Goal: Task Accomplishment & Management: Manage account settings

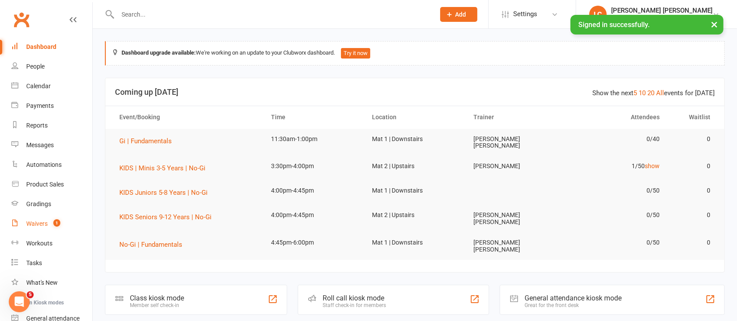
click at [53, 226] on count-badge "1" at bounding box center [54, 223] width 11 height 7
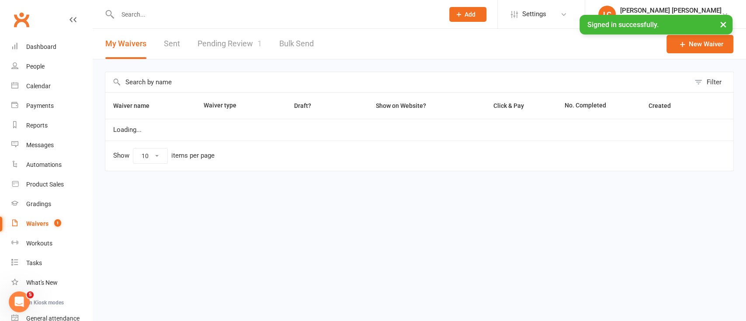
select select "100"
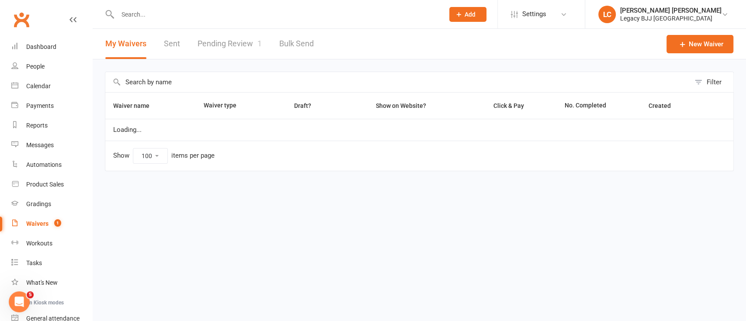
click at [233, 45] on link "Pending Review 1" at bounding box center [230, 44] width 64 height 30
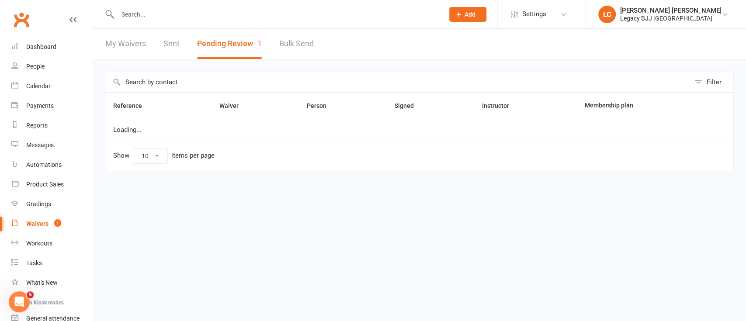
select select "100"
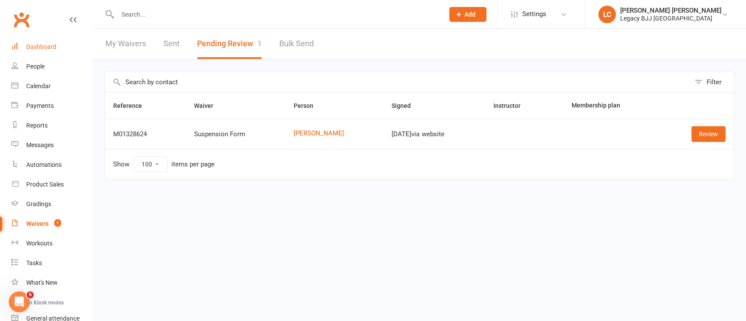
click at [57, 50] on link "Dashboard" at bounding box center [51, 47] width 81 height 20
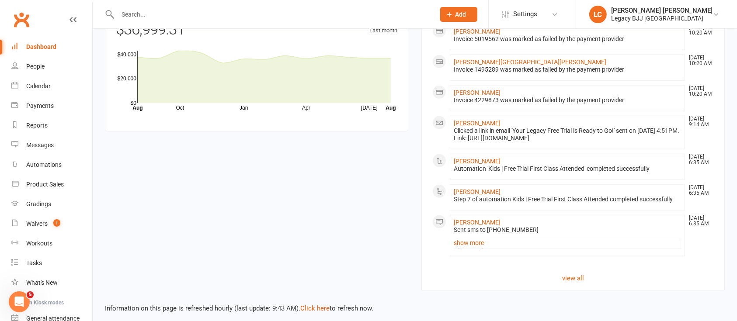
scroll to position [780, 0]
click at [566, 276] on link "view all" at bounding box center [572, 277] width 281 height 10
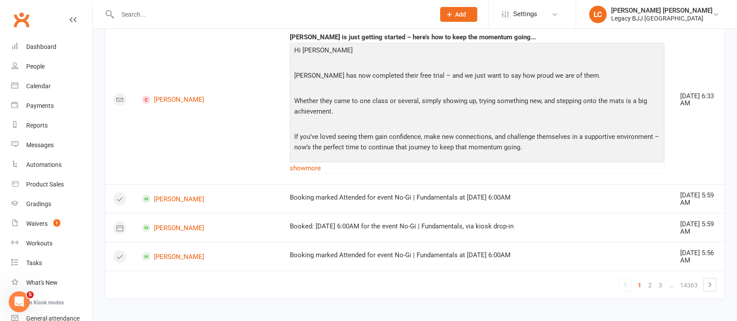
scroll to position [731, 0]
click at [290, 164] on link "show more" at bounding box center [477, 167] width 375 height 12
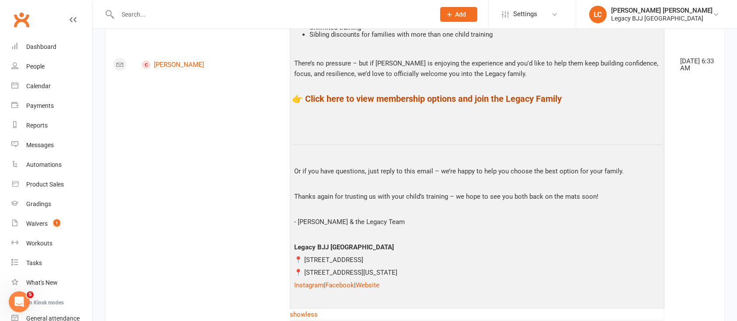
scroll to position [964, 0]
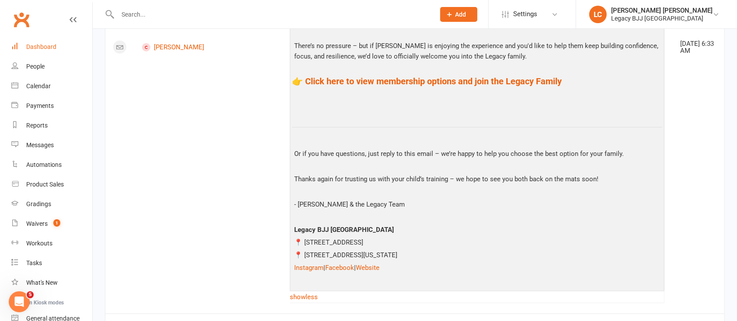
click at [49, 43] on div "Dashboard" at bounding box center [41, 46] width 30 height 7
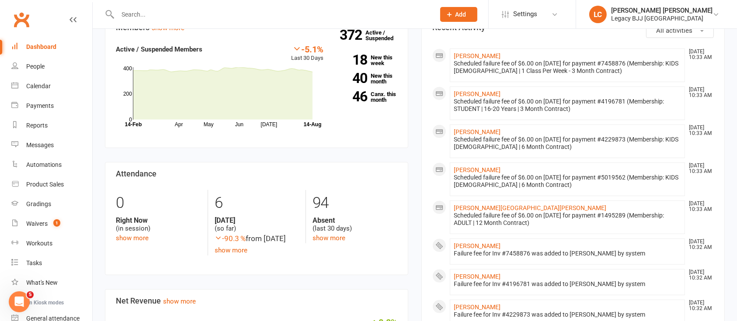
scroll to position [175, 0]
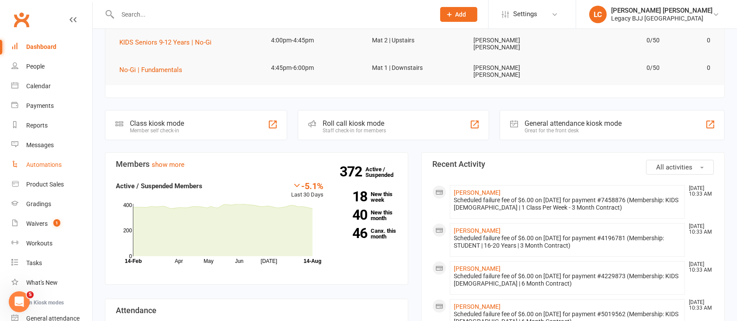
click at [52, 163] on div "Automations" at bounding box center [43, 164] width 35 height 7
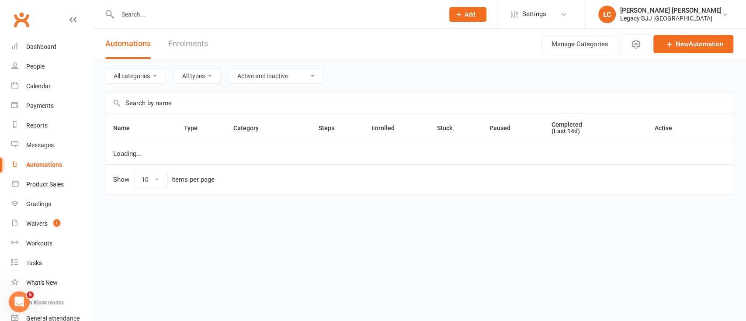
select select "100"
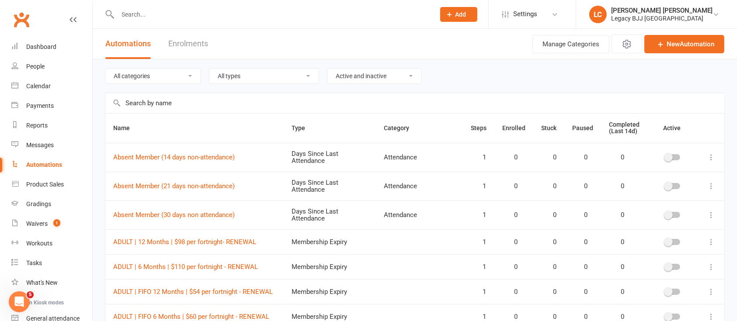
click at [188, 79] on select "All categories Attendance Billing Bookings Free Trials Marketing Membership Can…" at bounding box center [152, 76] width 95 height 15
select select "848"
click at [105, 69] on select "All categories Attendance Billing Bookings Free Trials Marketing Membership Can…" at bounding box center [152, 76] width 95 height 15
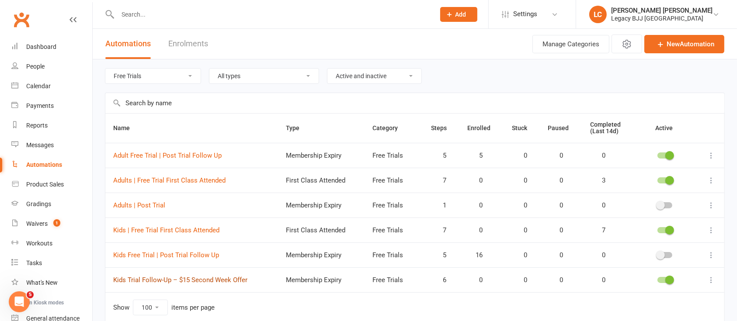
click at [149, 280] on link "Kids Trial Follow-Up – $15 Second Week Offer" at bounding box center [180, 280] width 134 height 8
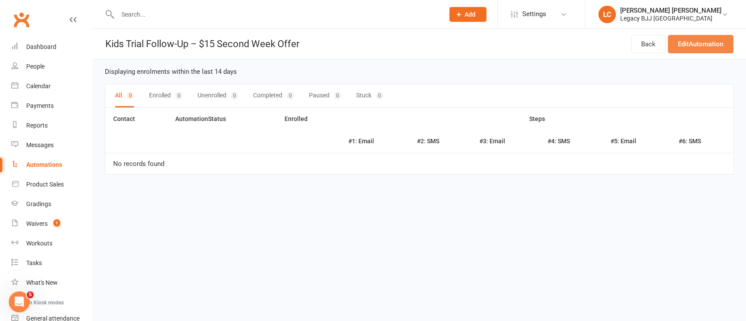
click at [689, 46] on link "Edit Automation" at bounding box center [701, 44] width 66 height 18
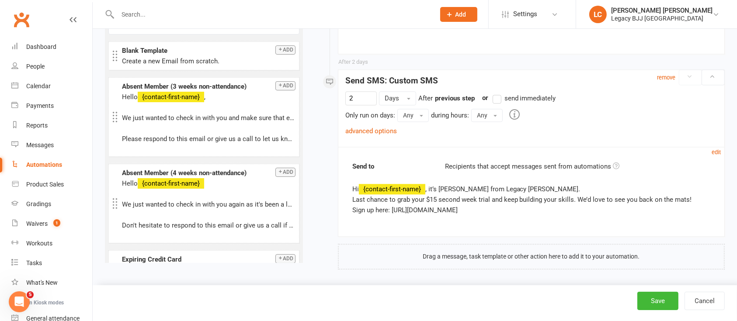
scroll to position [2151, 0]
click at [372, 129] on link "advanced options" at bounding box center [371, 131] width 52 height 8
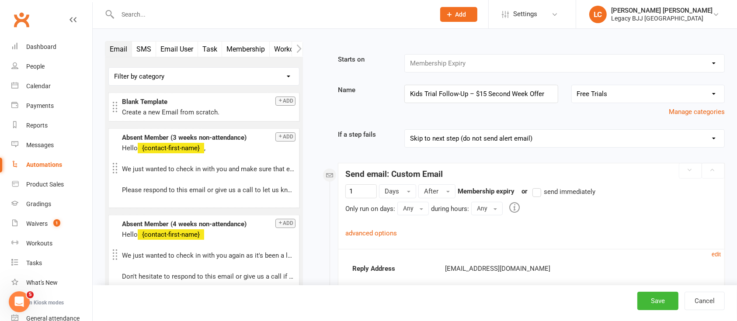
scroll to position [58, 0]
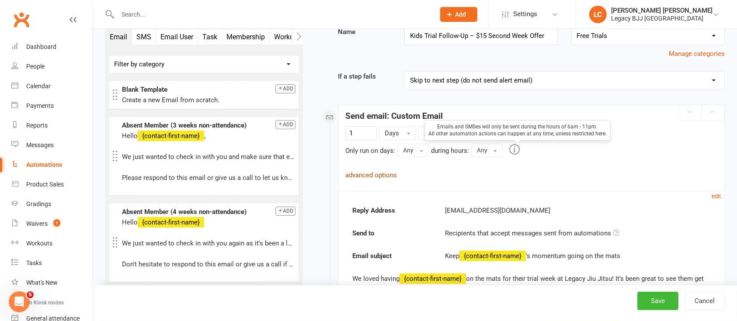
click at [384, 173] on link "advanced options" at bounding box center [371, 175] width 52 height 8
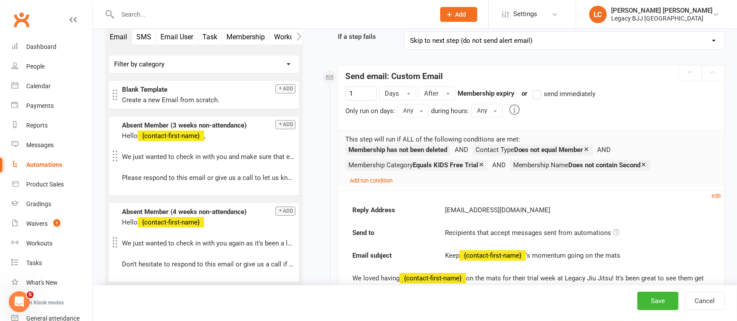
scroll to position [116, 0]
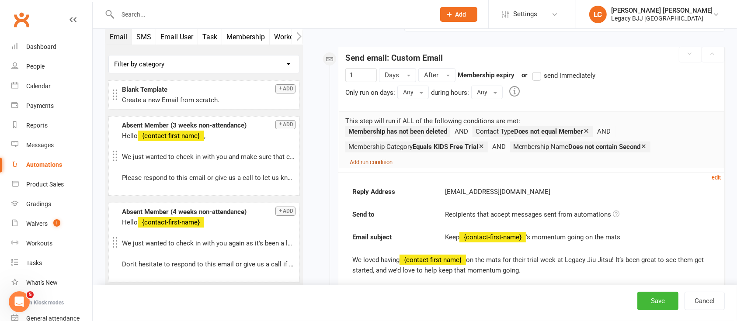
click at [360, 159] on small "Add run condition" at bounding box center [371, 162] width 43 height 7
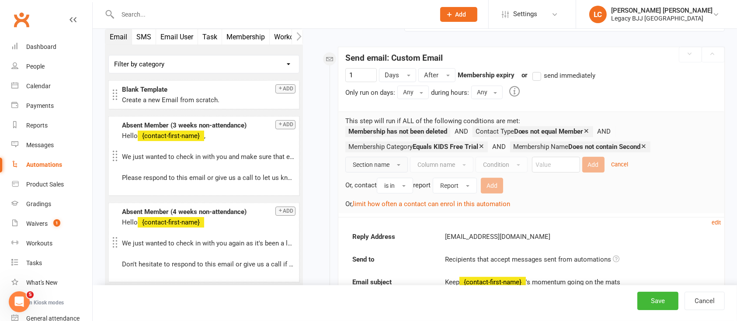
click at [390, 166] on button "Section name" at bounding box center [376, 165] width 63 height 16
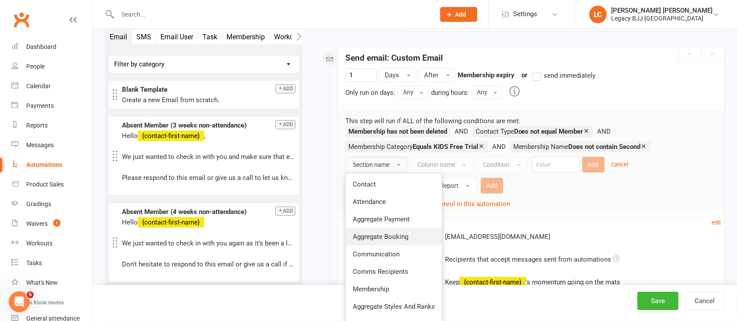
click at [386, 235] on span "Aggregate Booking" at bounding box center [381, 237] width 56 height 8
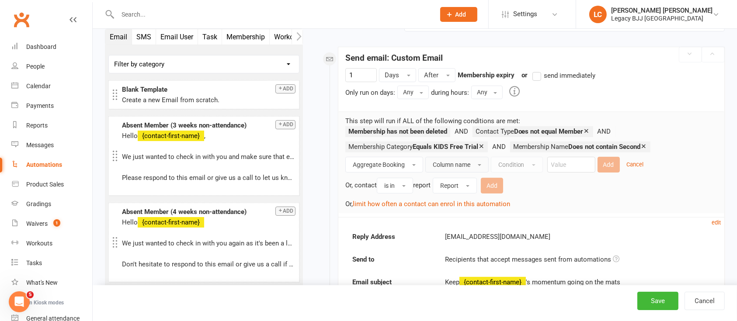
click at [441, 162] on span "Column name" at bounding box center [452, 164] width 38 height 7
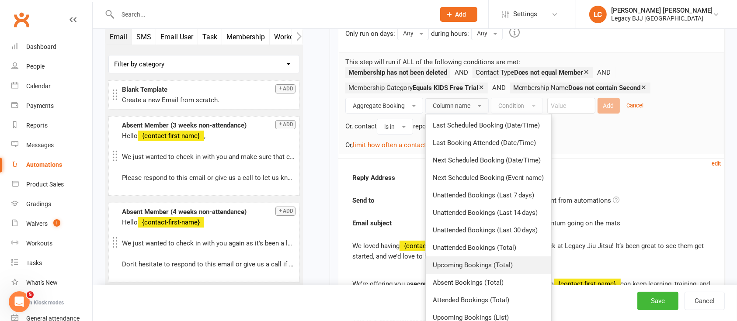
scroll to position [233, 0]
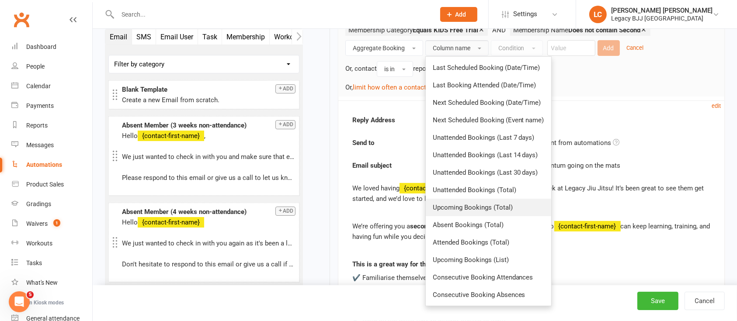
click at [471, 208] on span "Upcoming Bookings (Total)" at bounding box center [473, 208] width 80 height 8
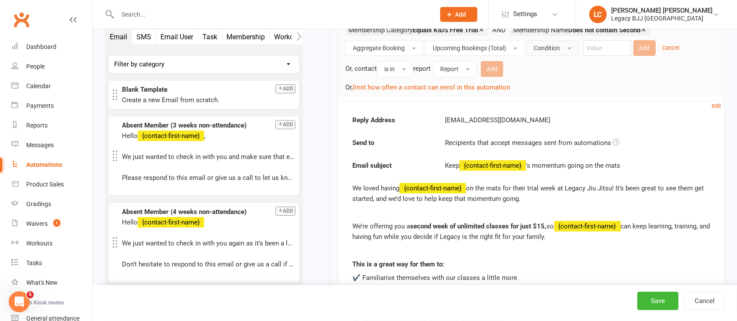
click at [563, 48] on button "Condition" at bounding box center [553, 48] width 52 height 16
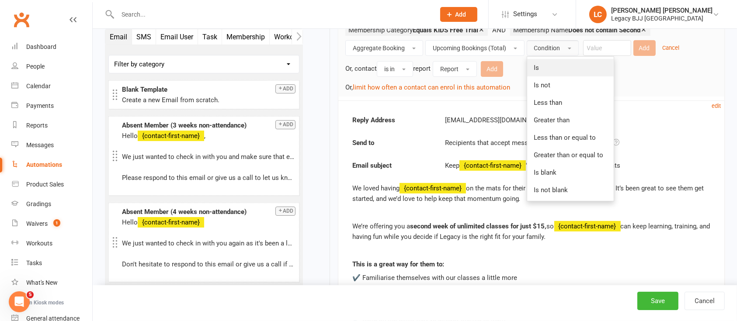
click at [553, 65] on link "Is" at bounding box center [570, 67] width 87 height 17
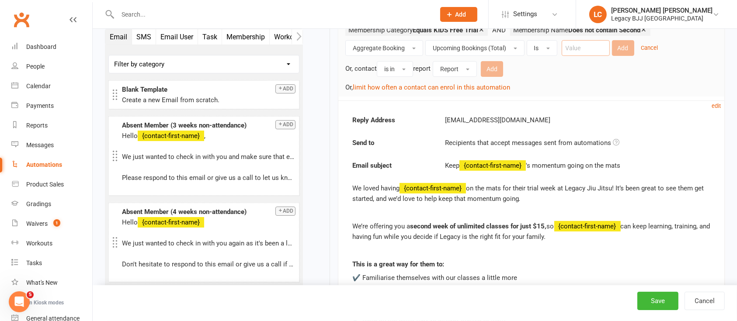
click at [604, 53] on input "number" at bounding box center [586, 48] width 48 height 16
type input "0"
click at [616, 45] on button "Add" at bounding box center [623, 48] width 22 height 16
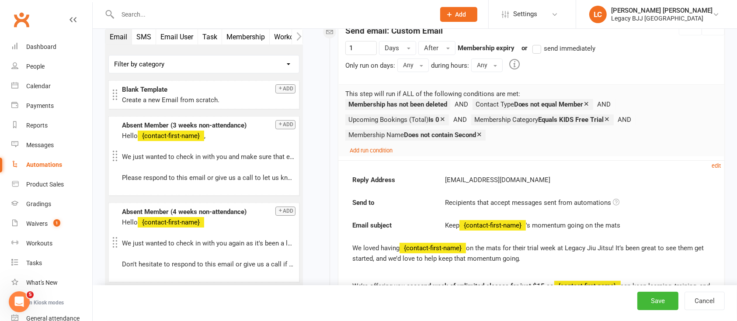
scroll to position [116, 0]
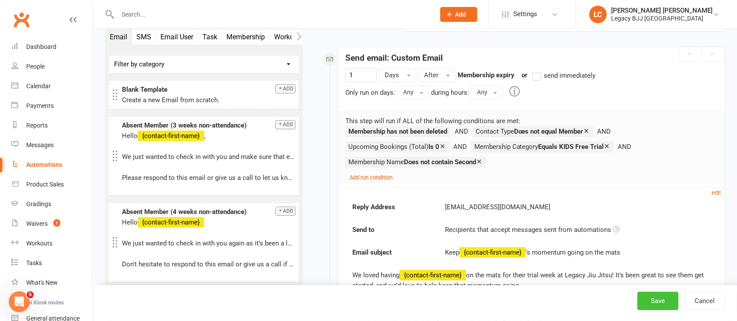
click at [668, 296] on button "Save" at bounding box center [657, 301] width 41 height 18
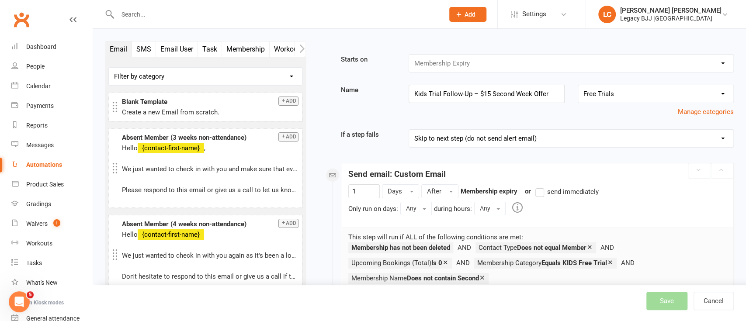
select select "848"
select select "100"
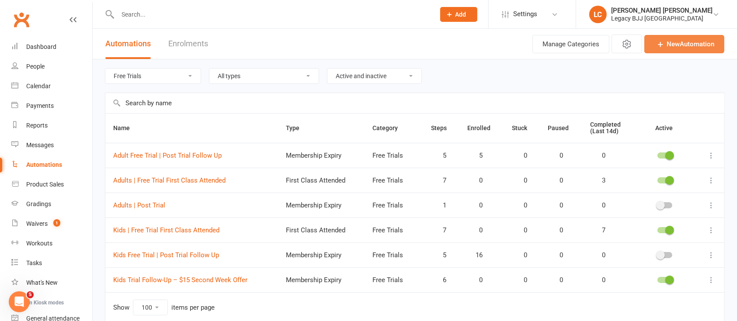
click at [664, 42] on icon at bounding box center [660, 44] width 9 height 9
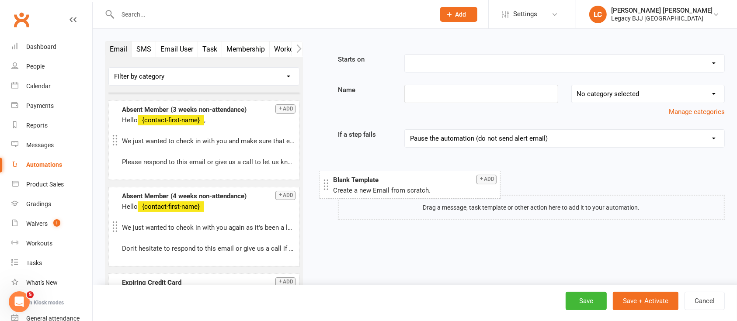
drag, startPoint x: 167, startPoint y: 98, endPoint x: 378, endPoint y: 177, distance: 225.7
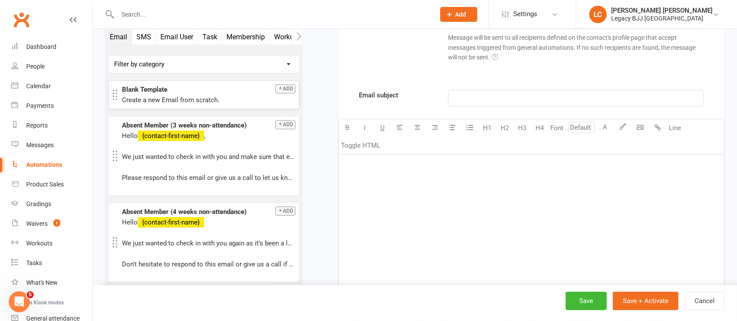
click at [401, 188] on div "﻿" at bounding box center [531, 220] width 385 height 131
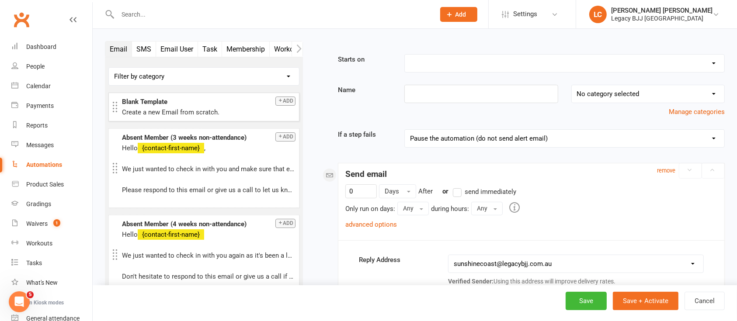
click at [472, 65] on select "Booking Cancelled Booking Due Booking Late-Cancelled Booking Marked Absent Book…" at bounding box center [565, 63] width 320 height 17
select select "22"
click at [405, 55] on select "Booking Cancelled Booking Due Booking Late-Cancelled Booking Marked Absent Book…" at bounding box center [565, 63] width 320 height 17
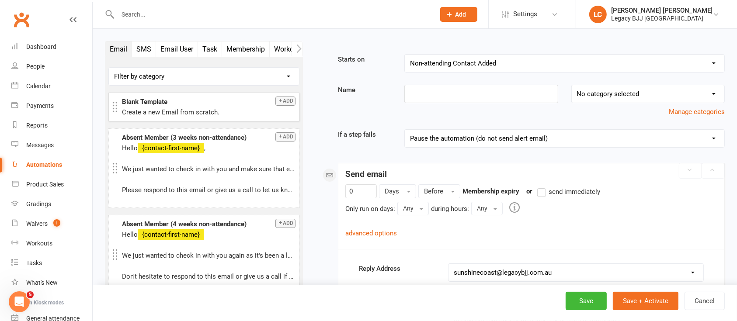
click at [626, 96] on select "No category selected Attendance Billing Bookings Free Trials Marketing Membersh…" at bounding box center [648, 93] width 153 height 17
select select "3"
click at [572, 85] on select "No category selected Attendance Billing Bookings Free Trials Marketing Membersh…" at bounding box center [648, 93] width 153 height 17
click at [492, 141] on select "Pause the automation (do not send alert email) Pause the automation and send an…" at bounding box center [565, 138] width 320 height 17
select select "4"
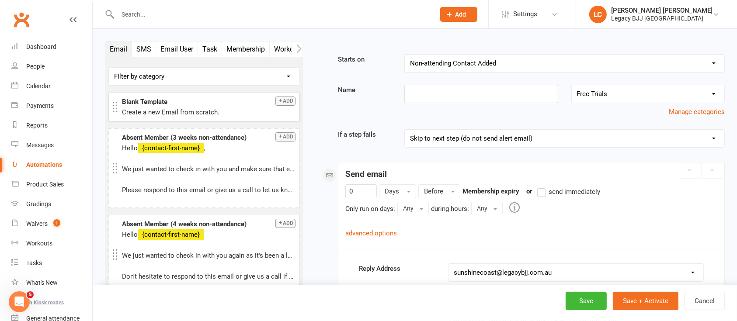
click at [405, 130] on select "Pause the automation (do not send alert email) Pause the automation and send an…" at bounding box center [565, 138] width 320 height 17
type input "1"
click at [437, 188] on span "Before" at bounding box center [433, 192] width 19 height 8
click at [437, 208] on span "After" at bounding box center [433, 210] width 14 height 8
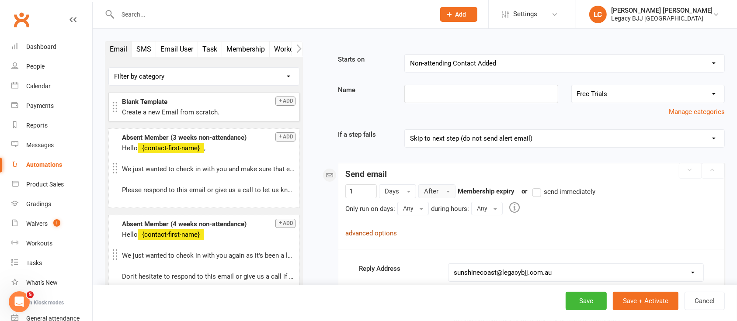
click at [367, 230] on link "advanced options" at bounding box center [371, 233] width 52 height 8
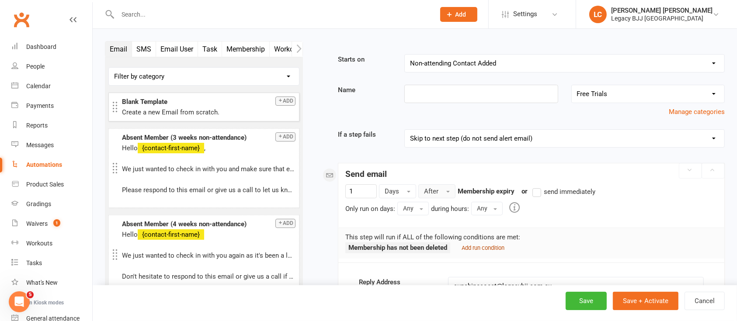
click at [476, 248] on small "Add run condition" at bounding box center [483, 248] width 43 height 7
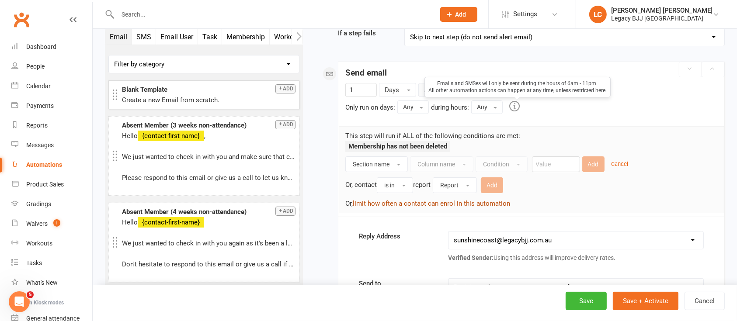
scroll to position [116, 0]
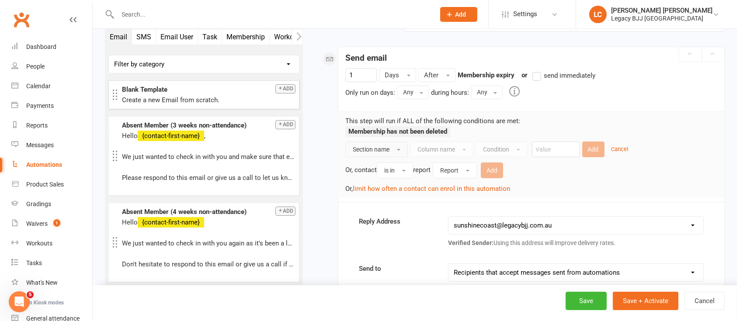
click at [382, 149] on span "Section name" at bounding box center [371, 149] width 37 height 7
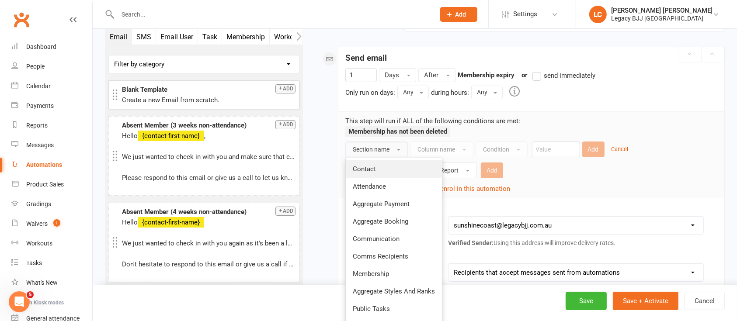
click at [383, 167] on link "Contact" at bounding box center [394, 168] width 96 height 17
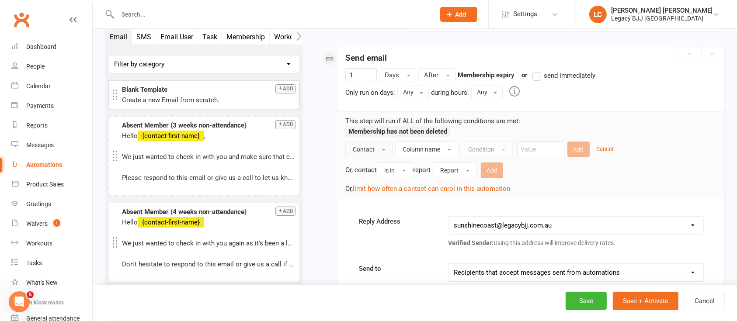
click at [379, 146] on button "Contact" at bounding box center [369, 150] width 48 height 16
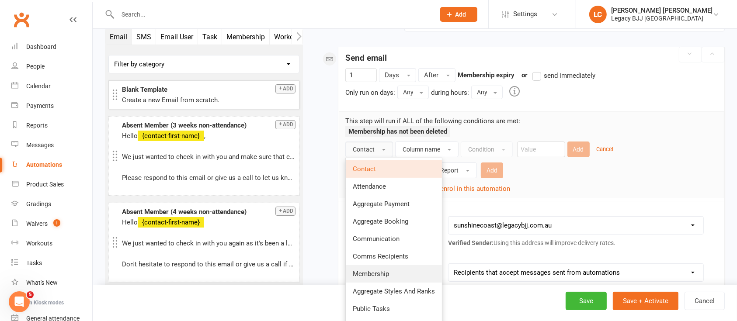
click at [377, 268] on link "Membership" at bounding box center [394, 273] width 96 height 17
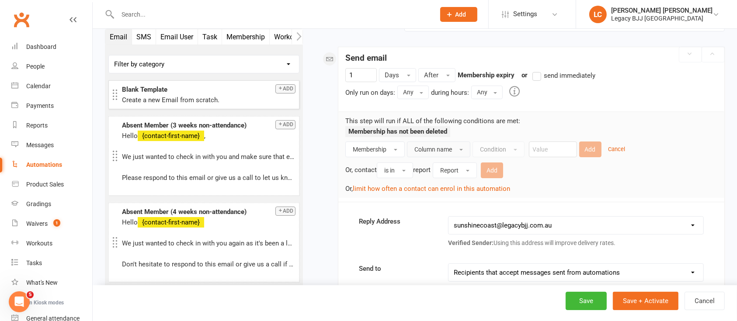
click at [435, 148] on span "Column name" at bounding box center [433, 149] width 38 height 7
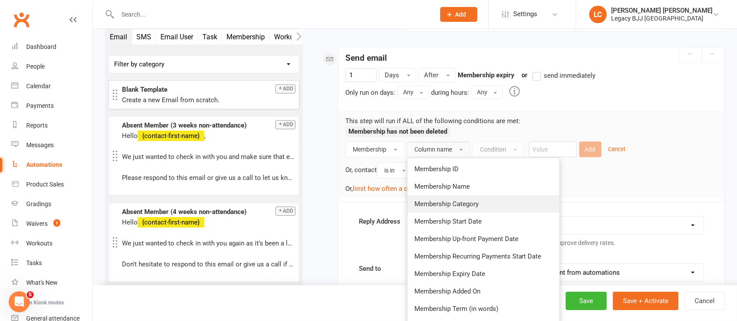
click at [463, 200] on span "Membership Category" at bounding box center [446, 204] width 64 height 8
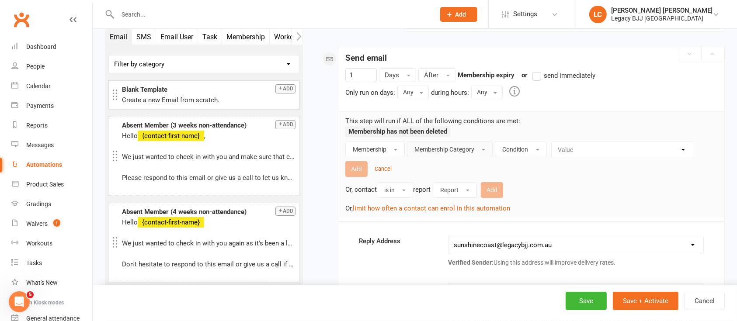
click at [506, 156] on div "Membership Membership Category Condition Value ADULT | Casual ADULT | FIFO Memb…" at bounding box center [531, 178] width 372 height 72
click at [516, 150] on span "Condition" at bounding box center [515, 149] width 26 height 7
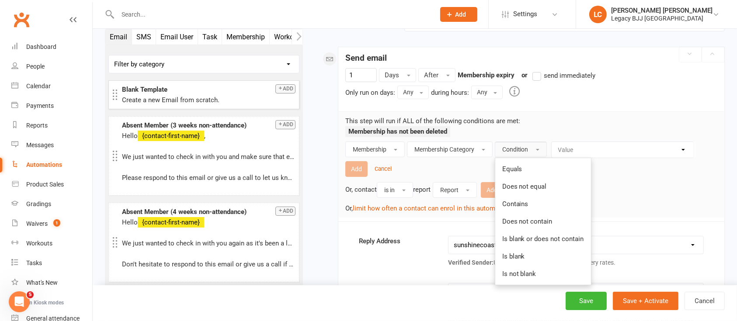
click at [526, 170] on link "Equals" at bounding box center [543, 168] width 96 height 17
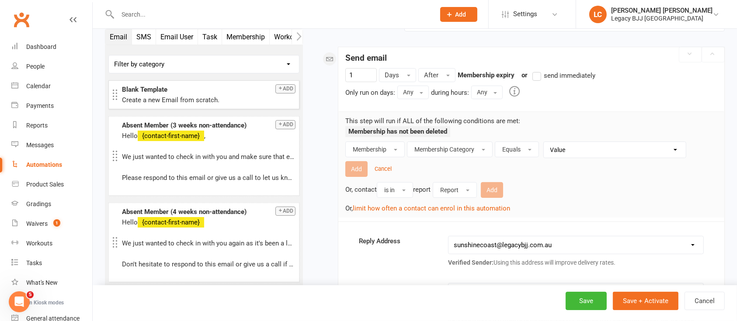
click at [566, 147] on select "Value ADULT | Casual ADULT | FIFO Membership ADULT Free Trial ADULT Membership …" at bounding box center [617, 150] width 142 height 16
select select "2"
click at [546, 142] on select "Value ADULT | Casual ADULT | FIFO Membership ADULT Free Trial ADULT Membership …" at bounding box center [617, 150] width 142 height 16
click at [361, 170] on button "Add" at bounding box center [356, 169] width 22 height 16
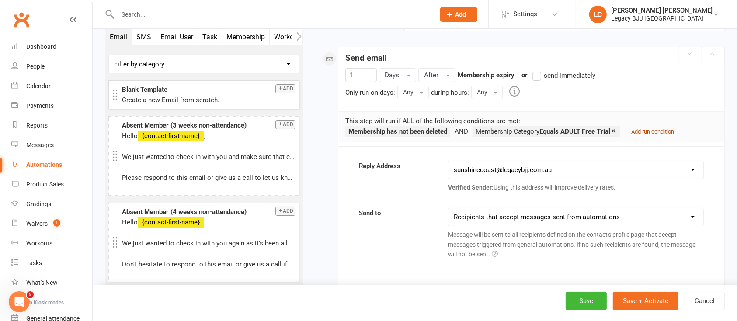
click at [666, 131] on small "Add run condition" at bounding box center [653, 132] width 43 height 7
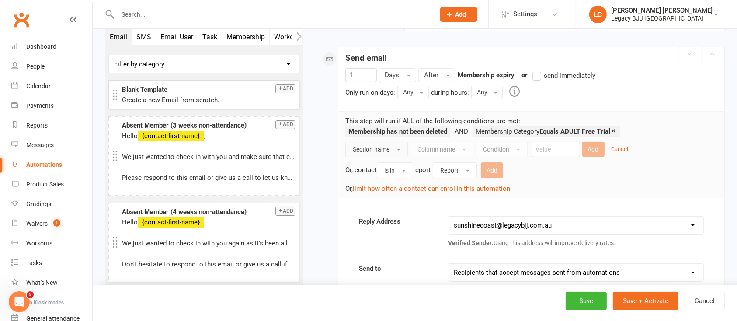
click at [385, 149] on span "Section name" at bounding box center [371, 149] width 37 height 7
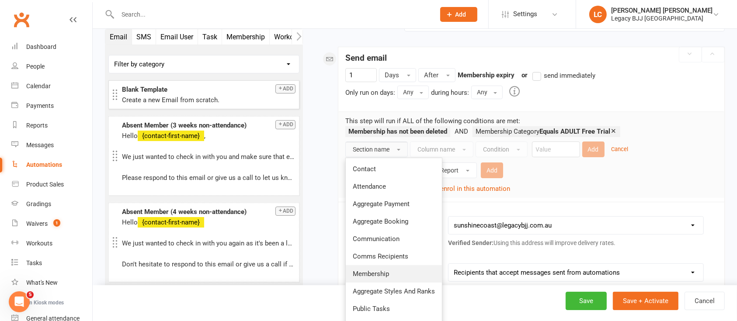
click at [375, 271] on span "Membership" at bounding box center [371, 274] width 36 height 8
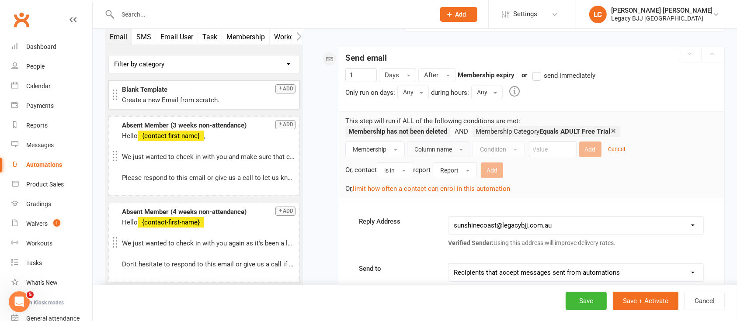
click at [434, 143] on button "Column name" at bounding box center [438, 150] width 63 height 16
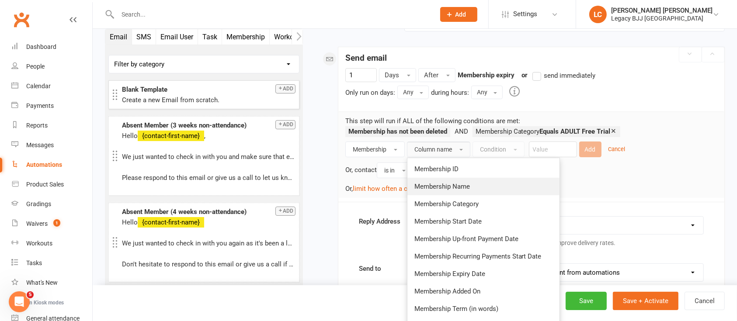
click at [449, 178] on link "Membership Name" at bounding box center [483, 186] width 152 height 17
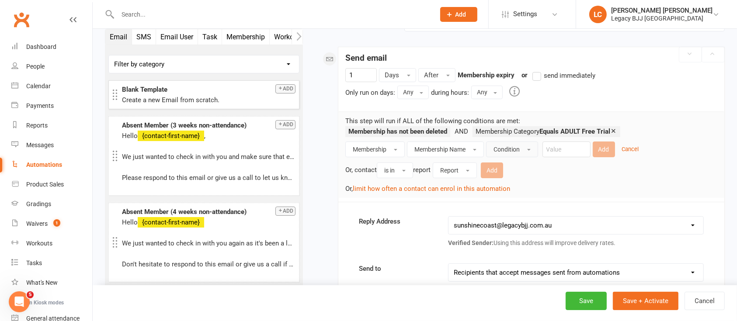
click at [518, 152] on button "Condition" at bounding box center [512, 150] width 52 height 16
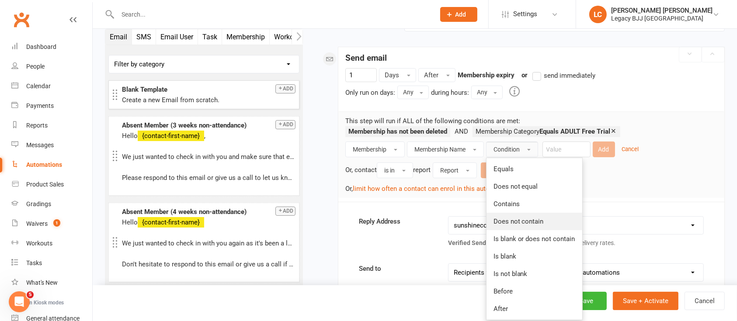
click at [518, 218] on span "Does not contain" at bounding box center [518, 222] width 50 height 8
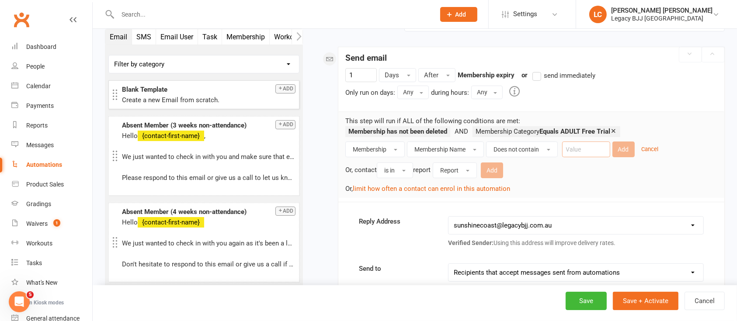
click at [580, 152] on input "text" at bounding box center [586, 150] width 48 height 16
type input "Second"
click at [619, 148] on button "Add" at bounding box center [623, 150] width 22 height 16
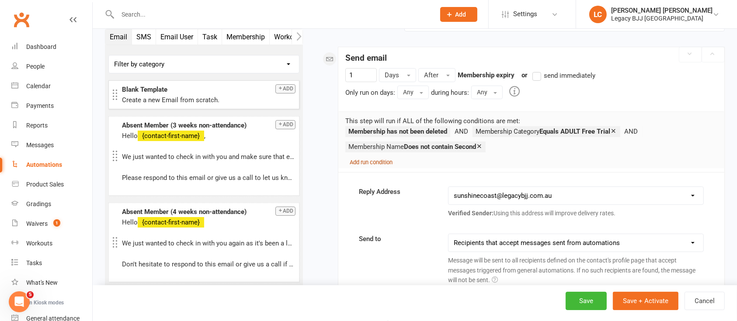
click at [377, 163] on small "Add run condition" at bounding box center [371, 162] width 43 height 7
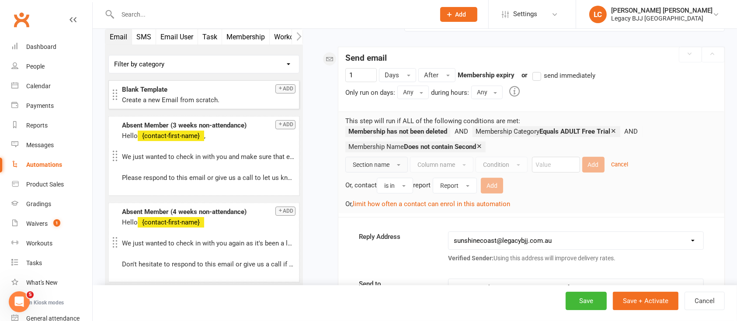
click at [370, 159] on button "Section name" at bounding box center [376, 165] width 63 height 16
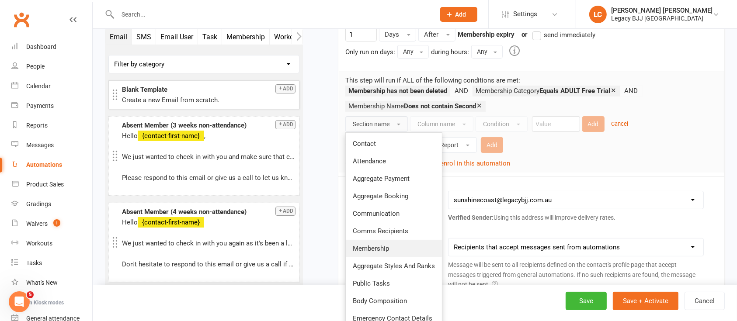
scroll to position [175, 0]
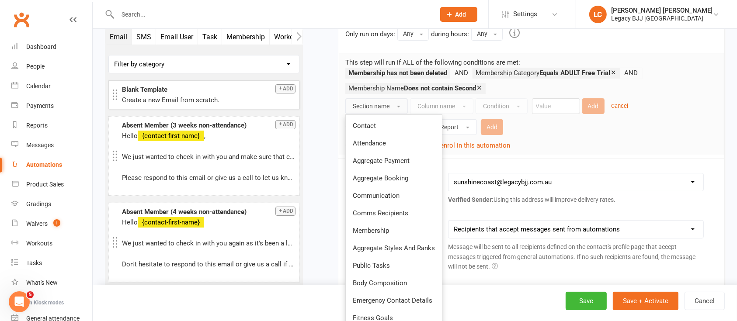
click at [555, 88] on ul "Membership has not been deleted Membership Category Equals ADULT Free Trial Mem…" at bounding box center [527, 83] width 365 height 31
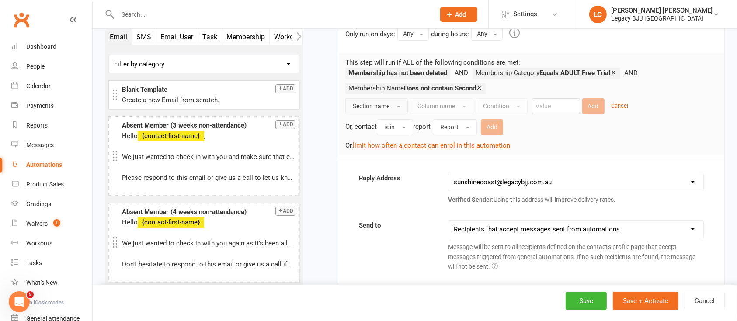
click at [387, 98] on button "Section name" at bounding box center [376, 106] width 63 height 16
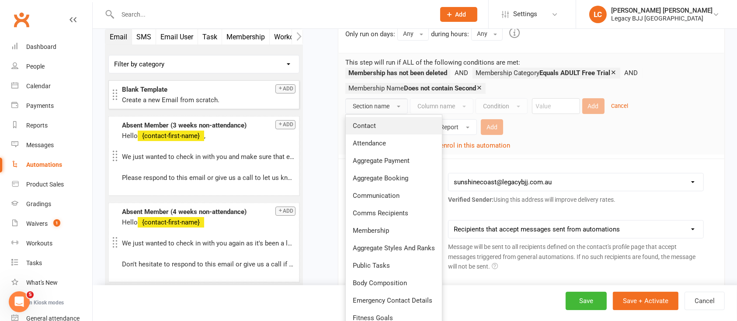
click at [377, 125] on link "Contact" at bounding box center [394, 125] width 96 height 17
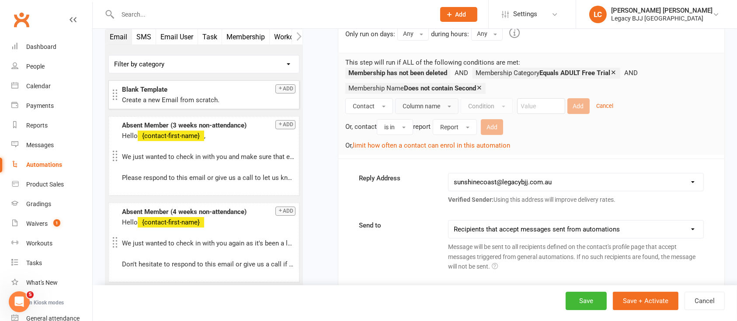
click at [443, 108] on button "Column name" at bounding box center [426, 106] width 63 height 16
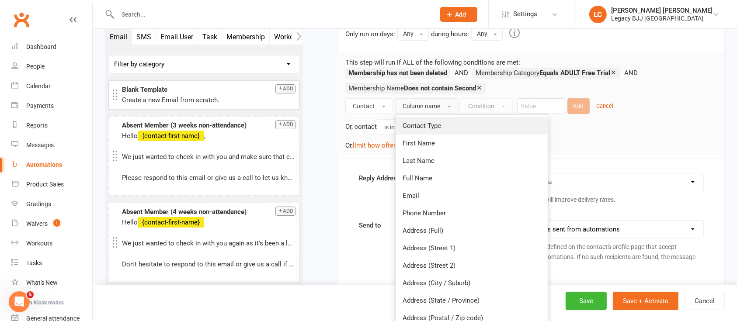
click at [440, 123] on link "Contact Type" at bounding box center [472, 125] width 152 height 17
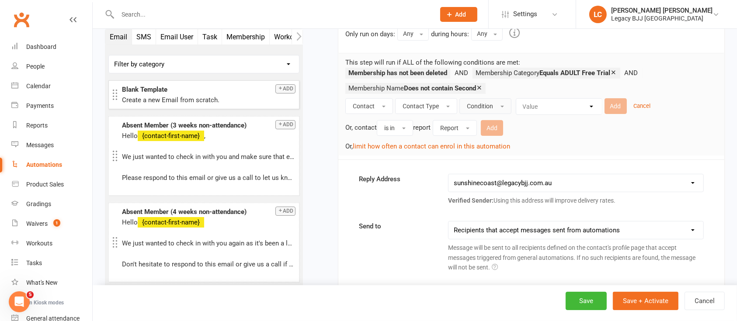
click at [476, 106] on span "Condition" at bounding box center [480, 106] width 26 height 7
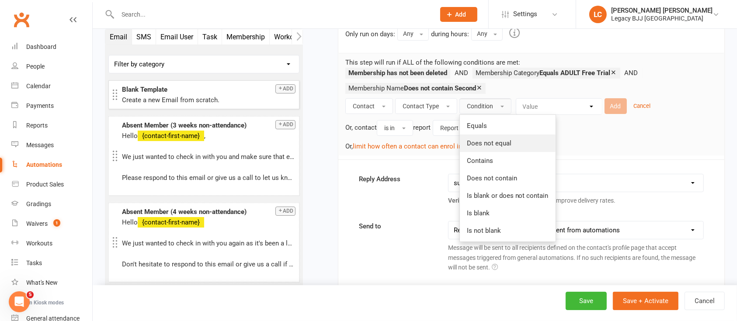
click at [480, 139] on span "Does not equal" at bounding box center [489, 143] width 45 height 8
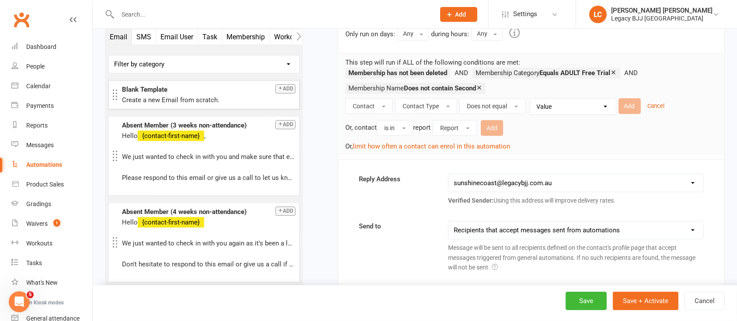
click at [556, 110] on select "Value Member Prospect Non-attending Contact" at bounding box center [575, 107] width 86 height 16
select select "0"
click at [532, 99] on select "Value Member Prospect Non-attending Contact" at bounding box center [575, 107] width 86 height 16
click at [630, 110] on button "Add" at bounding box center [630, 106] width 22 height 16
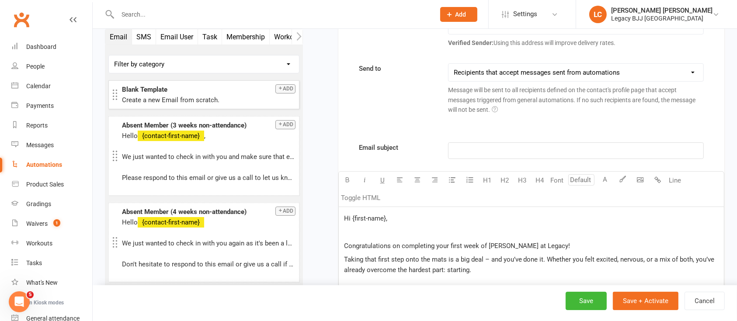
scroll to position [291, 0]
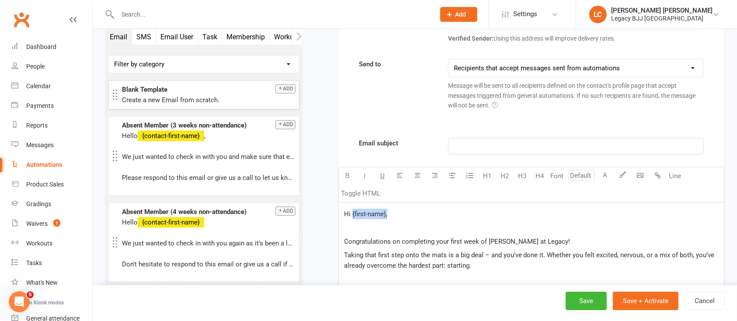
drag, startPoint x: 400, startPoint y: 218, endPoint x: 351, endPoint y: 213, distance: 48.7
click at [351, 213] on p "Hi {first-name}," at bounding box center [531, 214] width 375 height 10
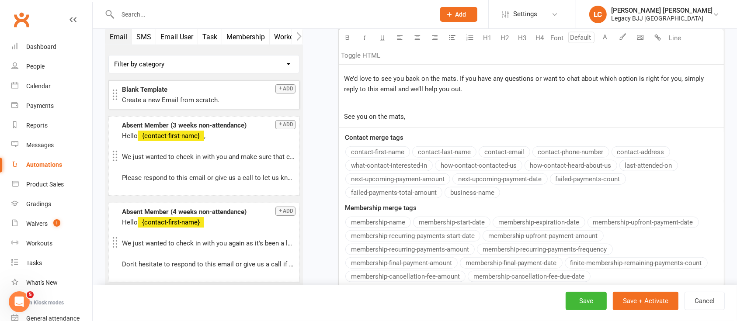
click at [391, 154] on div "Email subject ﻿ Font U H1 H2 H3 H4 Font A Line Toggle HTML Hi {first-name}, ﻿ C…" at bounding box center [531, 11] width 386 height 562
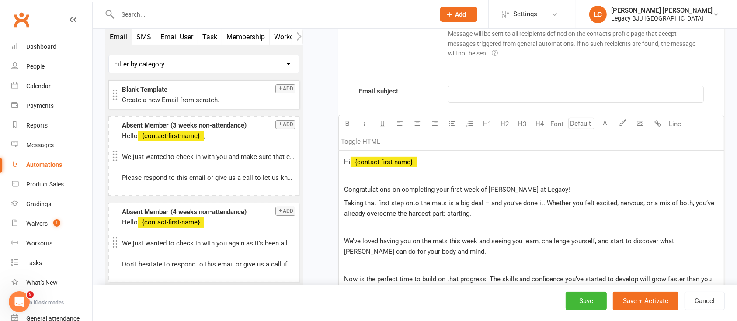
click at [554, 188] on p "Congratulations on completing your first week of [PERSON_NAME] at Legacy!" at bounding box center [531, 189] width 375 height 10
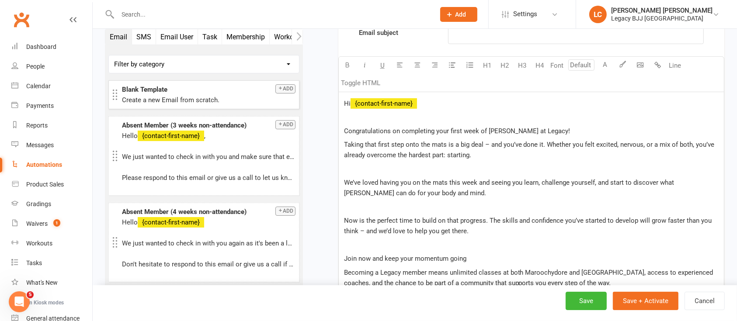
click at [462, 184] on span "We’ve loved having you on the mats this week and seeing you learn, challenge yo…" at bounding box center [510, 188] width 332 height 18
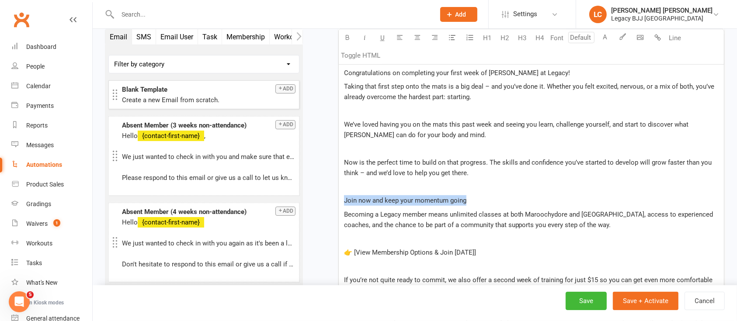
drag, startPoint x: 471, startPoint y: 196, endPoint x: 341, endPoint y: 203, distance: 130.0
click at [341, 203] on div "Hi ﻿ {contact-first-name} ﻿ Congratulations on completing your first week of [P…" at bounding box center [531, 200] width 385 height 333
click at [451, 187] on p "﻿" at bounding box center [531, 187] width 375 height 10
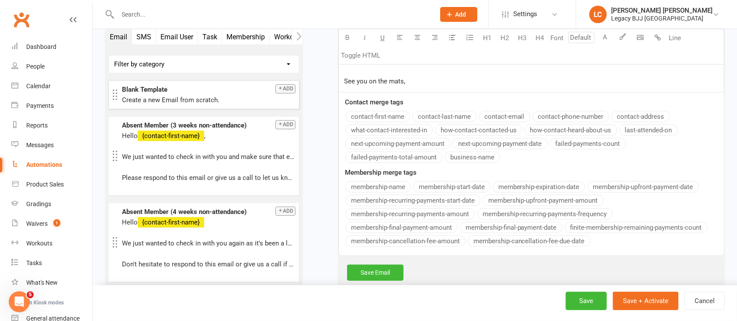
scroll to position [751, 0]
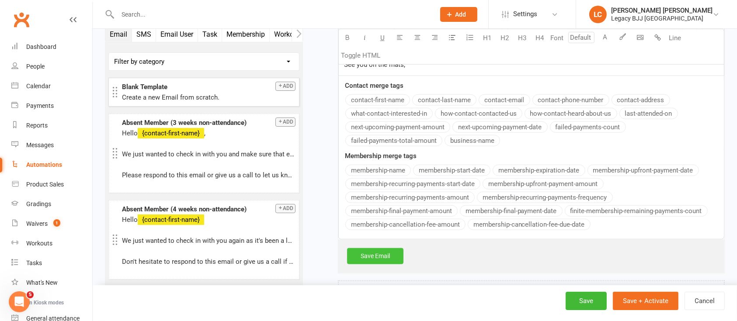
click at [392, 250] on link "Save Email" at bounding box center [375, 256] width 56 height 16
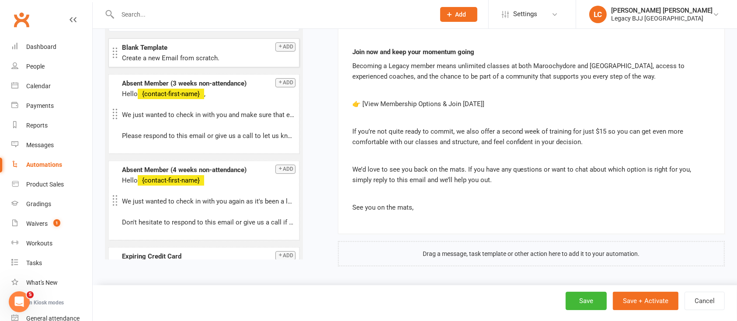
scroll to position [479, 0]
click at [591, 304] on button "Save" at bounding box center [586, 301] width 41 height 18
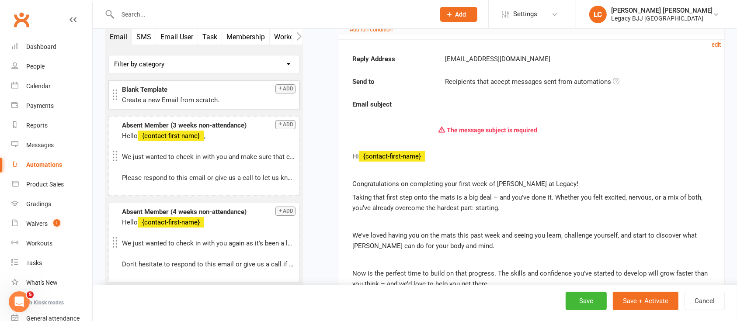
scroll to position [175, 0]
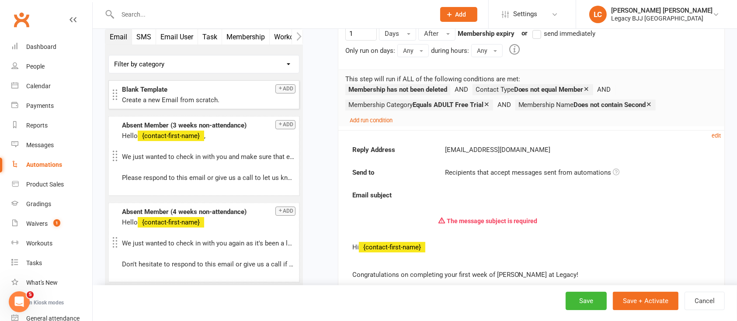
click at [718, 135] on small "edit" at bounding box center [716, 135] width 9 height 7
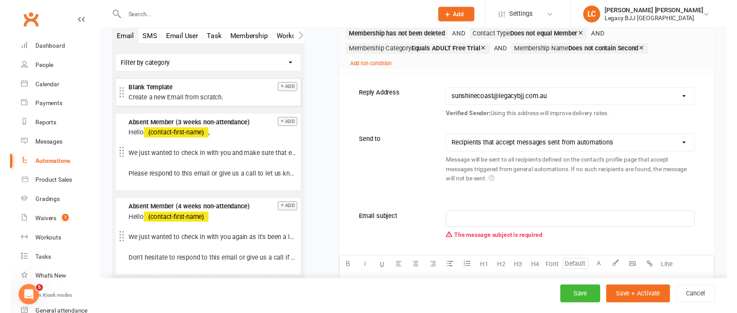
scroll to position [233, 0]
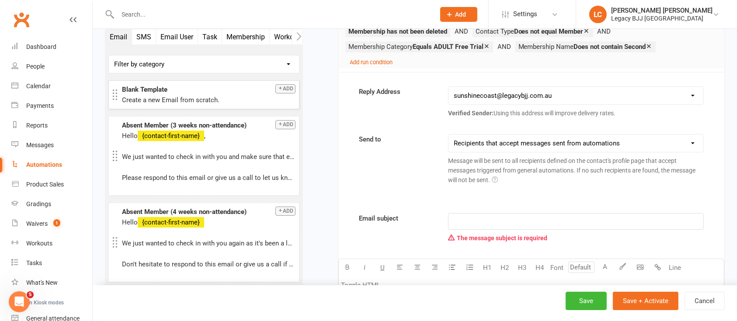
click at [490, 217] on p "﻿" at bounding box center [576, 221] width 244 height 10
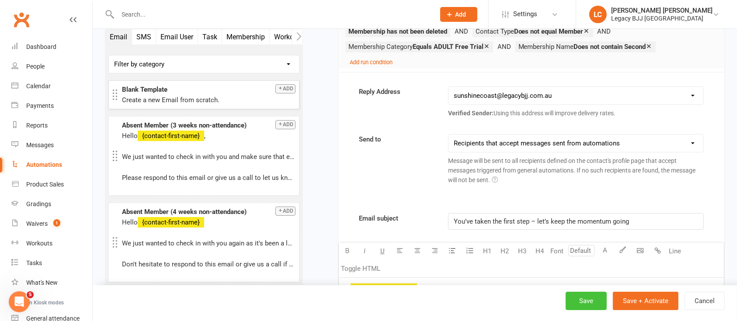
click at [591, 298] on button "Save" at bounding box center [586, 301] width 41 height 18
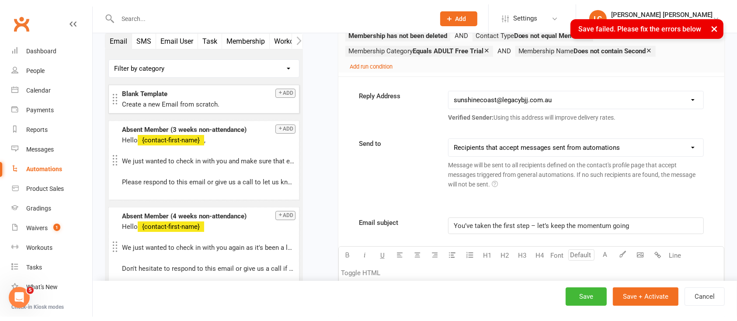
scroll to position [0, 0]
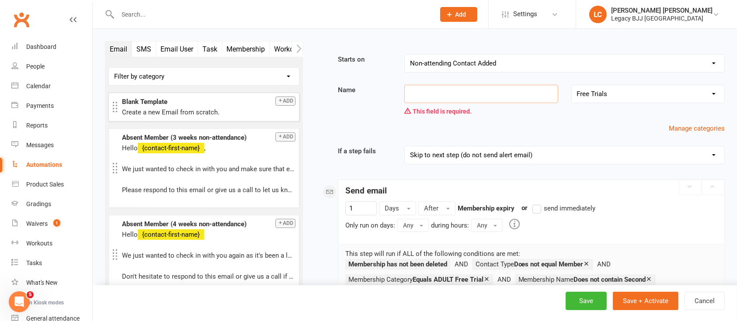
click at [442, 93] on input at bounding box center [480, 94] width 153 height 18
paste input "Kids Trial Follow-Up – $15 Second Week Offer"
click at [420, 95] on input "Kids Trial Follow-Up – $15 Second Week Offer" at bounding box center [480, 94] width 153 height 18
type input "Adults Trial Follow-Up – $15 Second Week Offer"
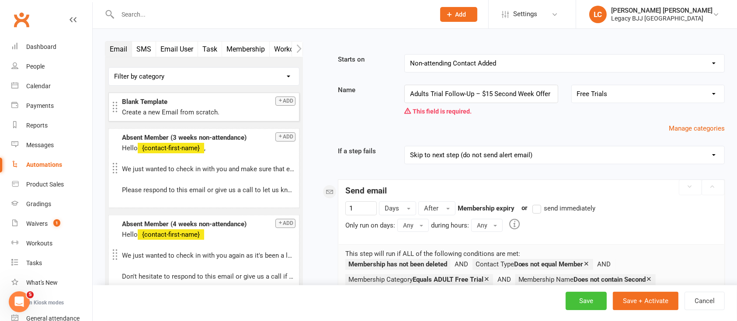
click at [582, 299] on button "Save" at bounding box center [586, 301] width 41 height 18
select select "100"
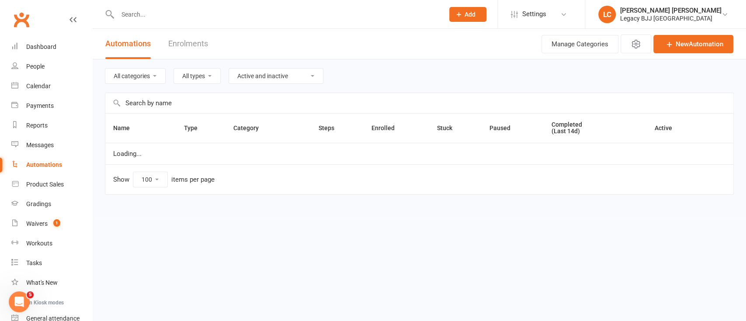
select select "848"
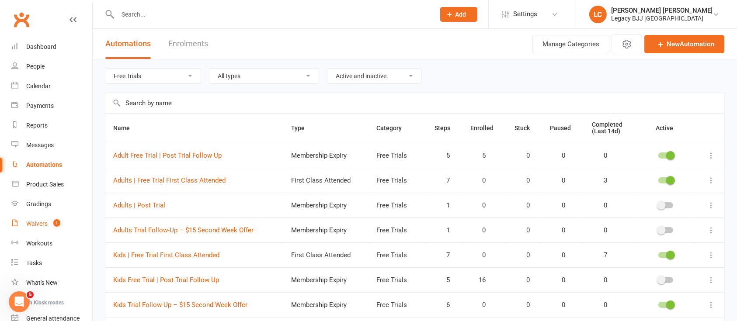
click at [48, 225] on link "Waivers 1" at bounding box center [51, 224] width 81 height 20
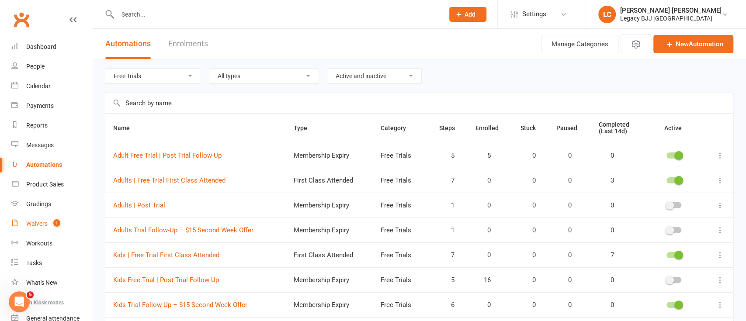
select select "100"
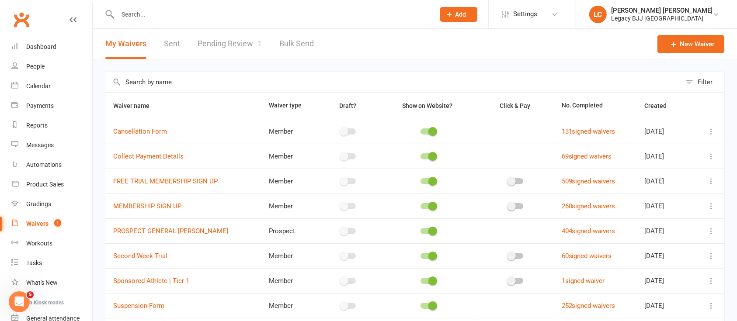
click at [713, 205] on icon at bounding box center [711, 206] width 9 height 9
click at [660, 254] on link "Copy external link to clipboard" at bounding box center [655, 257] width 103 height 17
click at [713, 255] on icon at bounding box center [711, 256] width 9 height 9
click at [659, 308] on link "Copy external link to clipboard" at bounding box center [655, 307] width 103 height 17
click at [44, 169] on link "Automations" at bounding box center [51, 165] width 81 height 20
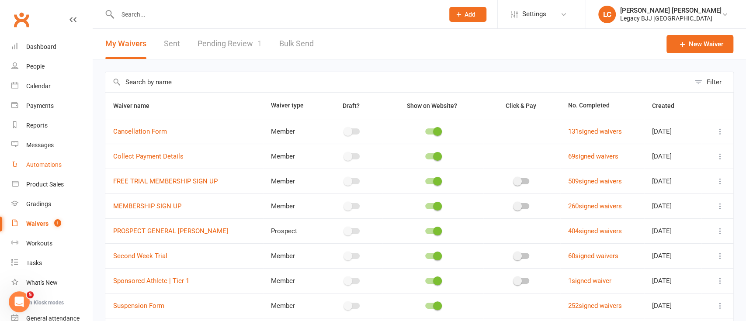
select select "100"
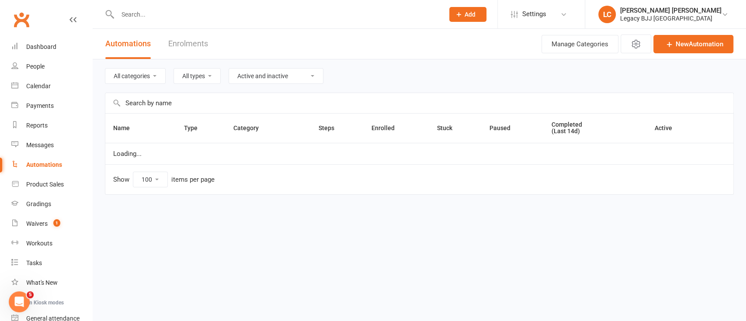
select select "848"
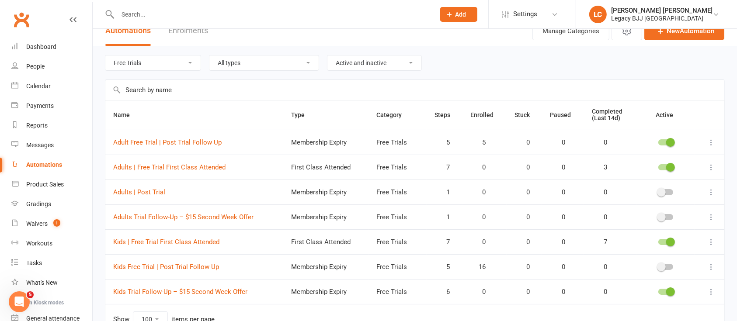
scroll to position [63, 0]
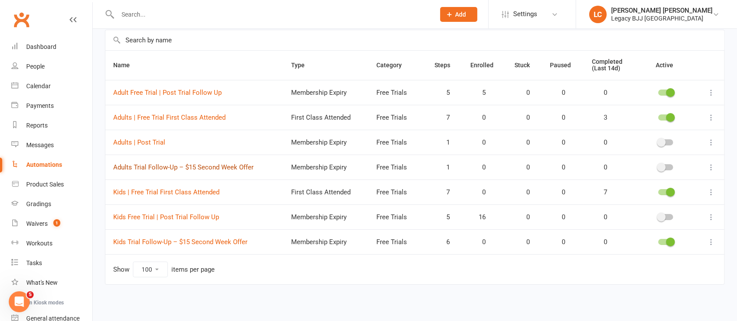
click at [142, 165] on link "Adults Trial Follow-Up – $15 Second Week Offer" at bounding box center [183, 167] width 140 height 8
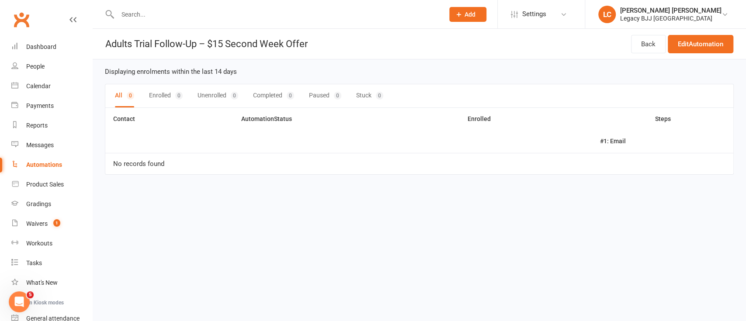
click at [692, 53] on div "Back Edit Automation" at bounding box center [682, 44] width 102 height 30
click at [692, 42] on link "Edit Automation" at bounding box center [701, 44] width 66 height 18
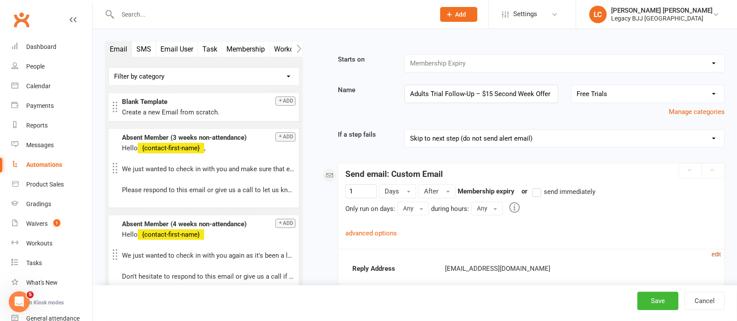
click at [717, 253] on small "edit" at bounding box center [716, 254] width 9 height 7
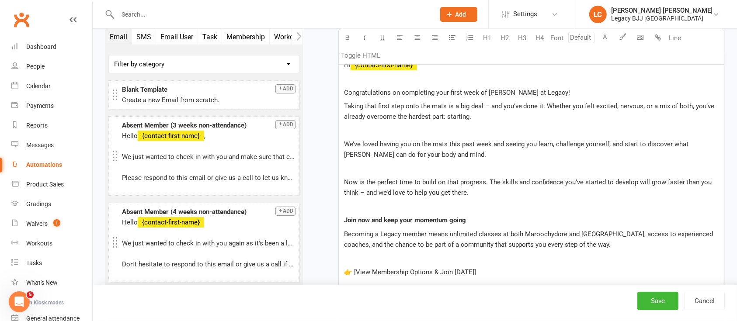
scroll to position [466, 0]
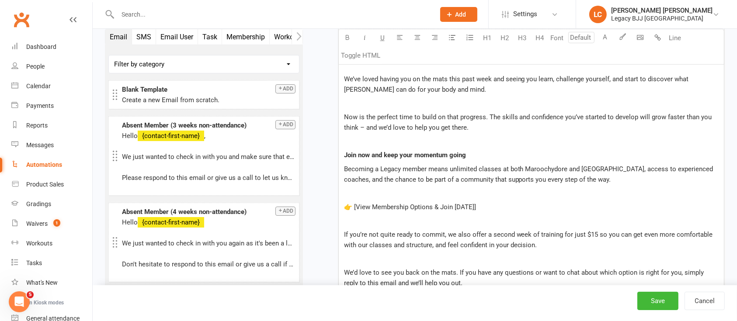
click at [490, 206] on p "👉 [View Membership Options & Join [DATE]]" at bounding box center [531, 207] width 375 height 10
drag, startPoint x: 446, startPoint y: 196, endPoint x: 496, endPoint y: 213, distance: 52.3
click at [496, 213] on div "Hi ﻿ {contact-first-name} Congratulations on completing your first week of [PER…" at bounding box center [531, 155] width 385 height 333
click at [495, 205] on p "﻿ $ 👉 View Membership Options & Join [DATE] $ ﻿" at bounding box center [531, 207] width 375 height 10
drag, startPoint x: 505, startPoint y: 205, endPoint x: 322, endPoint y: 199, distance: 183.7
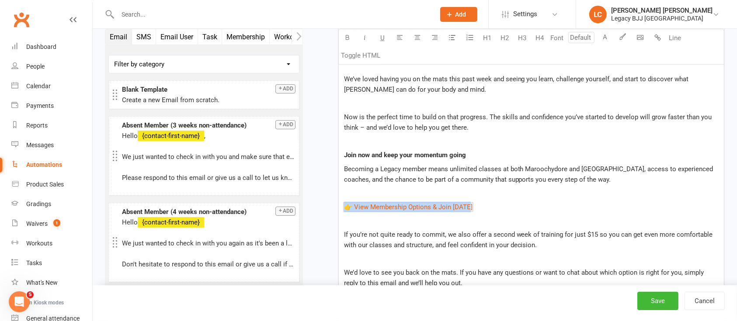
click at [322, 199] on div "Starts on Booking Cancelled Booking Due Booking Late-Cancelled Booking Marked A…" at bounding box center [520, 70] width 409 height 964
click at [525, 38] on button "H3" at bounding box center [522, 37] width 17 height 17
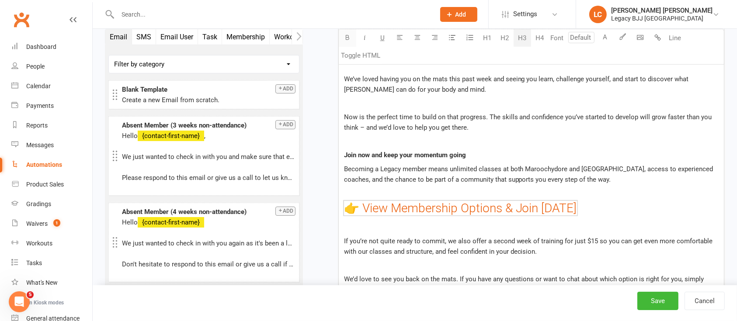
click at [346, 37] on icon "button" at bounding box center [347, 37] width 7 height 7
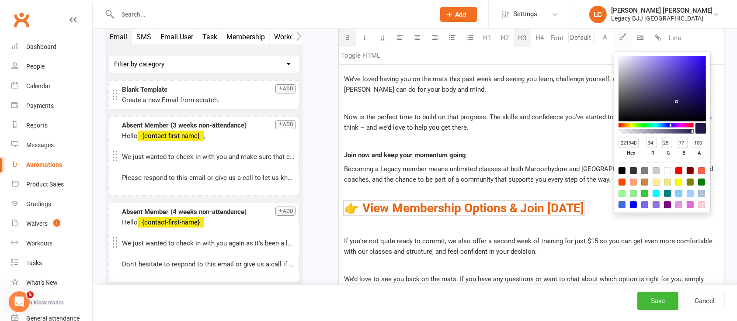
click at [619, 37] on icon "button" at bounding box center [622, 36] width 7 height 7
click at [627, 138] on input "22194D" at bounding box center [629, 143] width 21 height 11
paste input "#a91834"
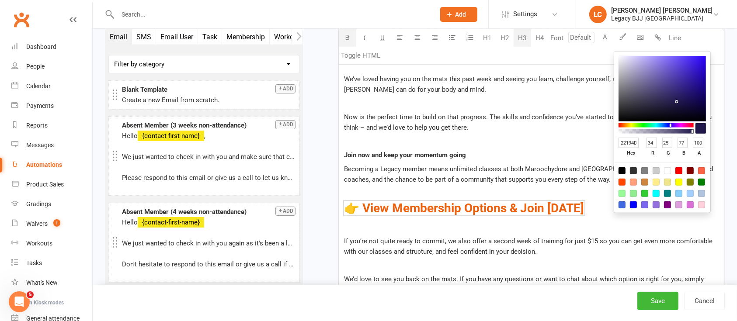
type input "#a91834"
type input "169"
type input "24"
type input "52"
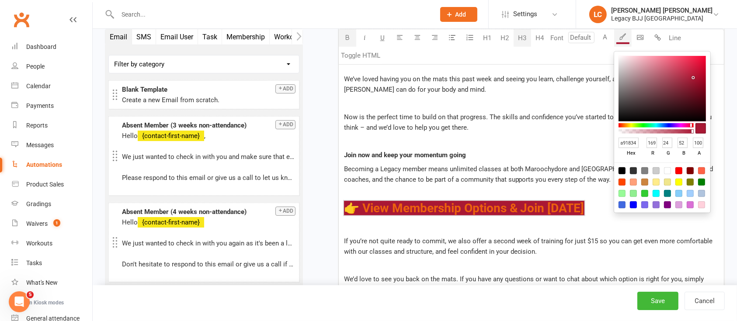
click at [573, 181] on span "Becoming a Legacy member means unlimited classes at both Maroochydore and [GEOG…" at bounding box center [529, 174] width 371 height 18
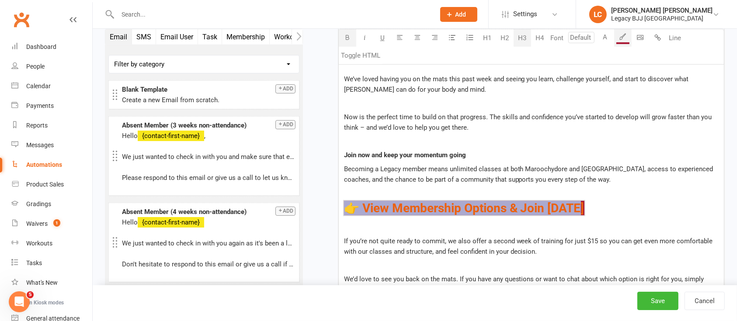
drag, startPoint x: 594, startPoint y: 207, endPoint x: 334, endPoint y: 198, distance: 261.1
click at [334, 198] on div "Starts on Booking Cancelled Booking Due Booking Late-Cancelled Booking Marked A…" at bounding box center [520, 73] width 409 height 970
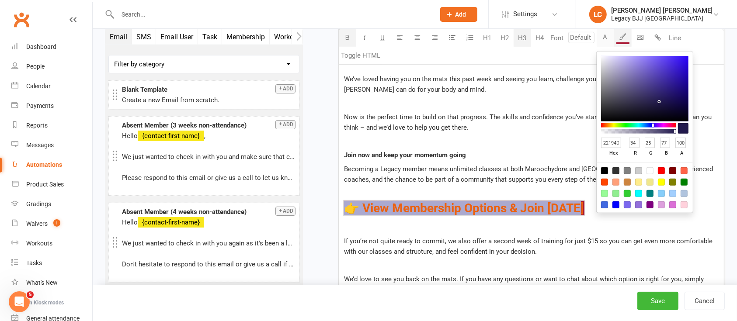
click at [603, 35] on button "A" at bounding box center [605, 37] width 17 height 17
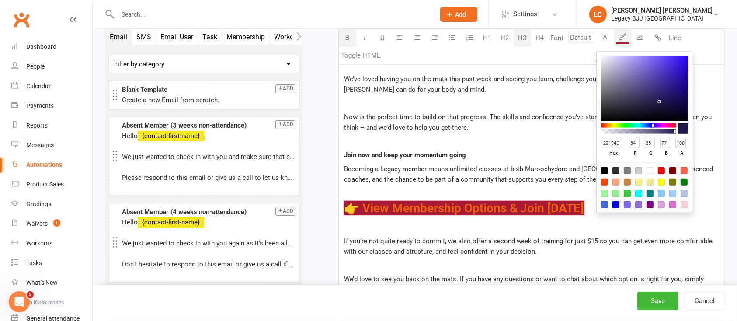
click at [652, 171] on div at bounding box center [649, 170] width 7 height 7
type input "FFFFFF"
type input "255"
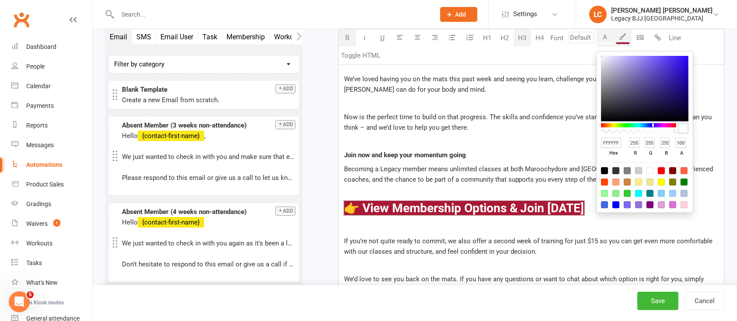
click at [519, 165] on span "Becoming a Legacy member means unlimited classes at both Maroochydore and [GEOG…" at bounding box center [529, 174] width 371 height 18
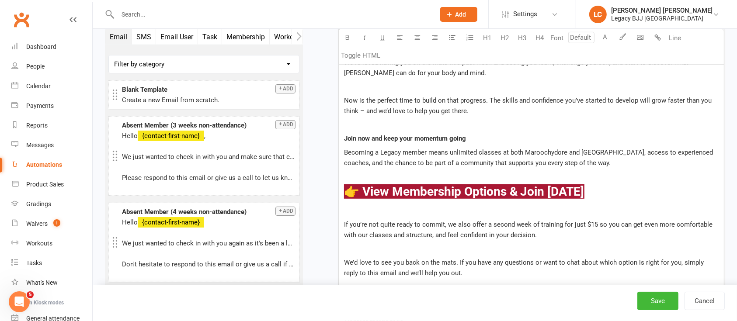
scroll to position [525, 0]
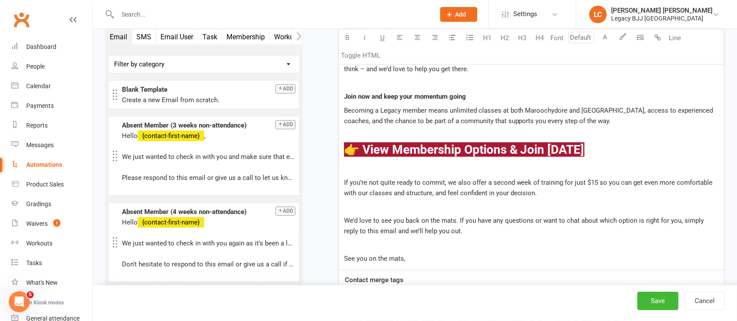
click at [578, 192] on p "If you’re not quite ready to commit, we also offer a second week of training fo…" at bounding box center [531, 187] width 375 height 21
drag, startPoint x: 670, startPoint y: 193, endPoint x: 537, endPoint y: 194, distance: 133.3
click at [537, 194] on p "If you’re not quite ready to commit, we also offer a second week of training fo…" at bounding box center [531, 187] width 375 height 21
click at [539, 190] on span "If you’re not quite ready to commit, we also offer a second week of training fo…" at bounding box center [529, 188] width 371 height 18
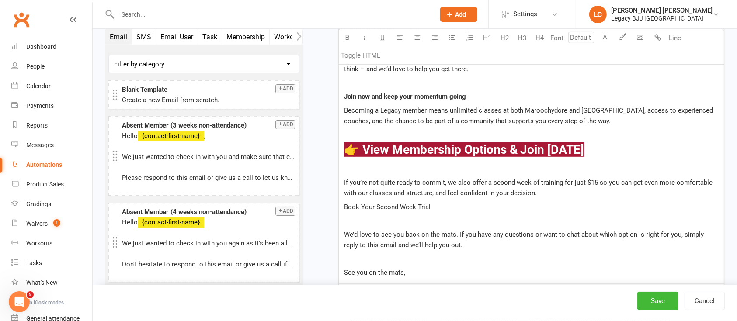
click at [368, 202] on p "Book Your Second Week Trial" at bounding box center [531, 207] width 375 height 10
click at [462, 189] on span "If you’re not quite ready to commit, we also offer a second week of training fo…" at bounding box center [529, 188] width 371 height 18
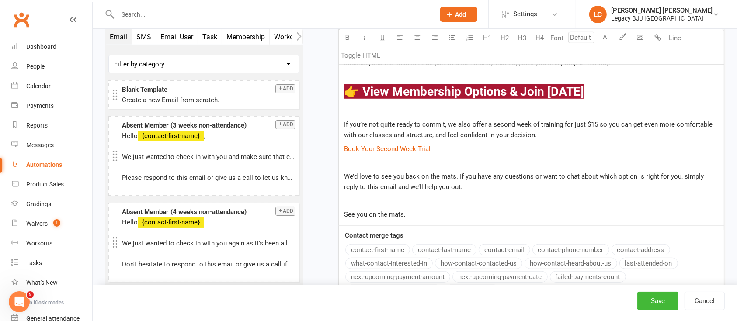
click at [482, 202] on p at bounding box center [531, 200] width 375 height 10
click at [478, 205] on p at bounding box center [531, 200] width 375 height 10
click at [469, 211] on p "See you on the mats," at bounding box center [531, 214] width 375 height 10
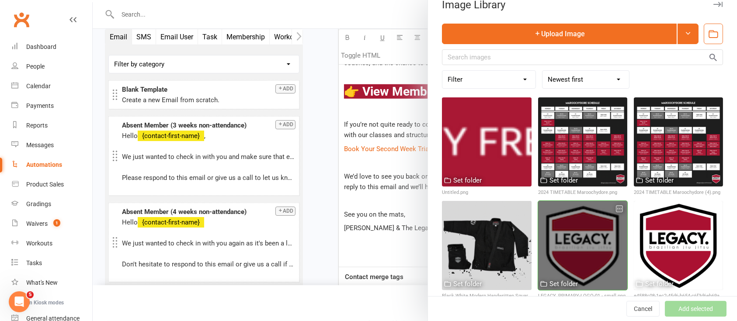
scroll to position [21, 0]
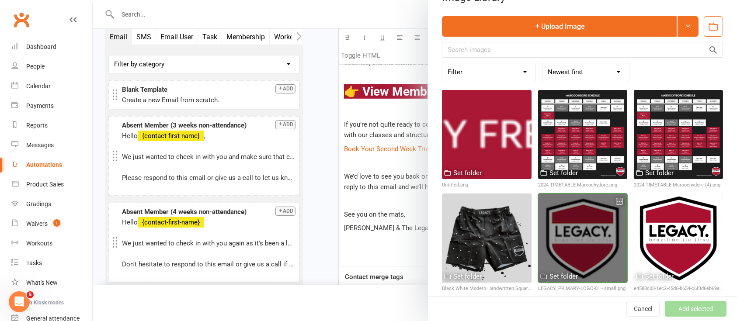
click at [583, 232] on div at bounding box center [582, 238] width 89 height 89
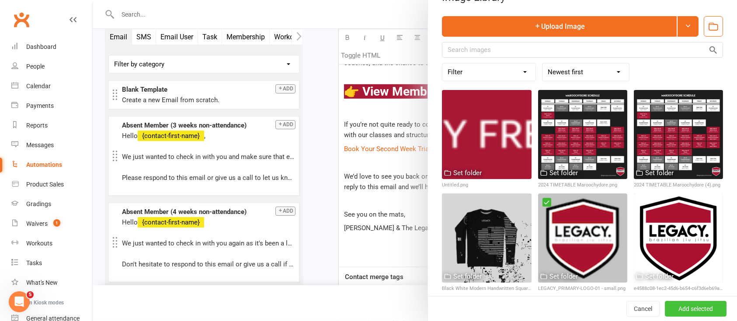
click at [692, 310] on button "Add selected" at bounding box center [696, 309] width 62 height 16
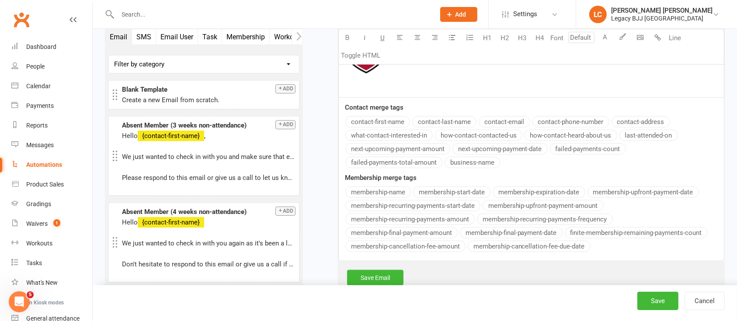
scroll to position [816, 0]
click at [372, 269] on link "Save Email" at bounding box center [375, 276] width 56 height 16
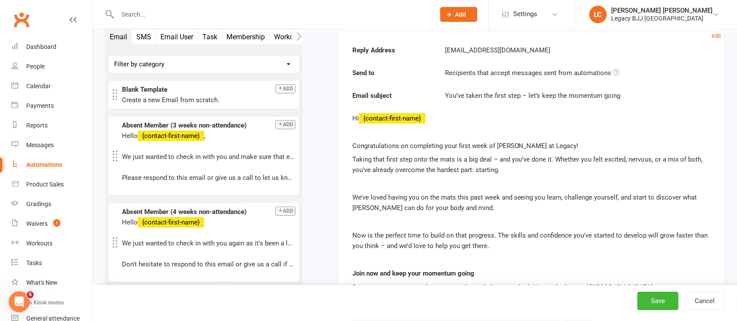
scroll to position [192, 0]
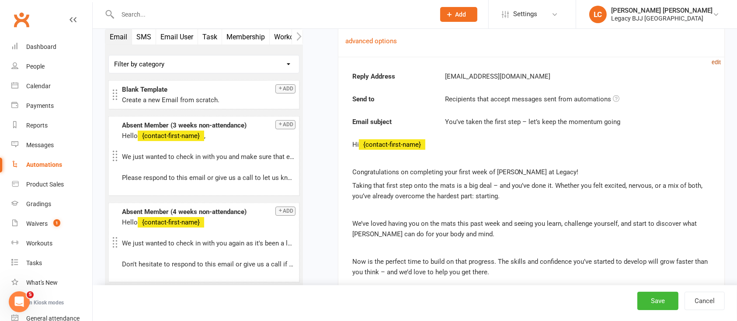
click at [715, 64] on small "edit" at bounding box center [716, 62] width 9 height 7
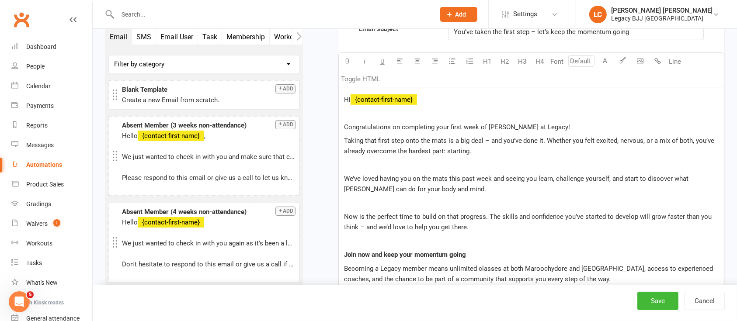
scroll to position [367, 0]
click at [523, 170] on div "Hi ﻿ {contact-first-name} Congratulations on completing your first week of [PER…" at bounding box center [531, 304] width 385 height 435
click at [423, 187] on span "We’ve loved having you on the mats this past week and seeing you learn, challen…" at bounding box center [517, 183] width 347 height 18
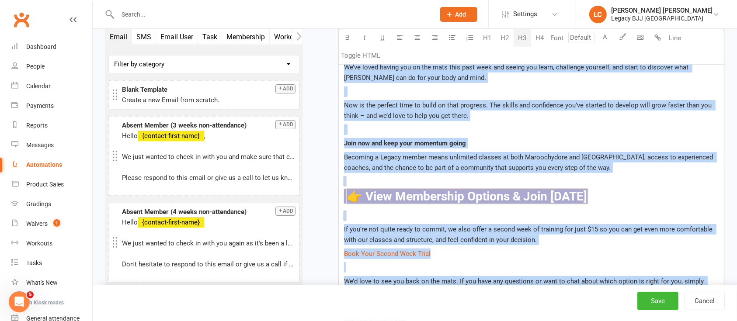
scroll to position [559, 0]
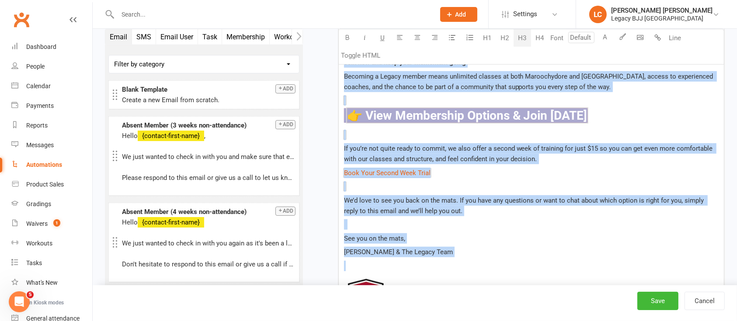
drag, startPoint x: 342, startPoint y: 95, endPoint x: 431, endPoint y: 268, distance: 194.3
click at [431, 268] on div "Hi ﻿ {contact-first-name} Congratulations on completing your first week of [PER…" at bounding box center [531, 113] width 385 height 435
copy div "Lo ﻿ {ipsumdo-sitam-cons} Adipiscingelits do eiusmodtem inci utlab etdo ma Ali …"
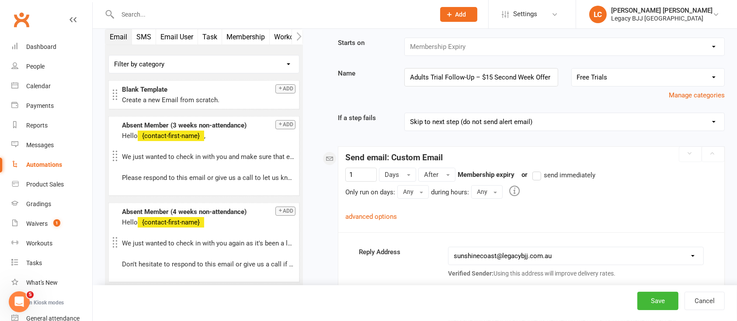
scroll to position [0, 0]
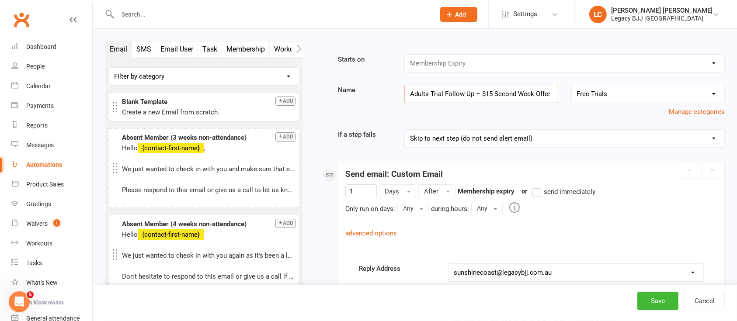
click at [449, 100] on input "Adults Trial Follow-Up – $15 Second Week Offer" at bounding box center [480, 94] width 153 height 18
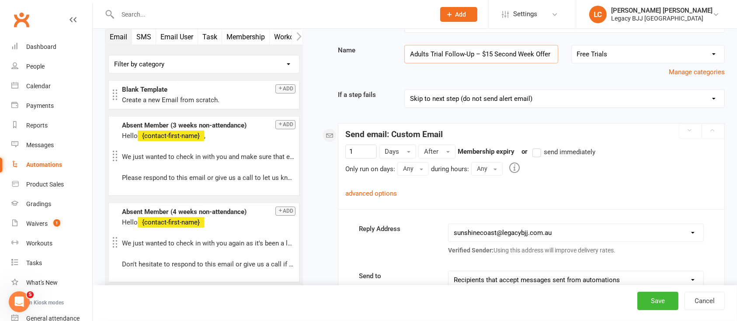
scroll to position [58, 0]
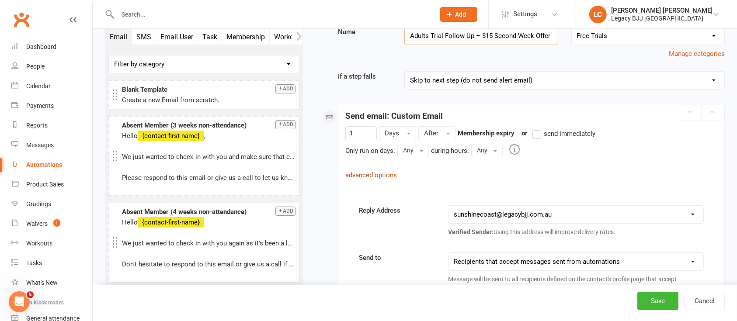
click at [386, 176] on link "advanced options" at bounding box center [371, 175] width 52 height 8
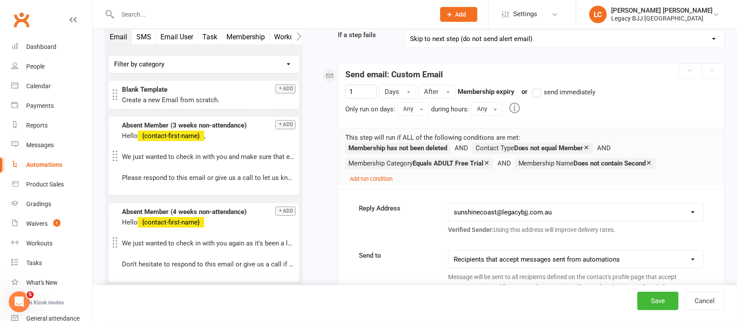
scroll to position [175, 0]
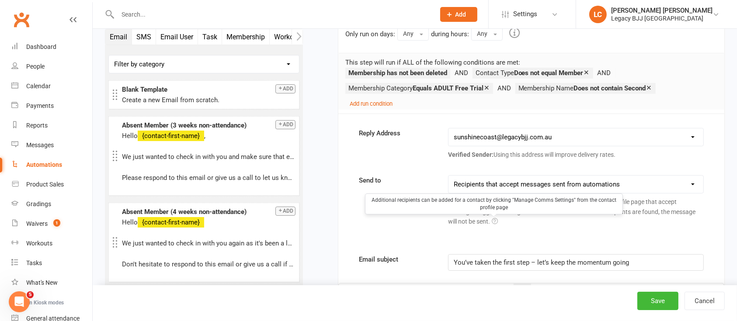
click at [490, 264] on span "You’ve taken the first step – let’s keep the momentum going" at bounding box center [541, 263] width 175 height 8
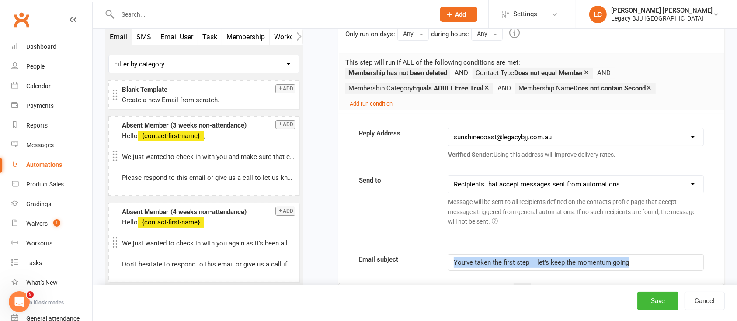
click at [490, 264] on span "You’ve taken the first step – let’s keep the momentum going" at bounding box center [541, 263] width 175 height 8
copy span "You’ve taken the first step – let’s keep the momentum going"
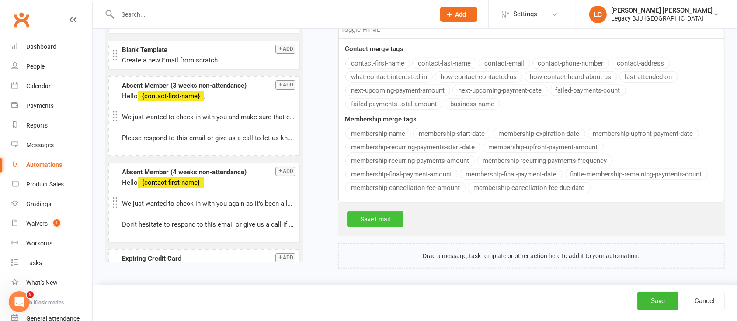
click at [378, 219] on link "Save Email" at bounding box center [375, 220] width 56 height 16
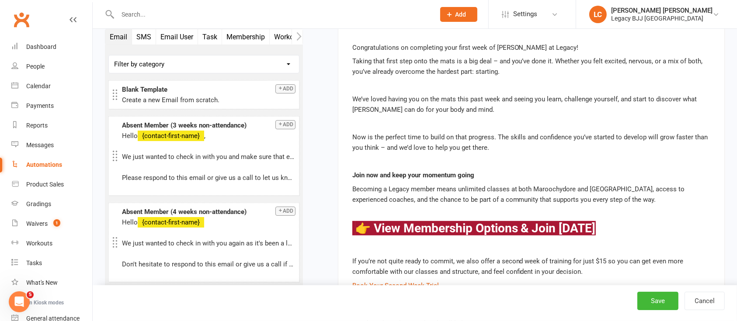
scroll to position [348, 0]
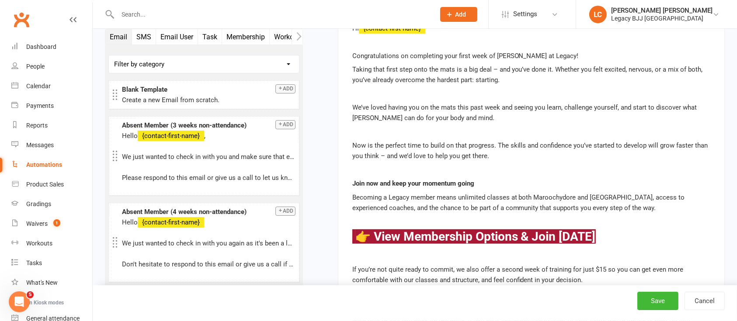
click at [140, 39] on button "SMS" at bounding box center [144, 36] width 24 height 15
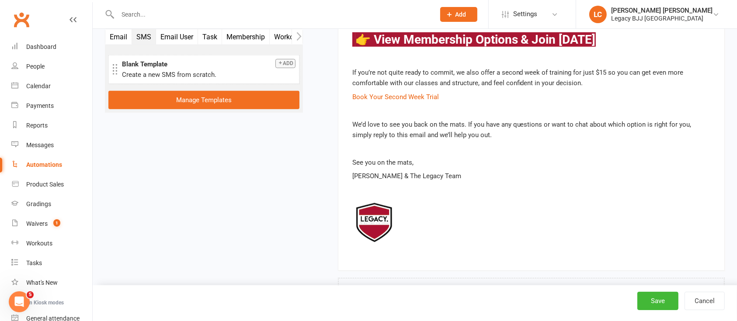
scroll to position [581, 0]
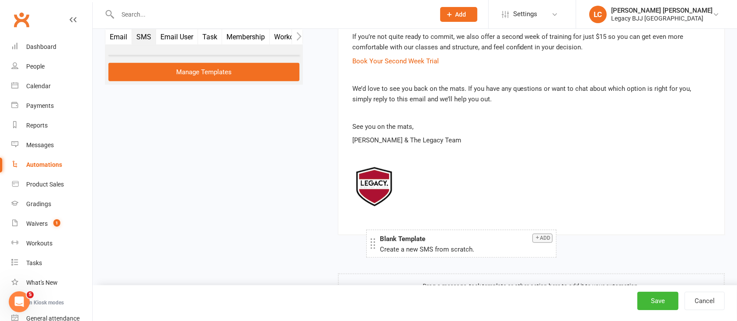
drag, startPoint x: 166, startPoint y: 66, endPoint x: 423, endPoint y: 241, distance: 311.2
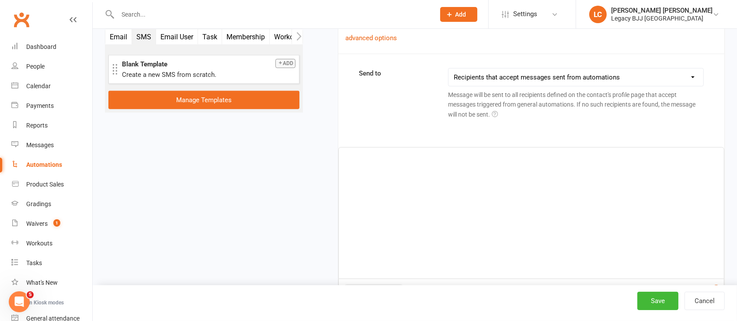
scroll to position [854, 0]
click at [392, 190] on div "﻿" at bounding box center [531, 214] width 385 height 131
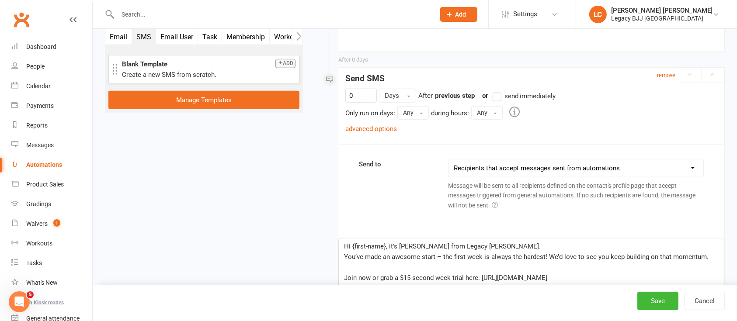
scroll to position [679, 0]
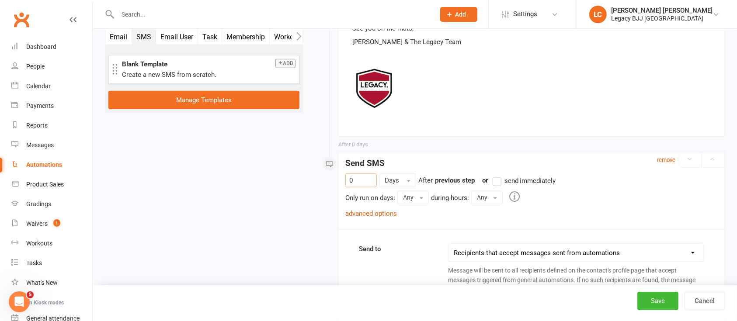
drag, startPoint x: 359, startPoint y: 180, endPoint x: 328, endPoint y: 173, distance: 31.8
click at [360, 180] on input "0" at bounding box center [360, 181] width 31 height 14
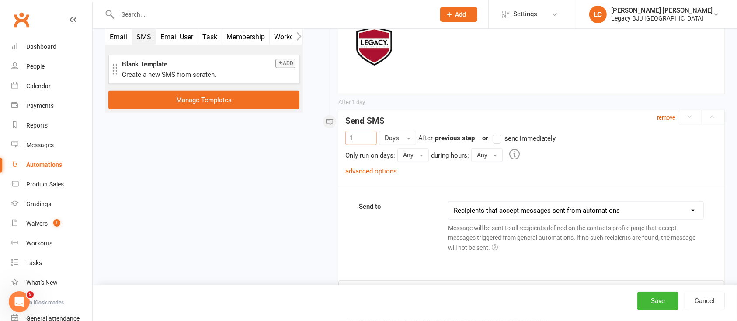
scroll to position [738, 0]
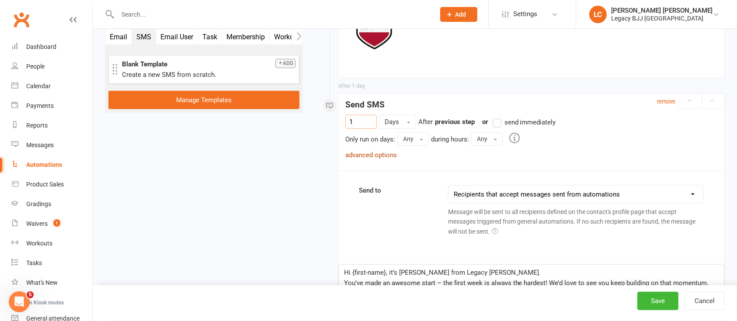
click at [367, 153] on link "advanced options" at bounding box center [371, 155] width 52 height 8
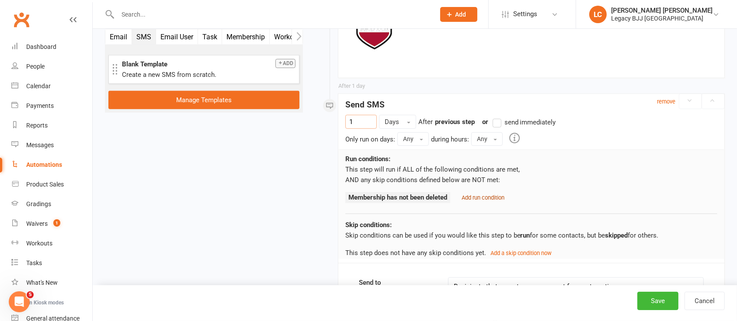
click at [488, 195] on small "Add run condition" at bounding box center [483, 198] width 43 height 7
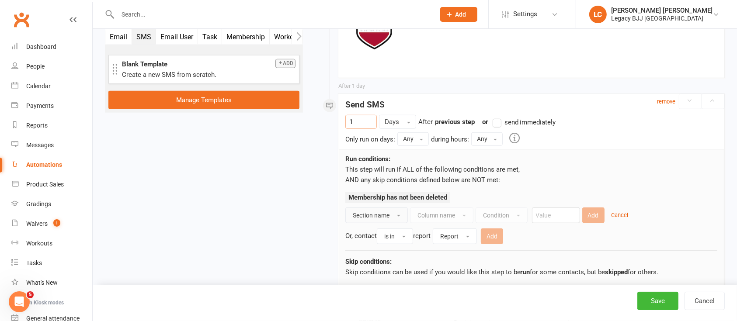
type input "1"
click at [383, 212] on span "Section name" at bounding box center [371, 215] width 37 height 7
drag, startPoint x: 381, startPoint y: 232, endPoint x: 410, endPoint y: 233, distance: 28.4
click at [382, 232] on link "Contact" at bounding box center [394, 234] width 96 height 17
click at [433, 216] on span "Column name" at bounding box center [422, 215] width 38 height 7
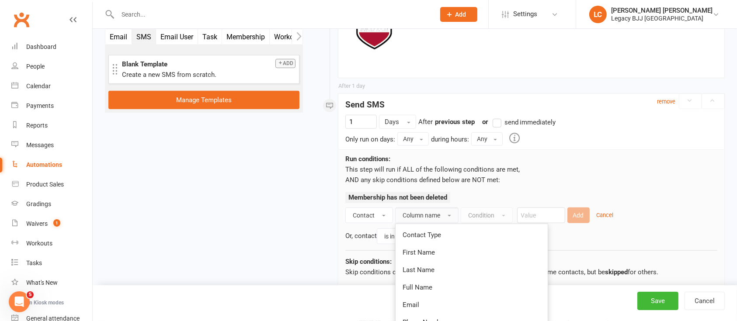
click at [427, 235] on span "Contact Type" at bounding box center [422, 235] width 38 height 8
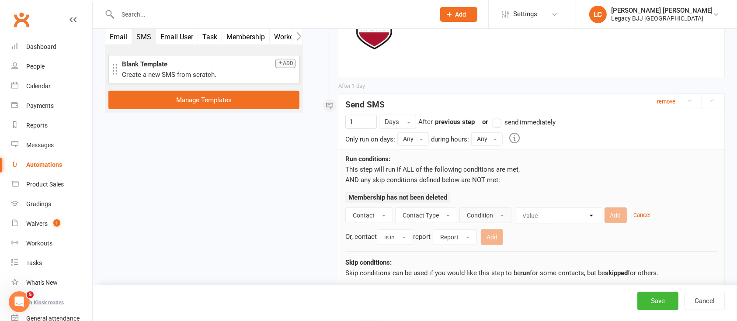
click at [498, 212] on button "Condition" at bounding box center [485, 216] width 52 height 16
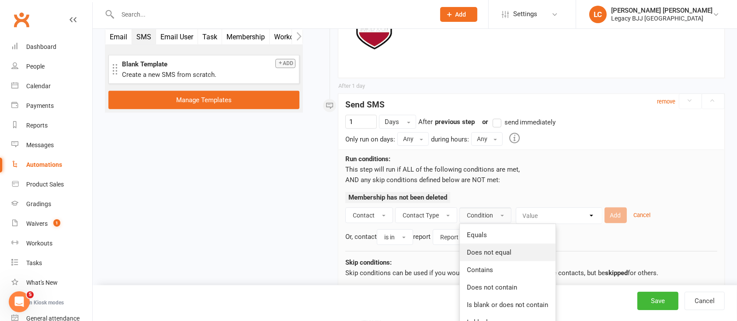
click at [494, 251] on span "Does not equal" at bounding box center [489, 253] width 45 height 8
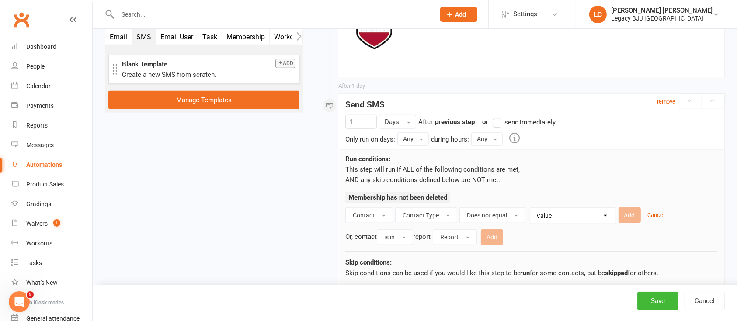
click at [558, 216] on select "Value Member Prospect Non-attending Contact" at bounding box center [575, 216] width 86 height 16
select select "0"
click at [532, 208] on select "Value Member Prospect Non-attending Contact" at bounding box center [575, 216] width 86 height 16
click at [636, 215] on button "Add" at bounding box center [630, 216] width 22 height 16
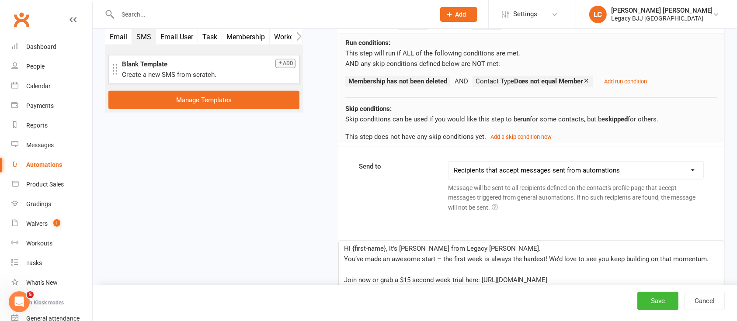
scroll to position [913, 0]
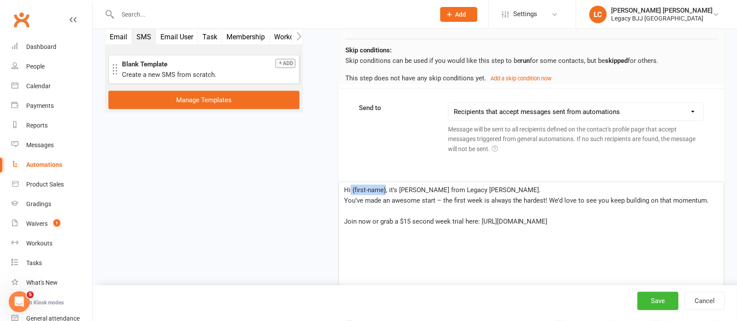
drag, startPoint x: 385, startPoint y: 188, endPoint x: 351, endPoint y: 194, distance: 34.9
click at [351, 194] on p "Hi {first-name}, it’s [PERSON_NAME] from Legacy [PERSON_NAME]." at bounding box center [531, 190] width 375 height 10
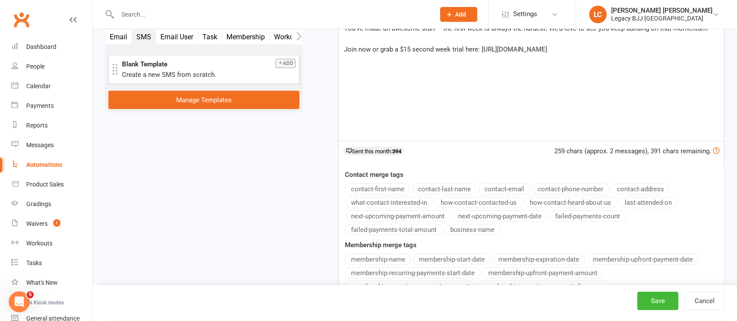
scroll to position [1088, 0]
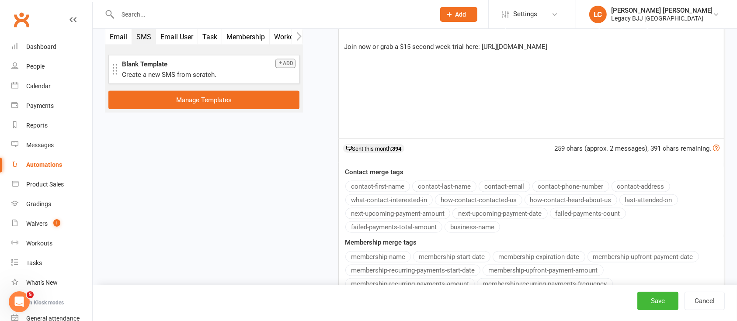
click at [385, 182] on button "contact-first-name" at bounding box center [377, 186] width 65 height 11
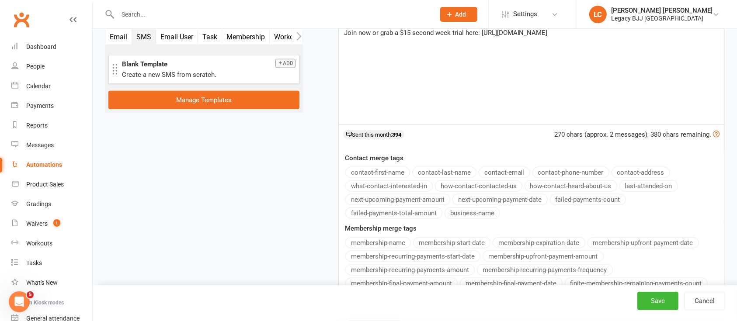
scroll to position [1029, 0]
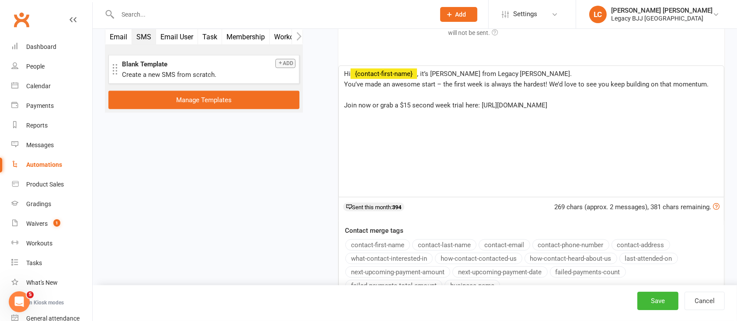
click at [344, 80] on span "You’ve made an awesome start – the first week is always the hardest! We’d love …" at bounding box center [526, 84] width 365 height 8
click at [550, 86] on p "Hi ﻿ {contact-first-name} , it’s [PERSON_NAME] from Legacy [PERSON_NAME]. You’v…" at bounding box center [531, 79] width 375 height 21
click at [586, 96] on p "﻿" at bounding box center [531, 95] width 375 height 10
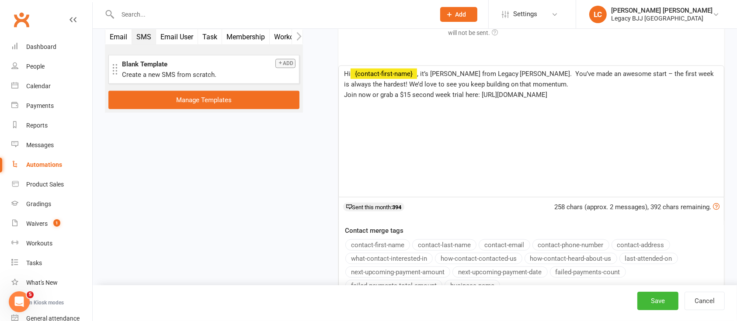
drag, startPoint x: 612, startPoint y: 101, endPoint x: 480, endPoint y: 103, distance: 132.0
click at [480, 103] on div "Hi ﻿ {contact-first-name} , it’s [PERSON_NAME] from Legacy [PERSON_NAME]. You’v…" at bounding box center [531, 131] width 385 height 131
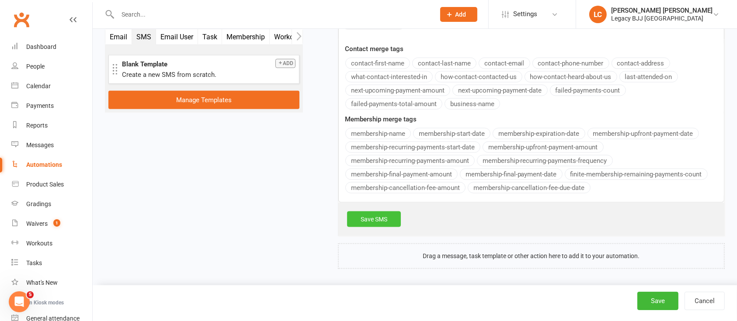
click at [378, 216] on link "Save SMS" at bounding box center [374, 220] width 54 height 16
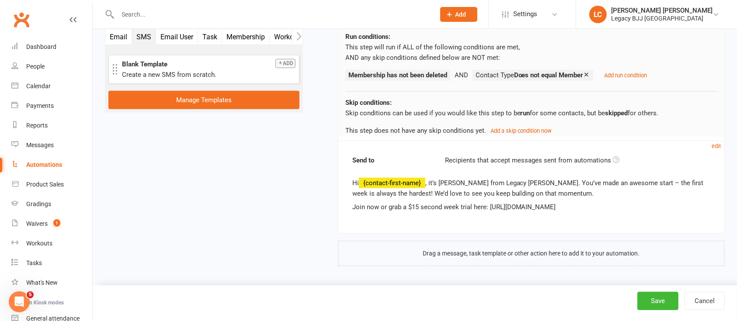
scroll to position [859, 0]
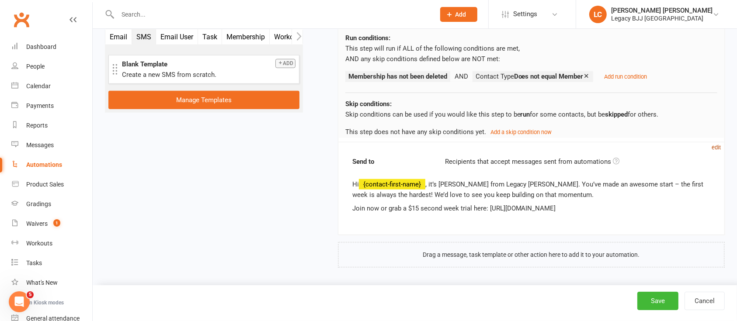
click at [715, 149] on small "edit" at bounding box center [716, 147] width 9 height 7
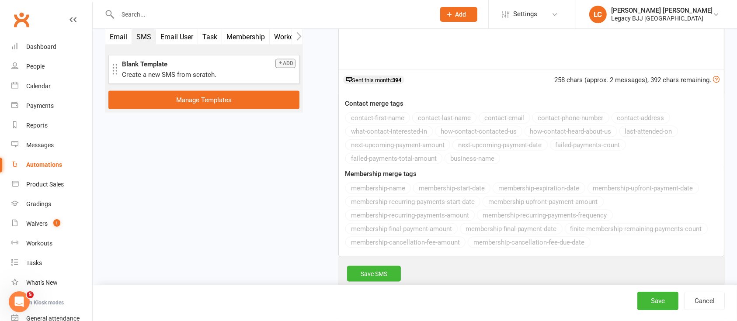
scroll to position [1095, 0]
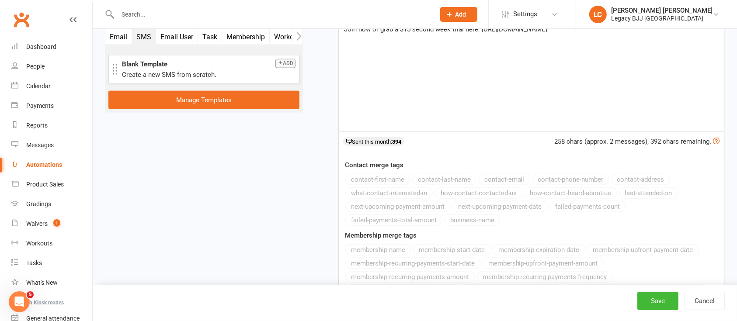
click at [464, 101] on div "Hi ﻿ {contact-first-name} , it’s [PERSON_NAME] from Legacy [PERSON_NAME]. You’v…" at bounding box center [531, 65] width 385 height 131
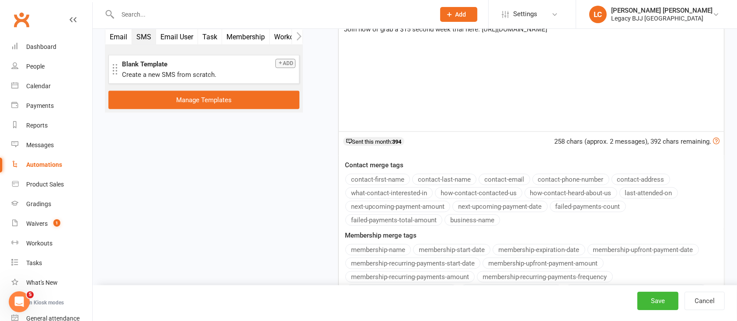
copy div "Hi ﻿ {contact-first-name} , it’s [PERSON_NAME] from Legacy [PERSON_NAME]. You’v…"
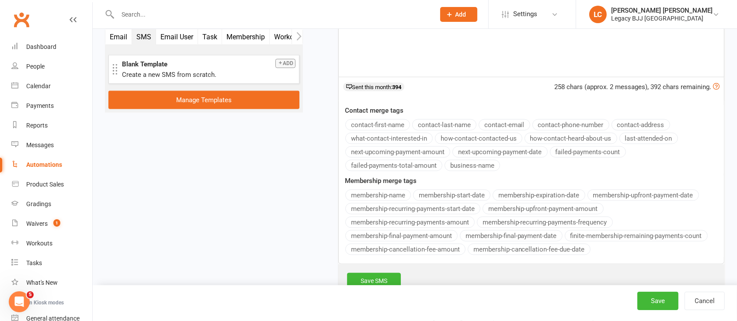
scroll to position [978, 0]
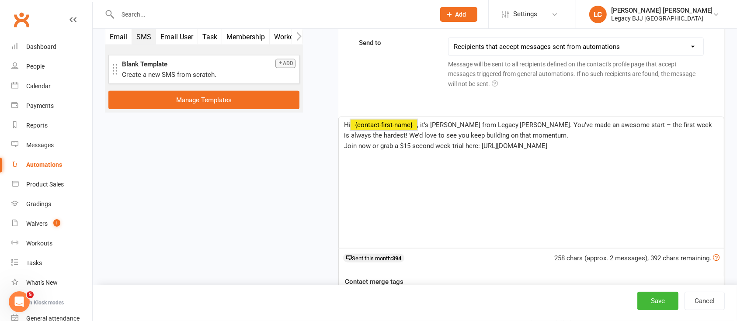
click at [486, 135] on span ", it’s [PERSON_NAME] from Legacy [PERSON_NAME]. You’ve made an awesome start – …" at bounding box center [529, 130] width 370 height 18
drag, startPoint x: 621, startPoint y: 150, endPoint x: 314, endPoint y: 111, distance: 309.4
copy div "Hi ﻿ {contact-first-name} , it’s [PERSON_NAME] from Legacy [PERSON_NAME]. You’v…"
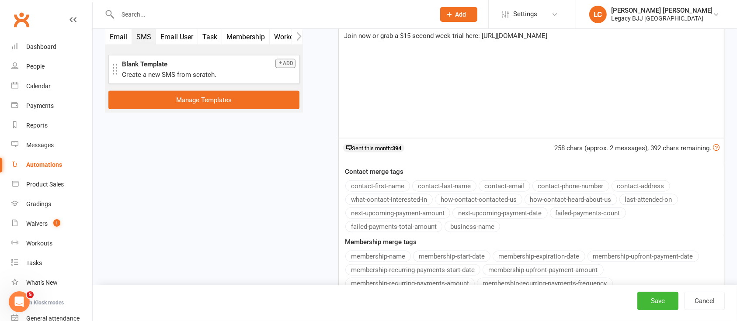
scroll to position [1153, 0]
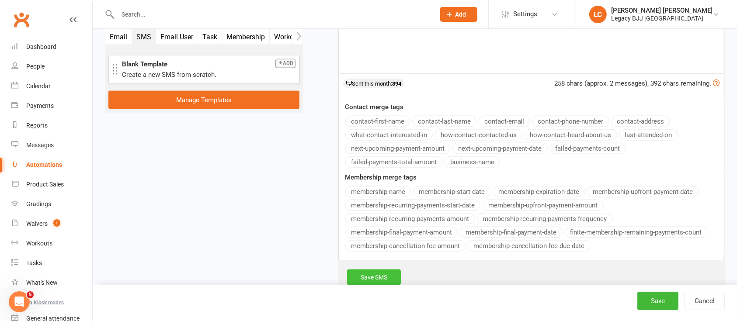
click at [374, 271] on link "Save SMS" at bounding box center [374, 278] width 54 height 16
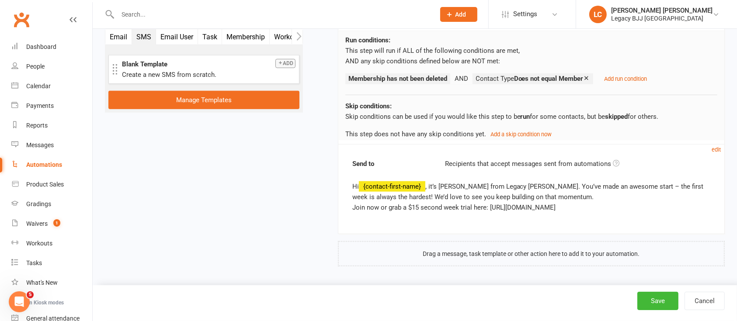
scroll to position [856, 0]
click at [661, 296] on button "Save" at bounding box center [657, 301] width 41 height 18
select select "848"
select select "100"
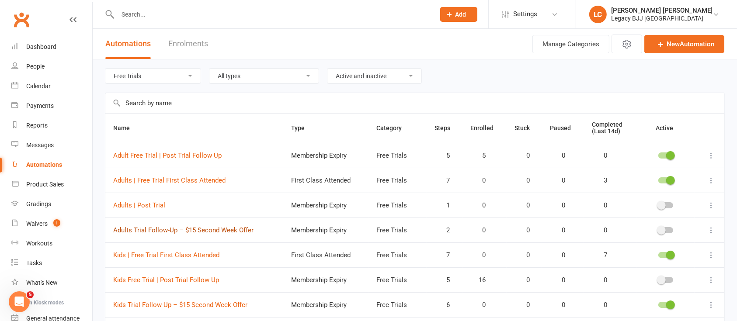
click at [206, 226] on link "Adults Trial Follow-Up – $15 Second Week Offer" at bounding box center [183, 230] width 140 height 8
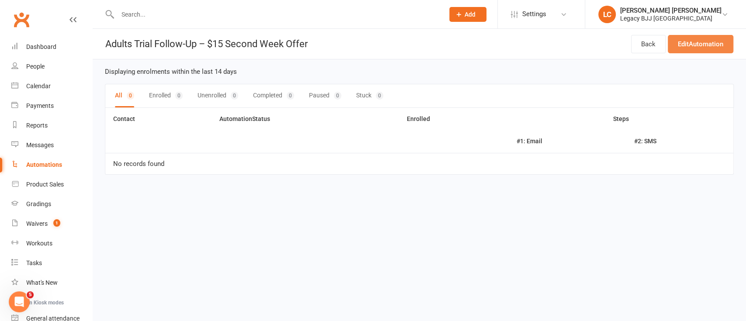
click at [689, 45] on link "Edit Automation" at bounding box center [701, 44] width 66 height 18
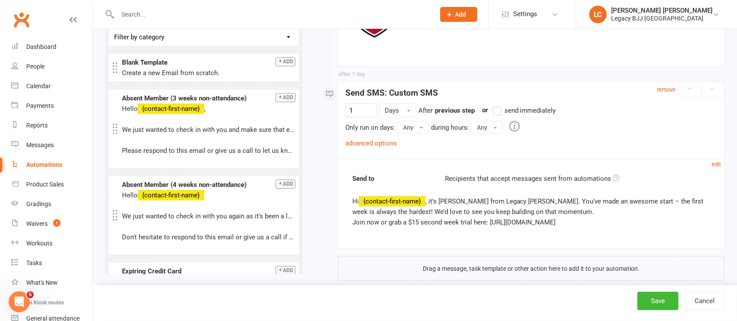
scroll to position [724, 0]
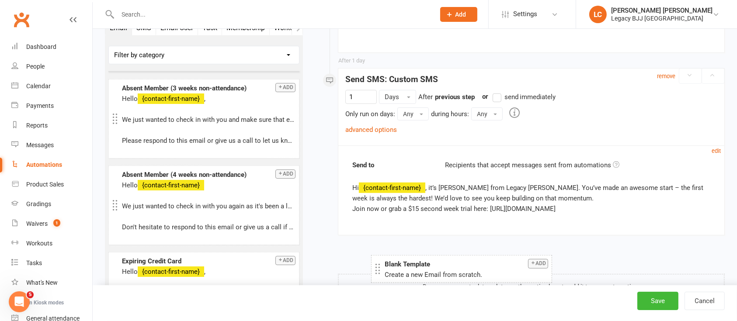
drag, startPoint x: 161, startPoint y: 50, endPoint x: 424, endPoint y: 262, distance: 337.6
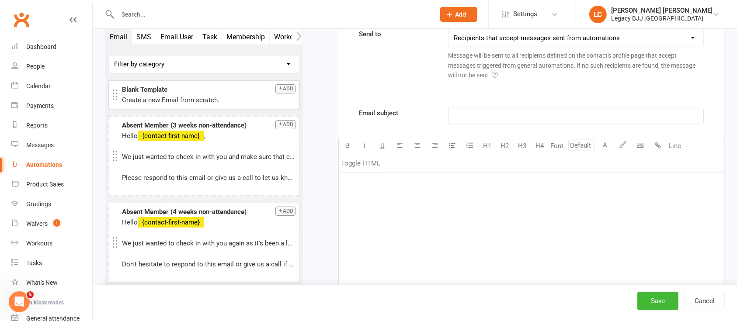
click at [395, 230] on div "﻿" at bounding box center [531, 238] width 385 height 131
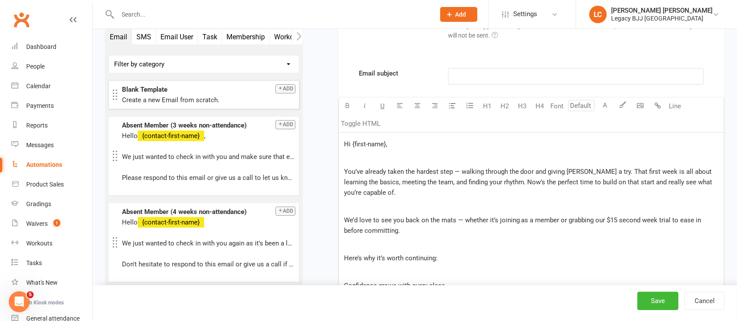
scroll to position [1122, 0]
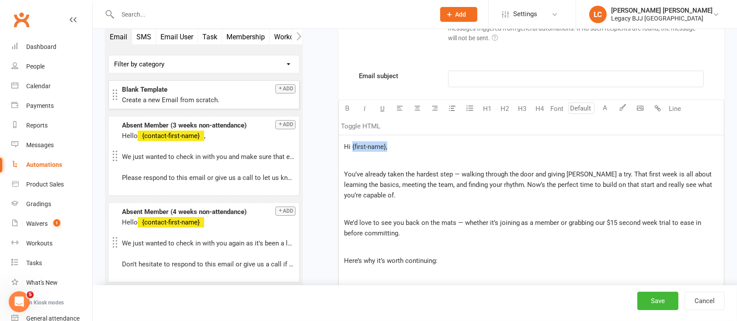
drag, startPoint x: 393, startPoint y: 143, endPoint x: 352, endPoint y: 144, distance: 40.2
click at [352, 144] on p "Hi {first-name}," at bounding box center [531, 147] width 375 height 10
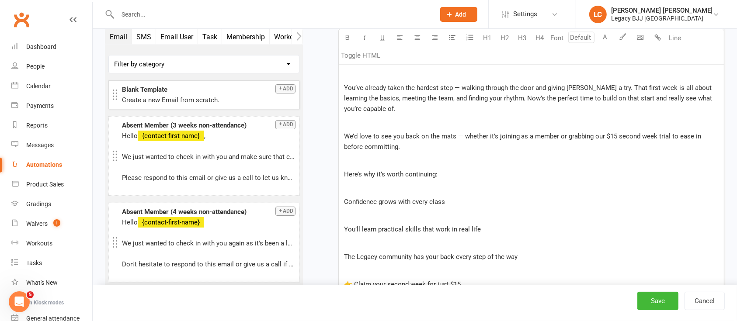
scroll to position [1472, 0]
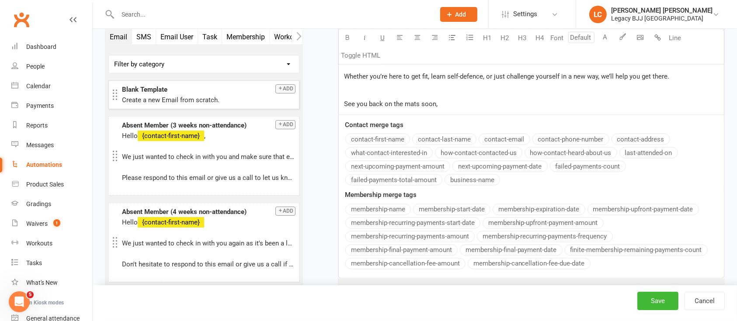
click at [388, 140] on div "Email subject ﻿ U H1 H2 H3 H4 Font A Line Toggle HTML Hi ﻿ You’ve already taken…" at bounding box center [531, 0] width 386 height 558
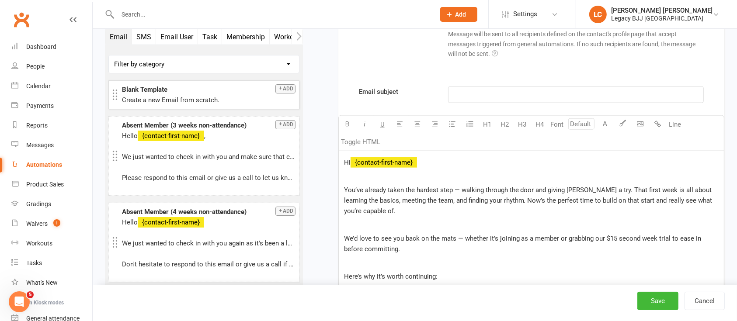
click at [413, 207] on p "You’ve already taken the hardest step — walking through the door and giving [PE…" at bounding box center [531, 200] width 375 height 31
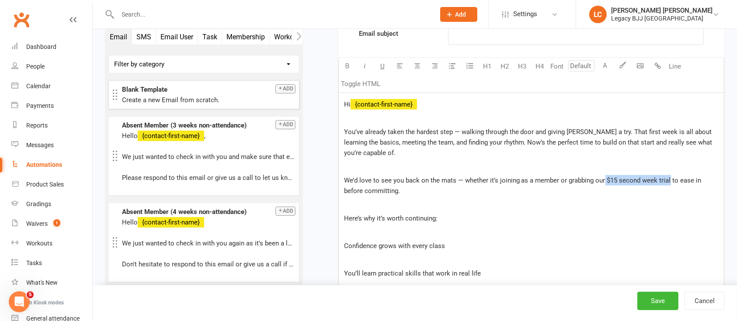
drag, startPoint x: 603, startPoint y: 178, endPoint x: 668, endPoint y: 178, distance: 65.6
click at [668, 178] on span "We’d love to see you back on the mats — whether it’s joining as a member or gra…" at bounding box center [523, 186] width 359 height 18
click at [402, 217] on span "Here’s why it’s worth continuing:" at bounding box center [391, 219] width 94 height 8
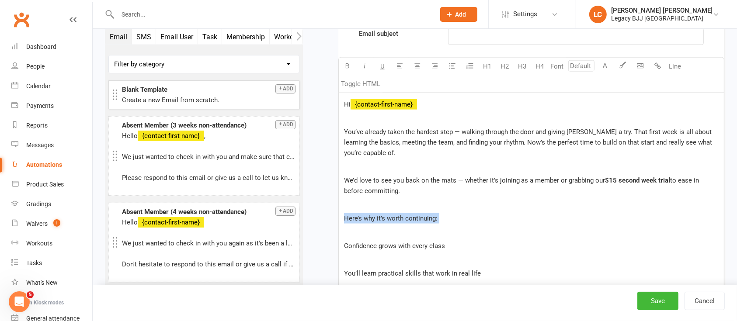
click at [402, 217] on span "Here’s why it’s worth continuing:" at bounding box center [391, 219] width 94 height 8
click at [344, 243] on span "Confidence grows with every class" at bounding box center [394, 246] width 101 height 8
paste div
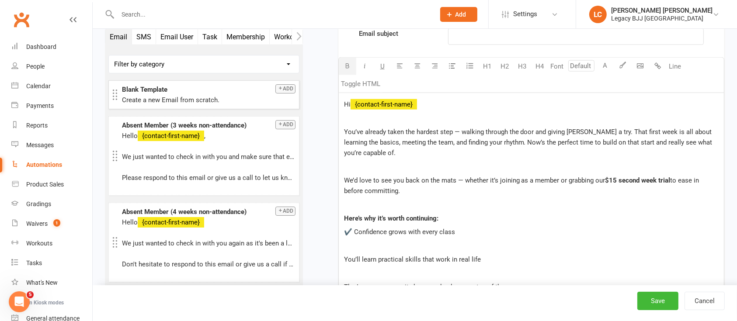
click at [342, 255] on div "Hi ﻿ {contact-first-name} ﻿ You’ve already taken the hardest step — walking thr…" at bounding box center [531, 251] width 385 height 316
click at [361, 241] on p "﻿" at bounding box center [531, 246] width 375 height 10
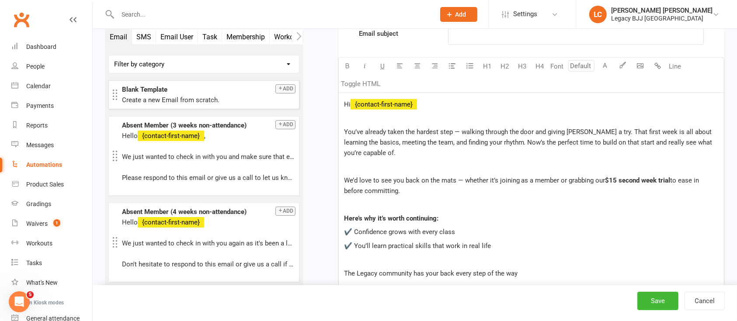
click at [344, 270] on span "The Legacy community has your back every step of the way" at bounding box center [431, 274] width 174 height 8
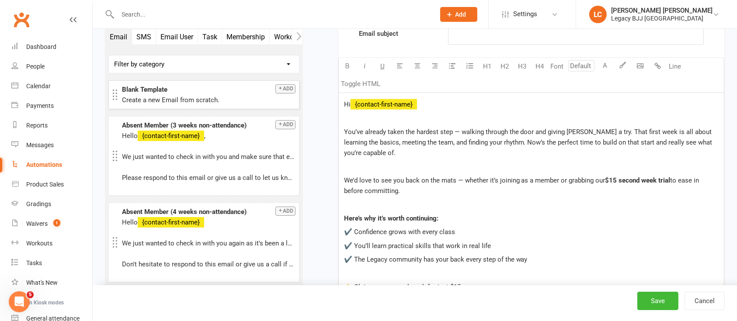
scroll to position [1281, 0]
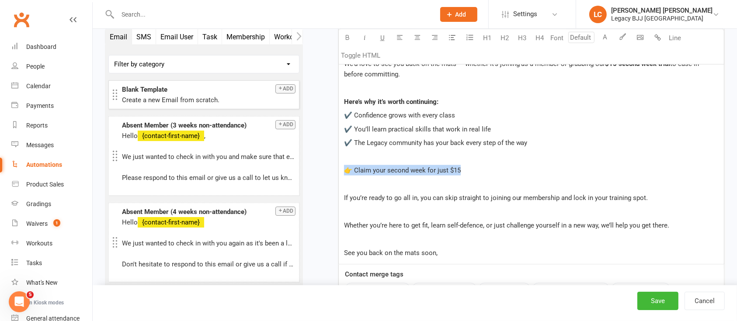
drag, startPoint x: 467, startPoint y: 166, endPoint x: 330, endPoint y: 167, distance: 137.3
drag, startPoint x: 483, startPoint y: 163, endPoint x: 330, endPoint y: 162, distance: 153.0
click at [524, 36] on button "H3" at bounding box center [522, 37] width 17 height 17
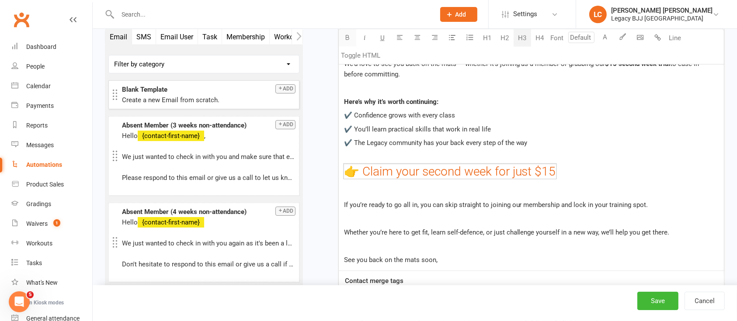
click at [351, 37] on button "button" at bounding box center [347, 37] width 17 height 17
click at [622, 38] on icon "button" at bounding box center [622, 36] width 7 height 7
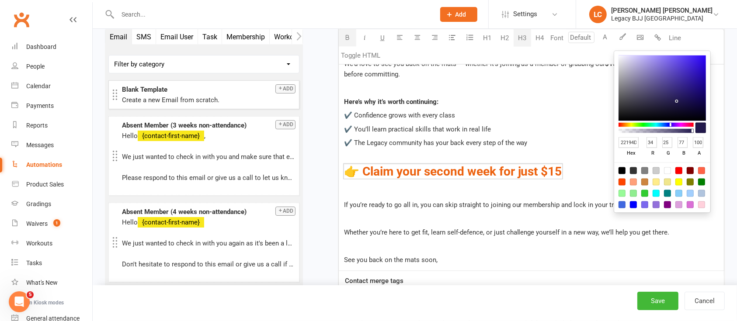
click at [631, 137] on input "22194D" at bounding box center [629, 142] width 21 height 11
paste input "#a91834"
type input "#a91834"
type input "169"
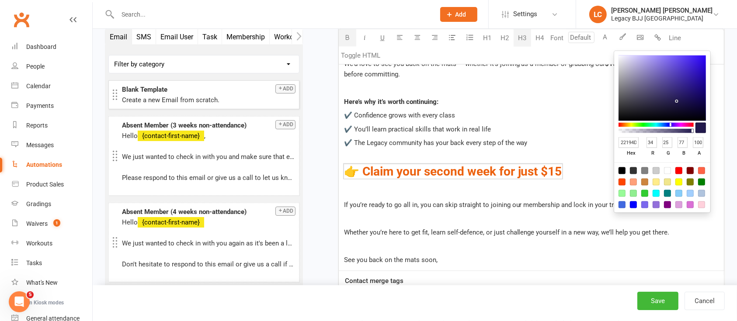
type input "24"
type input "52"
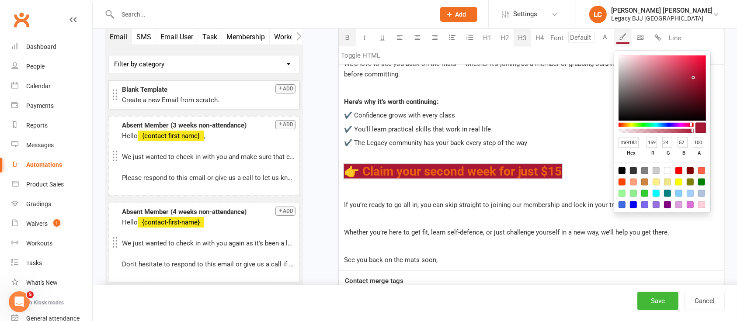
scroll to position [0, 3]
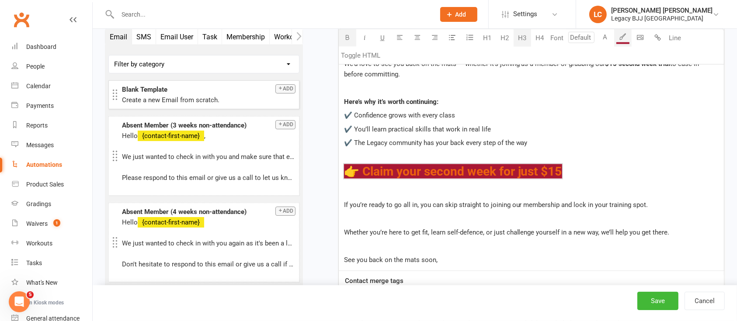
click at [590, 165] on h3 "﻿ $ 👉 Claim your second week for just $15 $ ﻿" at bounding box center [531, 172] width 375 height 14
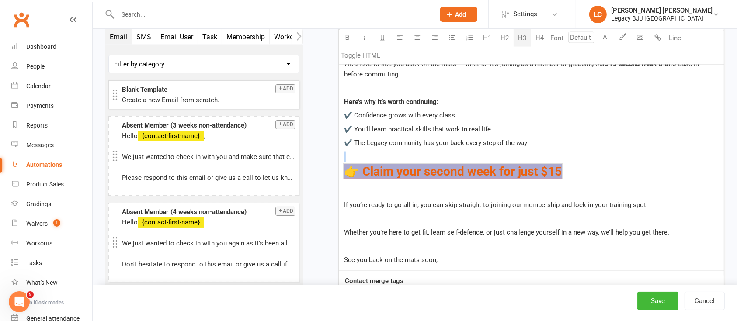
drag, startPoint x: 589, startPoint y: 168, endPoint x: 329, endPoint y: 160, distance: 259.8
click at [608, 38] on button "A" at bounding box center [605, 37] width 17 height 17
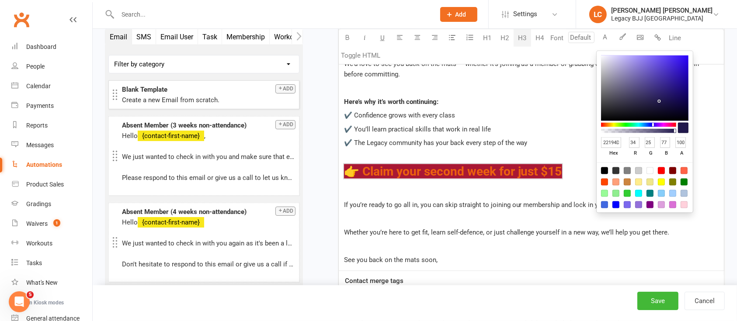
click at [649, 170] on div at bounding box center [649, 170] width 7 height 7
type input "FFFFFF"
type input "255"
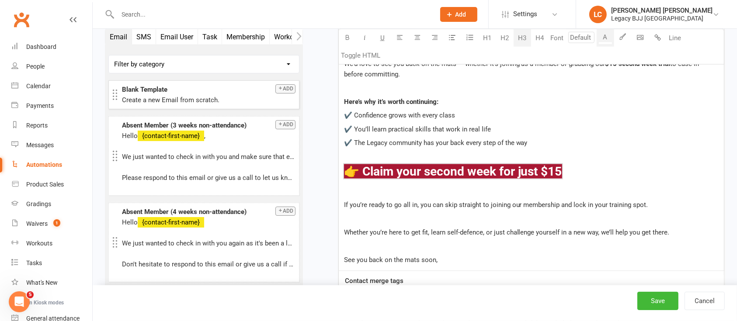
click at [490, 191] on p "﻿" at bounding box center [531, 191] width 375 height 10
click at [436, 215] on p "﻿" at bounding box center [531, 218] width 375 height 10
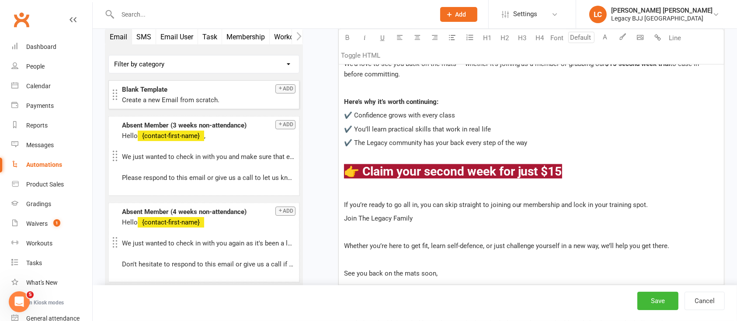
drag, startPoint x: 422, startPoint y: 218, endPoint x: 331, endPoint y: 212, distance: 90.7
click at [468, 207] on p "If you’re ready to go all in, you can skip straight to joining our membership a…" at bounding box center [531, 205] width 375 height 10
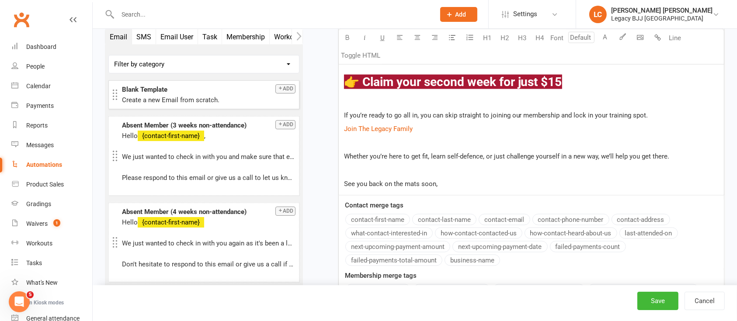
scroll to position [1398, 0]
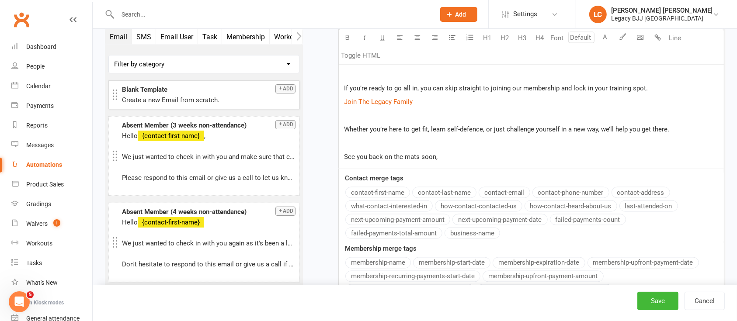
click at [458, 147] on div "Hi ﻿ {contact-first-name} ﻿ You’ve already taken the hardest step — walking thr…" at bounding box center [531, 14] width 385 height 308
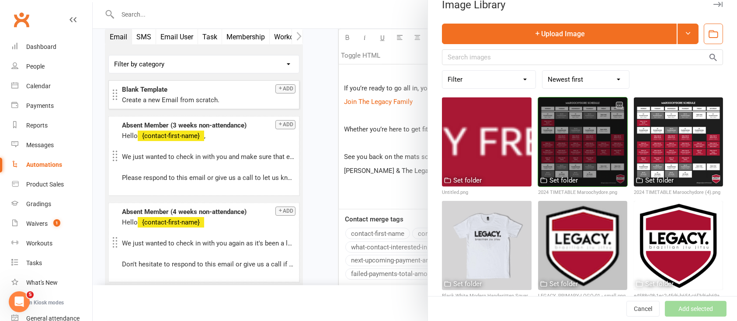
scroll to position [21, 0]
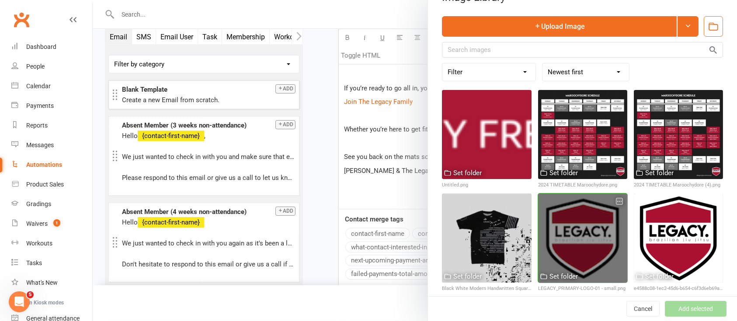
click at [598, 220] on div at bounding box center [582, 238] width 89 height 89
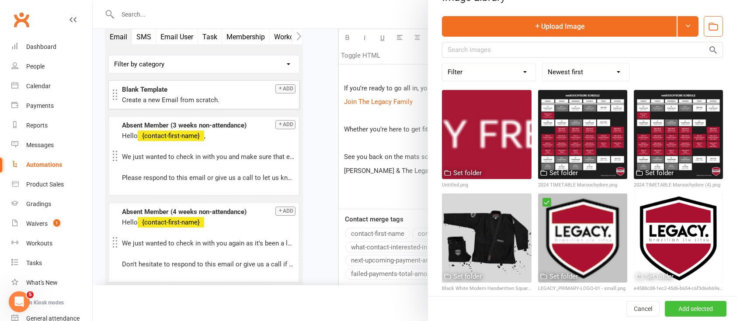
click at [676, 306] on button "Add selected" at bounding box center [696, 309] width 62 height 16
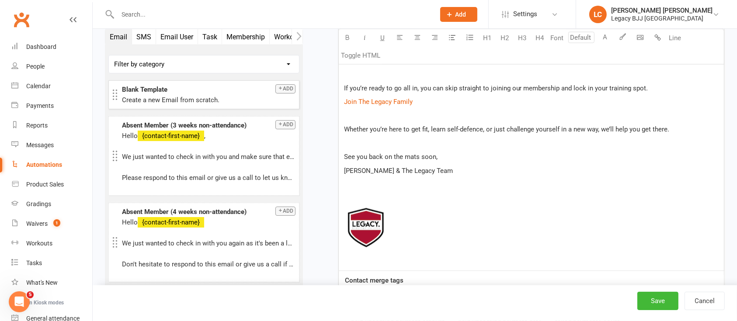
click at [493, 142] on p "﻿" at bounding box center [531, 143] width 375 height 10
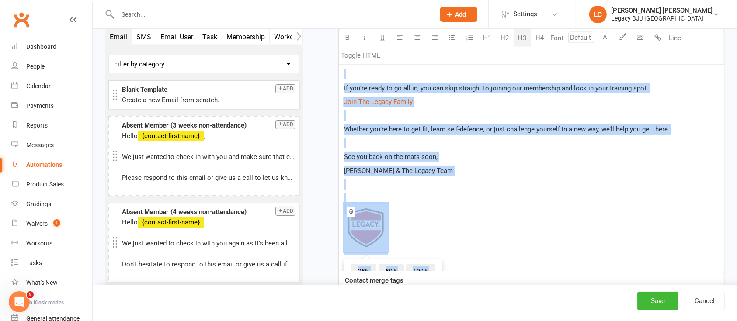
copy div "Lo ﻿ {ipsumdo-sitam-cons} ﻿ Adi’el seddoei tempo inc utlabor etdo — magnaal eni…"
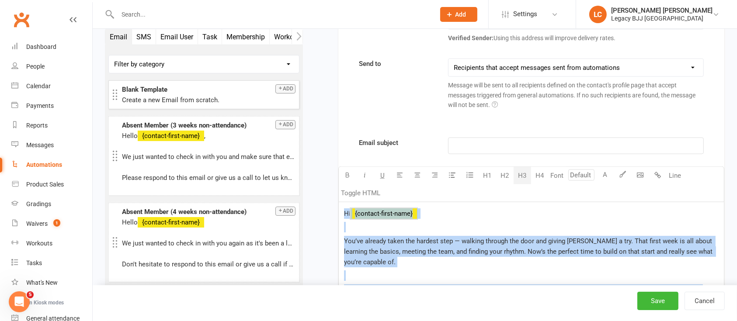
scroll to position [1048, 0]
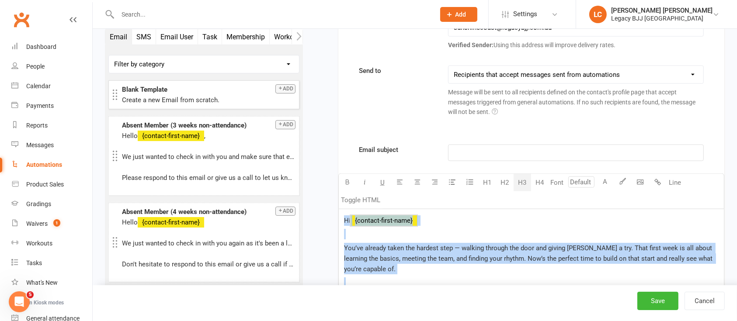
click at [479, 150] on p "﻿" at bounding box center [576, 153] width 244 height 10
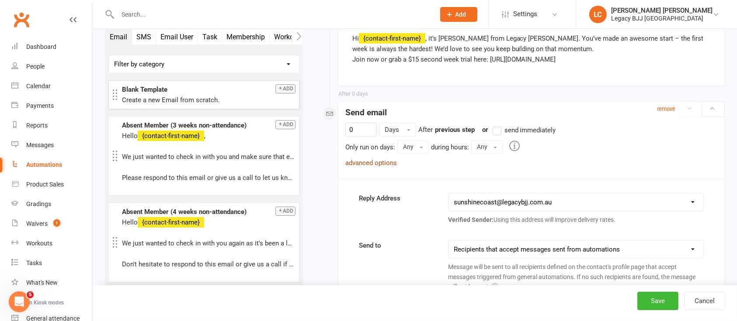
click at [370, 160] on link "advanced options" at bounding box center [371, 163] width 52 height 8
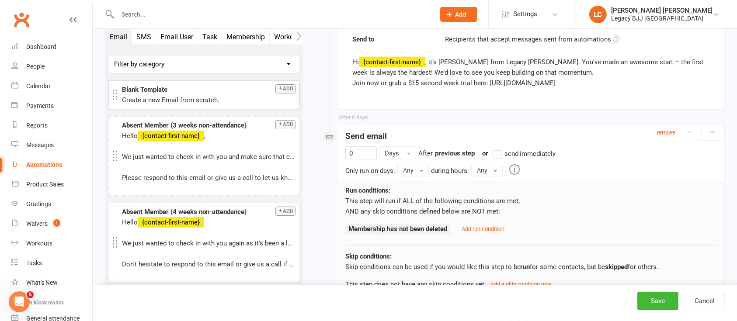
scroll to position [849, 0]
click at [495, 228] on small "Add run condition" at bounding box center [483, 229] width 43 height 7
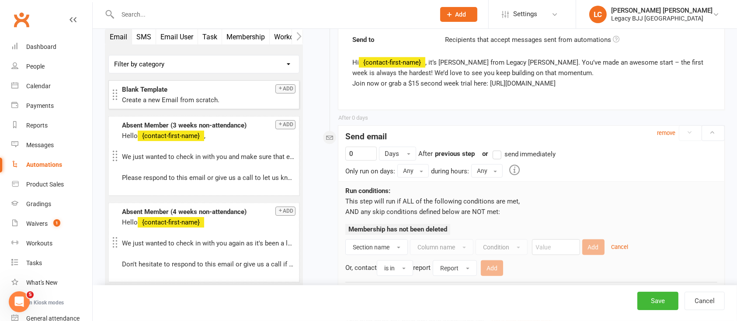
click at [379, 254] on div "Section name Column name Condition Add Cancel Or, contact is in report Report A…" at bounding box center [531, 258] width 372 height 37
click at [379, 250] on span "Section name" at bounding box center [371, 247] width 37 height 7
click at [374, 268] on span "Contact" at bounding box center [364, 267] width 23 height 8
click at [431, 251] on button "Column name" at bounding box center [426, 248] width 63 height 16
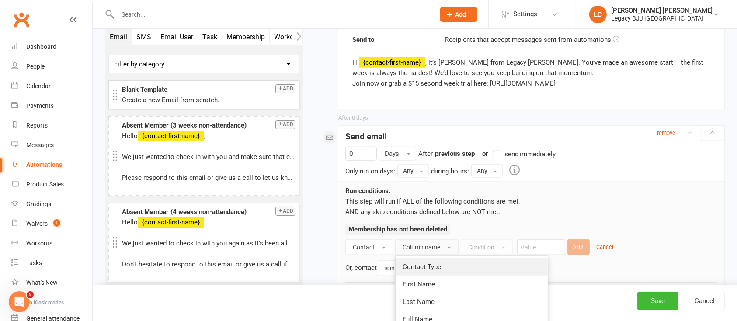
click at [434, 264] on span "Contact Type" at bounding box center [422, 267] width 38 height 8
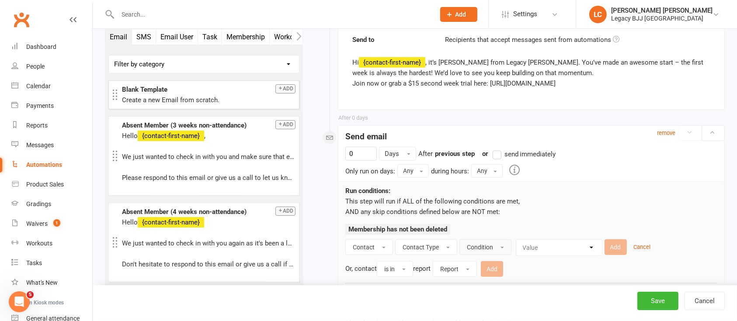
click at [483, 250] on button "Condition" at bounding box center [485, 248] width 52 height 16
click at [492, 281] on span "Does not equal" at bounding box center [489, 285] width 45 height 8
click at [549, 247] on select "Value Member Prospect Non-attending Contact" at bounding box center [575, 248] width 86 height 16
select select "0"
click at [532, 240] on select "Value Member Prospect Non-attending Contact" at bounding box center [575, 248] width 86 height 16
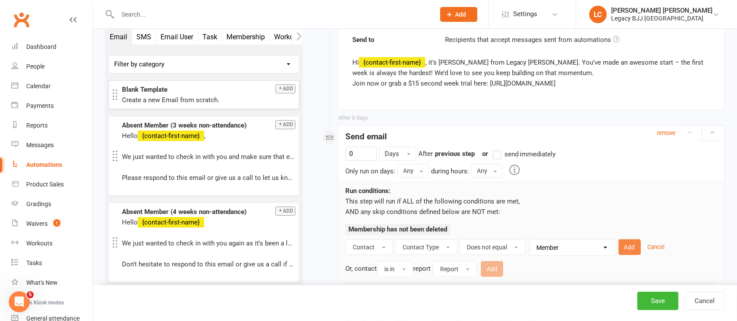
click at [623, 246] on button "Add" at bounding box center [630, 248] width 22 height 16
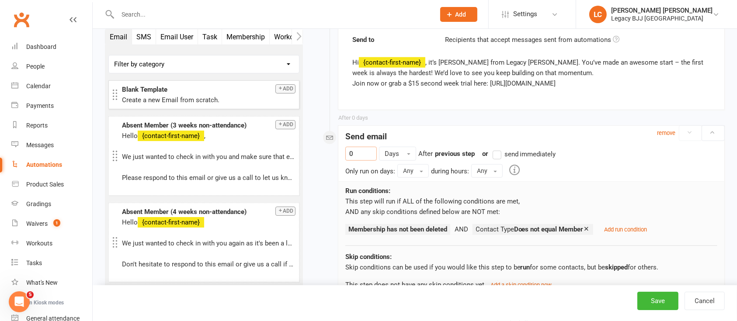
drag, startPoint x: 366, startPoint y: 159, endPoint x: 311, endPoint y: 148, distance: 56.1
click at [315, 149] on div "Starts on Booking Cancelled Booking Due Booking Late-Cancelled Booking Marked A…" at bounding box center [520, 170] width 422 height 1957
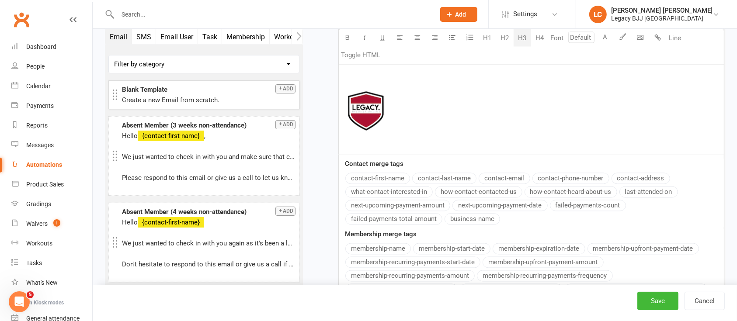
scroll to position [1722, 0]
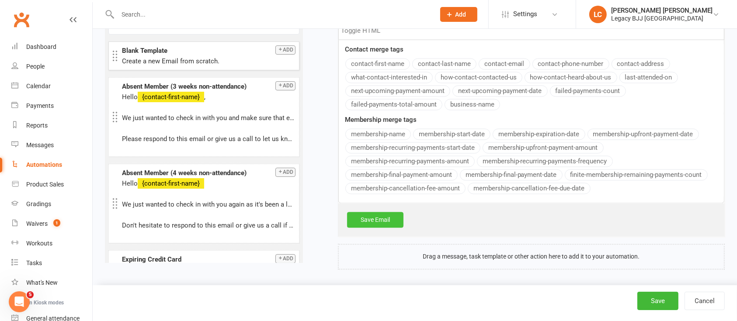
click at [384, 212] on link "Save Email" at bounding box center [375, 220] width 56 height 16
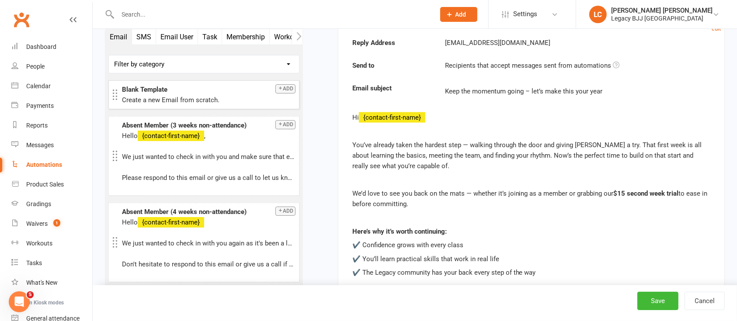
scroll to position [1164, 0]
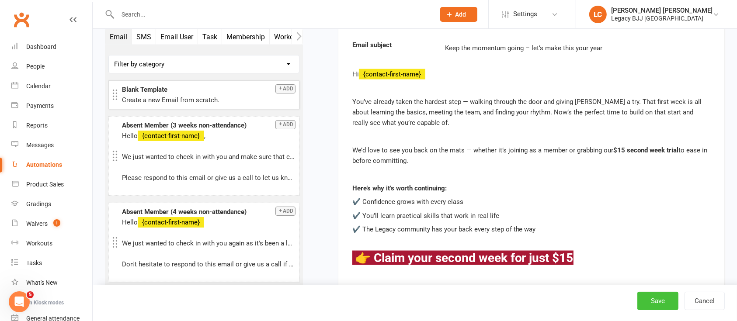
type input "1"
click at [661, 300] on button "Save" at bounding box center [657, 301] width 41 height 18
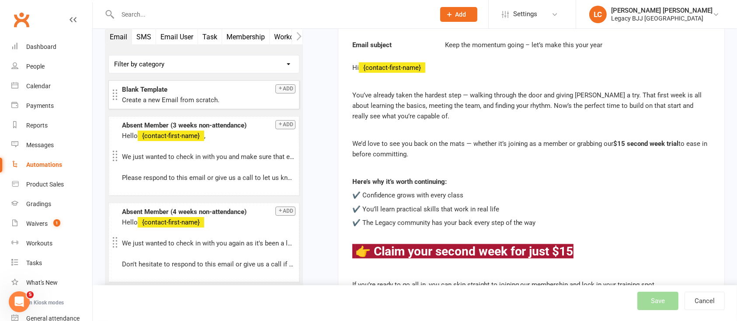
select select "100"
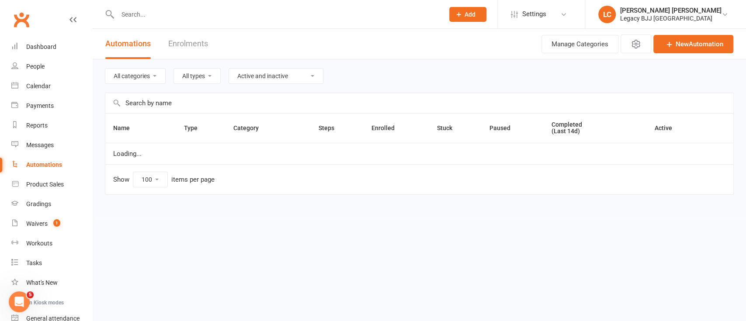
select select "848"
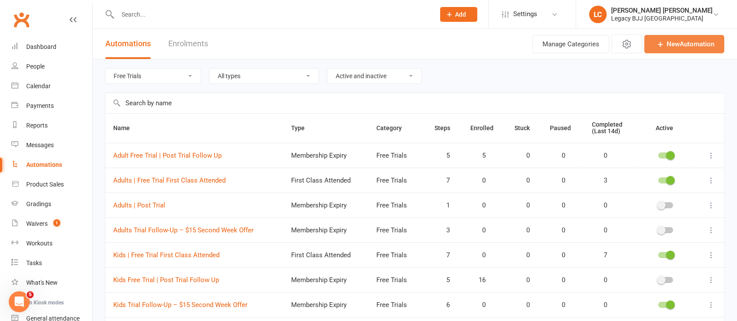
click at [688, 43] on link "New Automation" at bounding box center [684, 44] width 80 height 18
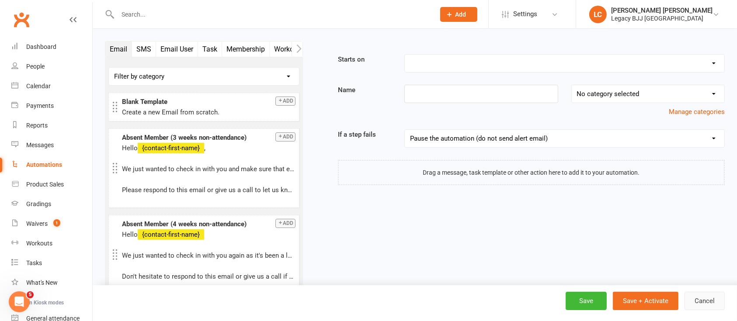
click at [716, 309] on button "Cancel" at bounding box center [705, 301] width 40 height 18
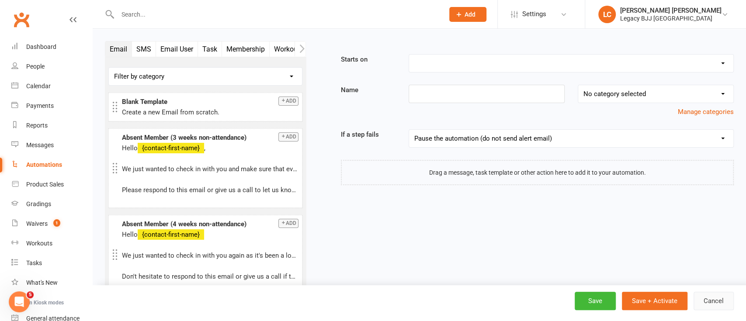
select select "100"
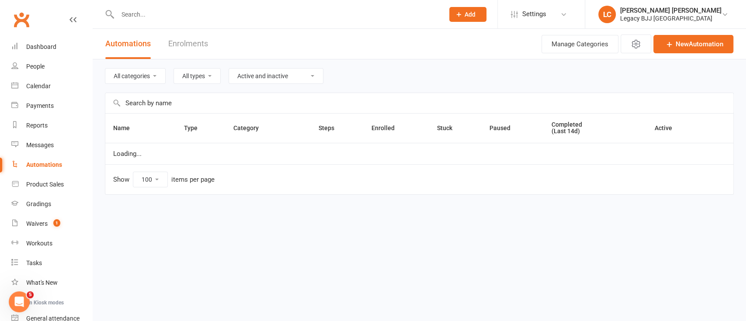
select select "848"
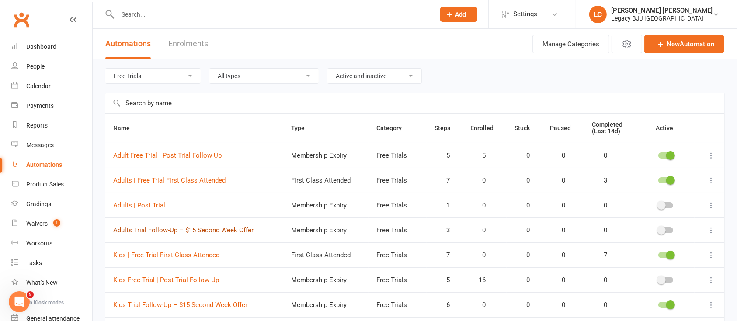
click at [219, 230] on link "Adults Trial Follow-Up – $15 Second Week Offer" at bounding box center [183, 230] width 140 height 8
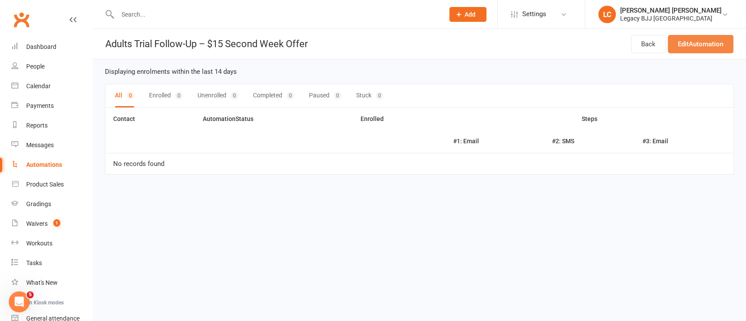
click at [700, 42] on link "Edit Automation" at bounding box center [701, 44] width 66 height 18
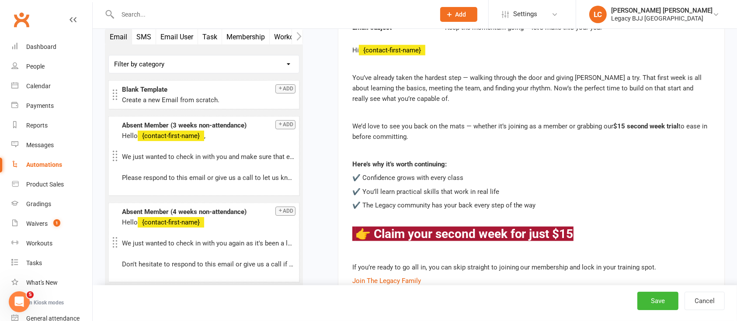
scroll to position [932, 0]
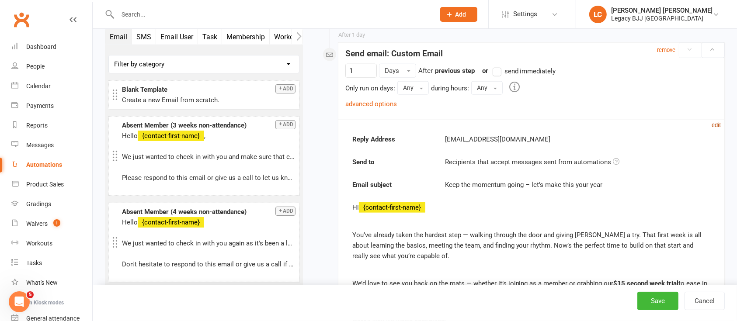
click at [719, 125] on small "edit" at bounding box center [716, 125] width 9 height 7
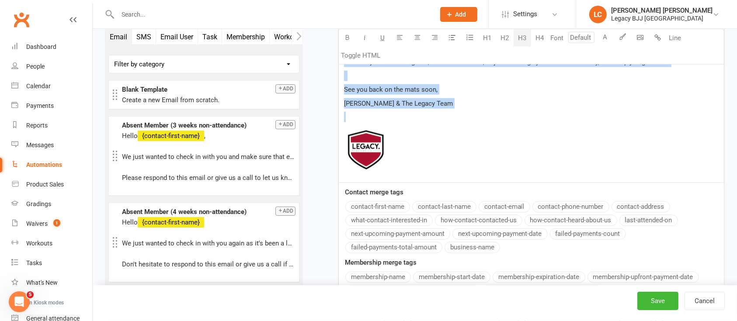
scroll to position [1476, 0]
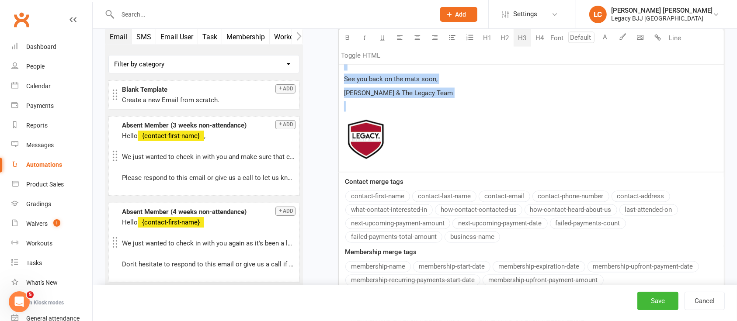
drag, startPoint x: 344, startPoint y: 101, endPoint x: 439, endPoint y: 99, distance: 95.3
copy div "Lo ﻿ {ipsumdo-sitam-cons} Adi’el seddoei tempo inc utlabor etdo — magnaal enima…"
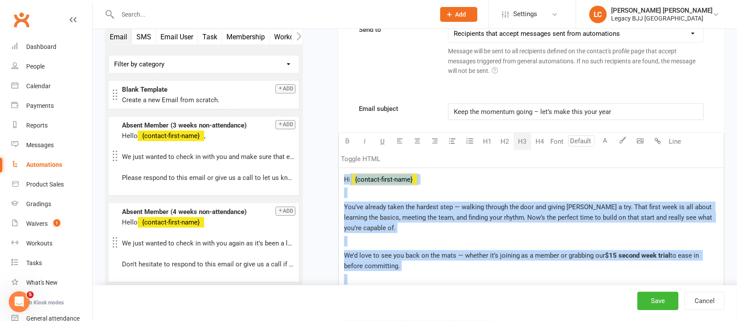
scroll to position [1010, 0]
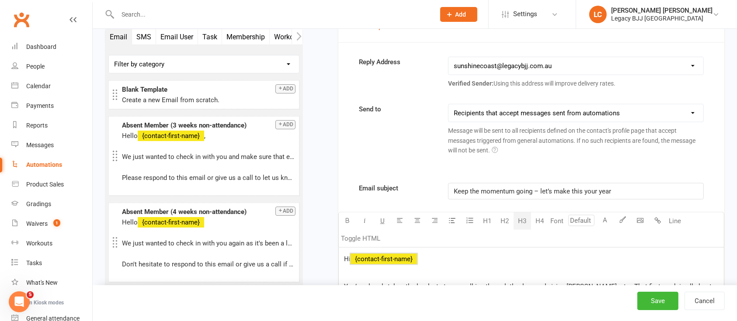
click at [516, 188] on span "Keep the momentum going – let’s make this your year" at bounding box center [532, 192] width 157 height 8
copy span "Keep the momentum going – let’s make this your year"
click at [24, 300] on icon "Open Intercom Messenger" at bounding box center [19, 302] width 14 height 14
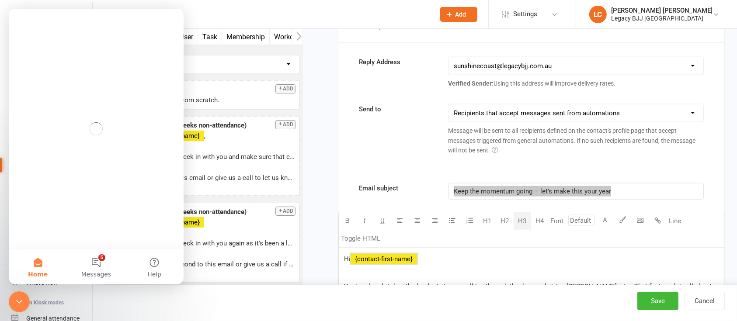
scroll to position [0, 0]
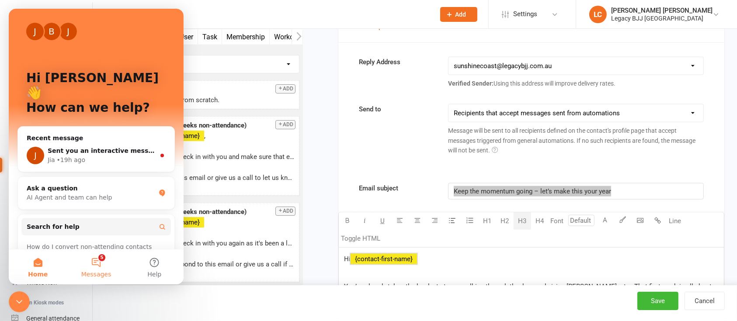
click at [95, 261] on button "5 Messages" at bounding box center [96, 267] width 58 height 35
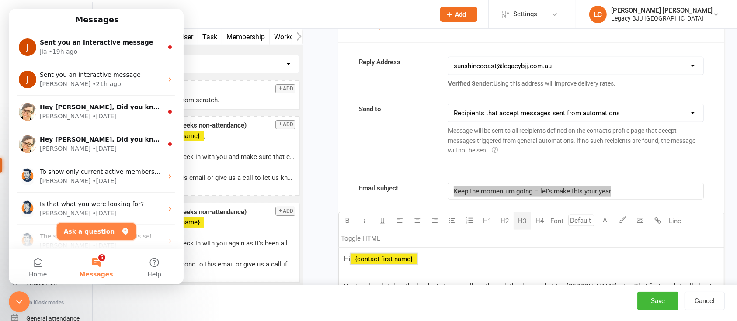
click at [106, 233] on button "Ask a question" at bounding box center [96, 231] width 79 height 17
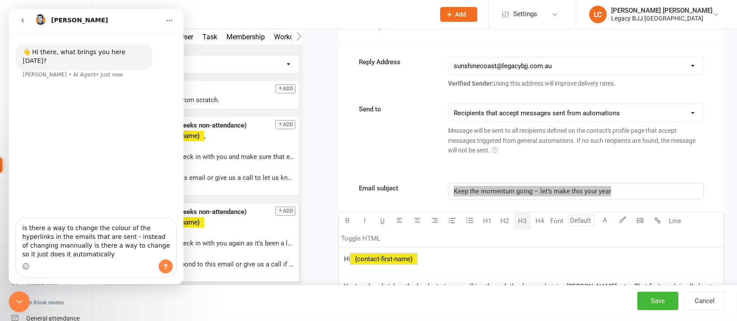
type textarea "is there a way to change the colour of the hyperlinks in the emails that are se…"
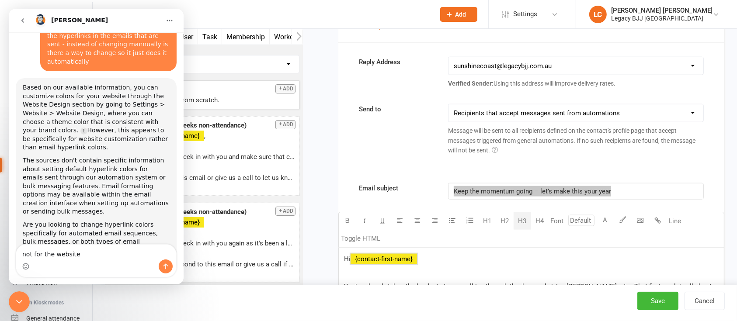
scroll to position [1, 0]
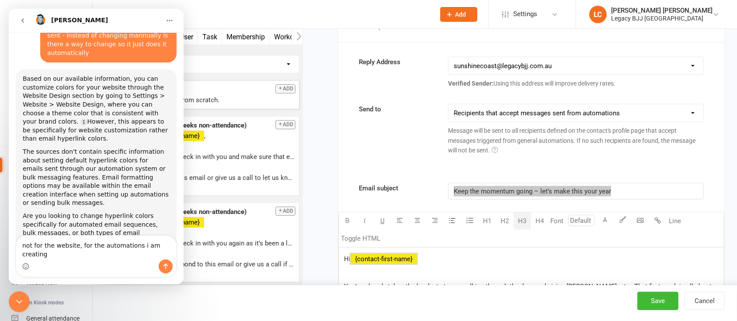
type textarea "not for the website, for the automations i am creating"
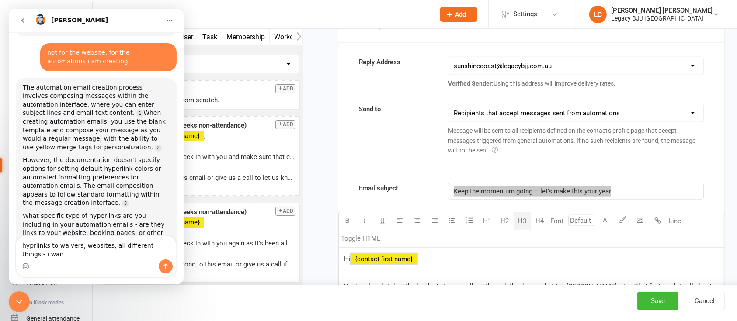
scroll to position [291, 0]
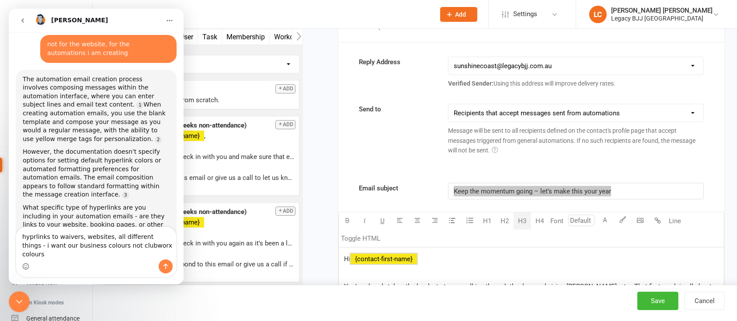
type textarea "hyprlinks to waivers, websites, all different things - i want our business colo…"
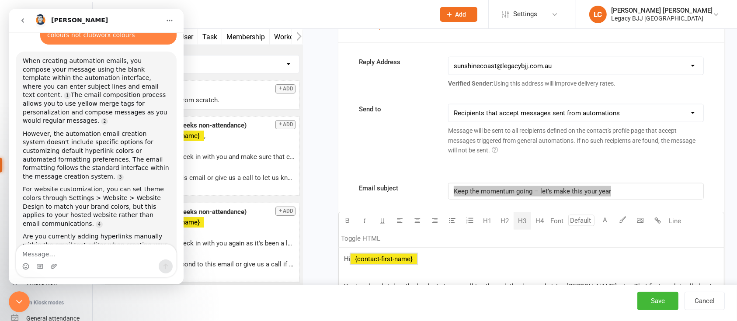
scroll to position [541, 0]
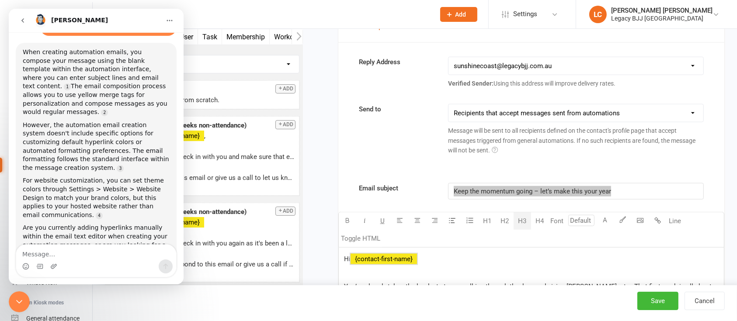
click at [17, 299] on icon "Close Intercom Messenger" at bounding box center [19, 301] width 10 height 10
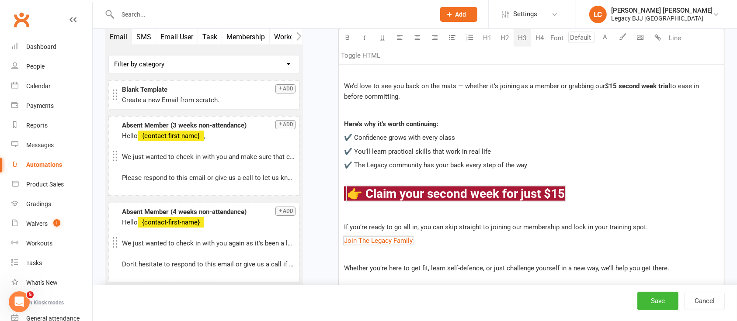
scroll to position [1301, 0]
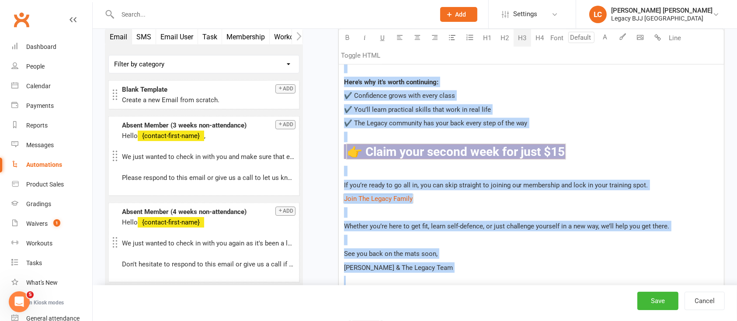
click at [482, 200] on p "$ Join The Legacy Family $" at bounding box center [531, 199] width 375 height 10
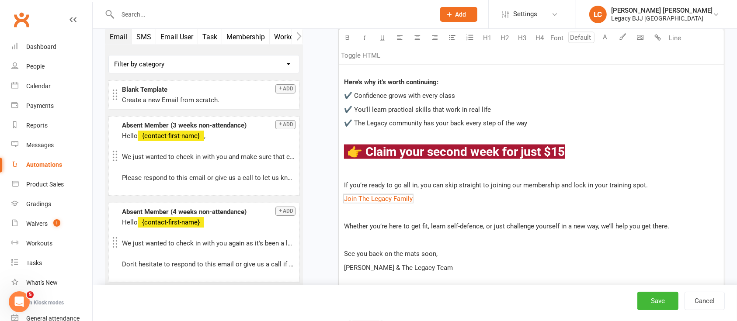
drag, startPoint x: 392, startPoint y: 197, endPoint x: 340, endPoint y: 198, distance: 51.6
click at [340, 198] on div "Hi ﻿ {contact-first-name} You’ve already taken the hardest step — walking throu…" at bounding box center [531, 152] width 385 height 390
click at [607, 37] on button "A" at bounding box center [605, 37] width 17 height 17
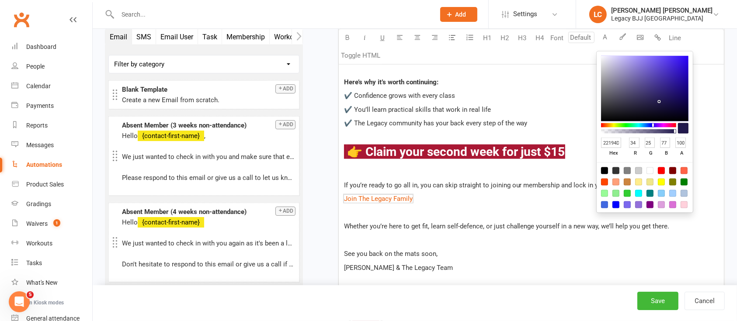
click at [615, 145] on input "22194D" at bounding box center [611, 143] width 21 height 11
paste input "#a91834"
type input "#a91834"
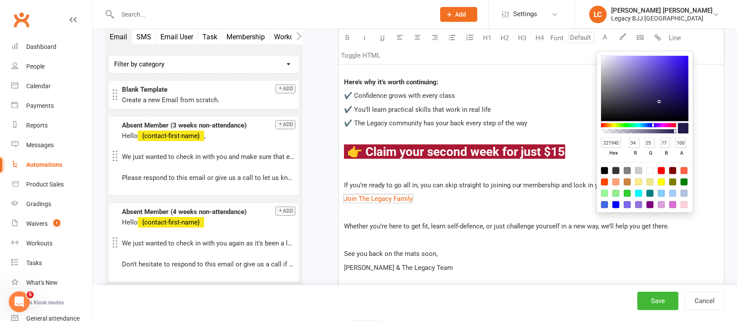
type input "169"
type input "24"
type input "52"
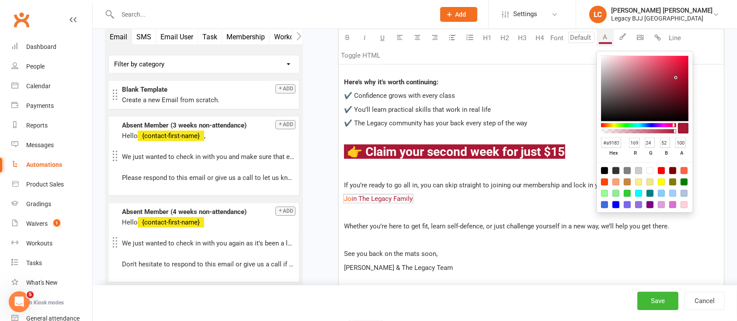
scroll to position [0, 3]
click at [529, 182] on span "If you’re ready to go all in, you can skip straight to joining our membership a…" at bounding box center [496, 185] width 304 height 8
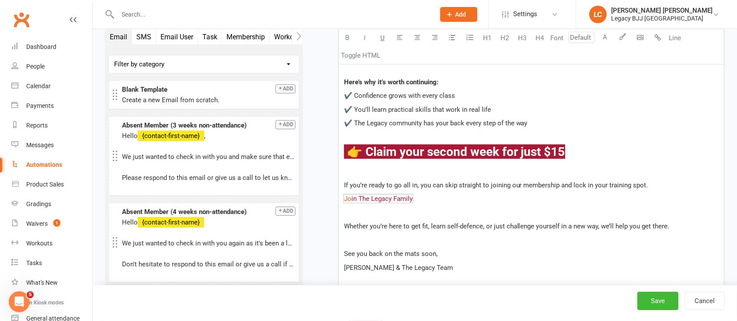
drag, startPoint x: 443, startPoint y: 197, endPoint x: 327, endPoint y: 192, distance: 116.8
click at [607, 37] on button "A" at bounding box center [605, 37] width 17 height 17
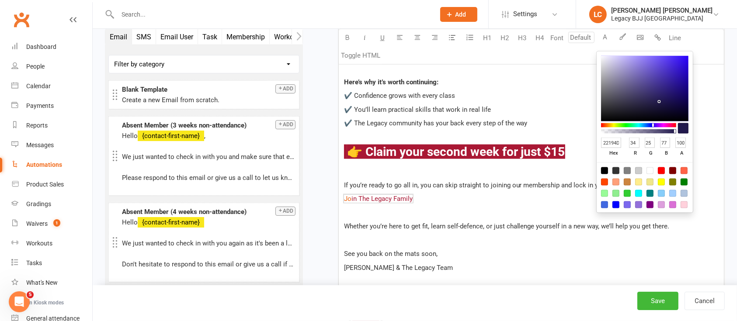
click at [618, 140] on input "22194D" at bounding box center [611, 143] width 21 height 11
paste input "#a91834"
type input "#a91834"
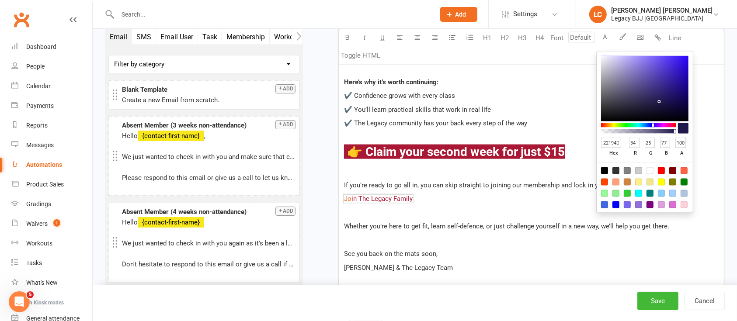
type input "169"
type input "24"
type input "52"
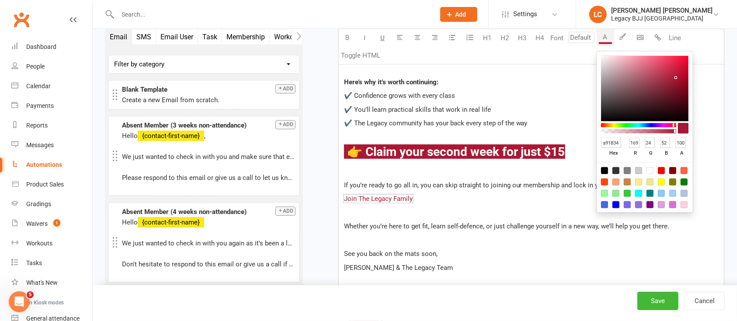
click at [577, 216] on div "Hi ﻿ {contact-first-name} You’ve already taken the hardest step — walking throu…" at bounding box center [531, 152] width 385 height 390
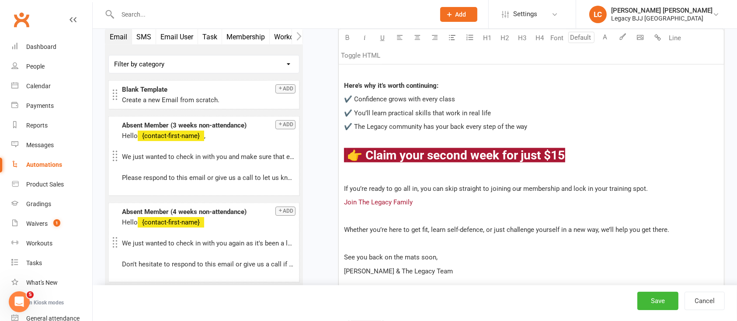
scroll to position [1359, 0]
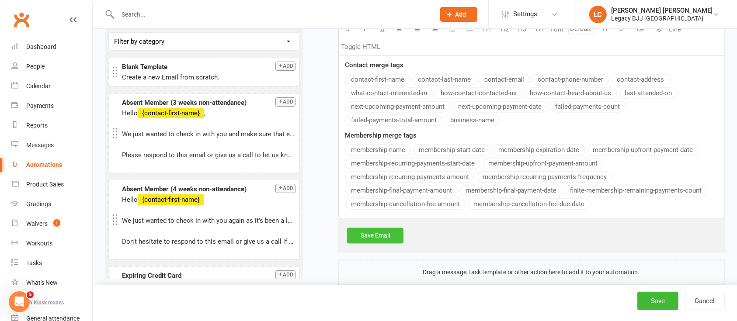
click at [363, 228] on link "Save Email" at bounding box center [375, 236] width 56 height 16
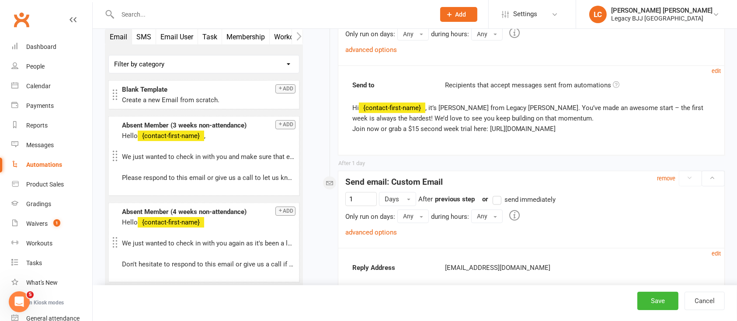
scroll to position [832, 0]
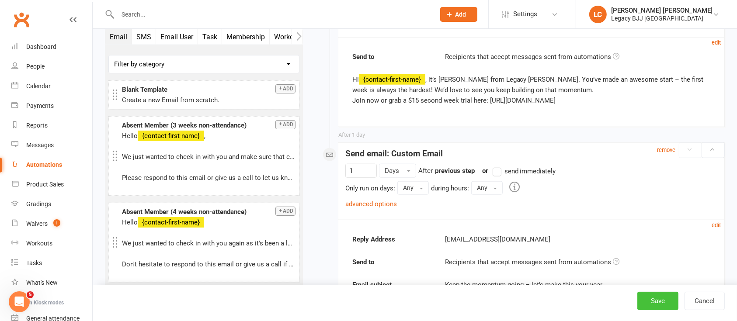
click at [660, 301] on button "Save" at bounding box center [657, 301] width 41 height 18
select select "100"
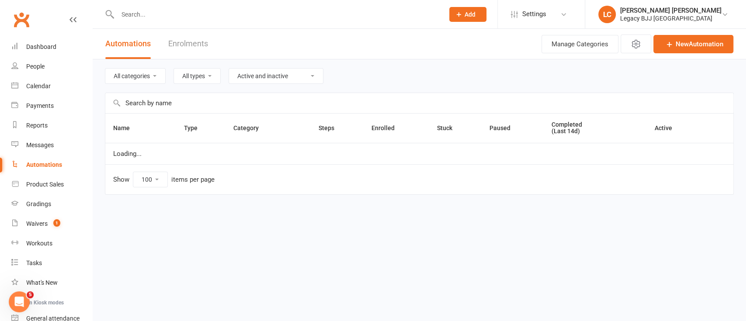
select select "848"
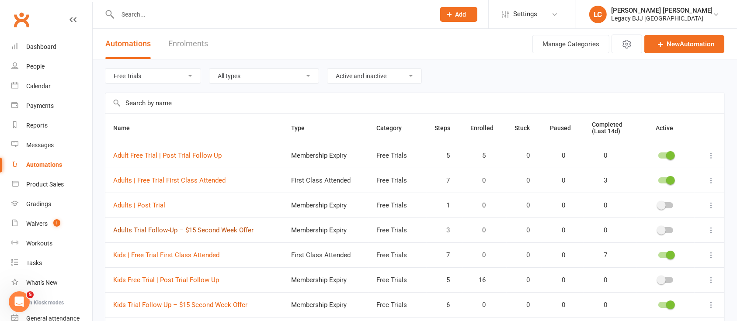
click at [203, 227] on link "Adults Trial Follow-Up – $15 Second Week Offer" at bounding box center [183, 230] width 140 height 8
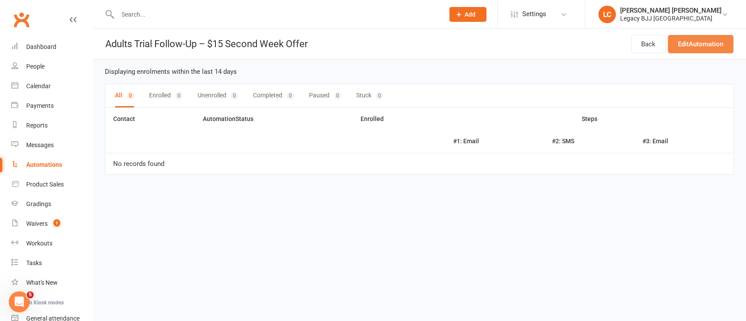
click at [691, 47] on link "Edit Automation" at bounding box center [701, 44] width 66 height 18
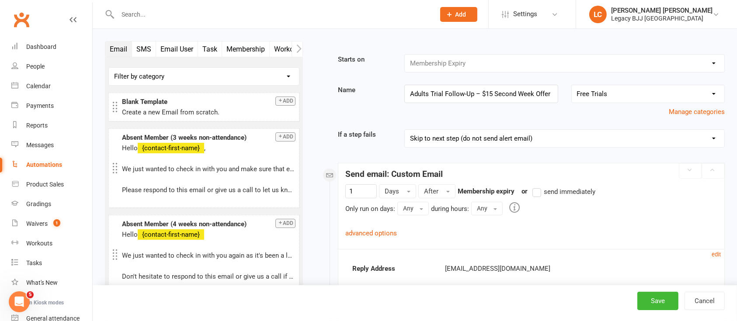
click at [144, 46] on button "SMS" at bounding box center [144, 49] width 24 height 15
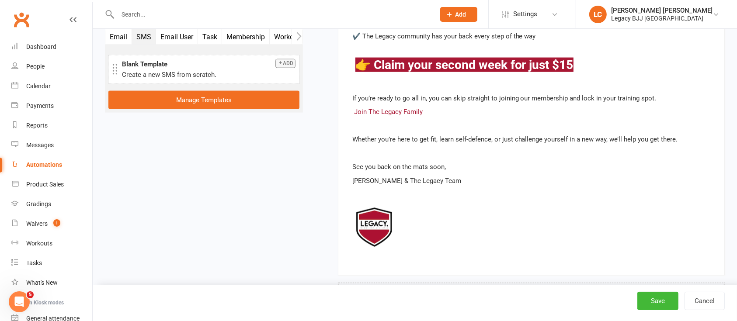
scroll to position [1299, 0]
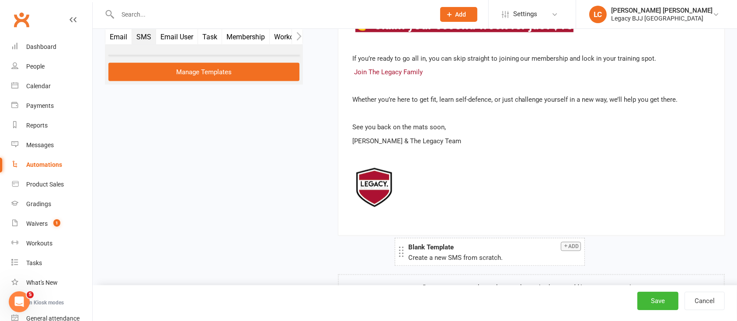
drag, startPoint x: 148, startPoint y: 63, endPoint x: 434, endPoint y: 246, distance: 339.3
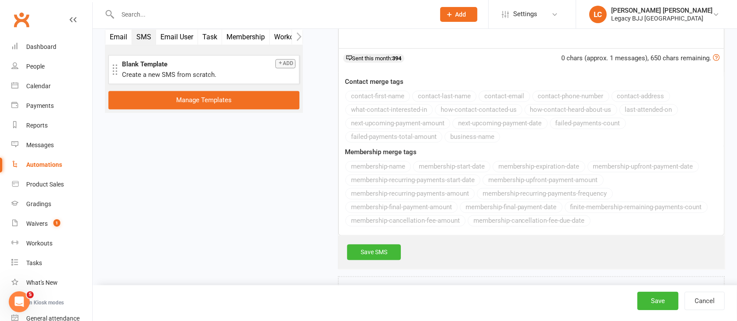
scroll to position [1571, 0]
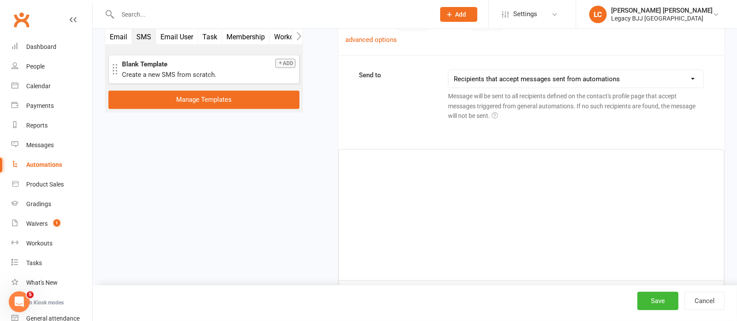
click at [431, 191] on div "﻿" at bounding box center [531, 215] width 385 height 131
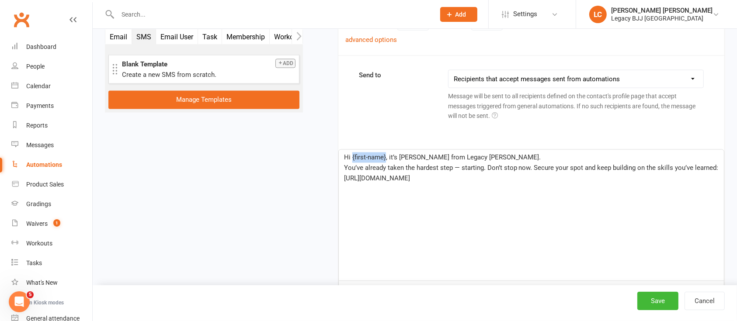
drag, startPoint x: 386, startPoint y: 156, endPoint x: 351, endPoint y: 156, distance: 34.1
click at [351, 156] on span "Hi {first-name}, it’s [PERSON_NAME] from Legacy [PERSON_NAME]." at bounding box center [442, 158] width 197 height 8
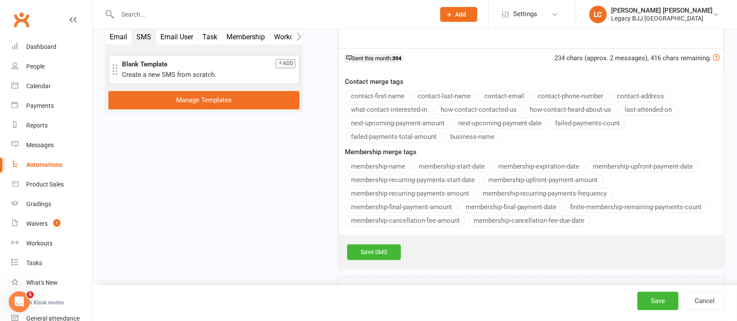
click at [387, 90] on div "Send to This contact only Recipients that accept messages sent from automations…" at bounding box center [531, 53] width 386 height 432
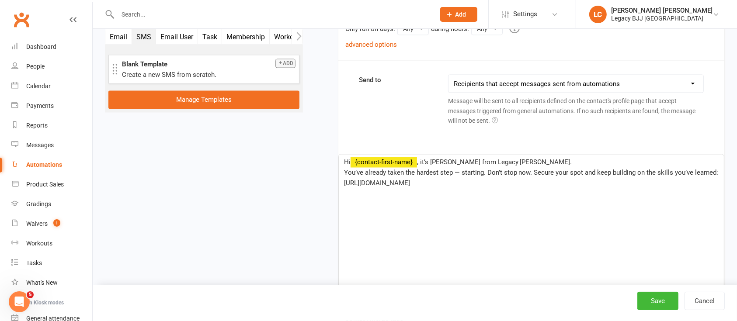
drag, startPoint x: 465, startPoint y: 183, endPoint x: 330, endPoint y: 184, distance: 134.6
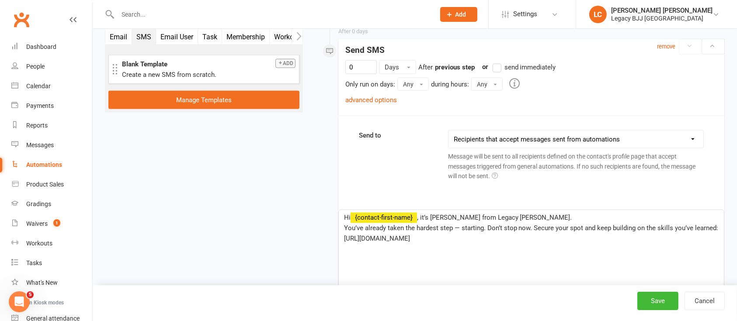
scroll to position [1450, 0]
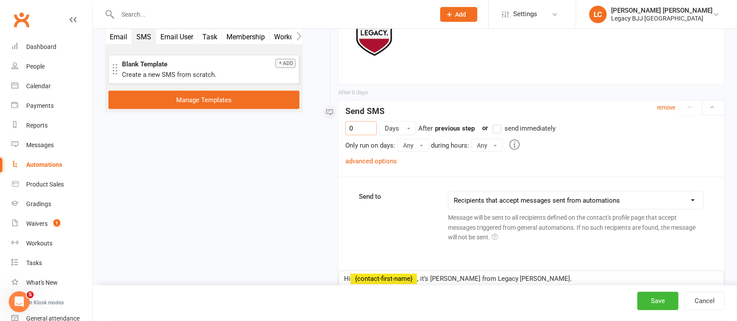
drag, startPoint x: 368, startPoint y: 129, endPoint x: 301, endPoint y: 122, distance: 68.1
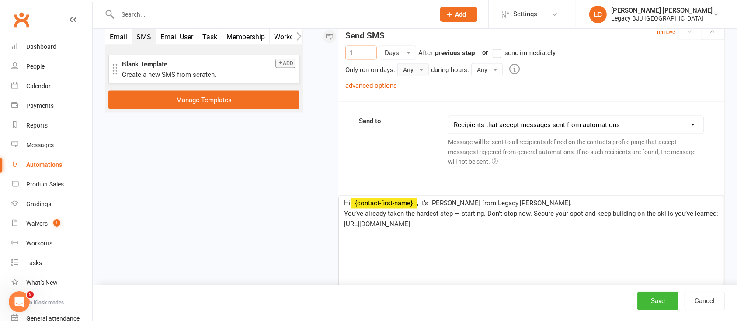
scroll to position [1508, 0]
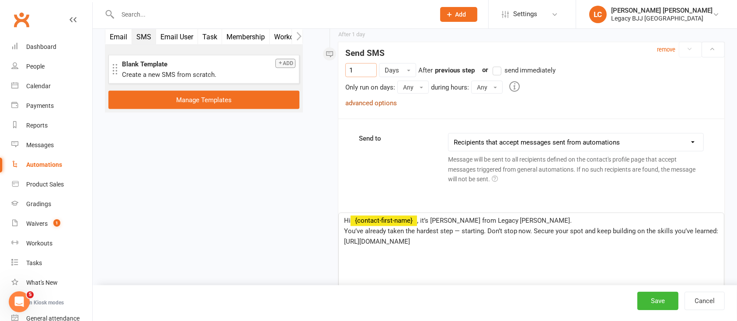
click at [388, 105] on link "advanced options" at bounding box center [371, 103] width 52 height 8
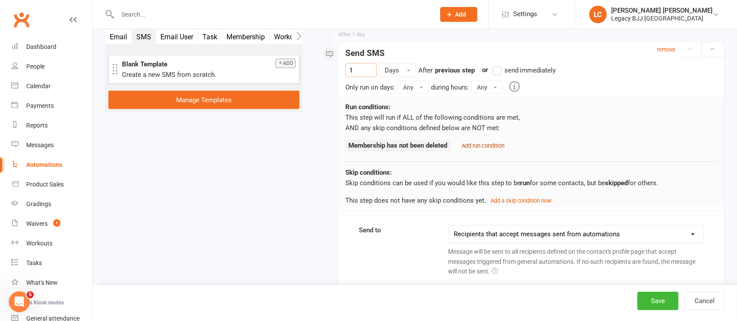
click at [477, 146] on small "Add run condition" at bounding box center [483, 145] width 43 height 7
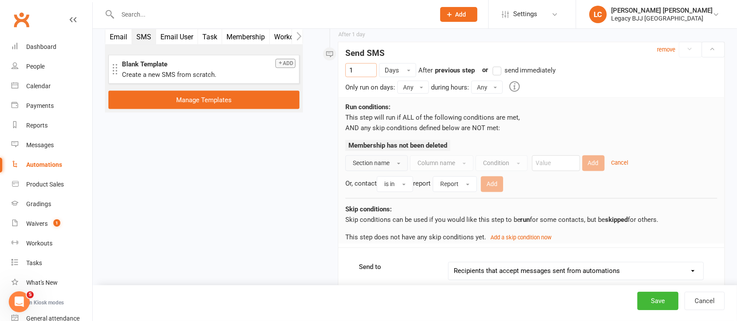
type input "1"
click at [396, 160] on button "Section name" at bounding box center [376, 164] width 63 height 16
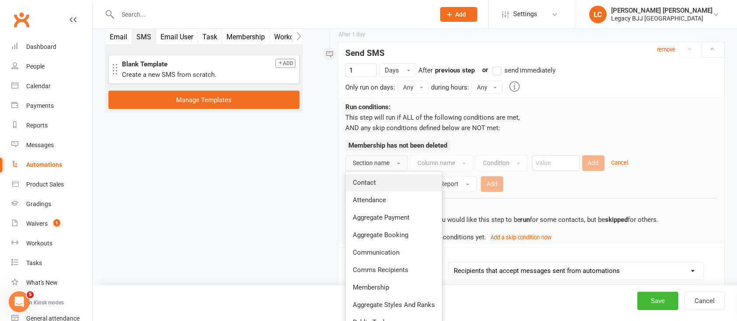
click at [386, 183] on link "Contact" at bounding box center [394, 182] width 96 height 17
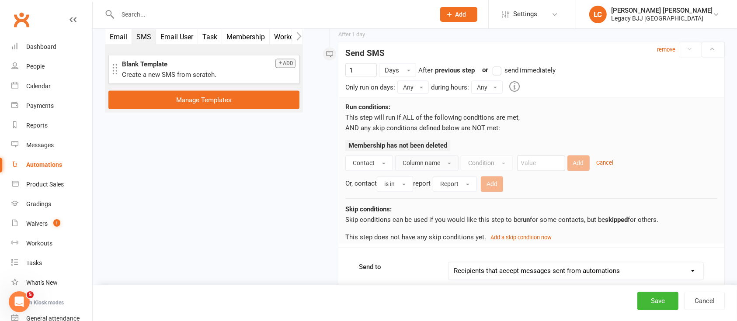
click at [450, 167] on button "Column name" at bounding box center [426, 164] width 63 height 16
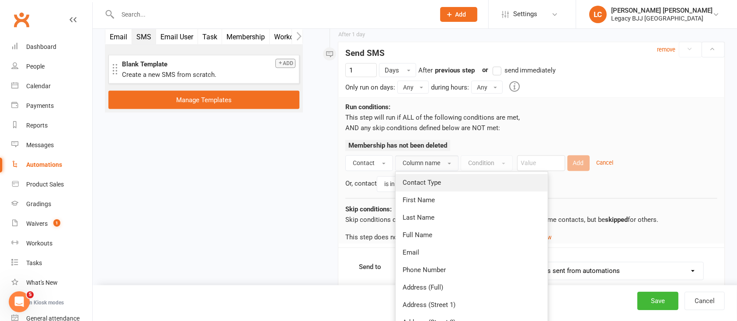
click at [443, 182] on link "Contact Type" at bounding box center [472, 182] width 152 height 17
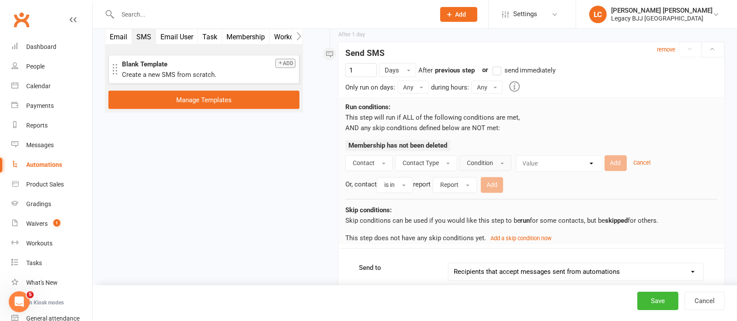
click at [482, 161] on span "Condition" at bounding box center [480, 163] width 26 height 7
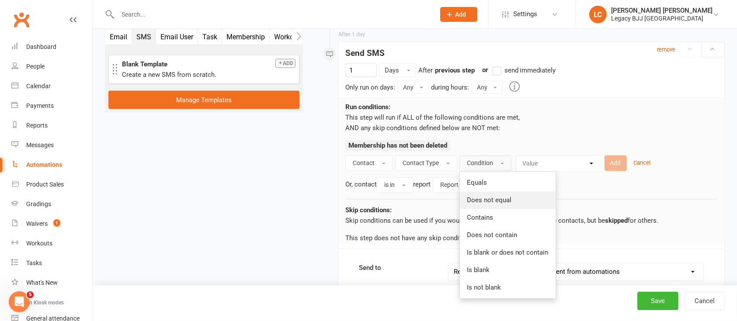
click at [487, 201] on span "Does not equal" at bounding box center [489, 201] width 45 height 8
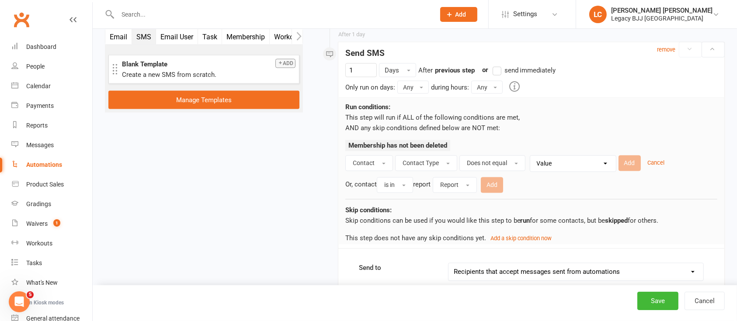
click at [556, 165] on select "Value Member Prospect Non-attending Contact" at bounding box center [575, 164] width 86 height 16
select select "0"
click at [532, 156] on select "Value Member Prospect Non-attending Contact" at bounding box center [575, 164] width 86 height 16
click at [633, 164] on button "Add" at bounding box center [630, 164] width 22 height 16
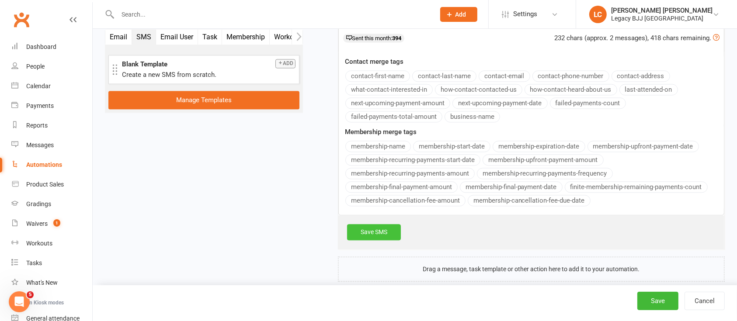
click at [379, 229] on link "Save SMS" at bounding box center [374, 232] width 54 height 16
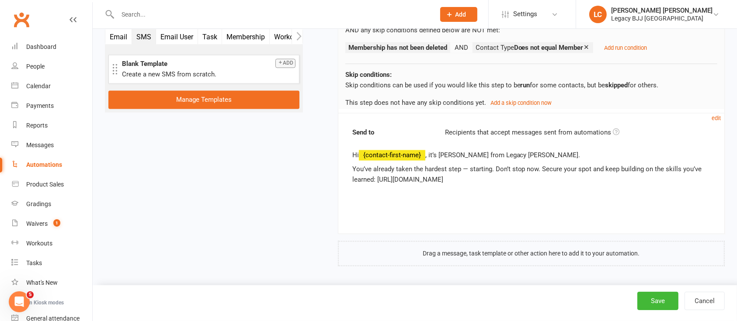
scroll to position [1604, 0]
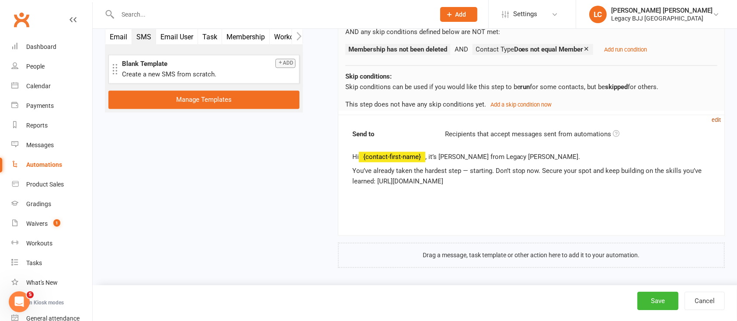
click at [716, 121] on small "edit" at bounding box center [716, 120] width 9 height 7
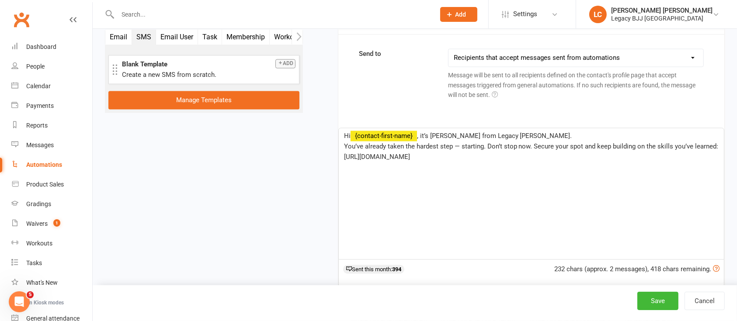
scroll to position [1683, 0]
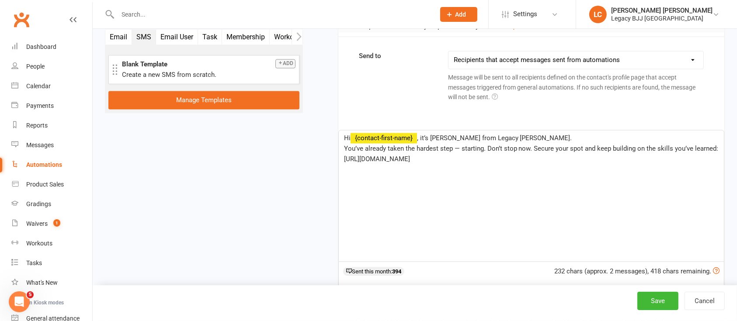
click at [420, 193] on div "Hi ﻿ {contact-first-name} , it’s [PERSON_NAME] from Legacy [PERSON_NAME]. You’v…" at bounding box center [531, 195] width 385 height 131
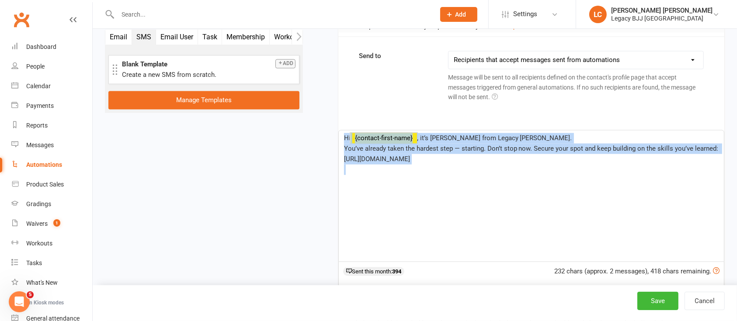
copy div "Hi ﻿ {contact-first-name} , it’s [PERSON_NAME] from Legacy [PERSON_NAME]. You’v…"
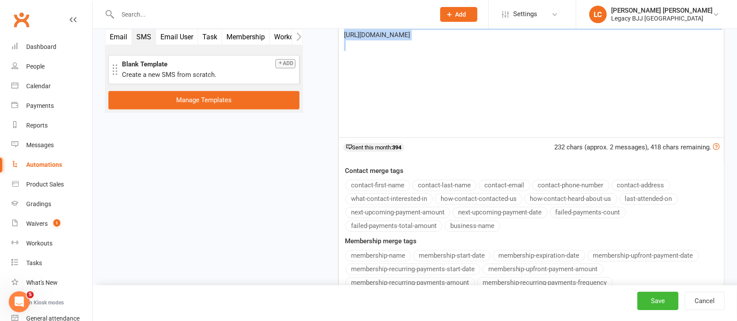
scroll to position [1916, 0]
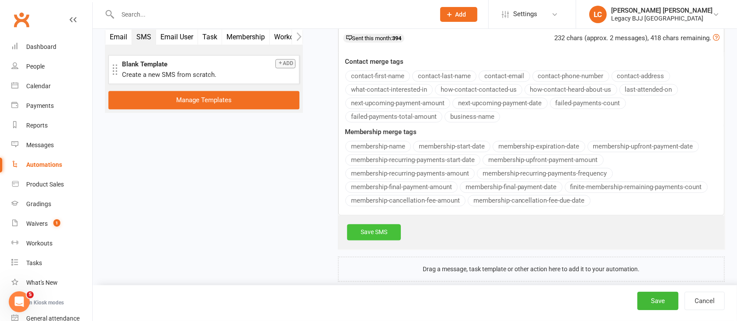
click at [386, 224] on link "Save SMS" at bounding box center [374, 232] width 54 height 16
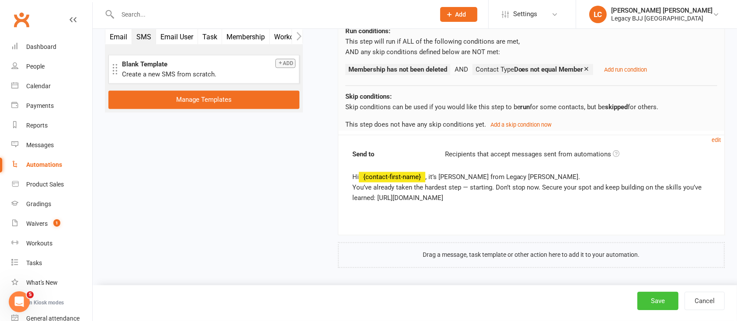
click at [655, 294] on button "Save" at bounding box center [657, 301] width 41 height 18
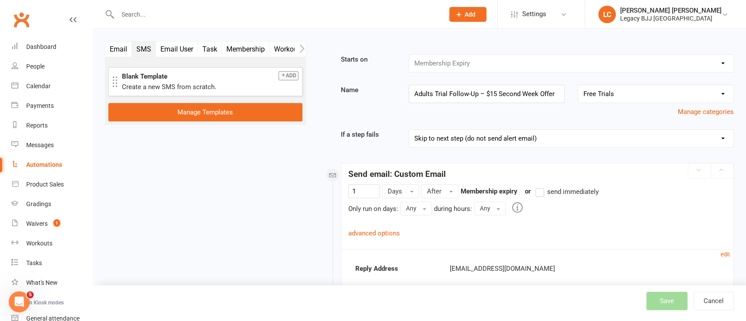
select select "100"
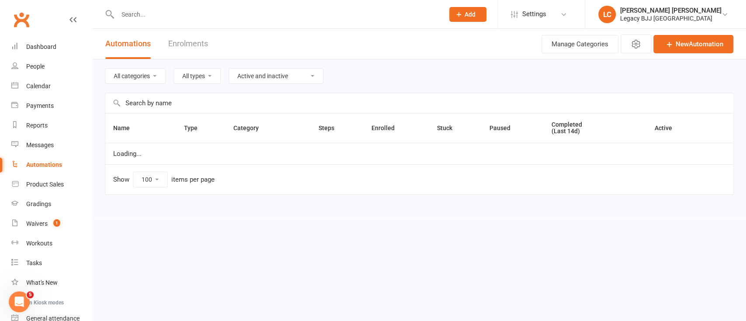
select select "848"
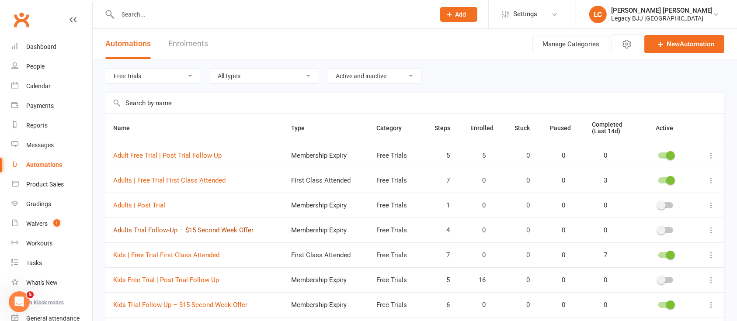
click at [213, 231] on link "Adults Trial Follow-Up – $15 Second Week Offer" at bounding box center [183, 230] width 140 height 8
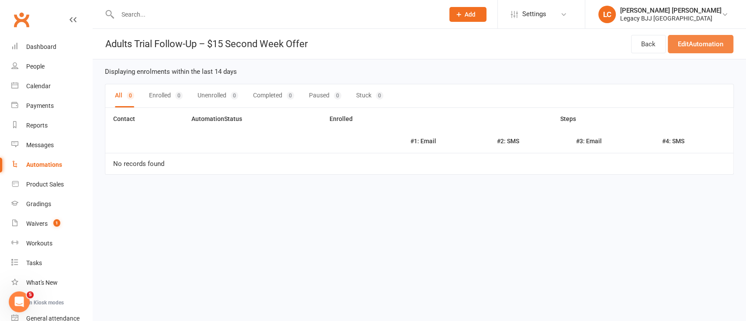
click at [686, 45] on link "Edit Automation" at bounding box center [701, 44] width 66 height 18
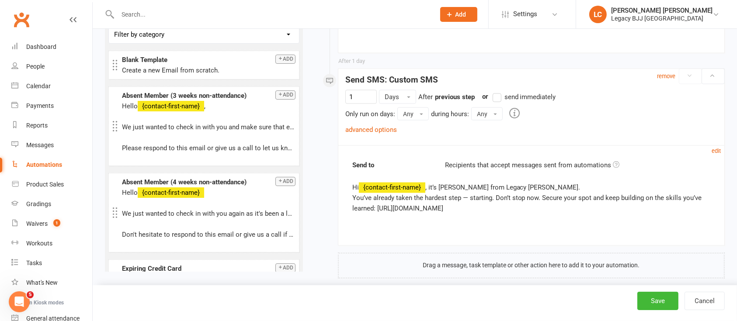
scroll to position [1492, 0]
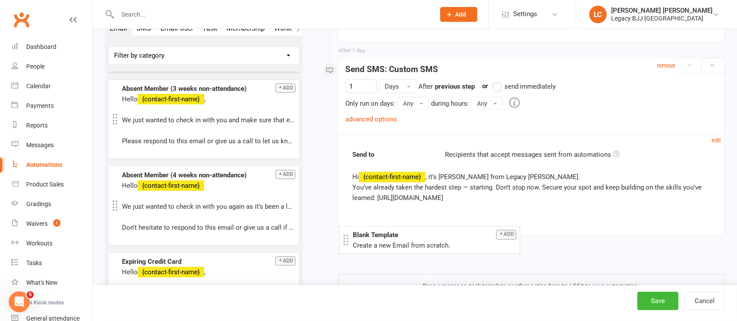
drag, startPoint x: 144, startPoint y: 52, endPoint x: 377, endPoint y: 240, distance: 298.7
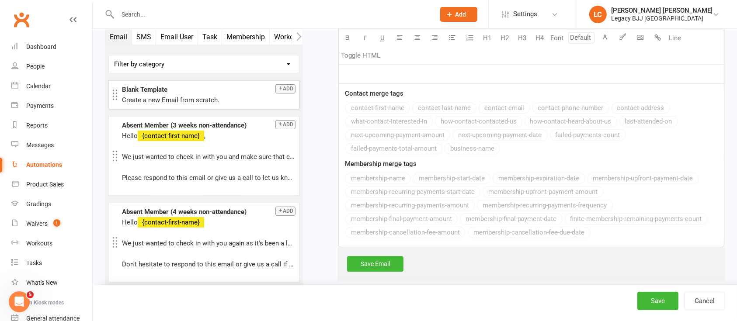
scroll to position [1853, 0]
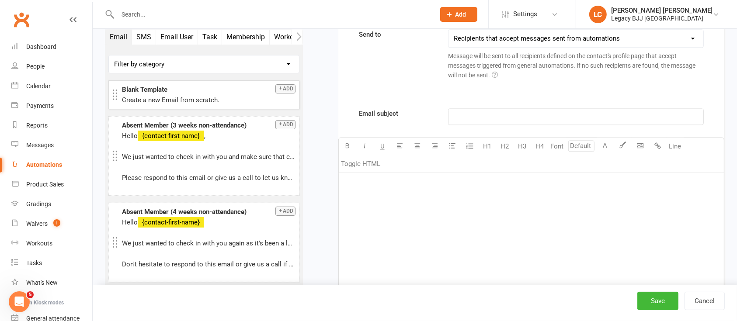
click at [437, 201] on div "﻿" at bounding box center [531, 238] width 385 height 131
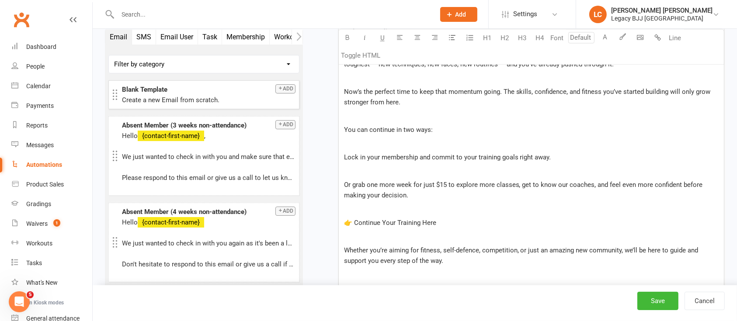
scroll to position [1873, 0]
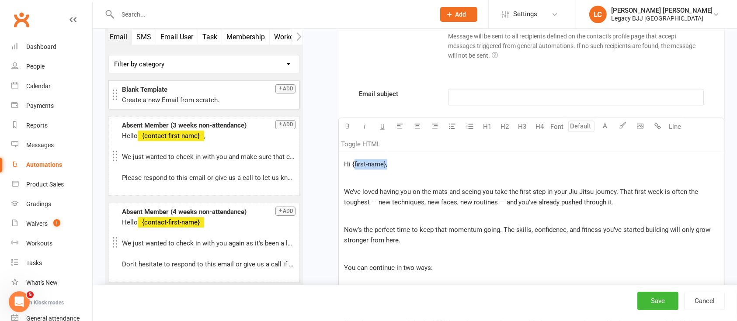
drag, startPoint x: 360, startPoint y: 158, endPoint x: 353, endPoint y: 161, distance: 7.1
click at [353, 161] on p "Hi {first-name}," at bounding box center [531, 164] width 375 height 10
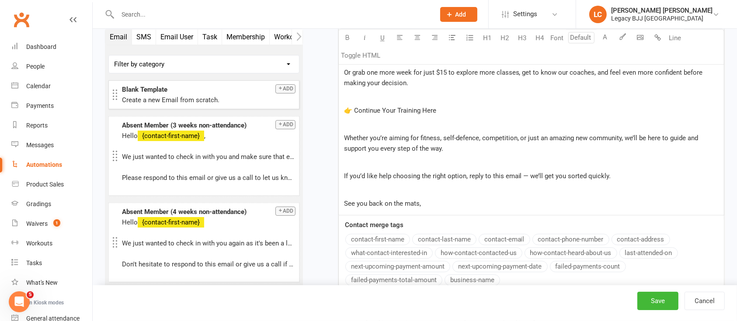
click at [393, 235] on div "Email subject ﻿ U H1 H2 H3 H4 Font A Line Toggle HTML Hi ﻿ We’ve loved having y…" at bounding box center [531, 108] width 386 height 541
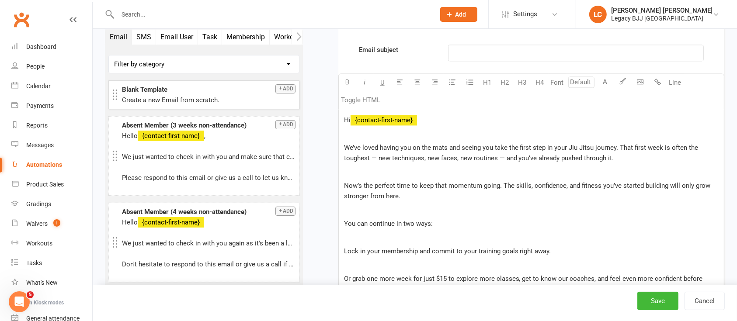
scroll to position [1932, 0]
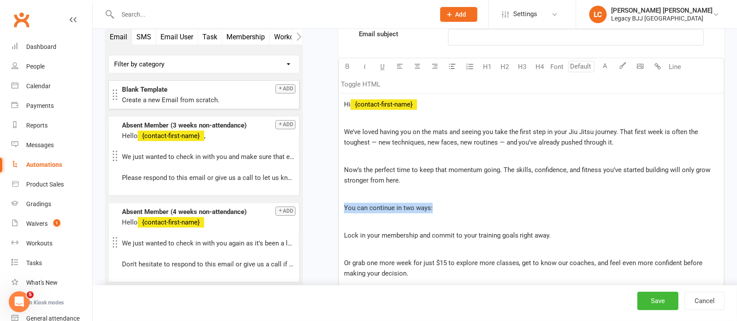
drag, startPoint x: 420, startPoint y: 205, endPoint x: 321, endPoint y: 201, distance: 98.8
click at [373, 219] on p "﻿" at bounding box center [531, 222] width 375 height 10
paste div
click at [344, 261] on span "Or grab one more week for just $15 to explore more classes, get to know our coa…" at bounding box center [524, 268] width 361 height 18
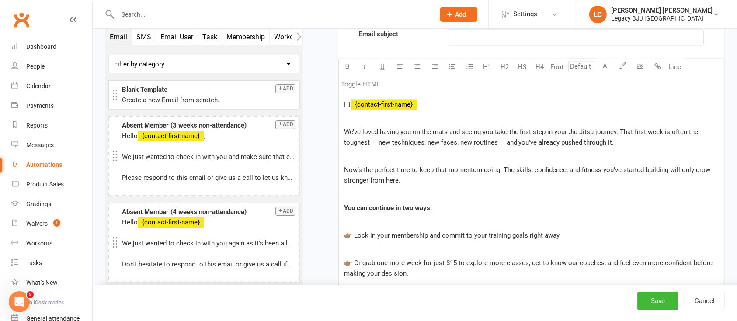
scroll to position [1991, 0]
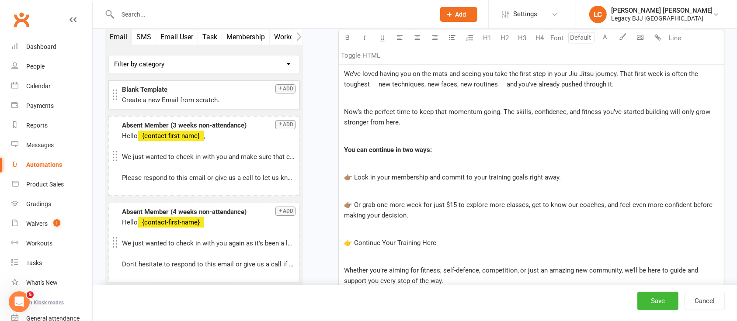
click at [598, 174] on p "👉🏽 Lock in your membership and commit to your training goals right away." at bounding box center [531, 177] width 375 height 10
click at [424, 186] on p "﻿" at bounding box center [531, 191] width 375 height 10
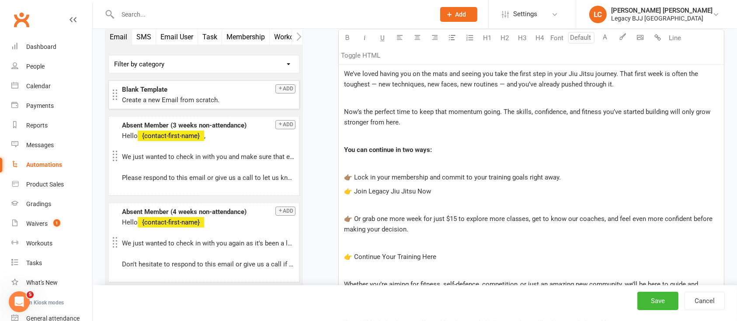
click at [357, 174] on span "👉🏽 Lock in your membership and commit to your training goals right away." at bounding box center [452, 178] width 217 height 8
drag, startPoint x: 441, startPoint y: 191, endPoint x: 329, endPoint y: 188, distance: 112.4
drag, startPoint x: 452, startPoint y: 192, endPoint x: 334, endPoint y: 185, distance: 119.1
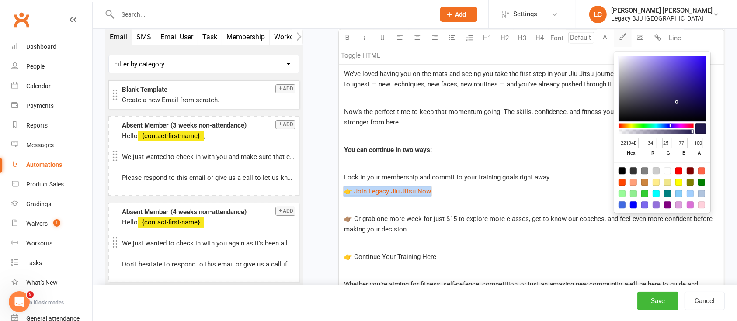
click at [622, 38] on icon "button" at bounding box center [622, 36] width 7 height 7
click at [632, 136] on div "22194D hex 34 r 25 g 77 b 100 a" at bounding box center [662, 149] width 87 height 27
click at [631, 139] on input "22194D" at bounding box center [629, 143] width 21 height 11
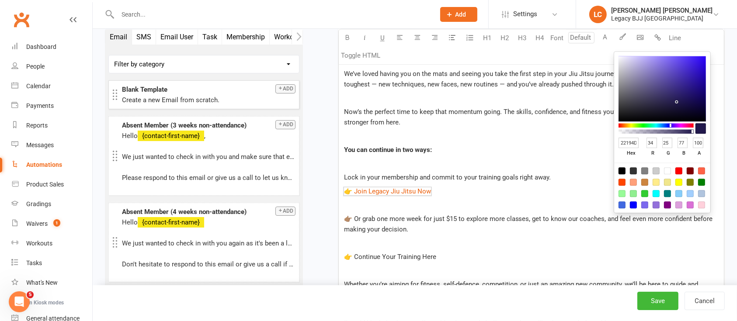
paste input "#a91834"
type input "#a91834"
type input "169"
type input "24"
type input "52"
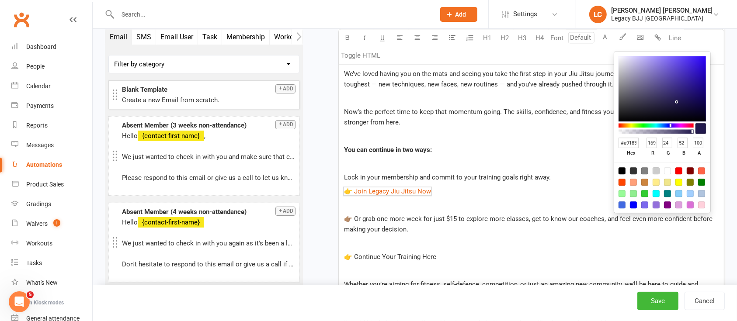
scroll to position [0, 3]
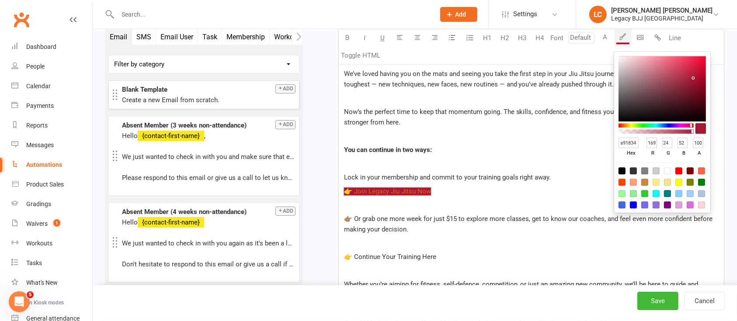
click at [449, 179] on span "Lock in your membership and commit to your training goals right away." at bounding box center [447, 178] width 207 height 8
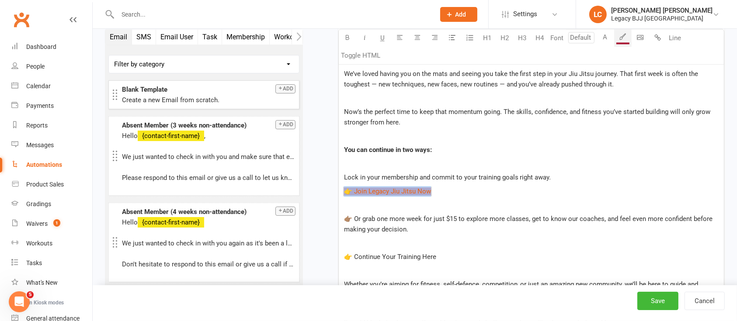
drag, startPoint x: 448, startPoint y: 188, endPoint x: 321, endPoint y: 185, distance: 126.8
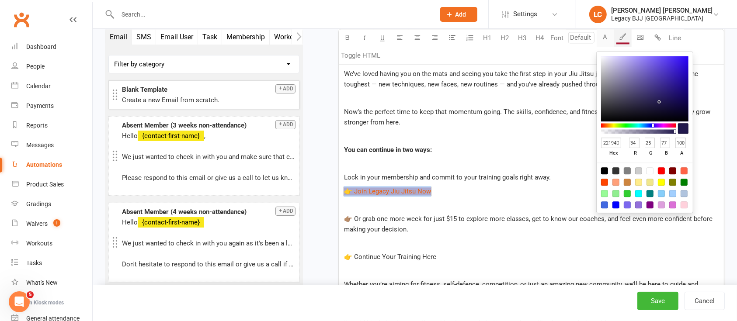
click at [606, 40] on button "A" at bounding box center [605, 37] width 17 height 17
click at [650, 170] on div at bounding box center [649, 170] width 7 height 7
type input "FFFFFF"
type input "255"
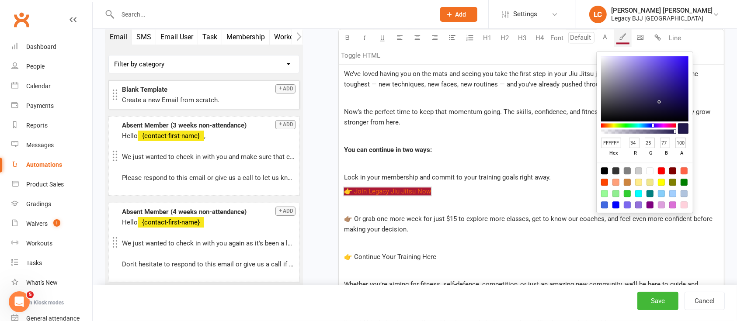
type input "255"
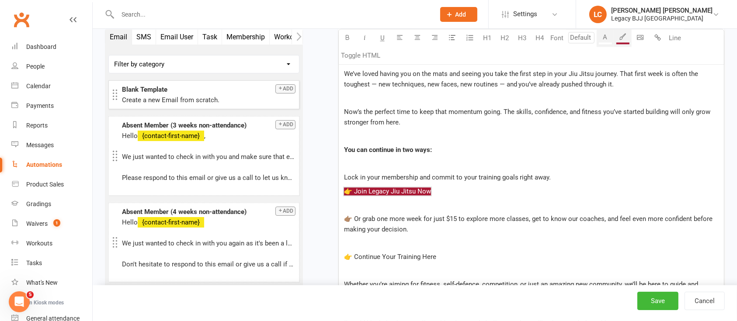
click at [468, 188] on p "﻿ $ 👉 Join Legacy Jiu Jitsu Now $ ﻿" at bounding box center [531, 191] width 375 height 10
drag, startPoint x: 468, startPoint y: 188, endPoint x: 327, endPoint y: 183, distance: 141.3
click at [506, 208] on p "﻿" at bounding box center [531, 205] width 375 height 10
drag, startPoint x: 477, startPoint y: 189, endPoint x: 330, endPoint y: 185, distance: 146.5
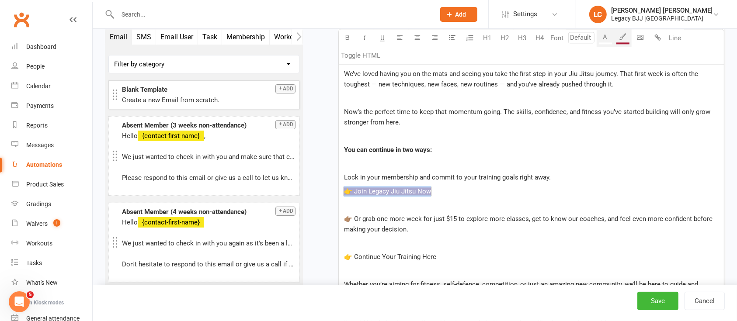
click at [545, 36] on button "H4" at bounding box center [539, 37] width 17 height 17
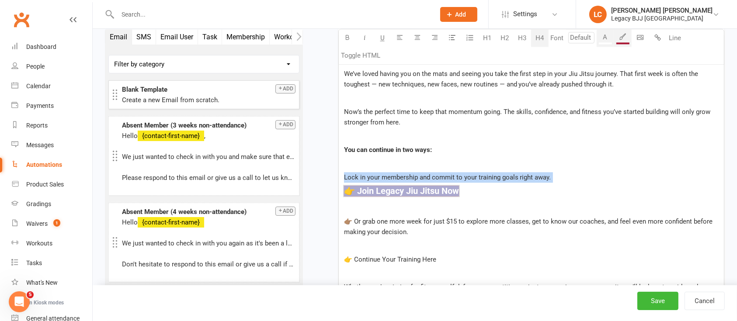
click at [531, 183] on div "Hi ﻿ {contact-first-name} ﻿ We’ve loved having you on the mats and seeing you t…" at bounding box center [531, 199] width 385 height 329
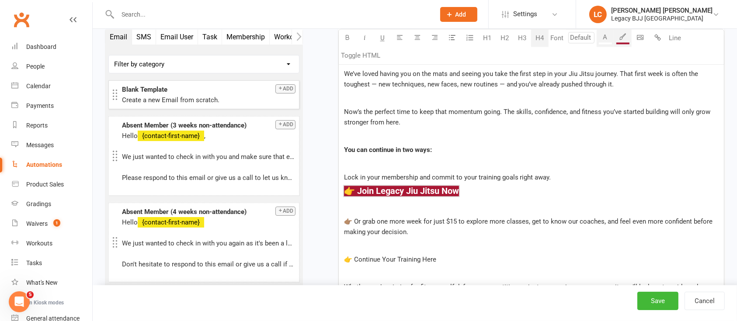
click at [440, 231] on p "👉🏽 Or grab one more week for just $15 to explore more classes, get to know our …" at bounding box center [531, 226] width 375 height 21
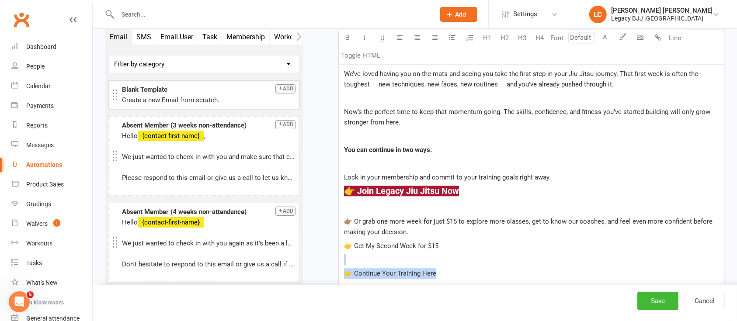
drag, startPoint x: 359, startPoint y: 256, endPoint x: 333, endPoint y: 252, distance: 26.9
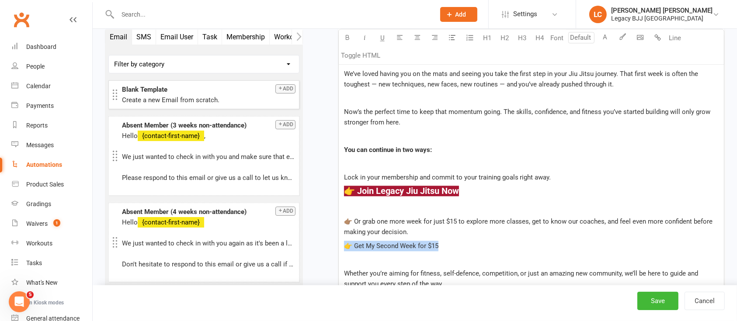
drag, startPoint x: 448, startPoint y: 244, endPoint x: 340, endPoint y: 243, distance: 108.4
click at [340, 243] on div "Hi ﻿ {contact-first-name} ﻿ We’ve loved having you on the mats and seeing you t…" at bounding box center [531, 192] width 385 height 315
drag, startPoint x: 455, startPoint y: 243, endPoint x: 329, endPoint y: 243, distance: 125.9
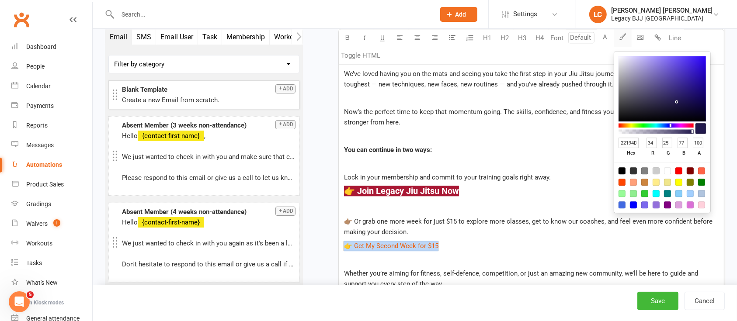
click at [624, 37] on icon "button" at bounding box center [622, 36] width 7 height 7
click at [629, 139] on input "22194D" at bounding box center [629, 143] width 21 height 11
paste input "#a91834"
type input "#a91834"
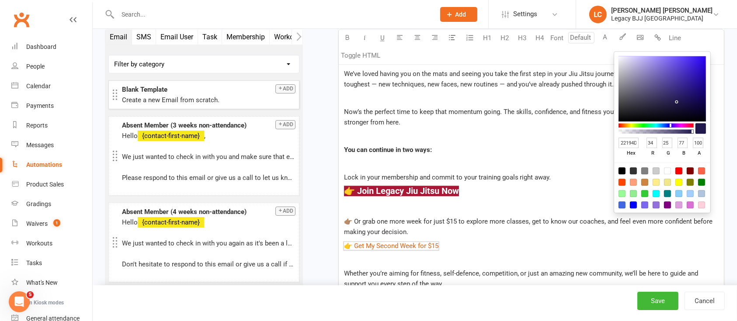
type input "169"
type input "24"
type input "52"
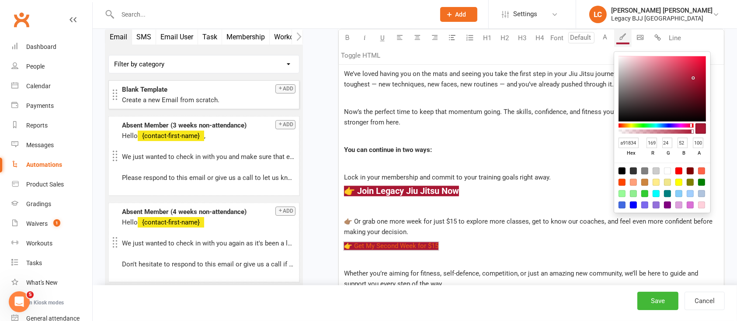
click at [497, 168] on div "Hi ﻿ {contact-first-name} ﻿ We’ve loved having you on the mats and seeing you t…" at bounding box center [531, 192] width 385 height 315
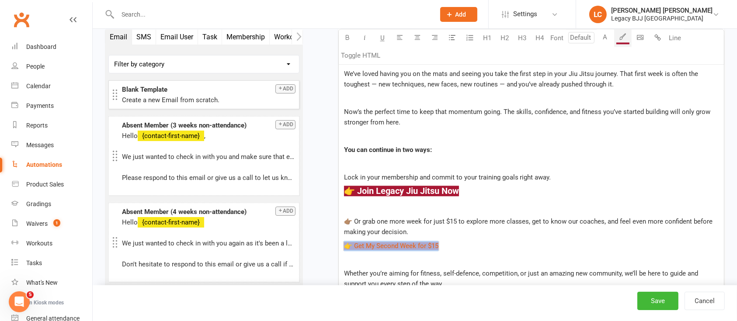
drag, startPoint x: 460, startPoint y: 246, endPoint x: 342, endPoint y: 243, distance: 117.6
click at [342, 243] on div "Hi ﻿ {contact-first-name} ﻿ We’ve loved having you on the mats and seeing you t…" at bounding box center [531, 192] width 385 height 315
click at [605, 36] on button "A" at bounding box center [605, 37] width 17 height 17
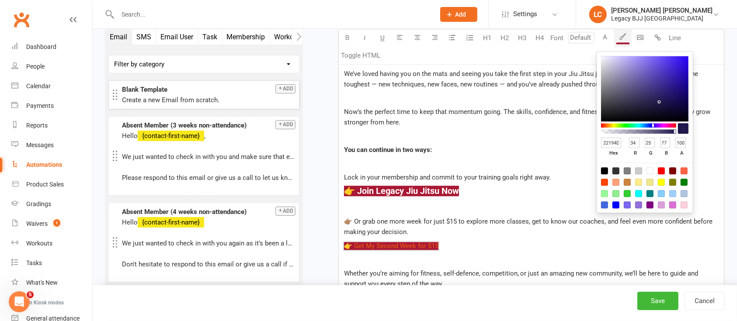
click at [649, 170] on div at bounding box center [649, 170] width 7 height 7
type input "FFFFFF"
type input "255"
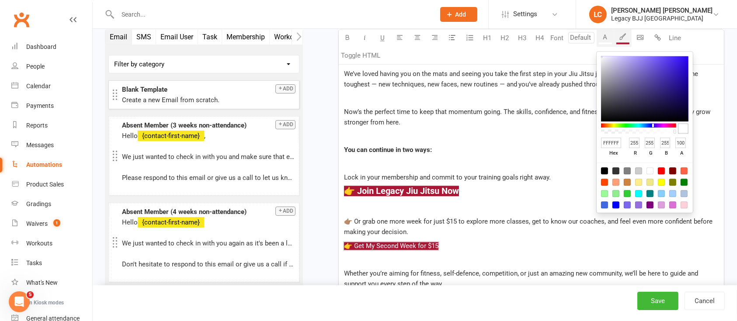
click at [472, 244] on p "﻿ $ 👉 Get My Second Week for $15 $ ﻿" at bounding box center [531, 246] width 375 height 10
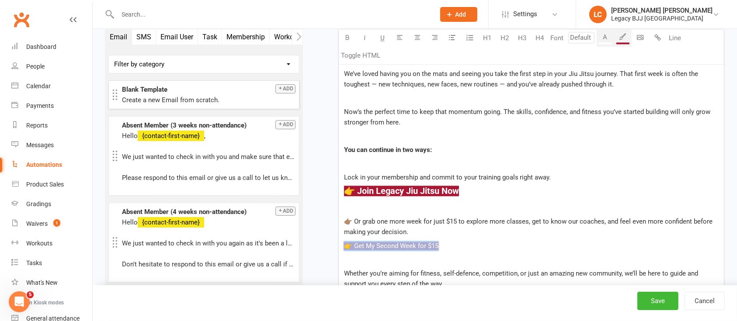
drag, startPoint x: 480, startPoint y: 244, endPoint x: 333, endPoint y: 239, distance: 146.5
click at [539, 37] on button "H4" at bounding box center [539, 37] width 17 height 17
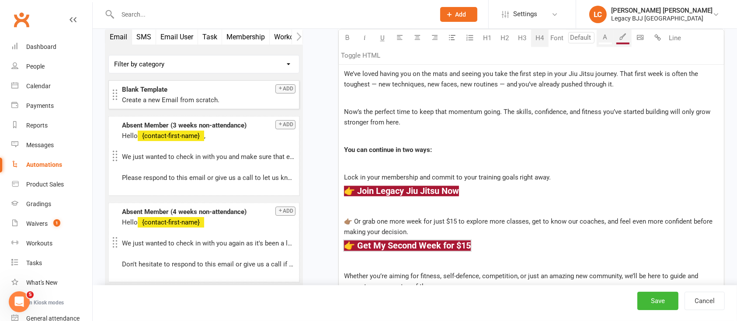
click at [356, 218] on span "👉🏽 Or grab one more week for just $15 to explore more classes, get to know our …" at bounding box center [529, 227] width 371 height 18
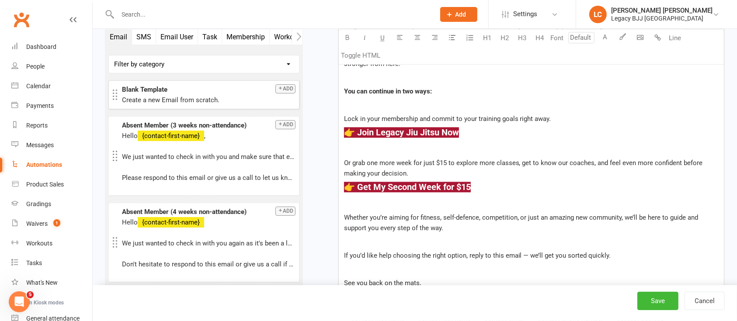
click at [479, 223] on p "Whether you’re aiming for fitness, self-defence, competition, or just an amazin…" at bounding box center [531, 222] width 375 height 21
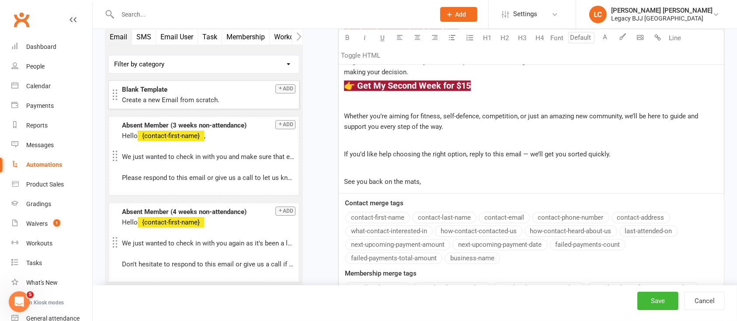
scroll to position [2165, 0]
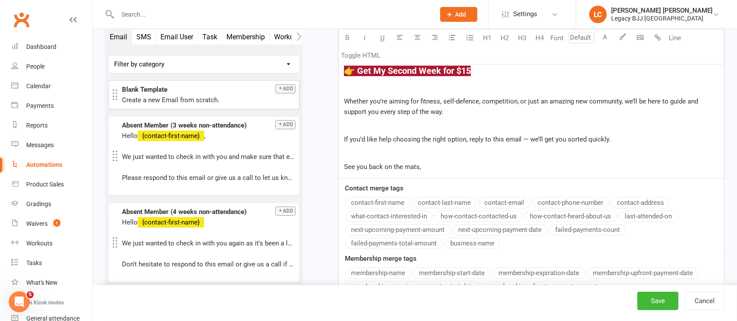
click at [437, 166] on p "See you back on the mats," at bounding box center [531, 167] width 375 height 10
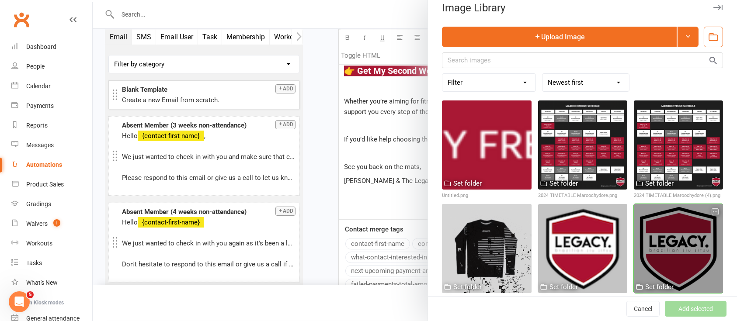
scroll to position [21, 0]
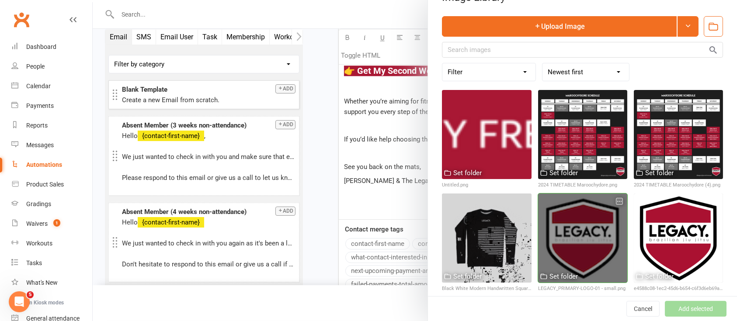
click at [566, 212] on div at bounding box center [582, 238] width 89 height 89
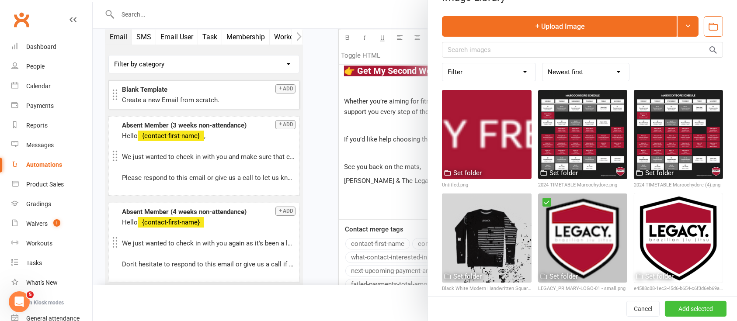
click at [692, 307] on button "Add selected" at bounding box center [696, 309] width 62 height 16
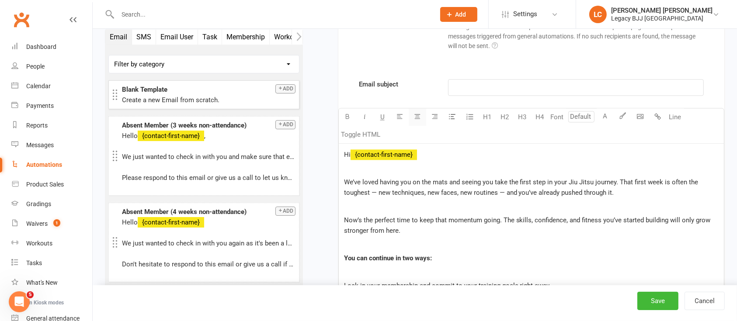
scroll to position [1874, 0]
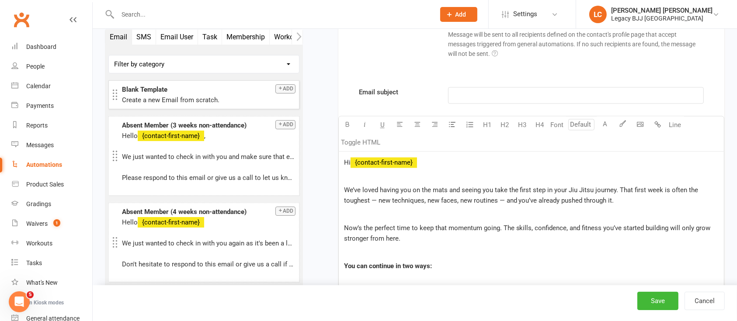
click at [480, 95] on p "﻿" at bounding box center [576, 95] width 244 height 10
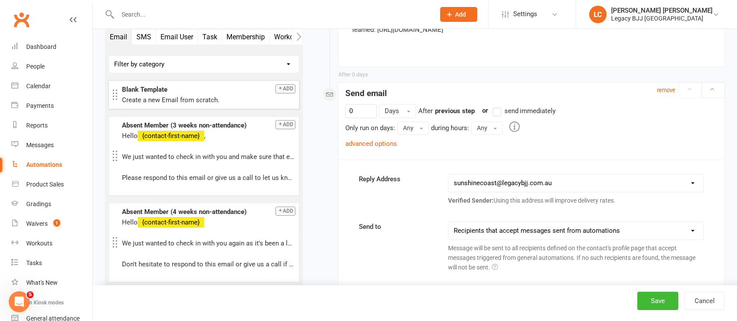
scroll to position [1641, 0]
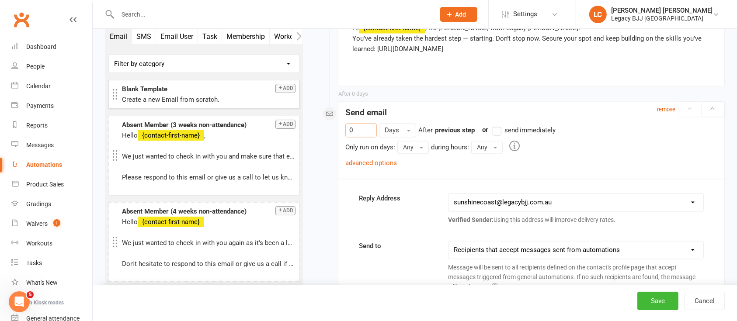
drag, startPoint x: 356, startPoint y: 126, endPoint x: 310, endPoint y: 118, distance: 46.6
click at [381, 160] on link "advanced options" at bounding box center [371, 164] width 52 height 8
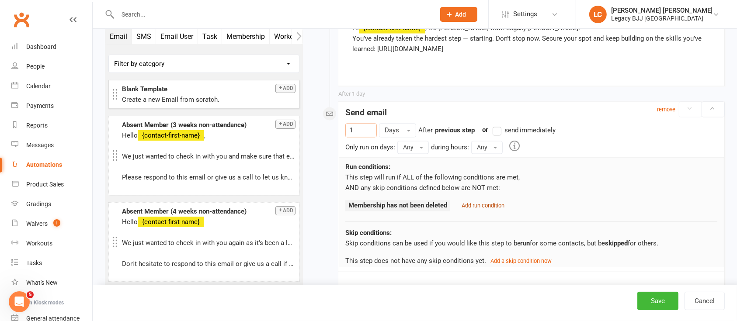
click at [473, 203] on small "Add run condition" at bounding box center [483, 206] width 43 height 7
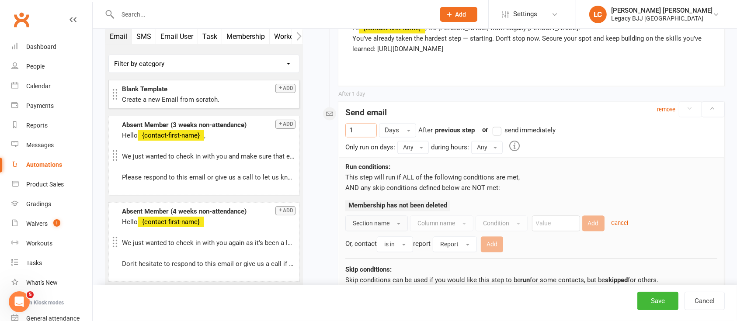
type input "1"
click at [400, 221] on button "Section name" at bounding box center [376, 224] width 63 height 16
click at [388, 241] on link "Contact" at bounding box center [394, 243] width 96 height 17
click at [438, 229] on button "Column name" at bounding box center [426, 224] width 63 height 16
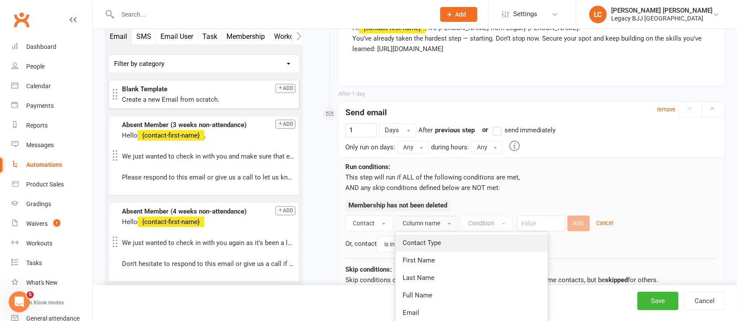
click at [434, 236] on link "Contact Type" at bounding box center [472, 243] width 152 height 17
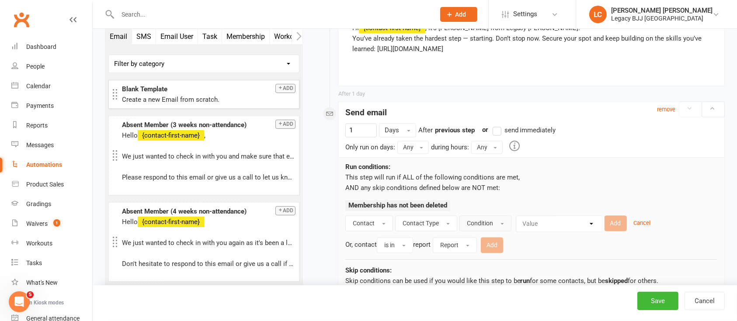
click at [491, 216] on button "Condition" at bounding box center [485, 224] width 52 height 16
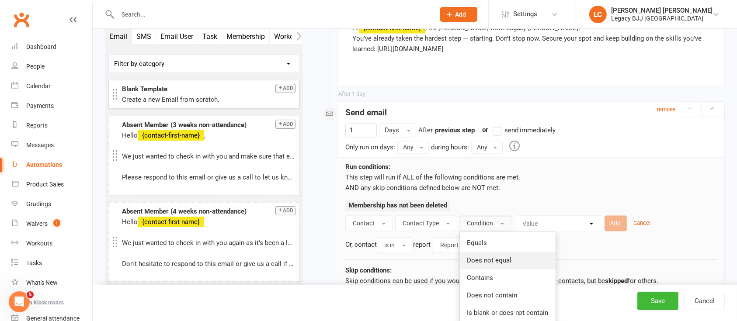
click at [493, 257] on span "Does not equal" at bounding box center [489, 261] width 45 height 8
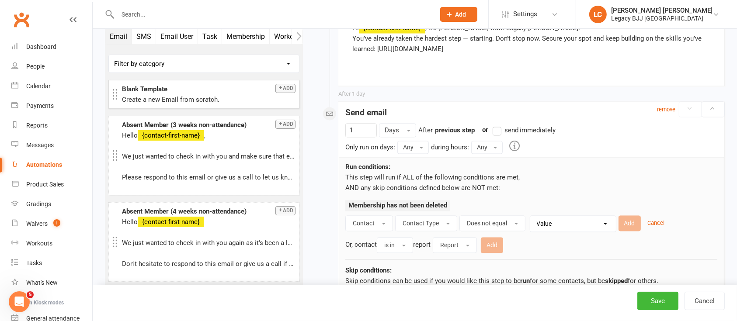
drag, startPoint x: 550, startPoint y: 218, endPoint x: 551, endPoint y: 224, distance: 6.3
click at [550, 218] on select "Value Member Prospect Non-attending Contact" at bounding box center [575, 224] width 86 height 16
select select "0"
click at [532, 216] on select "Value Member Prospect Non-attending Contact" at bounding box center [575, 224] width 86 height 16
click at [577, 219] on select "Value Member Prospect Non-attending Contact" at bounding box center [575, 224] width 86 height 16
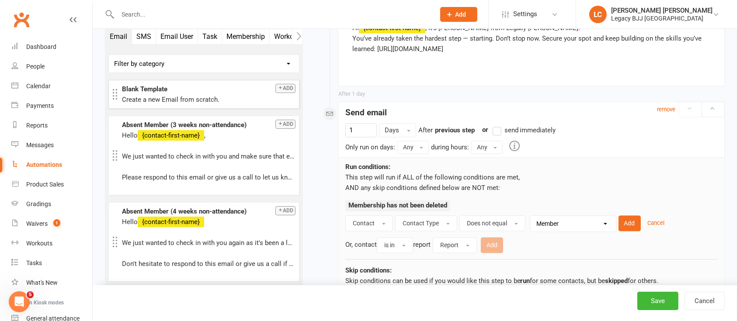
click at [577, 219] on select "Value Member Prospect Non-attending Contact" at bounding box center [575, 224] width 86 height 16
click at [631, 220] on button "Add" at bounding box center [630, 224] width 22 height 16
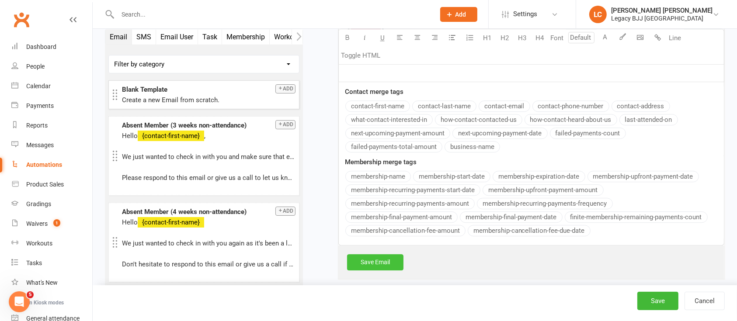
click at [400, 261] on link "Save Email" at bounding box center [375, 262] width 56 height 16
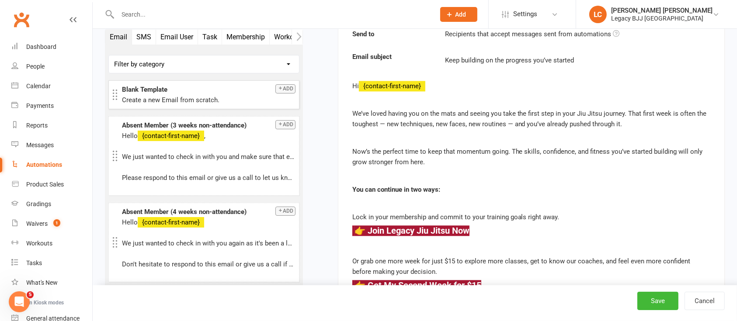
scroll to position [1883, 0]
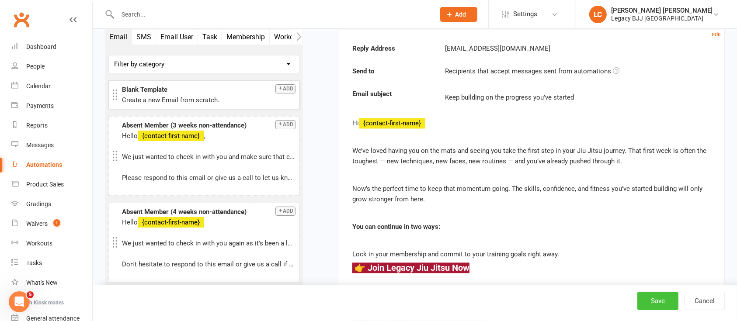
click at [667, 304] on button "Save" at bounding box center [657, 301] width 41 height 18
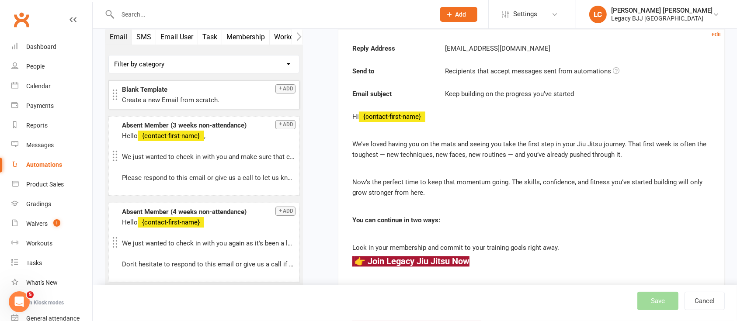
select select "100"
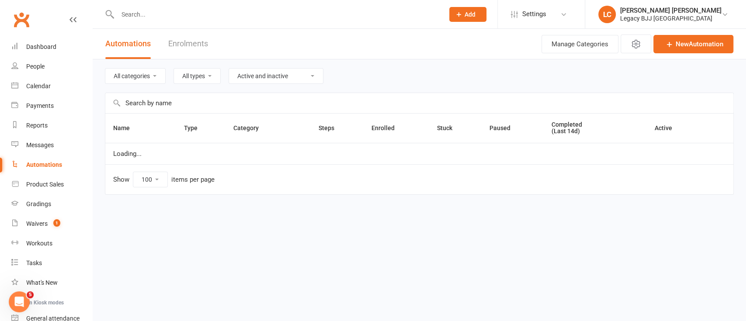
select select "848"
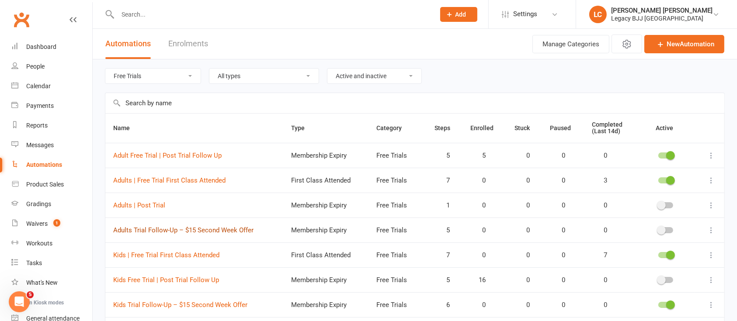
click at [205, 229] on link "Adults Trial Follow-Up – $15 Second Week Offer" at bounding box center [183, 230] width 140 height 8
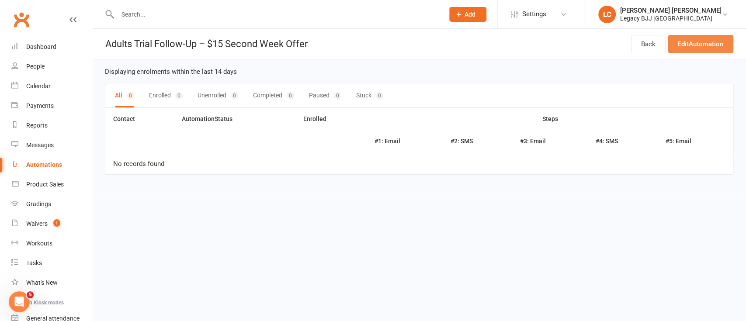
click at [705, 40] on link "Edit Automation" at bounding box center [701, 44] width 66 height 18
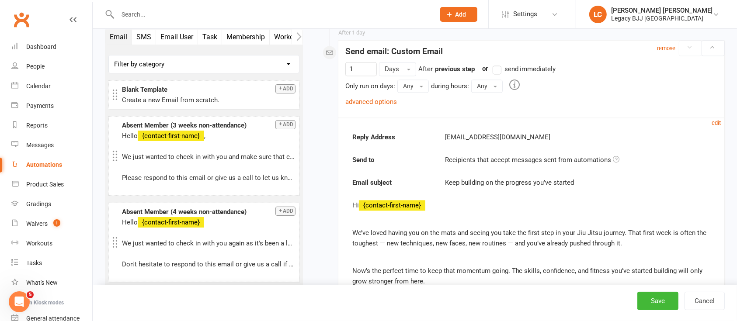
scroll to position [1727, 0]
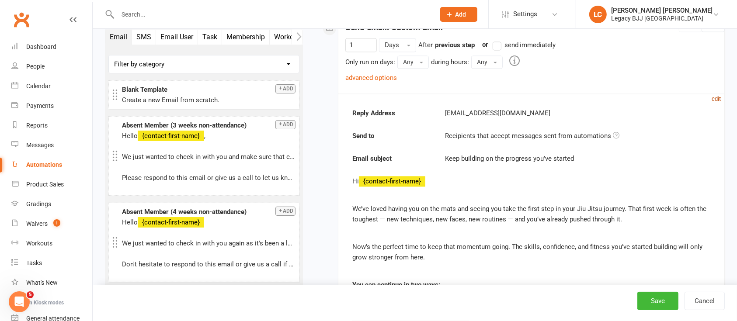
click at [714, 96] on small "edit" at bounding box center [716, 99] width 9 height 7
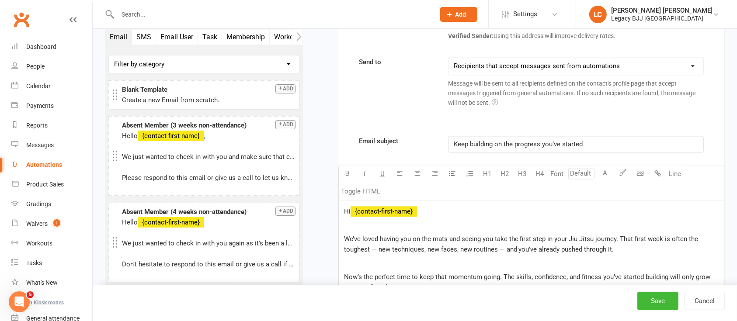
scroll to position [2018, 0]
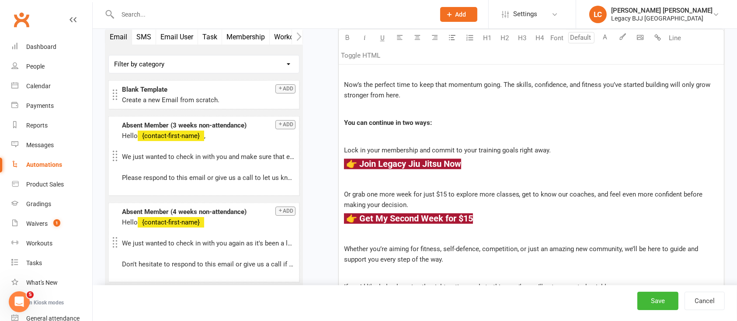
click at [562, 126] on div "Hi ﻿ {contact-first-name} We’ve loved having you on the mats and seeing you tak…" at bounding box center [531, 208] width 385 height 400
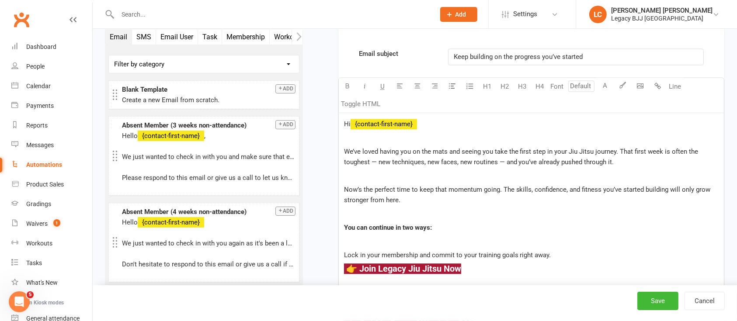
scroll to position [1901, 0]
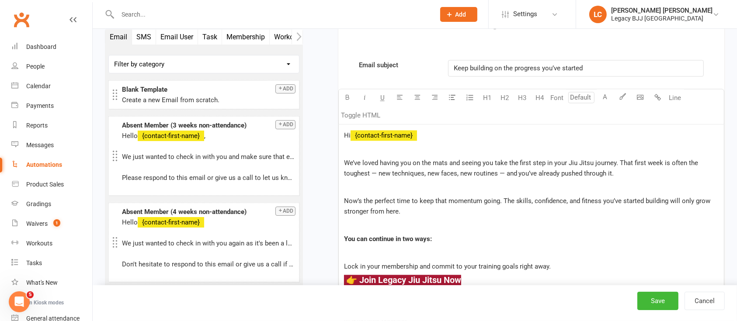
click at [420, 159] on span "We’ve loved having you on the mats and seeing you take the first step in your J…" at bounding box center [522, 168] width 356 height 18
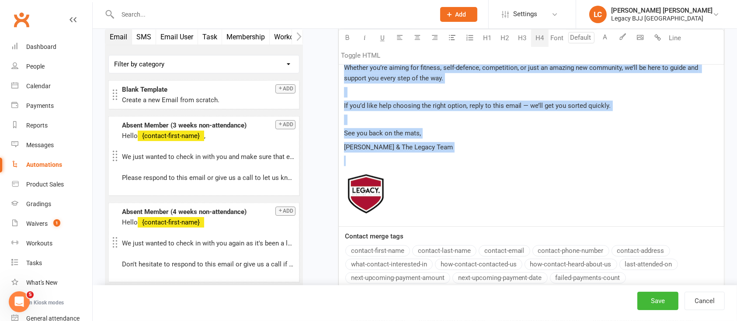
scroll to position [2219, 0]
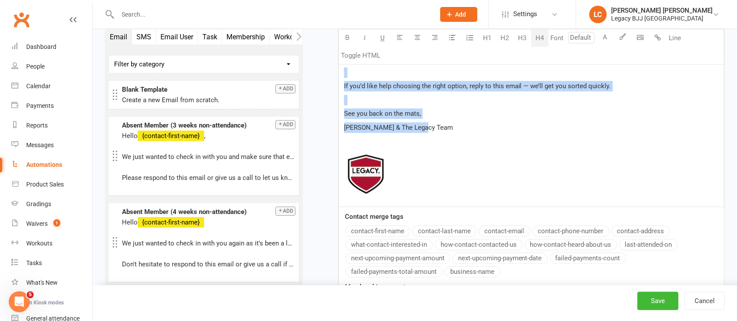
drag, startPoint x: 344, startPoint y: 129, endPoint x: 430, endPoint y: 124, distance: 86.2
click at [430, 124] on div "Hi ﻿ {contact-first-name} We’ve loved having you on the mats and seeing you tak…" at bounding box center [531, 7] width 385 height 400
copy div "Lo ﻿ {ipsumdo-sitam-cons} Ad’el seddo eiusmo tem in utl etdo mag aliqua eni adm…"
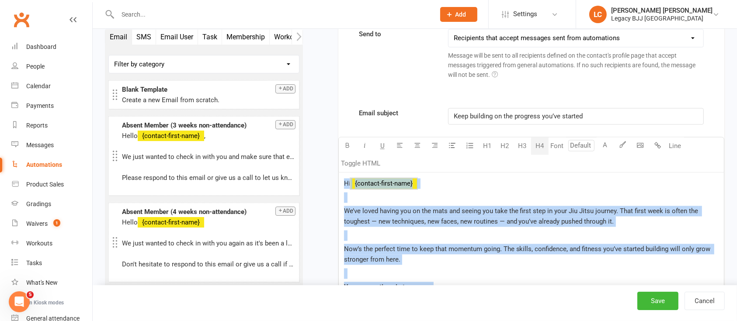
scroll to position [1811, 0]
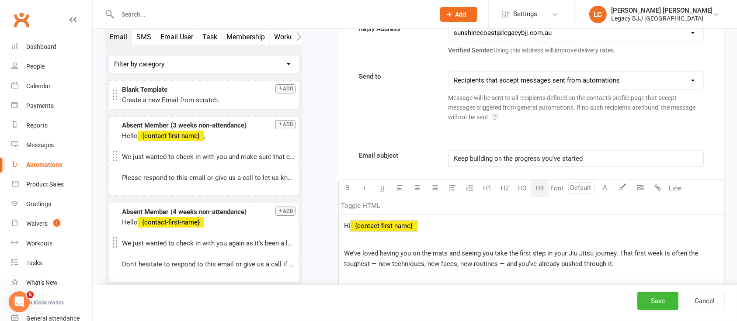
click at [502, 159] on span "Keep building on the progress you’ve started" at bounding box center [518, 159] width 129 height 8
copy span "Keep building on the progress you’ve started"
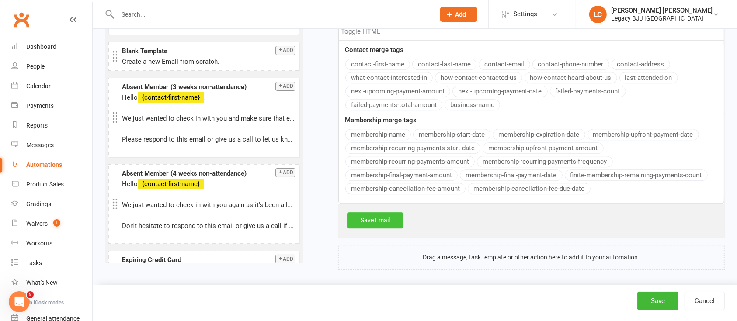
click at [369, 212] on link "Save Email" at bounding box center [375, 220] width 56 height 16
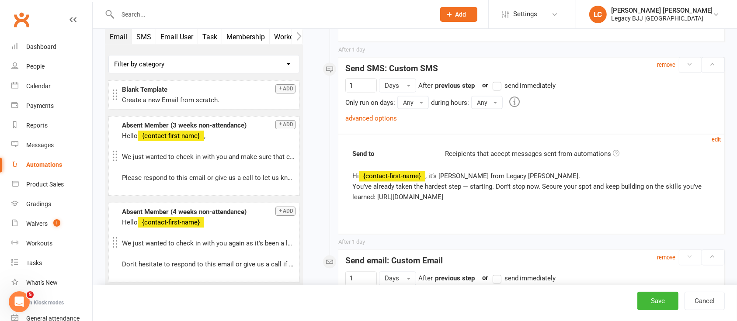
scroll to position [1260, 0]
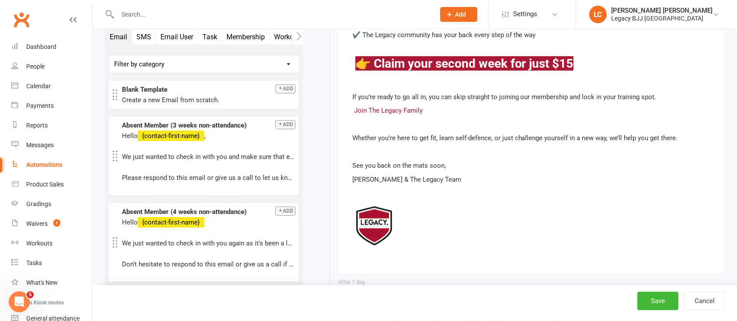
click at [140, 31] on button "SMS" at bounding box center [144, 36] width 24 height 15
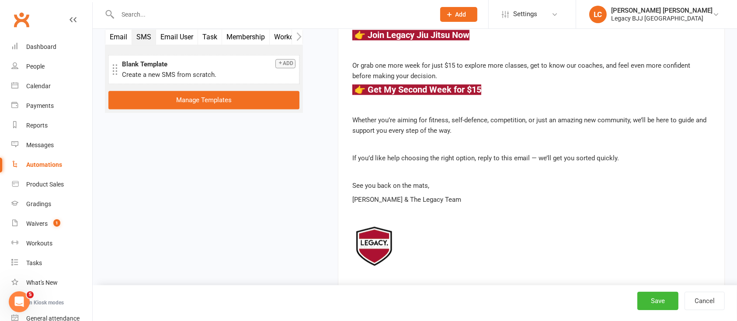
scroll to position [2076, 0]
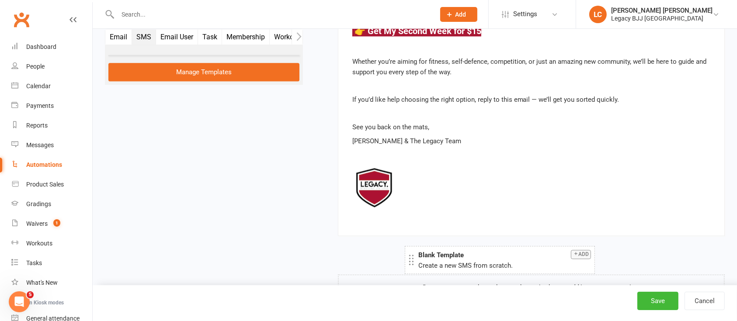
drag, startPoint x: 185, startPoint y: 61, endPoint x: 481, endPoint y: 251, distance: 352.0
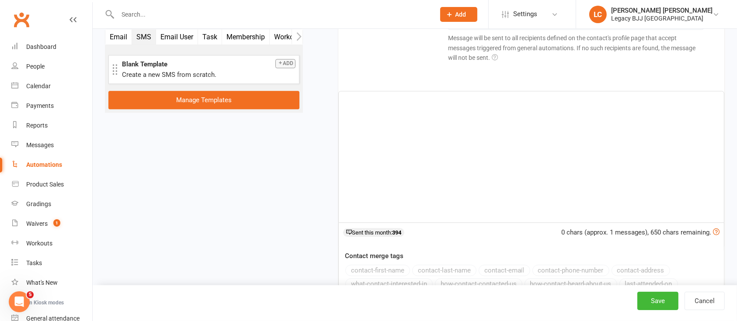
scroll to position [2407, 0]
click at [421, 160] on div "﻿" at bounding box center [531, 157] width 385 height 131
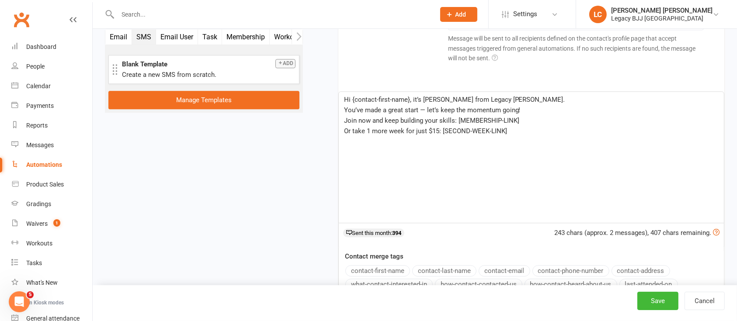
click at [537, 94] on p "Hi {contact-first-name}, it’s [PERSON_NAME] from Legacy [PERSON_NAME]." at bounding box center [531, 99] width 375 height 10
drag, startPoint x: 528, startPoint y: 117, endPoint x: 457, endPoint y: 118, distance: 70.8
click at [457, 118] on p "Join now and keep building your skills: [MEMBERSHIP-LINK]" at bounding box center [531, 120] width 375 height 10
drag, startPoint x: 524, startPoint y: 134, endPoint x: 441, endPoint y: 138, distance: 83.6
click at [441, 138] on div "Hi {contact-first-name}, it’s [PERSON_NAME] from Legacy [PERSON_NAME]. You’ve m…" at bounding box center [531, 157] width 385 height 131
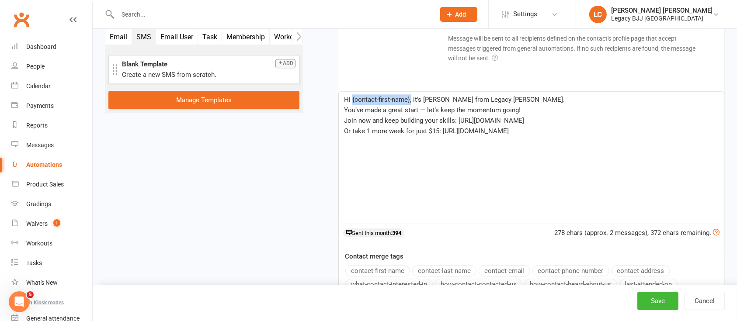
drag, startPoint x: 410, startPoint y: 98, endPoint x: 351, endPoint y: 97, distance: 59.0
click at [351, 97] on span "Hi {contact-first-name}, it’s [PERSON_NAME] from Legacy [PERSON_NAME]." at bounding box center [454, 100] width 221 height 8
click at [389, 269] on button "contact-first-name" at bounding box center [377, 270] width 65 height 11
click at [625, 115] on p "Join now and keep building your skills: [URL][DOMAIN_NAME]" at bounding box center [531, 120] width 375 height 10
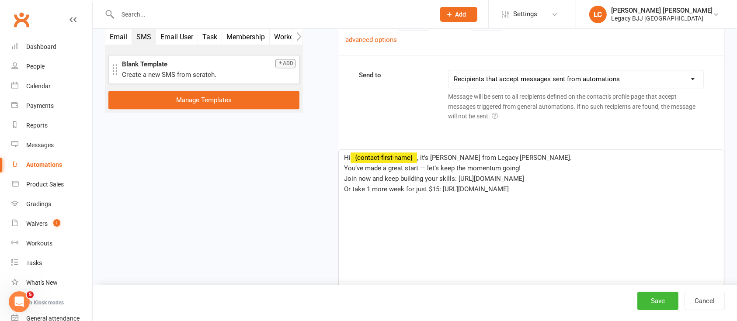
scroll to position [2174, 0]
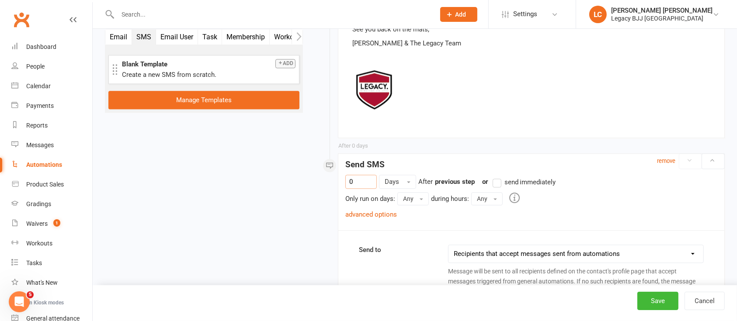
drag, startPoint x: 359, startPoint y: 173, endPoint x: 341, endPoint y: 171, distance: 18.5
click at [367, 211] on link "advanced options" at bounding box center [371, 215] width 52 height 8
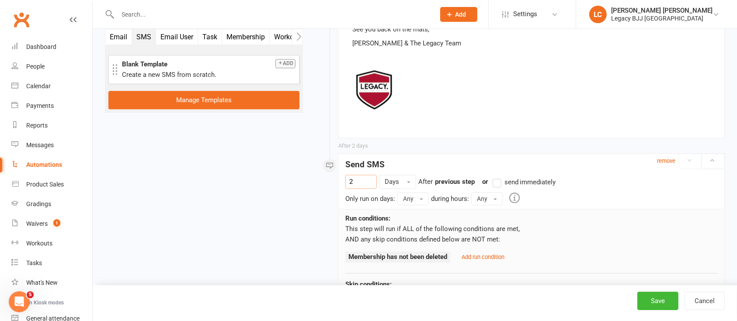
click at [495, 260] on div "Add run condition" at bounding box center [480, 257] width 47 height 10
click at [495, 257] on small "Add run condition" at bounding box center [483, 257] width 43 height 7
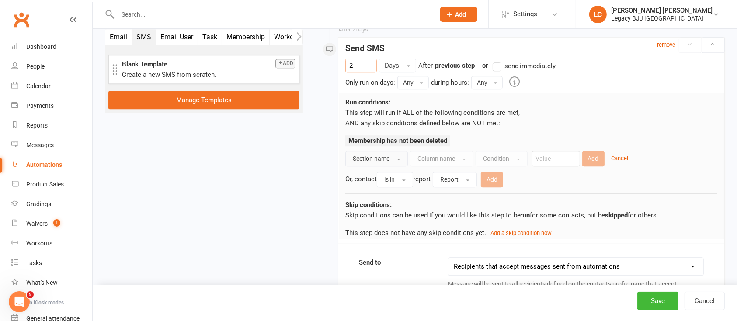
type input "2"
click at [381, 156] on span "Section name" at bounding box center [371, 158] width 37 height 7
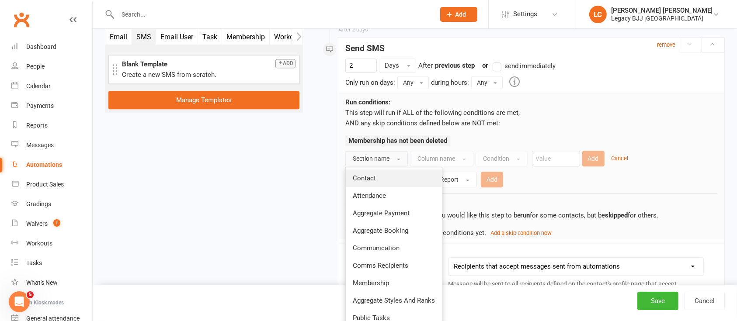
click at [381, 172] on link "Contact" at bounding box center [394, 178] width 96 height 17
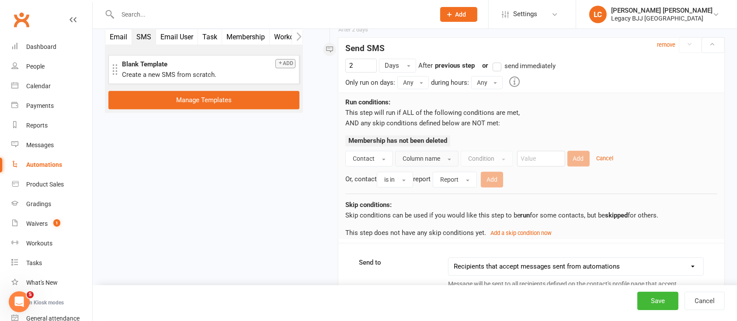
click at [439, 156] on span "Column name" at bounding box center [422, 158] width 38 height 7
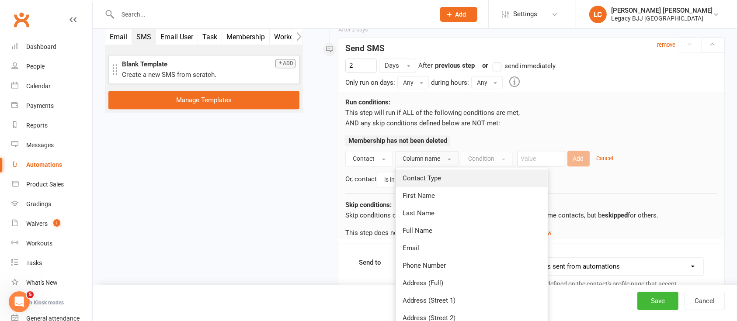
click at [434, 176] on span "Contact Type" at bounding box center [422, 178] width 38 height 8
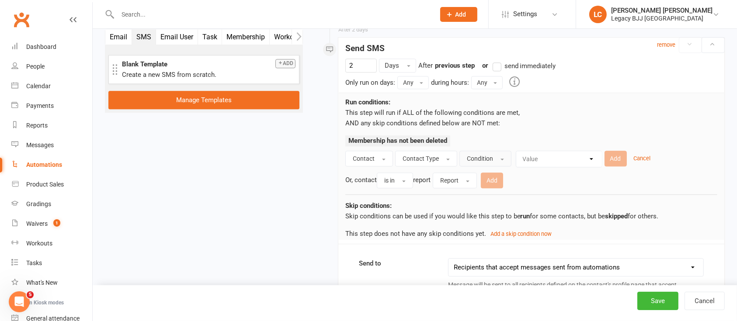
click at [502, 152] on button "Condition" at bounding box center [485, 159] width 52 height 16
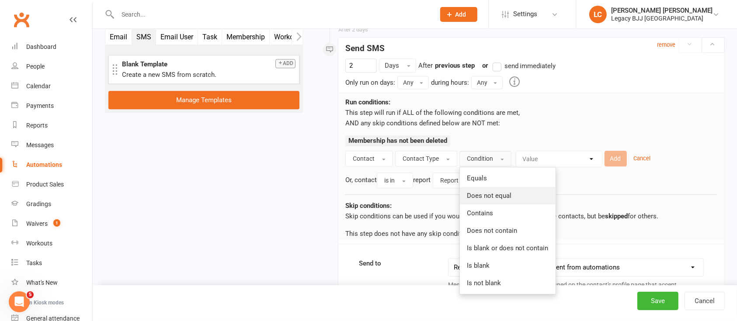
click at [489, 194] on span "Does not equal" at bounding box center [489, 196] width 45 height 8
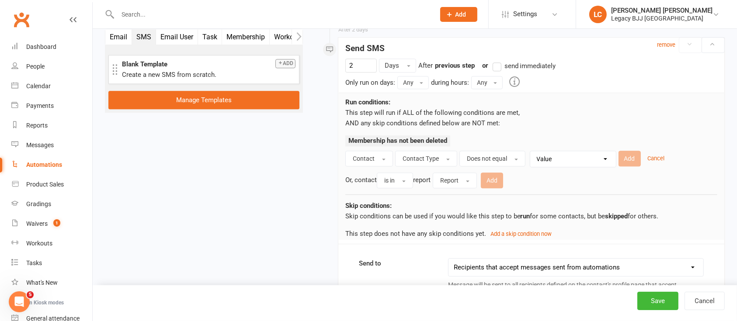
click at [563, 156] on select "Value Member Prospect Non-attending Contact" at bounding box center [575, 159] width 86 height 16
select select "0"
click at [532, 151] on select "Value Member Prospect Non-attending Contact" at bounding box center [575, 159] width 86 height 16
click at [624, 157] on button "Add" at bounding box center [630, 159] width 22 height 16
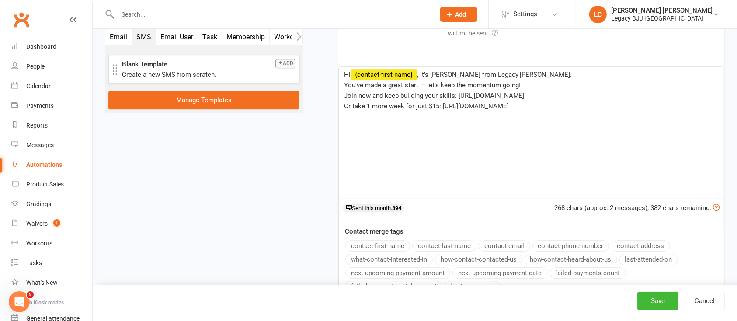
scroll to position [2524, 0]
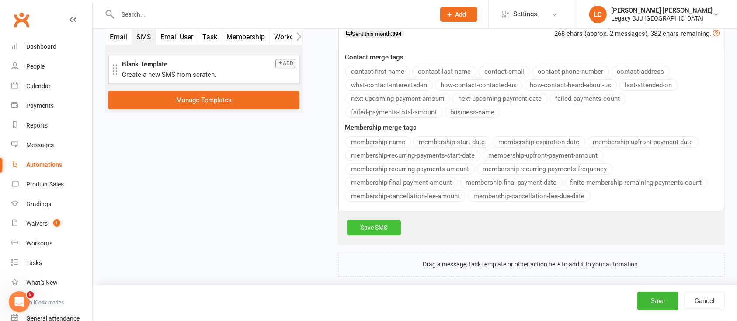
click at [379, 220] on link "Save SMS" at bounding box center [374, 228] width 54 height 16
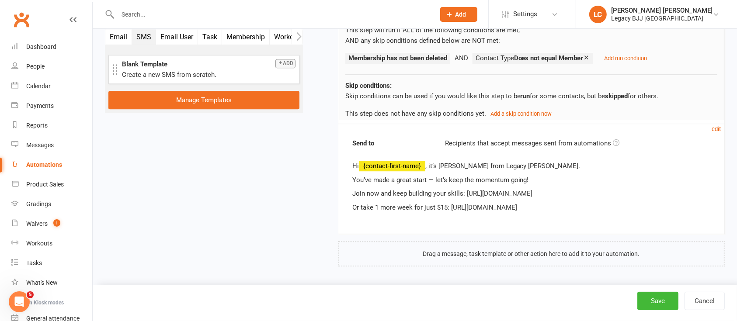
scroll to position [2371, 0]
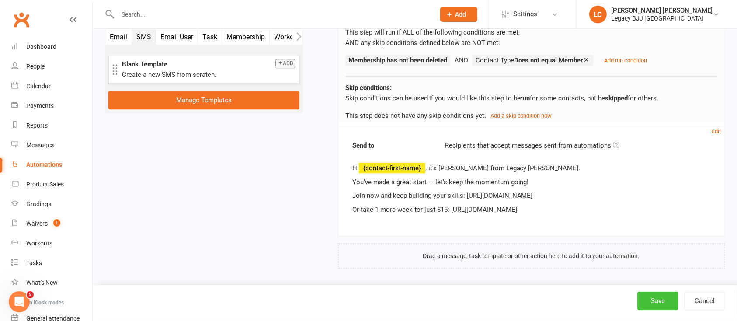
click at [653, 300] on button "Save" at bounding box center [657, 301] width 41 height 18
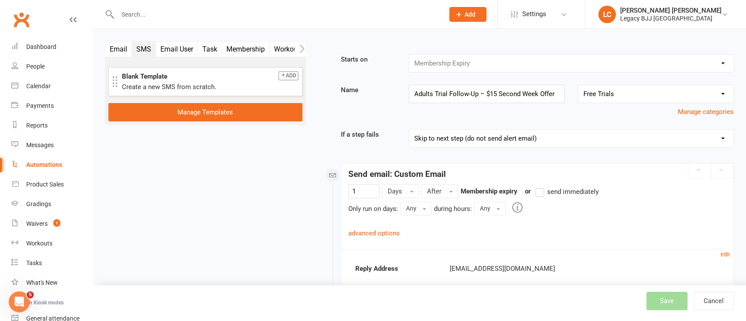
select select "100"
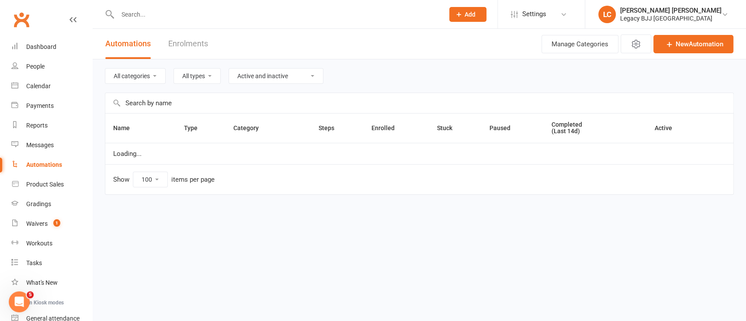
select select "848"
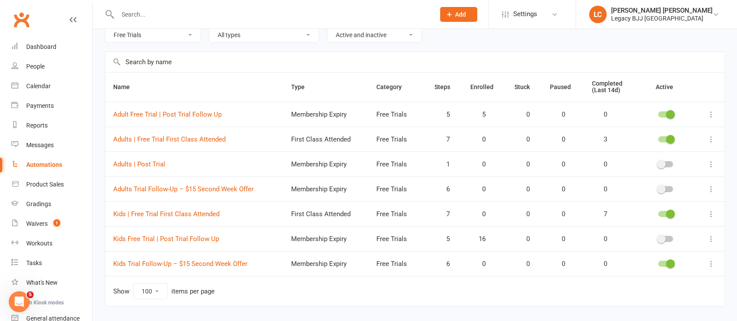
scroll to position [58, 0]
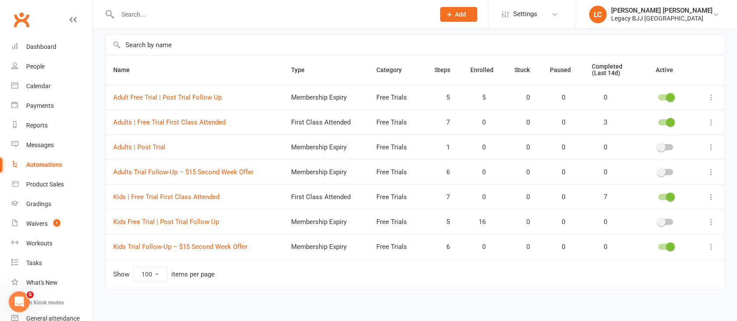
click at [664, 173] on span at bounding box center [661, 172] width 9 height 9
click at [658, 171] on input "checkbox" at bounding box center [658, 171] width 0 height 0
click at [671, 96] on span at bounding box center [670, 97] width 9 height 9
click at [658, 96] on input "checkbox" at bounding box center [658, 96] width 0 height 0
click at [206, 96] on link "Adult Free Trial | Post Trial Follow Up" at bounding box center [167, 98] width 108 height 8
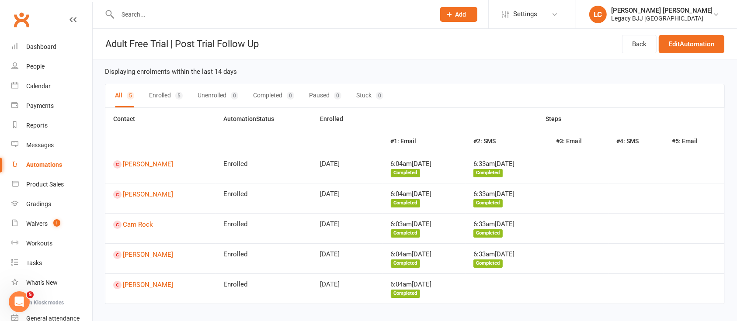
click at [47, 163] on div "Automations" at bounding box center [44, 164] width 36 height 7
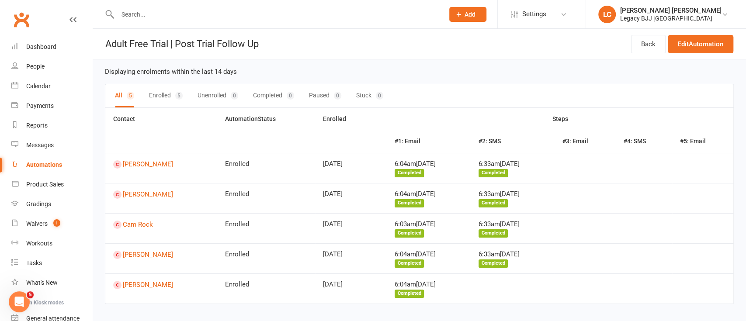
select select "100"
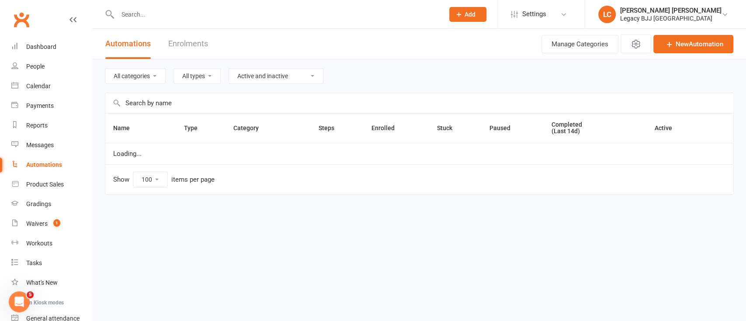
select select "848"
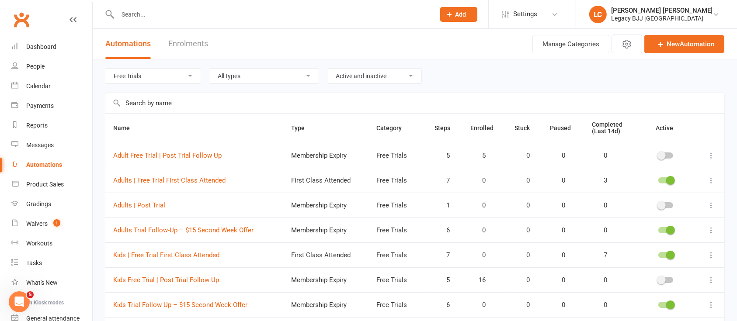
click at [138, 76] on select "All categories Attendance Billing Bookings Free Trials Marketing Membership Can…" at bounding box center [152, 76] width 95 height 15
click at [359, 77] on select "Active and inactive Active automations only Inactive automations only" at bounding box center [374, 76] width 94 height 15
click at [328, 69] on select "Active and inactive Active automations only Inactive automations only" at bounding box center [374, 76] width 94 height 15
drag, startPoint x: 361, startPoint y: 74, endPoint x: 362, endPoint y: 81, distance: 6.6
click at [361, 74] on select "Active and inactive Active automations only Inactive automations only" at bounding box center [374, 76] width 94 height 15
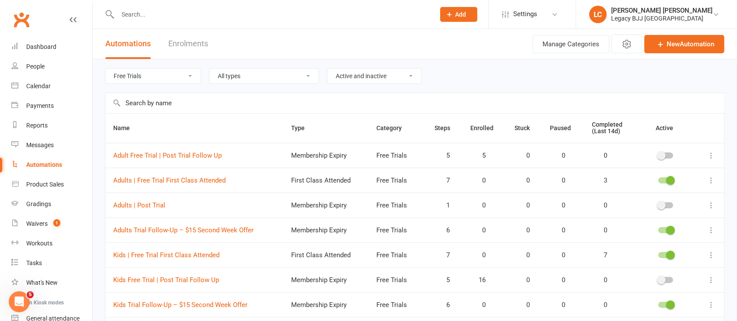
select select "true"
click at [328, 69] on select "Active and inactive Active automations only Inactive automations only" at bounding box center [374, 76] width 94 height 15
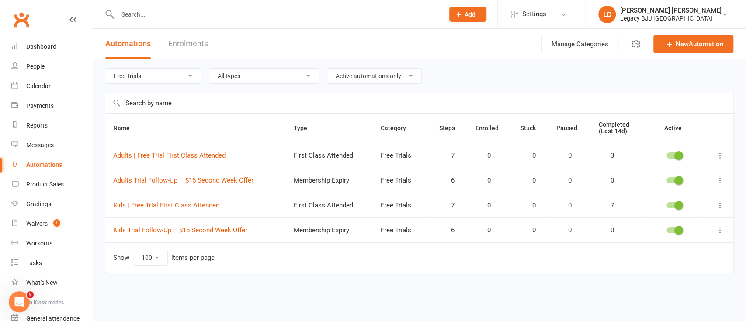
click at [154, 72] on select "All categories Attendance Billing Bookings Free Trials Marketing Membership Can…" at bounding box center [152, 76] width 95 height 15
select select "504"
click at [105, 69] on select "All categories Attendance Billing Bookings Free Trials Marketing Membership Can…" at bounding box center [152, 76] width 95 height 15
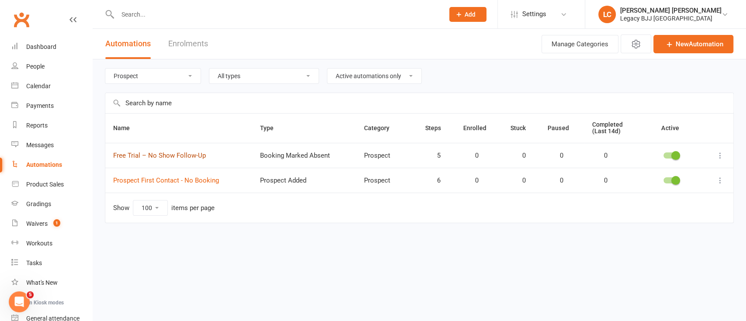
click at [158, 156] on link "Free Trial – No Show Follow-Up" at bounding box center [159, 156] width 93 height 8
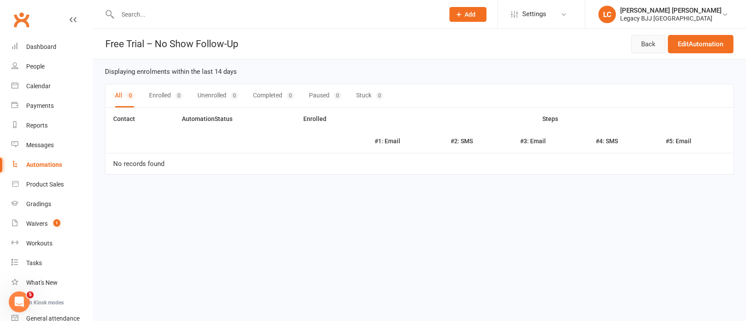
click at [644, 42] on link "Back" at bounding box center [648, 44] width 35 height 18
select select "504"
select select "true"
select select "100"
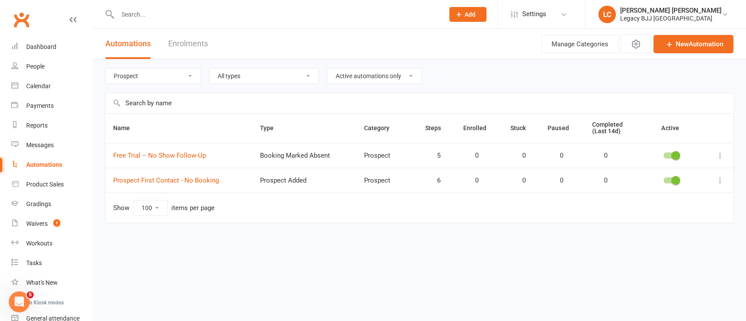
click at [169, 84] on div "All categories Attendance Billing Bookings Free Trials Marketing Membership Can…" at bounding box center [419, 75] width 629 height 33
click at [175, 78] on select "All categories Attendance Billing Bookings Free Trials Marketing Membership Can…" at bounding box center [152, 76] width 95 height 15
select select "537"
click at [105, 69] on select "All categories Attendance Billing Bookings Free Trials Marketing Membership Can…" at bounding box center [152, 76] width 95 height 15
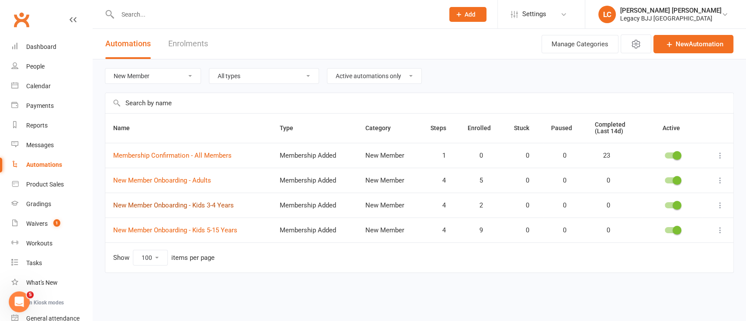
click at [212, 206] on link "New Member Onboarding - Kids 3-4 Years" at bounding box center [173, 206] width 121 height 8
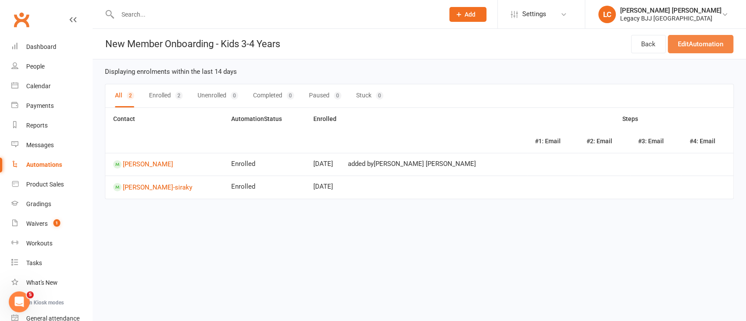
click at [705, 45] on link "Edit Automation" at bounding box center [701, 44] width 66 height 18
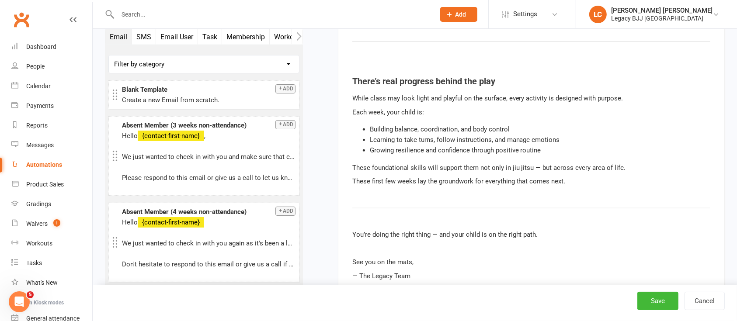
scroll to position [4040, 0]
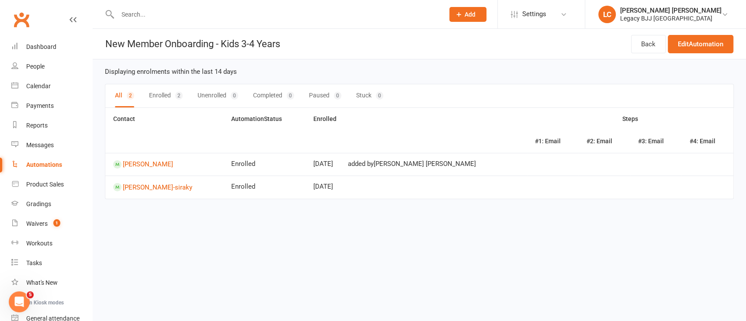
click at [42, 166] on div "Automations" at bounding box center [44, 164] width 36 height 7
select select "true"
select select "100"
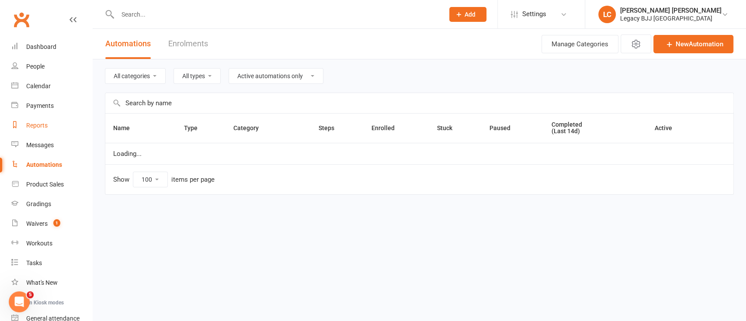
select select "537"
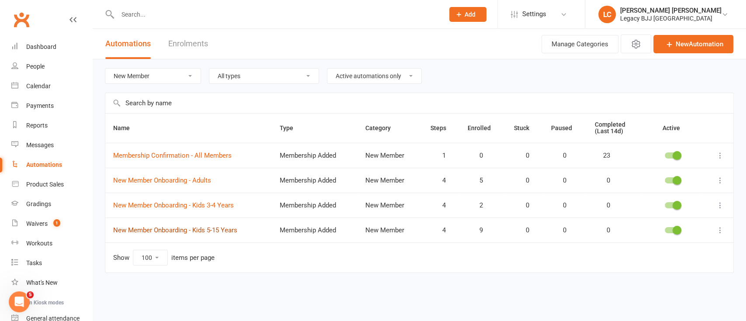
click at [220, 228] on link "New Member Onboarding - Kids 5-15 Years" at bounding box center [175, 230] width 124 height 8
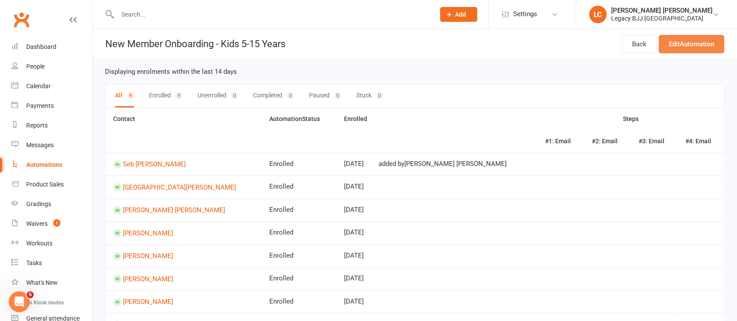
click at [682, 51] on link "Edit Automation" at bounding box center [692, 44] width 66 height 18
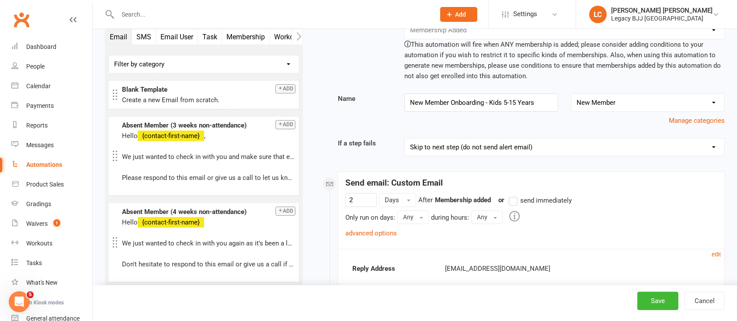
scroll to position [58, 0]
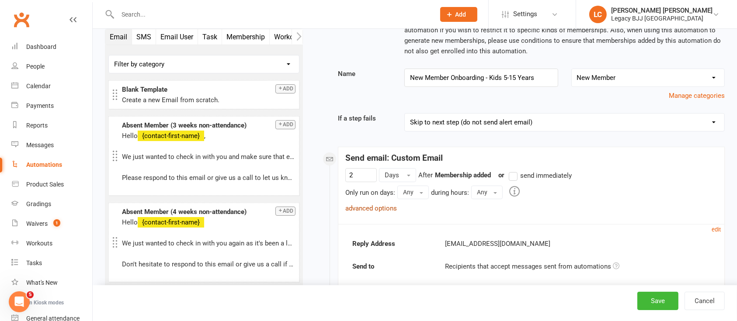
click at [379, 208] on link "advanced options" at bounding box center [371, 209] width 52 height 8
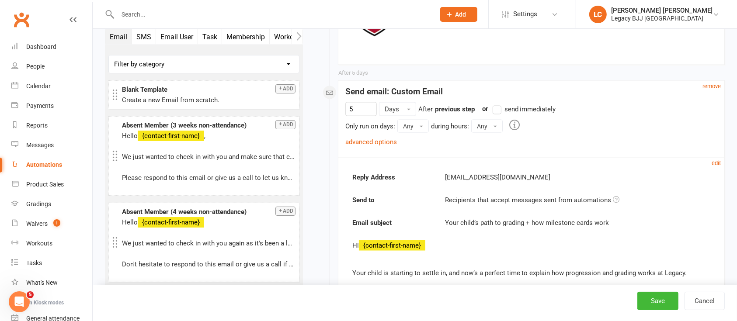
scroll to position [1282, 0]
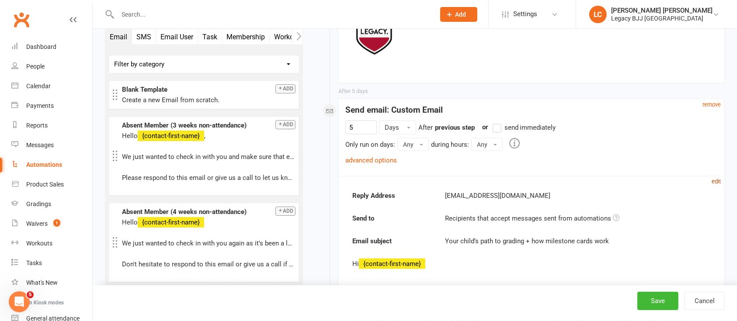
click at [717, 180] on small "edit" at bounding box center [716, 181] width 9 height 7
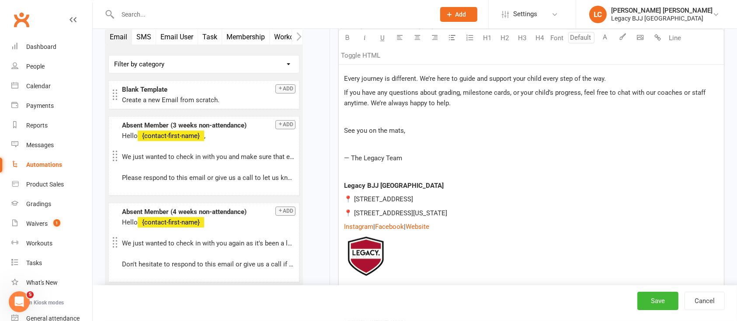
scroll to position [2389, 0]
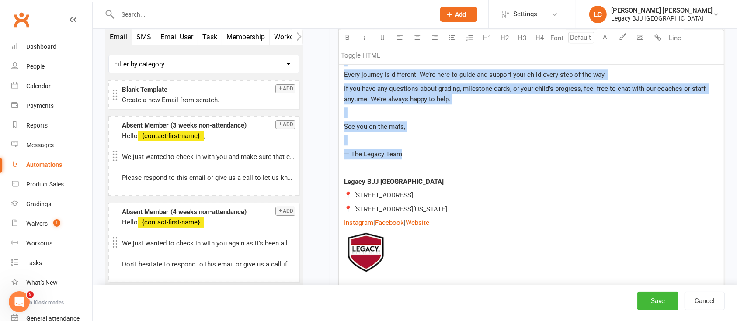
drag, startPoint x: 406, startPoint y: 152, endPoint x: 325, endPoint y: 8, distance: 164.8
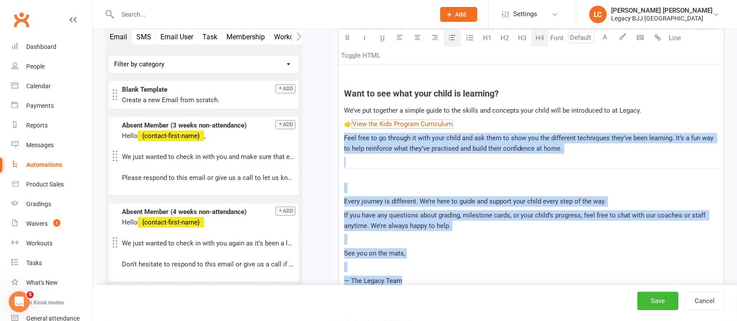
scroll to position [2284, 0]
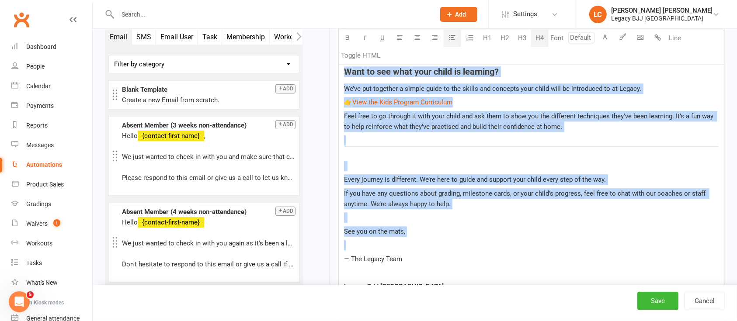
drag, startPoint x: 344, startPoint y: 215, endPoint x: 437, endPoint y: 244, distance: 97.7
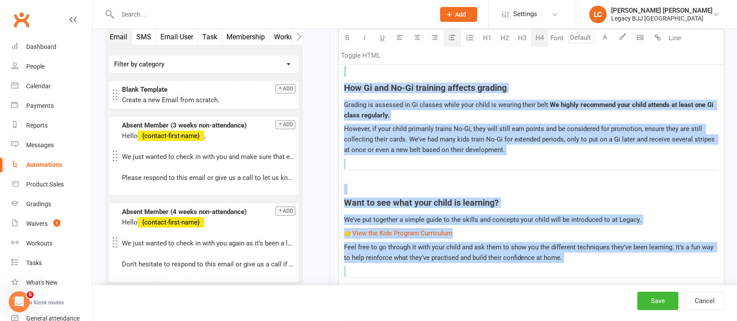
scroll to position [2168, 0]
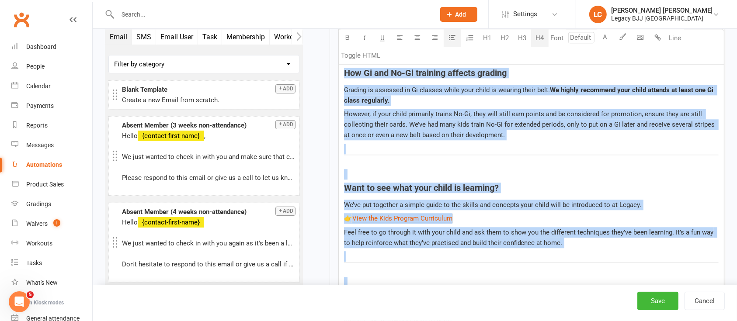
click at [570, 200] on p "We’ve put together a simple guide to the skills and concepts your child will be…" at bounding box center [531, 205] width 375 height 10
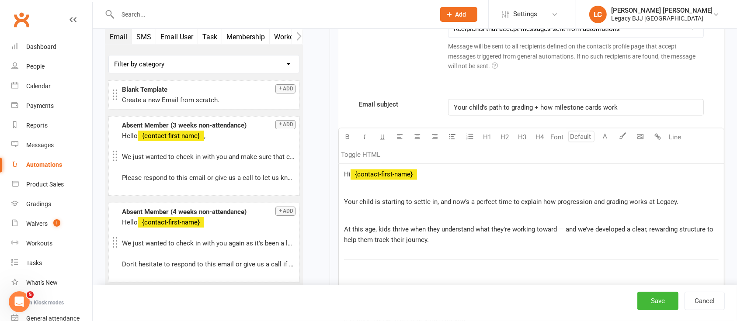
scroll to position [1527, 0]
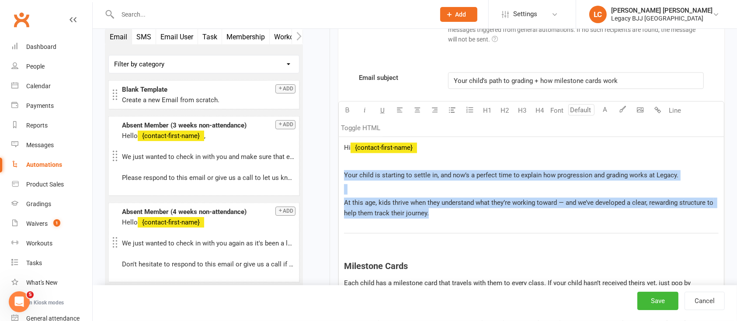
drag, startPoint x: 435, startPoint y: 211, endPoint x: 338, endPoint y: 179, distance: 101.7
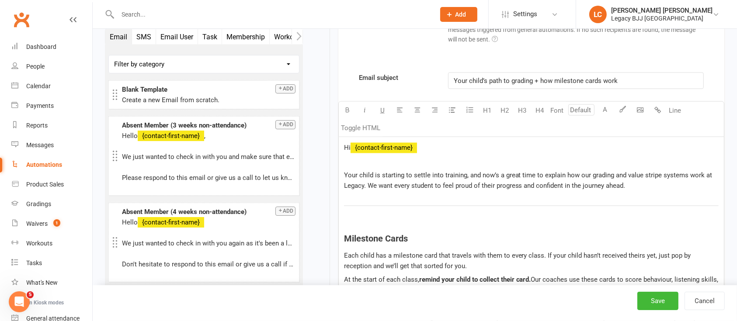
click at [646, 181] on p "Your child is starting to settle into training, and now’s a great time to expla…" at bounding box center [531, 180] width 375 height 21
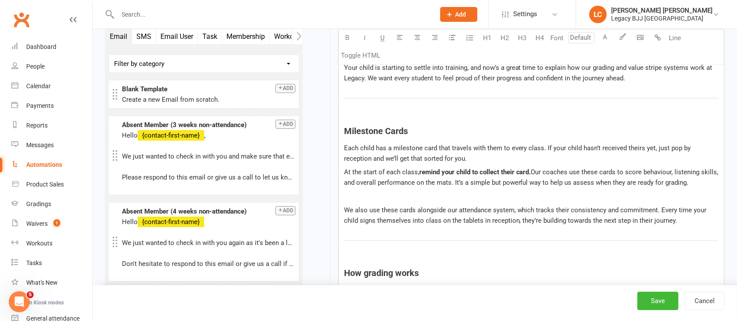
scroll to position [1644, 0]
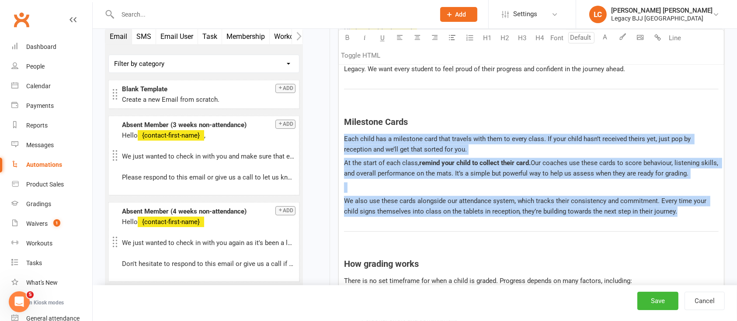
drag, startPoint x: 668, startPoint y: 211, endPoint x: 337, endPoint y: 142, distance: 338.0
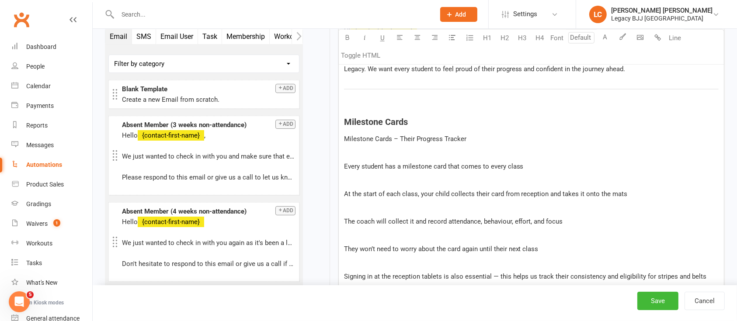
click at [458, 149] on p "﻿" at bounding box center [531, 153] width 375 height 10
drag, startPoint x: 415, startPoint y: 135, endPoint x: 337, endPoint y: 130, distance: 78.4
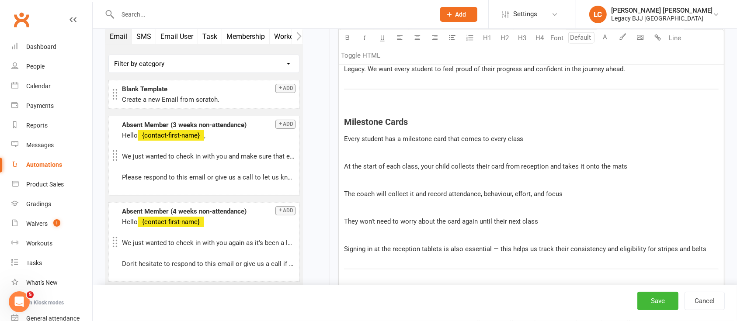
click at [385, 149] on p "﻿" at bounding box center [531, 153] width 375 height 10
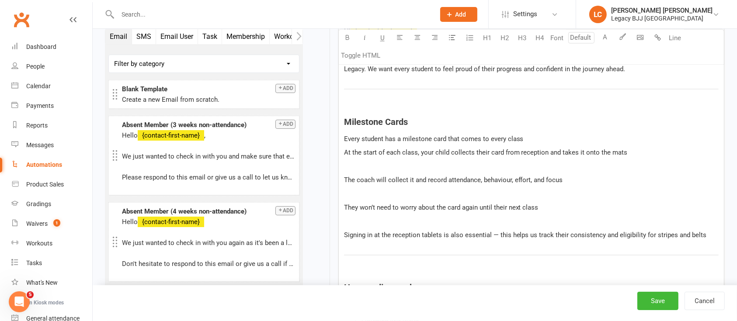
click at [387, 162] on p "﻿" at bounding box center [531, 167] width 375 height 10
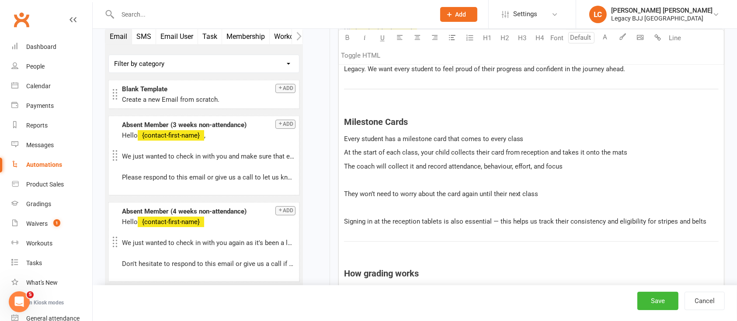
click at [381, 177] on p "﻿" at bounding box center [531, 180] width 375 height 10
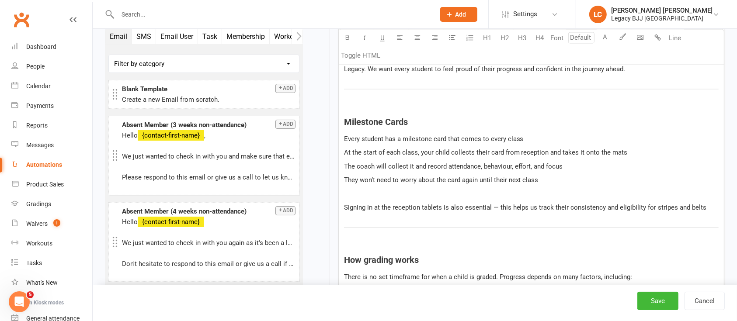
click at [375, 195] on p "﻿" at bounding box center [531, 194] width 375 height 10
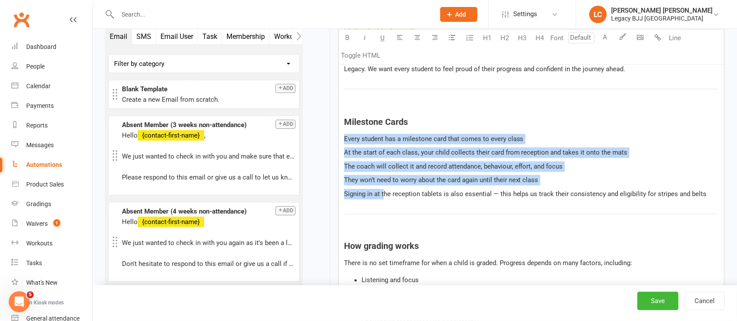
drag, startPoint x: 384, startPoint y: 195, endPoint x: 334, endPoint y: 135, distance: 78.5
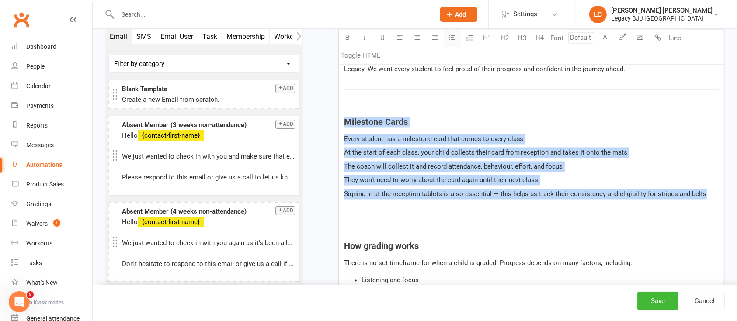
click at [454, 38] on icon "button" at bounding box center [452, 37] width 7 height 7
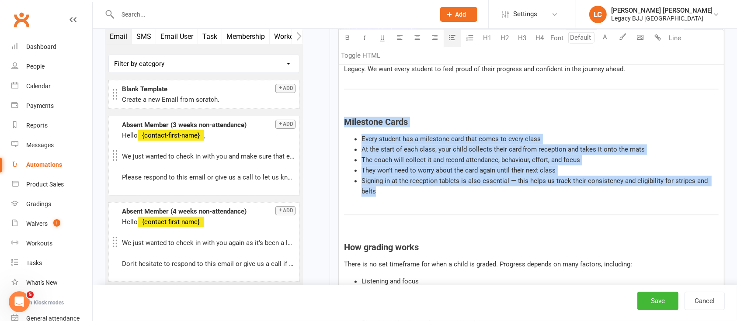
click at [431, 147] on span "At the start of each class, your child collects their card from reception and t…" at bounding box center [503, 150] width 284 height 8
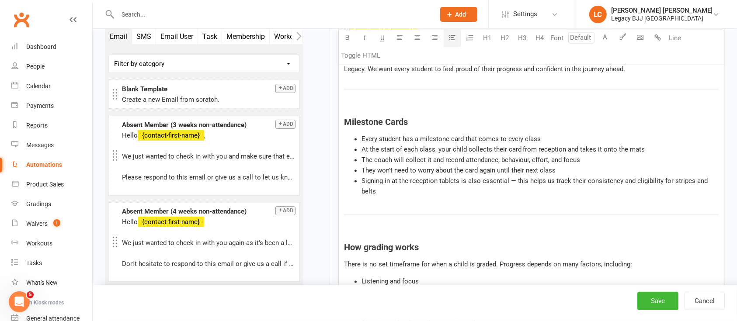
click at [543, 149] on span "At the start of each class, your child collects their card from reception and t…" at bounding box center [503, 150] width 284 height 8
click at [454, 156] on span "The coach will collect it and record attendance, behaviour, effort, and focus" at bounding box center [470, 160] width 219 height 8
click at [508, 160] on span "The coach will collect it and record attendance, behaviour, effort, and focus" at bounding box center [470, 160] width 219 height 8
click at [586, 156] on li "The coach will collect it and record attendance, behaviour, effort, and focus" at bounding box center [539, 160] width 357 height 10
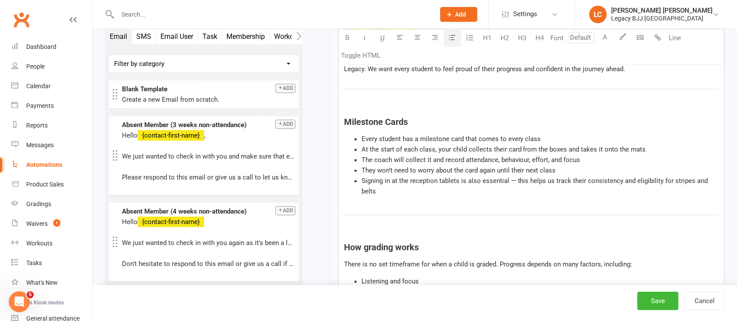
click at [371, 170] on span "They won’t need to worry about the card again until their next class" at bounding box center [458, 171] width 195 height 8
click at [585, 167] on li "Your child won’t need to worry about the card again until their next class" at bounding box center [539, 171] width 357 height 10
click at [399, 185] on li "Signing in at the reception tablets is also essential — this helps us track the…" at bounding box center [539, 186] width 357 height 21
click at [416, 118] on h4 "Milestone Cards" at bounding box center [531, 123] width 375 height 10
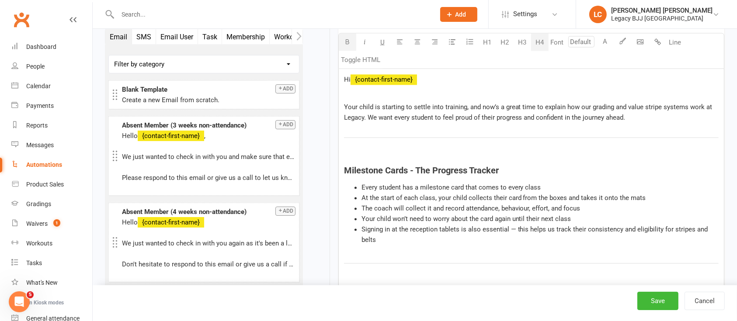
scroll to position [1585, 0]
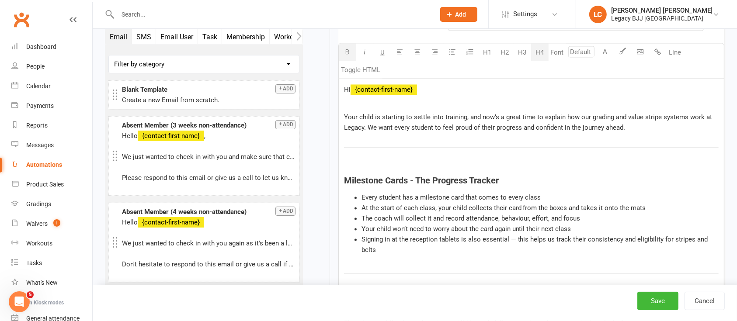
click at [417, 176] on span "Milestone Cards - The Progress Tracker" at bounding box center [421, 181] width 155 height 10
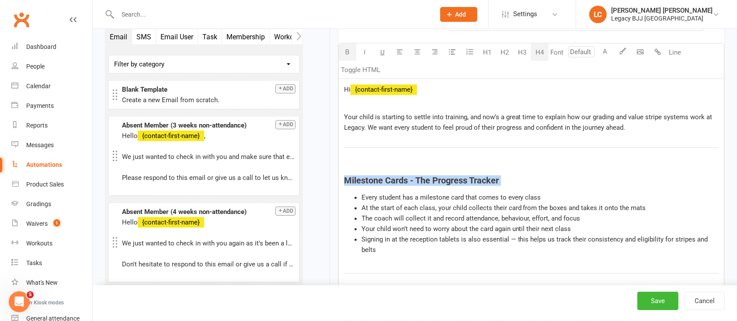
click at [417, 176] on span "Milestone Cards - The Progress Tracker" at bounding box center [421, 181] width 155 height 10
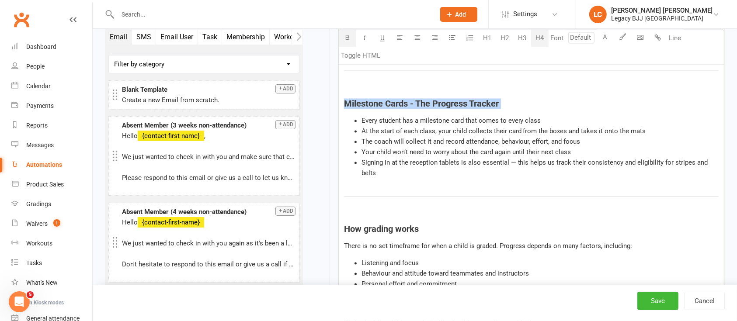
scroll to position [1702, 0]
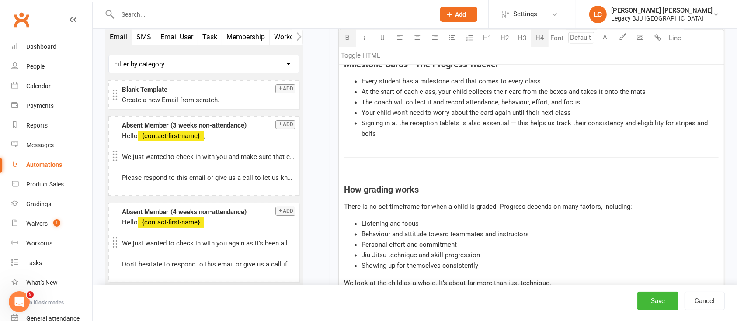
click at [388, 189] on span "How grading works" at bounding box center [381, 189] width 75 height 10
click at [437, 193] on span "Milestone Cards - The Progress Tracker" at bounding box center [421, 189] width 155 height 10
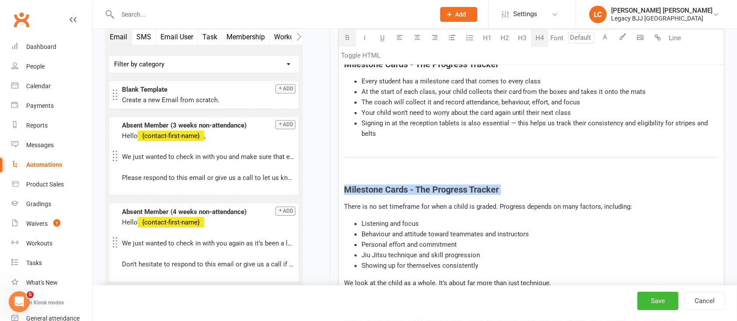
click at [437, 193] on span "Milestone Cards - The Progress Tracker" at bounding box center [421, 189] width 155 height 10
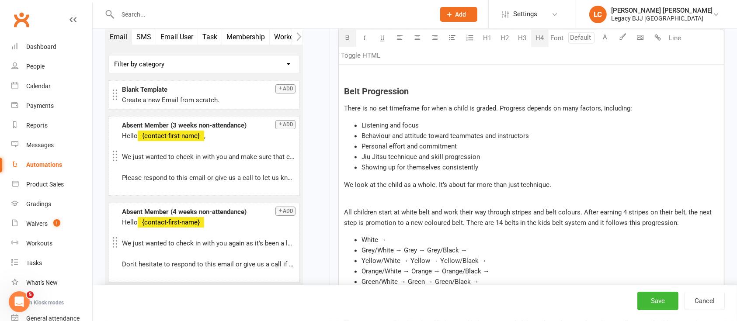
scroll to position [1818, 0]
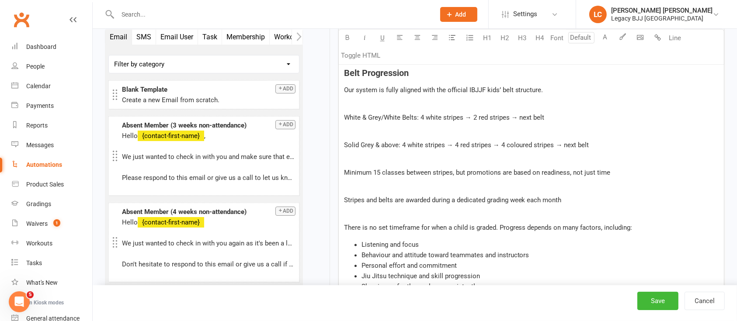
click at [444, 100] on p "﻿" at bounding box center [531, 103] width 375 height 10
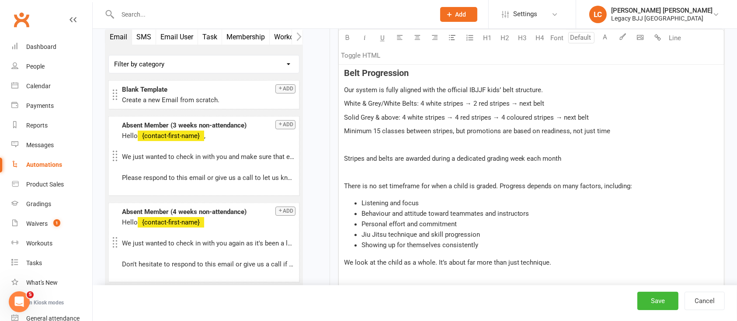
click at [471, 158] on span "Stripes and belts are awarded during a dedicated grading week each month" at bounding box center [453, 159] width 218 height 8
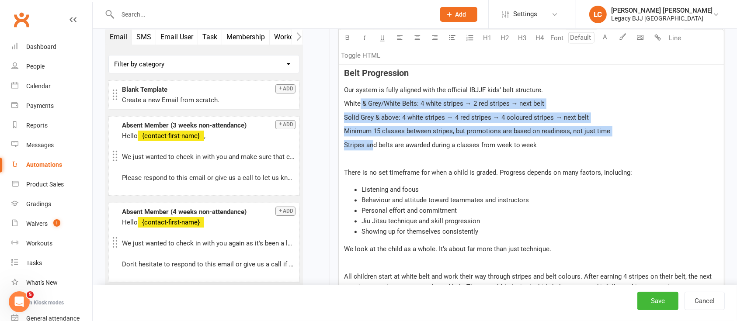
drag, startPoint x: 359, startPoint y: 102, endPoint x: 372, endPoint y: 148, distance: 47.7
drag, startPoint x: 344, startPoint y: 102, endPoint x: 378, endPoint y: 145, distance: 54.4
click at [455, 38] on icon "button" at bounding box center [452, 37] width 7 height 7
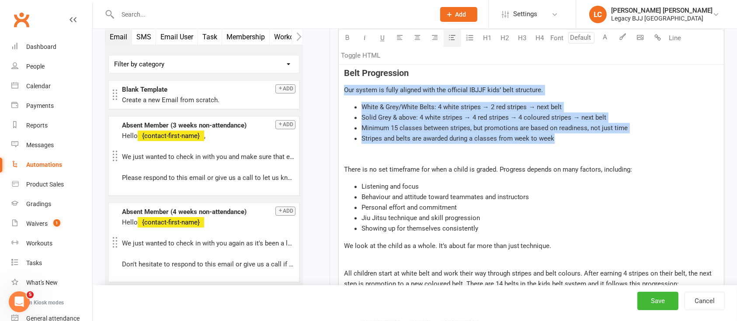
click at [468, 123] on li "Minimum 15 classes between stripes, but promotions are based on readiness, not …" at bounding box center [539, 128] width 357 height 10
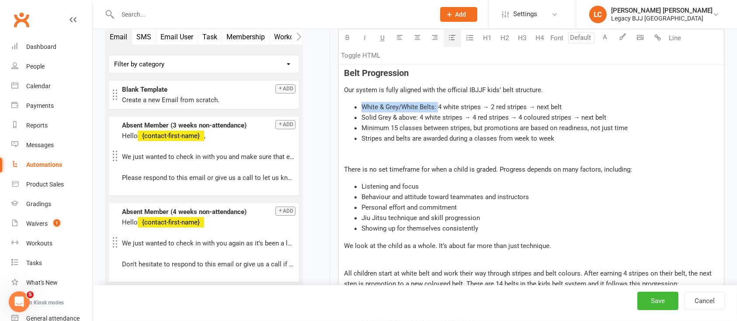
drag, startPoint x: 437, startPoint y: 108, endPoint x: 361, endPoint y: 108, distance: 76.5
click at [361, 108] on span "White & Grey/White Belts: 4 white stripes → 2 red stripes → next belt" at bounding box center [461, 107] width 201 height 8
drag, startPoint x: 418, startPoint y: 114, endPoint x: 360, endPoint y: 118, distance: 58.7
click at [360, 118] on ul "White & Grey/White Belts: 4 white stripes → 2 red stripes → next belt Solid Gre…" at bounding box center [531, 123] width 375 height 42
click at [471, 118] on span "4 white stripes → 4 red stripes → 4 coloured stripes → next belt" at bounding box center [512, 118] width 187 height 8
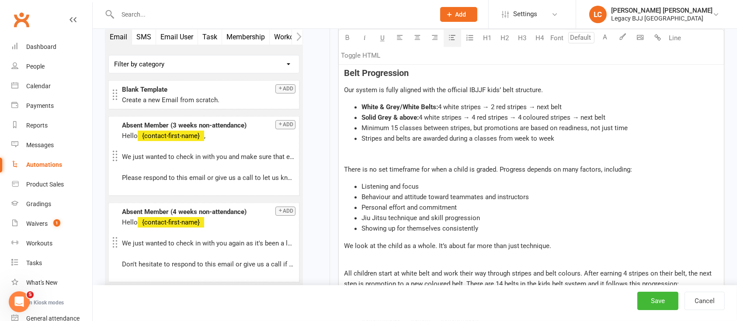
click at [584, 133] on li "Stripes and belts are awarded during a classes from week to week" at bounding box center [539, 138] width 357 height 10
click at [476, 138] on span "Stripes and belts are awarded during a classes from week to week" at bounding box center [457, 139] width 193 height 8
click at [438, 156] on p "﻿" at bounding box center [531, 156] width 375 height 10
drag, startPoint x: 499, startPoint y: 169, endPoint x: 330, endPoint y: 166, distance: 168.3
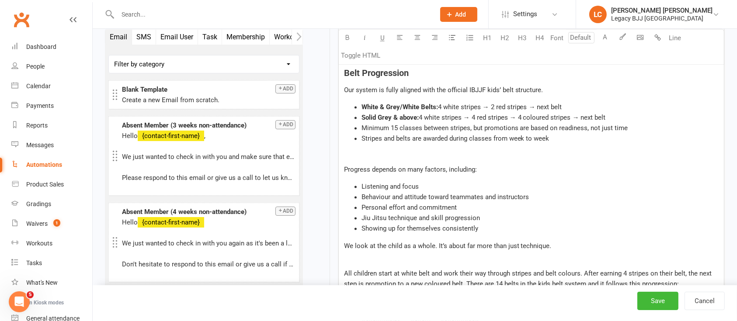
click at [451, 166] on span "Progress depends on many factors, including:" at bounding box center [410, 170] width 133 height 8
click at [517, 198] on span "Behaviour and attitude toward teammates and instructors" at bounding box center [445, 197] width 168 height 8
click at [483, 205] on li "Personal effort and commitment" at bounding box center [539, 207] width 357 height 10
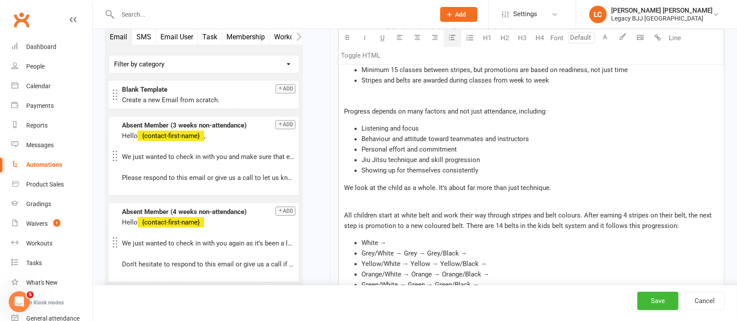
scroll to position [1935, 0]
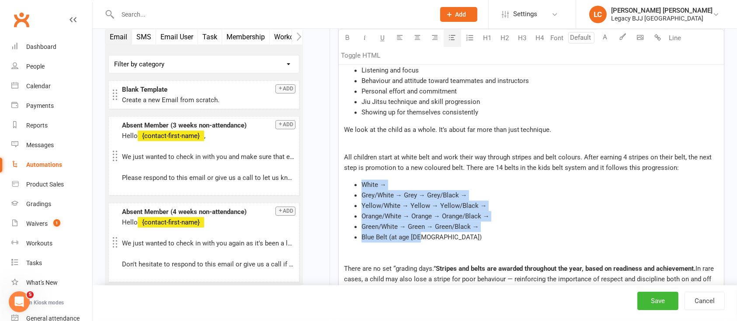
drag, startPoint x: 426, startPoint y: 236, endPoint x: 344, endPoint y: 179, distance: 99.9
click at [344, 180] on ul "White → Grey/White → Grey → Grey/Black → Yellow/White → Yellow → Yellow/Black →…" at bounding box center [531, 211] width 375 height 63
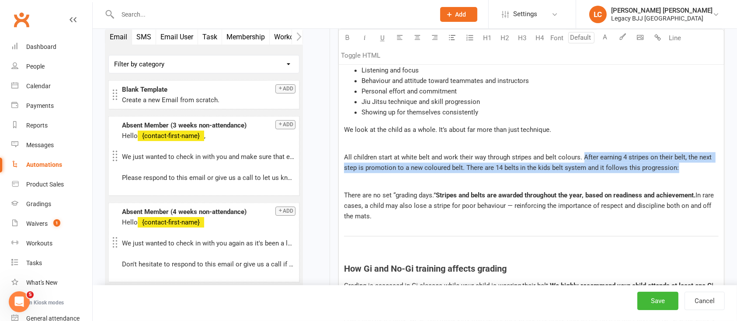
drag, startPoint x: 624, startPoint y: 162, endPoint x: 582, endPoint y: 148, distance: 44.2
click at [582, 148] on div "Hi ﻿ {contact-first-name} Your child is starting to settle into training, and n…" at bounding box center [531, 226] width 385 height 994
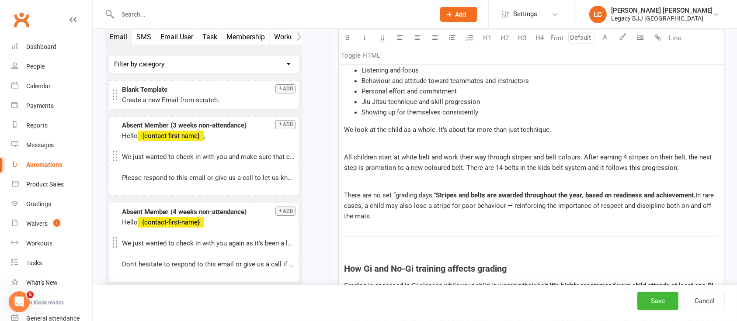
click at [522, 179] on p at bounding box center [531, 182] width 375 height 10
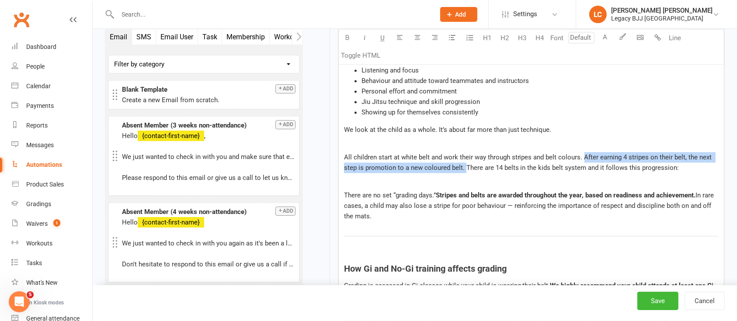
drag, startPoint x: 464, startPoint y: 166, endPoint x: 582, endPoint y: 153, distance: 118.3
click at [582, 153] on span "All children start at white belt and work their way through stripes and belt co…" at bounding box center [529, 162] width 370 height 18
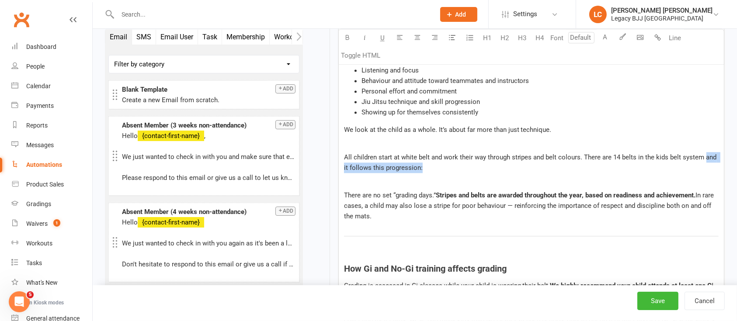
drag, startPoint x: 643, startPoint y: 170, endPoint x: 704, endPoint y: 154, distance: 62.3
click at [704, 154] on p "All children start at white belt and work their way through stripes and belt co…" at bounding box center [531, 162] width 375 height 21
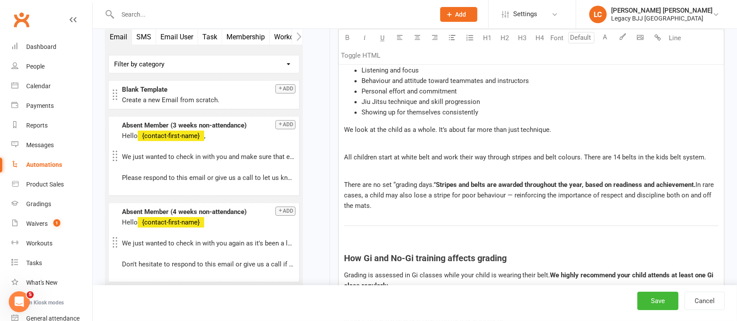
click at [413, 192] on span "In rare cases, a child may also lose a stripe for poor behaviour — reinforcing …" at bounding box center [530, 195] width 372 height 29
click at [553, 194] on span "In rare cases, a child may also lose a stripe for poor behaviour — reinforcing …" at bounding box center [530, 195] width 372 height 29
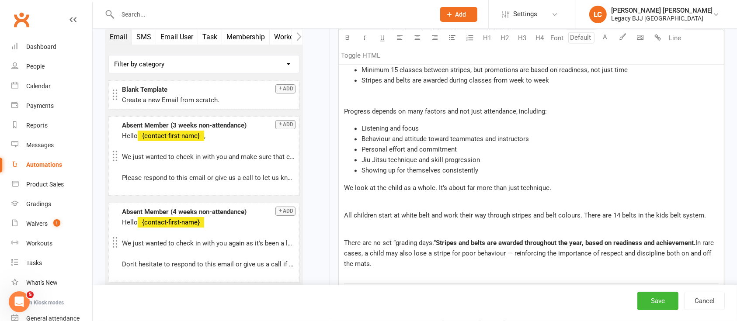
click at [422, 82] on span "Stripes and belts are awarded during classes from week to week" at bounding box center [455, 80] width 188 height 8
click at [425, 79] on span "Stripes and belts are awarded during classes from week to week" at bounding box center [455, 80] width 188 height 8
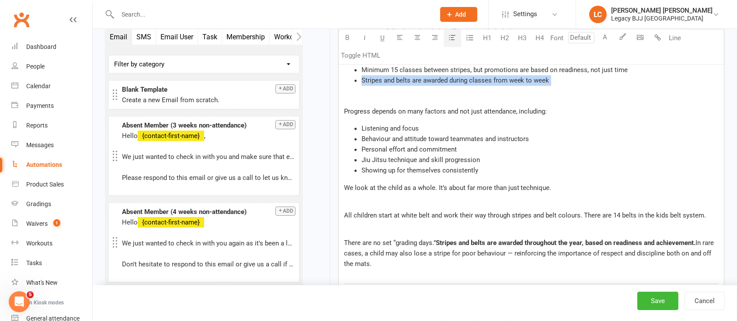
click at [425, 79] on span "Stripes and belts are awarded during classes from week to week" at bounding box center [455, 80] width 188 height 8
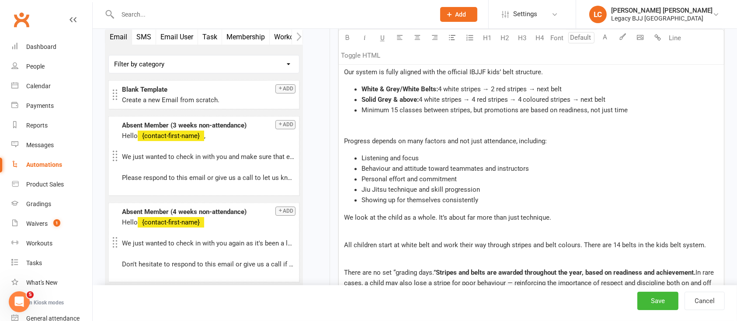
scroll to position [1818, 0]
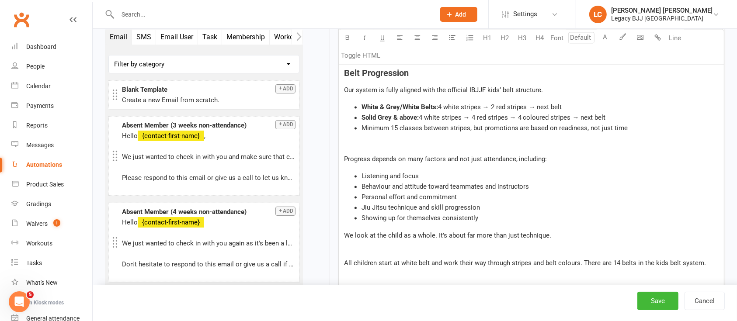
click at [444, 143] on p "﻿" at bounding box center [531, 145] width 375 height 10
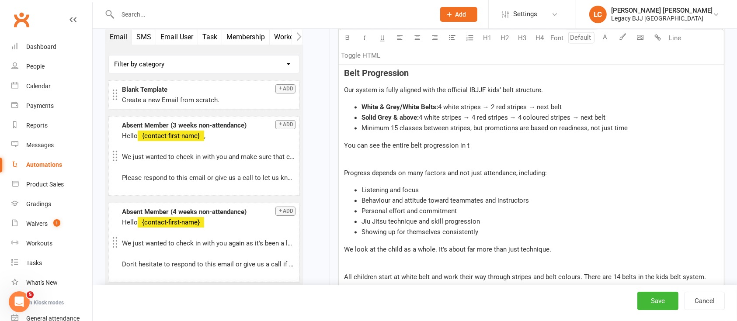
click at [398, 142] on span "You can see the entire belt progression in t" at bounding box center [406, 146] width 125 height 8
click at [417, 147] on span "To understand more fully, you can see our grading posters here" at bounding box center [435, 146] width 183 height 8
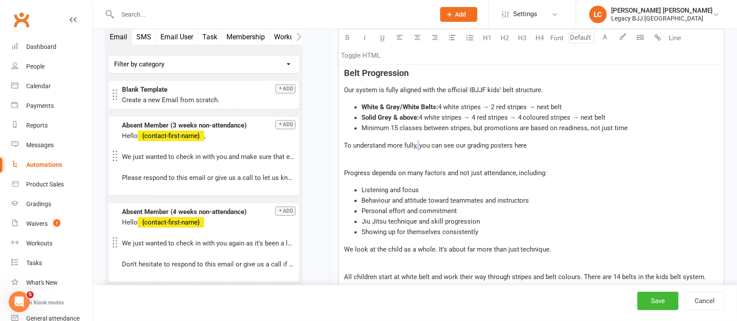
click at [417, 147] on span "To understand more fully, you can see our grading posters here" at bounding box center [435, 146] width 183 height 8
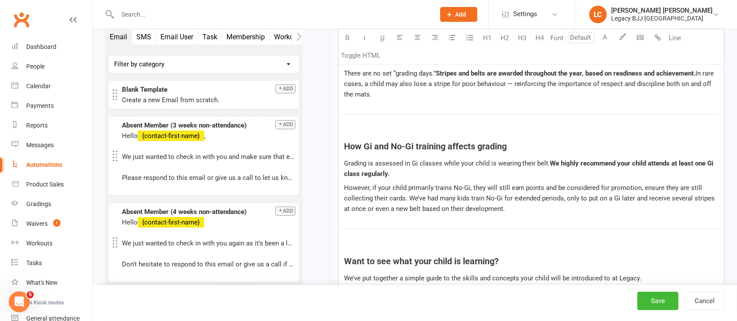
scroll to position [2051, 0]
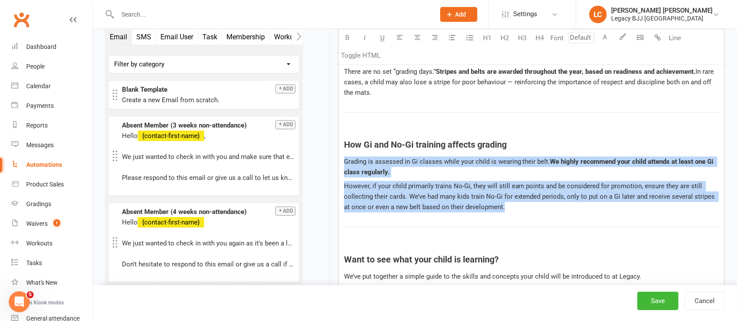
drag, startPoint x: 513, startPoint y: 206, endPoint x: 336, endPoint y: 158, distance: 183.4
click at [336, 158] on div "Starts on Booking Cancelled Booking Due Booking Late-Cancelled Booking Marked A…" at bounding box center [520, 211] width 409 height 4417
click at [537, 183] on span "However, if your child primarily trains No-Gi, they will still earn points and …" at bounding box center [530, 196] width 373 height 29
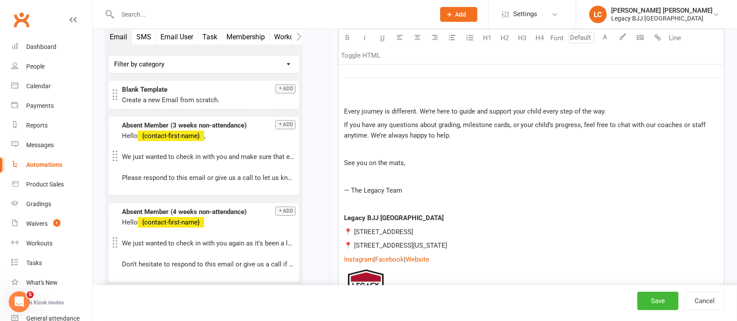
scroll to position [2343, 0]
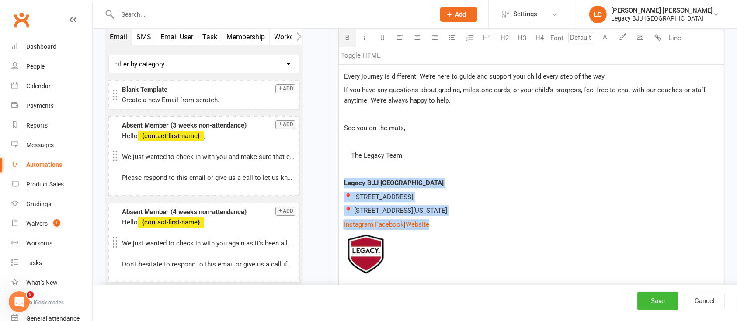
drag, startPoint x: 454, startPoint y: 223, endPoint x: 312, endPoint y: 184, distance: 147.4
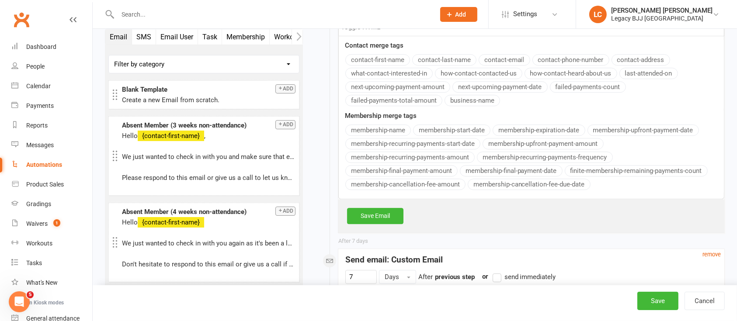
scroll to position [2693, 0]
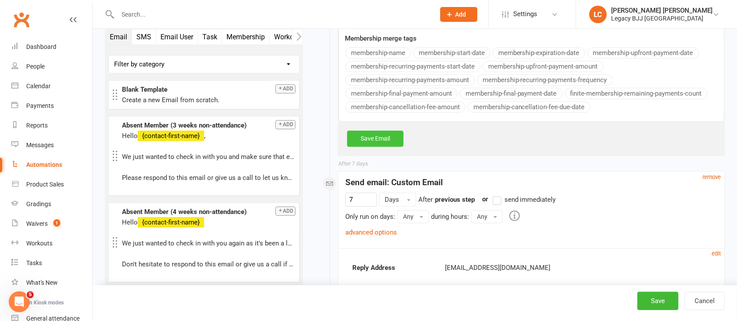
click at [376, 140] on link "Save Email" at bounding box center [375, 139] width 56 height 16
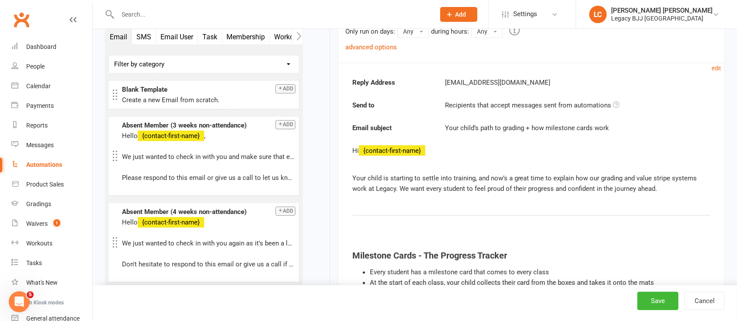
scroll to position [1410, 0]
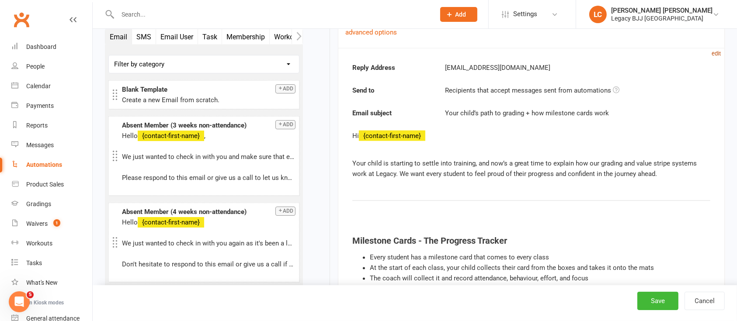
click at [717, 54] on small "edit" at bounding box center [716, 53] width 9 height 7
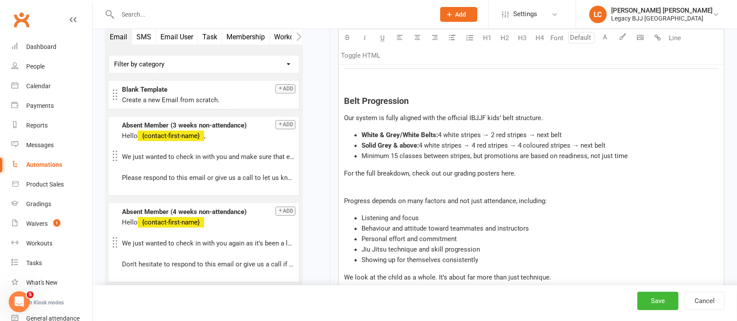
scroll to position [1818, 0]
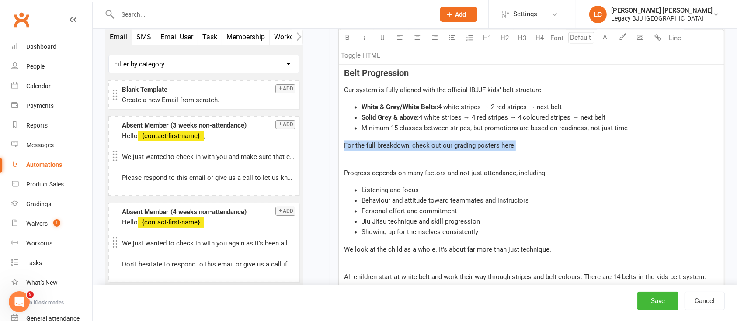
drag, startPoint x: 520, startPoint y: 146, endPoint x: 320, endPoint y: 147, distance: 199.8
click at [544, 154] on p at bounding box center [531, 159] width 375 height 10
drag, startPoint x: 463, startPoint y: 136, endPoint x: 332, endPoint y: 142, distance: 131.7
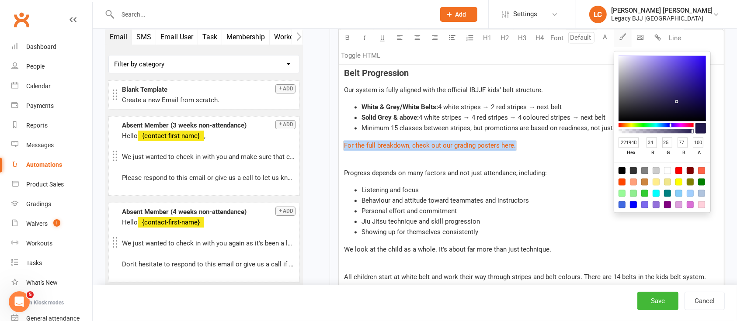
click at [622, 36] on icon "button" at bounding box center [622, 36] width 7 height 7
click at [628, 141] on input "22194D" at bounding box center [629, 142] width 21 height 11
paste input "#a91834"
type input "#a91834"
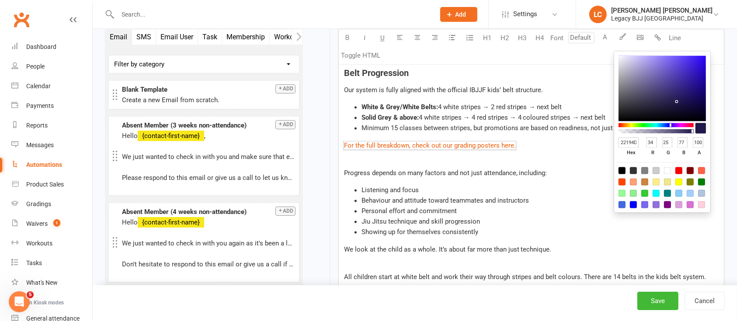
type input "169"
type input "24"
type input "52"
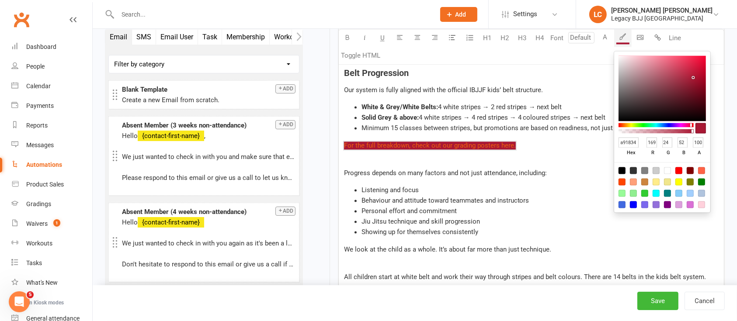
click at [560, 146] on p "﻿ $ For the full breakdown, check out our grading posters here. $ ﻿" at bounding box center [531, 145] width 375 height 10
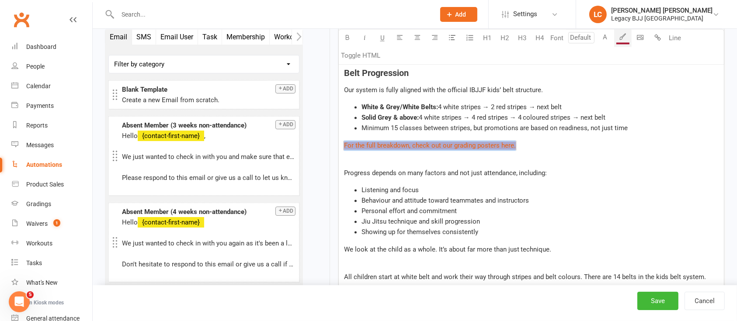
drag, startPoint x: 540, startPoint y: 143, endPoint x: 330, endPoint y: 140, distance: 210.7
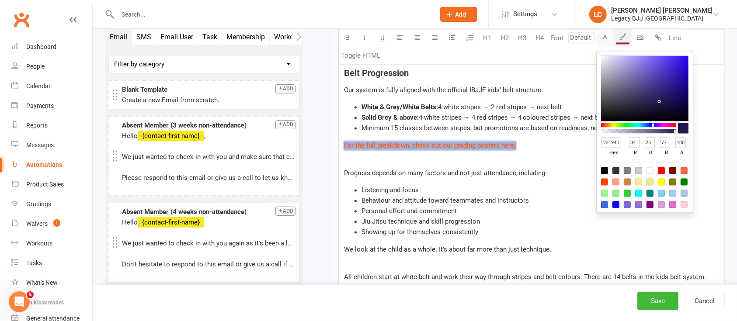
click at [605, 38] on button "A" at bounding box center [605, 37] width 17 height 17
click at [648, 172] on div at bounding box center [649, 170] width 7 height 7
type input "FFFFFF"
type input "255"
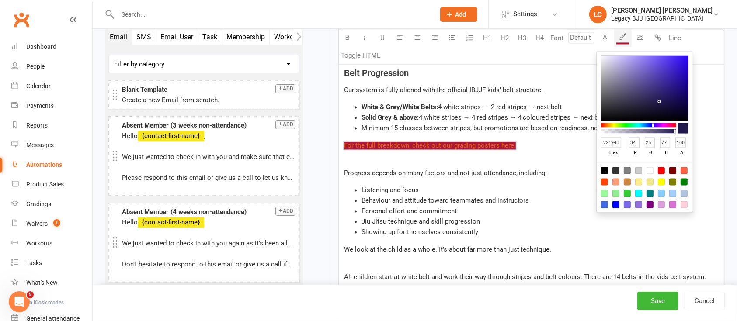
type input "255"
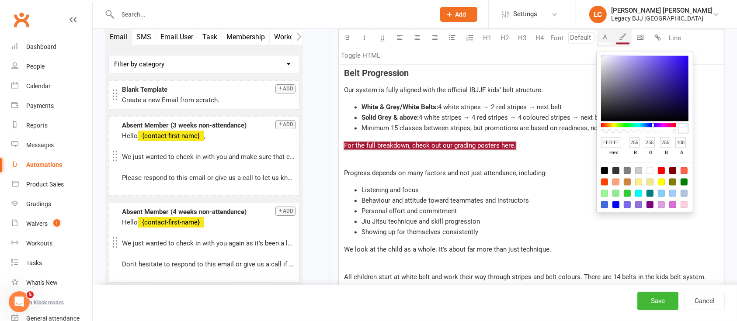
click at [562, 155] on p at bounding box center [531, 159] width 375 height 10
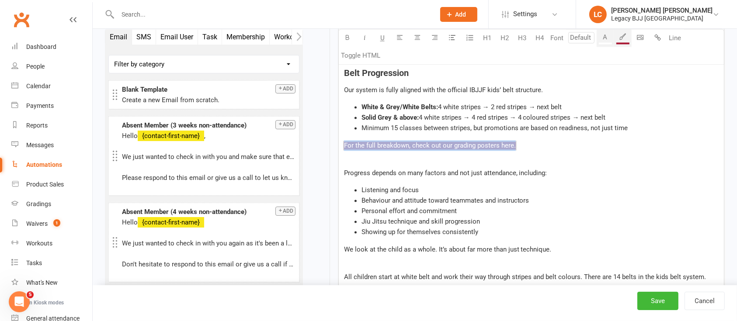
drag, startPoint x: 556, startPoint y: 146, endPoint x: 329, endPoint y: 145, distance: 226.9
click at [338, 145] on div "After 5 days remove Send email: Custom Email 5 Days After Membership added prev…" at bounding box center [531, 295] width 387 height 1467
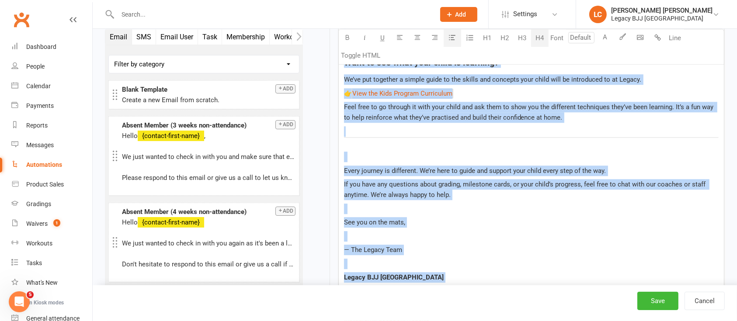
scroll to position [2286, 0]
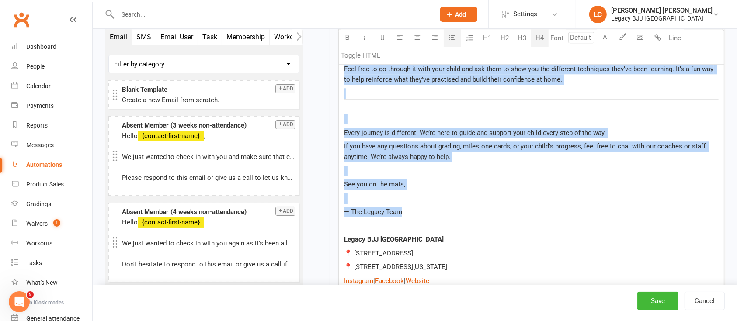
drag, startPoint x: 343, startPoint y: 87, endPoint x: 431, endPoint y: 214, distance: 154.6
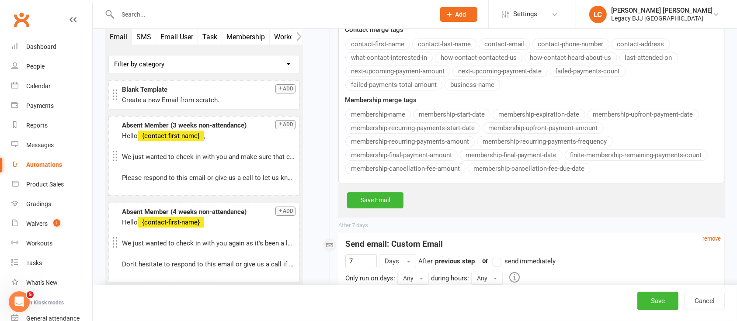
scroll to position [2636, 0]
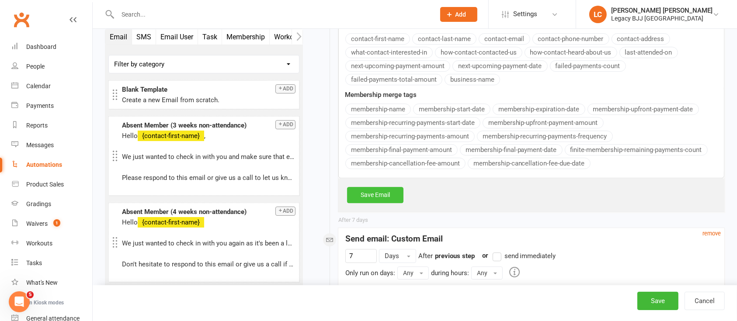
click at [378, 190] on link "Save Email" at bounding box center [375, 195] width 56 height 16
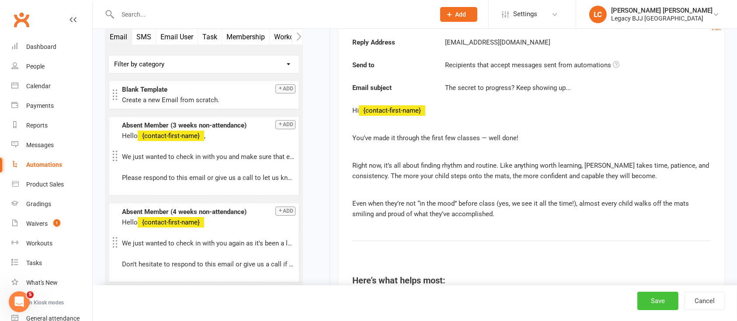
click at [653, 295] on button "Save" at bounding box center [657, 301] width 41 height 18
select select "true"
select select "100"
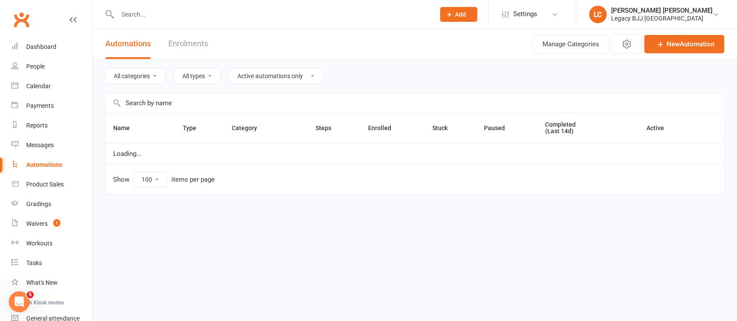
select select "537"
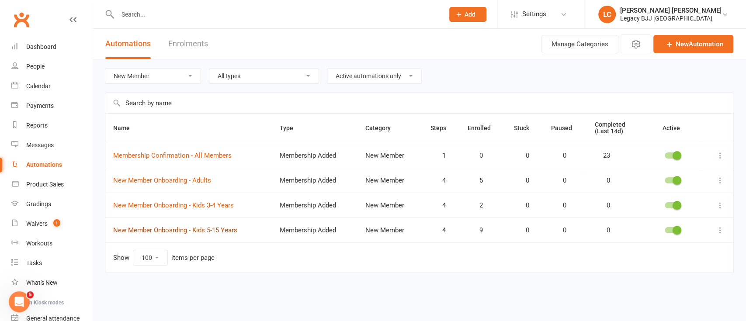
click at [190, 229] on link "New Member Onboarding - Kids 5-15 Years" at bounding box center [175, 230] width 124 height 8
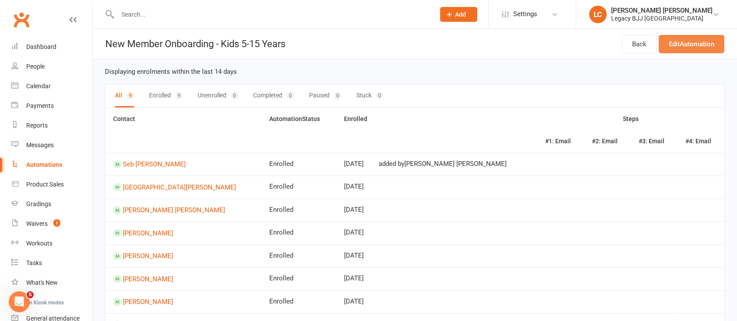
click at [695, 45] on link "Edit Automation" at bounding box center [692, 44] width 66 height 18
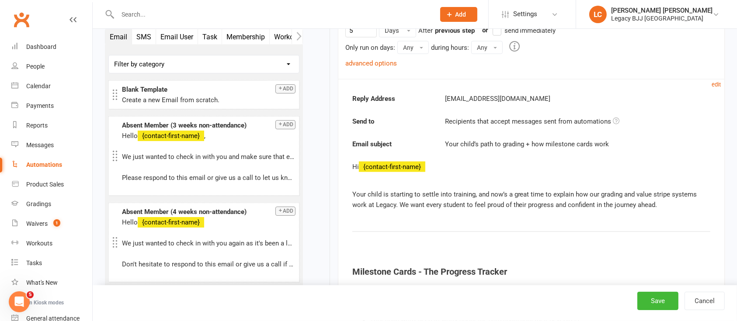
scroll to position [1340, 0]
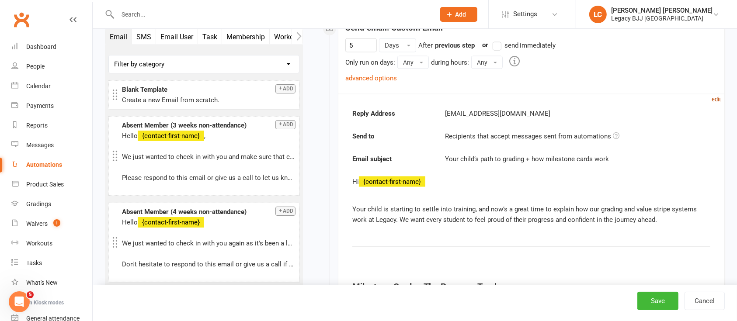
click at [719, 96] on small "edit" at bounding box center [716, 99] width 9 height 7
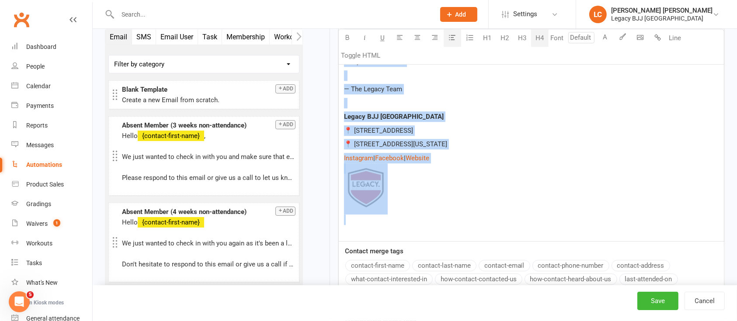
scroll to position [2468, 0]
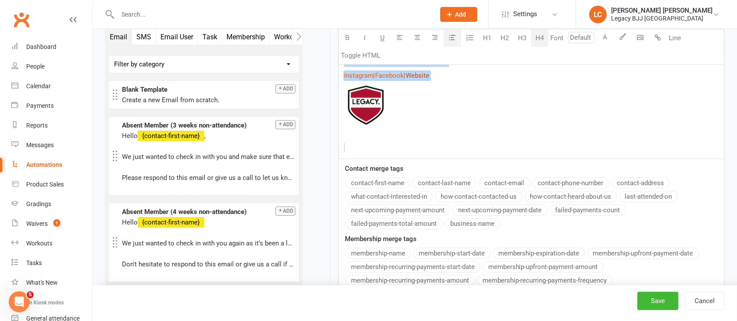
drag, startPoint x: 344, startPoint y: 134, endPoint x: 462, endPoint y: 86, distance: 126.5
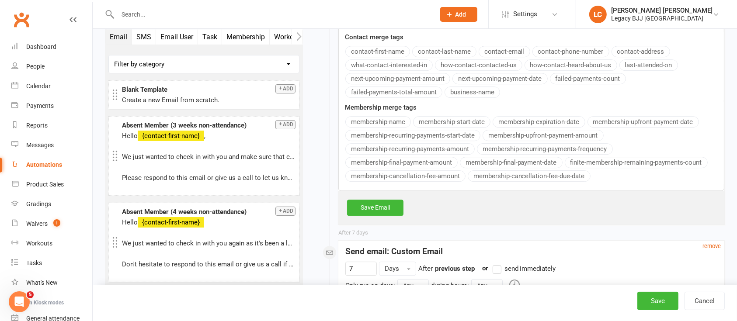
scroll to position [2643, 0]
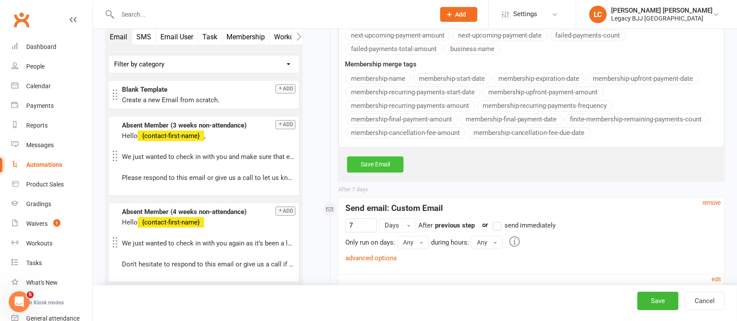
click at [383, 167] on link "Save Email" at bounding box center [375, 164] width 56 height 16
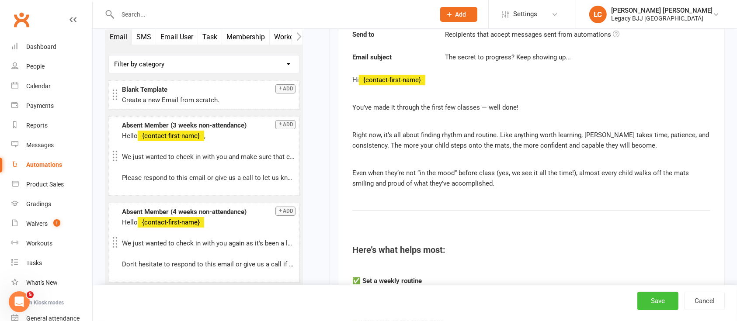
click at [656, 299] on button "Save" at bounding box center [657, 301] width 41 height 18
select select "true"
select select "100"
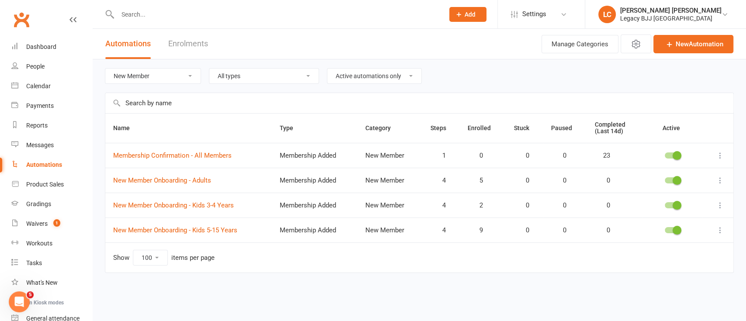
click at [178, 75] on select "All categories Attendance Billing Bookings Free Trials Marketing Membership Can…" at bounding box center [152, 76] width 95 height 15
select select "504"
click at [105, 69] on select "All categories Attendance Billing Bookings Free Trials Marketing Membership Can…" at bounding box center [152, 76] width 95 height 15
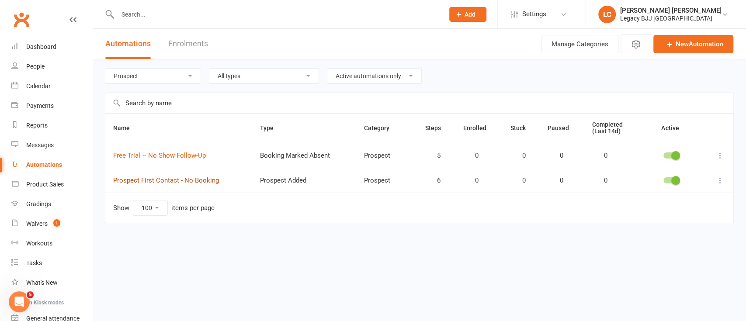
click at [175, 179] on link "Prospect First Contact - No Booking" at bounding box center [166, 181] width 106 height 8
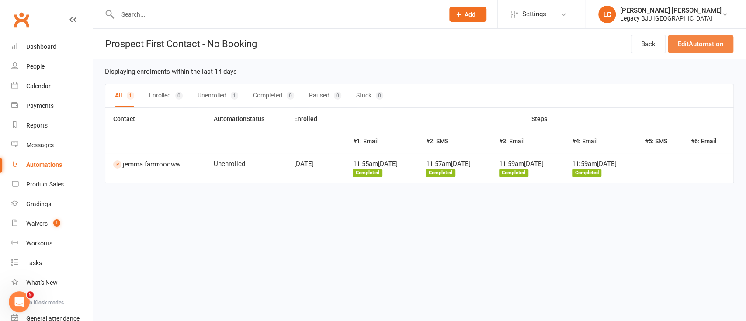
click at [694, 47] on link "Edit Automation" at bounding box center [701, 44] width 66 height 18
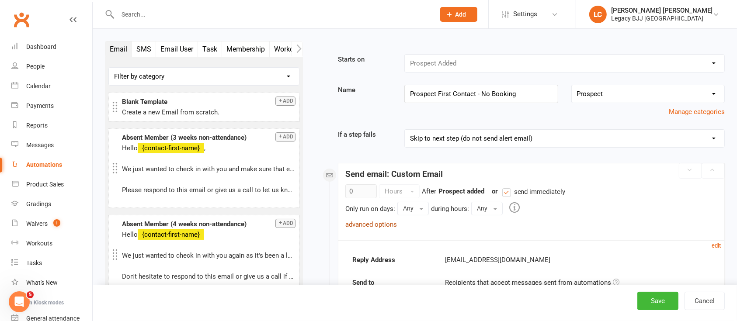
click at [381, 223] on link "advanced options" at bounding box center [371, 225] width 52 height 8
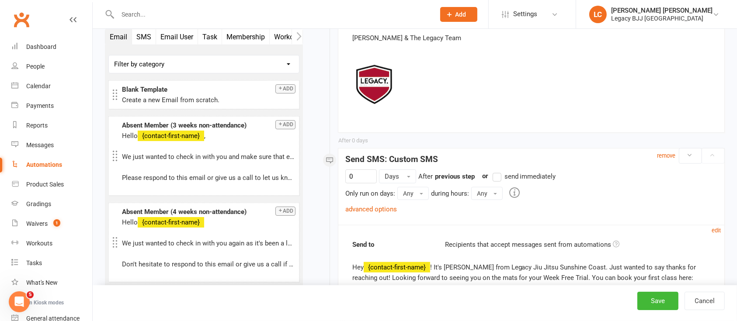
scroll to position [758, 0]
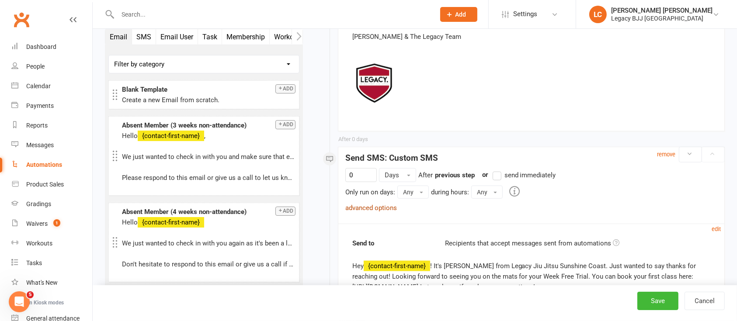
click at [381, 208] on link "advanced options" at bounding box center [371, 208] width 52 height 8
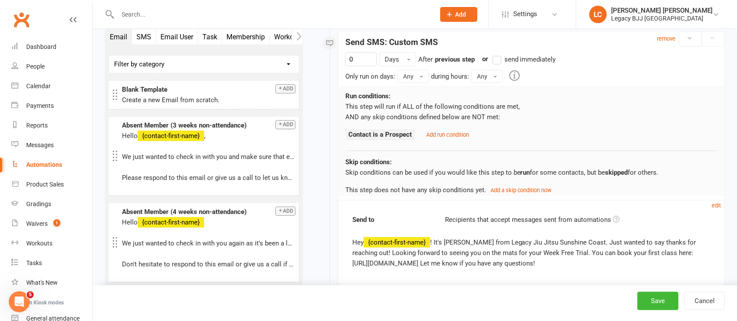
scroll to position [874, 0]
click at [442, 131] on small "Add run condition" at bounding box center [447, 134] width 43 height 7
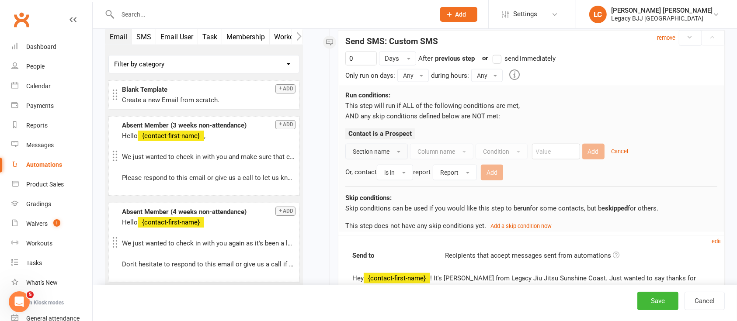
click at [378, 147] on button "Section name" at bounding box center [376, 152] width 63 height 16
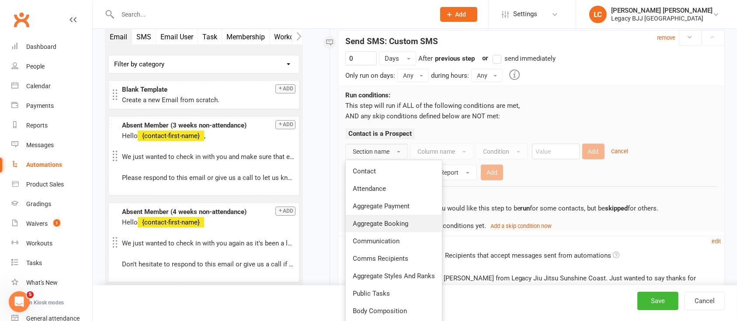
click at [400, 222] on span "Aggregate Booking" at bounding box center [381, 224] width 56 height 8
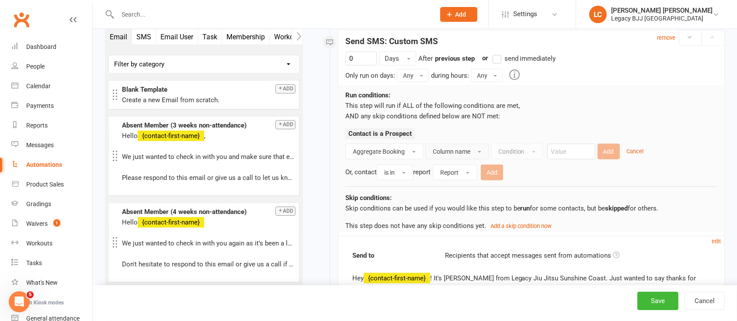
click at [443, 145] on button "Column name" at bounding box center [456, 152] width 63 height 16
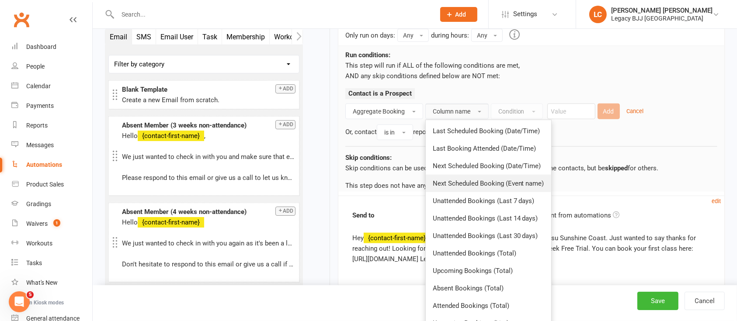
scroll to position [932, 0]
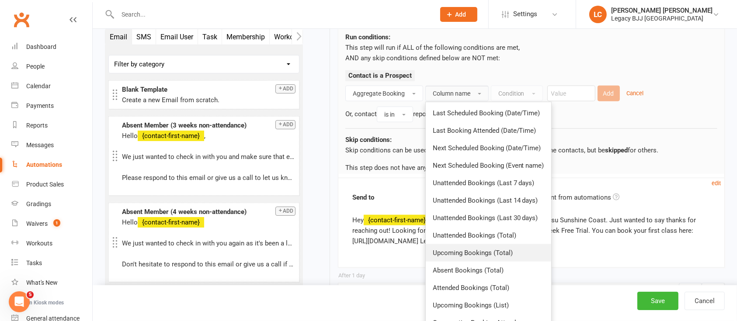
click at [506, 250] on span "Upcoming Bookings (Total)" at bounding box center [473, 253] width 80 height 8
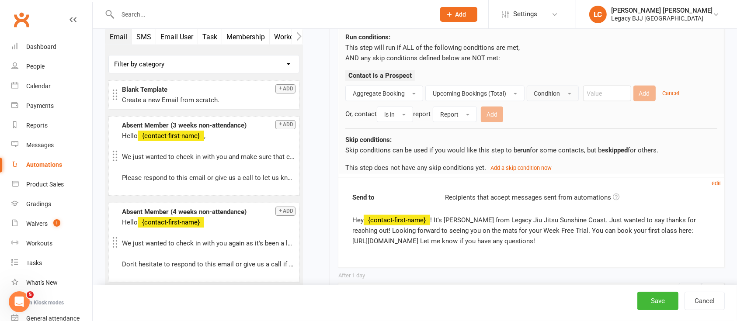
click at [547, 88] on button "Condition" at bounding box center [553, 94] width 52 height 16
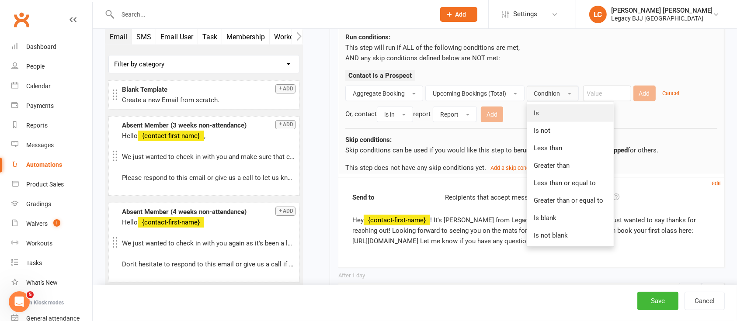
click at [556, 111] on link "Is" at bounding box center [570, 112] width 87 height 17
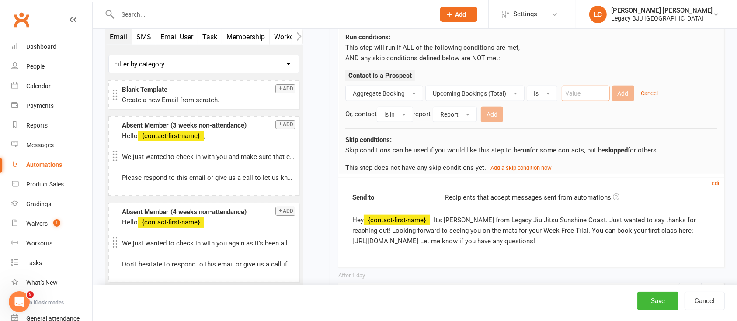
drag, startPoint x: 592, startPoint y: 88, endPoint x: 600, endPoint y: 89, distance: 7.5
click at [592, 88] on input "number" at bounding box center [586, 94] width 48 height 16
type input "0"
click at [620, 91] on button "Add" at bounding box center [623, 94] width 22 height 16
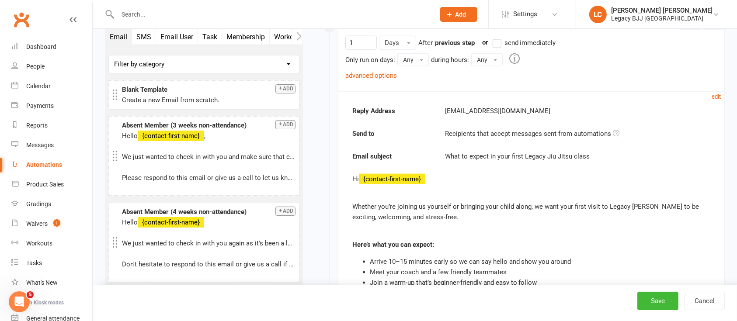
scroll to position [1165, 0]
click at [382, 77] on link "advanced options" at bounding box center [371, 75] width 52 height 8
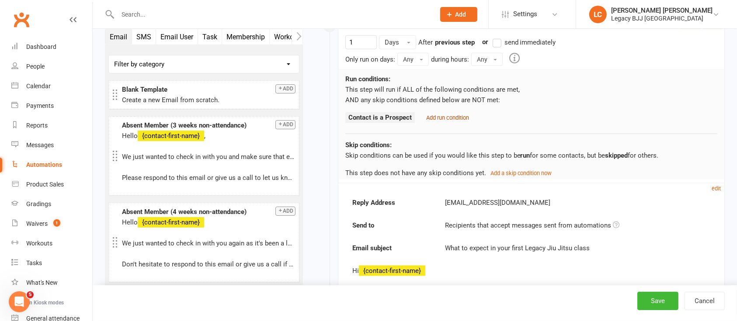
click at [430, 114] on link "Add run condition" at bounding box center [447, 118] width 43 height 8
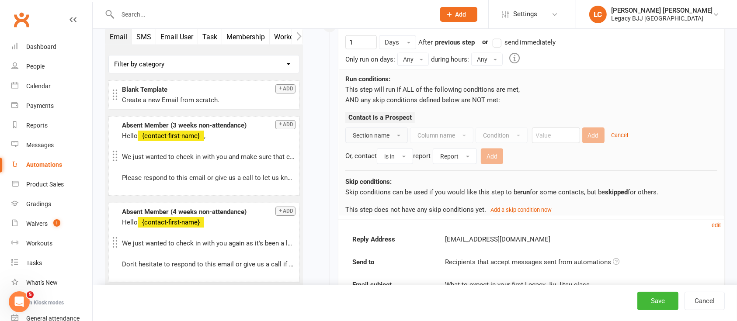
click at [381, 132] on span "Section name" at bounding box center [371, 135] width 37 height 7
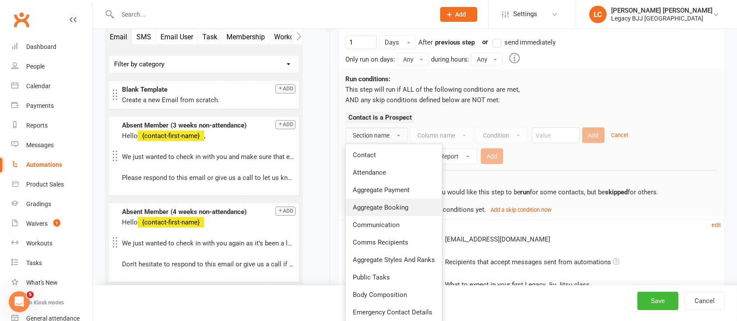
click at [397, 209] on span "Aggregate Booking" at bounding box center [381, 208] width 56 height 8
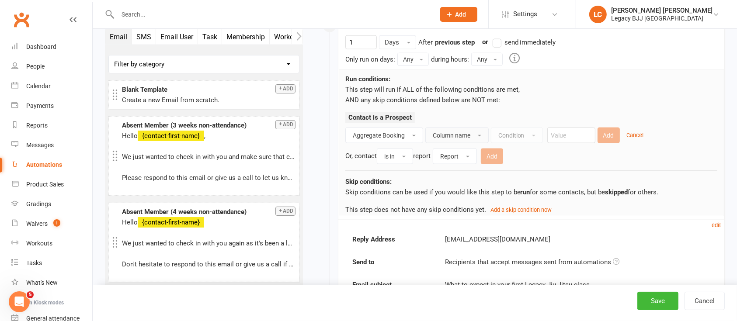
click at [456, 139] on button "Column name" at bounding box center [456, 136] width 63 height 16
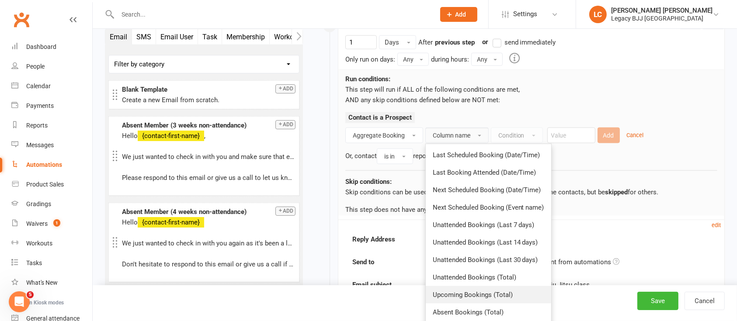
click at [518, 292] on link "Upcoming Bookings (Total)" at bounding box center [488, 294] width 125 height 17
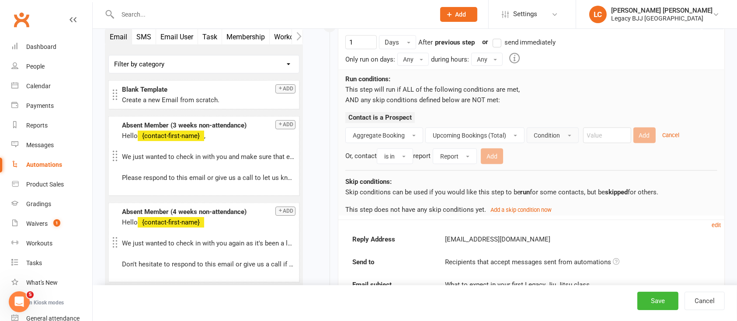
click at [549, 132] on span "Condition" at bounding box center [547, 135] width 26 height 7
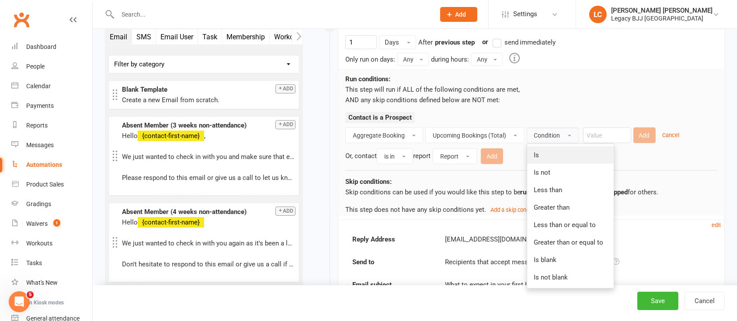
click at [553, 155] on link "Is" at bounding box center [570, 154] width 87 height 17
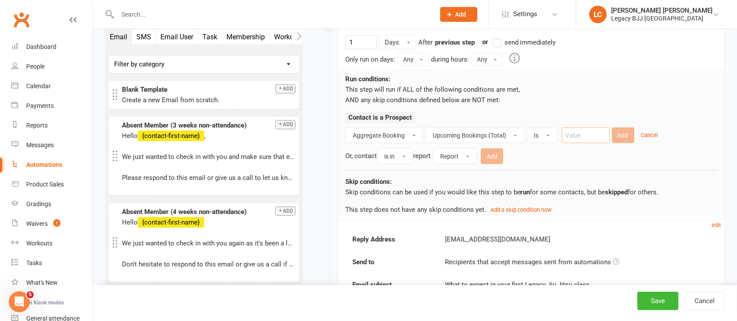
click at [588, 138] on input "number" at bounding box center [586, 136] width 48 height 16
type input "0"
click at [625, 128] on button "Add" at bounding box center [623, 136] width 22 height 16
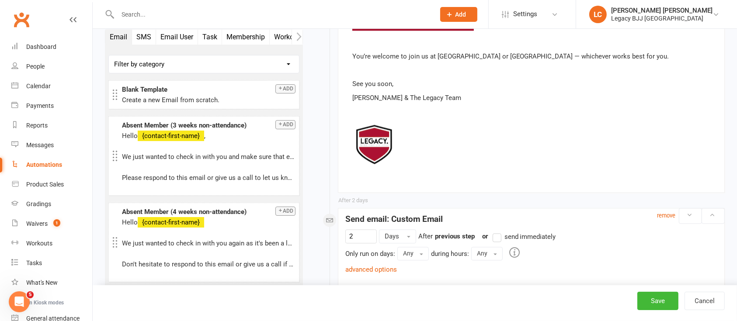
scroll to position [1981, 0]
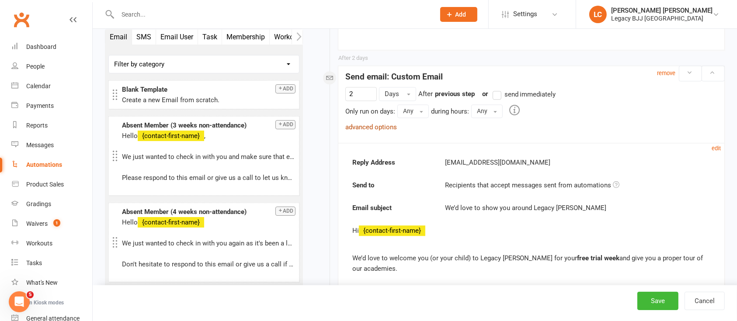
click at [380, 123] on link "advanced options" at bounding box center [371, 127] width 52 height 8
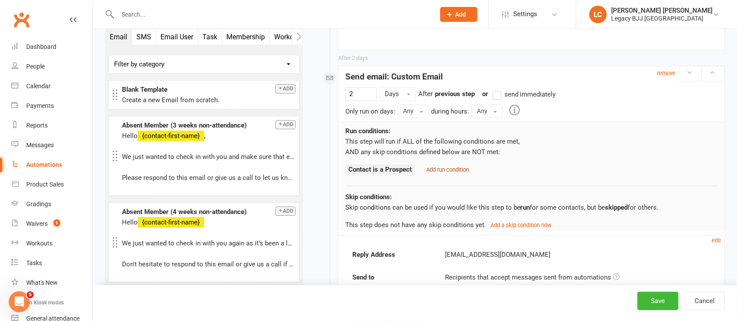
click at [450, 167] on small "Add run condition" at bounding box center [447, 170] width 43 height 7
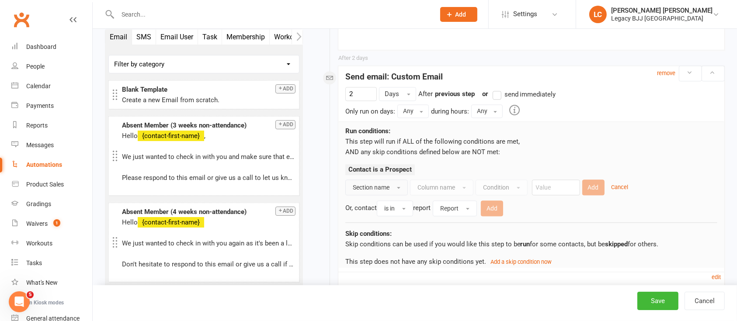
click at [402, 191] on button "Section name" at bounding box center [376, 188] width 63 height 16
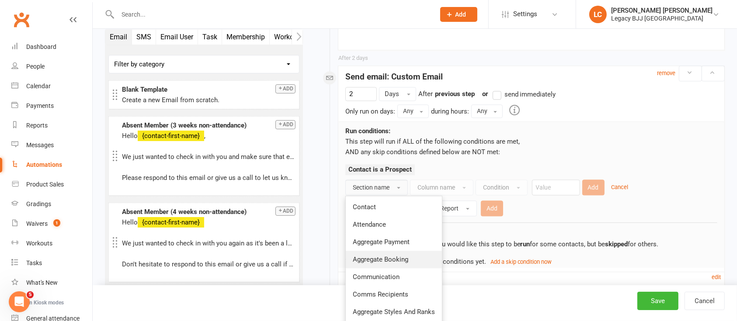
click at [392, 257] on span "Aggregate Booking" at bounding box center [381, 260] width 56 height 8
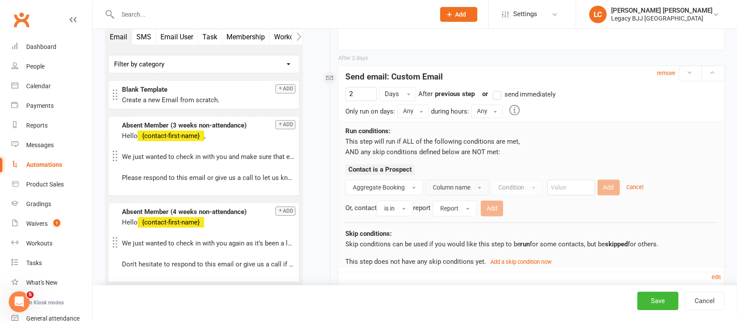
click at [453, 184] on span "Column name" at bounding box center [452, 187] width 38 height 7
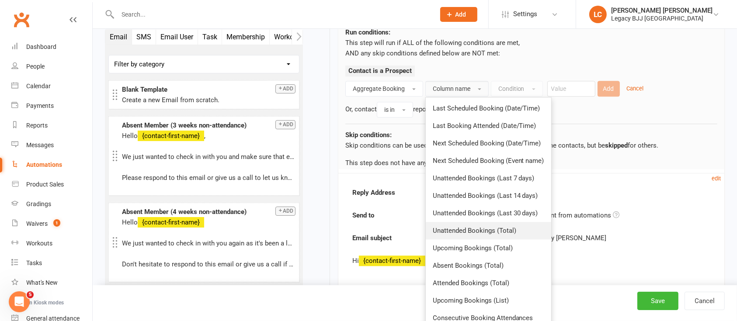
scroll to position [2098, 0]
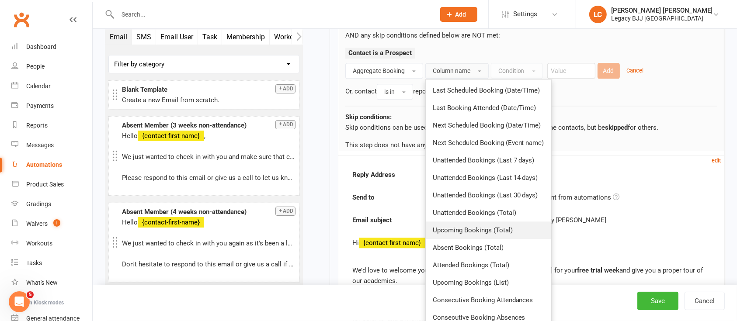
click at [489, 229] on span "Upcoming Bookings (Total)" at bounding box center [473, 230] width 80 height 8
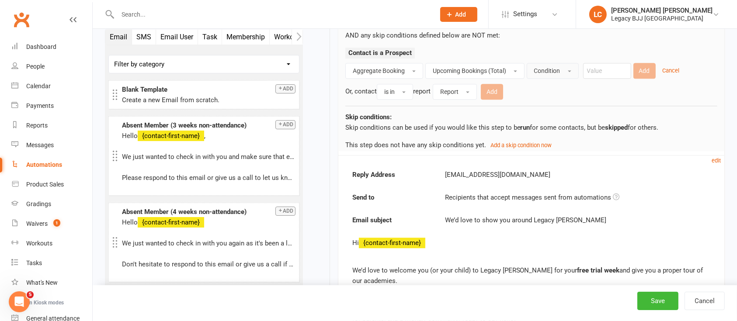
click at [565, 63] on button "Condition" at bounding box center [553, 71] width 52 height 16
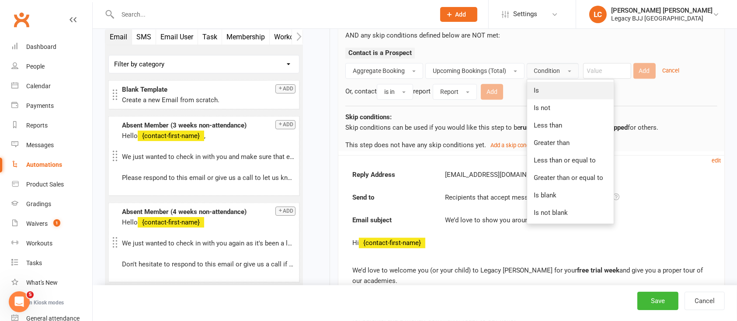
click at [555, 82] on link "Is" at bounding box center [570, 90] width 87 height 17
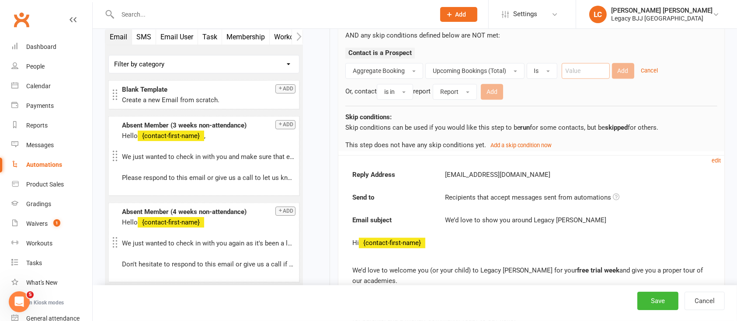
drag, startPoint x: 600, startPoint y: 64, endPoint x: 600, endPoint y: 57, distance: 7.0
click at [600, 64] on input "number" at bounding box center [586, 71] width 48 height 16
type input "0"
click at [618, 65] on button "Add" at bounding box center [623, 71] width 22 height 16
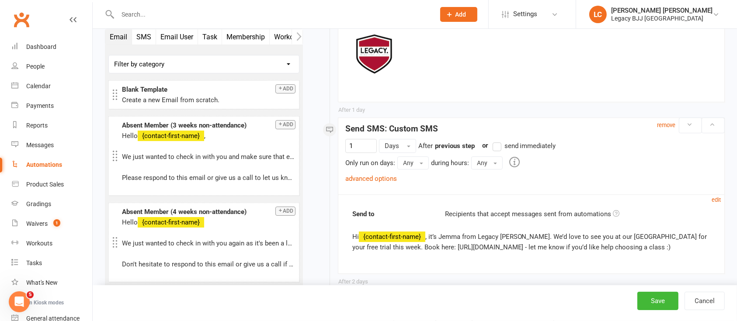
scroll to position [2797, 0]
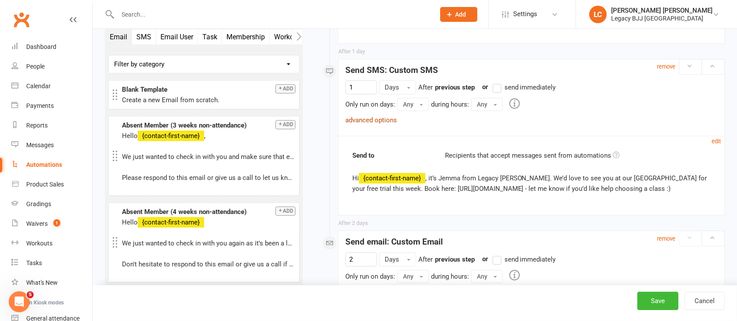
click at [384, 116] on link "advanced options" at bounding box center [371, 120] width 52 height 8
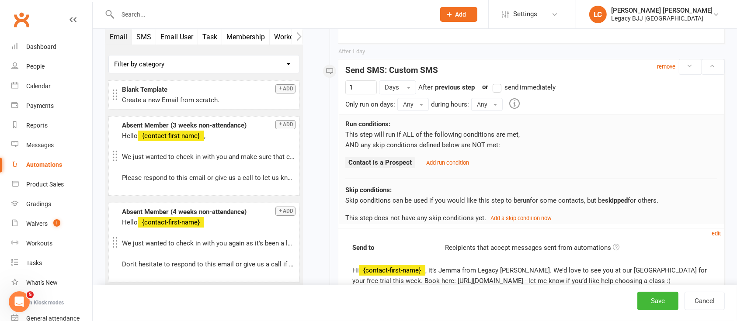
click at [381, 159] on strong "Contact is a Prospect" at bounding box center [379, 163] width 63 height 8
click at [422, 157] on div "Add run condition" at bounding box center [445, 162] width 47 height 10
click at [431, 160] on small "Add run condition" at bounding box center [447, 163] width 43 height 7
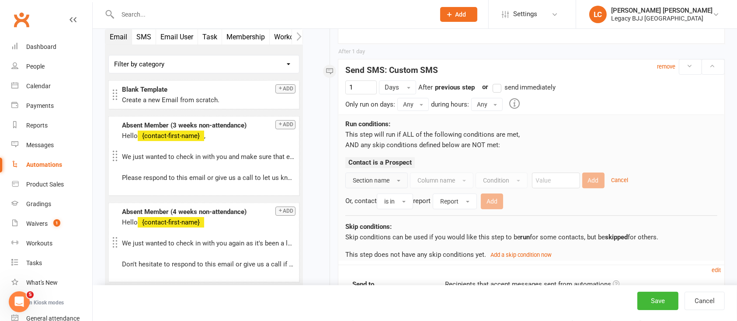
click at [376, 177] on span "Section name" at bounding box center [371, 180] width 37 height 7
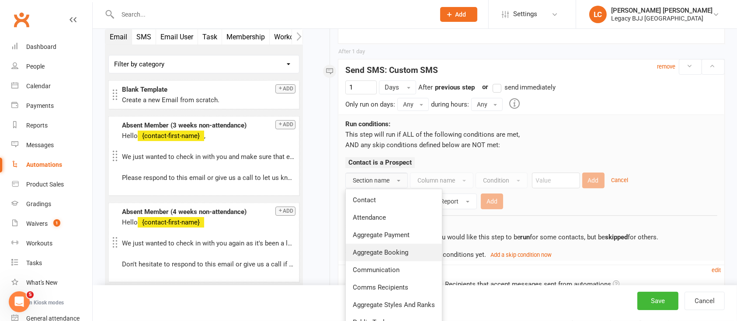
click at [399, 249] on span "Aggregate Booking" at bounding box center [381, 253] width 56 height 8
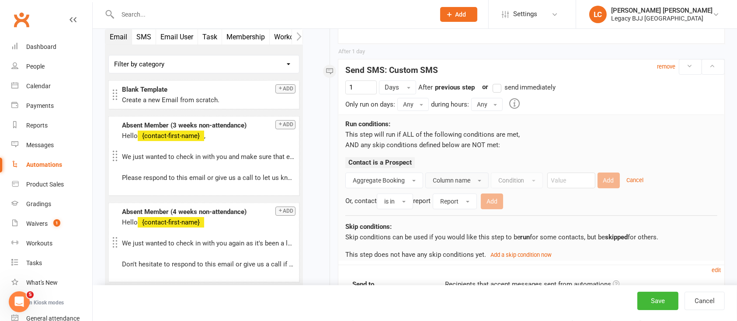
click at [460, 177] on span "Column name" at bounding box center [452, 180] width 38 height 7
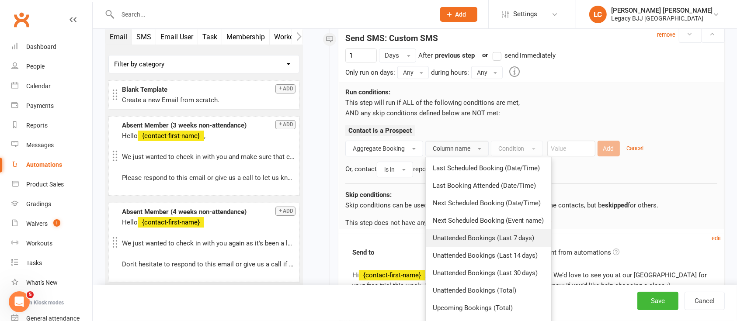
scroll to position [2856, 0]
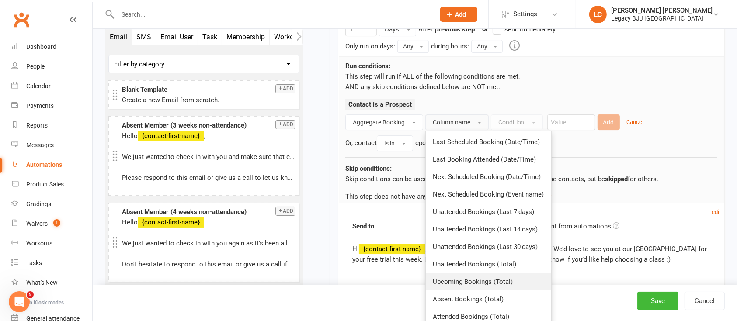
click at [488, 278] on span "Upcoming Bookings (Total)" at bounding box center [473, 282] width 80 height 8
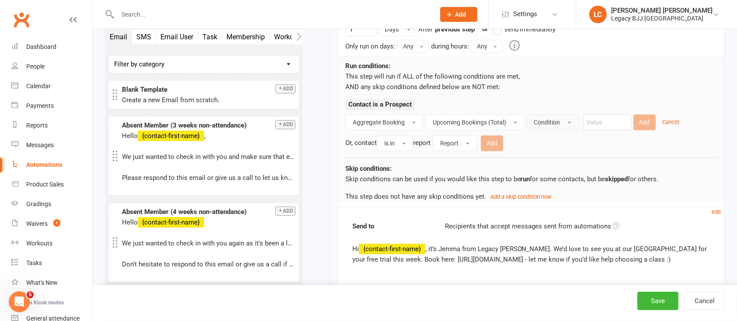
click at [551, 115] on button "Condition" at bounding box center [553, 123] width 52 height 16
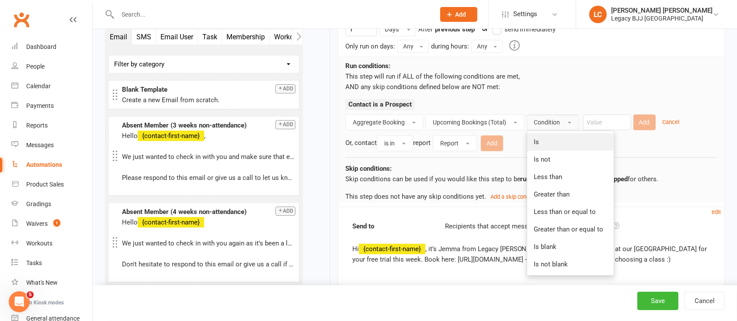
click at [552, 133] on link "Is" at bounding box center [570, 141] width 87 height 17
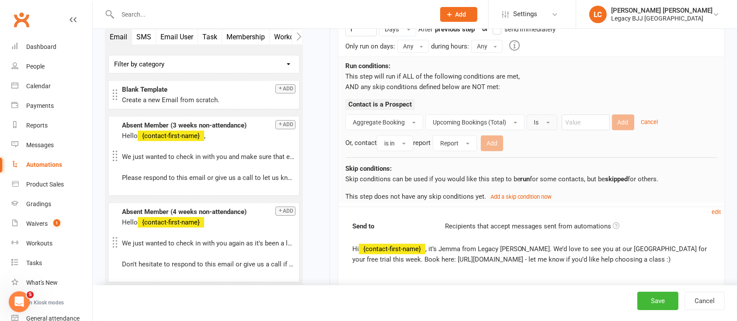
click at [584, 102] on div "Contact is a Prospect" at bounding box center [531, 106] width 372 height 15
click at [581, 115] on input "number" at bounding box center [586, 123] width 48 height 16
type input "0"
click at [622, 115] on button "Add" at bounding box center [623, 123] width 22 height 16
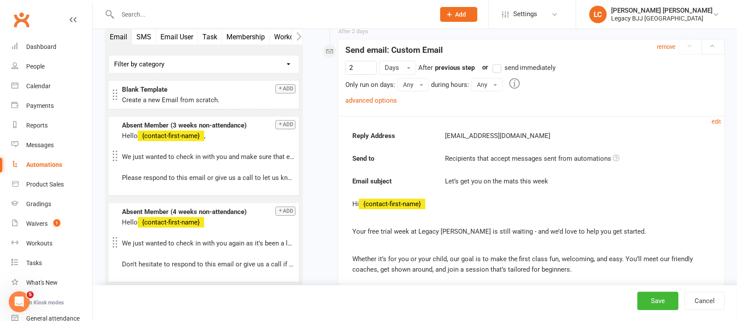
scroll to position [3089, 0]
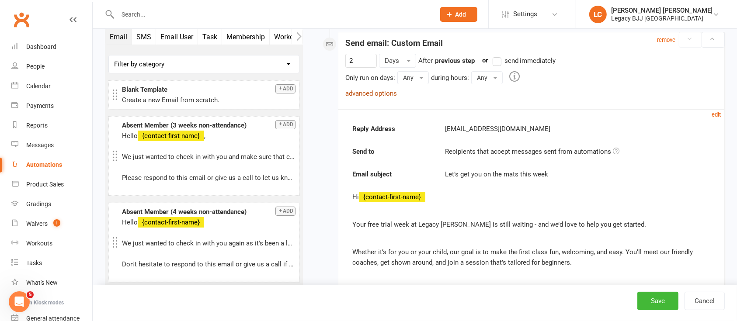
click at [373, 91] on link "advanced options" at bounding box center [371, 94] width 52 height 8
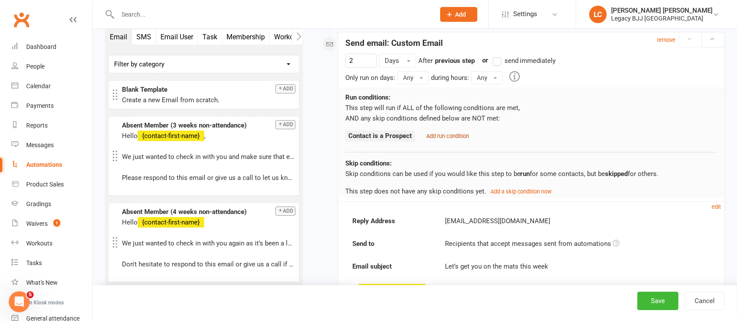
click at [443, 134] on small "Add run condition" at bounding box center [447, 136] width 43 height 7
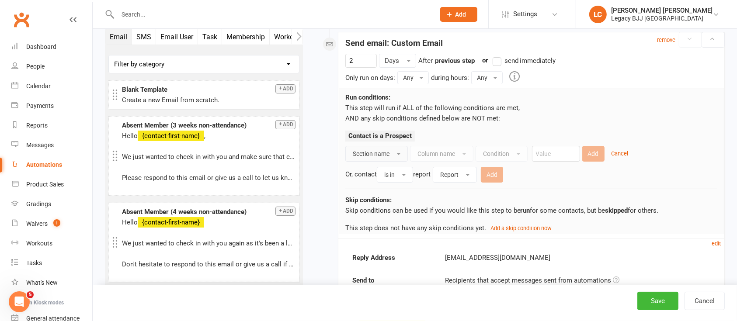
click at [391, 153] on button "Section name" at bounding box center [376, 154] width 63 height 16
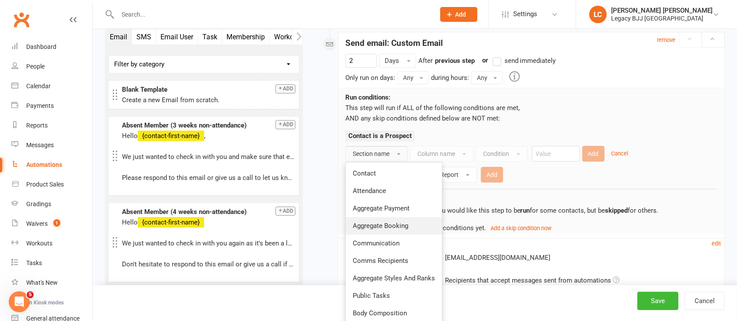
click at [393, 226] on span "Aggregate Booking" at bounding box center [381, 226] width 56 height 8
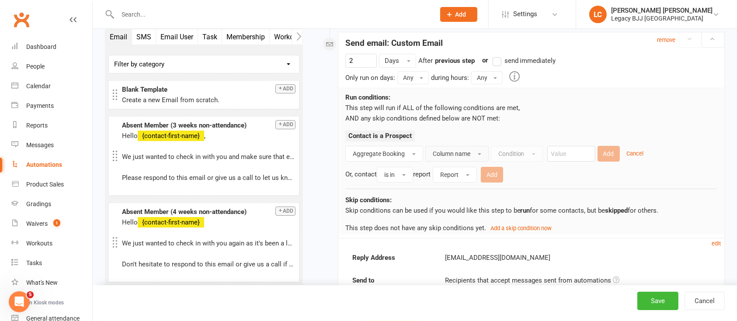
click at [454, 155] on span "Column name" at bounding box center [452, 153] width 38 height 7
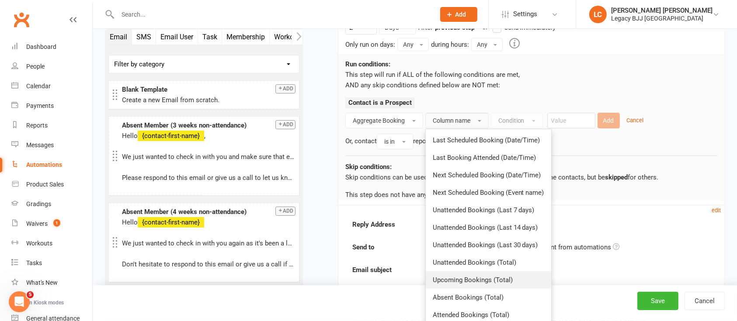
scroll to position [3147, 0]
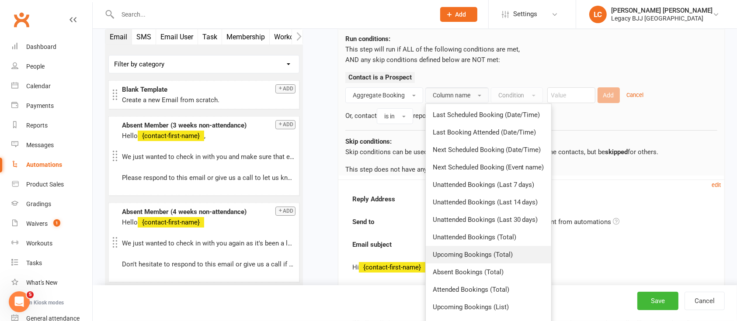
click at [507, 256] on span "Upcoming Bookings (Total)" at bounding box center [473, 255] width 80 height 8
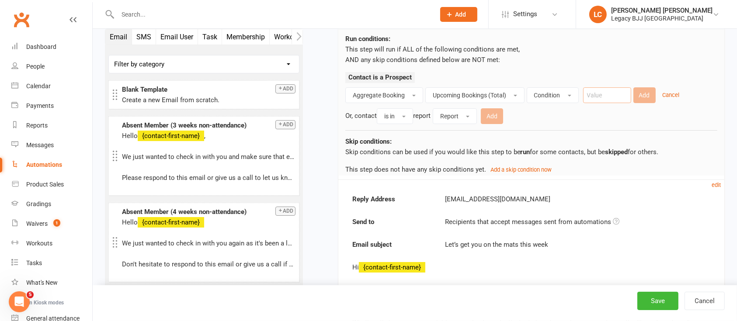
click at [597, 92] on input "number" at bounding box center [607, 95] width 48 height 16
click at [573, 96] on button "Condition" at bounding box center [553, 95] width 52 height 16
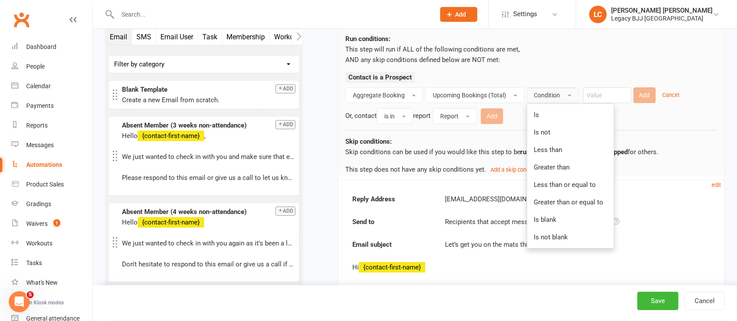
drag, startPoint x: 556, startPoint y: 110, endPoint x: 576, endPoint y: 109, distance: 19.7
click at [558, 110] on link "Is" at bounding box center [570, 114] width 87 height 17
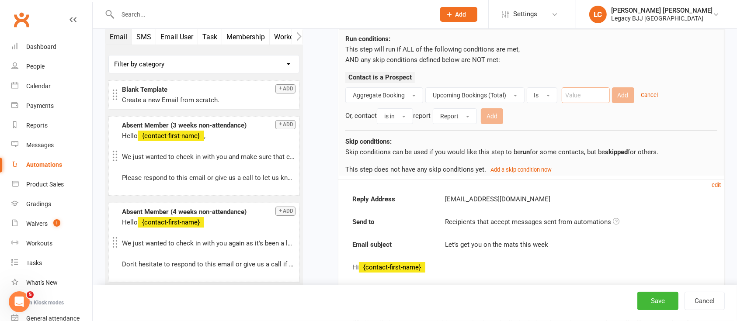
click at [591, 91] on input "number" at bounding box center [586, 95] width 48 height 16
type input "0"
click at [626, 94] on button "Add" at bounding box center [623, 95] width 22 height 16
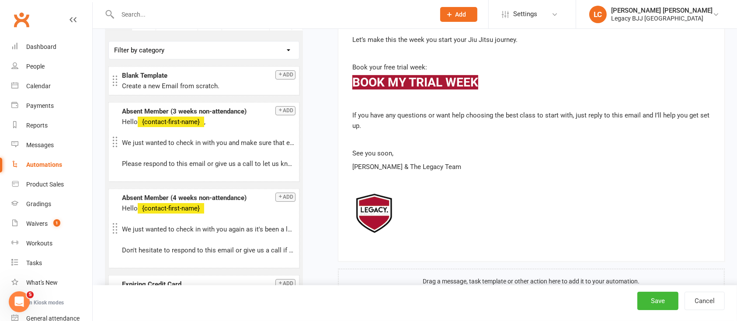
scroll to position [3716, 0]
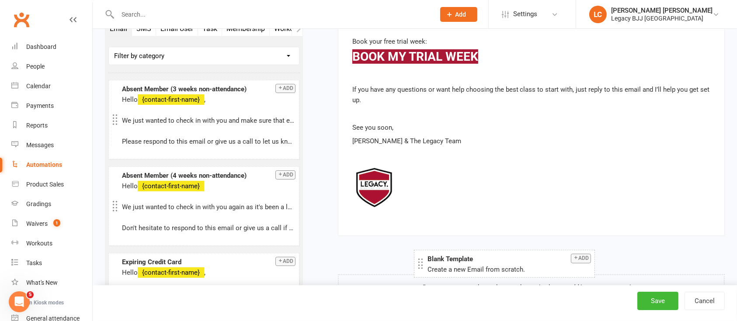
drag, startPoint x: 157, startPoint y: 59, endPoint x: 474, endPoint y: 268, distance: 379.2
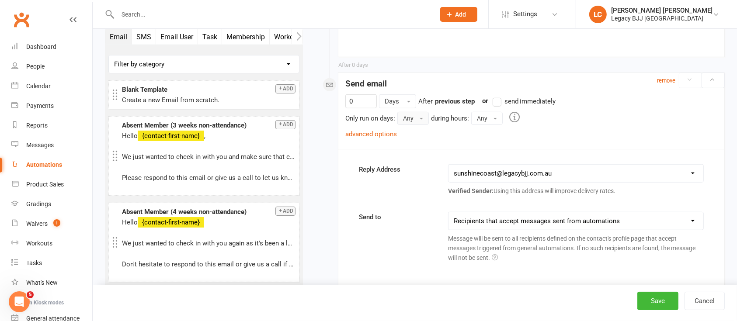
scroll to position [3876, 0]
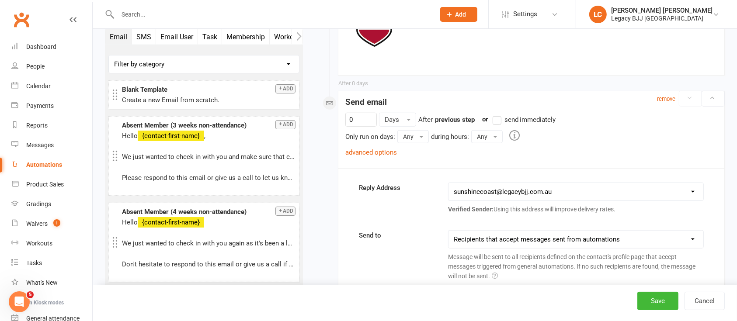
drag, startPoint x: 354, startPoint y: 110, endPoint x: 308, endPoint y: 104, distance: 45.9
drag, startPoint x: 357, startPoint y: 118, endPoint x: 316, endPoint y: 111, distance: 40.7
click at [374, 149] on link "advanced options" at bounding box center [371, 153] width 52 height 8
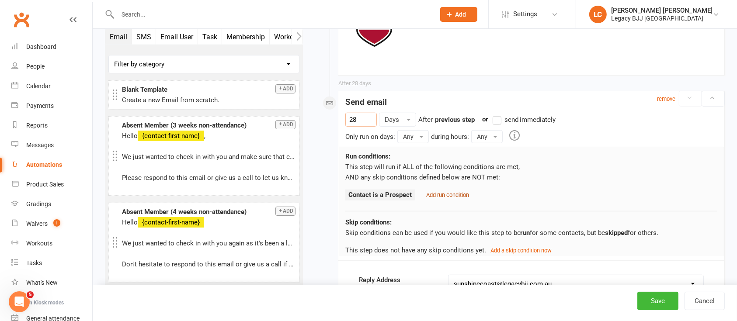
click at [456, 193] on small "Add run condition" at bounding box center [447, 195] width 43 height 7
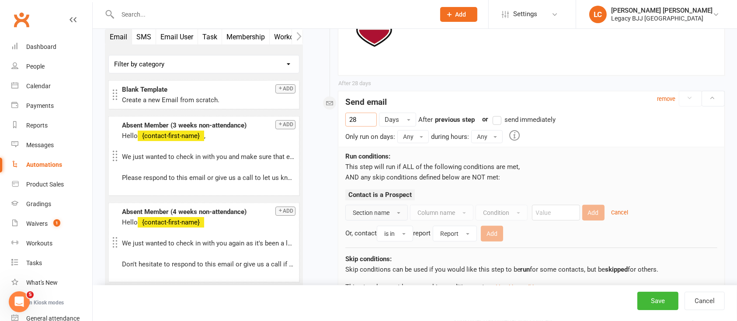
type input "28"
click at [387, 213] on span "Section name" at bounding box center [371, 212] width 37 height 7
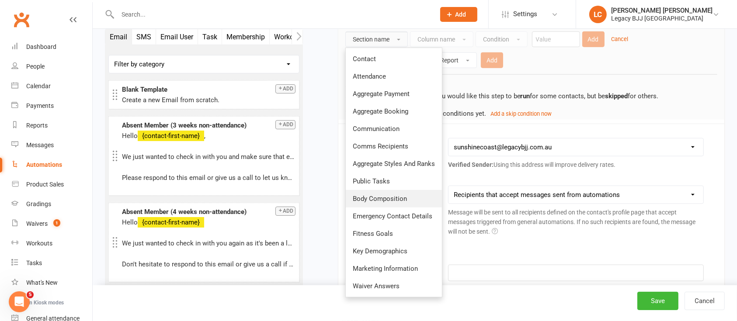
scroll to position [4051, 0]
click at [399, 108] on span "Aggregate Booking" at bounding box center [381, 110] width 56 height 8
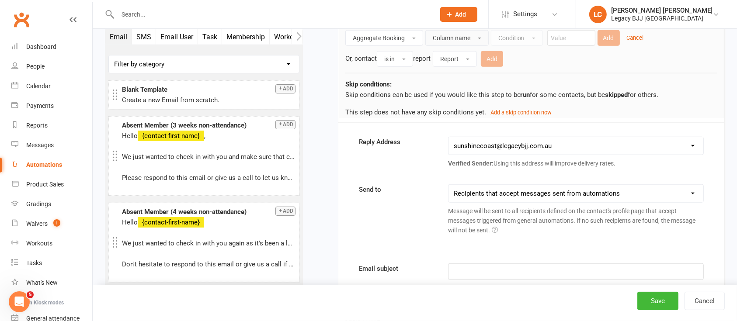
click at [458, 39] on span "Column name" at bounding box center [452, 38] width 38 height 7
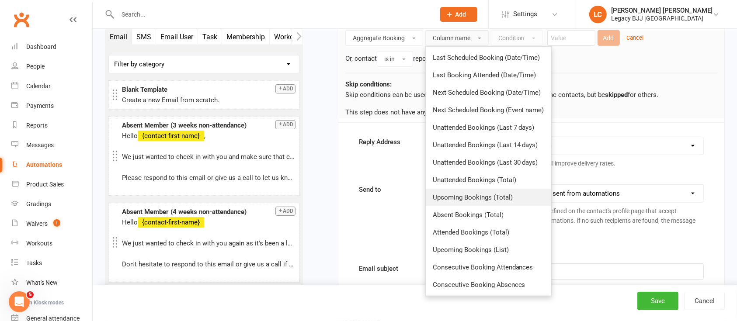
click at [493, 197] on span "Upcoming Bookings (Total)" at bounding box center [473, 198] width 80 height 8
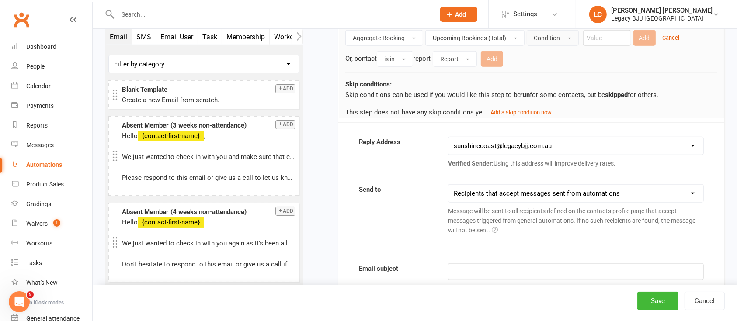
click at [546, 36] on span "Condition" at bounding box center [547, 38] width 26 height 7
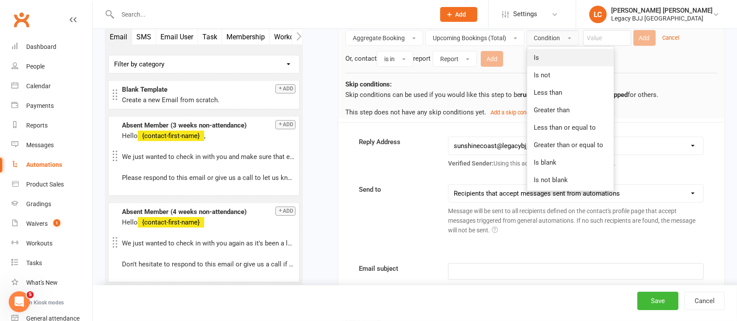
click at [547, 56] on link "Is" at bounding box center [570, 57] width 87 height 17
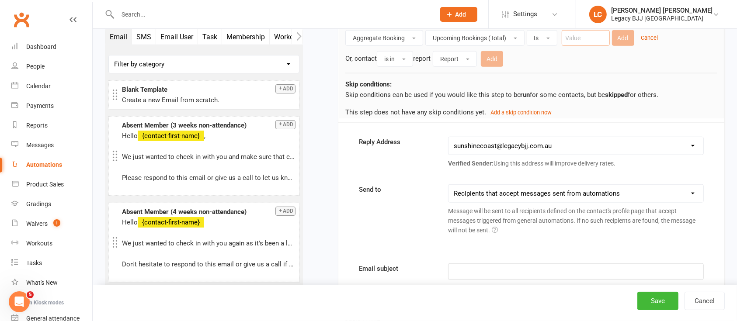
click at [592, 37] on input "number" at bounding box center [586, 38] width 48 height 16
type input "0"
click at [626, 35] on button "Add" at bounding box center [623, 38] width 22 height 16
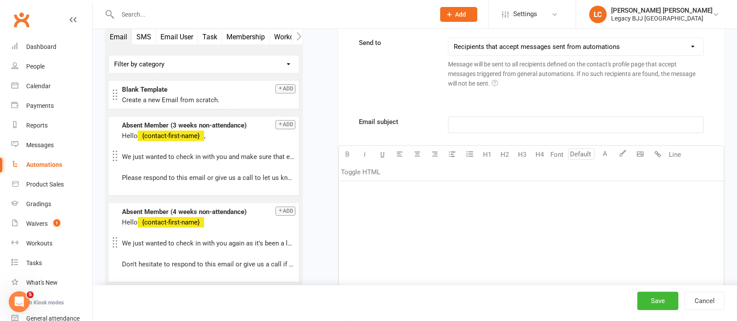
scroll to position [4226, 0]
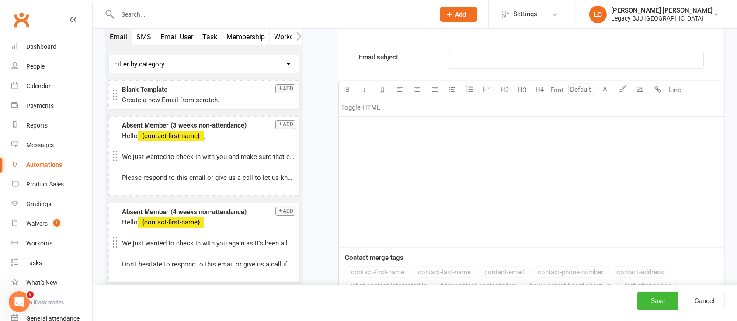
click at [403, 136] on div "﻿" at bounding box center [531, 182] width 385 height 131
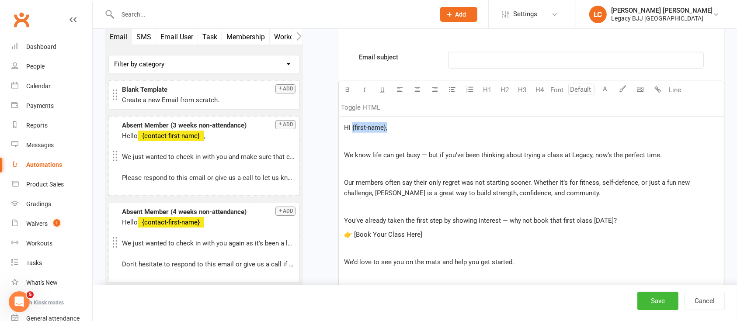
drag, startPoint x: 391, startPoint y: 124, endPoint x: 351, endPoint y: 126, distance: 39.8
click at [351, 126] on p "Hi {first-name}," at bounding box center [531, 127] width 375 height 10
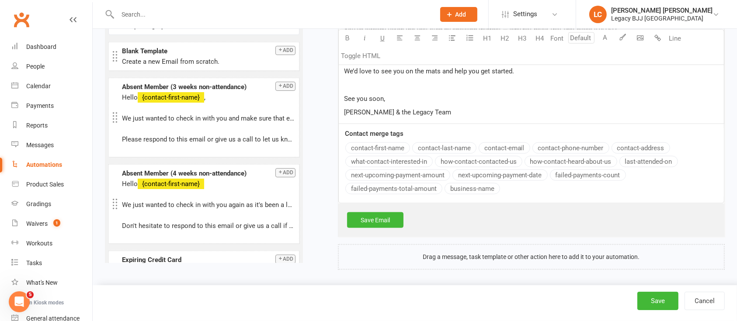
click at [368, 147] on div "Email subject ﻿ U H1 H2 H3 H4 Font A Line Toggle HTML Hi {first-name}, ﻿ We kno…" at bounding box center [531, 32] width 386 height 343
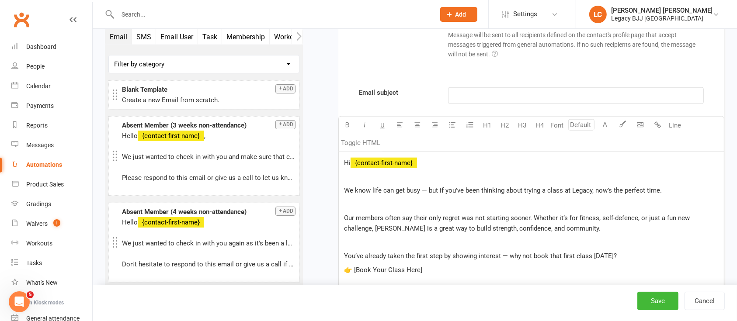
click at [390, 178] on p "﻿" at bounding box center [531, 177] width 375 height 10
click at [416, 209] on div "Hi ﻿ {contact-first-name} ﻿ We know life can get busy — but if you’ve been thin…" at bounding box center [531, 251] width 385 height 198
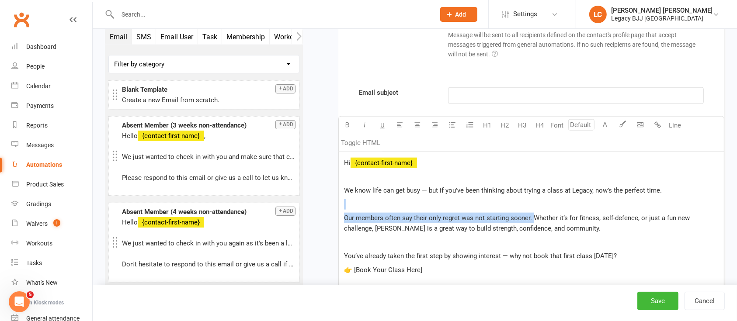
drag, startPoint x: 532, startPoint y: 214, endPoint x: 332, endPoint y: 207, distance: 200.3
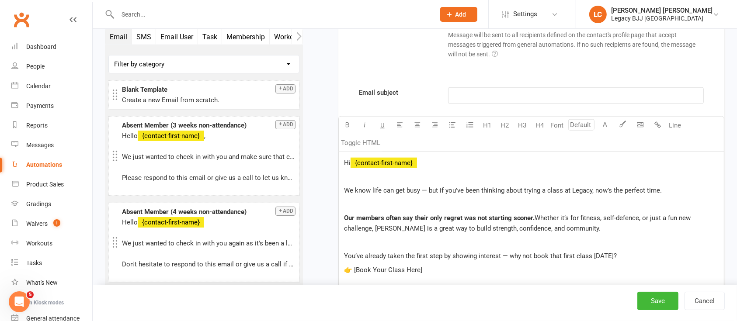
click at [623, 237] on p "﻿" at bounding box center [531, 242] width 375 height 10
drag, startPoint x: 538, startPoint y: 211, endPoint x: 320, endPoint y: 211, distance: 217.7
click at [579, 222] on p "Our members often say their only regret was not starting sooner. Whether it’s f…" at bounding box center [531, 223] width 375 height 21
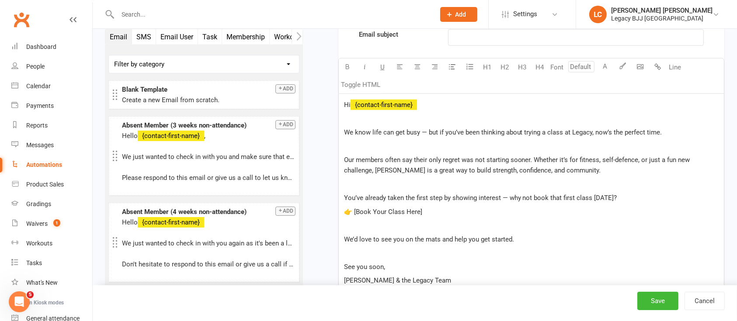
click at [440, 208] on p "👉 [Book Your Class Here]" at bounding box center [531, 212] width 375 height 10
click at [361, 208] on span "👉 [Book Your Class Here" at bounding box center [382, 212] width 76 height 8
drag, startPoint x: 393, startPoint y: 208, endPoint x: 341, endPoint y: 208, distance: 52.0
click at [341, 208] on div "Hi ﻿ {contact-first-name} ﻿ We know life can get busy — but if you’ve been thin…" at bounding box center [531, 193] width 385 height 198
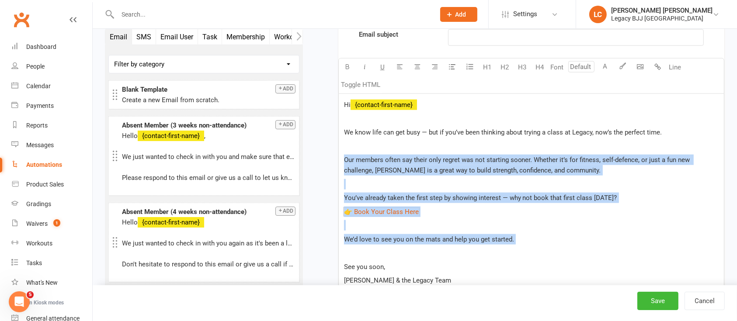
drag, startPoint x: 345, startPoint y: 155, endPoint x: 410, endPoint y: 247, distance: 112.8
click at [410, 247] on div "Hi ﻿ {contact-first-name} ﻿ We know life can get busy — but if you’ve been thin…" at bounding box center [531, 193] width 385 height 198
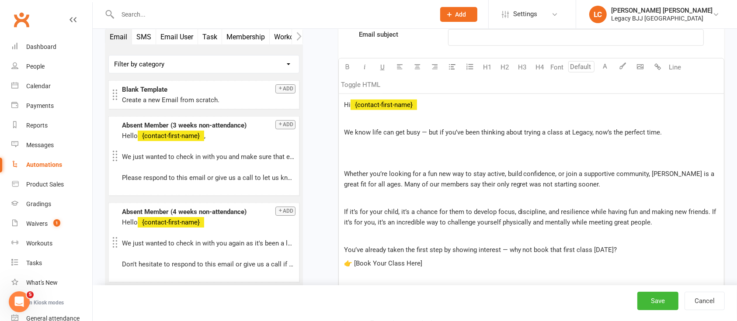
click at [391, 163] on p "﻿" at bounding box center [531, 160] width 375 height 10
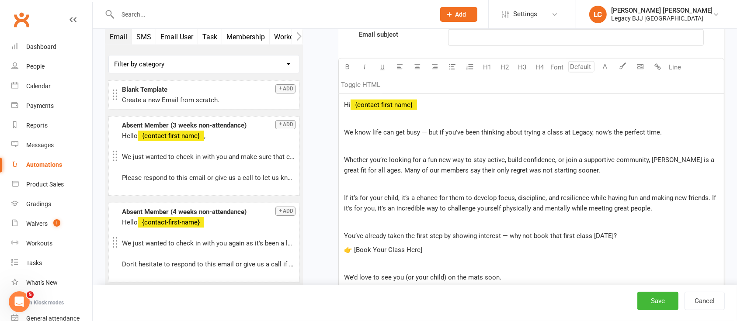
click at [520, 158] on span "Whether you’re looking for a fun new way to stay active, build confidence, or j…" at bounding box center [530, 165] width 372 height 18
click at [710, 195] on span "If it’s for your child, it’s a chance for them to develop focus, discipline, an…" at bounding box center [531, 203] width 374 height 18
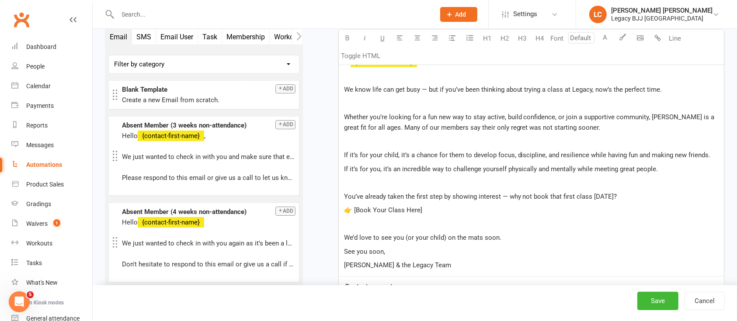
scroll to position [4307, 0]
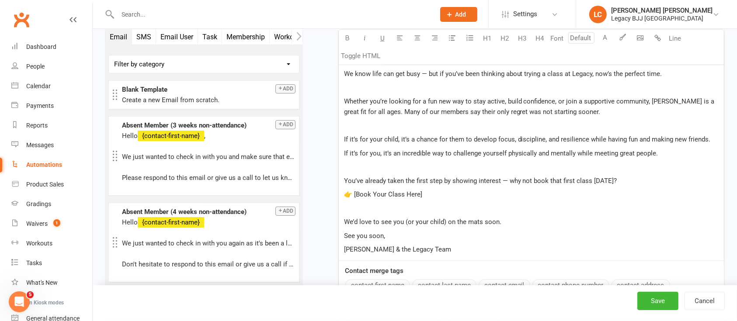
click at [463, 189] on p "👉 [Book Your Class Here]" at bounding box center [531, 194] width 375 height 10
drag, startPoint x: 435, startPoint y: 193, endPoint x: 329, endPoint y: 191, distance: 105.8
drag, startPoint x: 400, startPoint y: 191, endPoint x: 333, endPoint y: 191, distance: 67.8
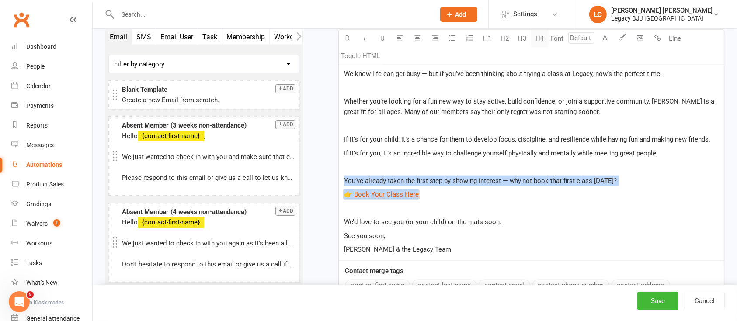
click at [542, 38] on button "H4" at bounding box center [539, 37] width 17 height 17
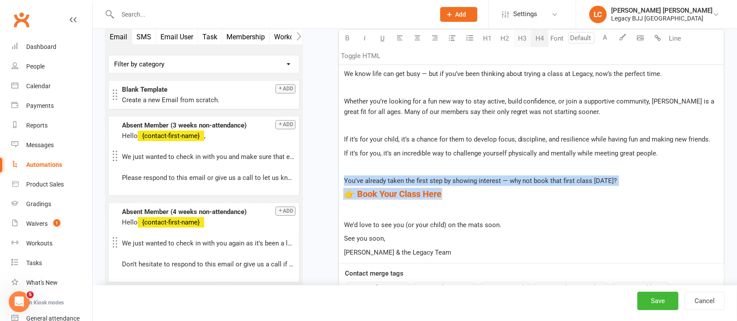
click at [528, 38] on button "H3" at bounding box center [522, 37] width 17 height 17
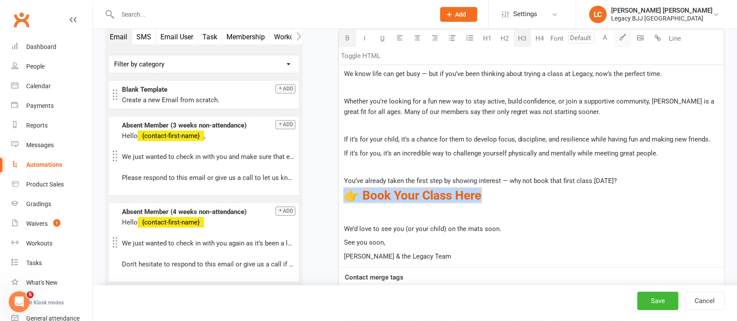
click at [625, 36] on icon "button" at bounding box center [622, 36] width 7 height 7
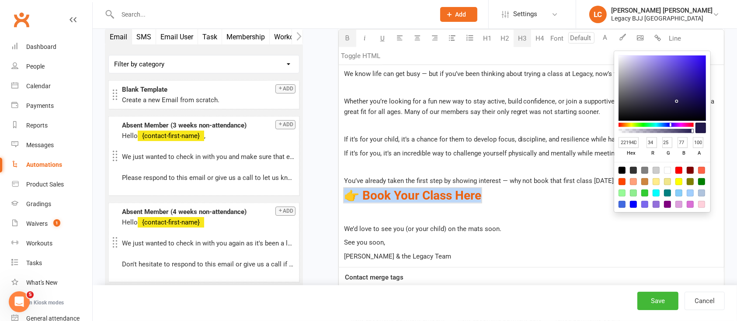
click at [629, 145] on input "22194D" at bounding box center [629, 142] width 21 height 11
paste input "#a91834"
type input "#a91834"
type input "169"
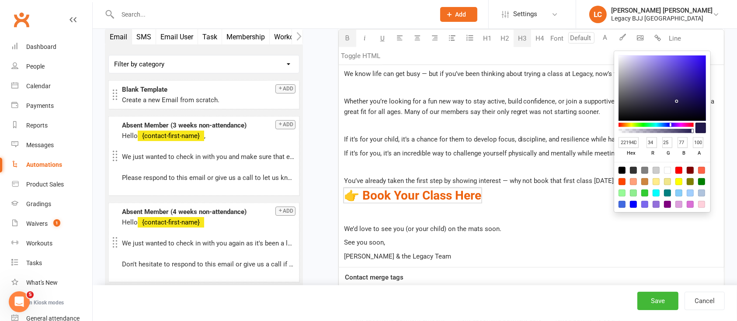
type input "24"
type input "52"
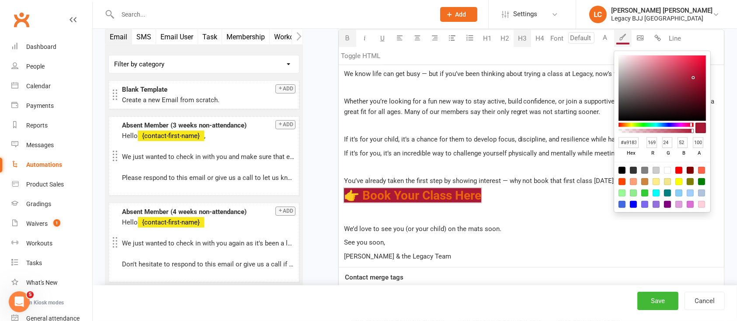
scroll to position [0, 3]
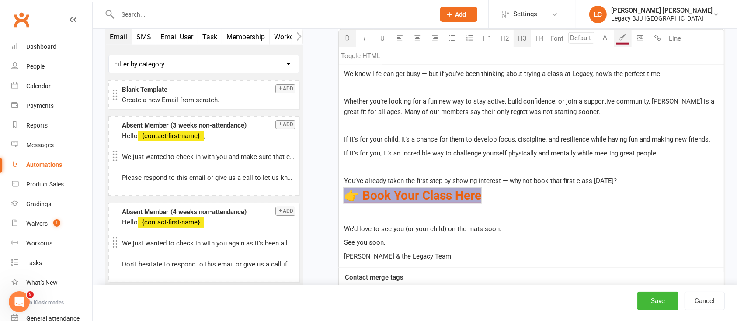
drag, startPoint x: 511, startPoint y: 195, endPoint x: 336, endPoint y: 186, distance: 174.6
click at [608, 33] on button "A" at bounding box center [605, 37] width 17 height 17
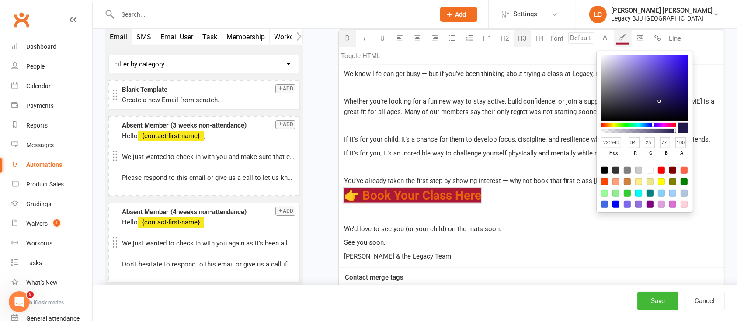
click at [650, 168] on div at bounding box center [649, 170] width 7 height 7
type input "FFFFFF"
type input "255"
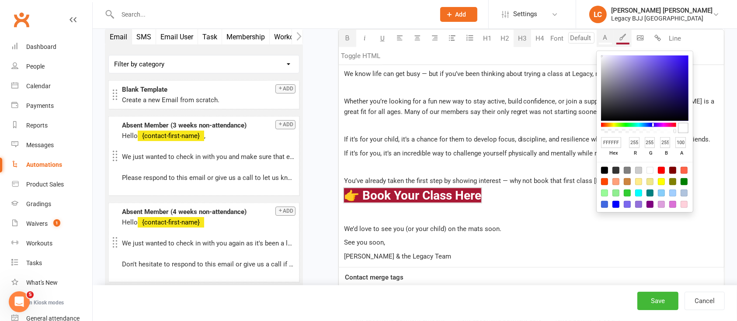
click at [535, 177] on span "You’ve already taken the first step by showing interest — why not book that fir…" at bounding box center [480, 181] width 273 height 8
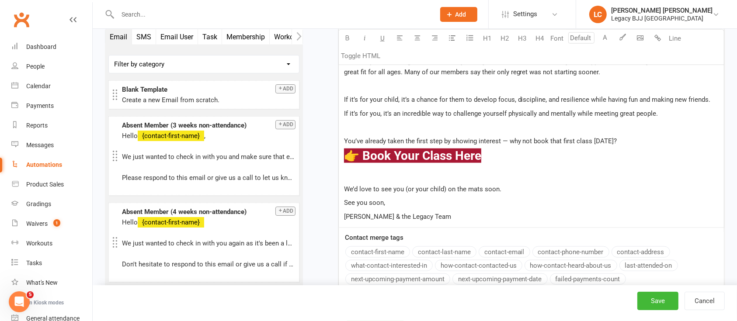
scroll to position [4365, 0]
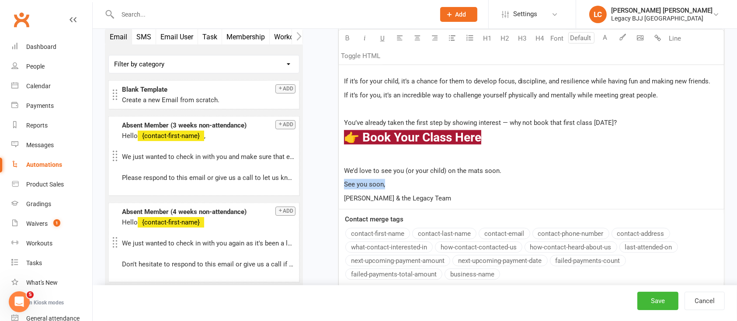
drag, startPoint x: 400, startPoint y: 186, endPoint x: 311, endPoint y: 187, distance: 89.2
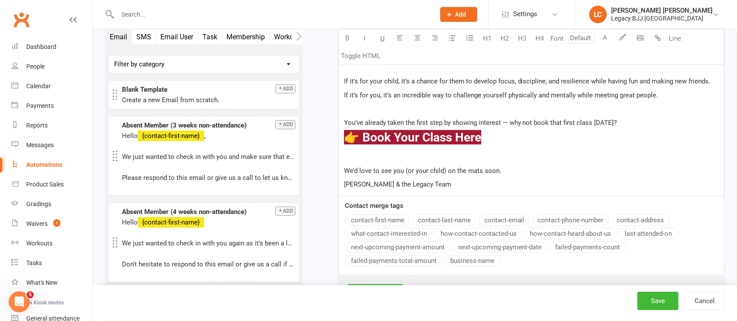
click at [458, 186] on p "[PERSON_NAME] & the Legacy Team" at bounding box center [531, 184] width 375 height 10
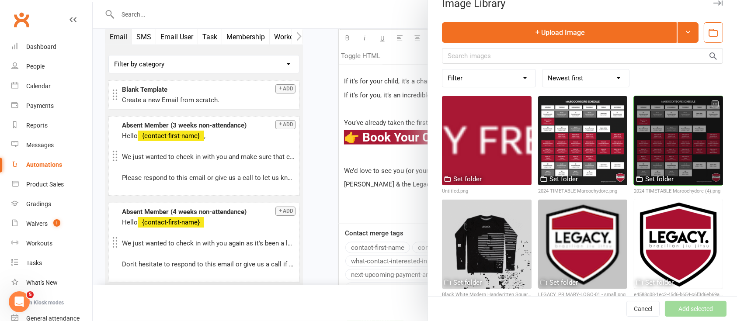
scroll to position [21, 0]
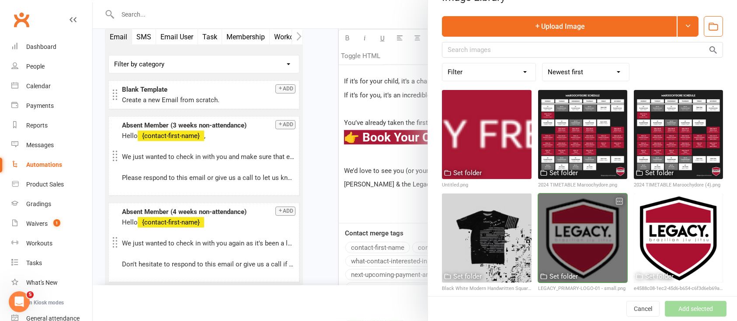
click at [569, 213] on div at bounding box center [582, 238] width 89 height 89
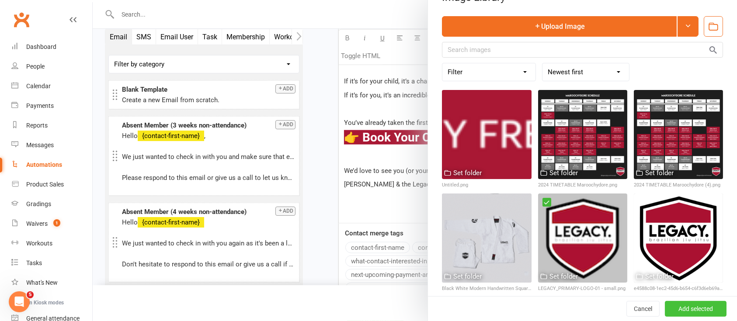
click at [678, 306] on button "Add selected" at bounding box center [696, 309] width 62 height 16
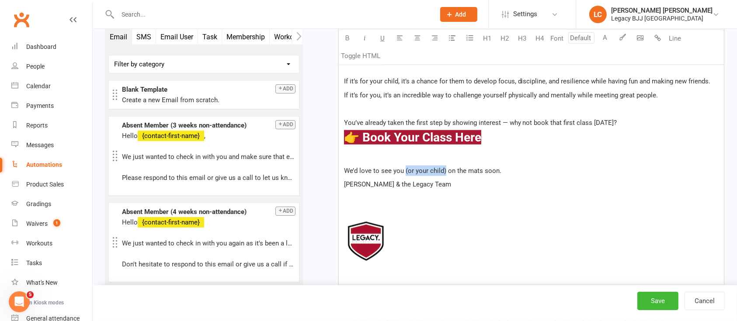
drag, startPoint x: 444, startPoint y: 169, endPoint x: 404, endPoint y: 171, distance: 39.8
click at [404, 171] on span "We’d love to see you (or your child) on the mats soon." at bounding box center [422, 171] width 157 height 8
click at [519, 203] on div "Hi ﻿ {contact-first-name} ﻿ We know life can get busy — but if you’ve been thin…" at bounding box center [531, 131] width 385 height 308
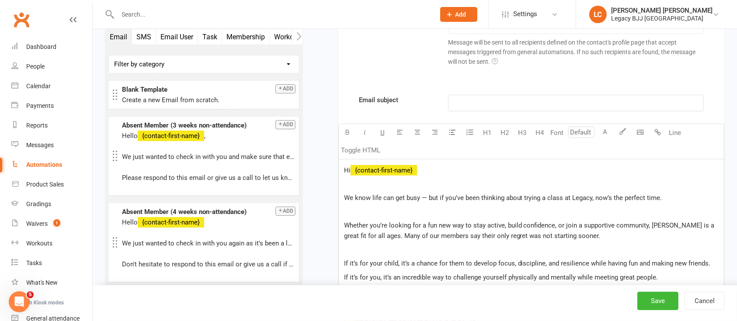
scroll to position [4132, 0]
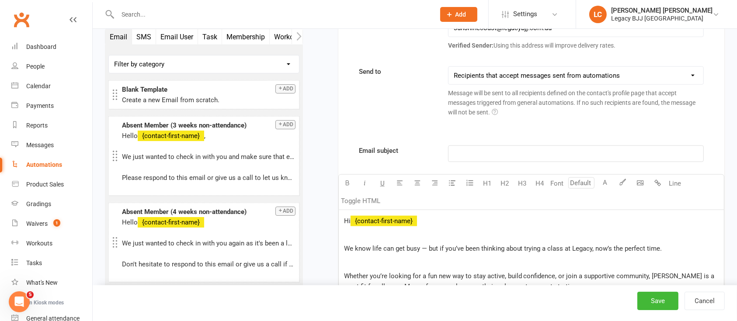
click at [487, 150] on p "﻿" at bounding box center [576, 154] width 244 height 10
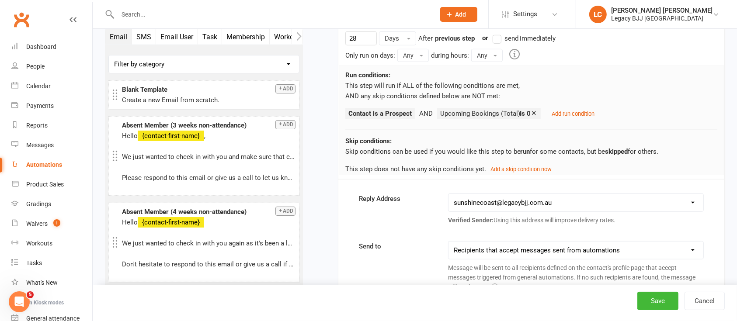
scroll to position [3899, 0]
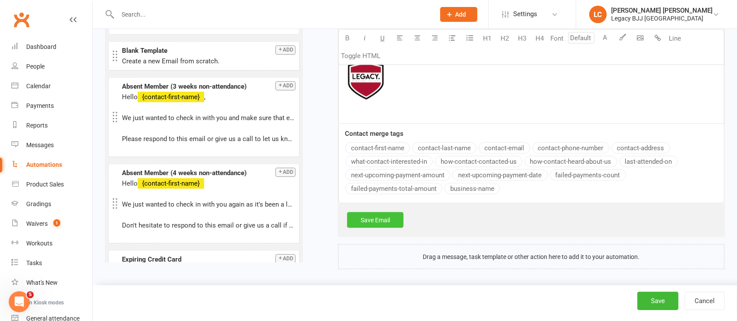
click at [370, 217] on link "Save Email" at bounding box center [375, 220] width 56 height 16
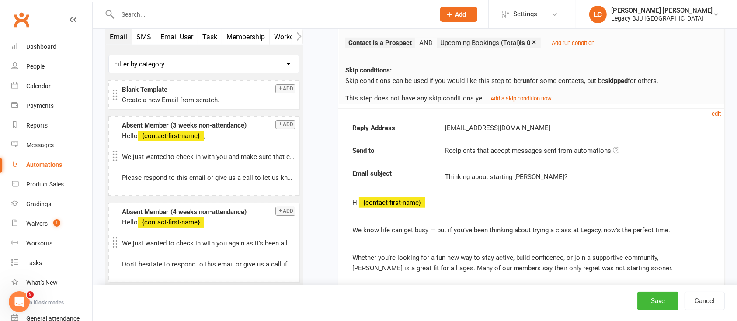
scroll to position [4063, 0]
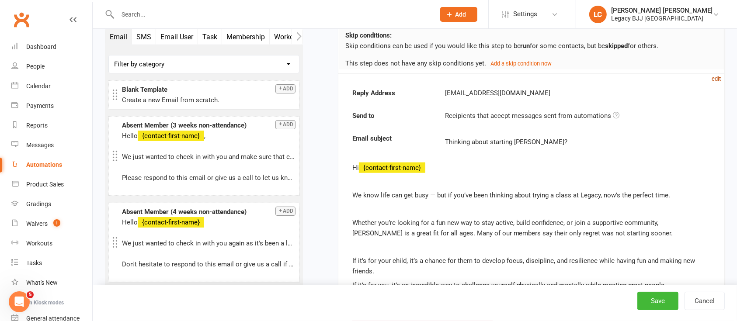
click at [717, 76] on small "edit" at bounding box center [716, 79] width 9 height 7
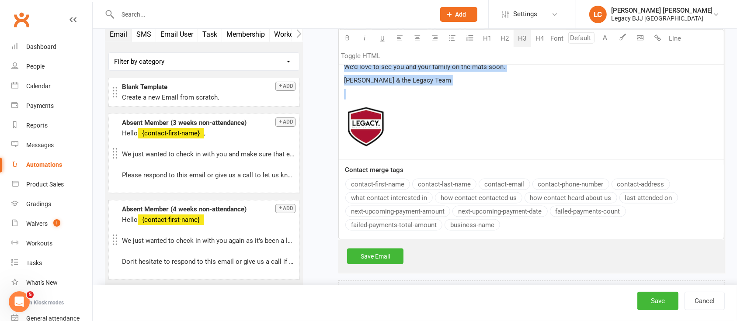
scroll to position [4506, 0]
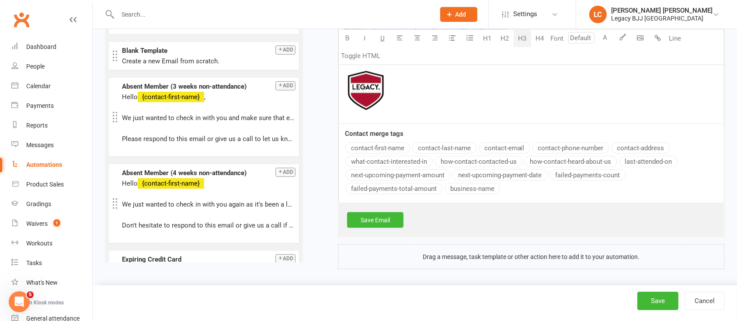
drag, startPoint x: 344, startPoint y: 114, endPoint x: 427, endPoint y: 73, distance: 91.7
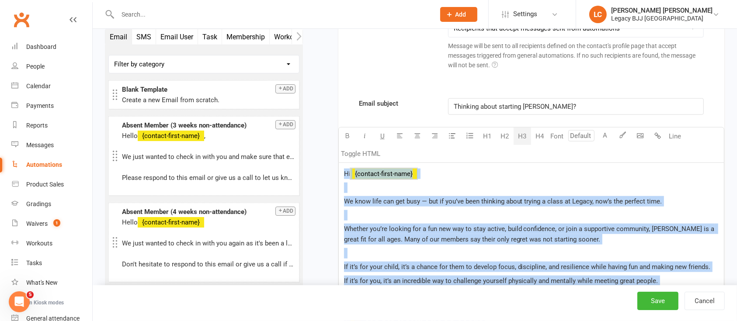
scroll to position [4156, 0]
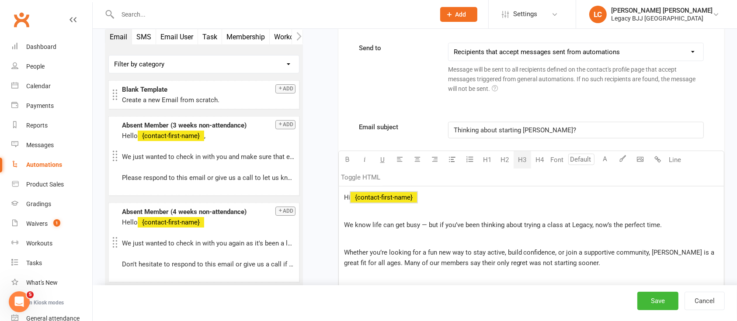
click at [495, 126] on span "Thinking about starting [PERSON_NAME]?" at bounding box center [515, 130] width 122 height 8
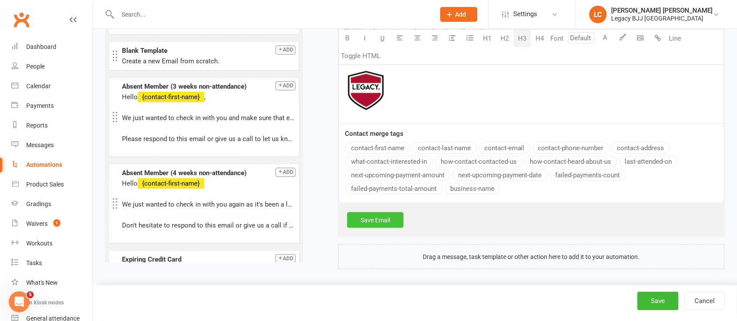
click at [380, 213] on link "Save Email" at bounding box center [375, 220] width 56 height 16
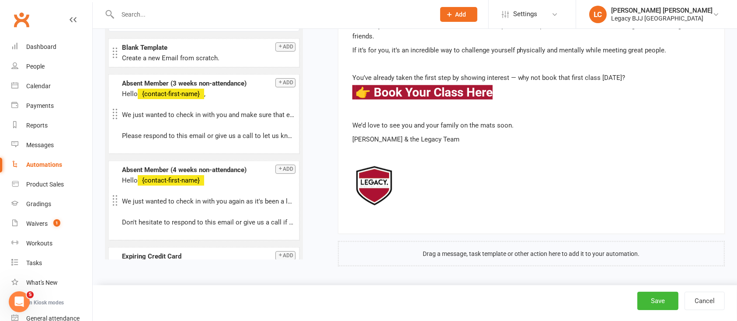
scroll to position [4290, 0]
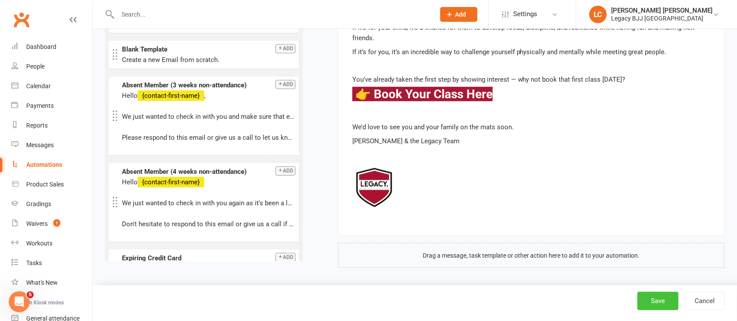
click at [660, 299] on button "Save" at bounding box center [657, 301] width 41 height 18
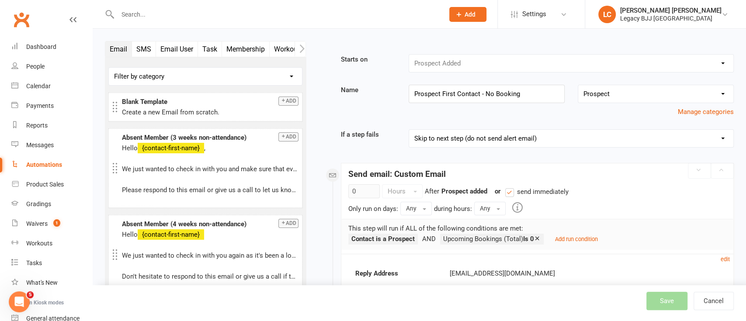
select select "true"
select select "100"
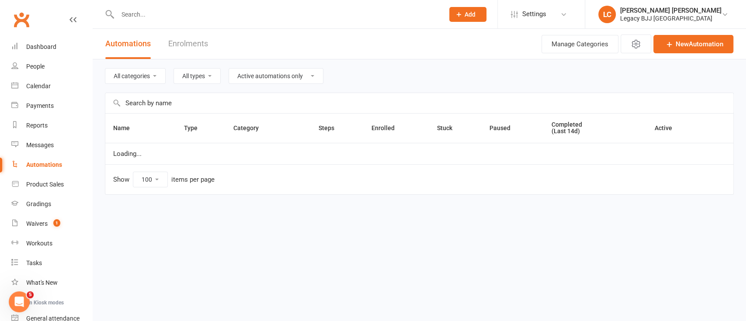
select select "504"
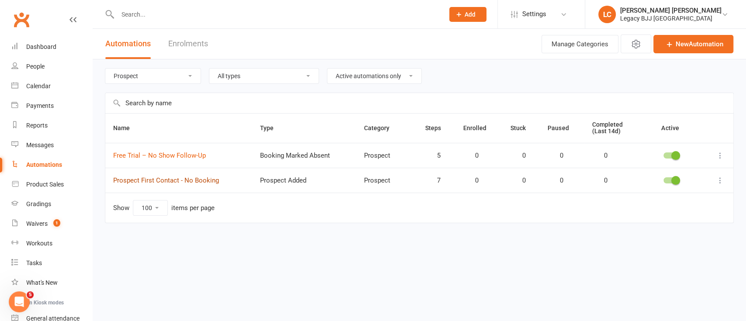
click at [173, 180] on link "Prospect First Contact - No Booking" at bounding box center [166, 181] width 106 height 8
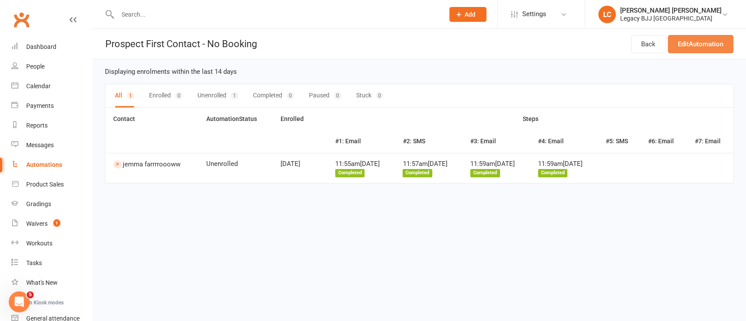
click at [695, 40] on link "Edit Automation" at bounding box center [701, 44] width 66 height 18
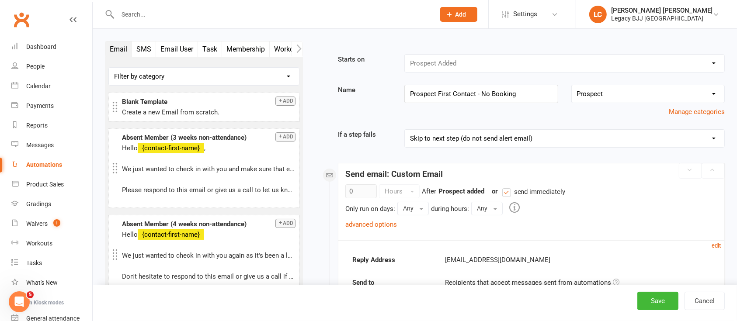
click at [143, 45] on button "SMS" at bounding box center [144, 49] width 24 height 15
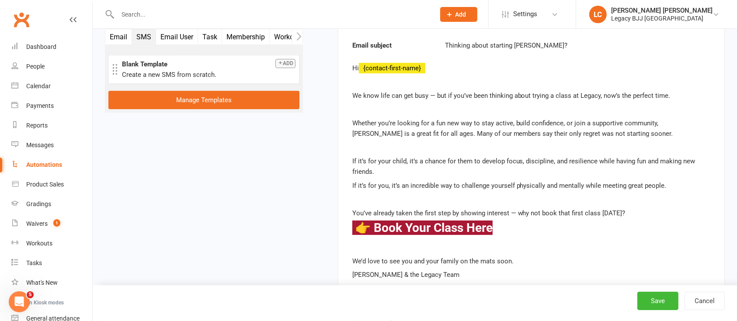
scroll to position [3723, 0]
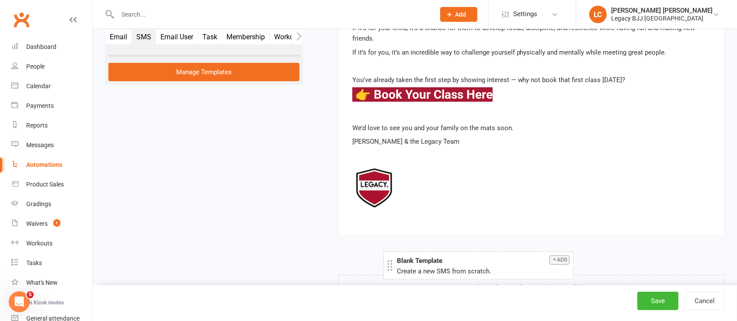
drag, startPoint x: 158, startPoint y: 65, endPoint x: 433, endPoint y: 261, distance: 337.2
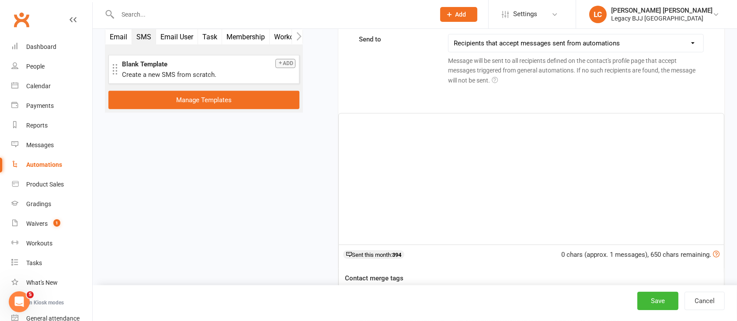
scroll to position [4029, 0]
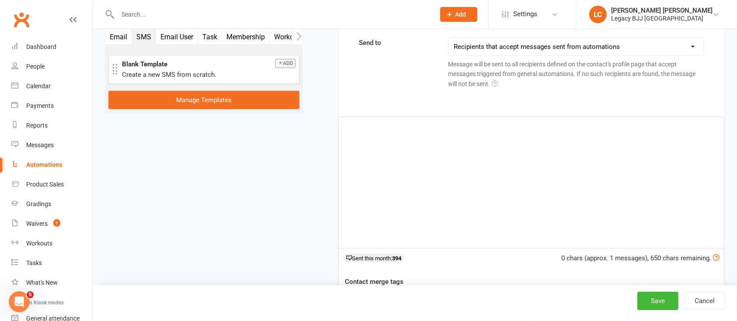
click at [391, 164] on div "﻿" at bounding box center [531, 182] width 385 height 131
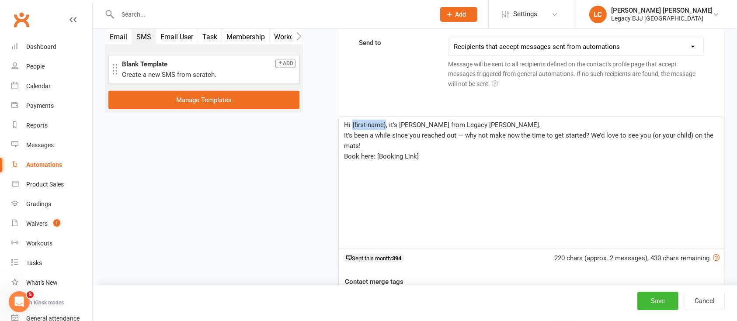
drag, startPoint x: 385, startPoint y: 122, endPoint x: 352, endPoint y: 124, distance: 32.8
click at [352, 124] on span "Hi {first-name}, it’s [PERSON_NAME] from Legacy [PERSON_NAME]." at bounding box center [442, 125] width 197 height 8
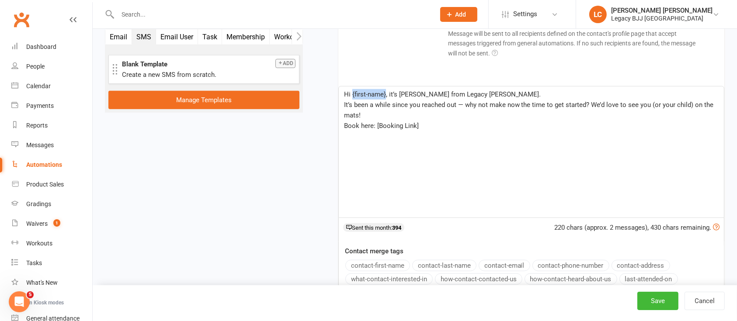
scroll to position [4146, 0]
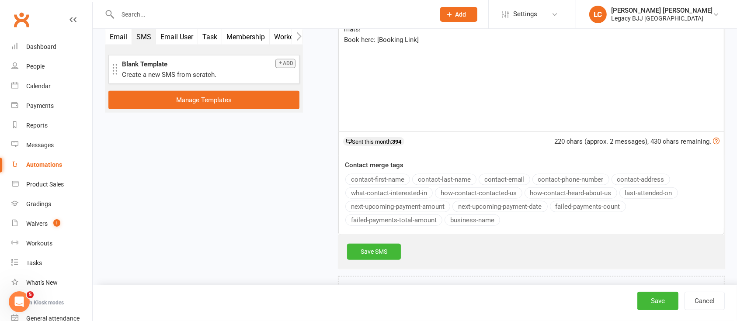
click at [379, 176] on button "contact-first-name" at bounding box center [377, 179] width 65 height 11
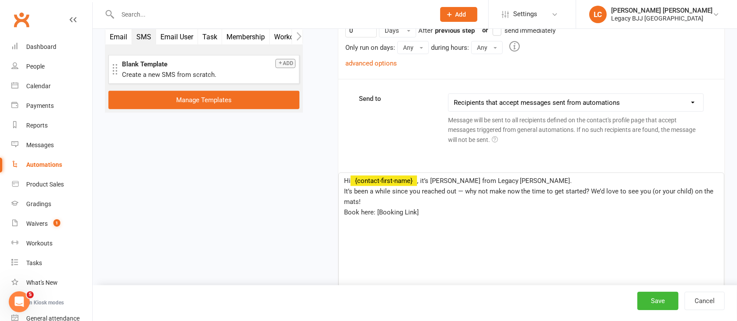
scroll to position [3971, 0]
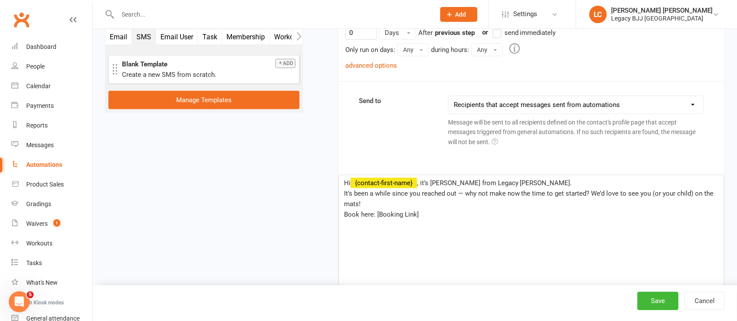
click at [416, 202] on p "It’s been a while since you reached out — why not make now the time to get star…" at bounding box center [531, 198] width 375 height 21
click at [461, 192] on span "It’s been a while since you reached out — why not make now the time to get star…" at bounding box center [530, 199] width 372 height 18
drag, startPoint x: 433, startPoint y: 215, endPoint x: 376, endPoint y: 219, distance: 57.0
click at [376, 219] on div "Hi ﻿ {contact-first-name} , it’s [PERSON_NAME] from Legacy [PERSON_NAME]. It’s …" at bounding box center [531, 240] width 385 height 131
paste div
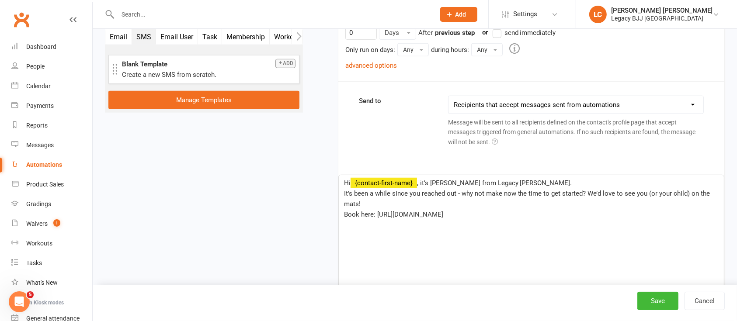
click at [360, 211] on span "Book here: [URL][DOMAIN_NAME]" at bounding box center [393, 215] width 99 height 8
click at [376, 212] on span "Book your Week Trial here: [URL][DOMAIN_NAME]" at bounding box center [417, 215] width 146 height 8
click at [416, 195] on p "It’s been a while since you reached out - why not make now the time to get star…" at bounding box center [531, 198] width 375 height 21
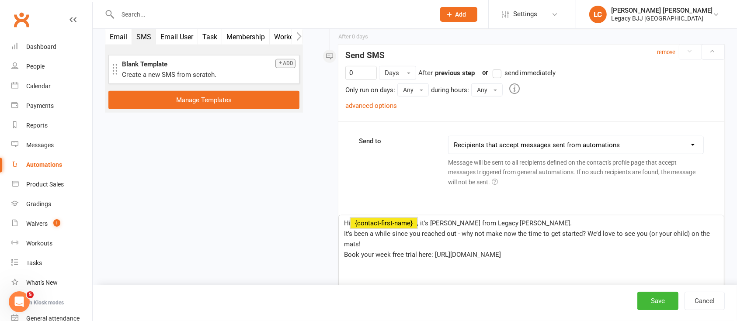
scroll to position [3913, 0]
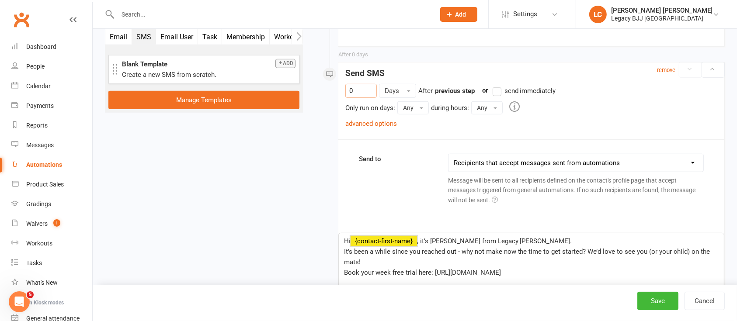
drag, startPoint x: 365, startPoint y: 90, endPoint x: 312, endPoint y: 90, distance: 53.8
click at [375, 120] on link "advanced options" at bounding box center [371, 124] width 52 height 8
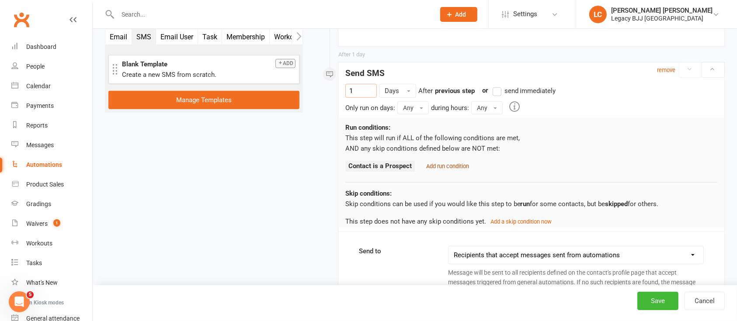
click at [437, 163] on small "Add run condition" at bounding box center [447, 166] width 43 height 7
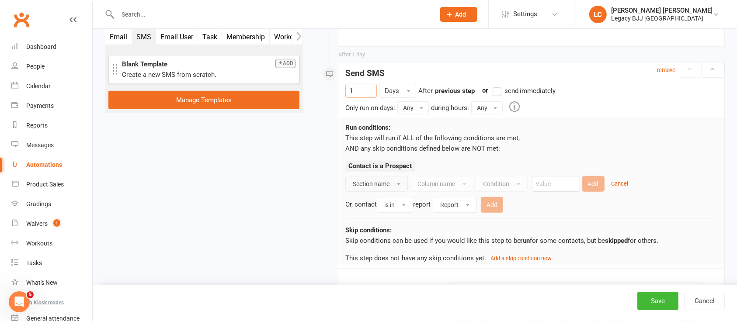
type input "1"
click at [393, 178] on button "Section name" at bounding box center [376, 184] width 63 height 16
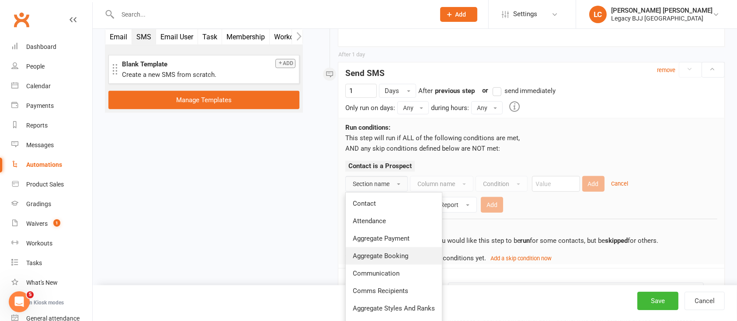
click at [401, 253] on span "Aggregate Booking" at bounding box center [381, 256] width 56 height 8
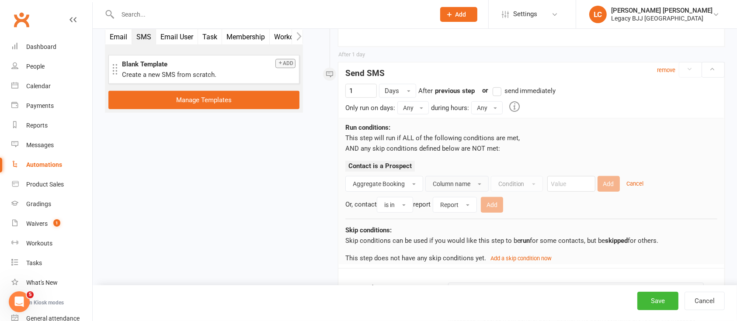
click at [458, 187] on button "Column name" at bounding box center [456, 184] width 63 height 16
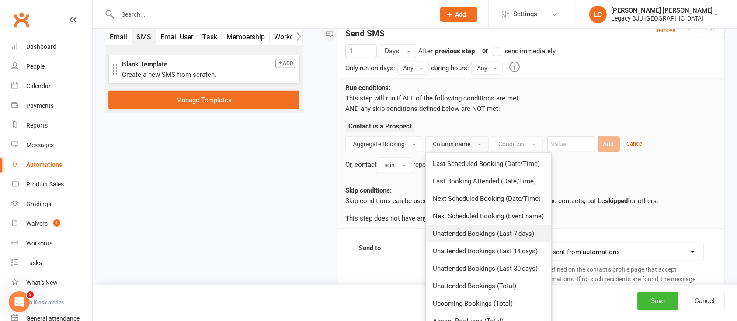
scroll to position [3971, 0]
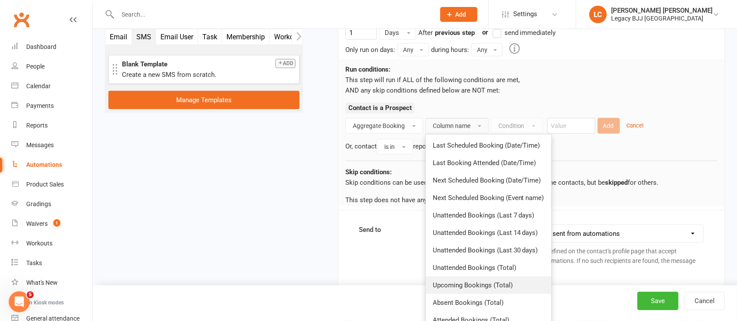
click at [484, 281] on span "Upcoming Bookings (Total)" at bounding box center [473, 285] width 80 height 8
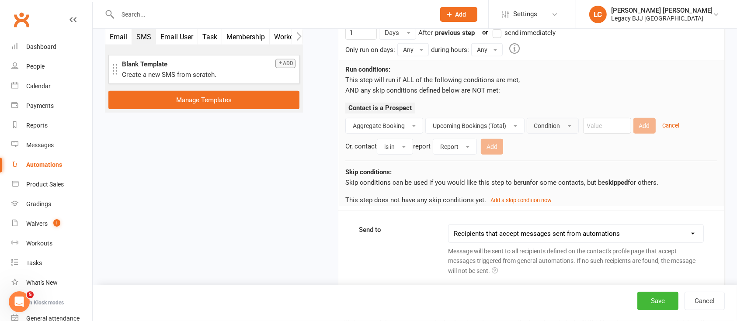
click at [554, 118] on button "Condition" at bounding box center [553, 126] width 52 height 16
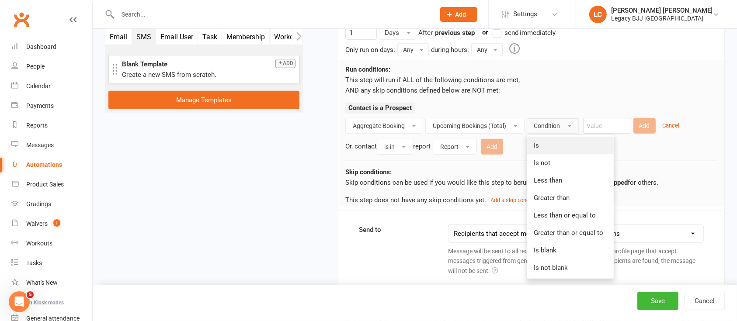
click at [549, 137] on link "Is" at bounding box center [570, 145] width 87 height 17
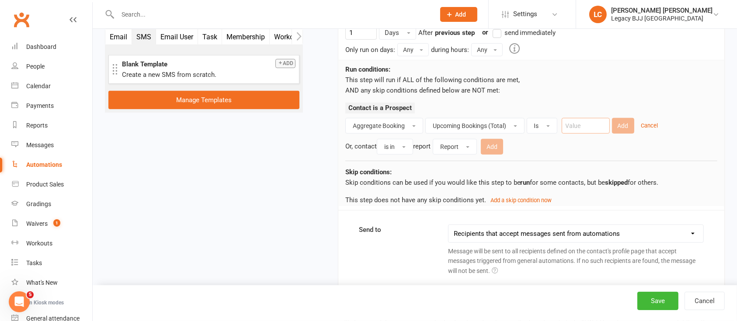
click at [603, 122] on input "number" at bounding box center [586, 126] width 48 height 16
type input "0"
click at [625, 120] on button "Add" at bounding box center [623, 126] width 22 height 16
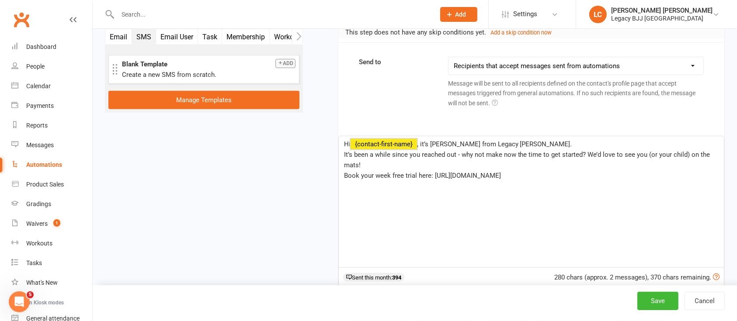
scroll to position [4087, 0]
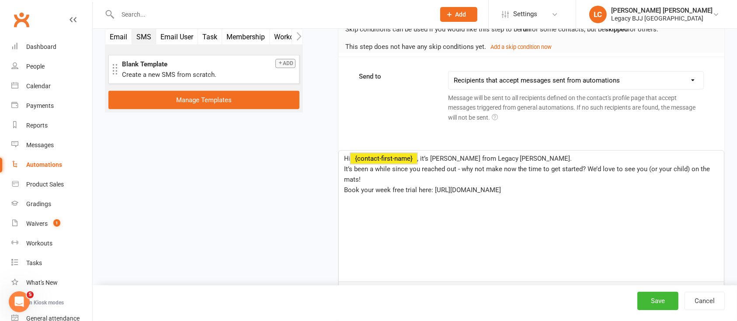
drag, startPoint x: 594, startPoint y: 189, endPoint x: 336, endPoint y: 151, distance: 260.7
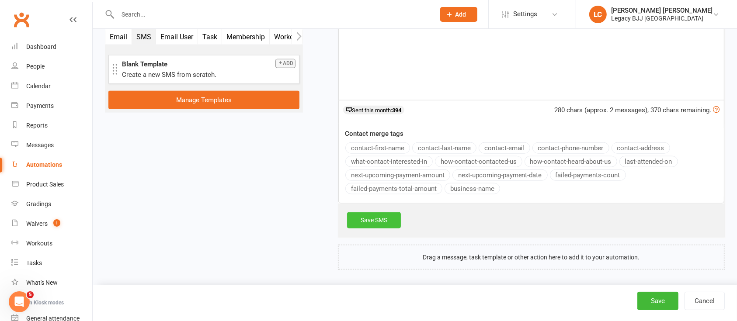
click at [371, 215] on link "Save SMS" at bounding box center [374, 220] width 54 height 16
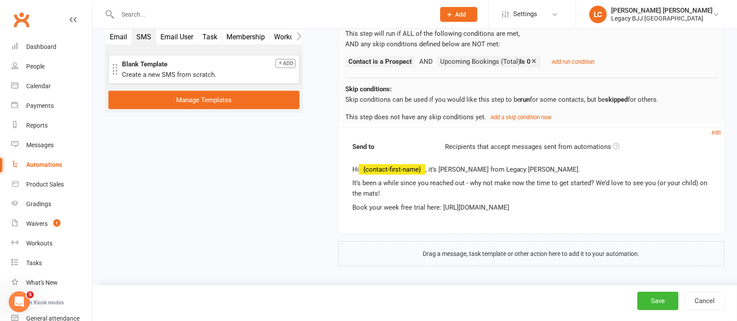
scroll to position [4014, 0]
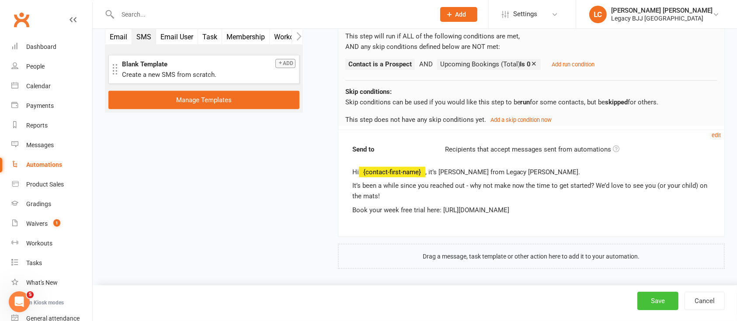
click at [656, 301] on button "Save" at bounding box center [657, 301] width 41 height 18
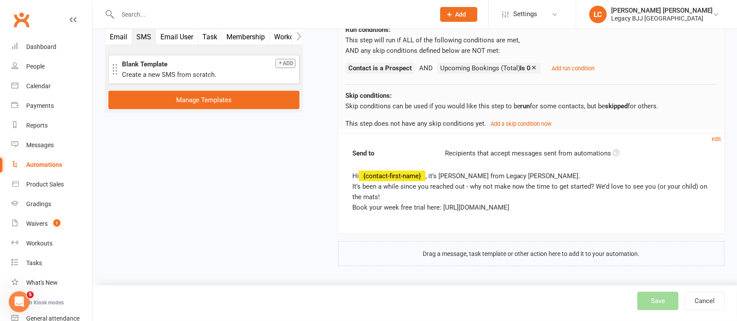
scroll to position [4008, 0]
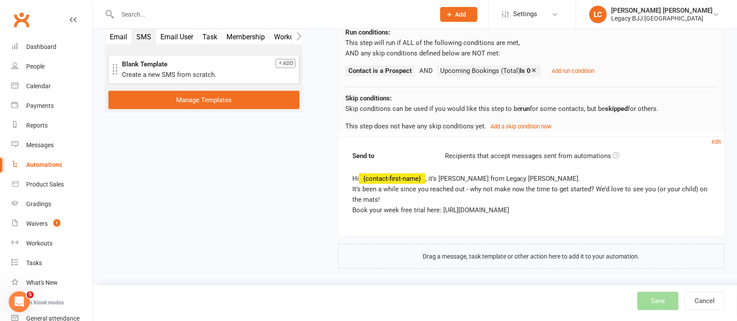
select select "504"
select select "true"
select select "100"
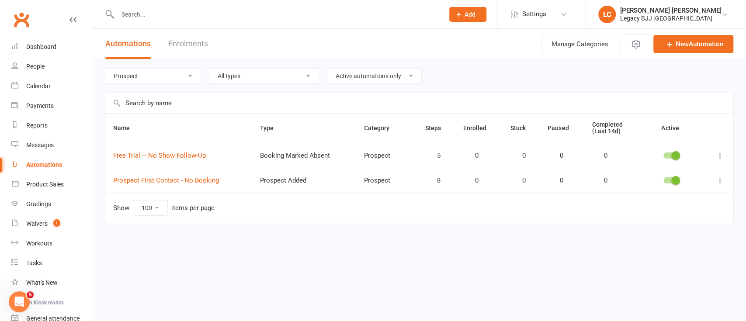
click at [130, 7] on div at bounding box center [271, 14] width 333 height 28
click at [133, 13] on input "text" at bounding box center [276, 14] width 323 height 12
paste input "[PERSON_NAME]"
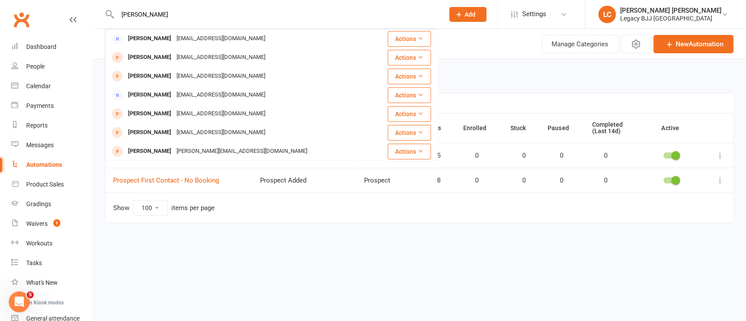
click at [157, 10] on input "[PERSON_NAME]" at bounding box center [276, 14] width 323 height 12
paste input "Faith Tawhai"
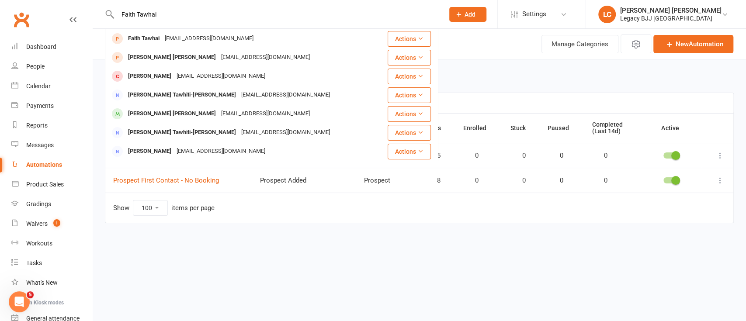
type input "Faith Tawhai"
click at [567, 16] on icon at bounding box center [563, 14] width 7 height 7
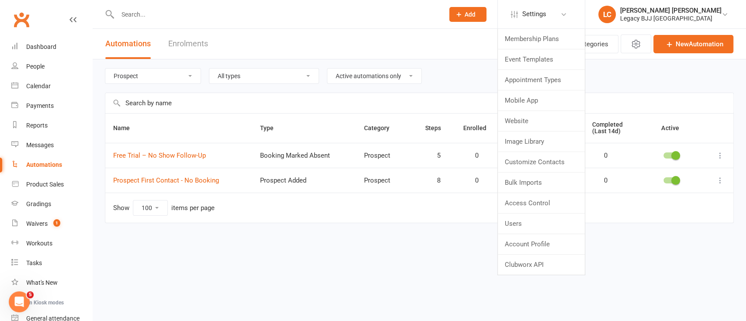
click at [466, 260] on html "Prospect Member Non-attending contact Class / event Appointment Grading event T…" at bounding box center [373, 130] width 746 height 260
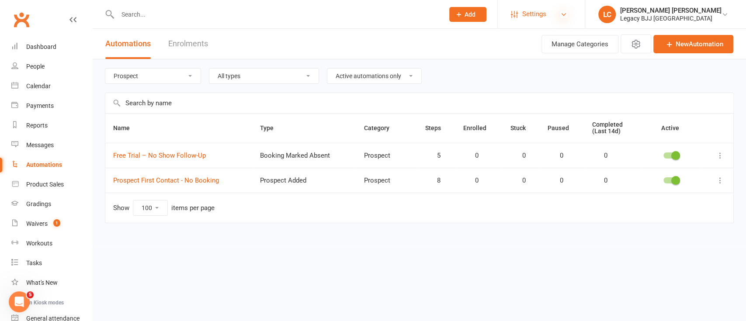
click at [567, 13] on icon at bounding box center [563, 14] width 7 height 7
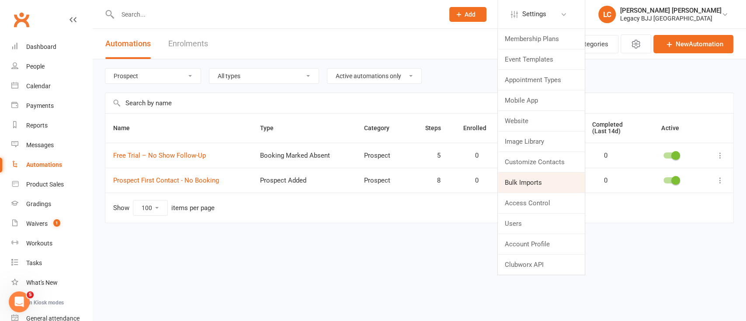
click at [558, 180] on link "Bulk Imports" at bounding box center [541, 183] width 87 height 20
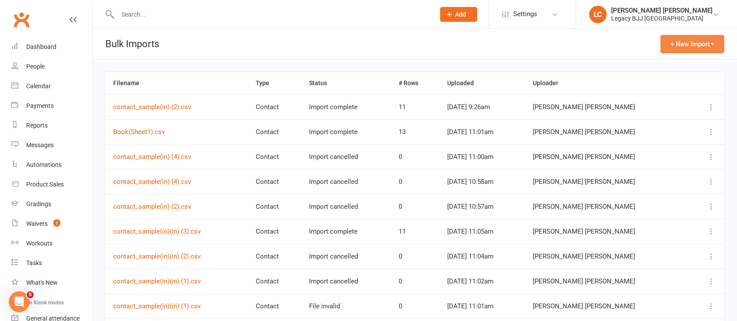
click at [696, 37] on button "+ New Import" at bounding box center [692, 44] width 64 height 18
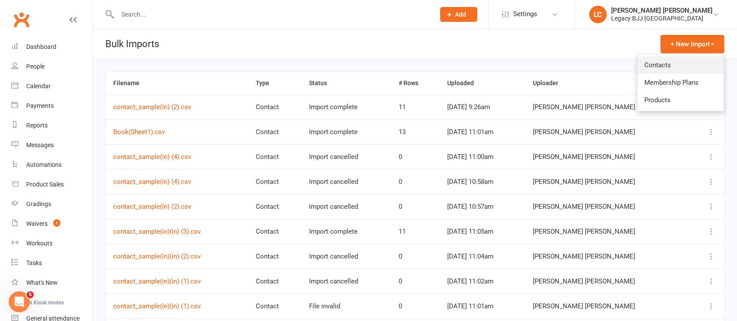
click at [684, 66] on link "Contacts" at bounding box center [680, 64] width 87 height 17
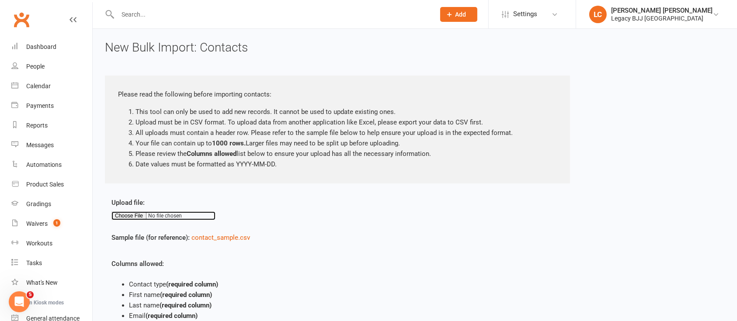
click at [128, 212] on input "file" at bounding box center [163, 216] width 104 height 9
type input "C:\fakepath\contact_sample(in) (4).csv"
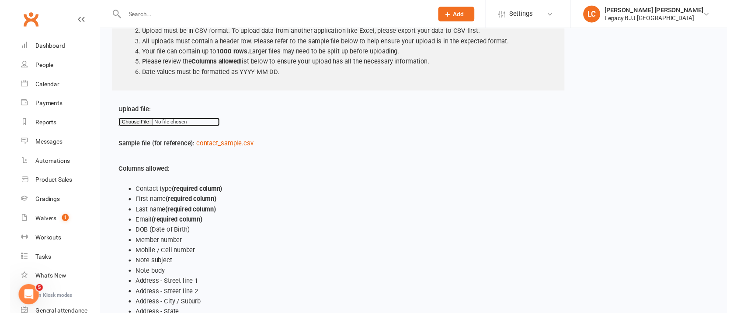
scroll to position [174, 0]
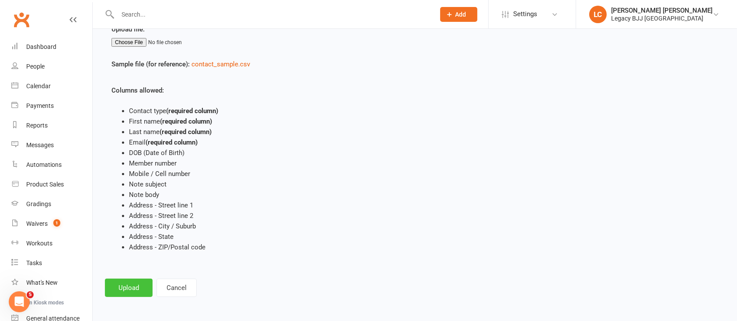
click at [135, 282] on button "Upload" at bounding box center [129, 288] width 48 height 18
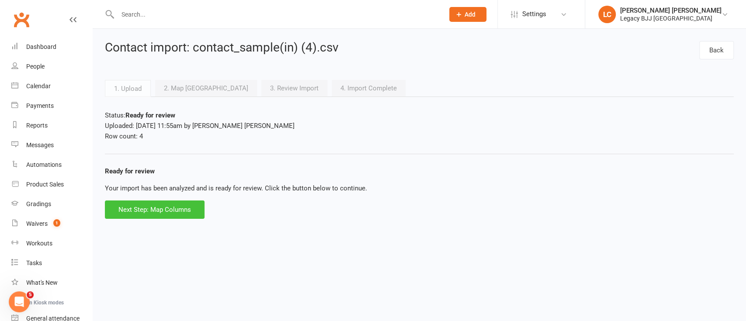
click at [152, 209] on button "Next Step: Map Columns" at bounding box center [155, 210] width 100 height 18
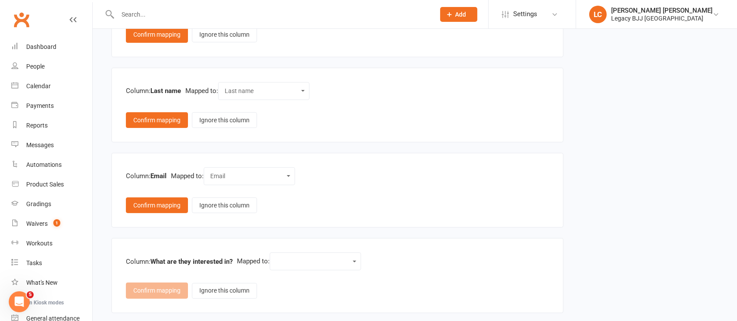
scroll to position [243, 0]
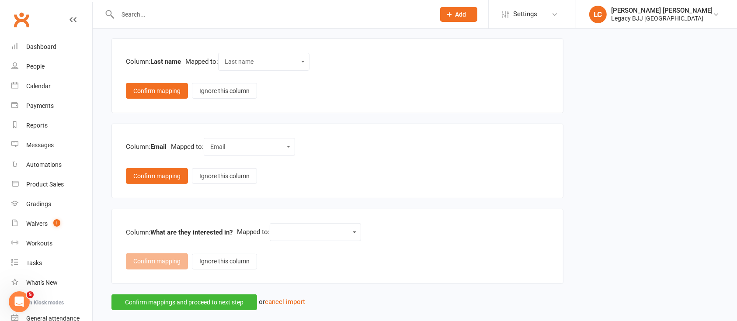
click at [297, 229] on select "Contact type First name Last name Email DOB (Date of Birth) Member number Mobil…" at bounding box center [315, 232] width 80 height 10
select select "14"
click at [278, 227] on select "Contact type First name Last name Email DOB (Date of Birth) Member number Mobil…" at bounding box center [315, 232] width 80 height 10
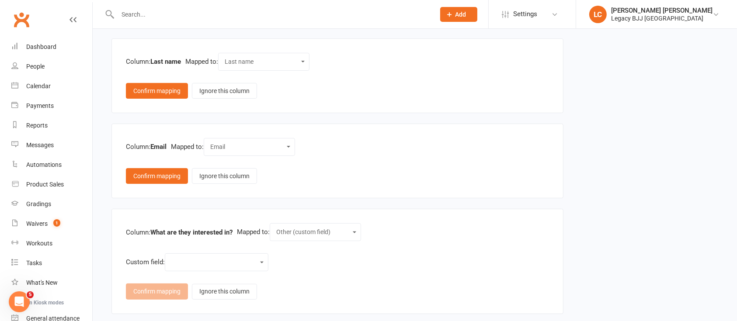
drag, startPoint x: 178, startPoint y: 257, endPoint x: 185, endPoint y: 257, distance: 7.0
click at [178, 257] on select "Weight Height Body Fat Percentage Arm Measurement Chest Legs Waist Member First…" at bounding box center [216, 262] width 92 height 10
select select "21"
click at [171, 257] on select "Weight Height Body Fat Percentage Arm Measurement Chest Legs Waist Member First…" at bounding box center [216, 262] width 92 height 10
drag, startPoint x: 166, startPoint y: 284, endPoint x: 198, endPoint y: 272, distance: 33.9
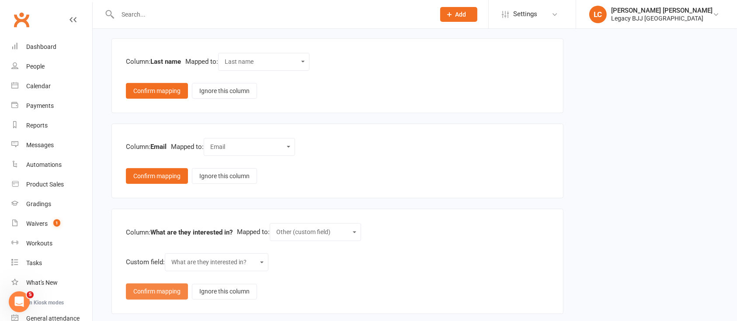
click at [167, 284] on button "Confirm mapping" at bounding box center [157, 292] width 62 height 16
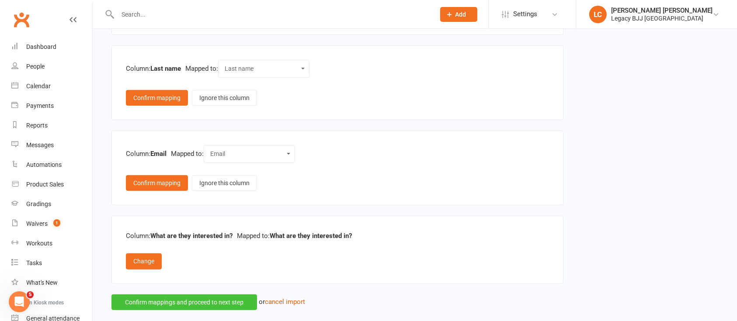
click at [191, 299] on button "Confirm mappings and proceed to next step" at bounding box center [184, 303] width 146 height 16
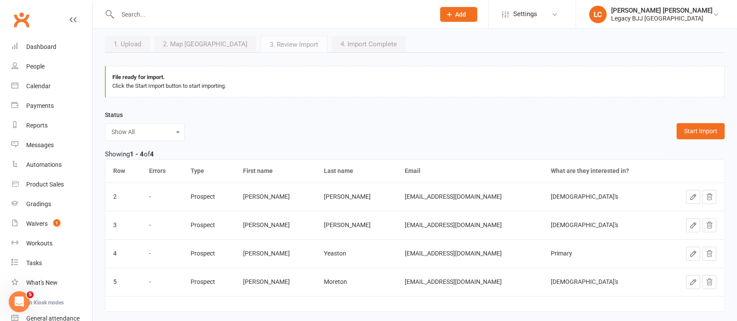
scroll to position [136, 0]
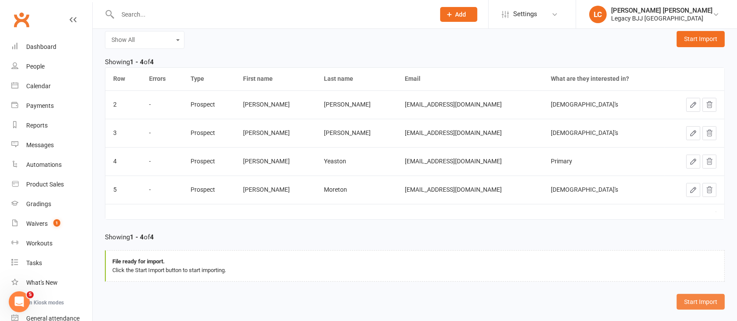
click at [707, 299] on button "Start Import" at bounding box center [701, 302] width 48 height 16
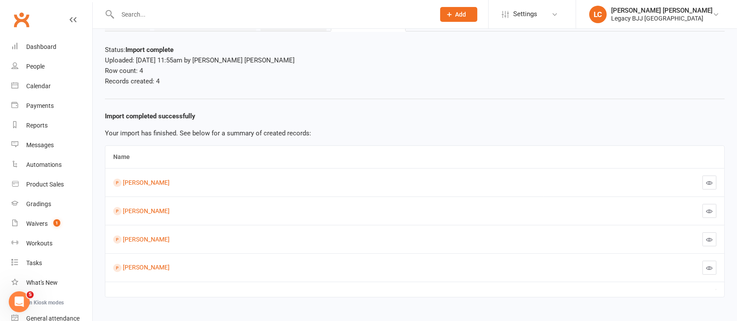
scroll to position [66, 0]
click at [38, 44] on div "Dashboard" at bounding box center [41, 46] width 30 height 7
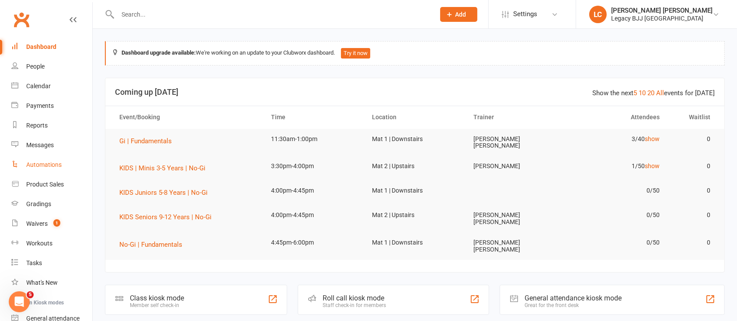
click at [34, 156] on link "Automations" at bounding box center [51, 165] width 81 height 20
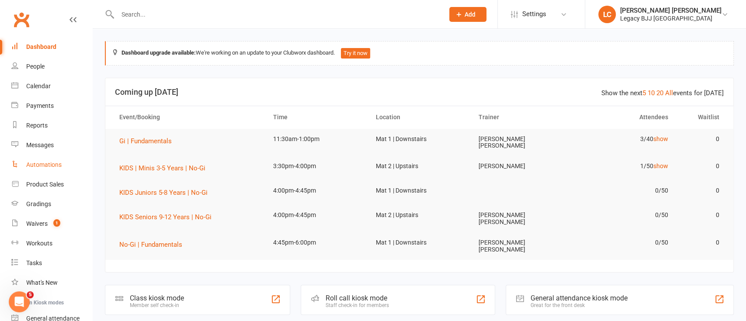
select select "true"
select select "100"
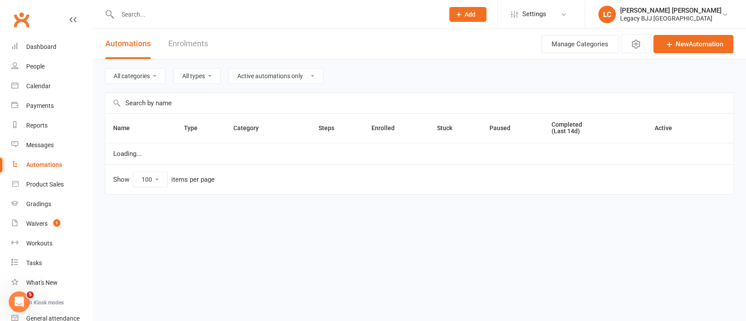
select select "504"
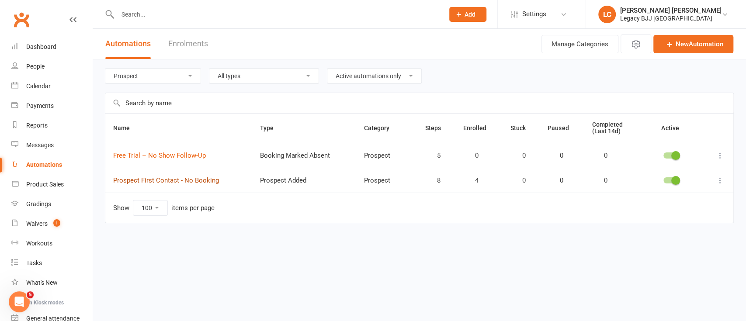
click at [196, 180] on link "Prospect First Contact - No Booking" at bounding box center [166, 181] width 106 height 8
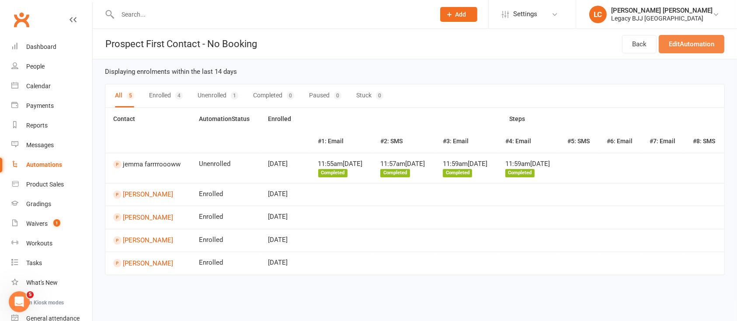
click at [682, 39] on link "Edit Automation" at bounding box center [692, 44] width 66 height 18
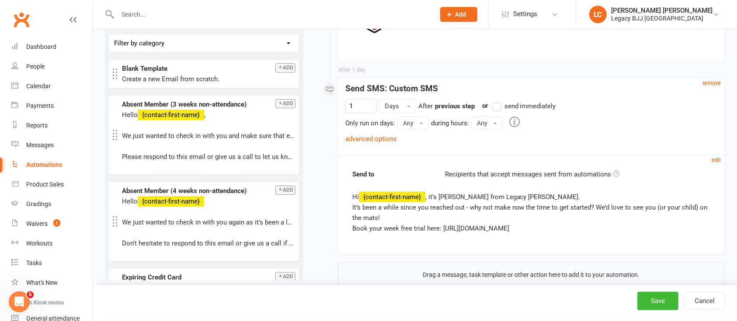
scroll to position [3916, 0]
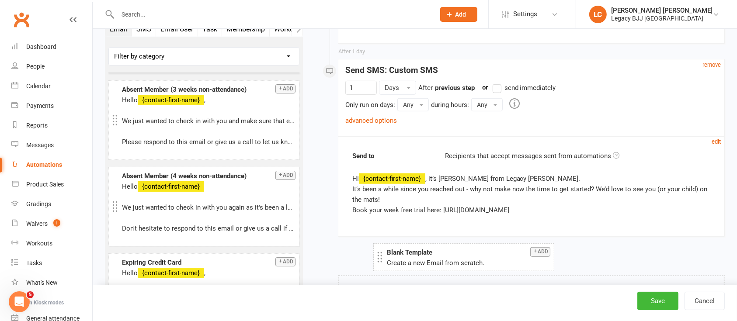
drag, startPoint x: 178, startPoint y: 52, endPoint x: 442, endPoint y: 255, distance: 333.0
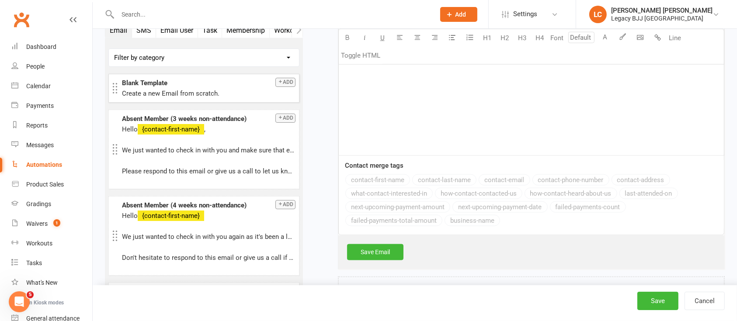
scroll to position [4251, 0]
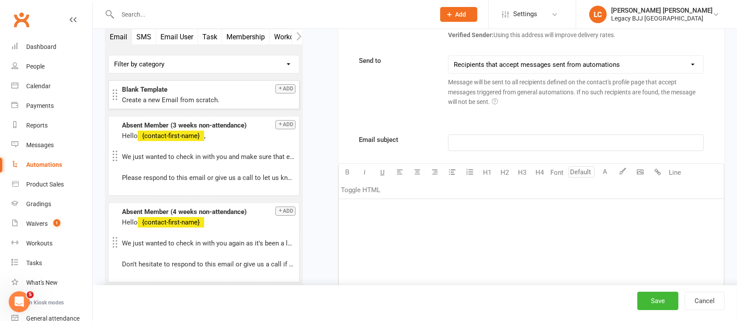
click at [383, 220] on div "﻿" at bounding box center [531, 264] width 385 height 131
paste div
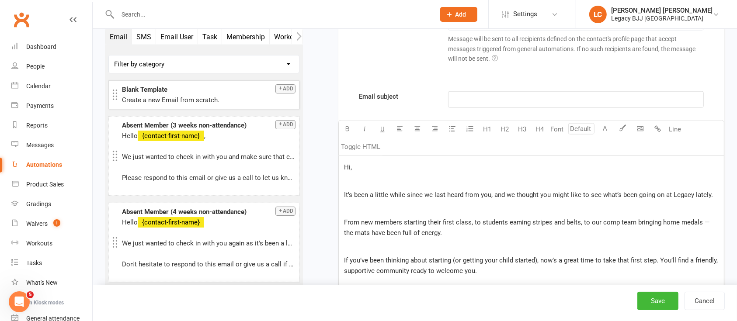
scroll to position [4265, 0]
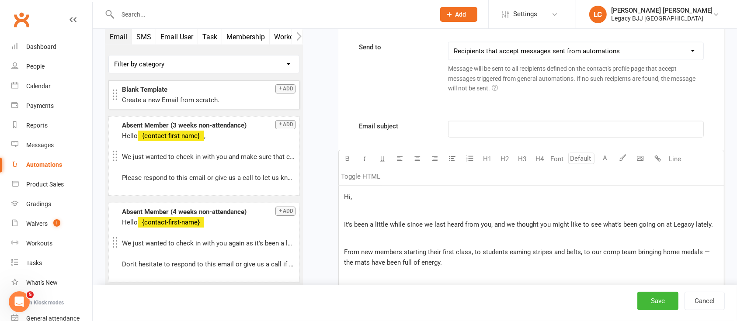
click at [390, 198] on p "Hi," at bounding box center [531, 197] width 375 height 10
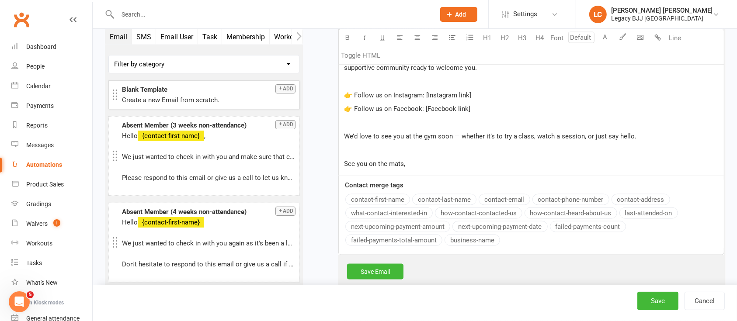
click at [377, 196] on div "Email subject ﻿ U H1 H2 H3 H4 Font A Line Toggle HTML Hi ﻿ It’s been a little w…" at bounding box center [531, 71] width 386 height 367
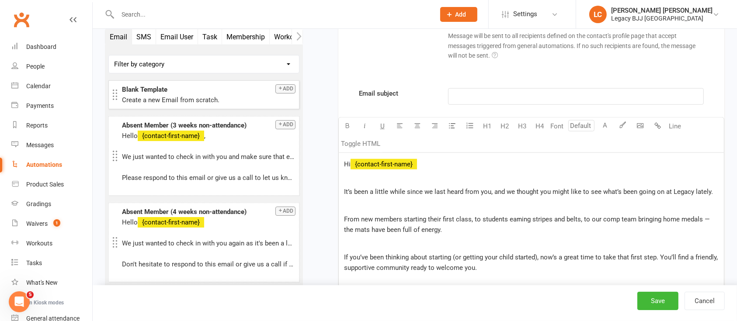
click at [406, 226] on span "From new members starting their first class, to students earning stripes and be…" at bounding box center [528, 224] width 368 height 18
click at [475, 226] on p "From new members starting their first class, to students earning stripes and be…" at bounding box center [531, 224] width 375 height 21
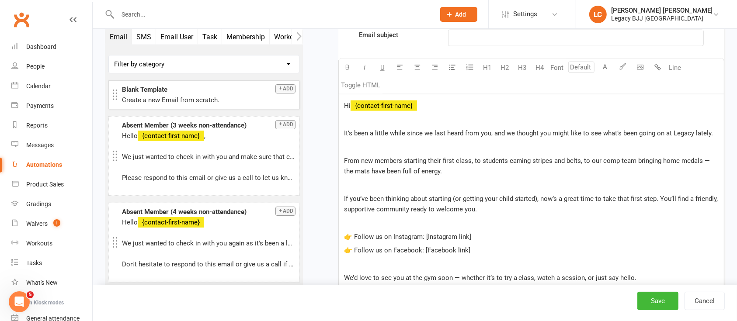
click at [519, 205] on p "If you’ve been thinking about starting (or getting your child started), now’s a…" at bounding box center [531, 204] width 375 height 21
click at [598, 197] on span "If you’ve been thinking about starting (or getting your child started), now’s a…" at bounding box center [532, 204] width 376 height 18
click at [649, 186] on p "﻿" at bounding box center [531, 185] width 375 height 10
click at [667, 201] on p "If you’ve been thinking about starting (or getting your child started), now’s a…" at bounding box center [531, 204] width 375 height 21
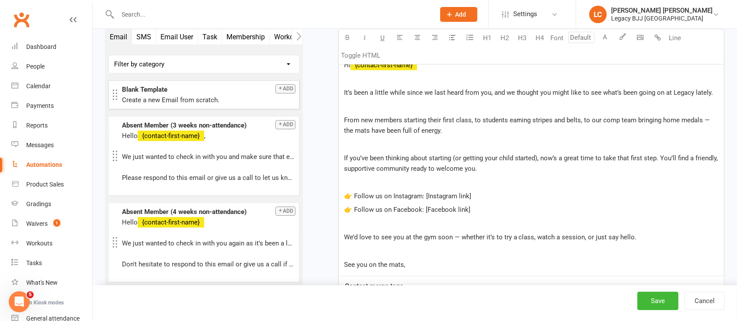
scroll to position [4414, 0]
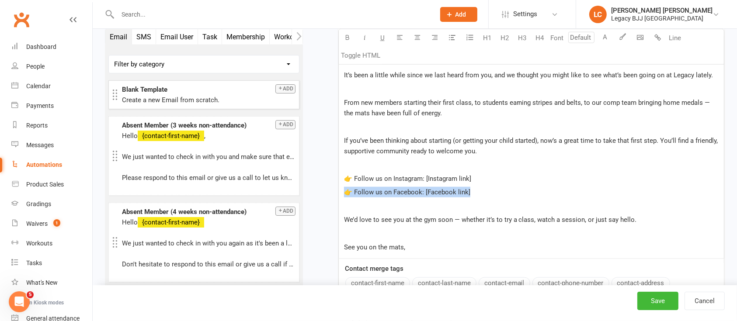
drag, startPoint x: 388, startPoint y: 187, endPoint x: 318, endPoint y: 187, distance: 70.4
click at [443, 247] on p "See you on the mats," at bounding box center [531, 247] width 375 height 10
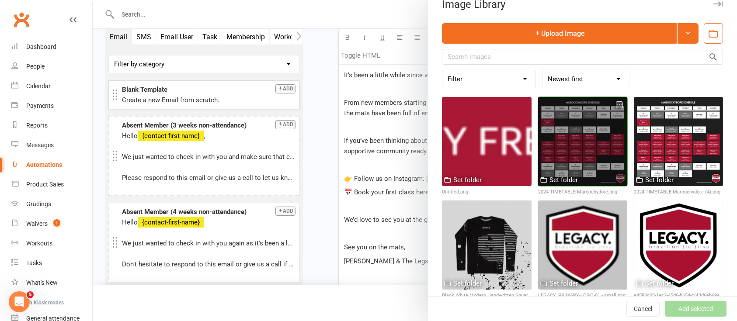
scroll to position [21, 0]
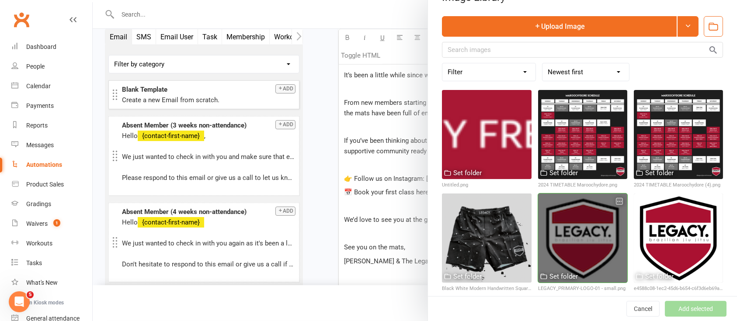
click at [600, 216] on div at bounding box center [582, 238] width 89 height 89
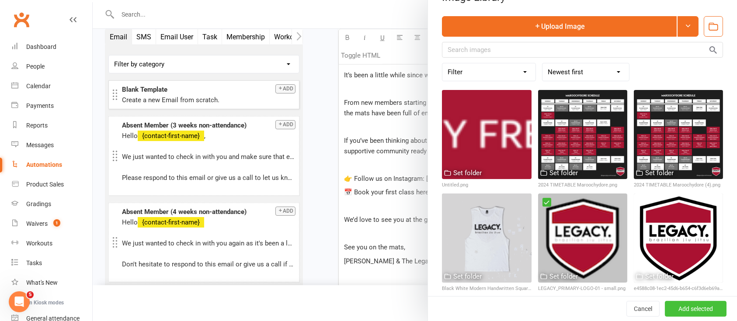
click at [685, 311] on button "Add selected" at bounding box center [696, 309] width 62 height 16
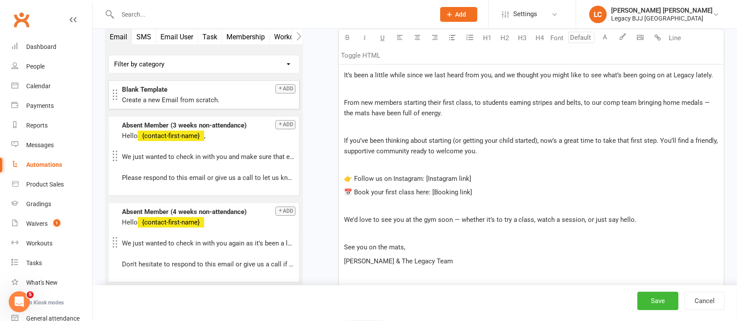
click at [460, 184] on div "Hi ﻿ {contact-first-name} ﻿ It’s been a little while since we last heard from y…" at bounding box center [531, 198] width 385 height 325
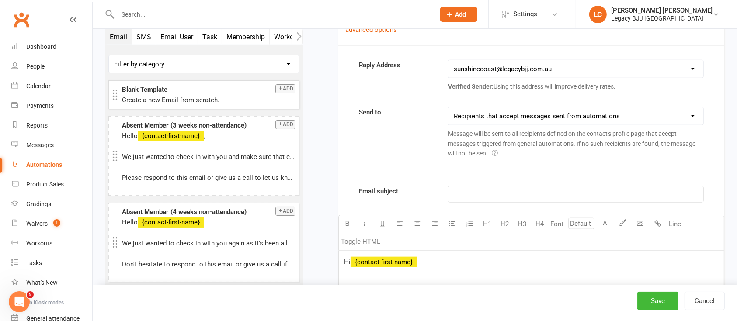
scroll to position [4181, 0]
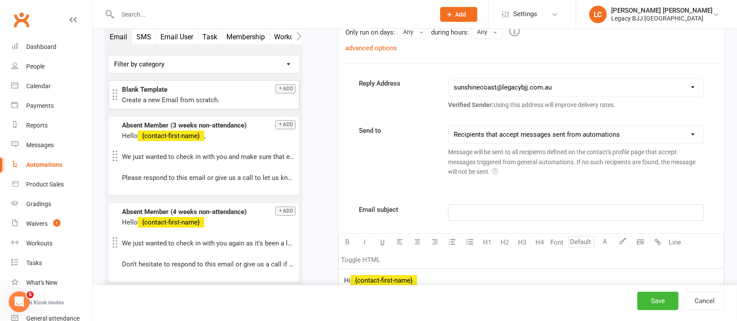
click at [463, 216] on div "﻿" at bounding box center [575, 213] width 254 height 16
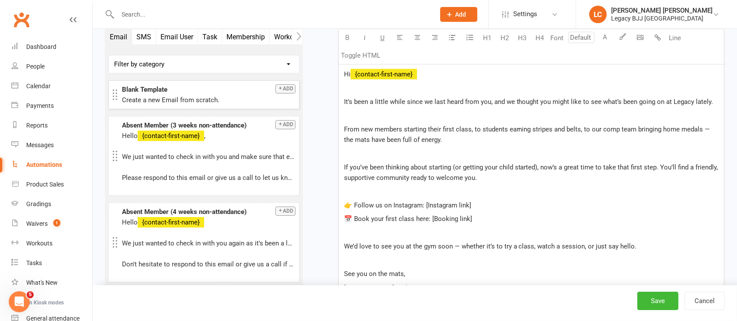
scroll to position [4414, 0]
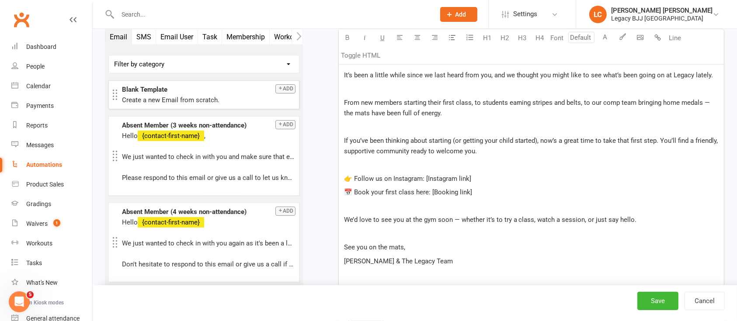
click at [483, 174] on p "👉 Follow us on Instagram: [Instagram link]" at bounding box center [531, 179] width 375 height 10
drag, startPoint x: 439, startPoint y: 173, endPoint x: 332, endPoint y: 174, distance: 107.1
drag, startPoint x: 441, startPoint y: 173, endPoint x: 331, endPoint y: 172, distance: 109.3
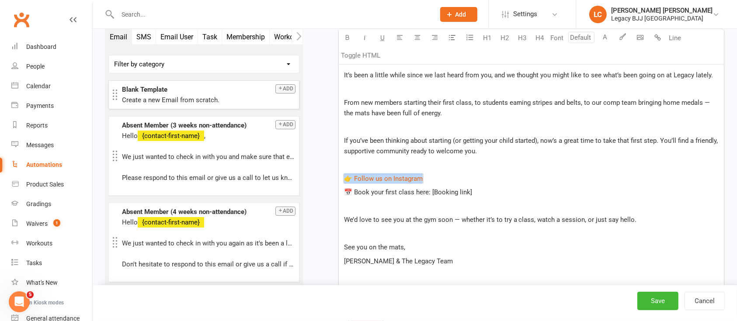
click at [479, 169] on div "Hi ﻿ {contact-first-name} ﻿ It’s been a little while since we last heard from y…" at bounding box center [531, 198] width 385 height 325
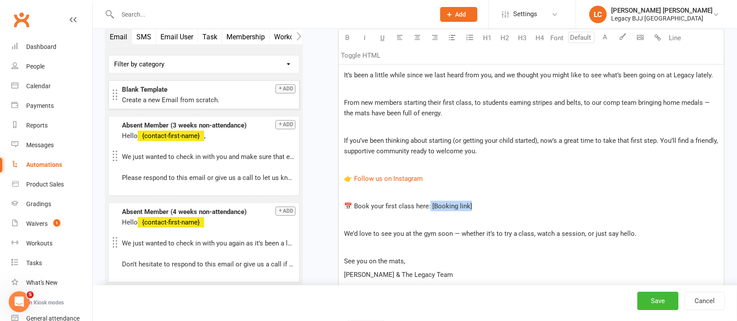
drag, startPoint x: 501, startPoint y: 203, endPoint x: 429, endPoint y: 205, distance: 72.1
click at [429, 205] on p "📅 Book your first class here: [Booking link]" at bounding box center [531, 206] width 375 height 10
drag, startPoint x: 443, startPoint y: 204, endPoint x: 333, endPoint y: 195, distance: 110.0
drag, startPoint x: 457, startPoint y: 201, endPoint x: 325, endPoint y: 195, distance: 132.1
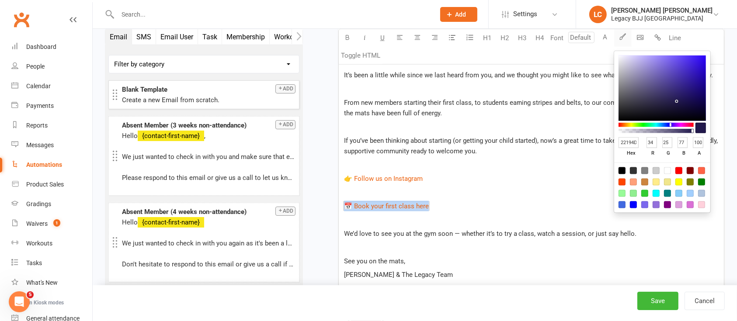
click at [626, 37] on button "button" at bounding box center [622, 37] width 17 height 17
click at [634, 144] on input "22194D" at bounding box center [629, 142] width 21 height 11
paste input "#a91834"
type input "#a91834"
type input "169"
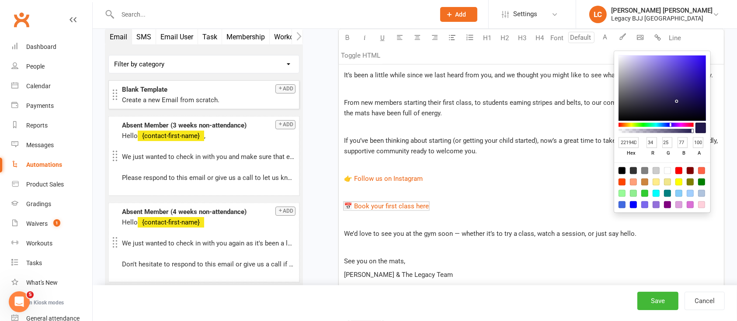
type input "24"
type input "52"
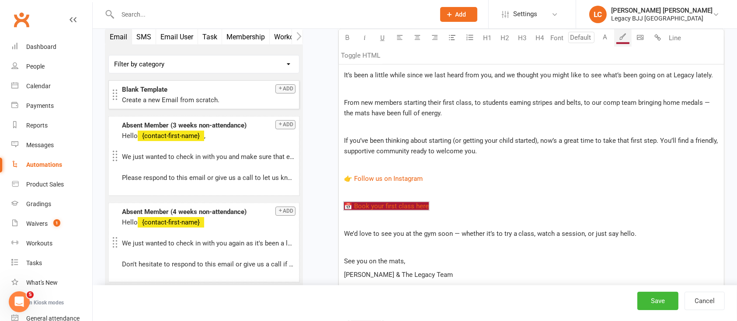
click at [514, 204] on p "﻿ $ 📅 Book your first class here $ ﻿" at bounding box center [531, 206] width 375 height 10
drag, startPoint x: 471, startPoint y: 202, endPoint x: 307, endPoint y: 205, distance: 163.5
click at [605, 37] on button "A" at bounding box center [605, 37] width 17 height 17
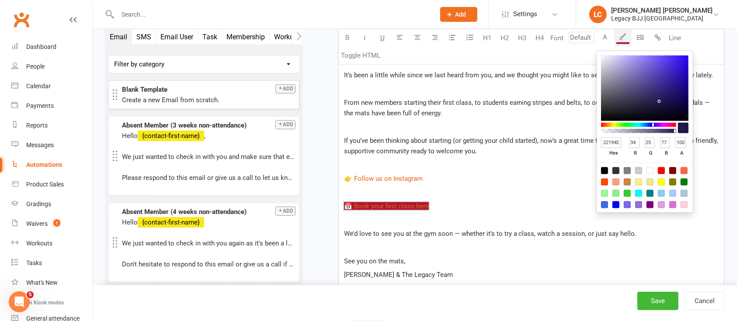
click at [649, 167] on div at bounding box center [649, 170] width 7 height 7
type input "FFFFFF"
type input "255"
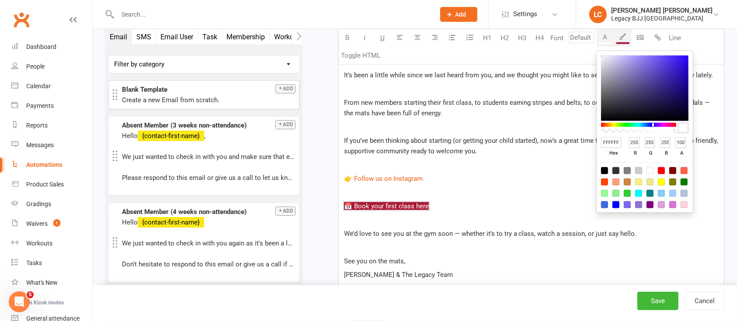
click at [476, 215] on p "﻿" at bounding box center [531, 220] width 375 height 10
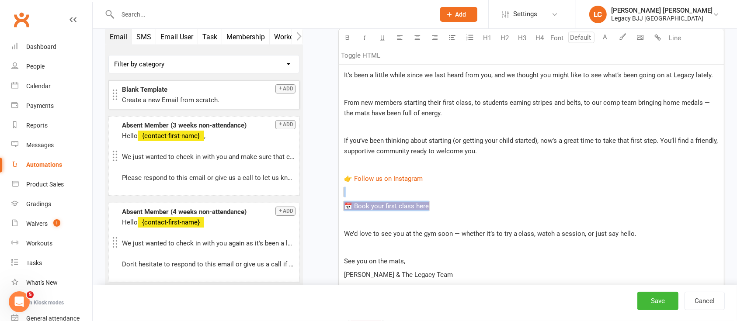
drag, startPoint x: 483, startPoint y: 201, endPoint x: 318, endPoint y: 194, distance: 164.5
click at [539, 35] on button "H4" at bounding box center [539, 37] width 17 height 17
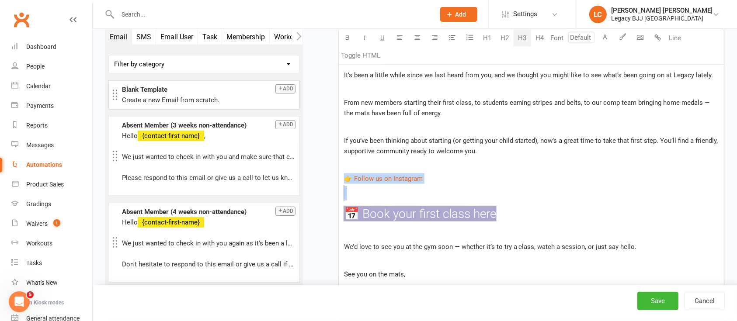
click at [524, 36] on button "H3" at bounding box center [522, 37] width 17 height 17
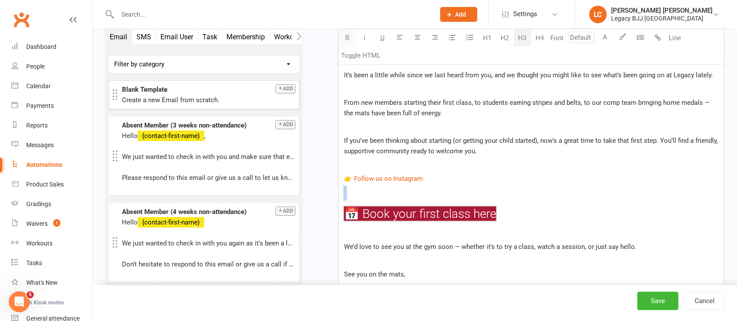
click at [347, 38] on icon "button" at bounding box center [347, 37] width 7 height 7
click at [531, 188] on h3 "﻿ $ ﻿ $ ﻿" at bounding box center [531, 194] width 375 height 14
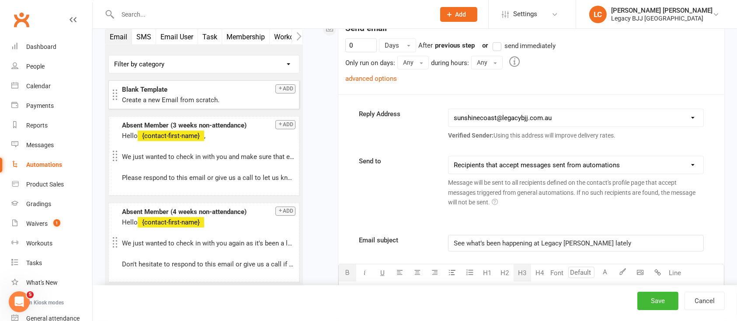
scroll to position [4123, 0]
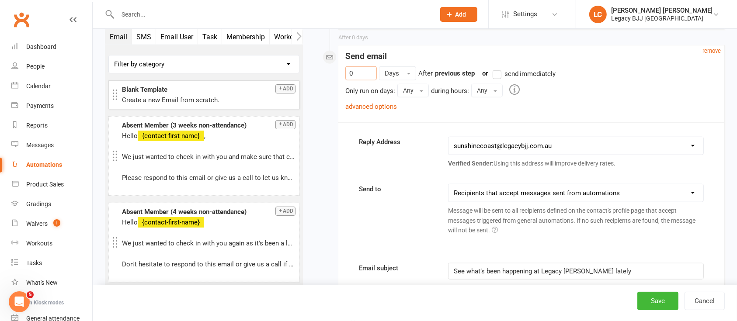
drag, startPoint x: 338, startPoint y: 69, endPoint x: 316, endPoint y: 65, distance: 22.7
click at [374, 103] on link "advanced options" at bounding box center [371, 107] width 52 height 8
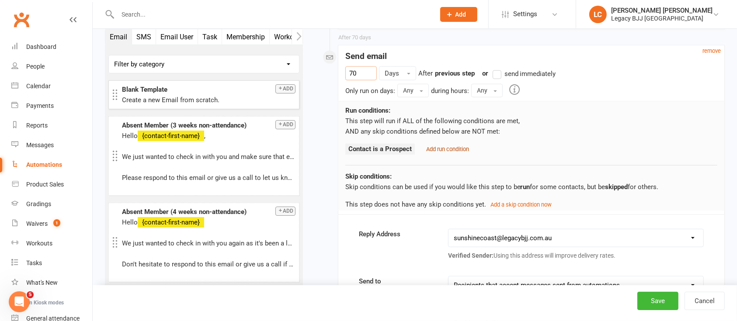
click at [437, 146] on small "Add run condition" at bounding box center [447, 149] width 43 height 7
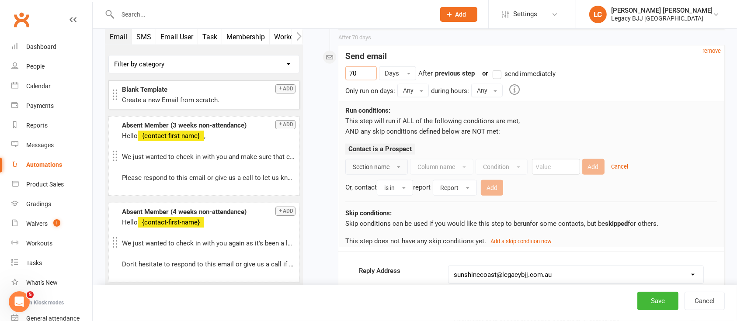
type input "70"
click at [397, 165] on button "Section name" at bounding box center [376, 167] width 63 height 16
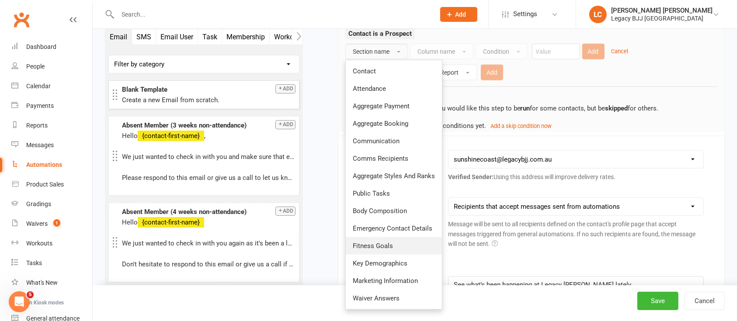
scroll to position [4239, 0]
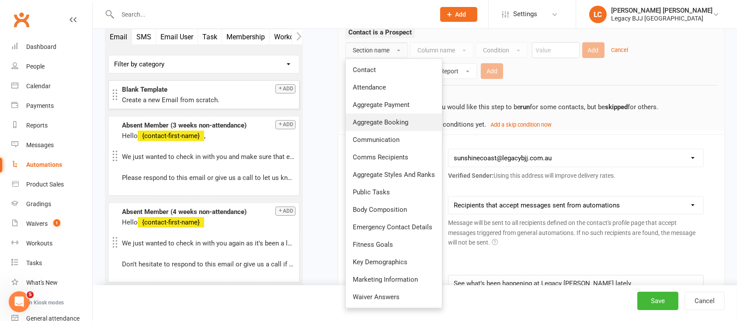
click at [403, 118] on span "Aggregate Booking" at bounding box center [381, 122] width 56 height 8
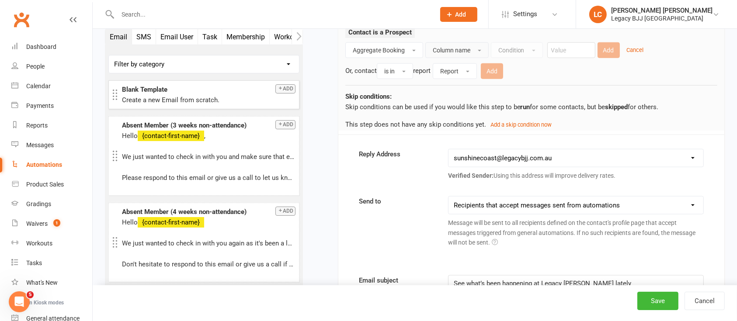
click at [472, 42] on button "Column name" at bounding box center [456, 50] width 63 height 16
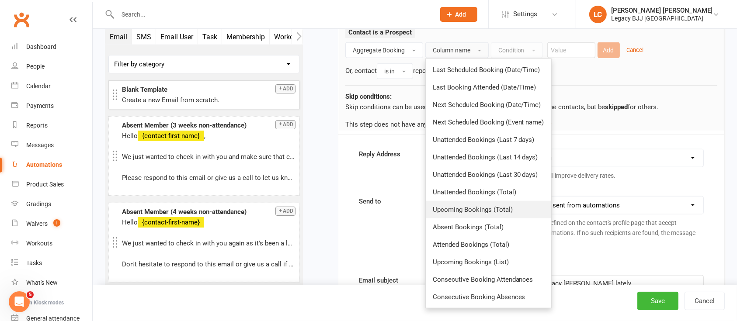
click at [487, 209] on span "Upcoming Bookings (Total)" at bounding box center [473, 210] width 80 height 8
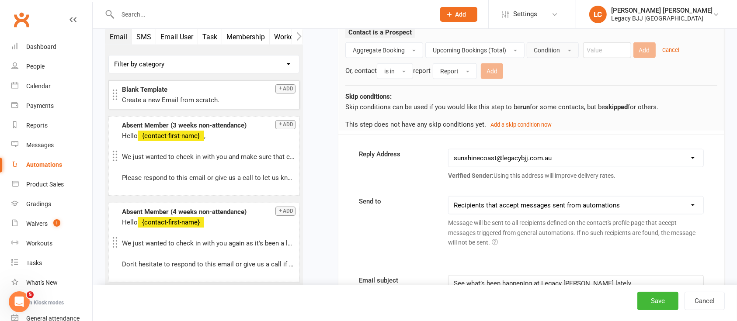
click at [553, 47] on span "Condition" at bounding box center [547, 50] width 26 height 7
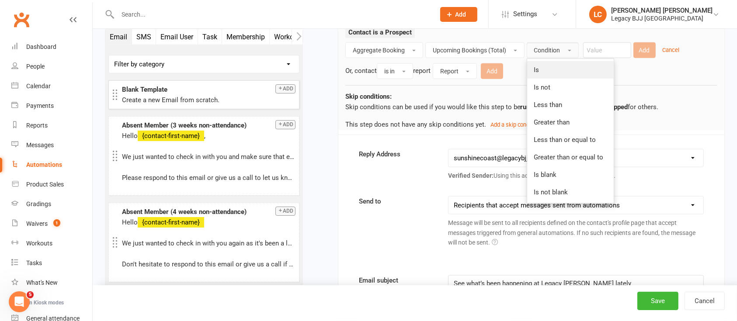
click at [555, 66] on link "Is" at bounding box center [570, 69] width 87 height 17
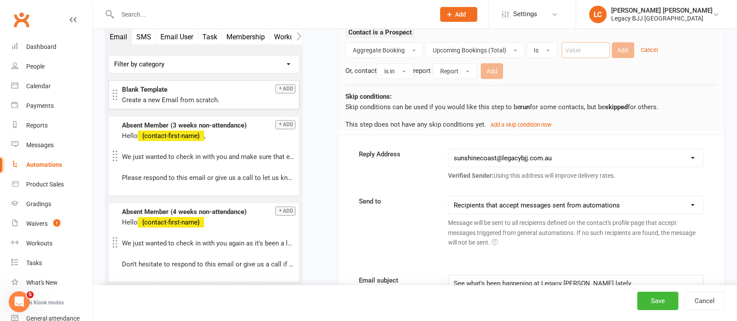
click at [597, 47] on input "number" at bounding box center [586, 50] width 48 height 16
type input "0"
click at [615, 49] on button "Add" at bounding box center [623, 50] width 22 height 16
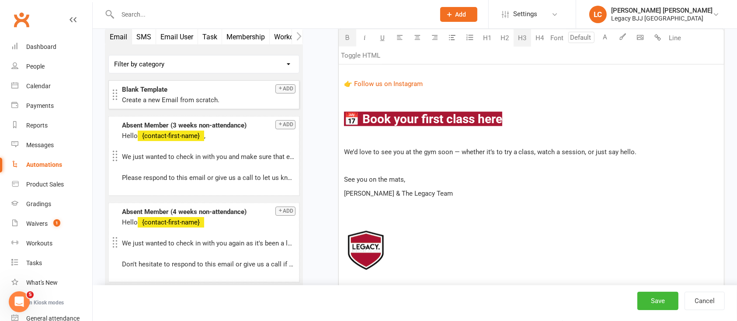
scroll to position [4764, 0]
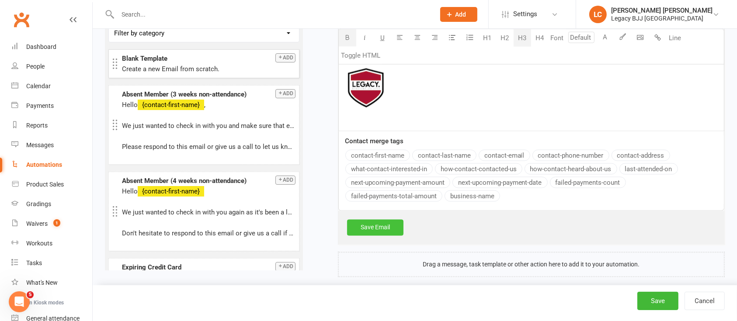
click at [381, 222] on link "Save Email" at bounding box center [375, 228] width 56 height 16
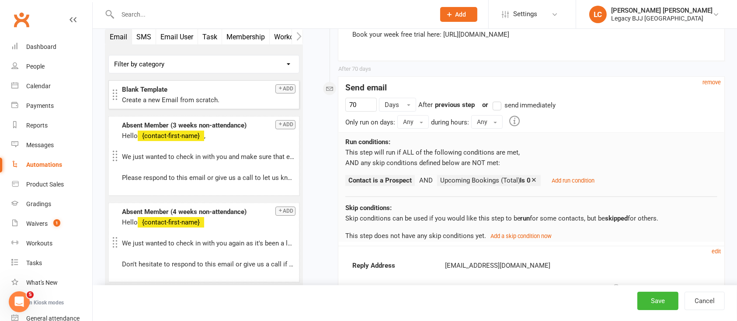
scroll to position [4133, 0]
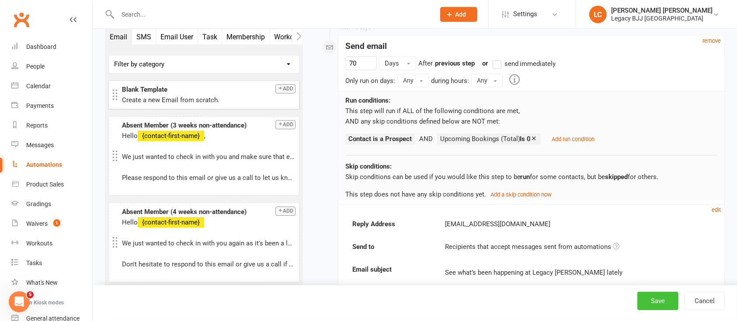
click at [658, 299] on button "Save" at bounding box center [657, 301] width 41 height 18
select select "true"
select select "100"
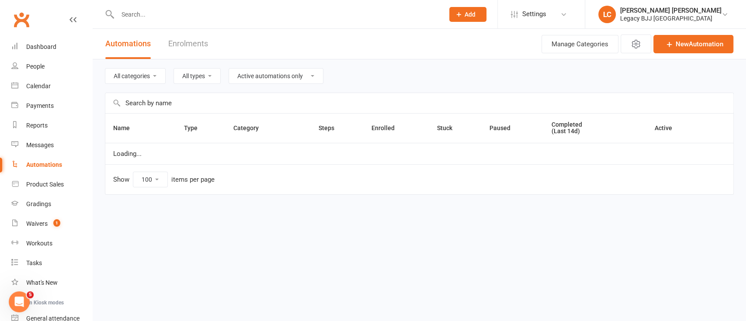
select select "504"
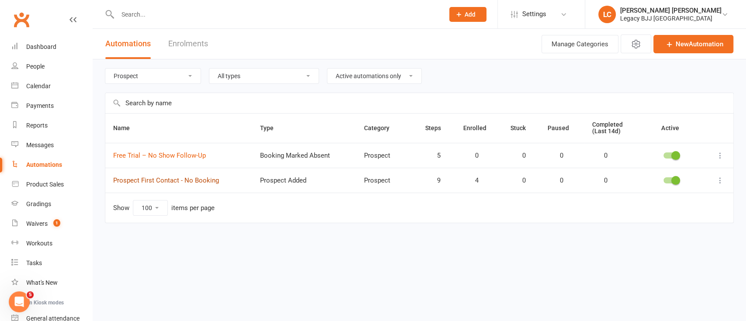
click at [168, 181] on link "Prospect First Contact - No Booking" at bounding box center [166, 181] width 106 height 8
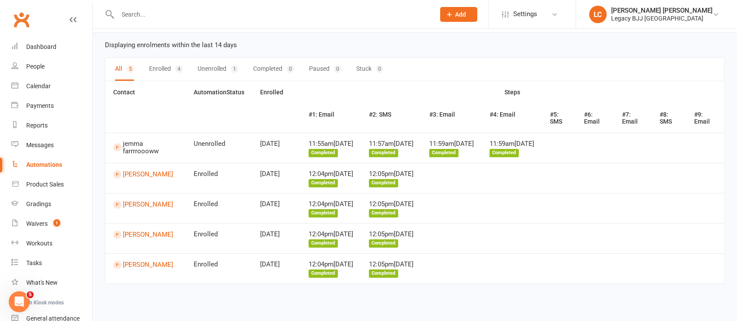
scroll to position [41, 0]
click at [126, 170] on link "[PERSON_NAME]" at bounding box center [145, 174] width 65 height 8
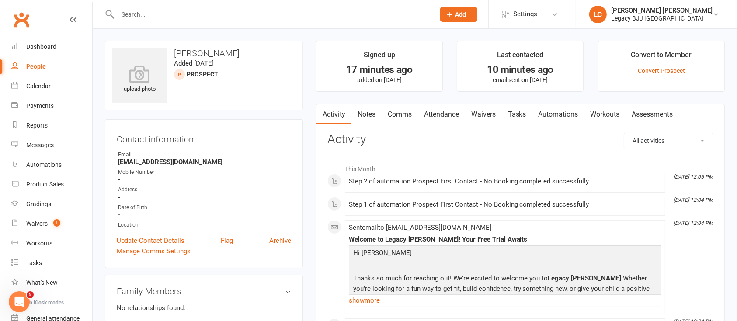
click at [568, 110] on link "Automations" at bounding box center [558, 114] width 52 height 20
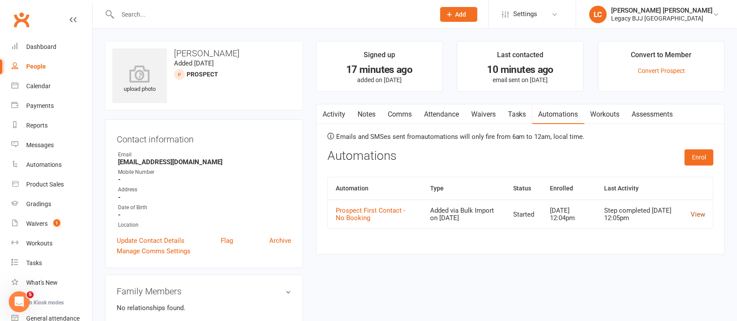
click at [705, 215] on link "View" at bounding box center [698, 215] width 14 height 8
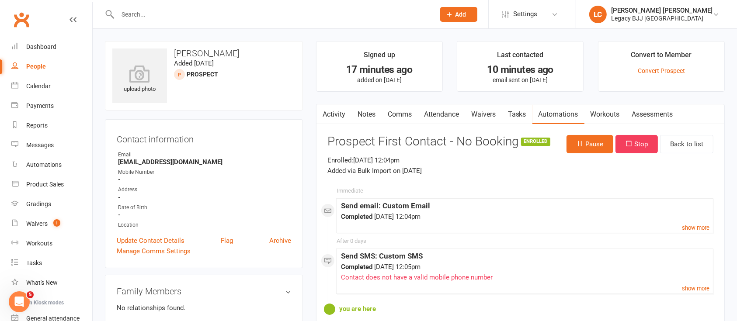
click at [340, 114] on link "Activity" at bounding box center [333, 114] width 35 height 20
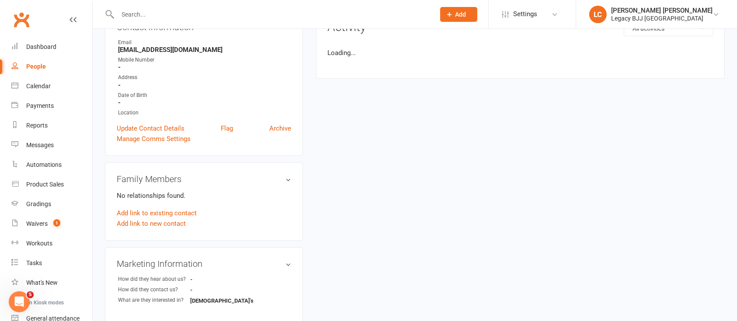
scroll to position [116, 0]
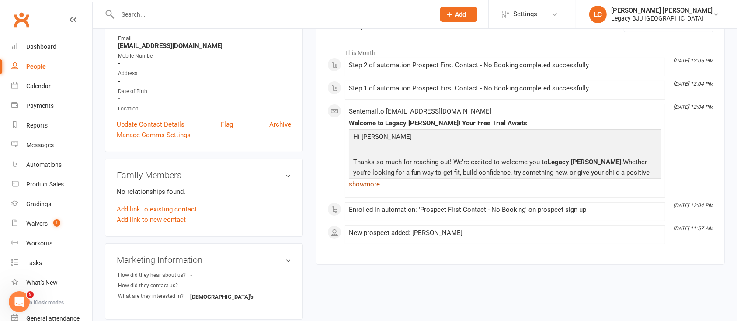
click at [374, 182] on link "show more" at bounding box center [505, 184] width 313 height 12
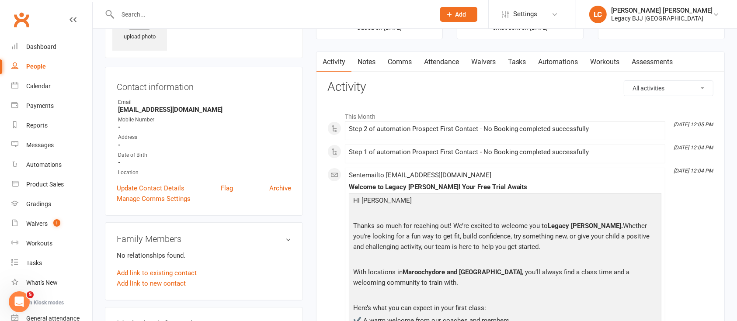
scroll to position [0, 0]
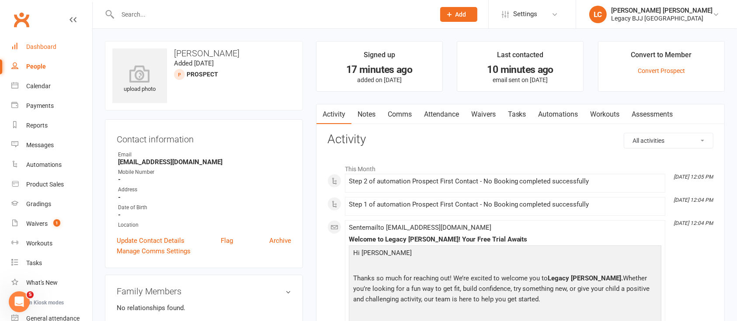
click at [45, 50] on div "Dashboard" at bounding box center [41, 46] width 30 height 7
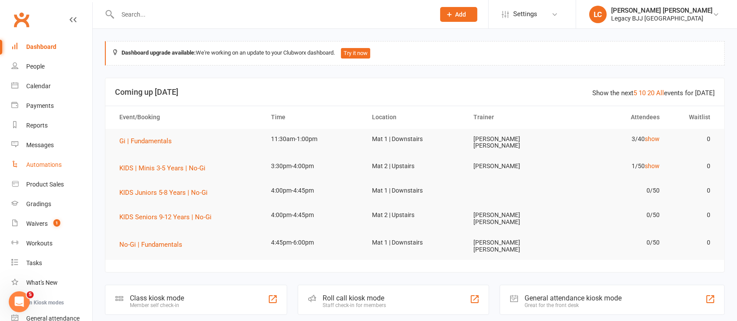
click at [38, 167] on div "Automations" at bounding box center [43, 164] width 35 height 7
select select "true"
select select "100"
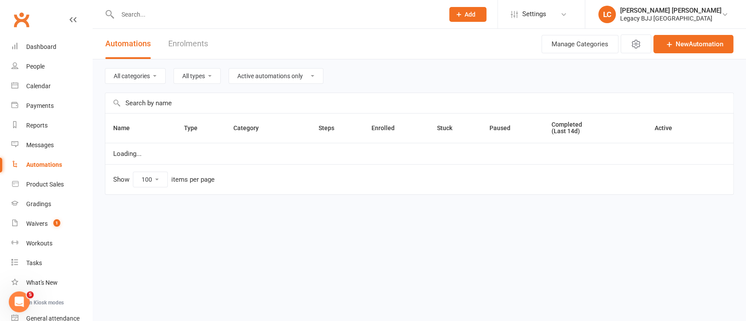
select select "504"
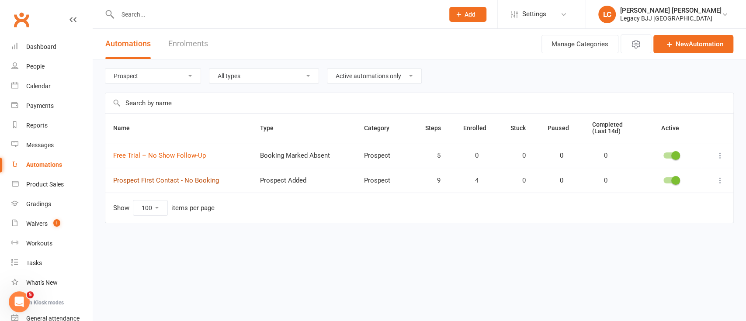
click at [191, 180] on link "Prospect First Contact - No Booking" at bounding box center [166, 181] width 106 height 8
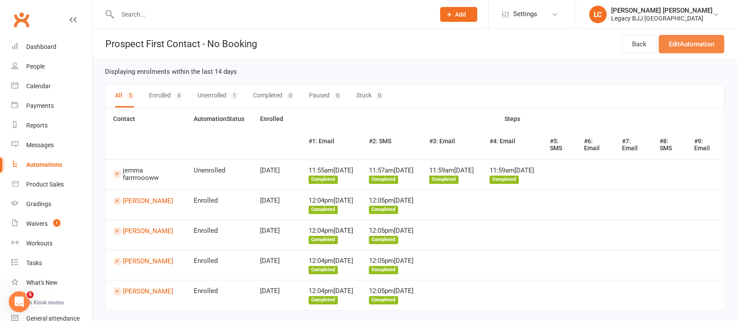
click at [710, 46] on link "Edit Automation" at bounding box center [692, 44] width 66 height 18
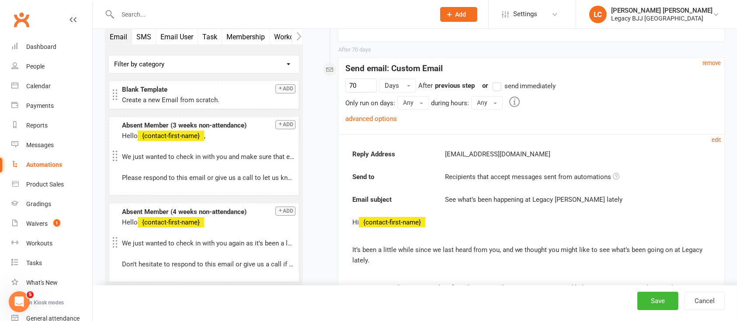
scroll to position [4092, 0]
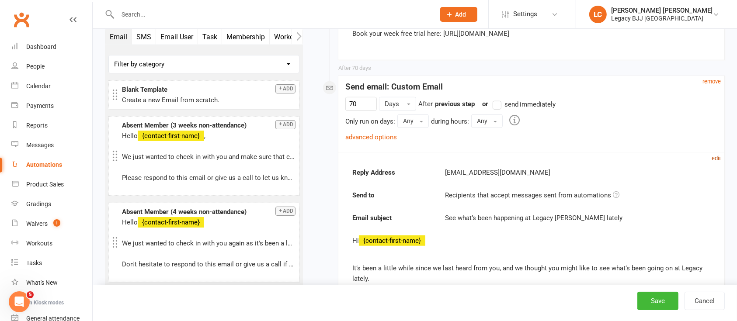
click at [719, 155] on small "edit" at bounding box center [716, 158] width 9 height 7
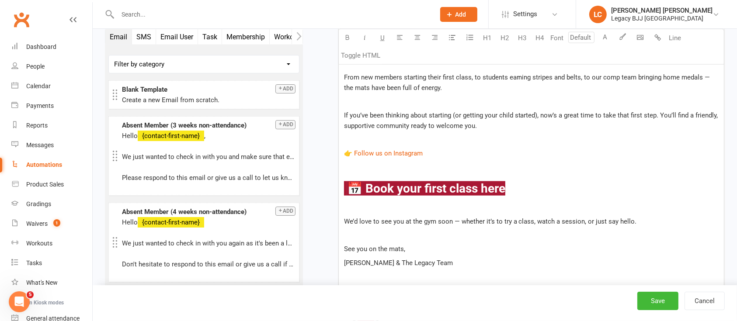
scroll to position [4442, 0]
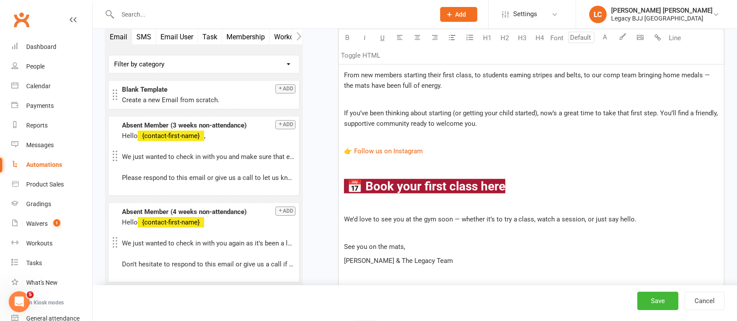
click at [570, 122] on p "If you’ve been thinking about starting (or getting your child started), now’s a…" at bounding box center [531, 118] width 375 height 21
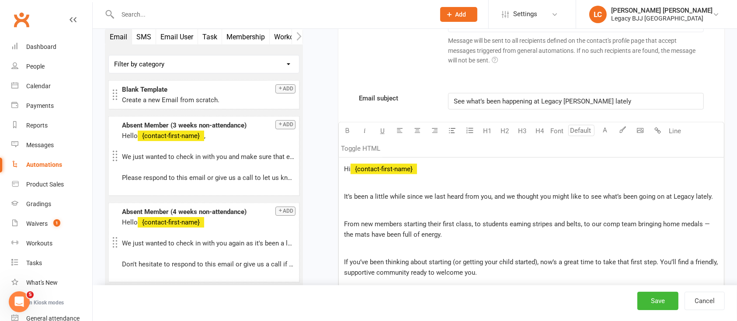
scroll to position [4267, 0]
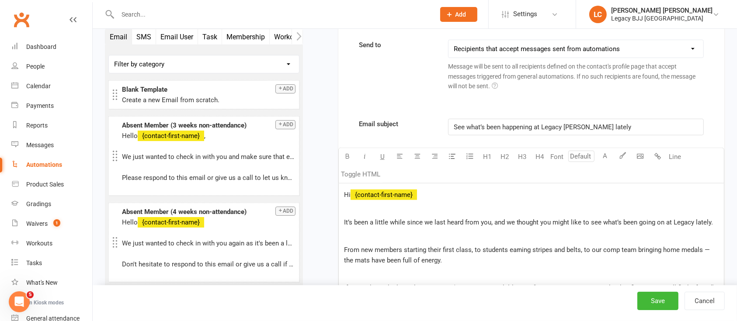
click at [347, 192] on span "Hi" at bounding box center [347, 195] width 7 height 8
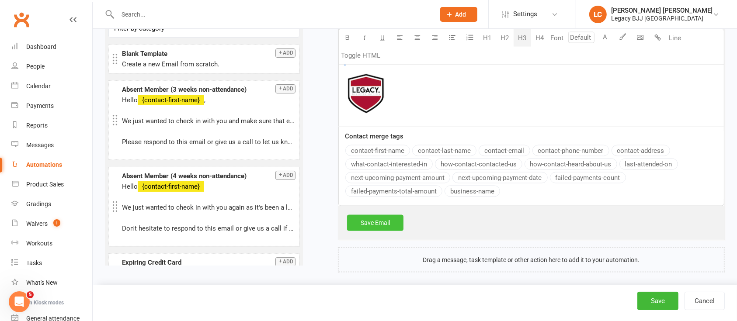
scroll to position [4658, 0]
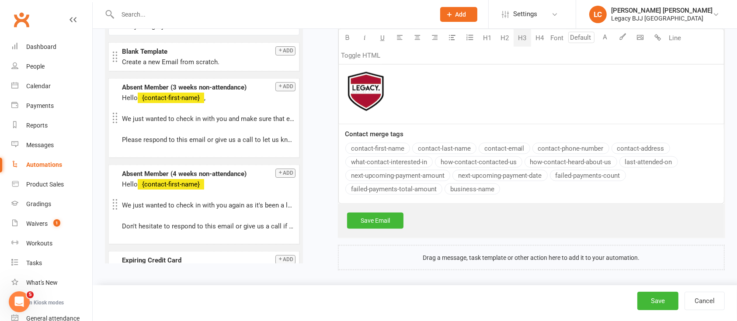
drag, startPoint x: 345, startPoint y: 192, endPoint x: 407, endPoint y: 68, distance: 138.4
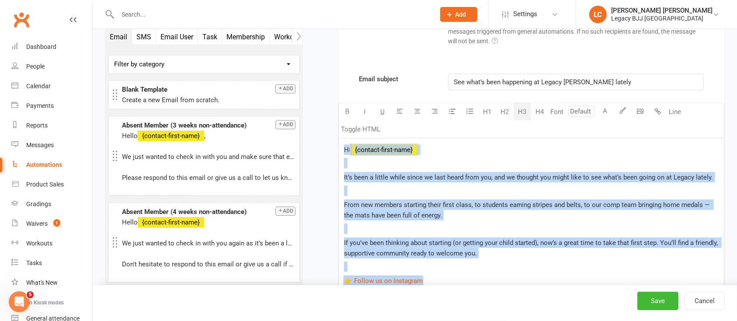
scroll to position [4308, 0]
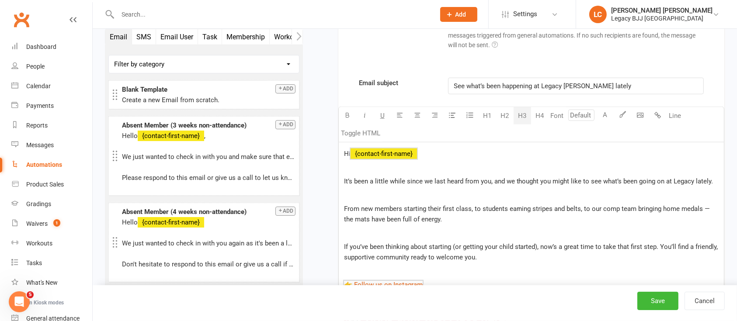
click at [518, 82] on span "See what’s been happening at Legacy [PERSON_NAME] lately" at bounding box center [542, 86] width 177 height 8
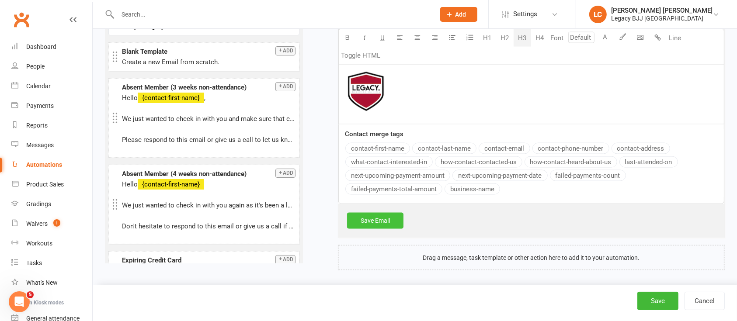
click at [362, 213] on link "Save Email" at bounding box center [375, 221] width 56 height 16
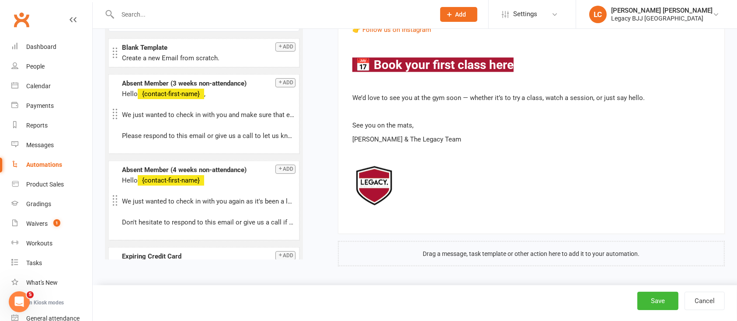
scroll to position [4442, 0]
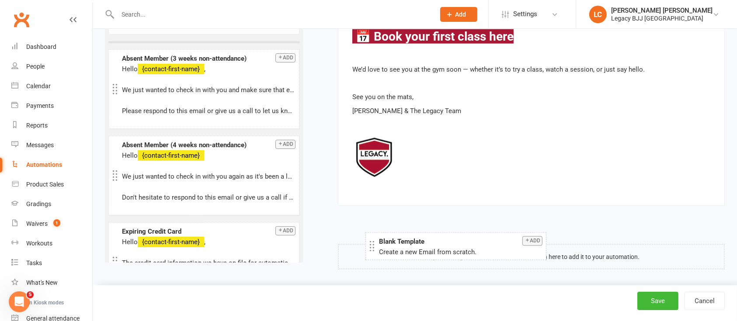
drag, startPoint x: 164, startPoint y: 48, endPoint x: 420, endPoint y: 239, distance: 320.1
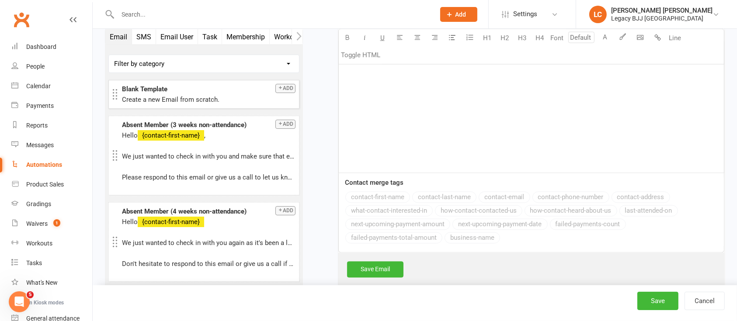
scroll to position [4868, 0]
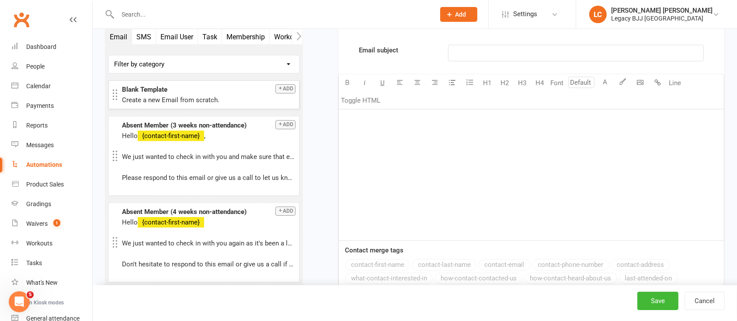
click at [398, 143] on div "﻿" at bounding box center [531, 175] width 385 height 131
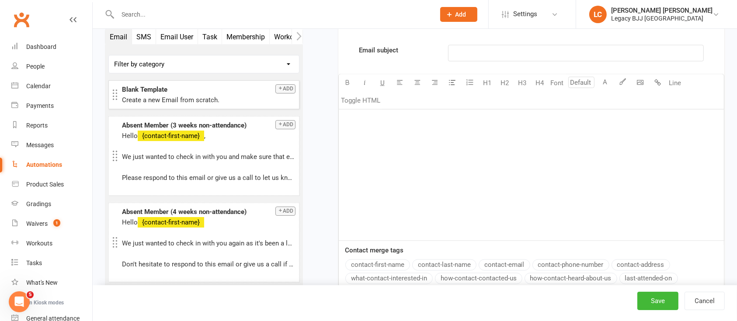
paste div
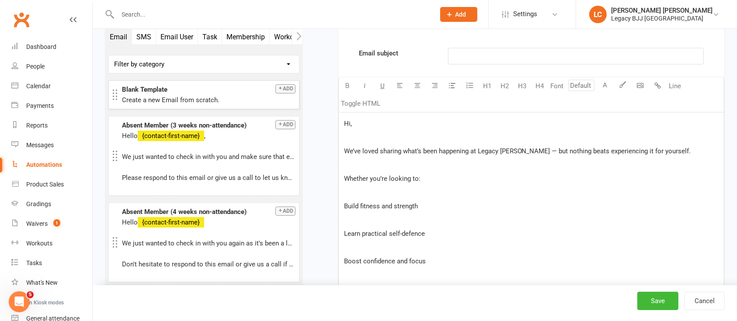
scroll to position [4847, 0]
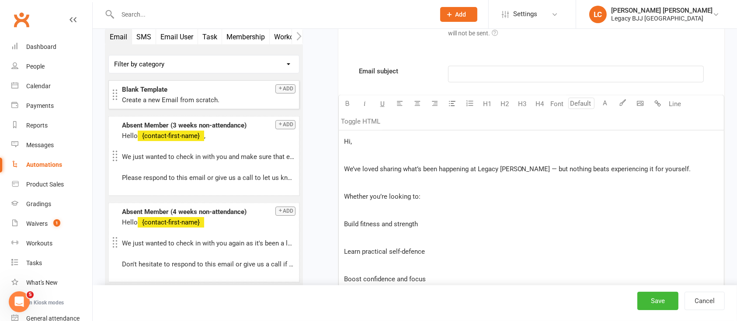
click at [373, 142] on p "Hi," at bounding box center [531, 142] width 375 height 10
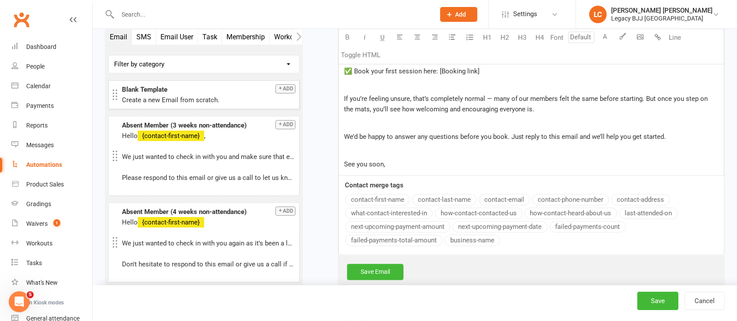
click at [384, 196] on div "Email subject ﻿ U H1 H2 H3 H4 Font A Line Toggle HTML Hi ﻿ We’ve loved sharing …" at bounding box center [531, 15] width 386 height 480
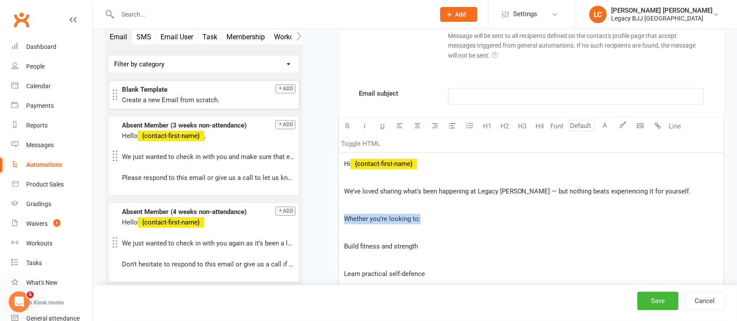
drag, startPoint x: 432, startPoint y: 217, endPoint x: 334, endPoint y: 215, distance: 97.5
click at [358, 221] on div "Hi ﻿ {contact-first-name} ﻿ We’ve loved sharing what’s been happening at Legacy…" at bounding box center [531, 321] width 385 height 336
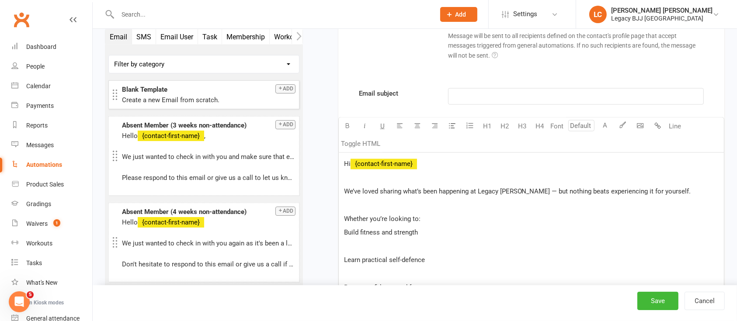
click at [362, 247] on p "﻿" at bounding box center [531, 247] width 375 height 10
click at [365, 263] on div "Hi ﻿ {contact-first-name} ﻿ We’ve loved sharing what’s been happening at Legacy…" at bounding box center [531, 307] width 385 height 308
click at [387, 256] on p "﻿" at bounding box center [531, 260] width 375 height 10
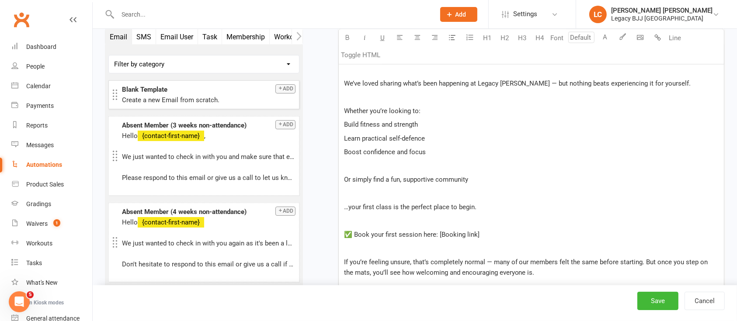
scroll to position [4941, 0]
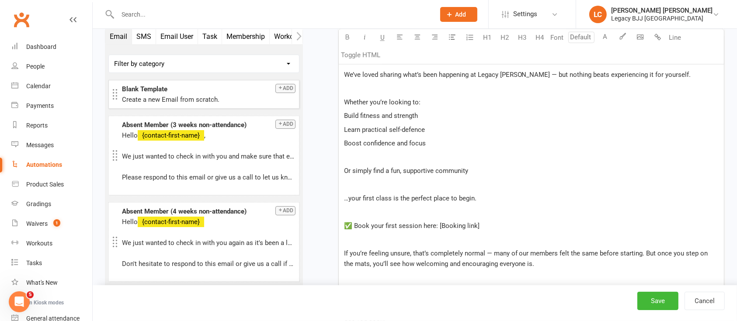
click at [387, 159] on p "﻿" at bounding box center [531, 158] width 375 height 10
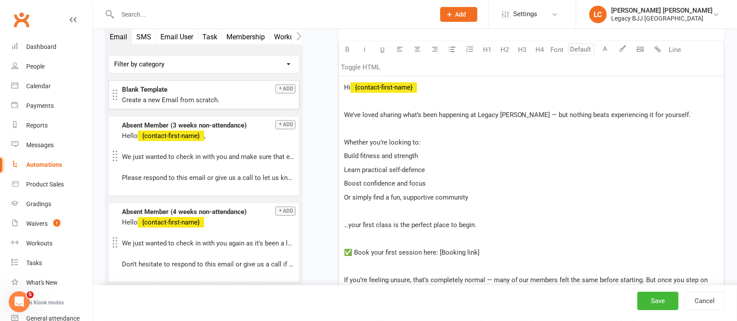
scroll to position [4882, 0]
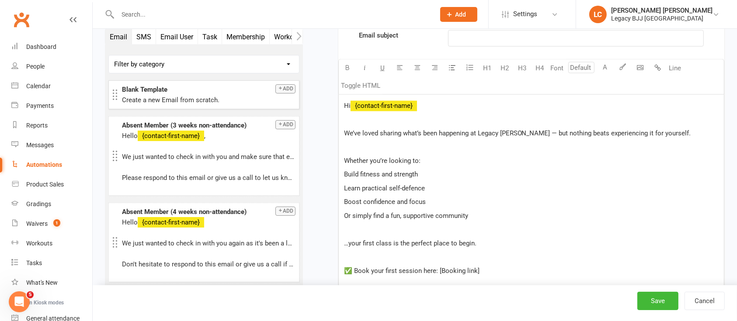
click at [344, 171] on span "Build fitness and strength" at bounding box center [381, 175] width 74 height 8
click at [345, 185] on span "Learn practical self-defence" at bounding box center [384, 189] width 81 height 8
click at [342, 198] on div "Hi ﻿ {contact-first-name} ﻿ We’ve loved sharing what’s been happening at Legacy…" at bounding box center [531, 235] width 385 height 281
click at [345, 212] on span "Or simply find a fun, supportive community" at bounding box center [406, 216] width 124 height 8
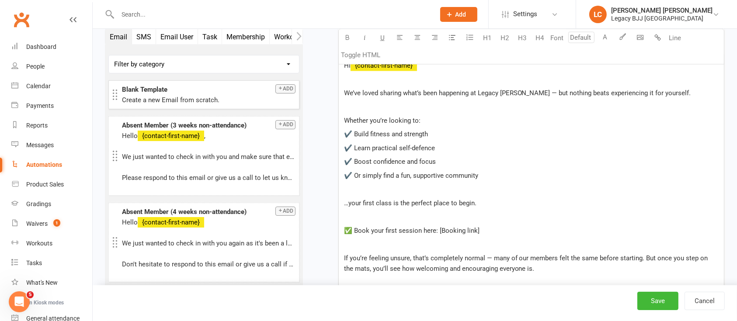
scroll to position [4941, 0]
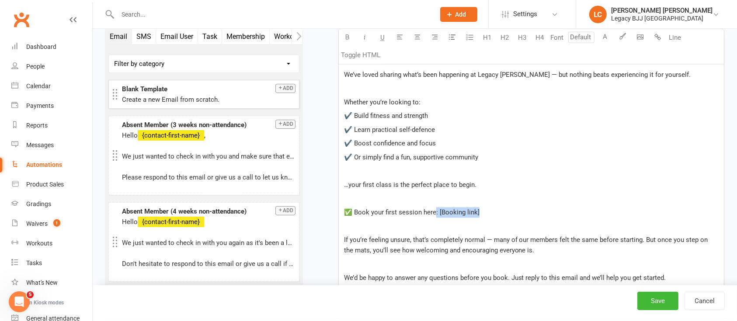
drag, startPoint x: 494, startPoint y: 208, endPoint x: 435, endPoint y: 212, distance: 59.1
click at [435, 212] on p "✅ Book your first session here: [Booking link]" at bounding box center [531, 213] width 375 height 10
drag, startPoint x: 454, startPoint y: 208, endPoint x: 318, endPoint y: 205, distance: 136.0
drag, startPoint x: 455, startPoint y: 212, endPoint x: 318, endPoint y: 202, distance: 137.2
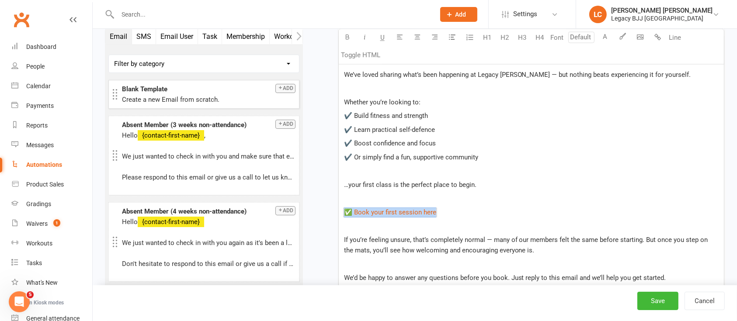
click at [626, 39] on icon "button" at bounding box center [622, 36] width 7 height 7
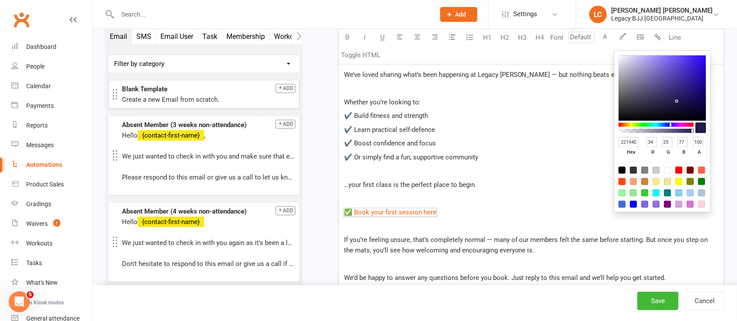
click at [629, 145] on input "22194D" at bounding box center [629, 142] width 21 height 11
paste input "#a91834"
type input "#a91834"
type input "169"
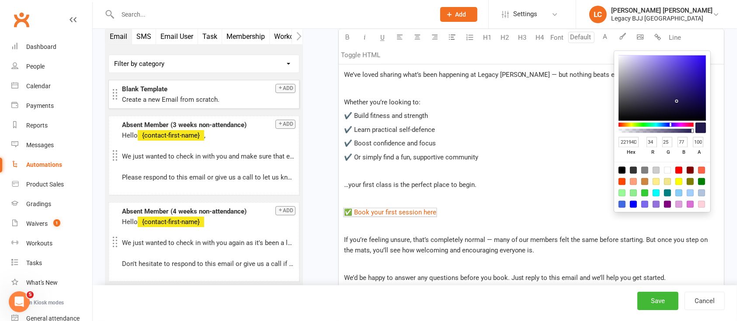
type input "24"
type input "52"
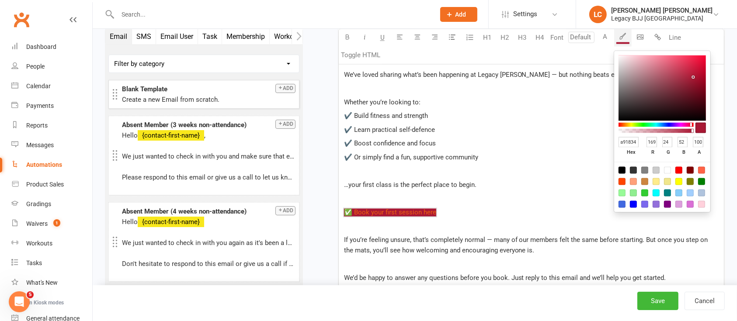
click at [513, 185] on p "…your first class is the perfect place to begin." at bounding box center [531, 185] width 375 height 10
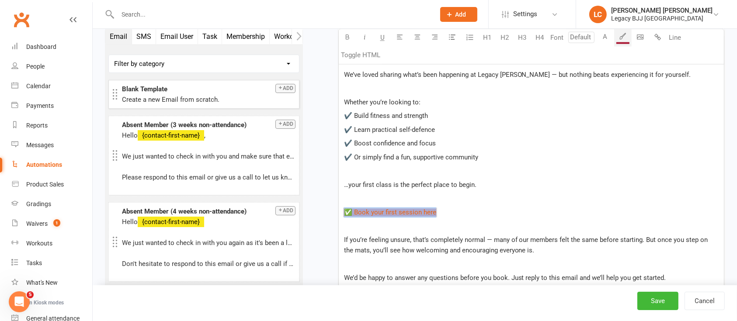
drag, startPoint x: 464, startPoint y: 209, endPoint x: 331, endPoint y: 208, distance: 133.3
click at [603, 37] on button "A" at bounding box center [605, 37] width 17 height 17
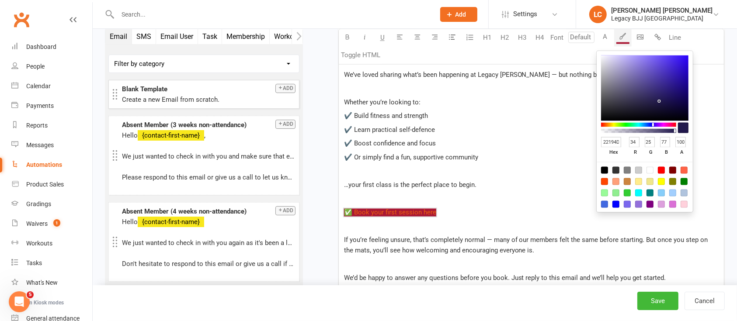
click at [653, 170] on div at bounding box center [645, 187] width 96 height 50
click at [649, 170] on div at bounding box center [649, 170] width 7 height 7
type input "FFFFFF"
type input "255"
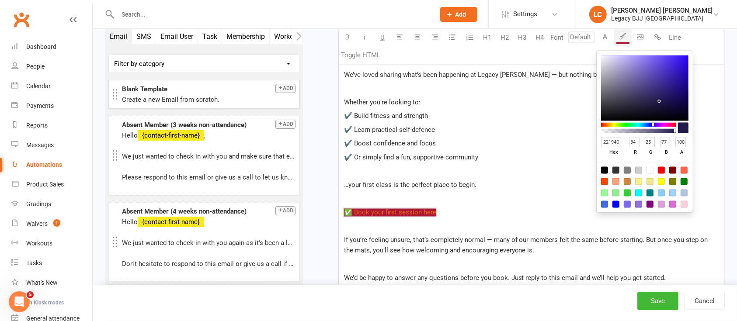
type input "255"
click at [456, 201] on div "Hi ﻿ {contact-first-name} ﻿ We’ve loved sharing what’s been happening at Legacy…" at bounding box center [531, 176] width 385 height 281
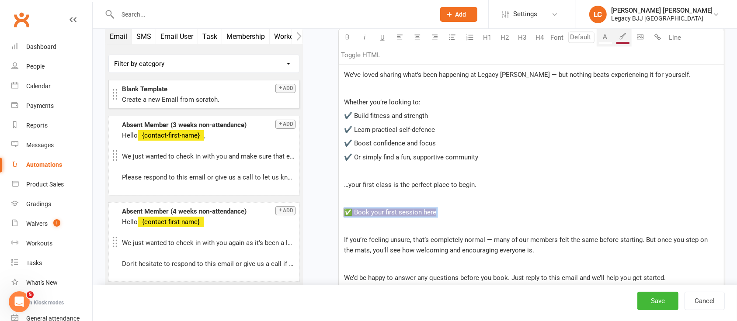
drag, startPoint x: 483, startPoint y: 219, endPoint x: 337, endPoint y: 208, distance: 146.8
click at [524, 37] on button "H3" at bounding box center [522, 37] width 17 height 17
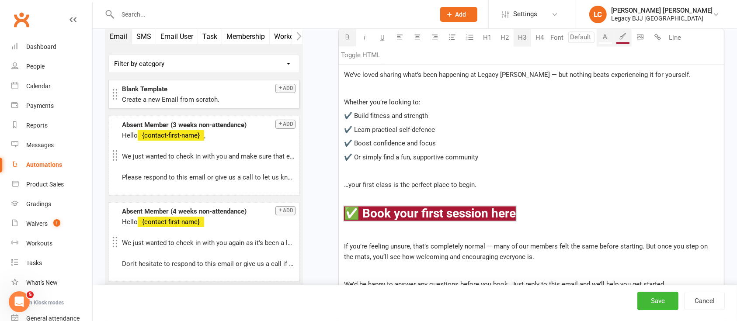
click at [351, 40] on button "button" at bounding box center [347, 37] width 17 height 17
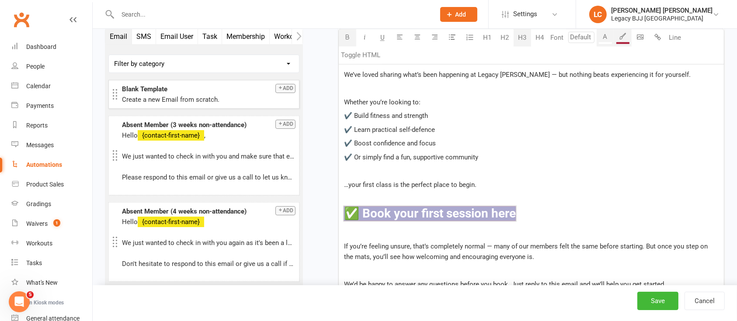
click at [558, 198] on p "﻿" at bounding box center [531, 199] width 375 height 10
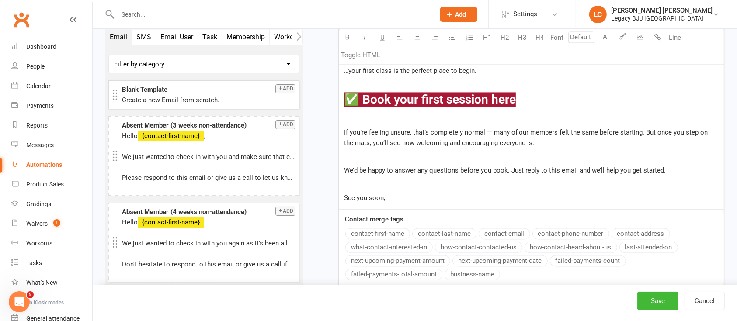
scroll to position [5057, 0]
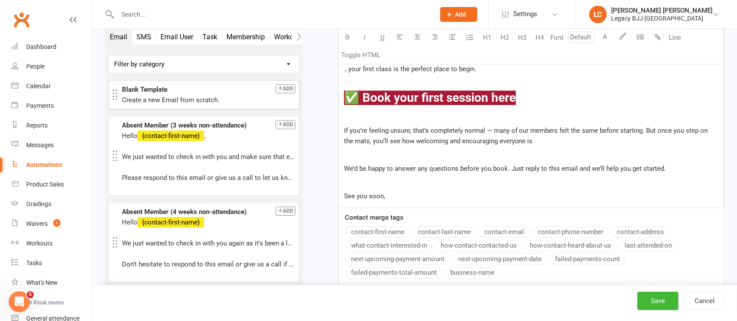
click at [493, 128] on span "If you’re feeling unsure, that’s completely normal — many of our members felt t…" at bounding box center [527, 136] width 366 height 18
click at [481, 191] on p "See you soon," at bounding box center [531, 196] width 375 height 10
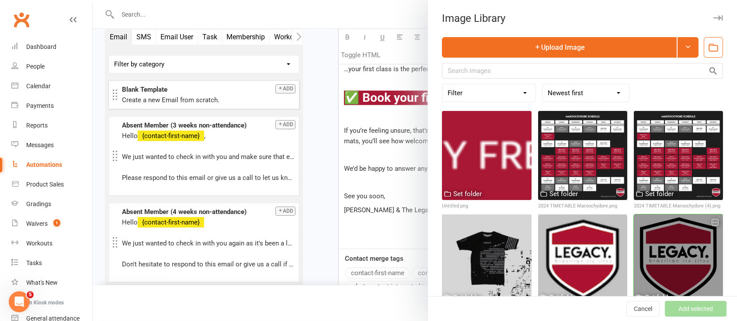
click at [642, 235] on div at bounding box center [678, 259] width 89 height 89
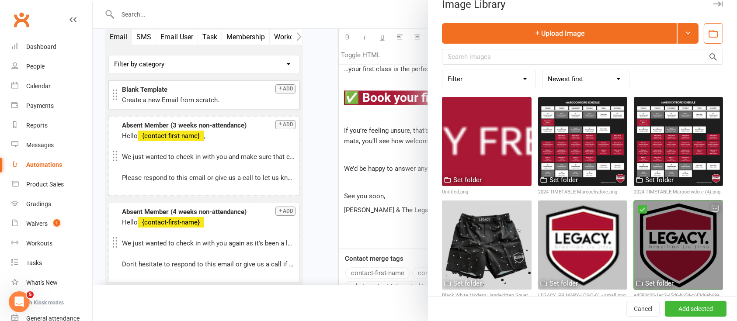
scroll to position [21, 0]
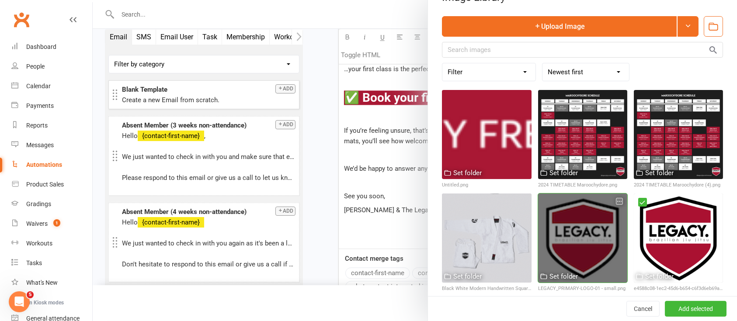
click at [587, 247] on div at bounding box center [582, 238] width 89 height 89
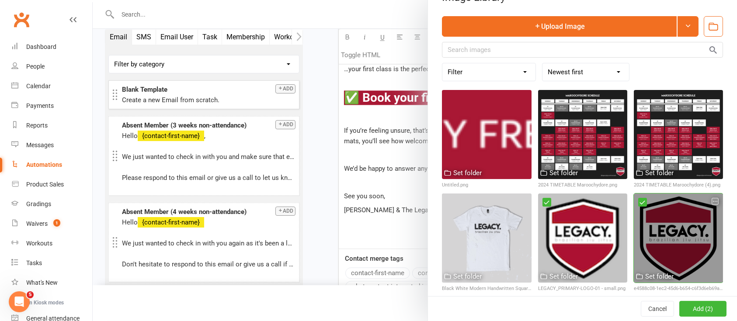
click at [643, 240] on div at bounding box center [678, 238] width 89 height 89
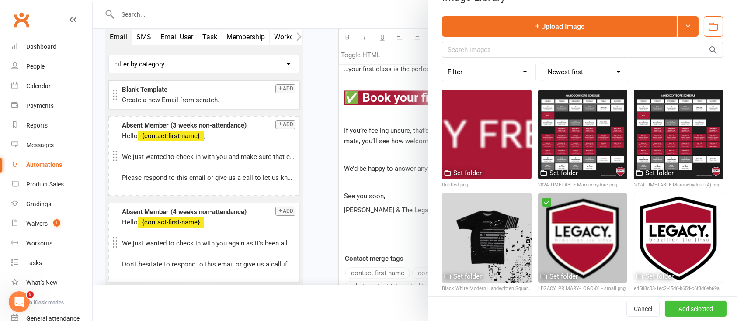
click at [688, 306] on button "Add selected" at bounding box center [696, 309] width 62 height 16
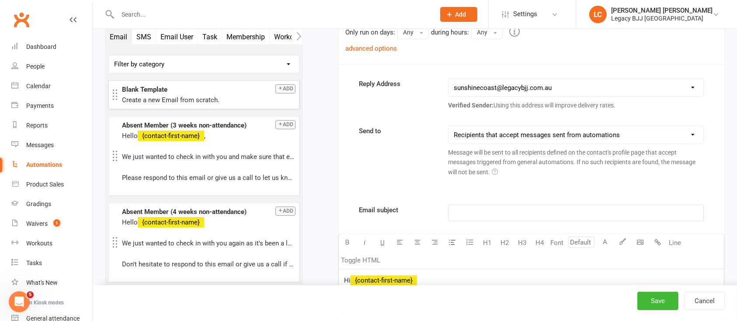
scroll to position [4649, 0]
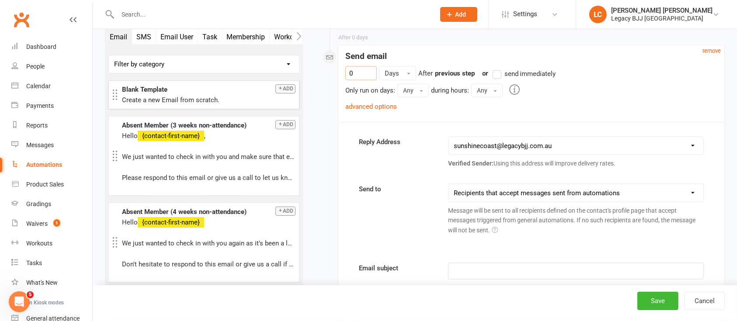
drag, startPoint x: 365, startPoint y: 71, endPoint x: 308, endPoint y: 59, distance: 58.4
click at [341, 66] on div "0 Days After Prospect added previous step or send immediately Only run on days:…" at bounding box center [531, 94] width 386 height 56
click at [384, 103] on link "advanced options" at bounding box center [371, 107] width 52 height 8
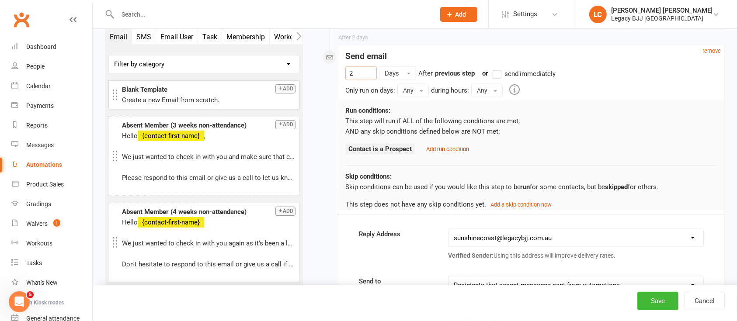
click at [453, 146] on small "Add run condition" at bounding box center [447, 149] width 43 height 7
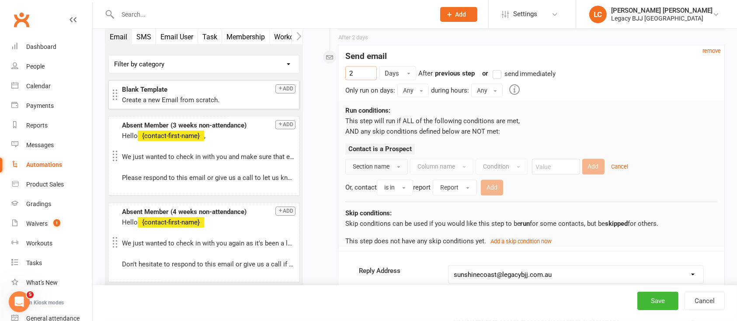
type input "2"
click at [390, 161] on button "Section name" at bounding box center [376, 167] width 63 height 16
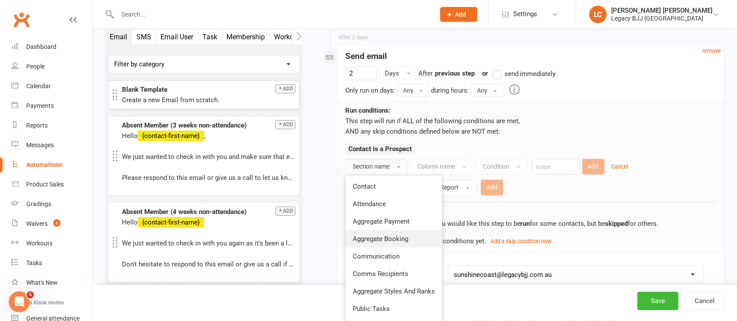
click at [390, 235] on span "Aggregate Booking" at bounding box center [381, 239] width 56 height 8
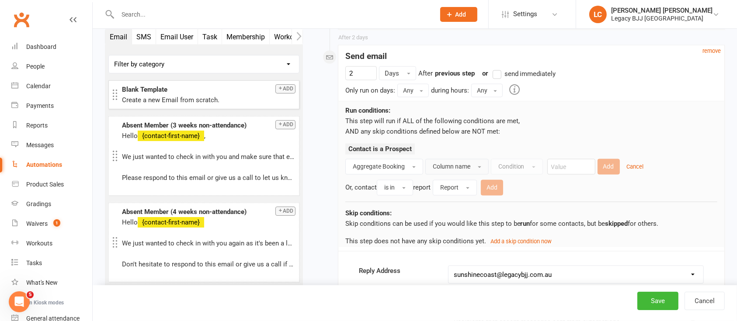
click at [444, 167] on button "Column name" at bounding box center [456, 167] width 63 height 16
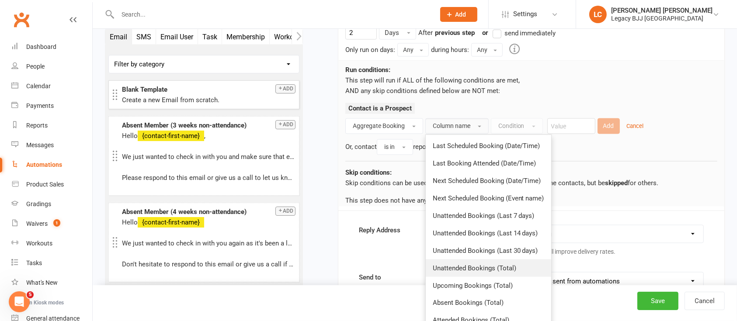
scroll to position [4708, 0]
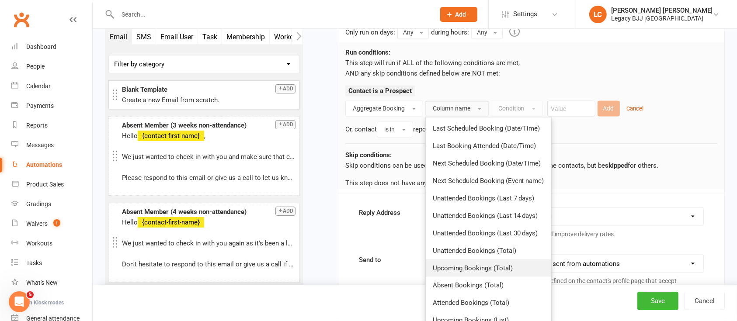
click at [469, 264] on span "Upcoming Bookings (Total)" at bounding box center [473, 268] width 80 height 8
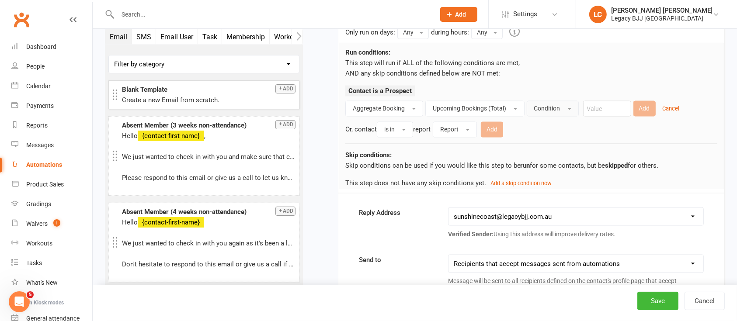
click at [552, 105] on span "Condition" at bounding box center [547, 108] width 26 height 7
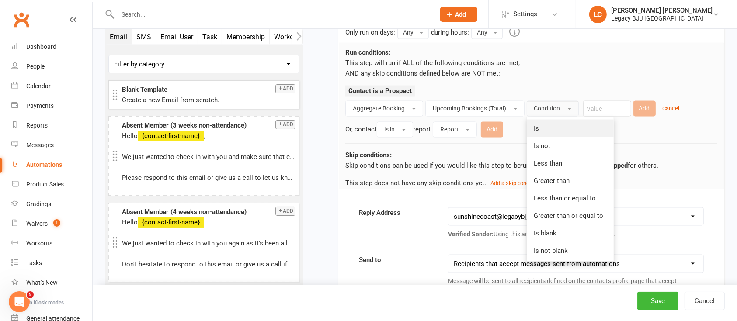
click at [557, 130] on link "Is" at bounding box center [570, 128] width 87 height 17
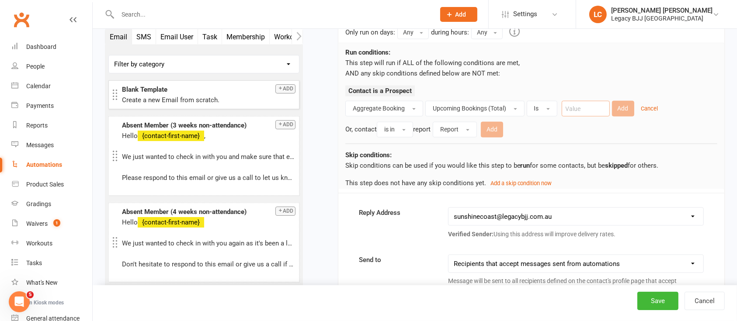
click at [583, 110] on input "number" at bounding box center [586, 109] width 48 height 16
type input "0"
click at [623, 104] on button "Add" at bounding box center [623, 109] width 22 height 16
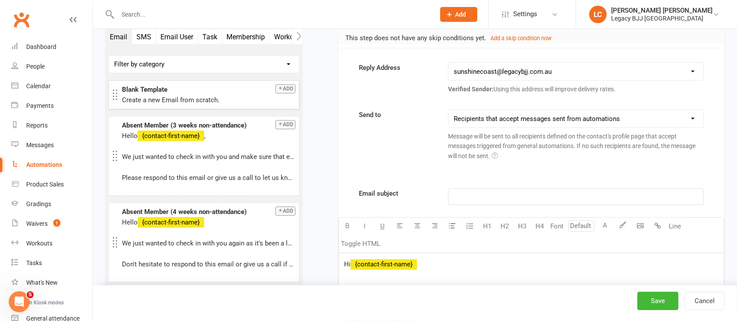
scroll to position [4824, 0]
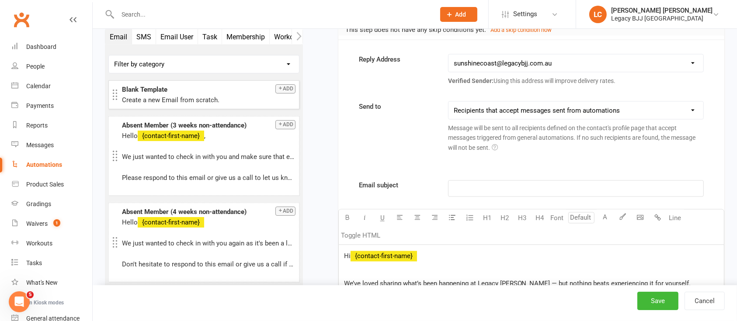
click at [477, 184] on p "﻿" at bounding box center [576, 189] width 244 height 10
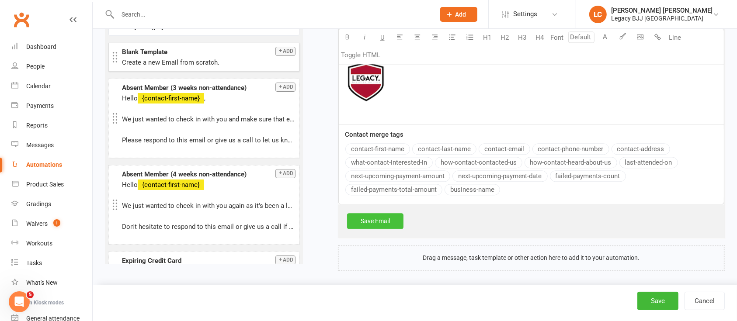
click at [389, 216] on link "Save Email" at bounding box center [375, 221] width 56 height 16
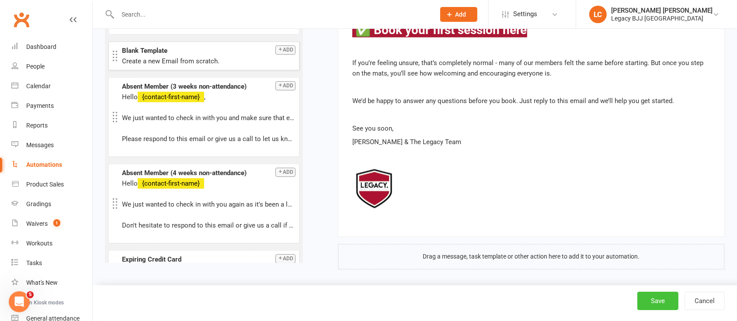
click at [660, 302] on button "Save" at bounding box center [657, 301] width 41 height 18
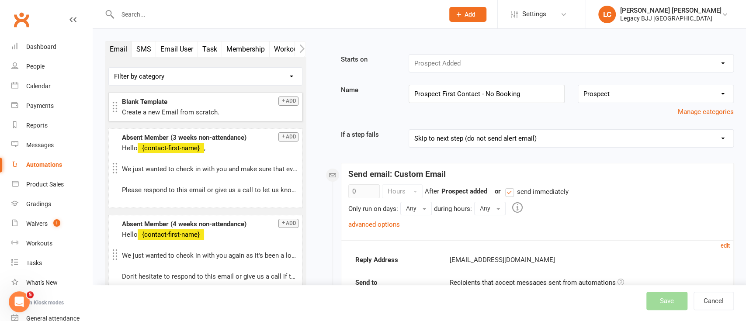
select select "true"
select select "100"
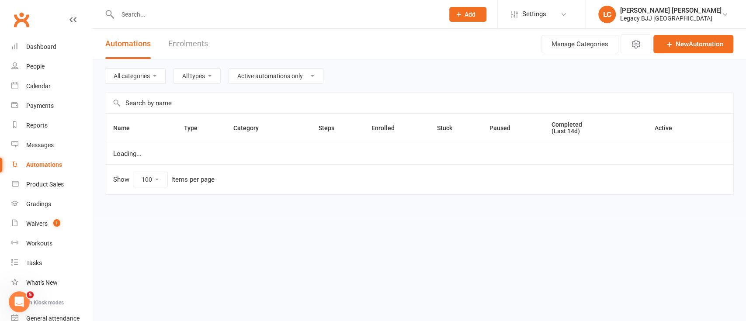
select select "504"
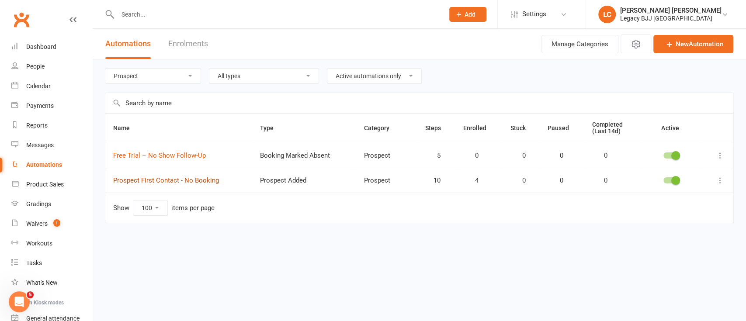
click at [189, 178] on link "Prospect First Contact - No Booking" at bounding box center [166, 181] width 106 height 8
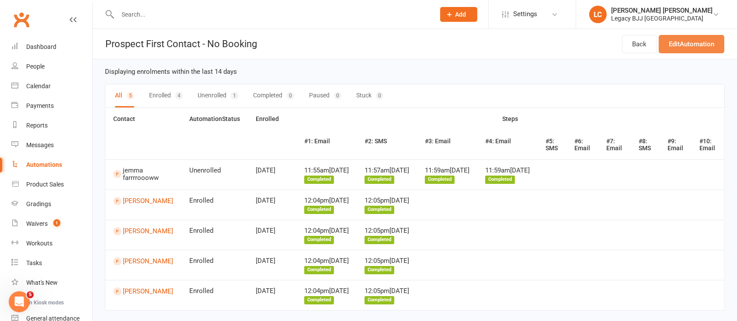
click at [695, 43] on link "Edit Automation" at bounding box center [692, 44] width 66 height 18
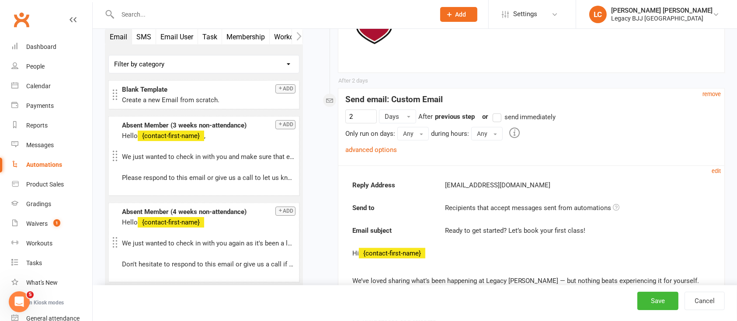
scroll to position [4588, 0]
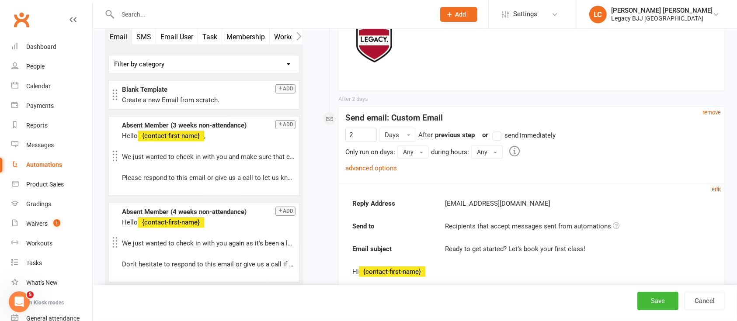
click at [717, 186] on small "edit" at bounding box center [716, 189] width 9 height 7
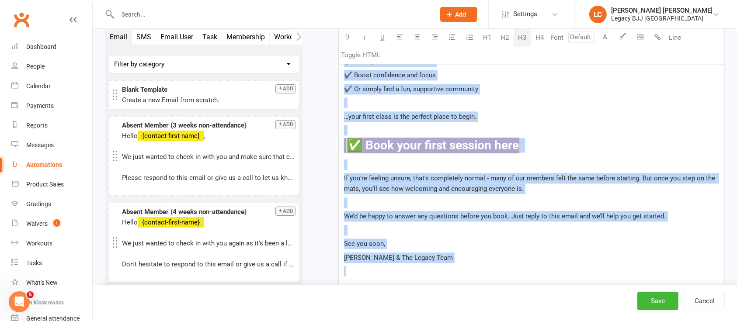
scroll to position [5014, 0]
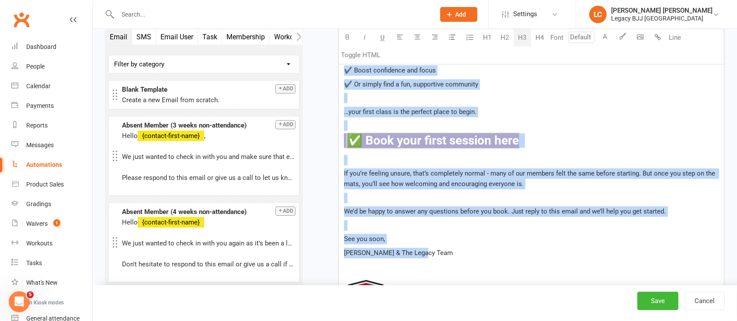
drag, startPoint x: 343, startPoint y: 103, endPoint x: 438, endPoint y: 249, distance: 174.0
click at [438, 249] on div "Hi ﻿ {contact-first-name} We’ve loved sharing what’s been happening at Legacy […" at bounding box center [531, 147] width 385 height 369
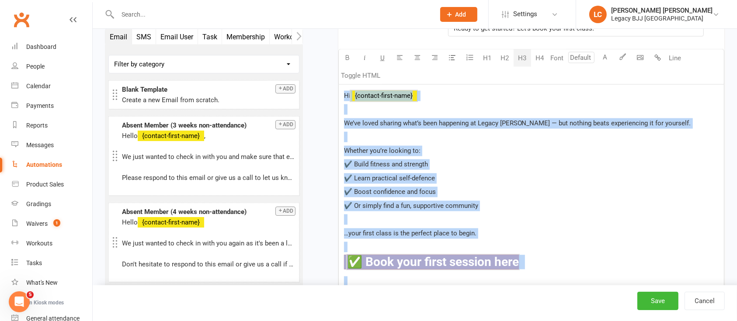
scroll to position [4840, 0]
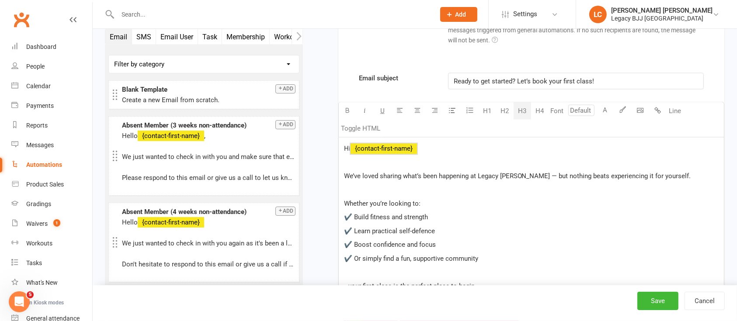
click at [509, 77] on span "Ready to get started? Let’s book your first class!" at bounding box center [524, 81] width 140 height 8
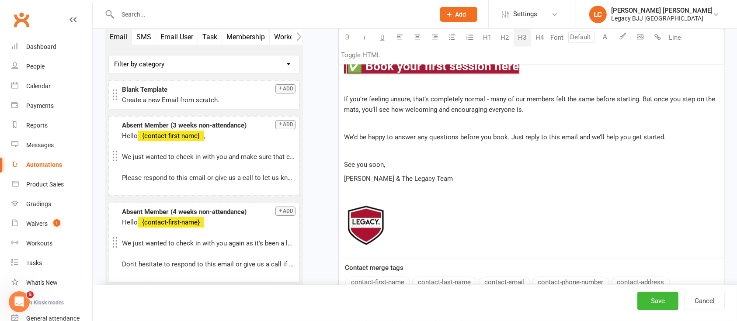
scroll to position [5222, 0]
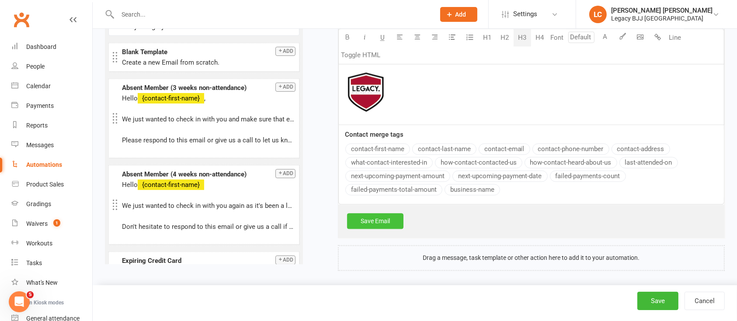
click at [371, 213] on link "Save Email" at bounding box center [375, 221] width 56 height 16
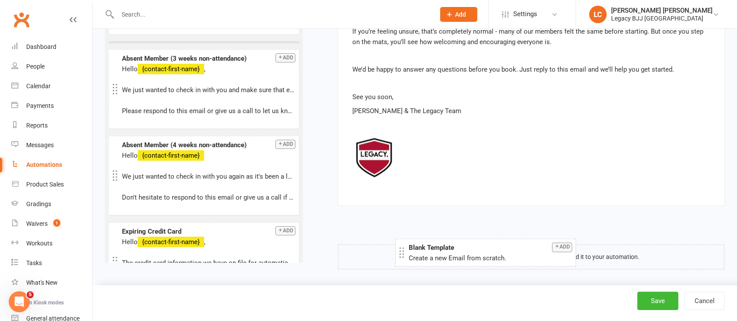
drag, startPoint x: 154, startPoint y: 44, endPoint x: 440, endPoint y: 241, distance: 347.9
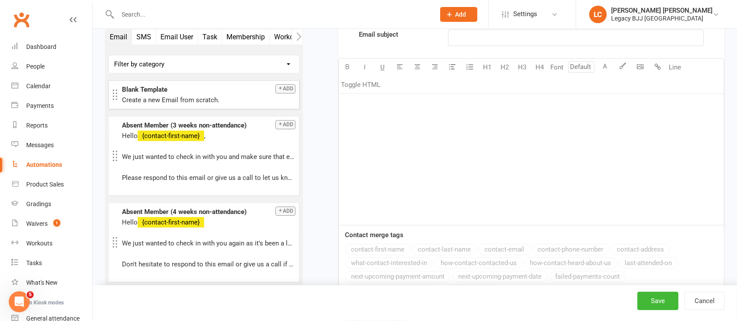
scroll to position [5363, 0]
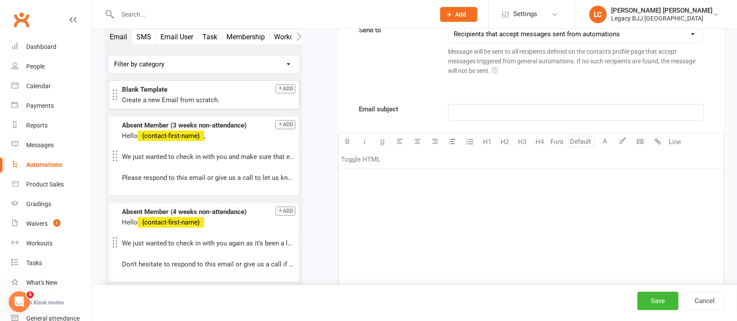
click at [401, 215] on div "﻿" at bounding box center [531, 234] width 385 height 131
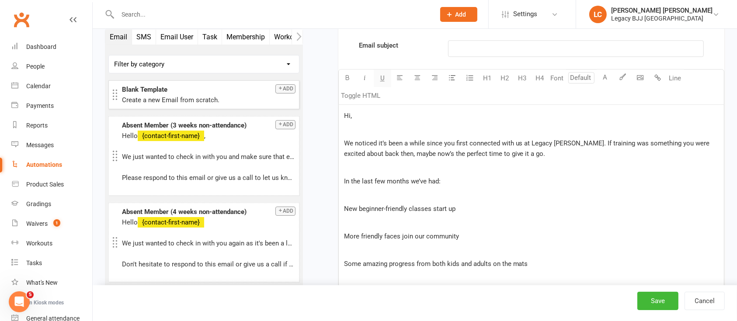
scroll to position [5410, 0]
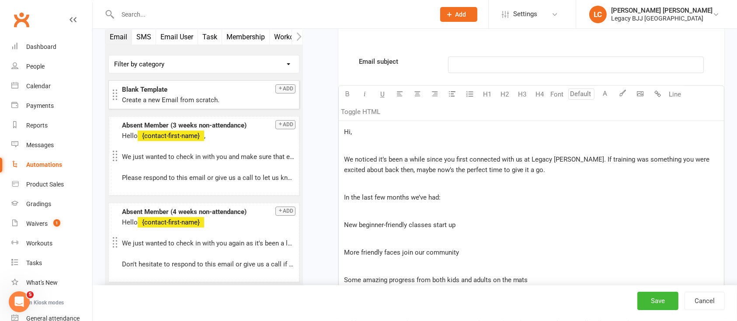
click at [374, 121] on div "Hi, ﻿ We noticed it’s been a while since you first connected with us at Legacy …" at bounding box center [531, 294] width 385 height 346
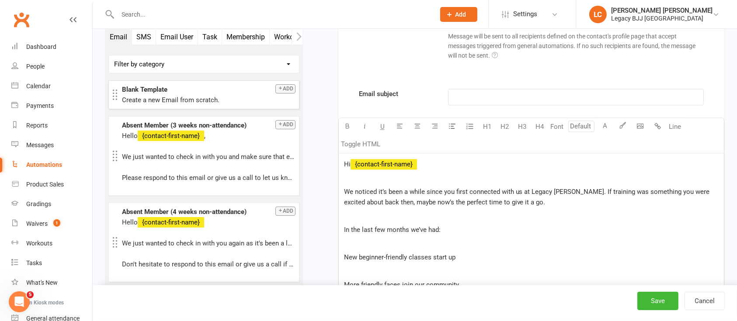
click at [422, 243] on p "﻿" at bounding box center [531, 244] width 375 height 10
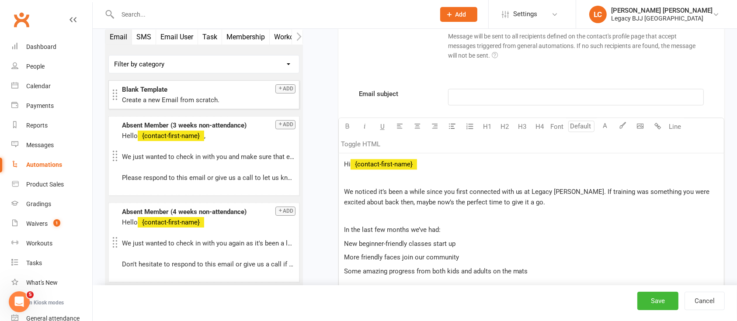
click at [341, 237] on div "Hi ﻿ {contact-first-name} ﻿ We noticed it’s been a while since you first connec…" at bounding box center [531, 305] width 385 height 305
click at [343, 252] on div "Hi ﻿ {contact-first-name} ﻿ We noticed it’s been a while since you first connec…" at bounding box center [531, 305] width 385 height 305
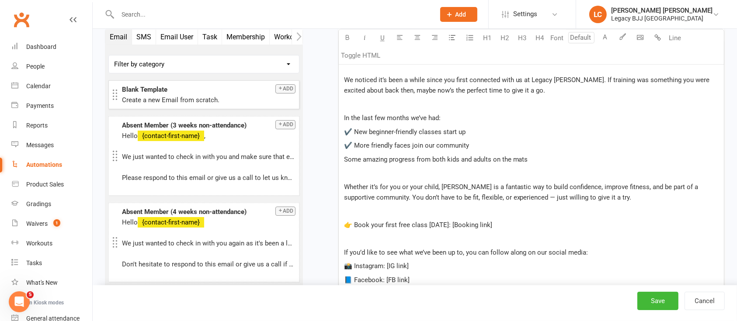
scroll to position [5494, 0]
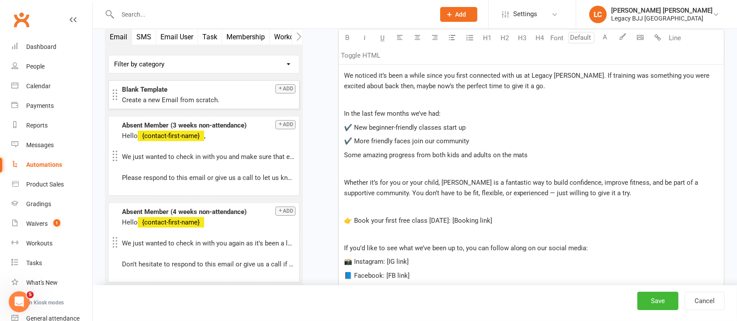
click at [345, 152] on span "Some amazing progress from both kids and adults on the mats" at bounding box center [436, 155] width 184 height 8
drag, startPoint x: 511, startPoint y: 219, endPoint x: 447, endPoint y: 220, distance: 63.4
click at [447, 220] on p "👉 Book your first free class [DATE]: [Booking link]" at bounding box center [531, 220] width 375 height 10
drag, startPoint x: 388, startPoint y: 212, endPoint x: 334, endPoint y: 208, distance: 53.9
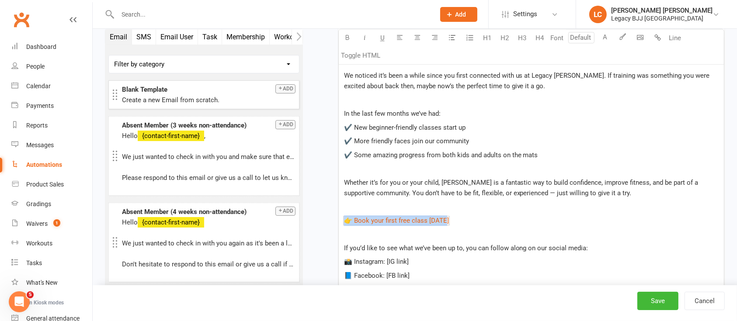
drag, startPoint x: 468, startPoint y: 220, endPoint x: 331, endPoint y: 214, distance: 137.0
click at [625, 37] on icon "button" at bounding box center [622, 36] width 7 height 7
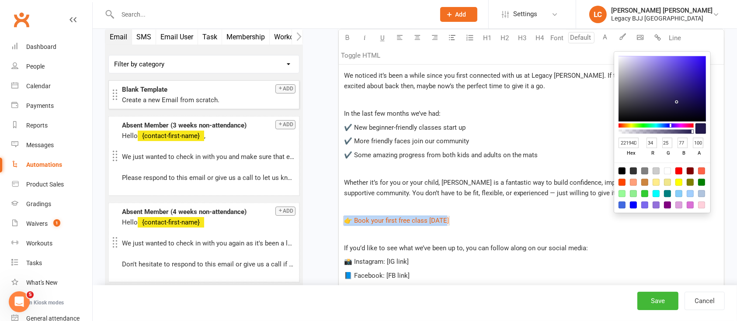
click at [629, 141] on input "22194D" at bounding box center [629, 143] width 21 height 11
paste input "#a91834"
type input "#a91834"
type input "169"
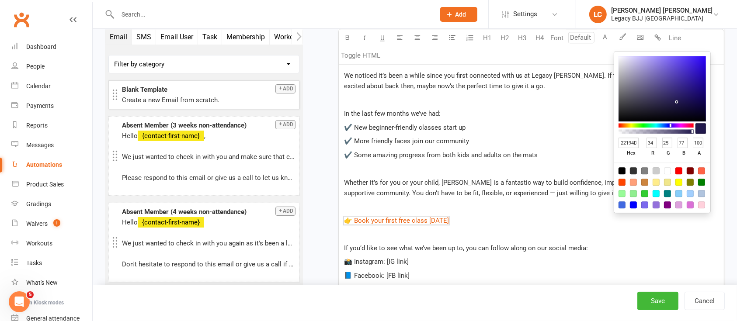
type input "24"
type input "52"
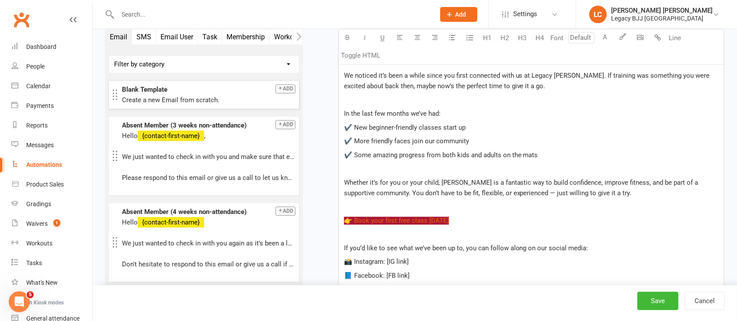
click at [504, 207] on p "﻿ $ ﻿ $ ﻿" at bounding box center [531, 207] width 375 height 10
drag, startPoint x: 491, startPoint y: 213, endPoint x: 328, endPoint y: 212, distance: 163.5
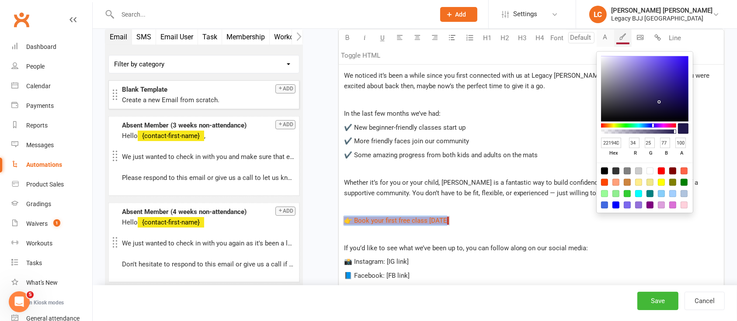
click at [601, 37] on button "A" at bounding box center [605, 37] width 17 height 17
click at [653, 172] on div at bounding box center [649, 170] width 7 height 7
type input "FFFFFF"
type input "255"
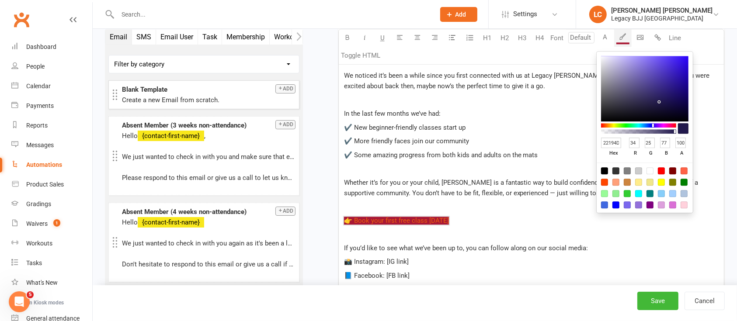
type input "255"
click at [526, 37] on button "H3" at bounding box center [522, 37] width 17 height 17
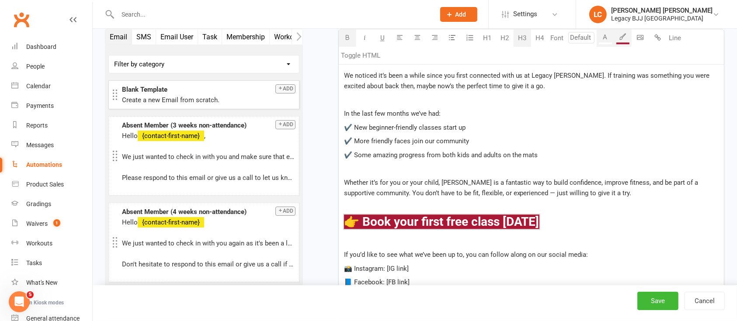
click at [347, 38] on icon "button" at bounding box center [347, 37] width 7 height 7
click at [594, 210] on div "Hi ﻿ {contact-first-name} ﻿ We noticed it’s been a while since you first connec…" at bounding box center [531, 193] width 385 height 312
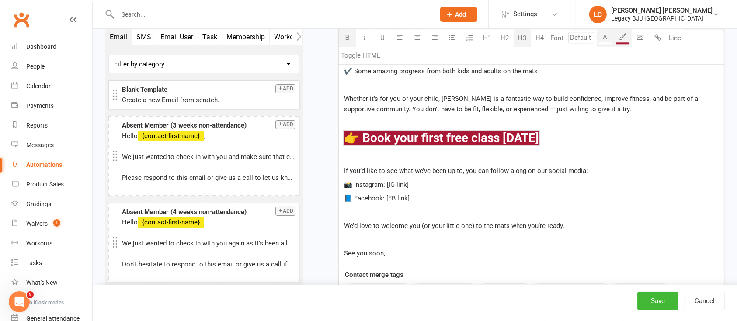
scroll to position [5611, 0]
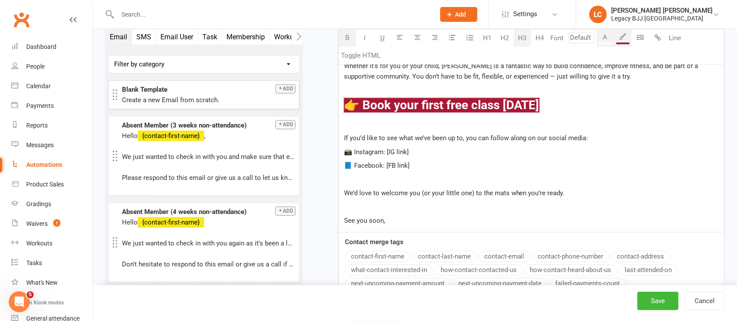
click at [420, 147] on p "📸 Instagram: [IG link]" at bounding box center [531, 152] width 375 height 10
drag, startPoint x: 349, startPoint y: 142, endPoint x: 329, endPoint y: 142, distance: 20.1
drag, startPoint x: 419, startPoint y: 166, endPoint x: 336, endPoint y: 164, distance: 83.1
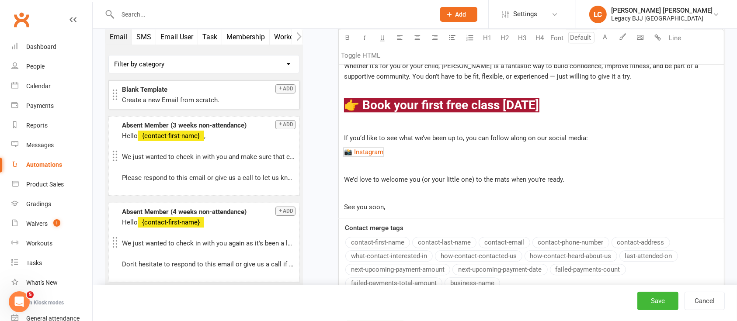
click at [439, 147] on p "﻿ $ 📸 Instagram $ ﻿" at bounding box center [531, 152] width 375 height 10
drag, startPoint x: 431, startPoint y: 146, endPoint x: 334, endPoint y: 141, distance: 97.2
click at [605, 40] on button "A" at bounding box center [605, 37] width 17 height 17
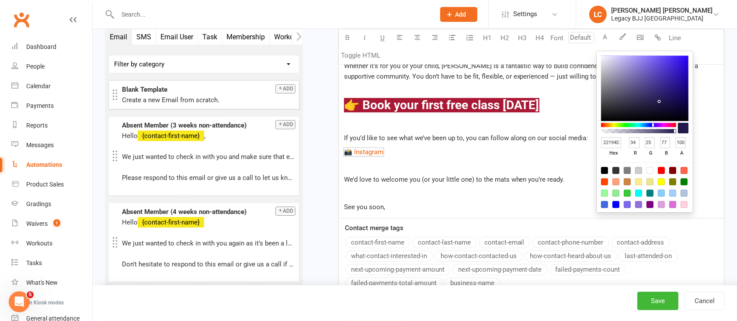
click at [615, 141] on input "22194D" at bounding box center [611, 142] width 21 height 11
paste input "#a91834"
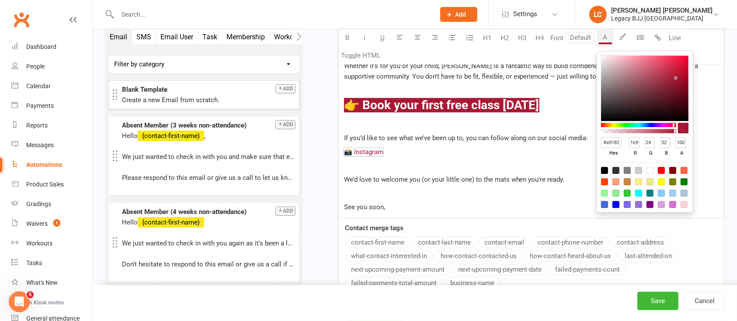
type input "#a91834"
type input "169"
type input "24"
type input "52"
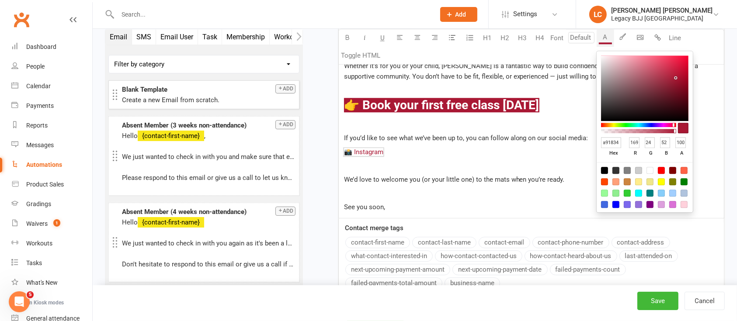
click at [438, 149] on p "﻿ $ 📸 Instagram $ ﻿" at bounding box center [531, 152] width 375 height 10
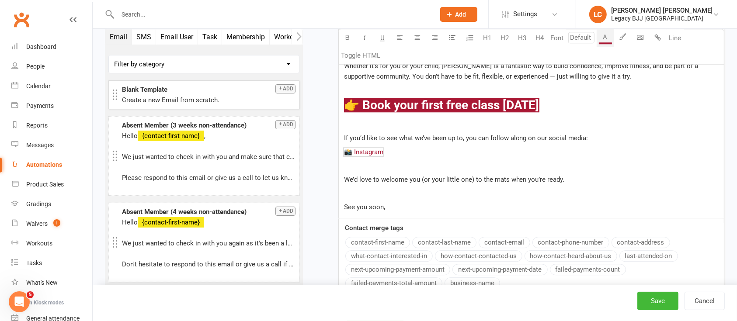
click at [448, 166] on p "﻿" at bounding box center [531, 165] width 375 height 10
drag, startPoint x: 528, startPoint y: 178, endPoint x: 537, endPoint y: 180, distance: 8.9
click at [529, 178] on span "We’d love to welcome you (or your little one) to the mats when you’re ready." at bounding box center [454, 180] width 221 height 8
click at [580, 182] on div "Hi ﻿ {contact-first-name} ﻿ We noticed it’s been a while since you first connec…" at bounding box center [531, 69] width 385 height 298
click at [480, 194] on p "﻿" at bounding box center [531, 193] width 375 height 10
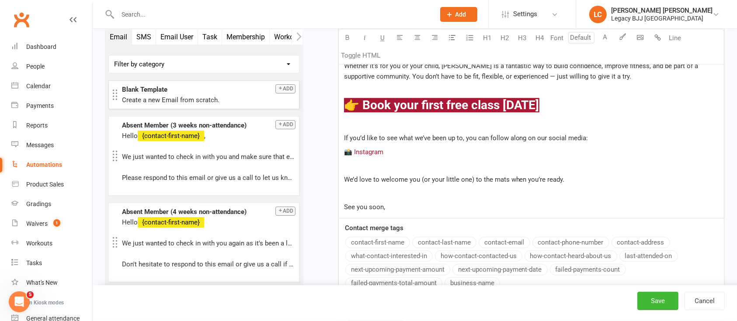
click at [472, 202] on p "See you soon," at bounding box center [531, 207] width 375 height 10
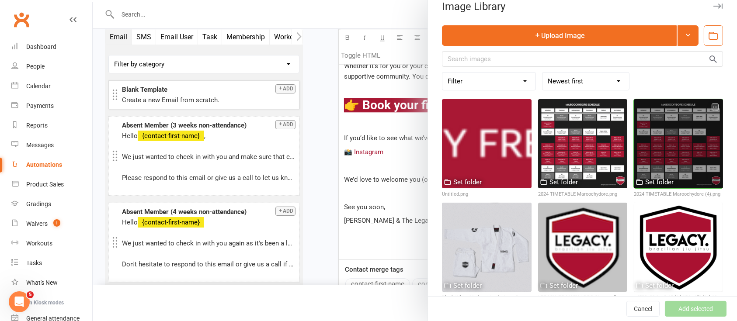
scroll to position [21, 0]
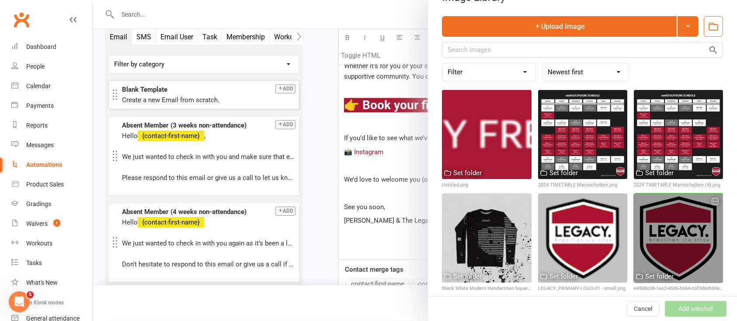
click at [668, 220] on div at bounding box center [678, 238] width 89 height 89
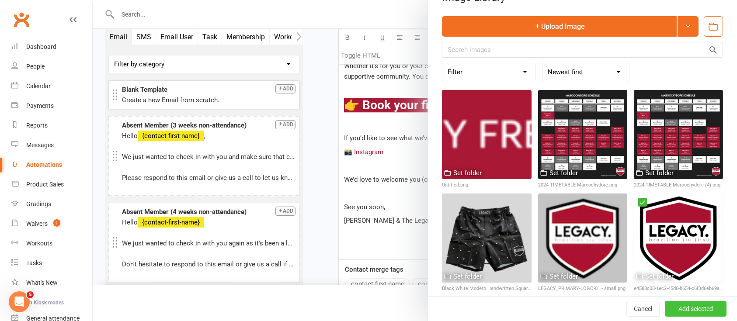
click at [681, 304] on button "Add selected" at bounding box center [696, 309] width 62 height 16
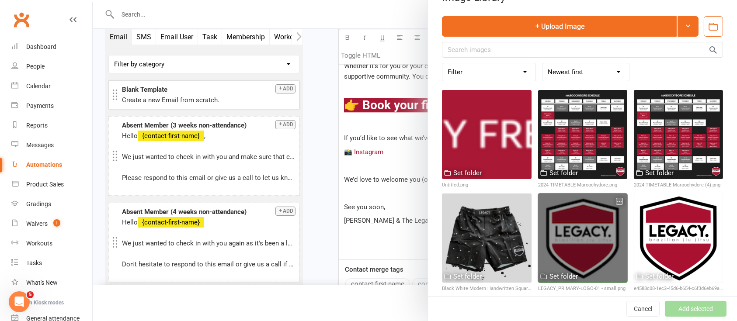
click at [578, 219] on div at bounding box center [582, 238] width 89 height 89
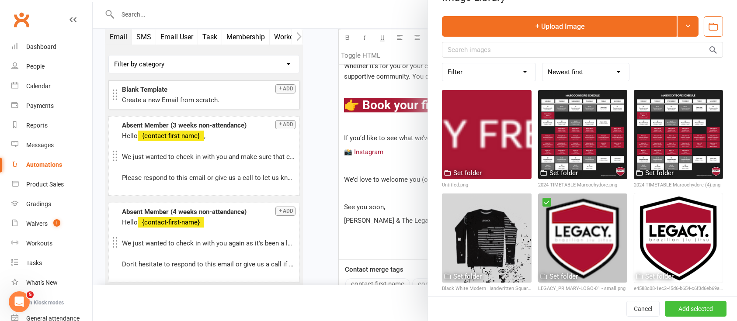
click at [681, 313] on button "Add selected" at bounding box center [696, 309] width 62 height 16
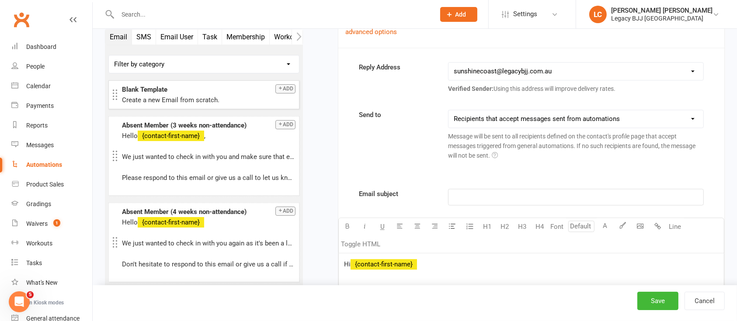
scroll to position [5261, 0]
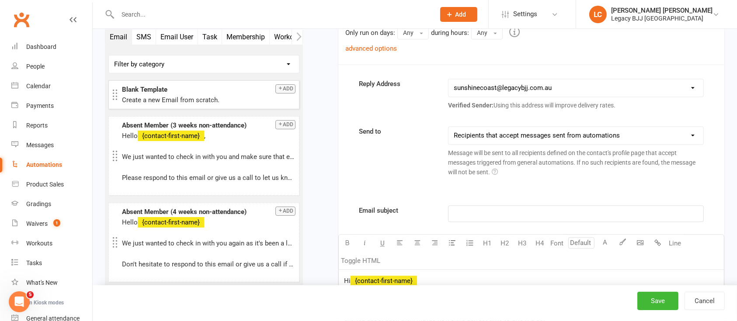
click at [473, 206] on div "﻿" at bounding box center [575, 214] width 254 height 16
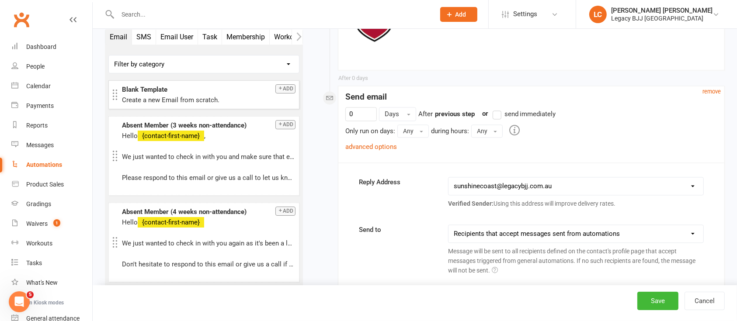
scroll to position [5145, 0]
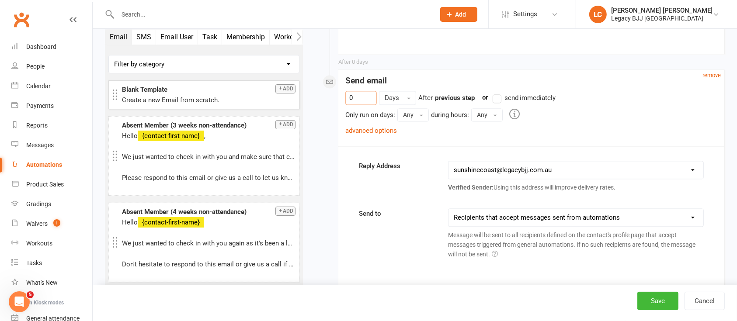
scroll to position [5203, 0]
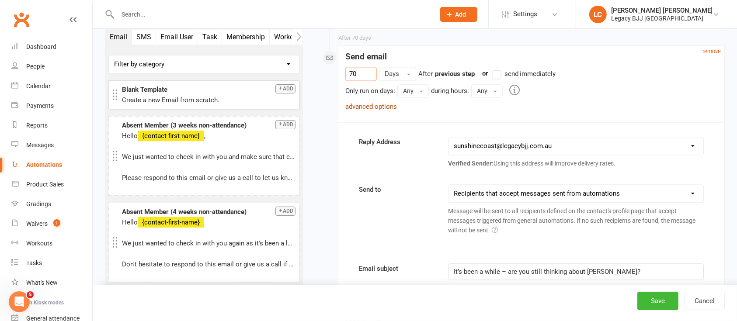
click at [378, 104] on link "advanced options" at bounding box center [371, 107] width 52 height 8
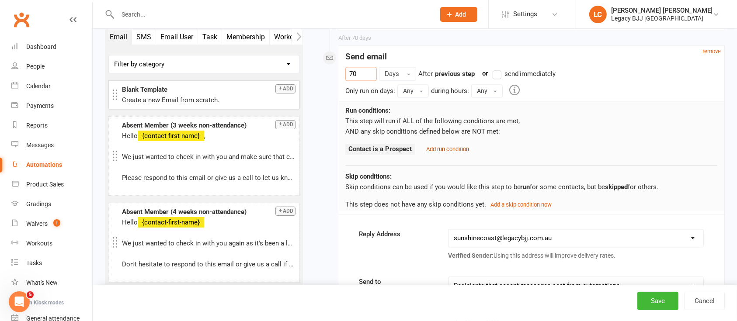
click at [447, 149] on small "Add run condition" at bounding box center [447, 149] width 43 height 7
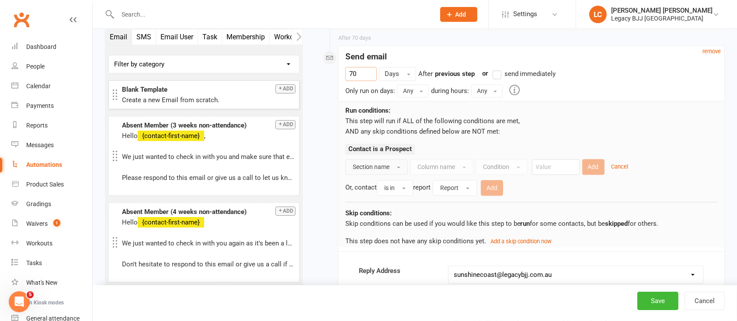
type input "70"
click at [389, 163] on button "Section name" at bounding box center [376, 167] width 63 height 16
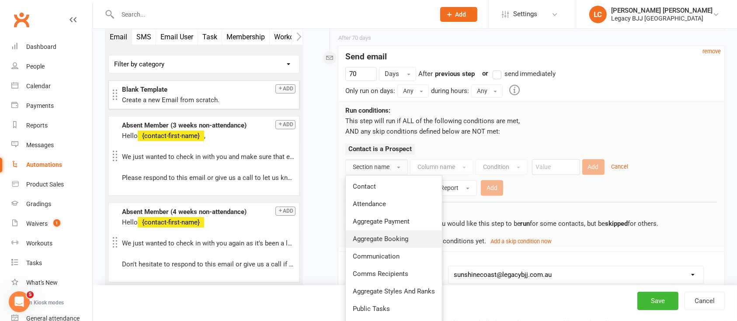
click at [387, 230] on link "Aggregate Booking" at bounding box center [394, 238] width 96 height 17
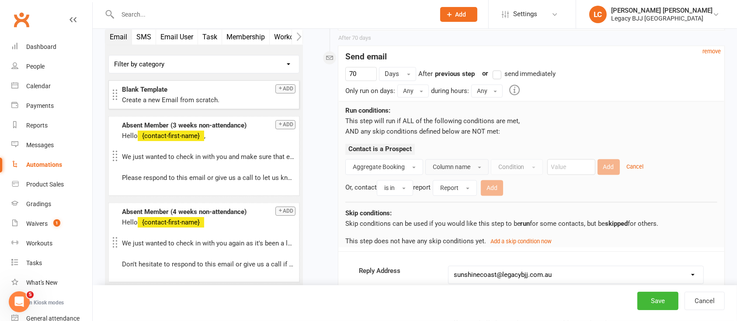
click at [462, 163] on span "Column name" at bounding box center [452, 166] width 38 height 7
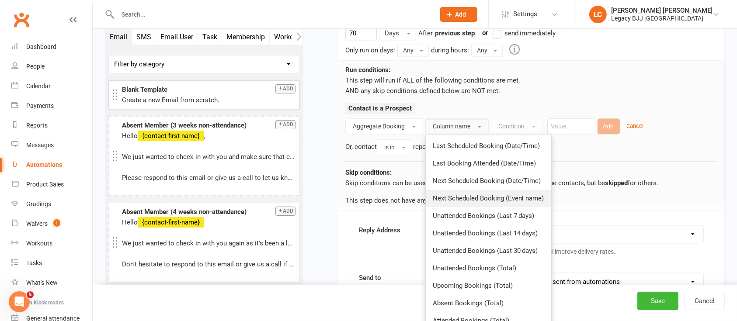
scroll to position [5261, 0]
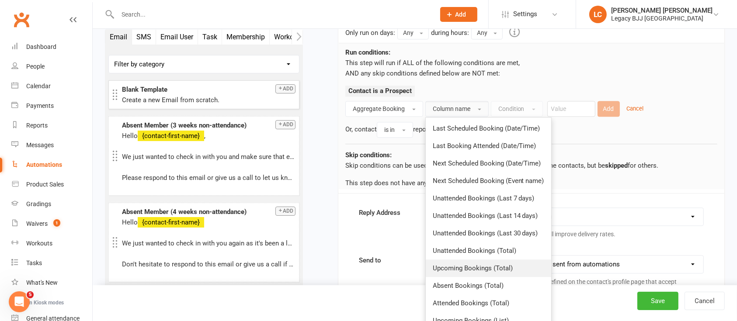
click at [477, 264] on span "Upcoming Bookings (Total)" at bounding box center [473, 268] width 80 height 8
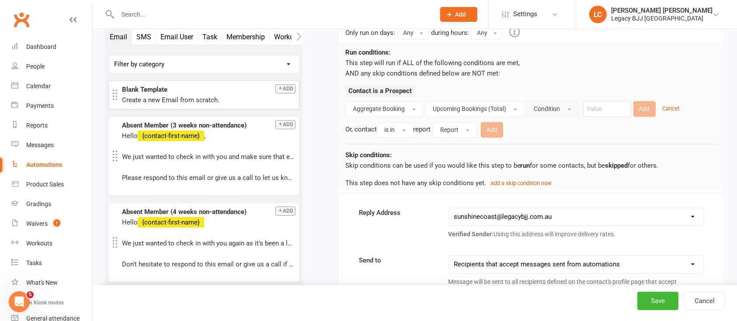
click at [541, 101] on button "Condition" at bounding box center [553, 109] width 52 height 16
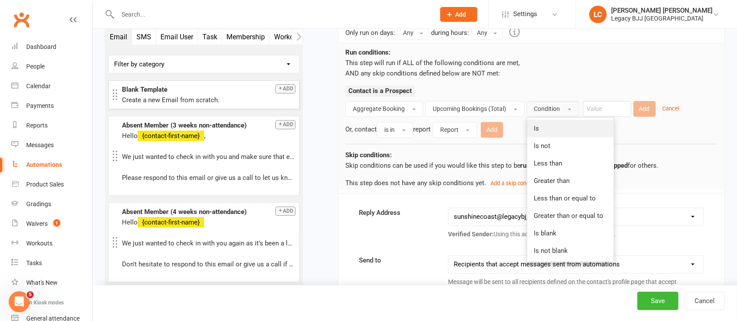
click at [553, 121] on link "Is" at bounding box center [570, 128] width 87 height 17
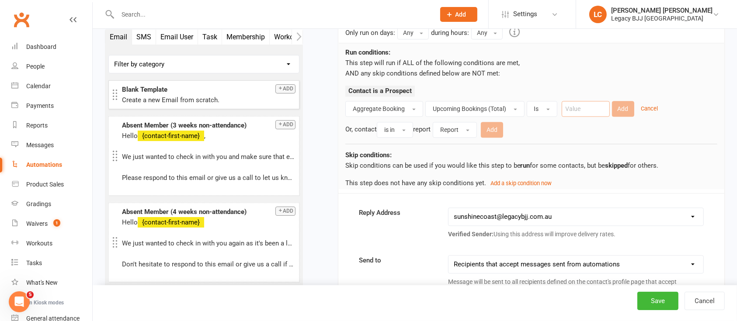
click at [594, 101] on input "number" at bounding box center [586, 109] width 48 height 16
type input "0"
click at [621, 104] on button "Add" at bounding box center [623, 109] width 22 height 16
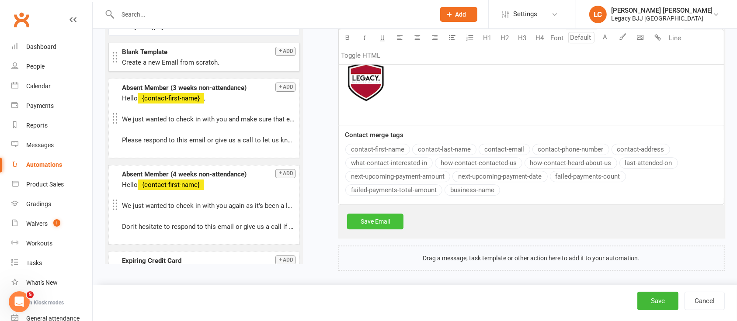
click at [382, 214] on link "Save Email" at bounding box center [375, 222] width 56 height 16
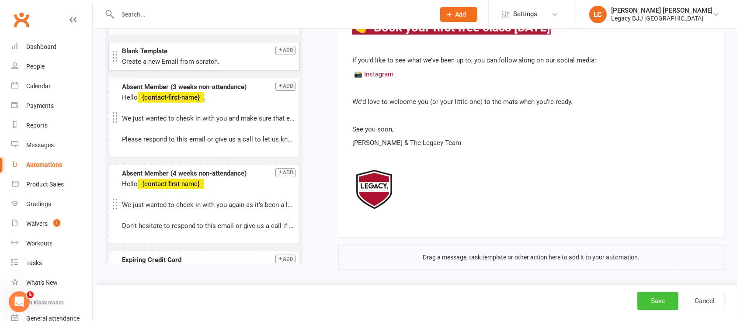
click at [667, 304] on button "Save" at bounding box center [657, 301] width 41 height 18
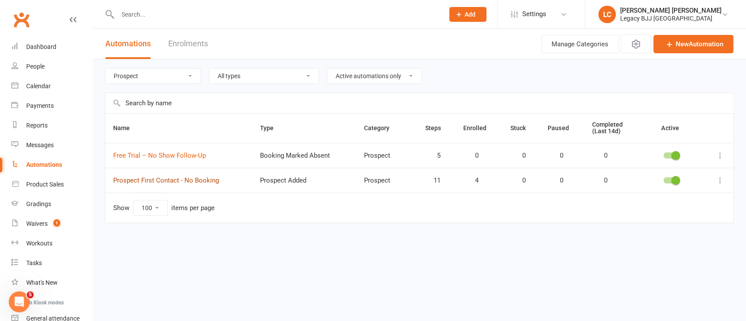
click at [186, 180] on link "Prospect First Contact - No Booking" at bounding box center [166, 181] width 106 height 8
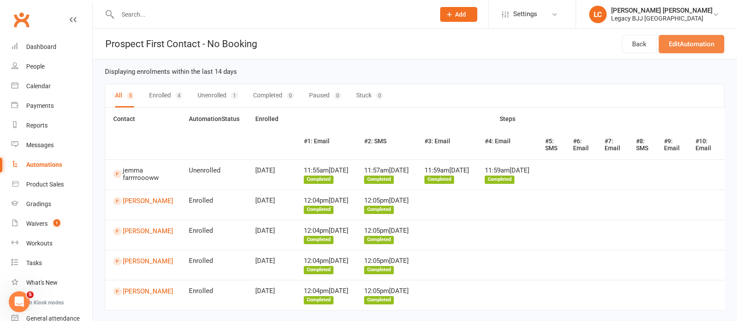
click at [708, 47] on link "Edit Automation" at bounding box center [692, 44] width 66 height 18
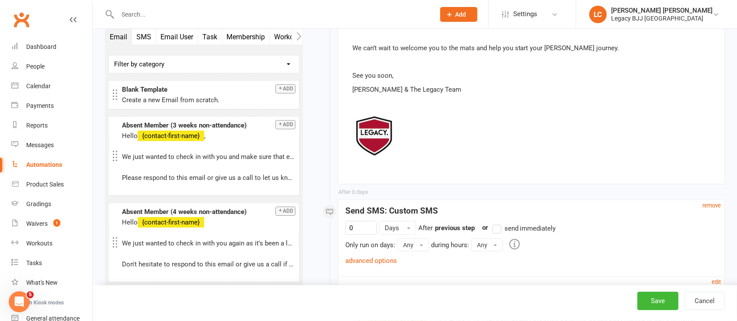
scroll to position [699, 0]
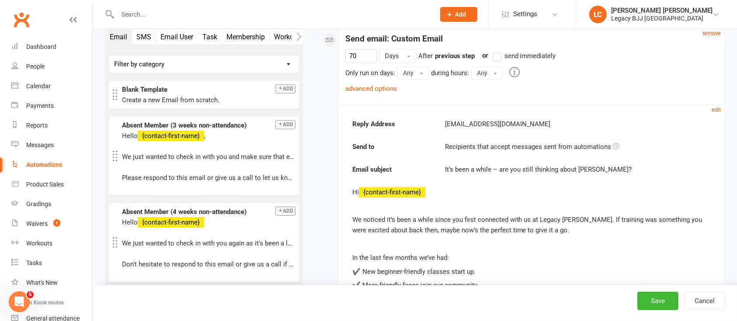
scroll to position [5210, 0]
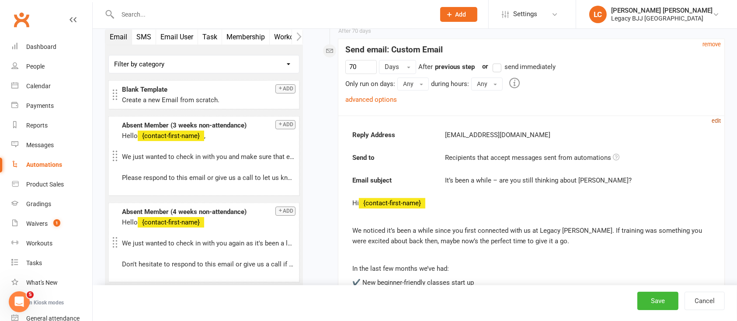
click at [714, 119] on small "edit" at bounding box center [716, 121] width 9 height 7
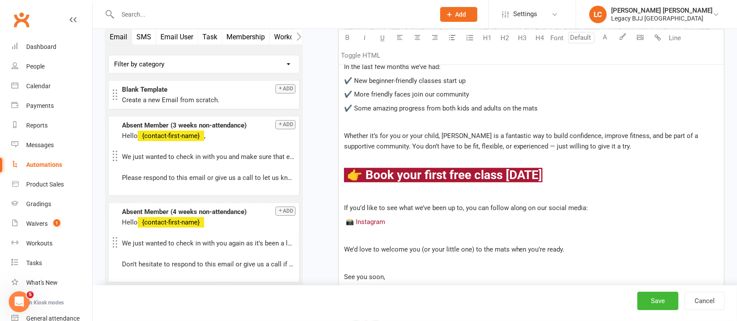
scroll to position [5560, 0]
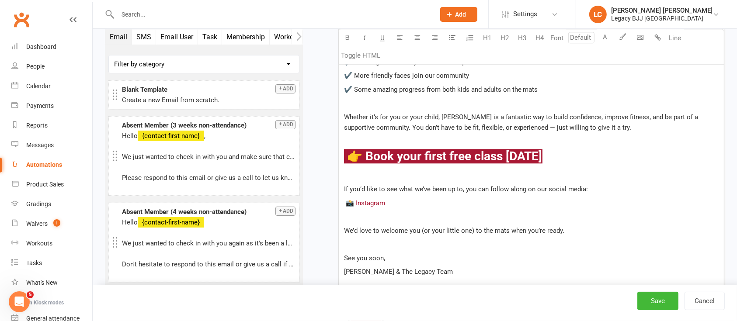
click at [541, 117] on p "Whether it’s for you or your child, [PERSON_NAME] is a fantastic way to build c…" at bounding box center [531, 122] width 375 height 21
click at [444, 227] on span "We’d love to welcome you (or your little one) to the mats when you’re ready." at bounding box center [454, 231] width 221 height 8
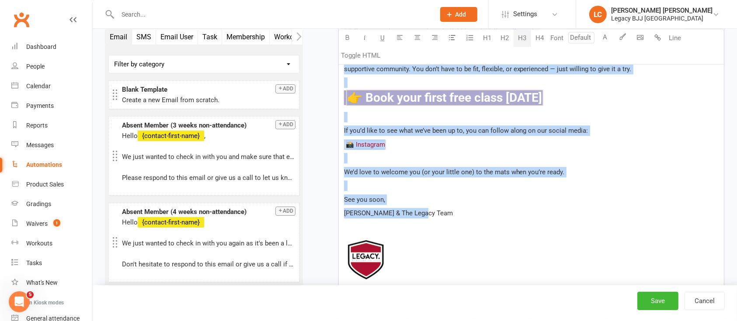
drag, startPoint x: 424, startPoint y: 209, endPoint x: 319, endPoint y: 8, distance: 227.4
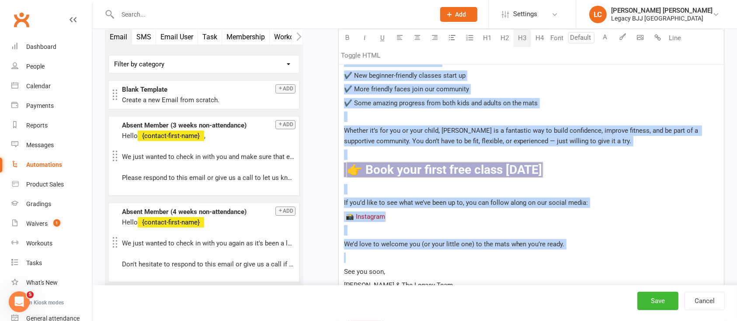
scroll to position [5560, 0]
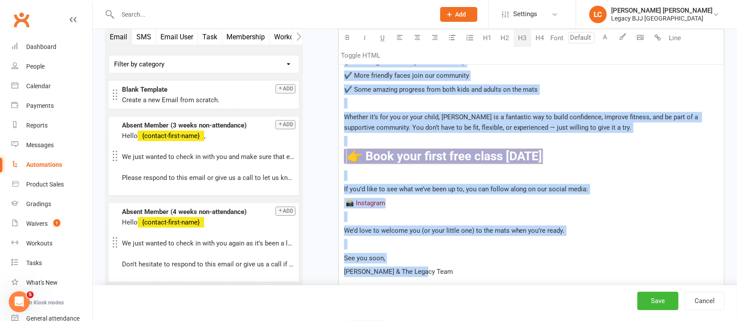
drag, startPoint x: 344, startPoint y: 153, endPoint x: 443, endPoint y: 264, distance: 149.2
click at [443, 264] on div "Hi ﻿ {contact-first-name} We noticed it’s been a while since you first connecte…" at bounding box center [531, 162] width 385 height 380
copy div "Hi ﻿ {contact-first-name} We noticed it’s been a while since you first connecte…"
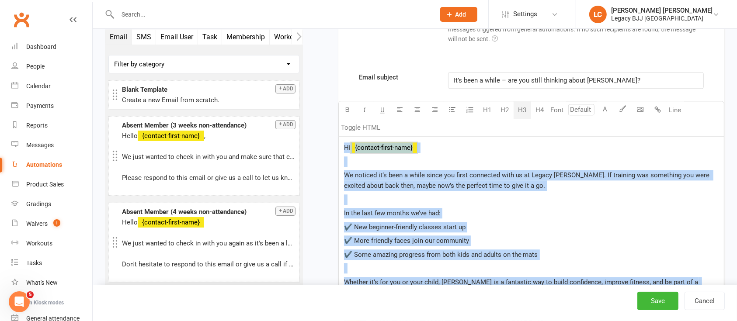
scroll to position [5385, 0]
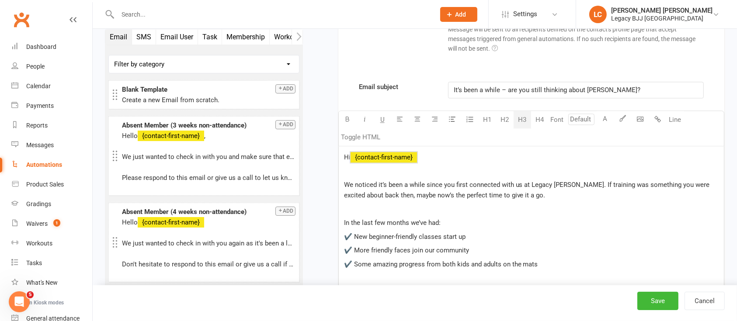
click at [493, 89] on span "It’s been a while – are you still thinking about [PERSON_NAME]?" at bounding box center [547, 90] width 187 height 8
copy span "It’s been a while – are you still thinking about [PERSON_NAME]?"
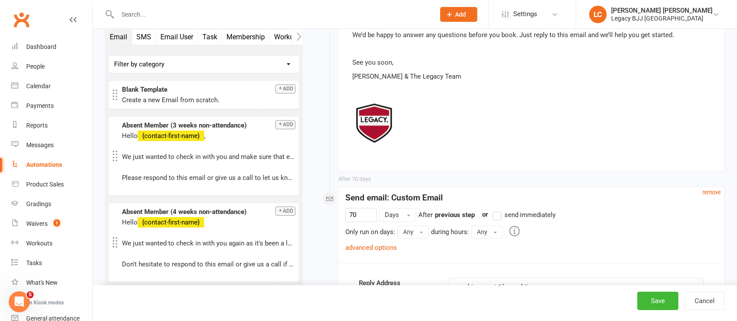
scroll to position [5035, 0]
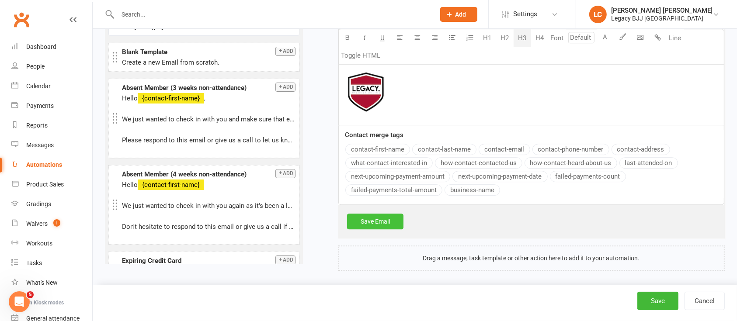
click at [379, 219] on link "Save Email" at bounding box center [375, 222] width 56 height 16
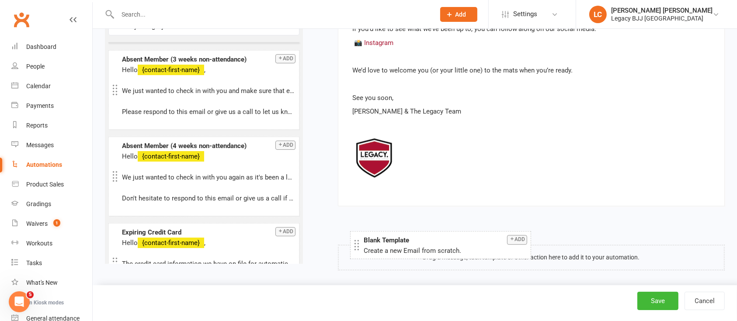
drag, startPoint x: 146, startPoint y: 49, endPoint x: 387, endPoint y: 238, distance: 306.4
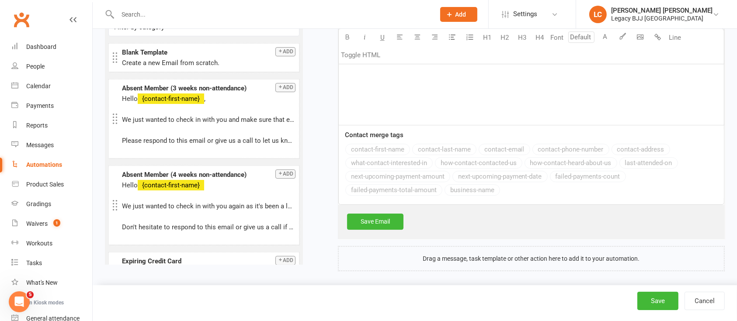
click at [396, 91] on div "﻿" at bounding box center [531, 59] width 385 height 131
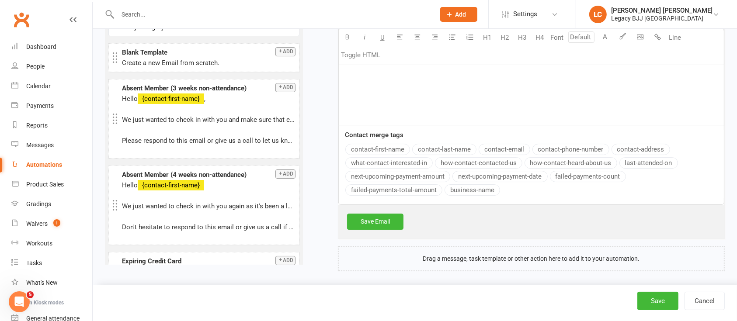
scroll to position [5986, 0]
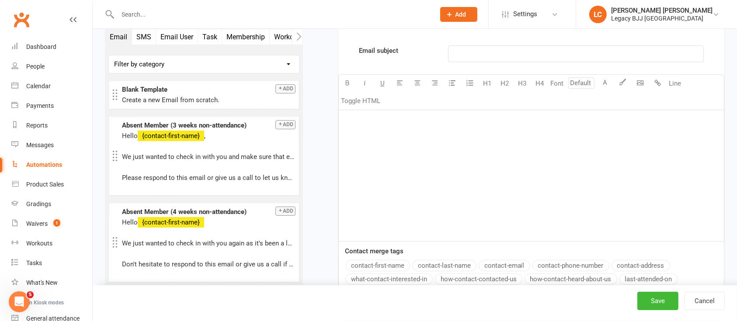
paste div
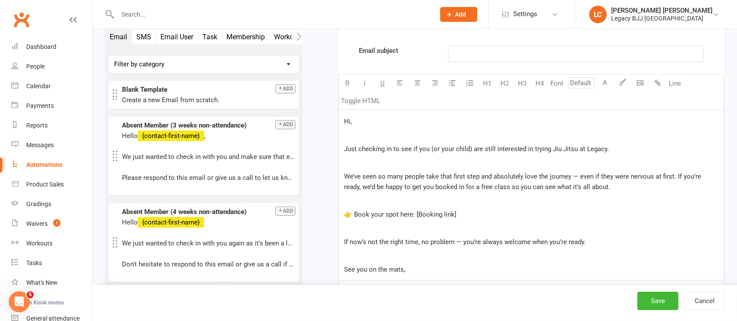
click at [376, 120] on p "Hi," at bounding box center [531, 121] width 375 height 10
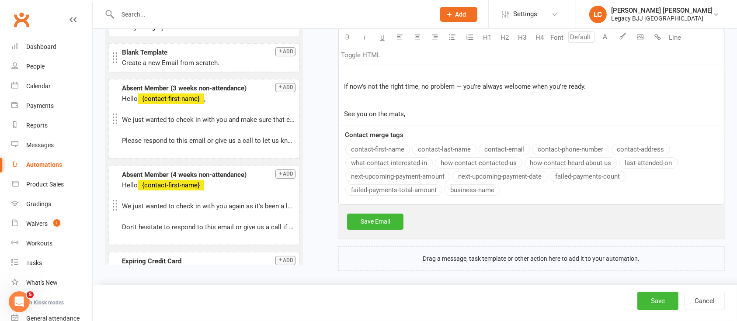
click at [381, 142] on div "Email subject ﻿ U H1 H2 H3 H4 Font A Line Toggle HTML Hi ﻿ Just checking in to …" at bounding box center [531, 47] width 386 height 315
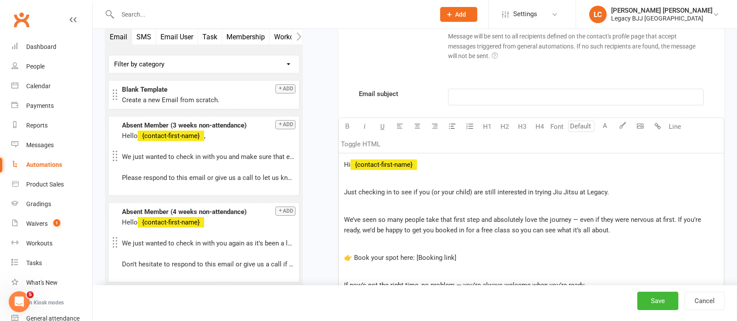
drag, startPoint x: 577, startPoint y: 216, endPoint x: 628, endPoint y: 228, distance: 51.7
click at [578, 216] on span "We’ve seen so many people take that first step and absolutely love the journey …" at bounding box center [523, 225] width 359 height 18
drag, startPoint x: 473, startPoint y: 256, endPoint x: 414, endPoint y: 254, distance: 58.2
click at [414, 254] on p "👉 Book your spot here: [Booking link]" at bounding box center [531, 258] width 375 height 10
drag, startPoint x: 399, startPoint y: 254, endPoint x: 330, endPoint y: 252, distance: 68.2
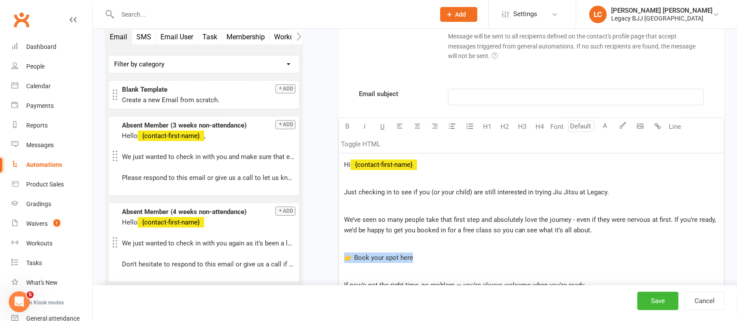
drag, startPoint x: 420, startPoint y: 254, endPoint x: 336, endPoint y: 254, distance: 84.4
click at [624, 123] on icon "button" at bounding box center [622, 125] width 7 height 7
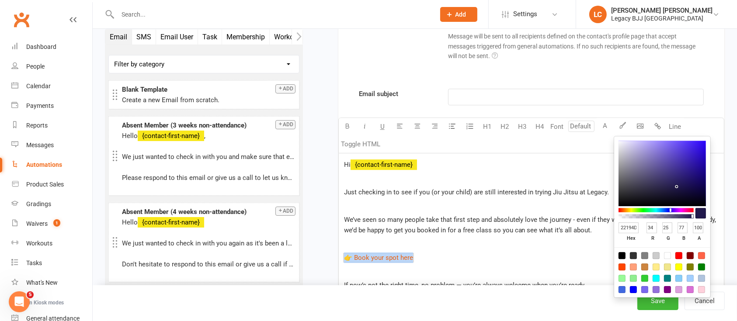
click at [632, 227] on input "22194D" at bounding box center [629, 227] width 21 height 11
paste input "#a91834"
type input "#a91834"
type input "169"
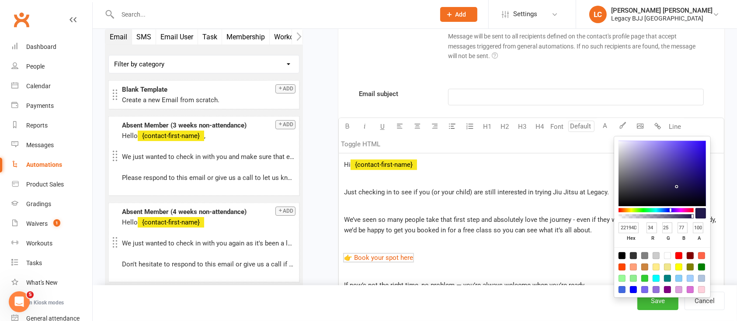
type input "24"
type input "52"
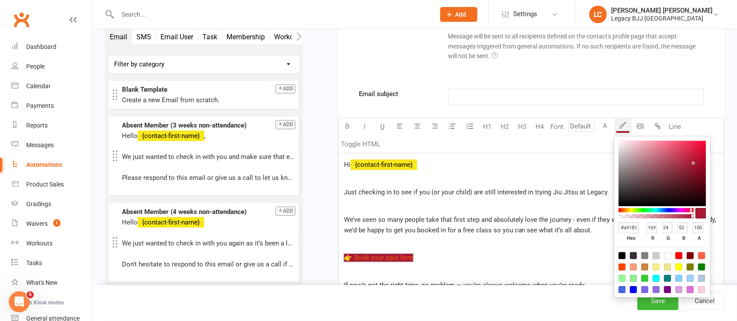
scroll to position [0, 3]
click at [467, 228] on span "We’ve seen so many people take that first step and absolutely love the journey …" at bounding box center [531, 225] width 374 height 18
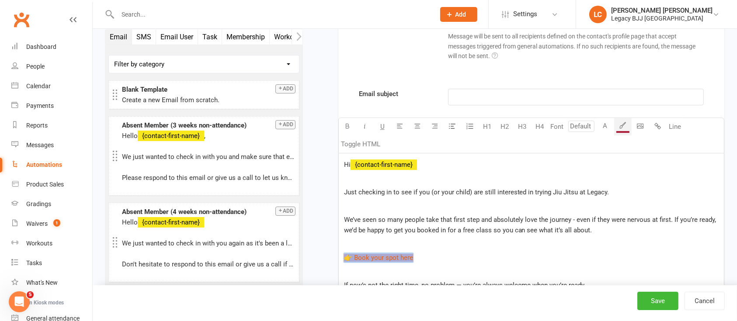
drag, startPoint x: 452, startPoint y: 251, endPoint x: 327, endPoint y: 247, distance: 125.5
click at [605, 118] on button "A" at bounding box center [605, 126] width 17 height 17
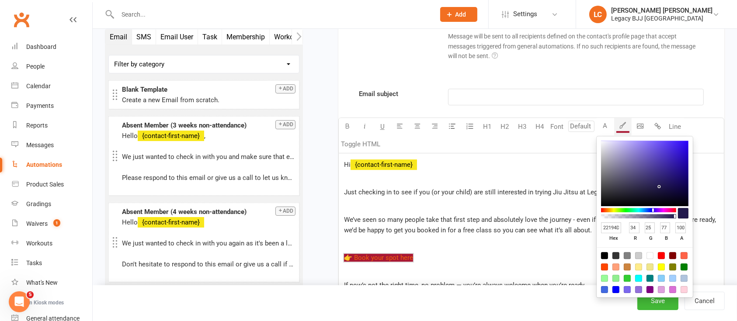
click at [653, 255] on div at bounding box center [649, 255] width 7 height 7
type input "FFFFFF"
type input "255"
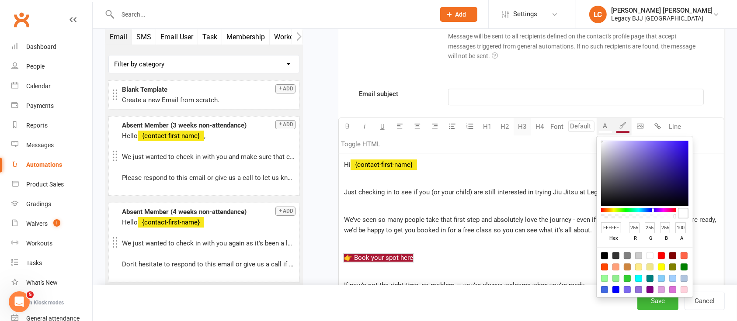
click at [518, 122] on button "H3" at bounding box center [522, 126] width 17 height 17
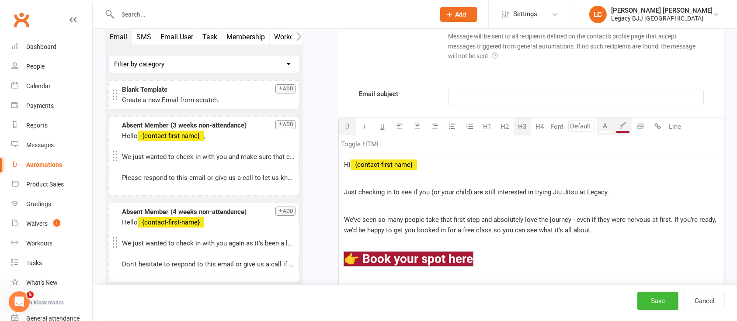
click at [352, 122] on button "button" at bounding box center [347, 126] width 17 height 17
click at [518, 224] on span "We’ve seen so many people take that first step and absolutely love the journey …" at bounding box center [531, 225] width 374 height 18
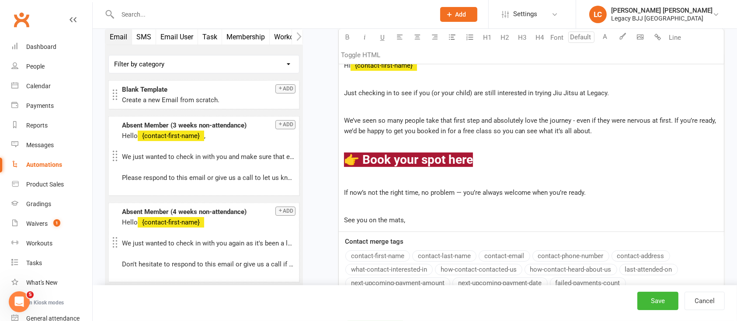
scroll to position [6059, 0]
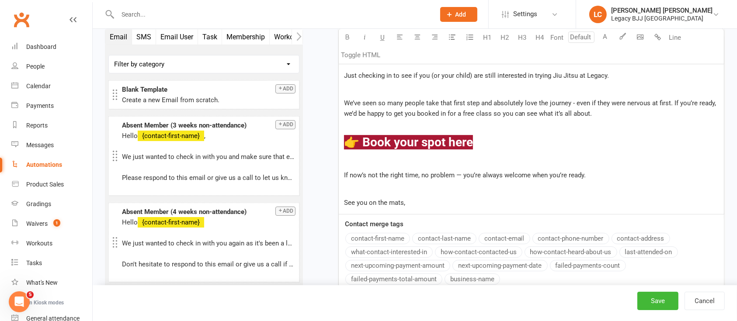
click at [428, 179] on div "Hi ﻿ {contact-first-name} ﻿ Just checking in to see if you (or your child) are …" at bounding box center [531, 125] width 385 height 177
click at [459, 202] on p "See you on the mats," at bounding box center [531, 203] width 375 height 10
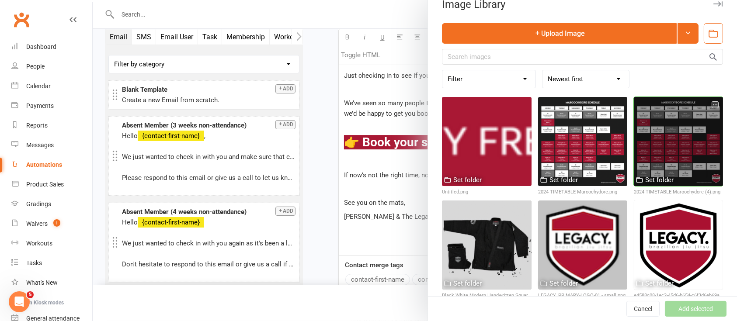
scroll to position [21, 0]
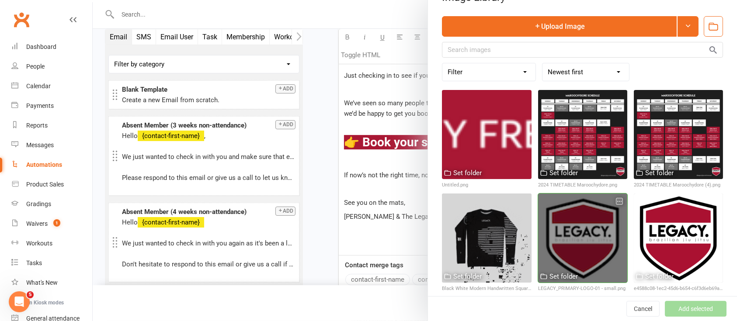
click at [587, 213] on div at bounding box center [582, 238] width 89 height 89
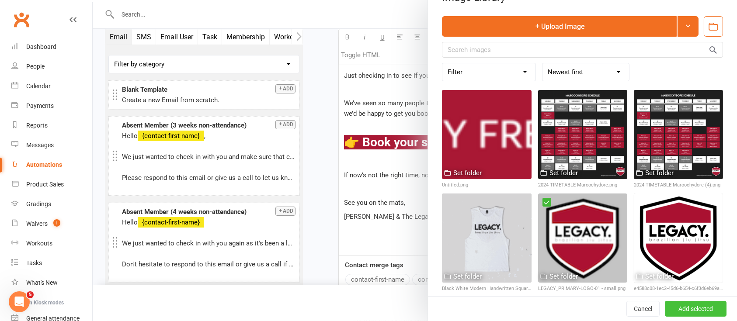
click at [688, 309] on button "Add selected" at bounding box center [696, 309] width 62 height 16
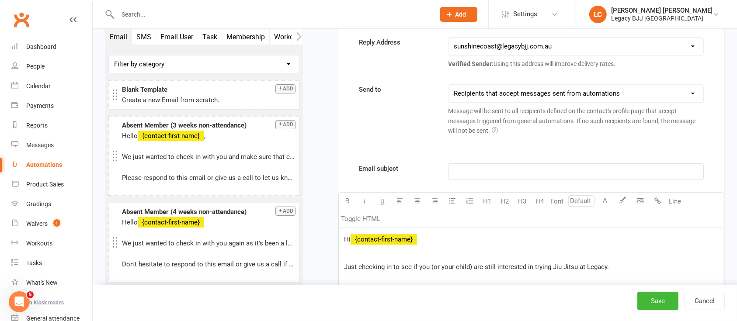
scroll to position [5826, 0]
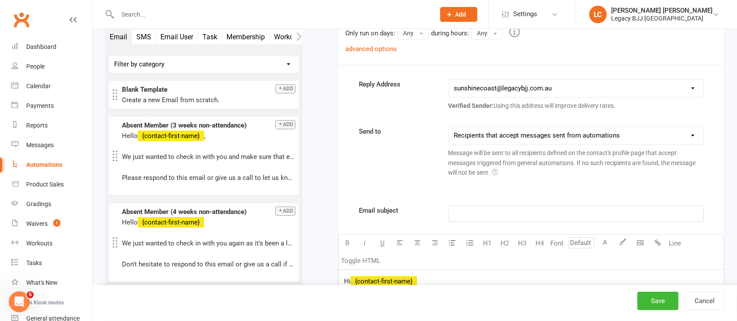
click at [498, 208] on p "﻿" at bounding box center [576, 213] width 244 height 10
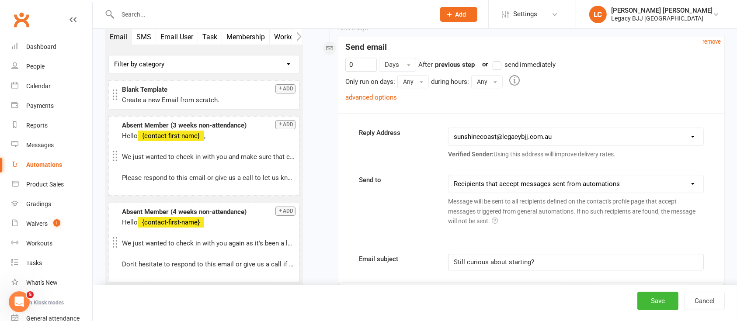
scroll to position [5709, 0]
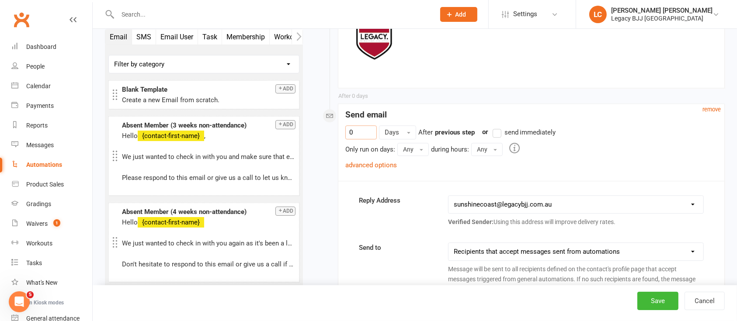
drag, startPoint x: 358, startPoint y: 127, endPoint x: 307, endPoint y: 123, distance: 51.8
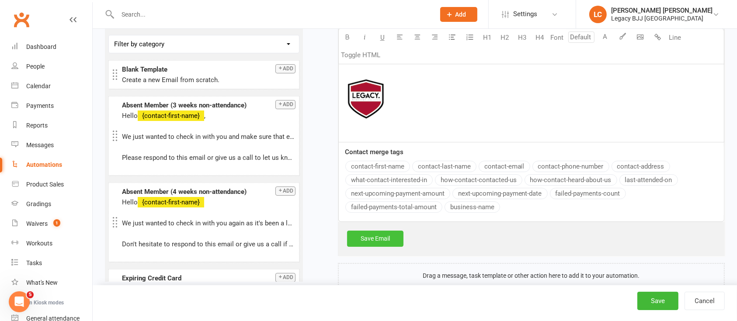
click at [376, 231] on link "Save Email" at bounding box center [375, 239] width 56 height 16
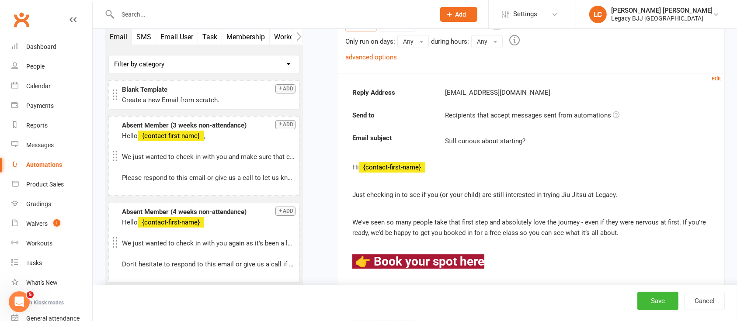
scroll to position [5661, 0]
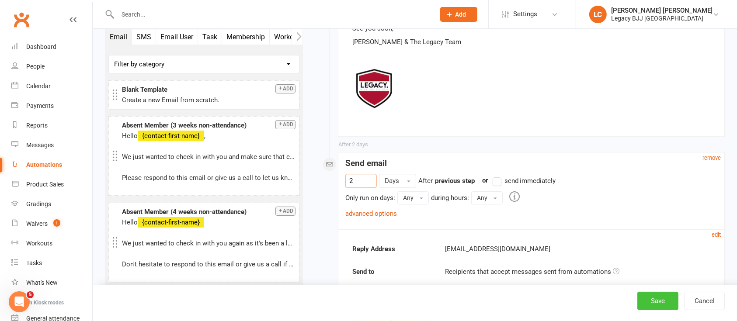
type input "2"
click at [664, 304] on button "Save" at bounding box center [657, 301] width 41 height 18
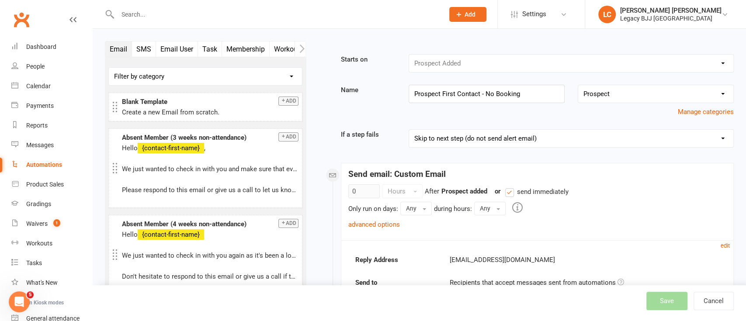
select select "true"
select select "100"
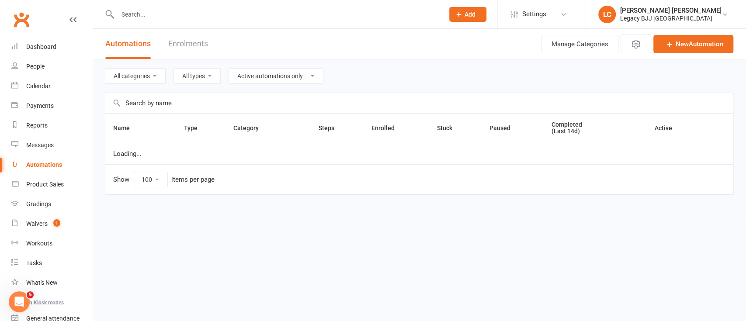
select select "504"
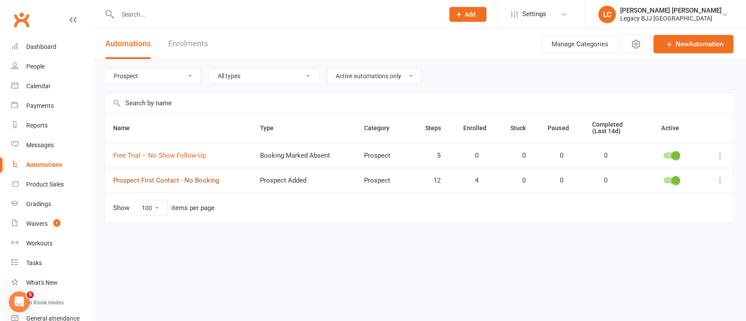
click at [192, 178] on link "Prospect First Contact - No Booking" at bounding box center [166, 181] width 106 height 8
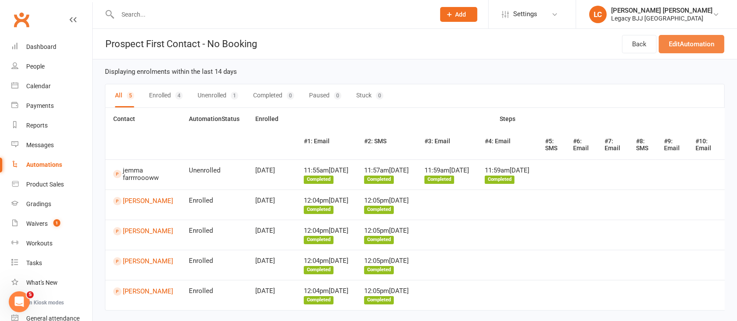
click at [705, 47] on link "Edit Automation" at bounding box center [692, 44] width 66 height 18
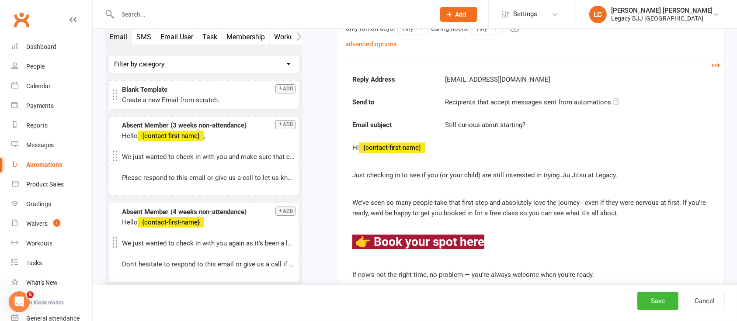
scroll to position [5829, 0]
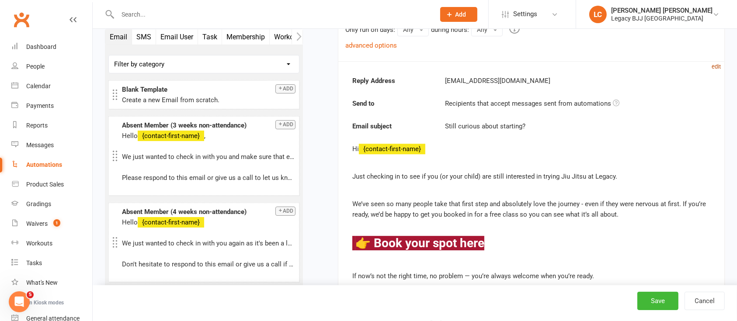
click at [715, 63] on small "edit" at bounding box center [716, 66] width 9 height 7
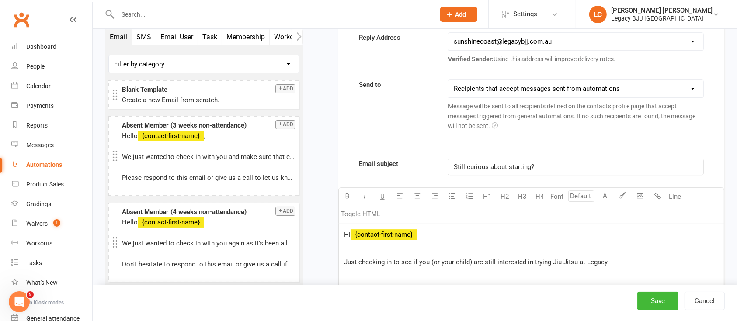
scroll to position [6004, 0]
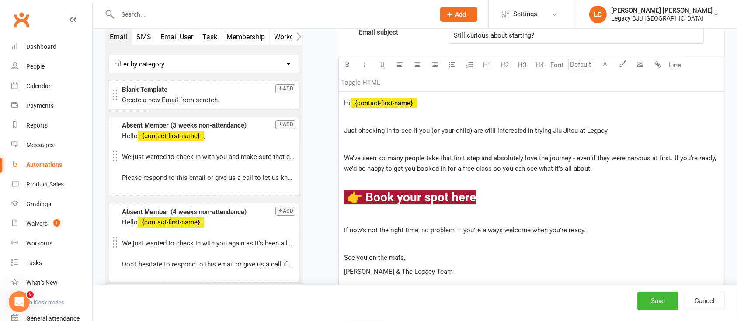
click at [486, 147] on div "Hi ﻿ {contact-first-name} Just checking in to see if you (or your child) are st…" at bounding box center [531, 221] width 385 height 259
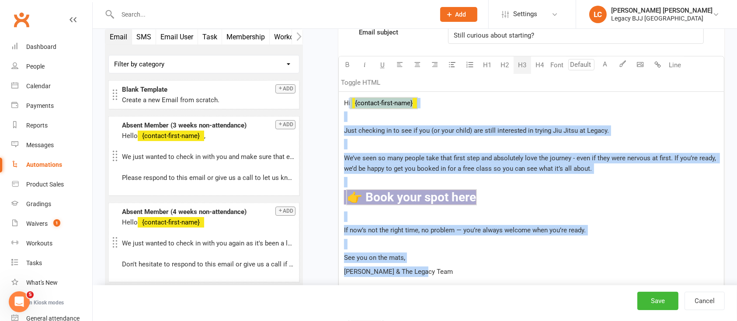
drag, startPoint x: 346, startPoint y: 100, endPoint x: 433, endPoint y: 264, distance: 186.0
click at [433, 264] on div "Hi ﻿ {contact-first-name} Just checking in to see if you (or your child) are st…" at bounding box center [531, 221] width 385 height 259
copy div "i ﻿ {contact-first-name} Just checking in to see if you (or your child) are sti…"
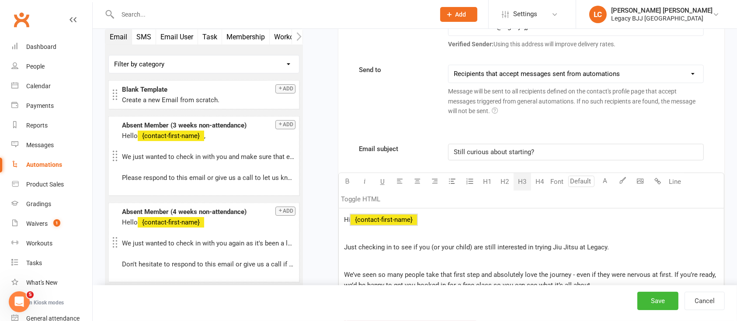
click at [514, 144] on div "Still curious about starting?" at bounding box center [575, 152] width 254 height 16
copy span "Still curious about starting?"
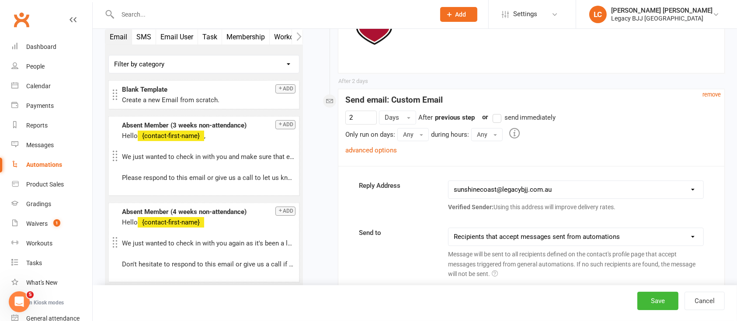
scroll to position [5713, 0]
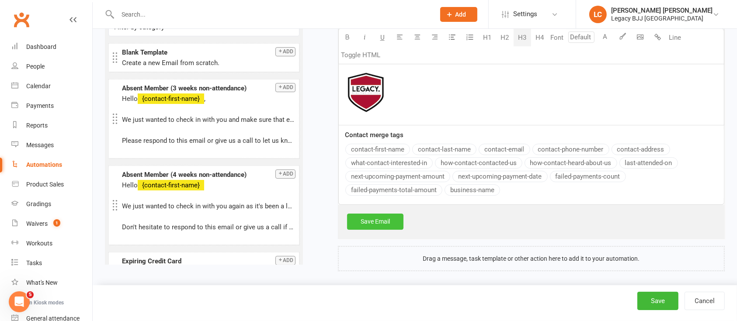
click at [367, 218] on link "Save Email" at bounding box center [375, 222] width 56 height 16
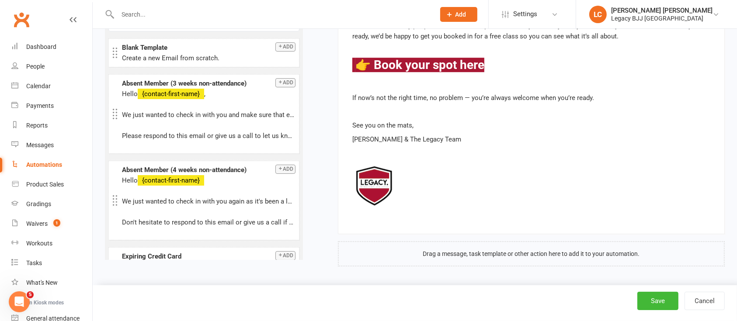
scroll to position [6004, 0]
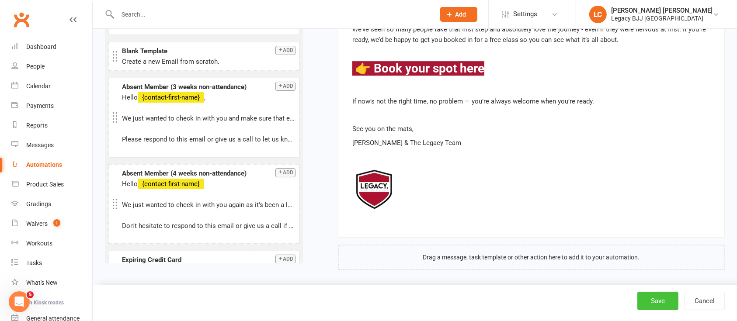
click at [655, 299] on button "Save" at bounding box center [657, 301] width 41 height 18
select select "true"
select select "100"
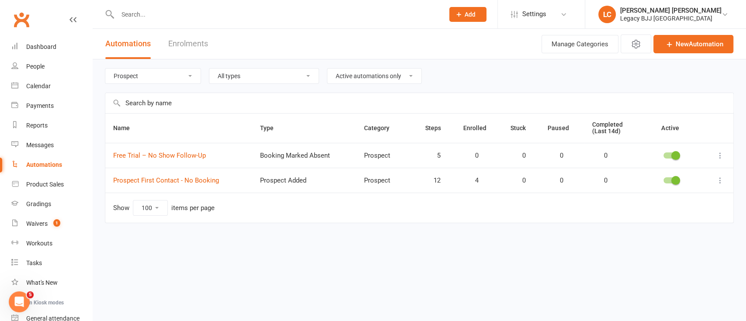
click at [168, 79] on select "All categories Attendance Billing Bookings Free Trials Marketing Membership Can…" at bounding box center [152, 76] width 95 height 15
select select "848"
click at [105, 69] on select "All categories Attendance Billing Bookings Free Trials Marketing Membership Can…" at bounding box center [152, 76] width 95 height 15
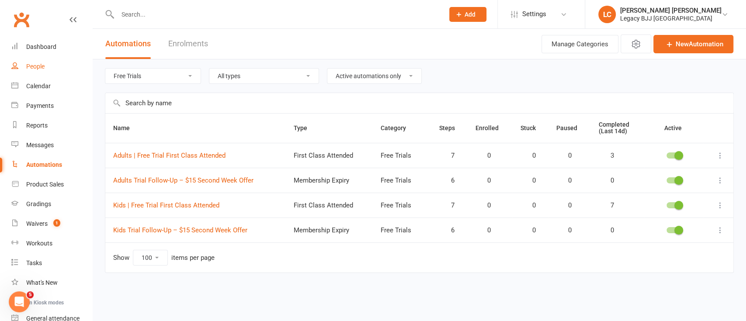
click at [44, 71] on link "People" at bounding box center [51, 67] width 81 height 20
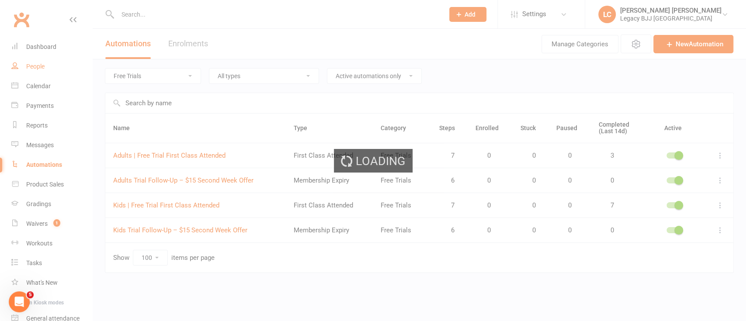
select select "100"
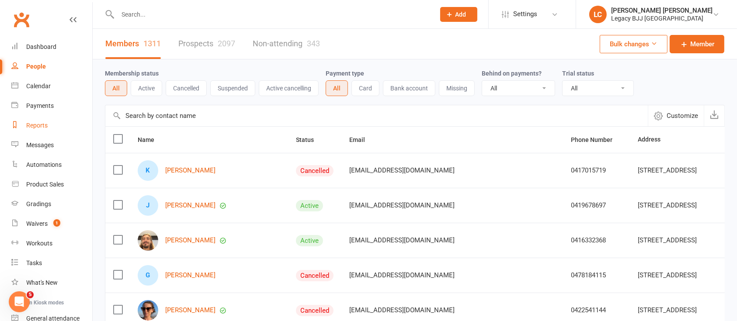
click at [39, 127] on div "Reports" at bounding box center [36, 125] width 21 height 7
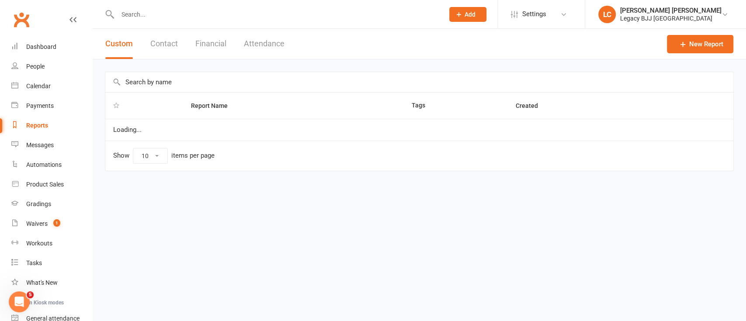
select select "100"
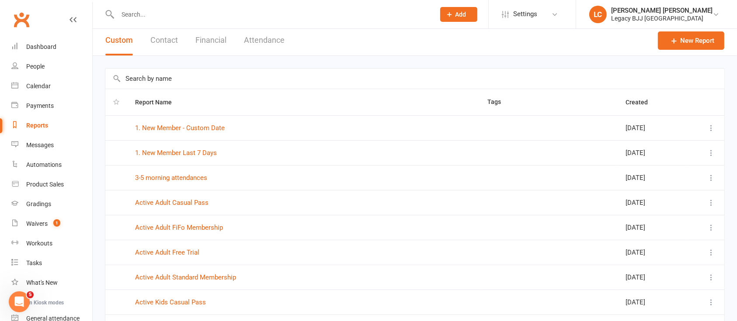
scroll to position [116, 0]
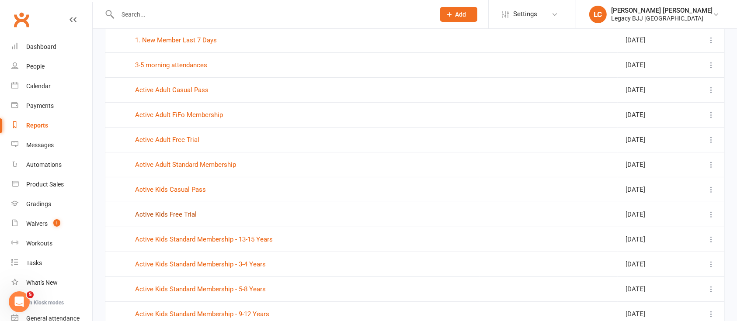
click at [178, 216] on link "Active Kids Free Trial" at bounding box center [166, 215] width 62 height 8
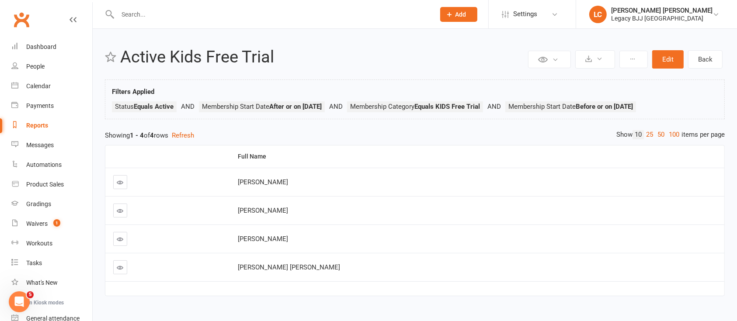
click at [43, 124] on div "Reports" at bounding box center [37, 125] width 22 height 7
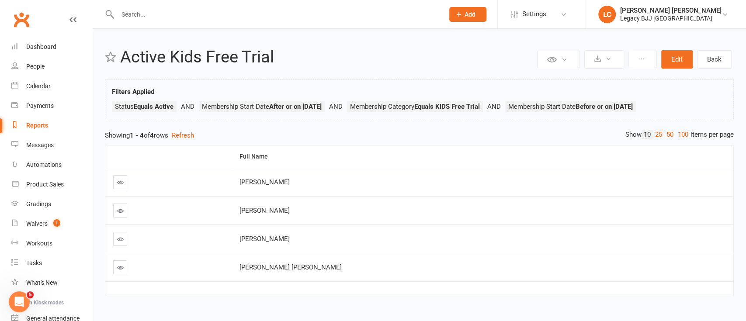
select select "100"
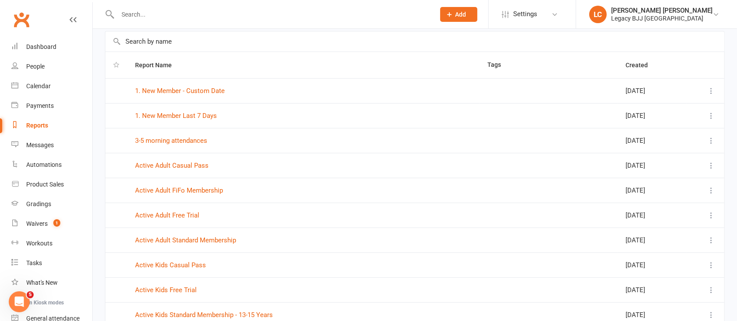
scroll to position [58, 0]
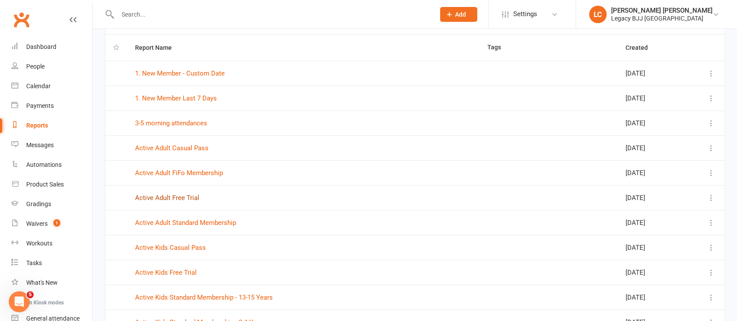
click at [152, 197] on link "Active Adult Free Trial" at bounding box center [167, 198] width 64 height 8
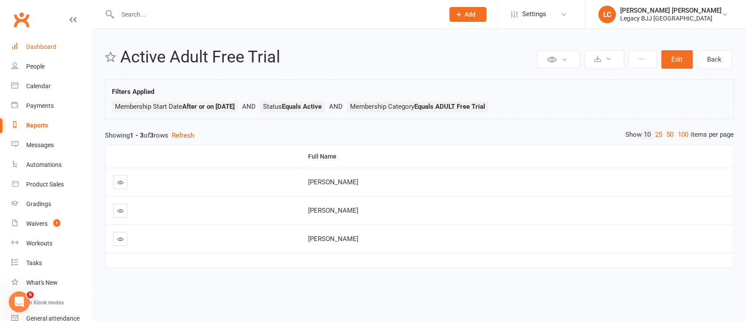
click at [41, 45] on div "Dashboard" at bounding box center [41, 46] width 30 height 7
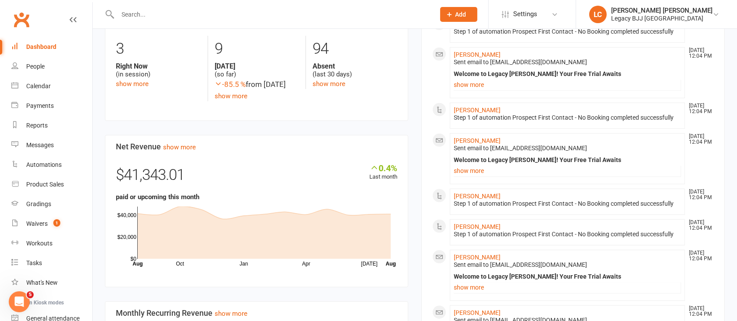
scroll to position [525, 0]
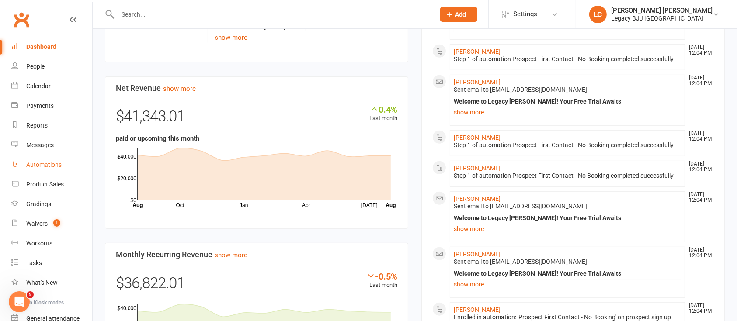
click at [56, 166] on div "Automations" at bounding box center [43, 164] width 35 height 7
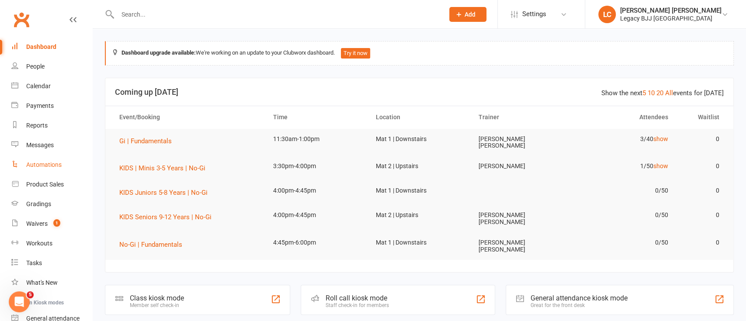
select select "true"
select select "100"
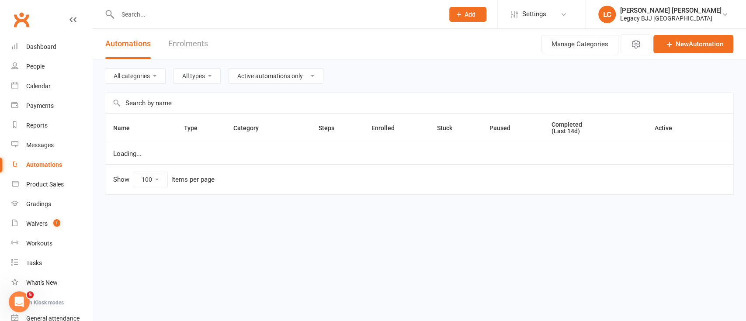
select select "848"
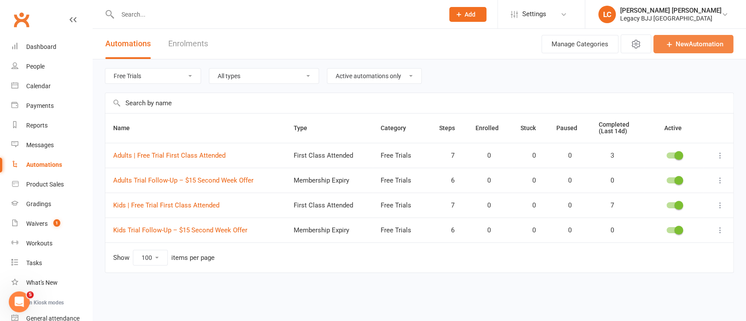
click at [697, 43] on link "New Automation" at bounding box center [693, 44] width 80 height 18
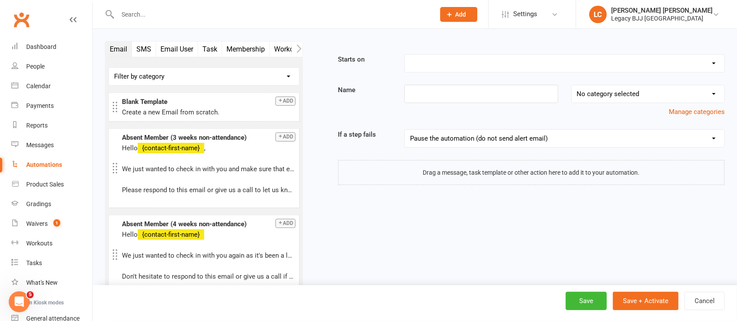
click at [444, 67] on select "Booking Cancelled Booking Due Booking Late-Cancelled Booking Marked Absent Book…" at bounding box center [565, 63] width 320 height 17
select select "3"
click at [405, 55] on select "Booking Cancelled Booking Due Booking Late-Cancelled Booking Marked Absent Book…" at bounding box center [565, 63] width 320 height 17
click at [456, 89] on input at bounding box center [480, 94] width 153 height 18
click at [598, 94] on select "No category selected Attendance Billing Bookings Free Trials Marketing Membersh…" at bounding box center [648, 93] width 153 height 17
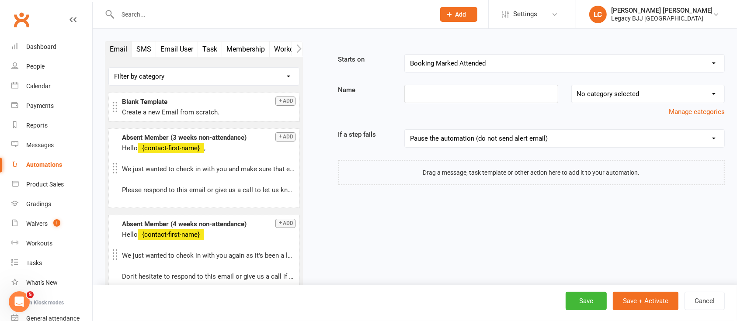
select select "3"
click at [572, 85] on select "No category selected Attendance Billing Bookings Free Trials Marketing Membersh…" at bounding box center [648, 93] width 153 height 17
click at [473, 139] on select "Pause the automation (do not send alert email) Pause the automation and send an…" at bounding box center [565, 138] width 320 height 17
select select "4"
click at [405, 130] on select "Pause the automation (do not send alert email) Pause the automation and send an…" at bounding box center [565, 138] width 320 height 17
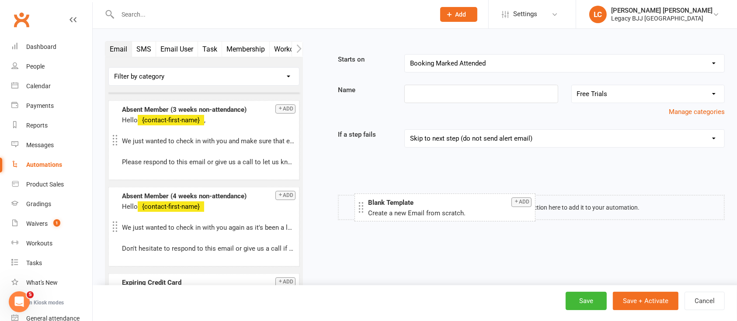
drag, startPoint x: 182, startPoint y: 100, endPoint x: 428, endPoint y: 201, distance: 266.0
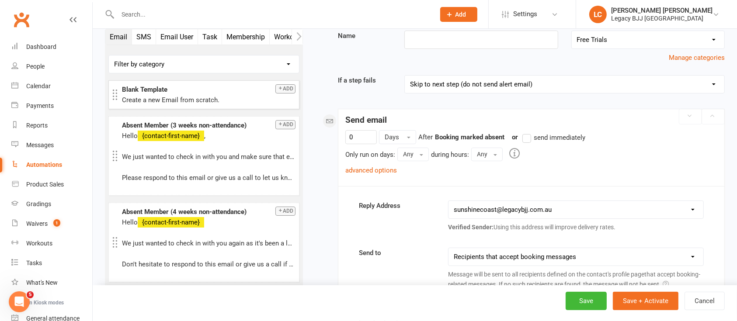
scroll to position [116, 0]
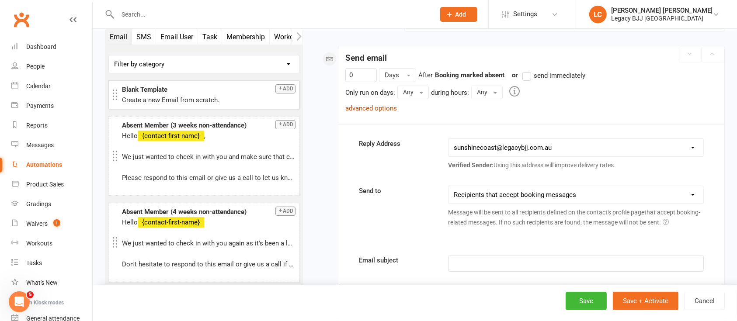
click at [371, 105] on link "advanced options" at bounding box center [371, 108] width 52 height 8
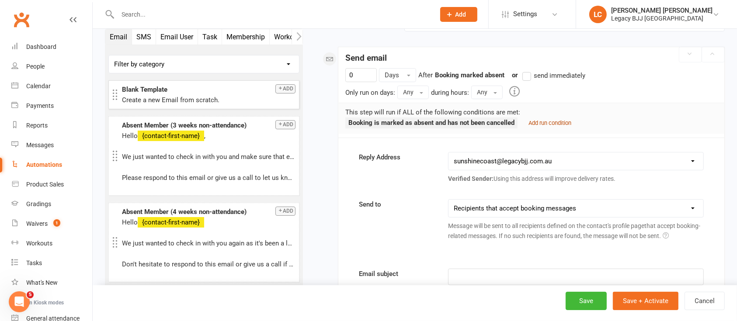
click at [559, 123] on small "Add run condition" at bounding box center [550, 123] width 43 height 7
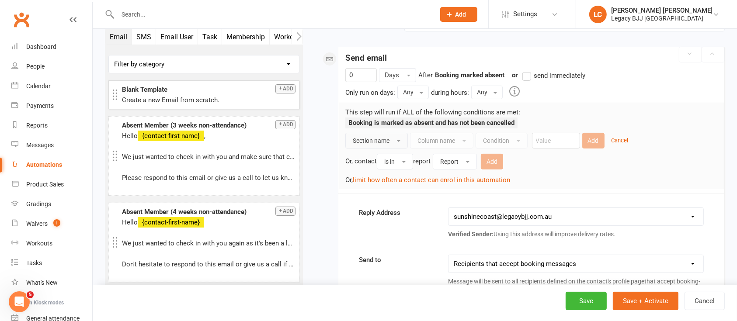
click at [389, 133] on button "Section name" at bounding box center [376, 141] width 63 height 16
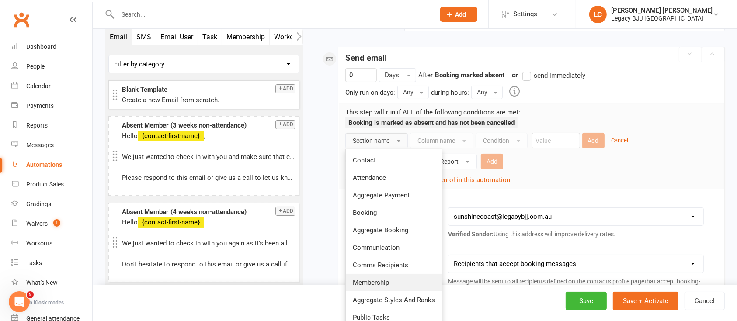
click at [381, 279] on span "Membership" at bounding box center [371, 283] width 36 height 8
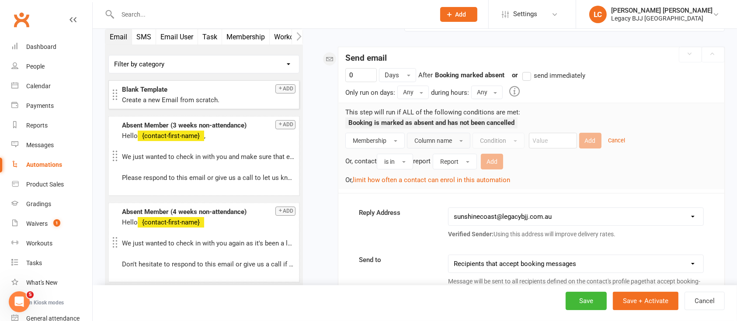
click at [445, 143] on span "Column name" at bounding box center [433, 140] width 38 height 7
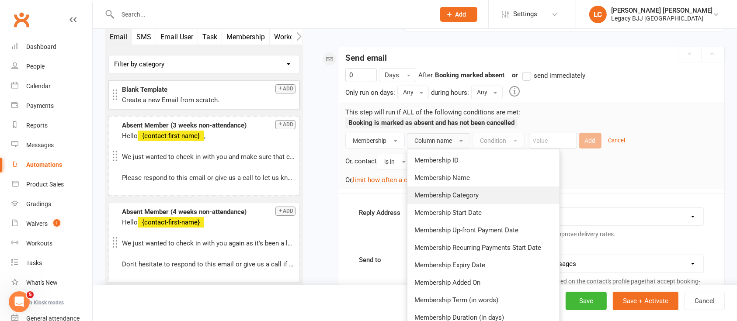
click at [465, 194] on span "Membership Category" at bounding box center [446, 195] width 64 height 8
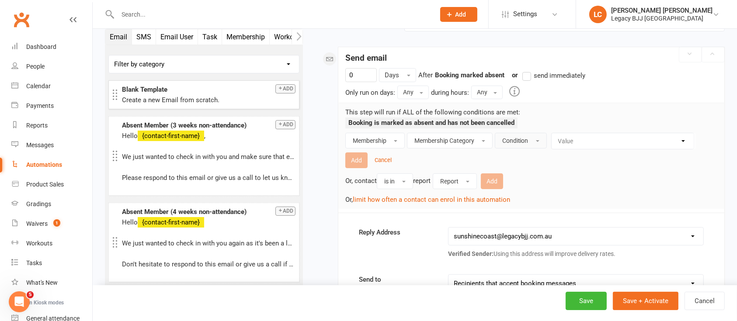
click at [532, 143] on button "Condition" at bounding box center [521, 141] width 52 height 16
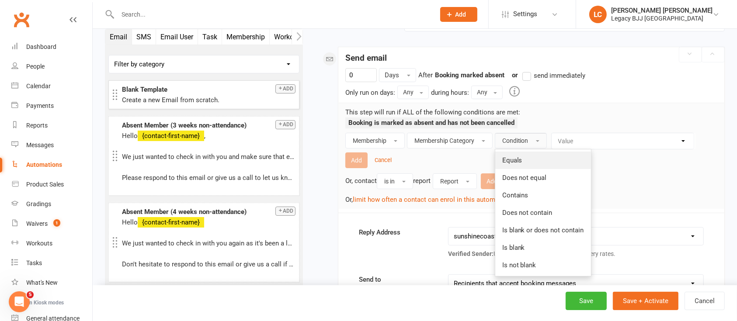
click at [528, 152] on link "Equals" at bounding box center [543, 160] width 96 height 17
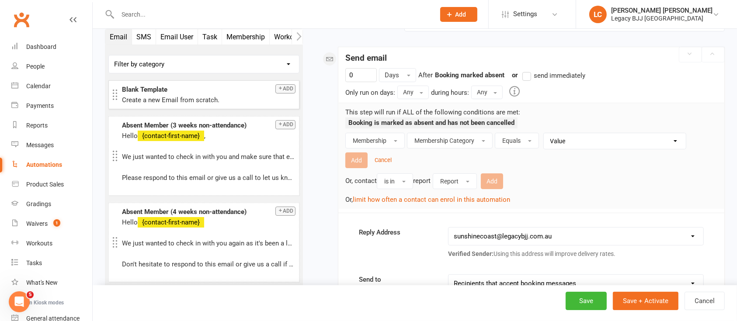
click at [582, 145] on select "Value ADULT | Casual ADULT | FIFO Membership ADULT Free Trial ADULT Membership …" at bounding box center [617, 141] width 142 height 16
click at [523, 142] on button "Equals" at bounding box center [517, 141] width 44 height 16
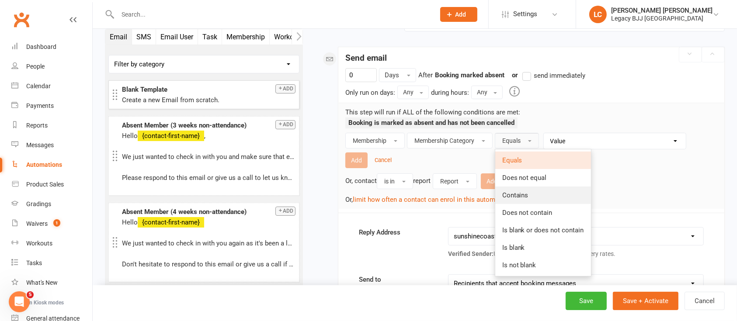
click at [522, 191] on span "Contains" at bounding box center [515, 195] width 26 height 8
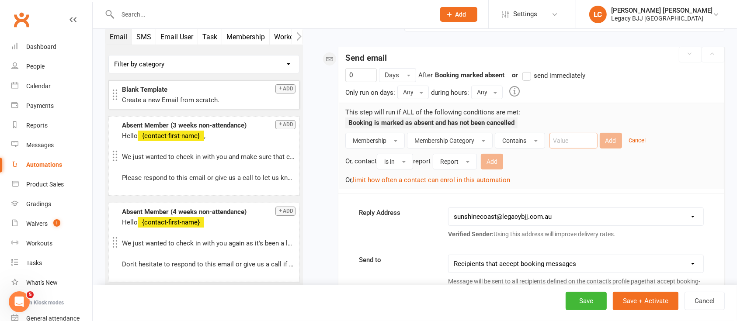
click at [566, 143] on input "text" at bounding box center [573, 141] width 48 height 16
type input "fre"
click at [509, 137] on span "Contains" at bounding box center [514, 140] width 24 height 7
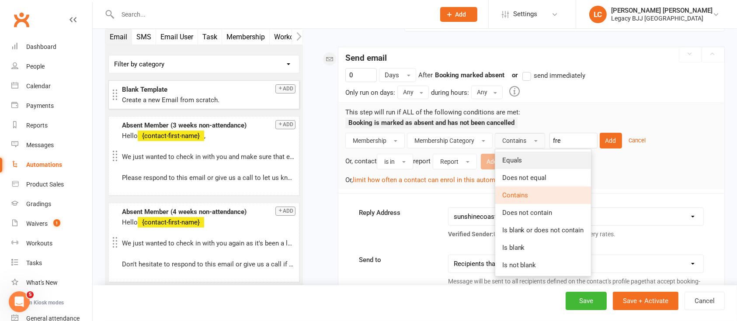
click at [513, 158] on span "Equals" at bounding box center [512, 160] width 20 height 8
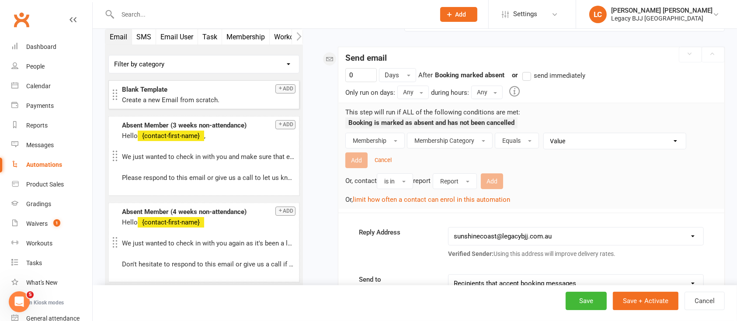
click at [566, 141] on select "Value ADULT | Casual ADULT | FIFO Membership ADULT Free Trial ADULT Membership …" at bounding box center [617, 141] width 142 height 16
click at [528, 143] on button "Equals" at bounding box center [517, 141] width 44 height 16
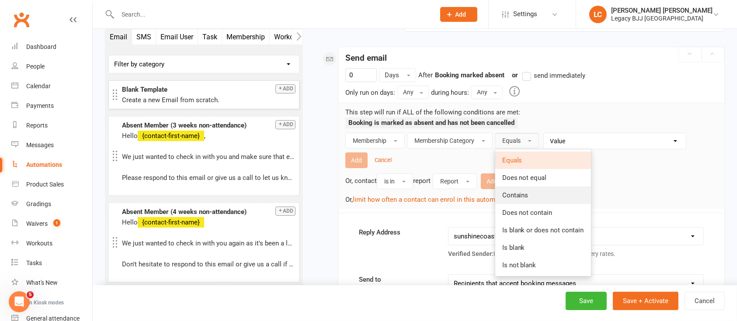
click at [527, 193] on span "Contains" at bounding box center [515, 195] width 26 height 8
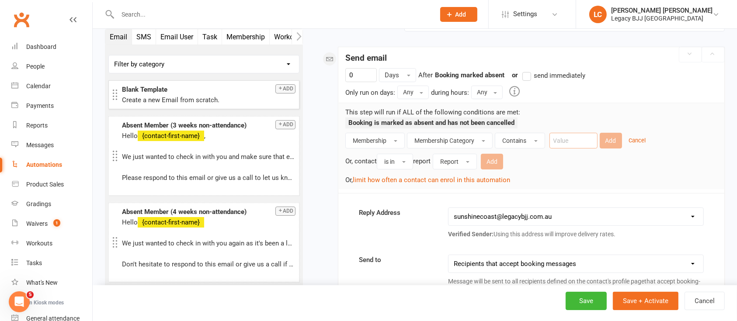
click at [580, 140] on input "text" at bounding box center [573, 141] width 48 height 16
type input "Free Trial"
click at [606, 138] on button "Add" at bounding box center [611, 141] width 22 height 16
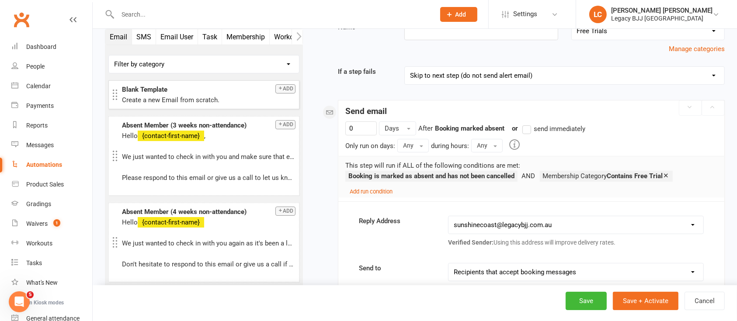
scroll to position [0, 0]
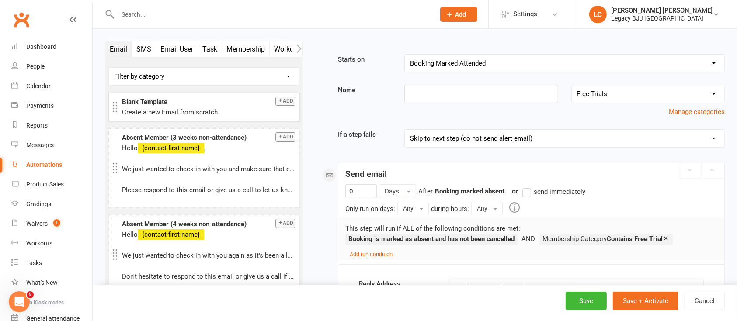
click at [507, 67] on select "Booking Cancelled Booking Due Booking Late-Cancelled Booking Marked Absent Book…" at bounding box center [565, 63] width 320 height 17
click at [405, 55] on select "Booking Cancelled Booking Due Booking Late-Cancelled Booking Marked Absent Book…" at bounding box center [565, 63] width 320 height 17
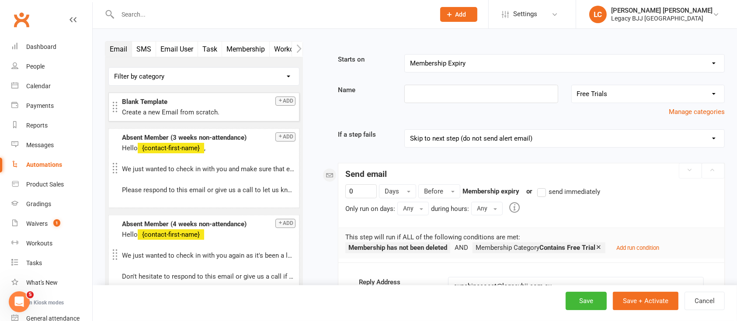
click at [471, 64] on select "Booking Cancelled Booking Due Booking Late-Cancelled Booking Marked Absent Book…" at bounding box center [565, 63] width 320 height 17
select select "3"
click at [405, 55] on select "Booking Cancelled Booking Due Booking Late-Cancelled Booking Marked Absent Book…" at bounding box center [565, 63] width 320 height 17
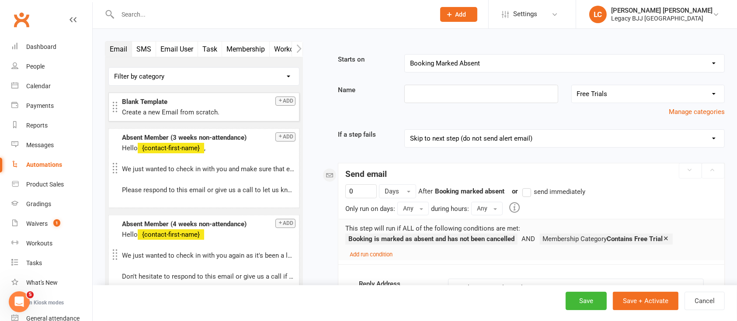
click at [457, 68] on select "Booking Cancelled Booking Due Booking Late-Cancelled Booking Marked Absent Book…" at bounding box center [565, 63] width 320 height 17
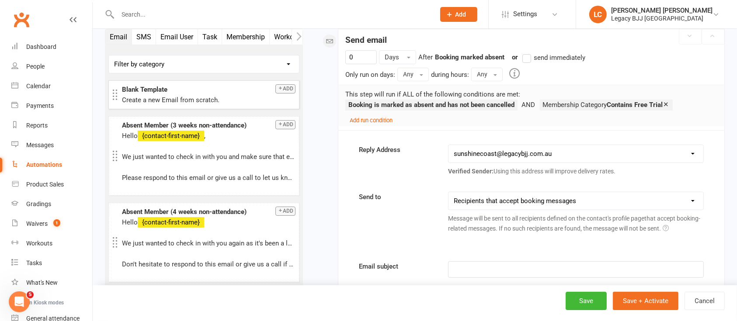
scroll to position [116, 0]
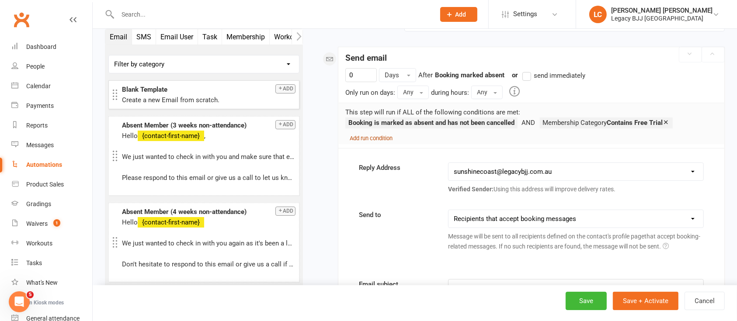
click at [374, 137] on small "Add run condition" at bounding box center [371, 138] width 43 height 7
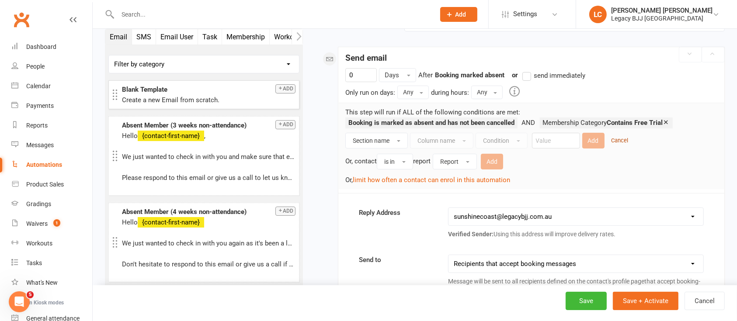
click at [626, 141] on small "Cancel" at bounding box center [620, 140] width 17 height 7
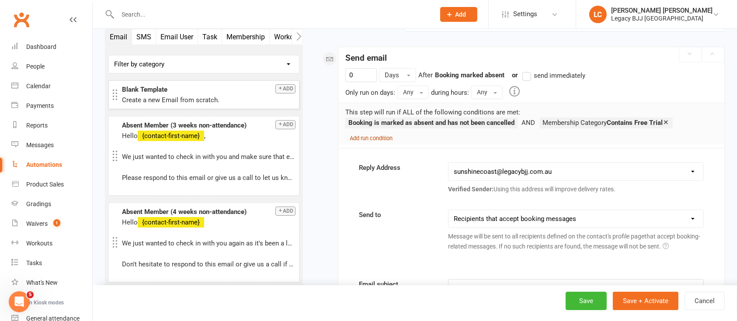
click at [384, 136] on small "Add run condition" at bounding box center [371, 138] width 43 height 7
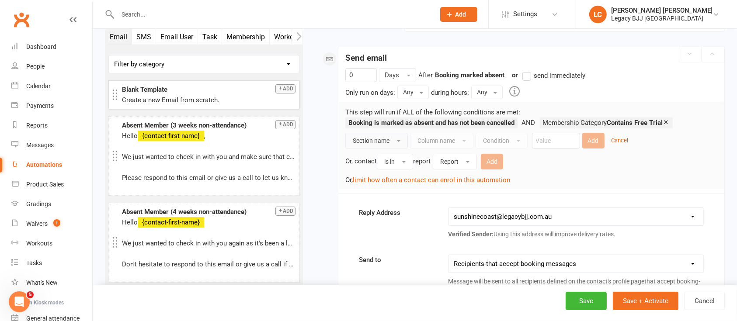
click at [391, 139] on button "Section name" at bounding box center [376, 141] width 63 height 16
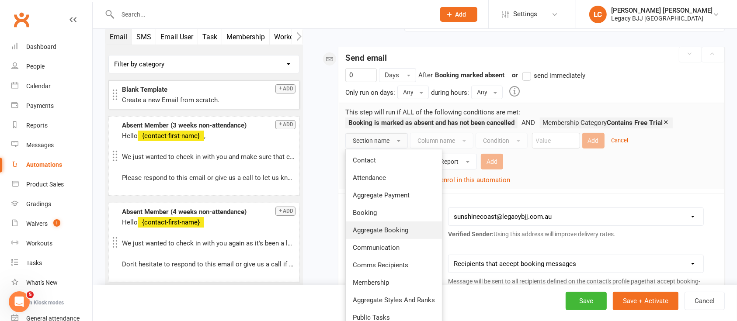
click at [391, 234] on link "Aggregate Booking" at bounding box center [394, 230] width 96 height 17
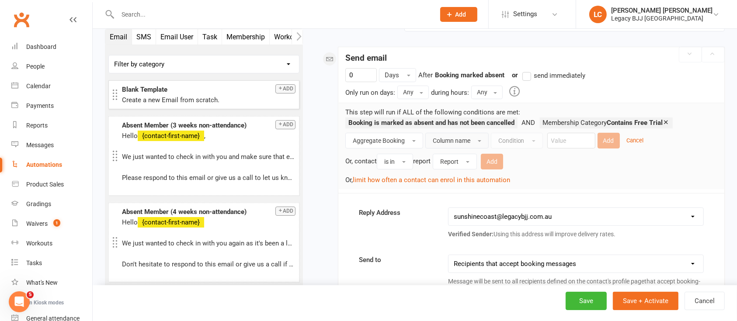
click at [457, 137] on span "Column name" at bounding box center [452, 140] width 38 height 7
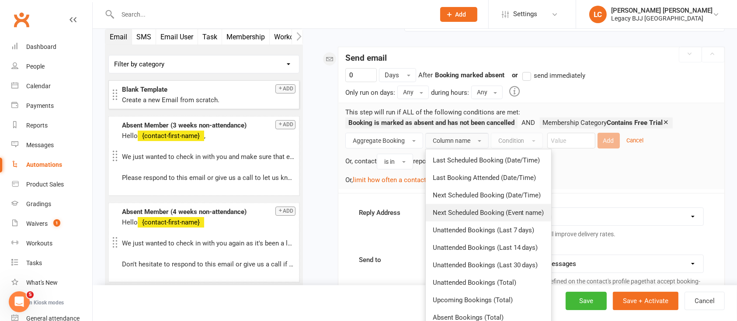
scroll to position [175, 0]
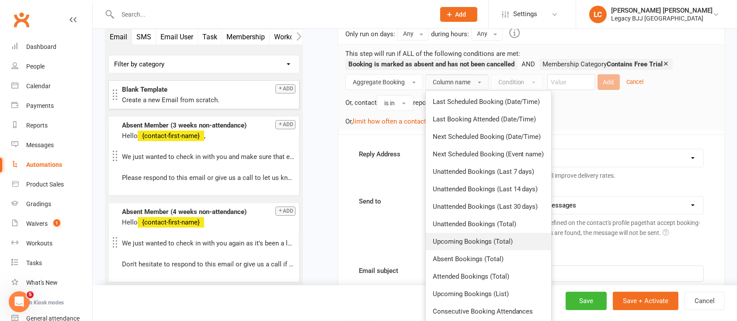
click at [481, 242] on span "Upcoming Bookings (Total)" at bounding box center [473, 242] width 80 height 8
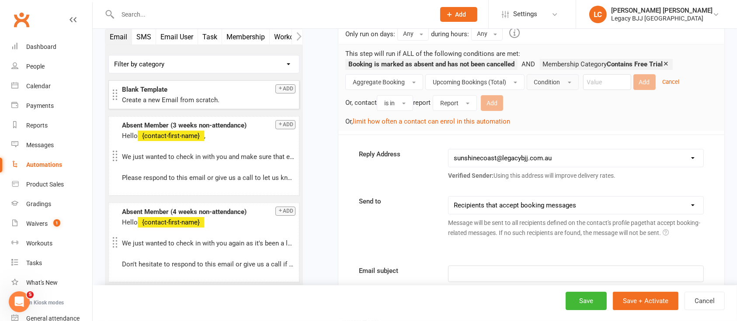
click at [541, 83] on span "Condition" at bounding box center [547, 82] width 26 height 7
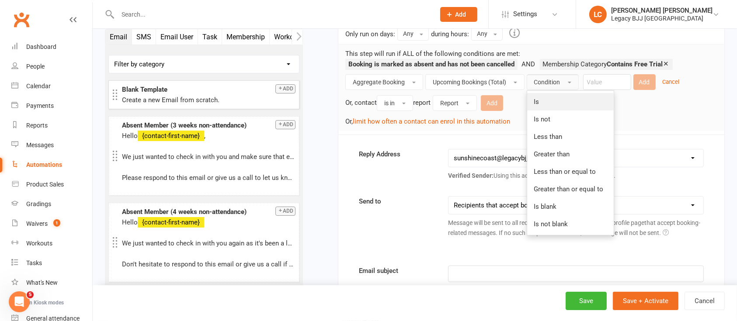
click at [542, 101] on link "Is" at bounding box center [570, 101] width 87 height 17
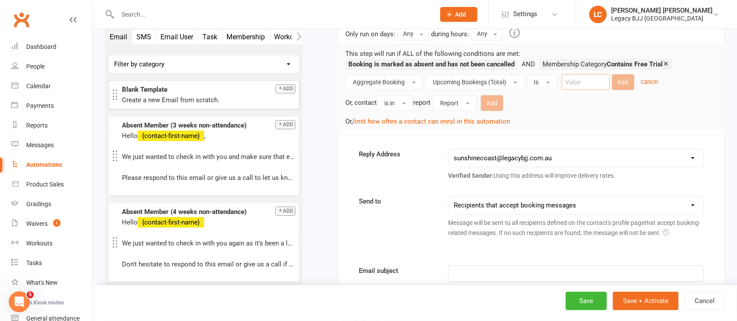
click at [574, 81] on input "number" at bounding box center [586, 82] width 48 height 16
type input "0"
click at [626, 80] on button "Add" at bounding box center [623, 82] width 22 height 16
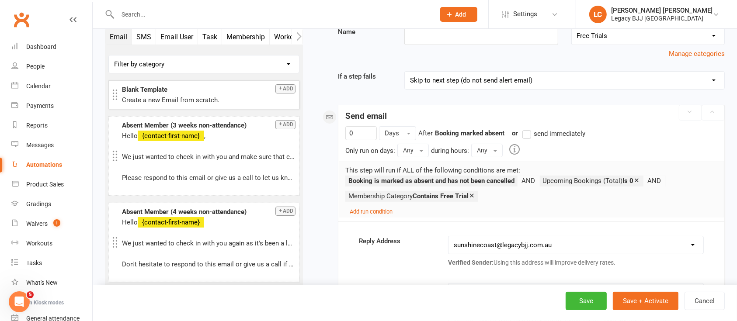
scroll to position [0, 0]
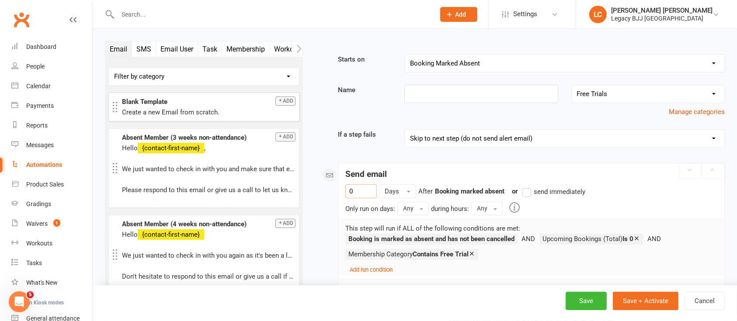
click at [537, 192] on span "send immediately" at bounding box center [560, 191] width 52 height 9
click at [528, 187] on input "send immediately" at bounding box center [525, 187] width 6 height 0
click at [547, 192] on span "send immediately" at bounding box center [560, 191] width 52 height 9
click at [528, 187] on input "send immediately" at bounding box center [525, 187] width 6 height 0
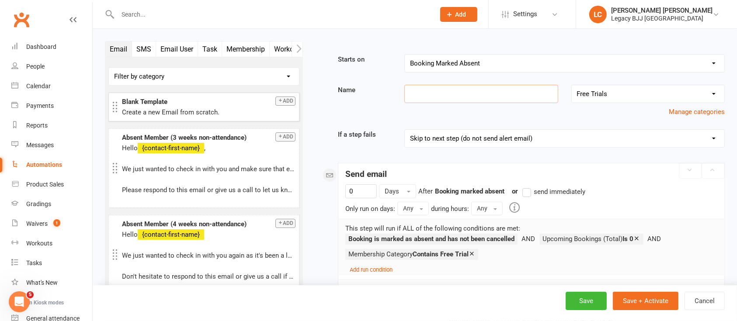
click at [447, 89] on input at bounding box center [480, 94] width 153 height 18
paste input "no-show, already signed waiver"
click at [412, 92] on input "no-show, already signed waiver" at bounding box center [480, 94] width 153 height 18
click at [447, 92] on input "No-Show, already signed waiver" at bounding box center [480, 94] width 153 height 18
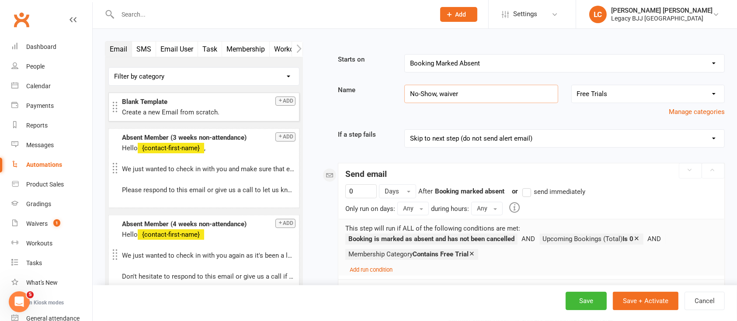
click at [503, 98] on input "No-Show, waiver" at bounding box center [480, 94] width 153 height 18
click at [441, 94] on input "No-Show, waiver signed" at bounding box center [480, 94] width 153 height 18
click at [465, 95] on input "No-Show | Waiver signed" at bounding box center [480, 94] width 153 height 18
click at [514, 88] on input "No-Show | Waiver Signed" at bounding box center [480, 94] width 153 height 18
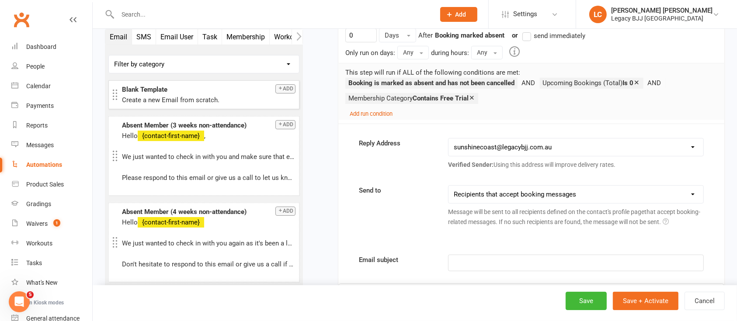
scroll to position [175, 0]
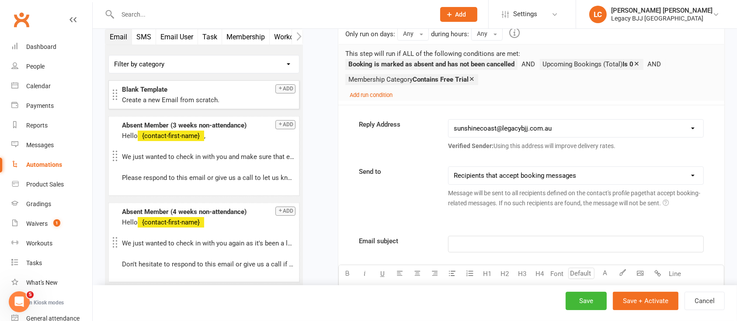
type input "No-Show | Waiver Signed"
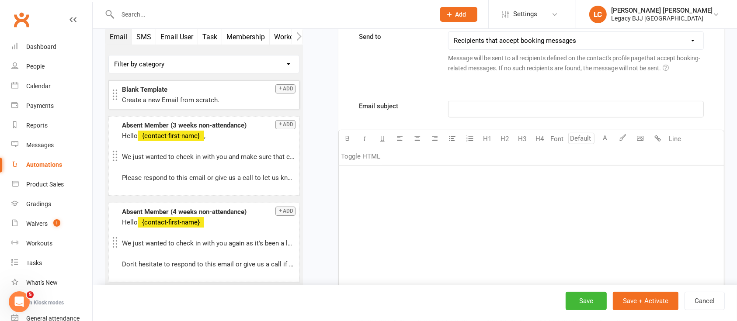
scroll to position [350, 0]
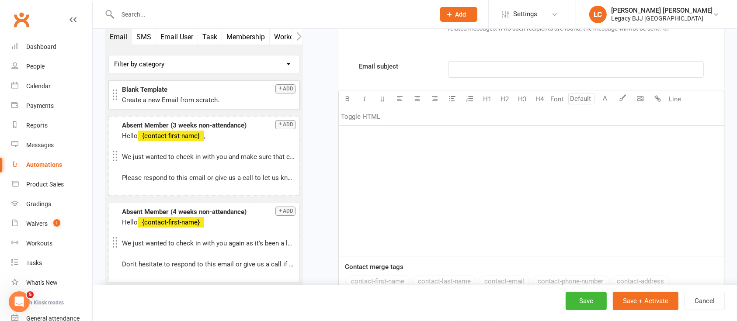
click at [447, 167] on div "﻿" at bounding box center [531, 191] width 385 height 131
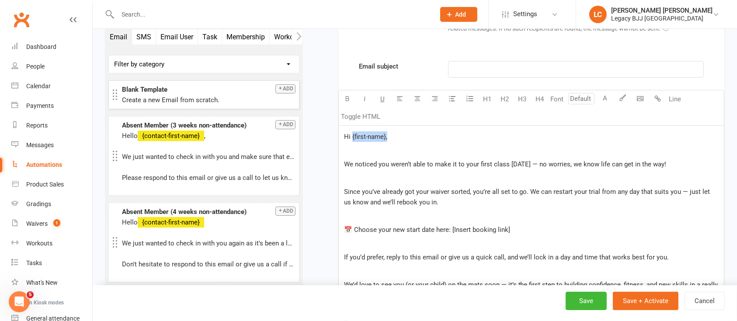
drag, startPoint x: 397, startPoint y: 131, endPoint x: 352, endPoint y: 134, distance: 45.5
click at [352, 134] on p "Hi {first-name}," at bounding box center [531, 137] width 375 height 10
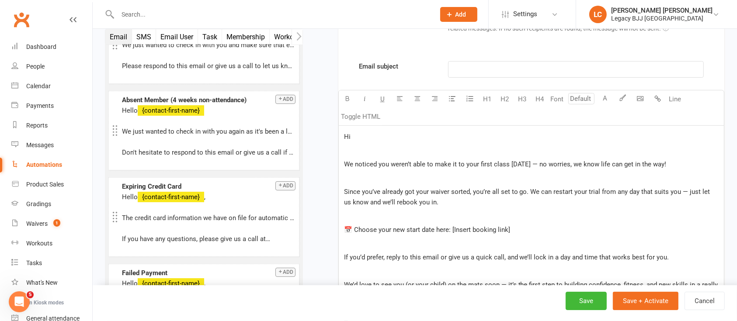
scroll to position [116, 0]
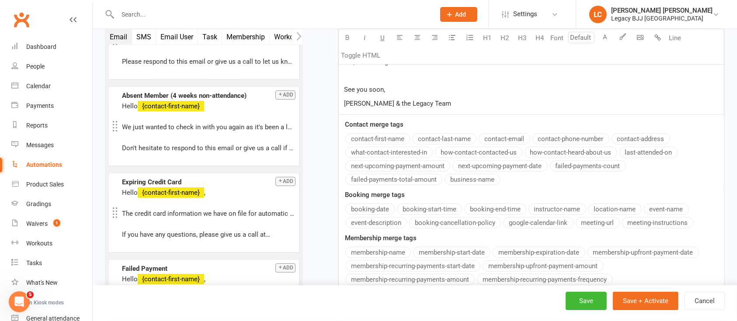
click at [393, 138] on div "Email subject ﻿ U H1 H2 H3 H4 Font A Line Toggle HTML Hi ﻿ We noticed you weren…" at bounding box center [531, 75] width 386 height 494
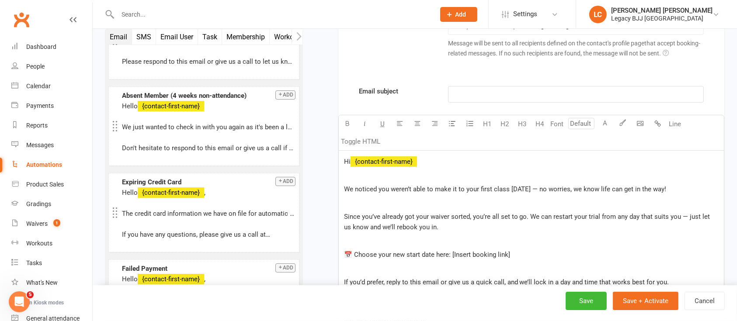
click at [419, 198] on p "﻿" at bounding box center [531, 203] width 375 height 10
click at [472, 220] on p "Since you’ve already got your waiver sorted, you’re all set to go. We can resta…" at bounding box center [531, 222] width 375 height 21
drag, startPoint x: 553, startPoint y: 215, endPoint x: 675, endPoint y: 214, distance: 122.8
click at [675, 214] on span "Since you’ve already got your waiver sorted, you’re all set to go. We can resta…" at bounding box center [528, 222] width 368 height 18
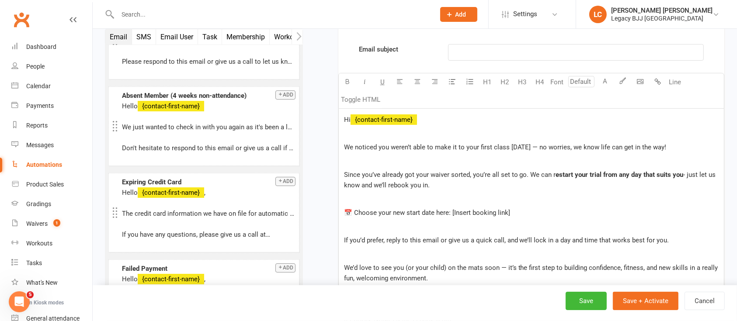
scroll to position [383, 0]
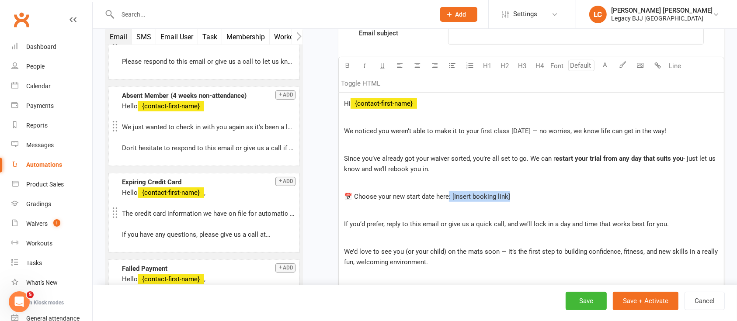
drag, startPoint x: 516, startPoint y: 198, endPoint x: 449, endPoint y: 200, distance: 66.9
click at [449, 200] on p "📅 Choose your new start date here: [Insert booking link]" at bounding box center [531, 196] width 375 height 10
drag, startPoint x: 458, startPoint y: 198, endPoint x: 329, endPoint y: 195, distance: 129.0
click at [329, 195] on div "Starts on Booking Cancelled Booking Due Booking Late-Cancelled Booking Marked A…" at bounding box center [520, 129] width 409 height 917
drag, startPoint x: 467, startPoint y: 194, endPoint x: 338, endPoint y: 190, distance: 128.6
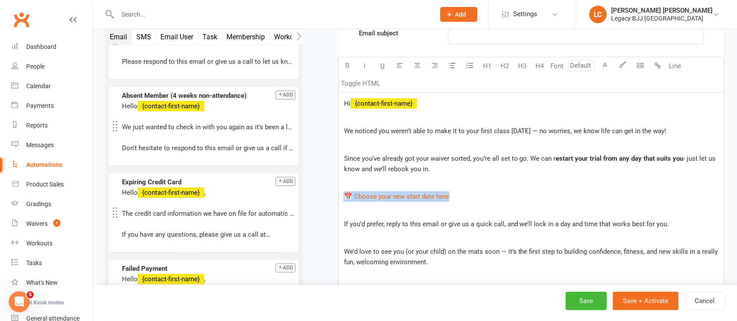
click at [339, 190] on div "Hi ﻿ {contact-first-name} ﻿ We noticed you weren’t able to make it to your firs…" at bounding box center [531, 204] width 385 height 222
click at [623, 63] on icon "button" at bounding box center [622, 64] width 7 height 7
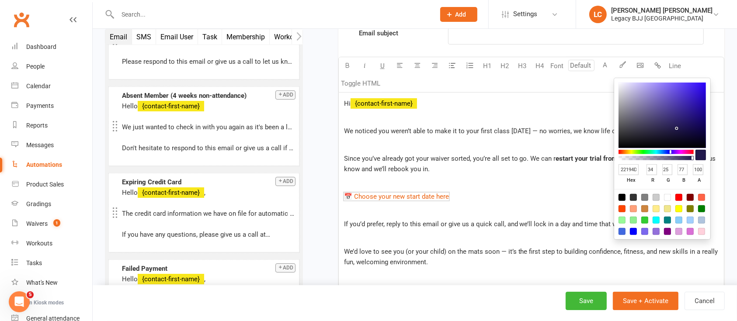
click at [633, 170] on input "22194D" at bounding box center [629, 169] width 21 height 11
paste input "#a91834"
type input "#a91834"
type input "169"
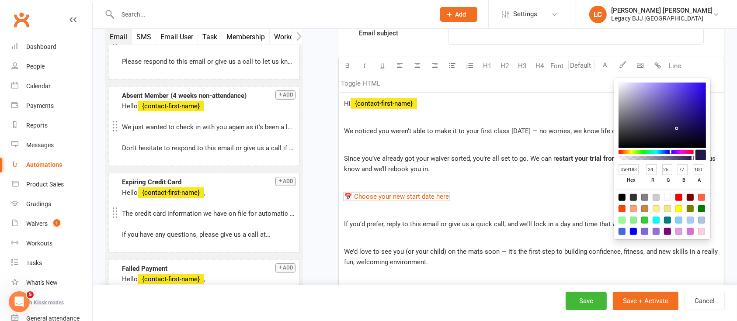
type input "24"
type input "52"
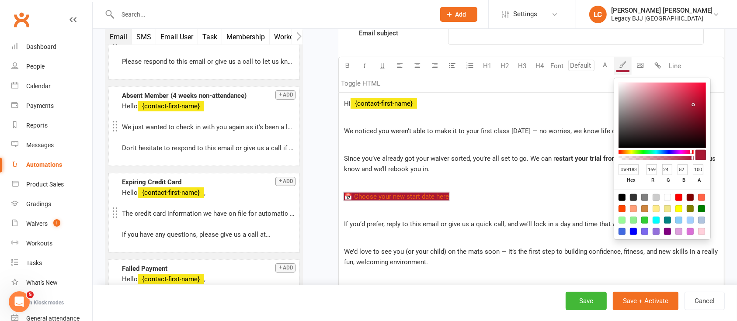
scroll to position [0, 3]
click at [607, 64] on button "A" at bounding box center [605, 65] width 17 height 17
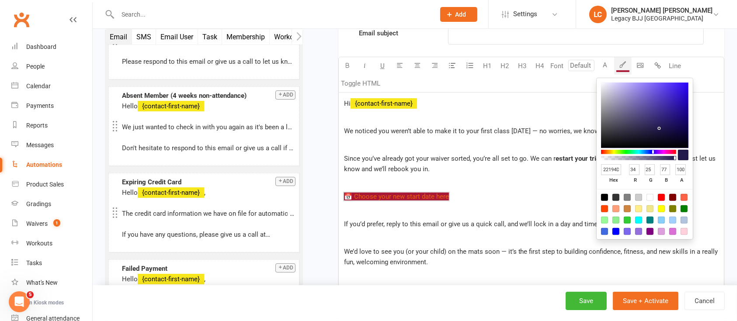
click at [648, 198] on div at bounding box center [649, 197] width 7 height 7
type input "FFFFFF"
type input "255"
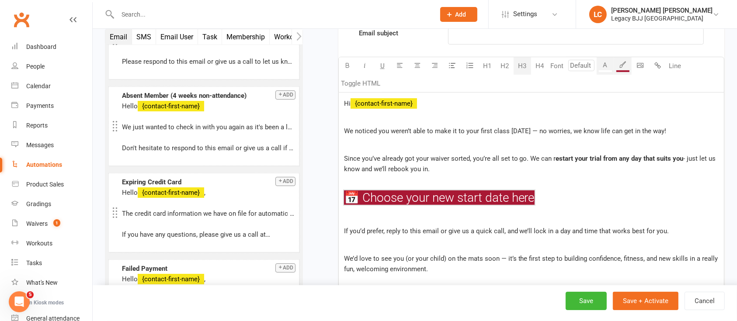
click at [527, 68] on button "H3" at bounding box center [522, 65] width 17 height 17
click at [347, 64] on icon "button" at bounding box center [347, 65] width 7 height 7
click at [459, 159] on span "Since you’ve already got your waiver sorted, you’re all set to go. We can r" at bounding box center [450, 159] width 212 height 8
click at [617, 210] on div "Hi ﻿ {contact-first-name} ﻿ We noticed you weren’t able to make it to your firs…" at bounding box center [531, 207] width 385 height 229
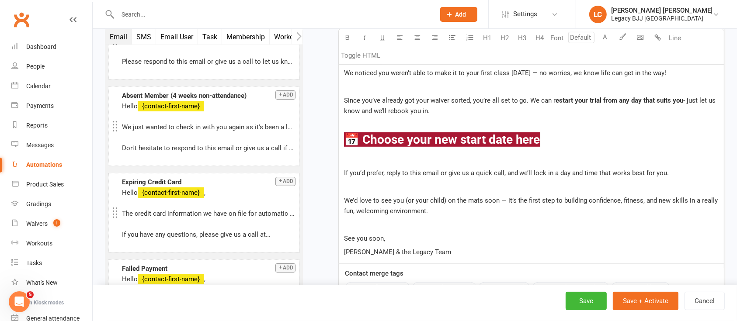
click at [438, 238] on p "See you soon," at bounding box center [531, 238] width 375 height 10
click at [448, 250] on p "[PERSON_NAME] & the Legacy Team" at bounding box center [531, 252] width 375 height 10
click at [643, 33] on body "Prospect Member Non-attending contact Class / event Appointment Grading event T…" at bounding box center [368, 84] width 737 height 1046
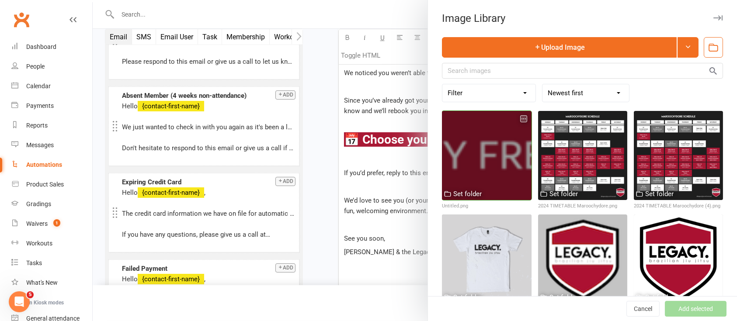
scroll to position [21, 0]
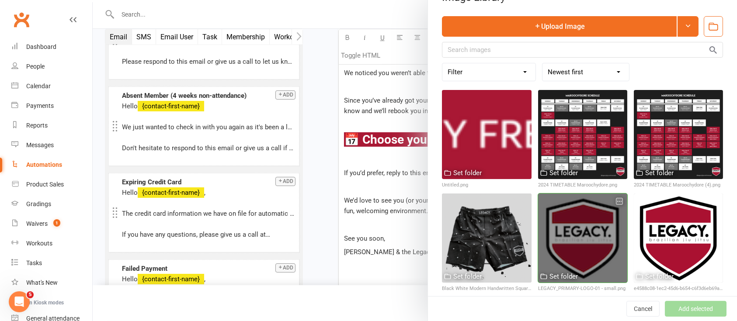
click at [573, 208] on div at bounding box center [582, 238] width 89 height 89
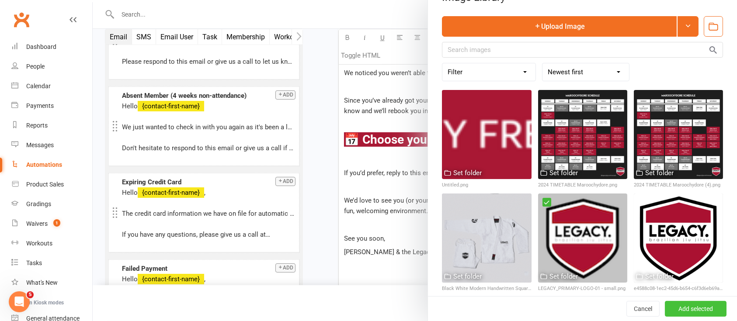
click at [681, 313] on button "Add selected" at bounding box center [696, 309] width 62 height 16
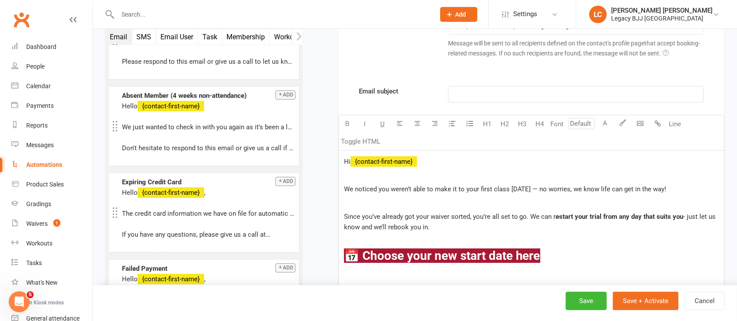
scroll to position [266, 0]
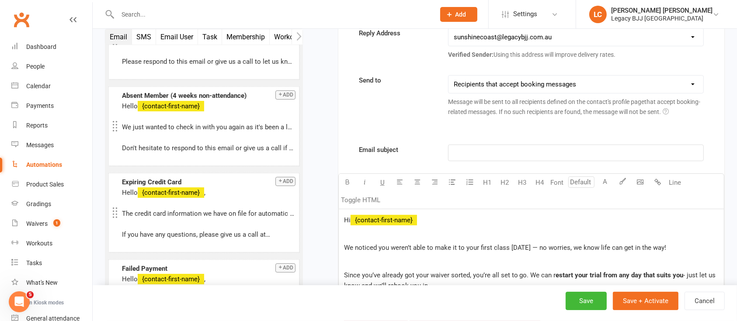
click at [479, 148] on p "﻿" at bounding box center [576, 153] width 244 height 10
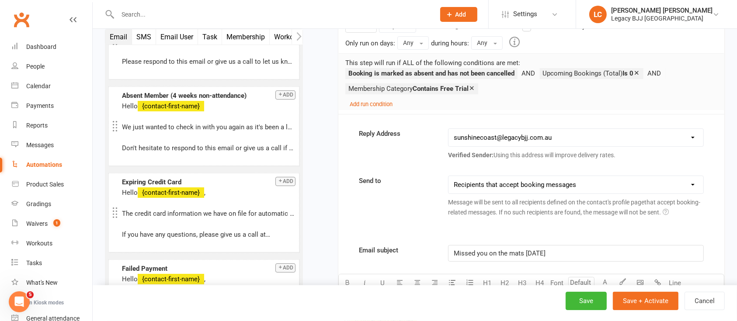
scroll to position [150, 0]
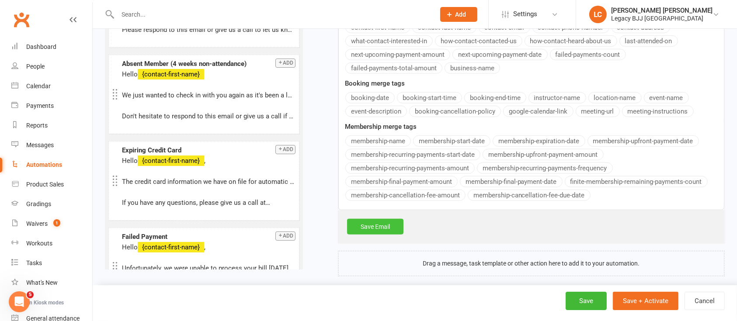
click at [387, 219] on link "Save Email" at bounding box center [375, 227] width 56 height 16
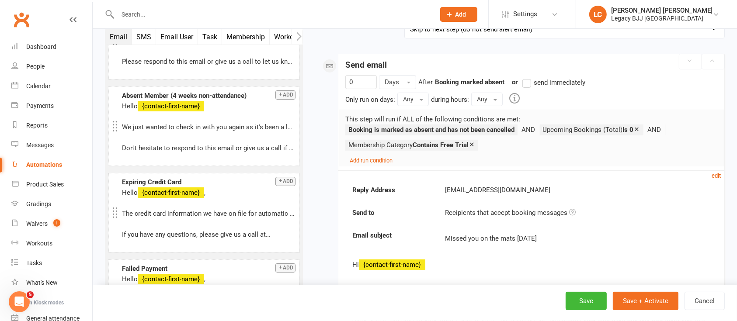
scroll to position [116, 0]
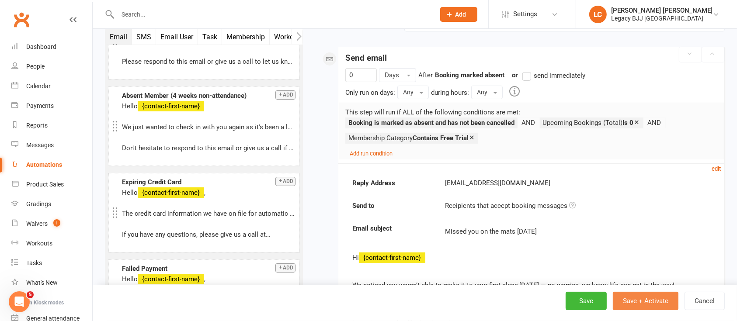
click at [654, 300] on button "Save + Activate" at bounding box center [646, 301] width 66 height 18
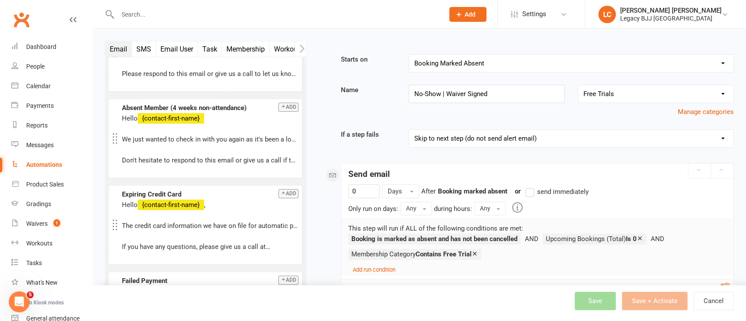
select select "true"
select select "100"
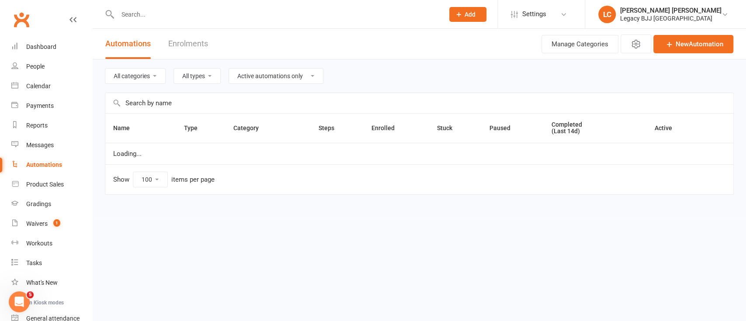
select select "848"
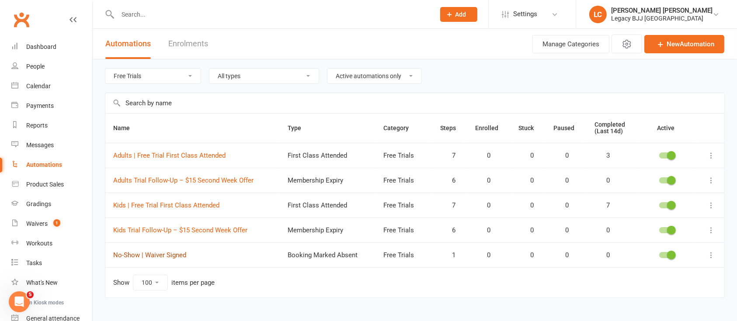
click at [155, 257] on link "No-Show | Waiver Signed" at bounding box center [149, 255] width 73 height 8
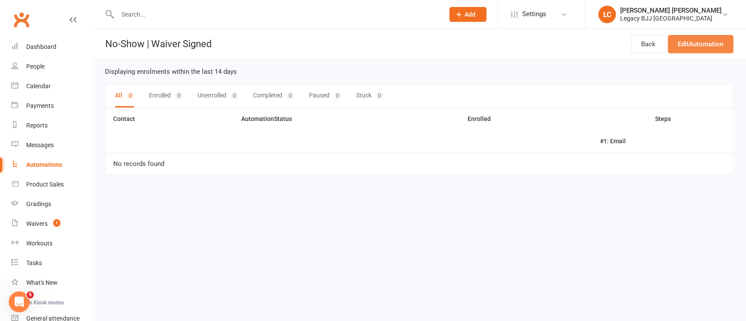
click at [693, 49] on link "Edit Automation" at bounding box center [701, 44] width 66 height 18
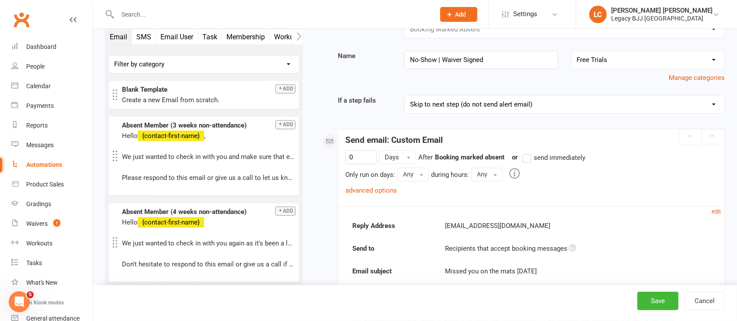
scroll to position [58, 0]
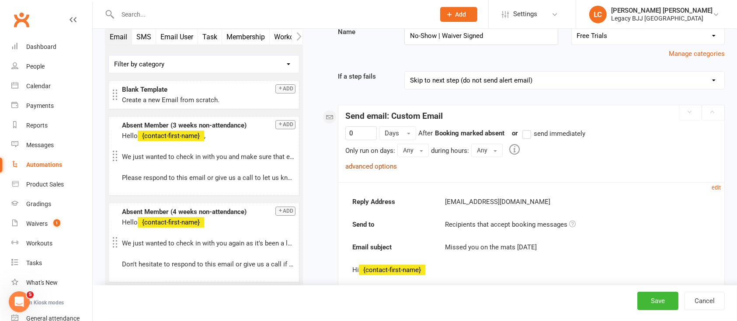
click at [367, 164] on link "advanced options" at bounding box center [371, 167] width 52 height 8
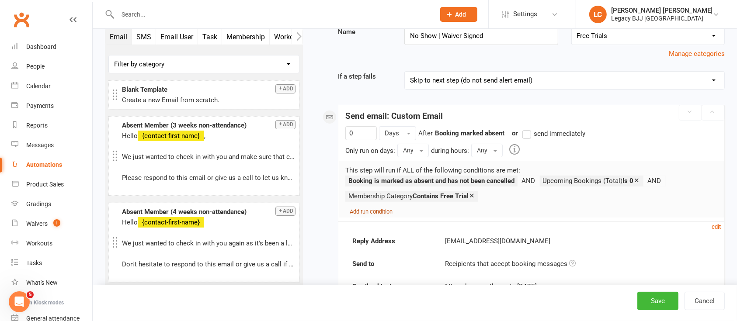
click at [378, 209] on small "Add run condition" at bounding box center [371, 211] width 43 height 7
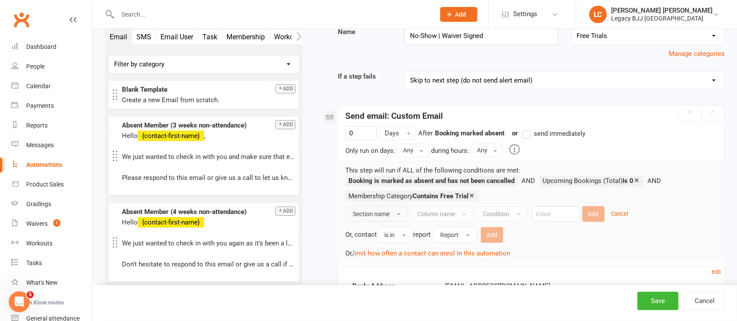
click at [386, 208] on button "Section name" at bounding box center [376, 214] width 63 height 16
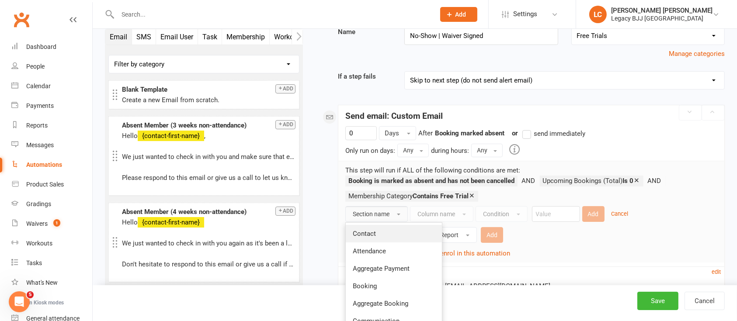
click at [381, 231] on link "Contact" at bounding box center [394, 233] width 96 height 17
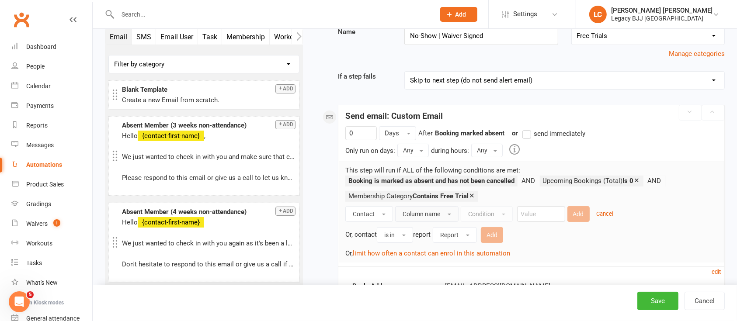
click at [442, 219] on button "Column name" at bounding box center [426, 214] width 63 height 16
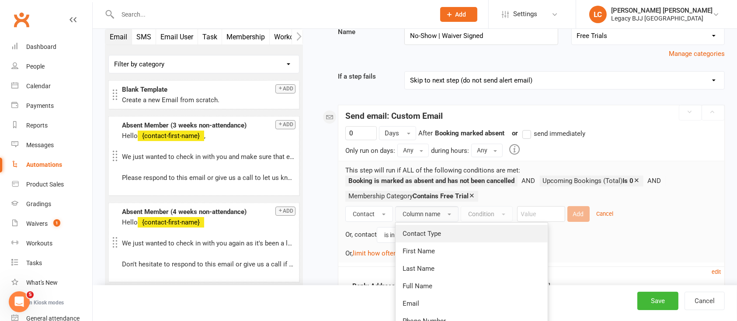
click at [437, 229] on link "Contact Type" at bounding box center [472, 233] width 152 height 17
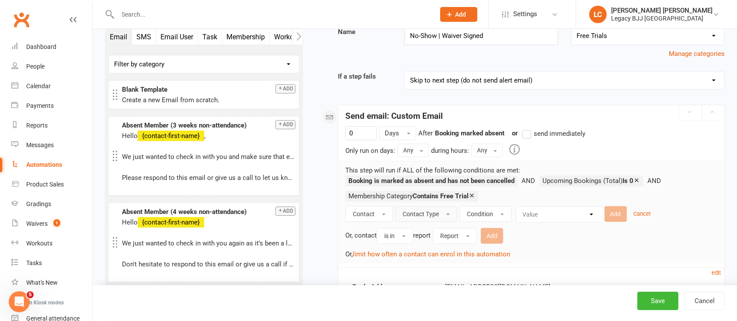
drag, startPoint x: 516, startPoint y: 208, endPoint x: 525, endPoint y: 209, distance: 8.8
click at [516, 208] on div "Value Member Prospect Non-attending Contact" at bounding box center [559, 214] width 87 height 17
click at [498, 212] on button "Condition" at bounding box center [485, 214] width 52 height 16
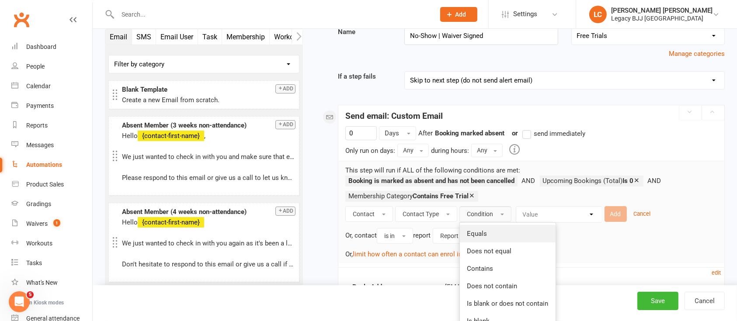
click at [487, 229] on link "Equals" at bounding box center [508, 233] width 96 height 17
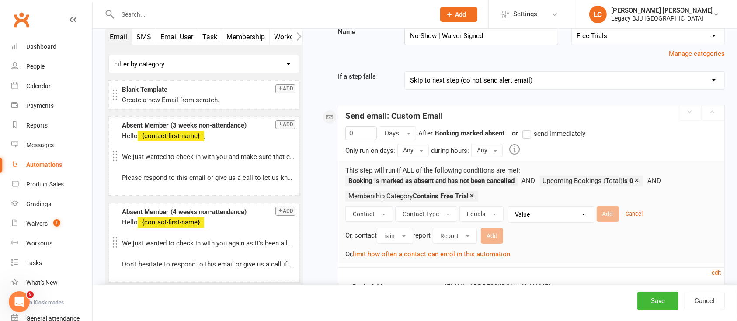
click at [536, 219] on select "Value Member Prospect Non-attending Contact" at bounding box center [554, 215] width 86 height 16
select select "0"
click at [511, 207] on select "Value Member Prospect Non-attending Contact" at bounding box center [554, 215] width 86 height 16
click at [608, 212] on button "Add" at bounding box center [608, 214] width 22 height 16
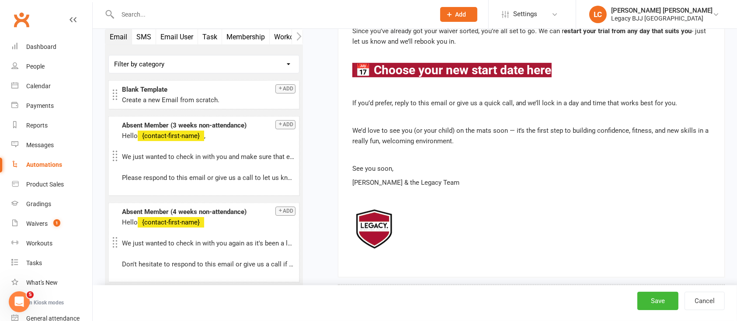
scroll to position [434, 0]
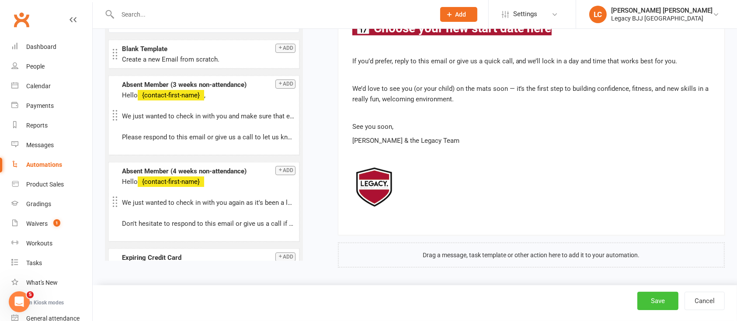
click at [647, 294] on button "Save" at bounding box center [657, 301] width 41 height 18
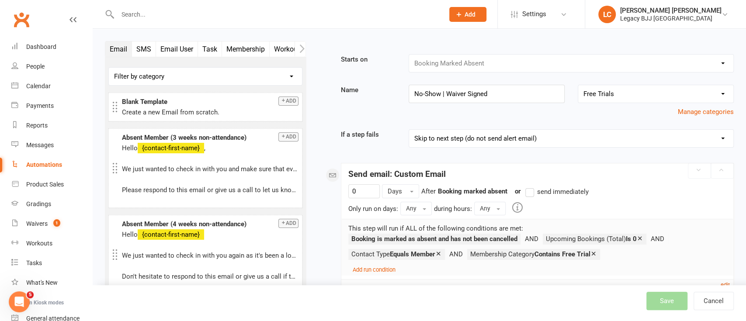
select select "true"
select select "100"
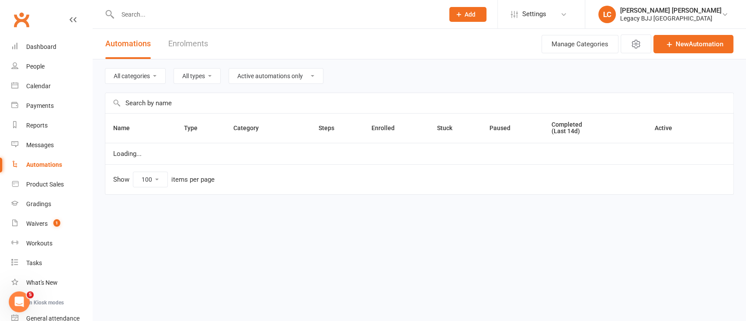
select select "848"
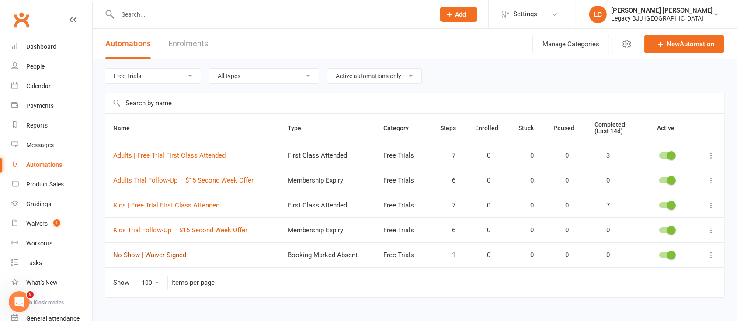
click at [167, 252] on link "No-Show | Waiver Signed" at bounding box center [149, 255] width 73 height 8
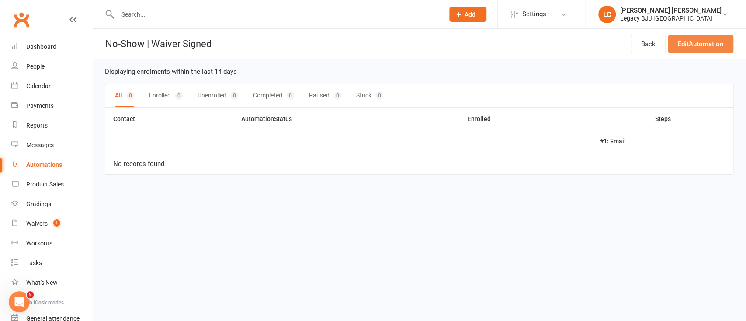
click at [718, 45] on link "Edit Automation" at bounding box center [701, 44] width 66 height 18
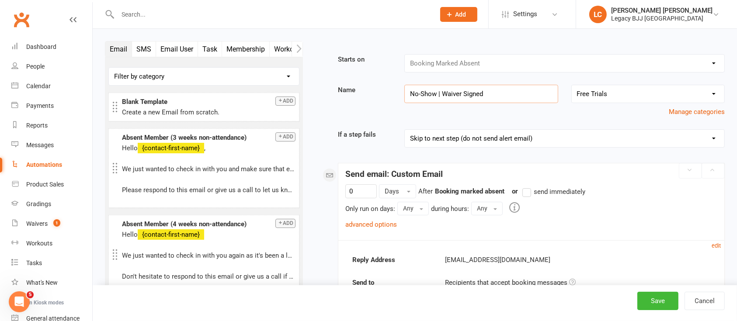
click at [410, 93] on input "No-Show | Waiver Signed" at bounding box center [480, 94] width 153 height 18
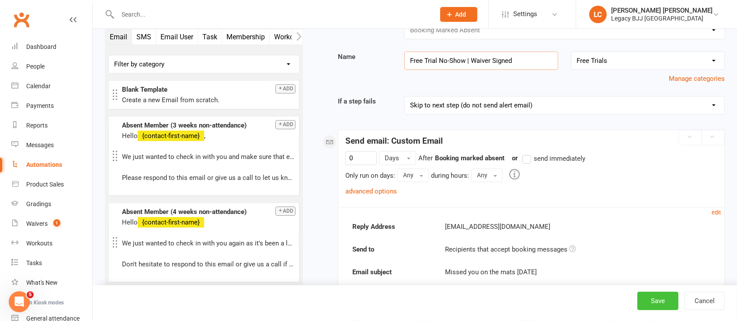
scroll to position [58, 0]
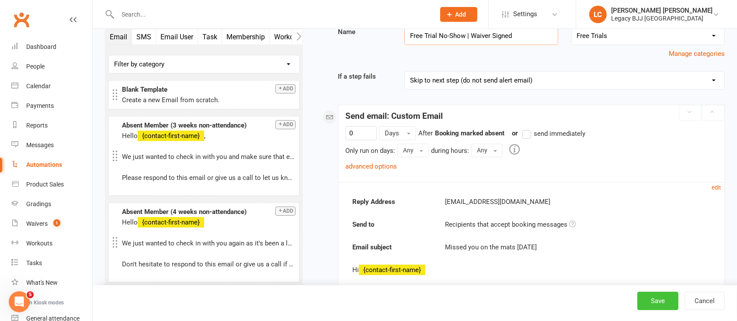
type input "Free Trial No-Show | Waiver Signed"
click at [660, 302] on button "Save" at bounding box center [657, 301] width 41 height 18
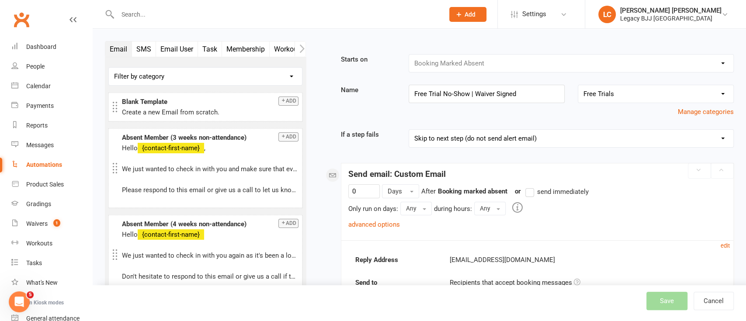
select select "true"
select select "100"
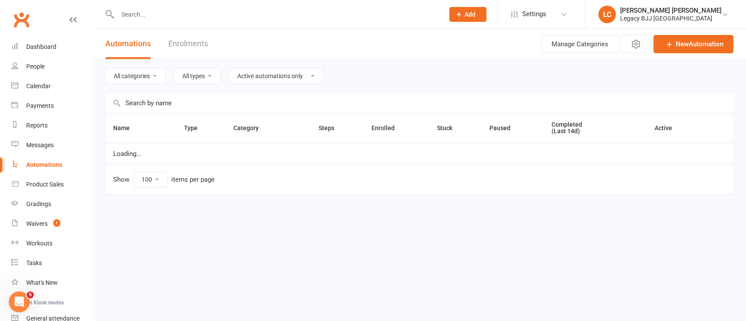
select select "848"
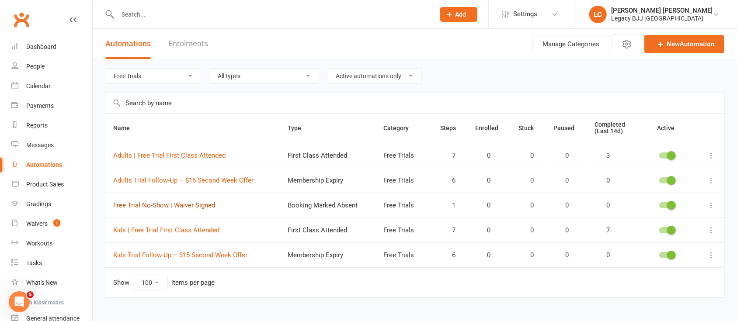
click at [156, 203] on link "Free Trial No-Show | Waiver Signed" at bounding box center [164, 206] width 102 height 8
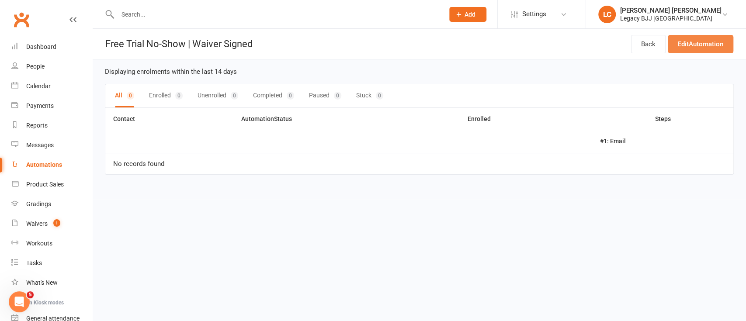
click at [708, 38] on link "Edit Automation" at bounding box center [701, 44] width 66 height 18
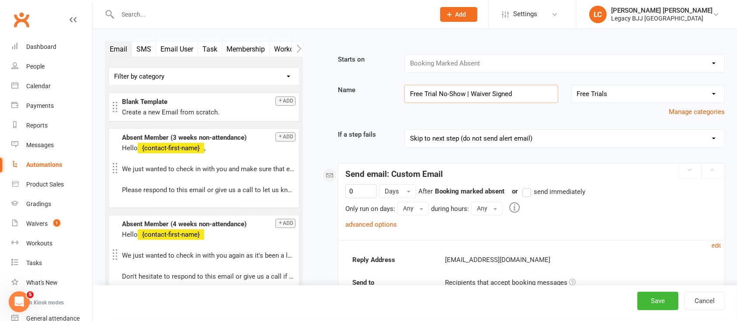
click at [459, 94] on input "Free Trial No-Show | Waiver Signed" at bounding box center [480, 94] width 153 height 18
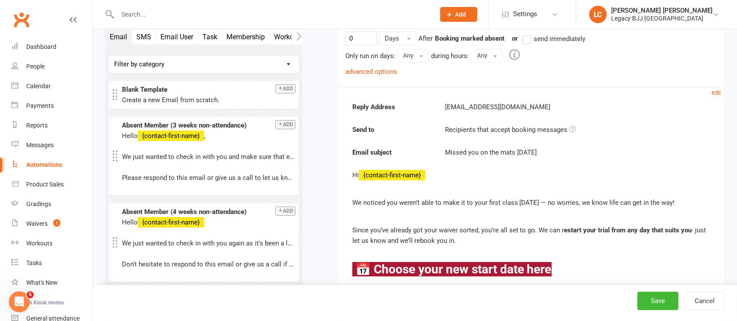
scroll to position [175, 0]
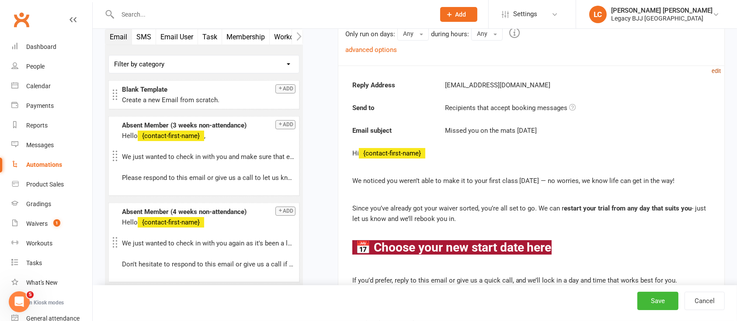
click at [716, 73] on small "edit" at bounding box center [716, 71] width 9 height 7
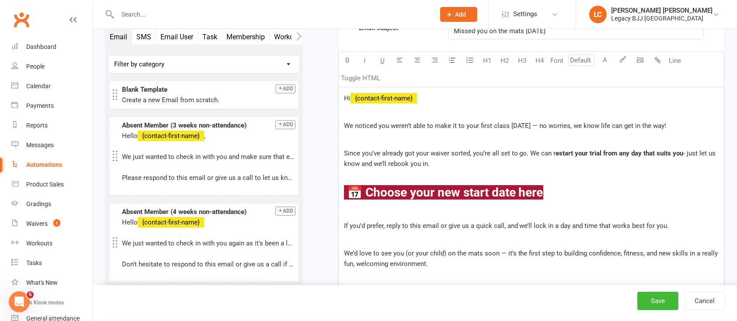
scroll to position [350, 0]
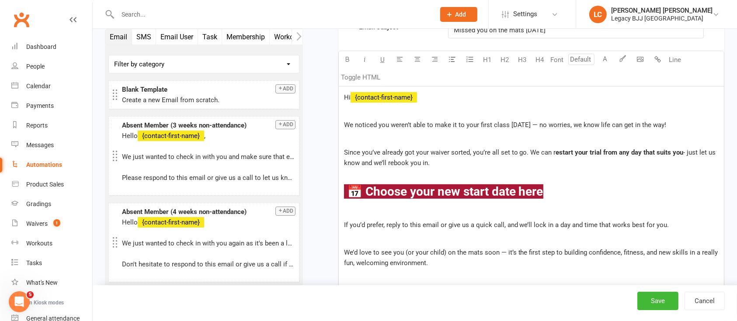
click at [529, 142] on p at bounding box center [531, 139] width 375 height 10
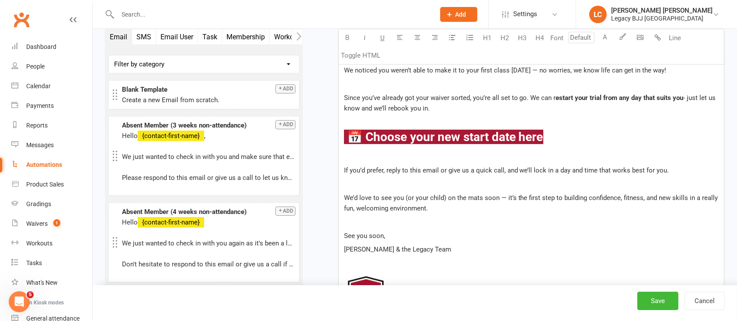
scroll to position [466, 0]
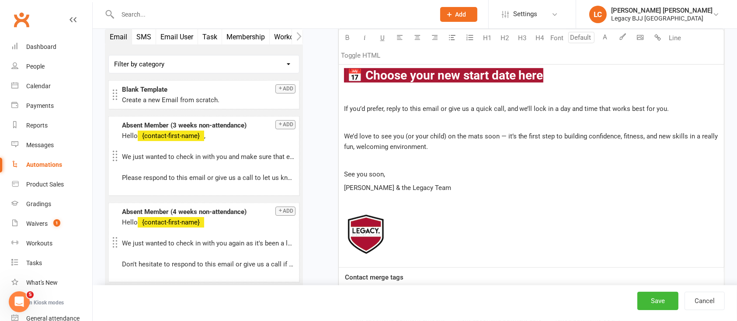
click at [431, 177] on p "See you soon," at bounding box center [531, 174] width 375 height 10
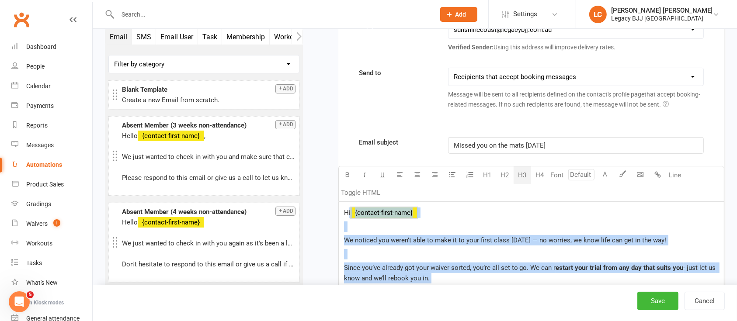
scroll to position [233, 0]
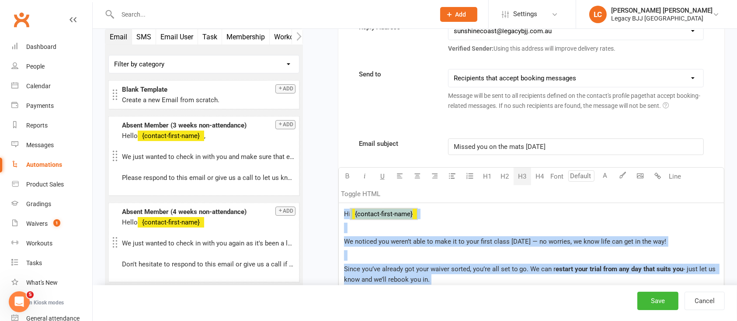
drag, startPoint x: 452, startPoint y: 185, endPoint x: 341, endPoint y: 218, distance: 115.3
copy div "Hi ﻿ {contact-first-name} We noticed you weren’t able to make it to your first …"
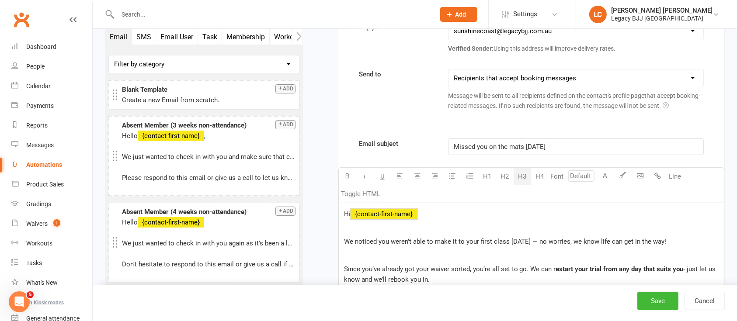
click at [497, 149] on p "Missed you on the mats today" at bounding box center [576, 147] width 244 height 10
copy span "Missed you on the mats today"
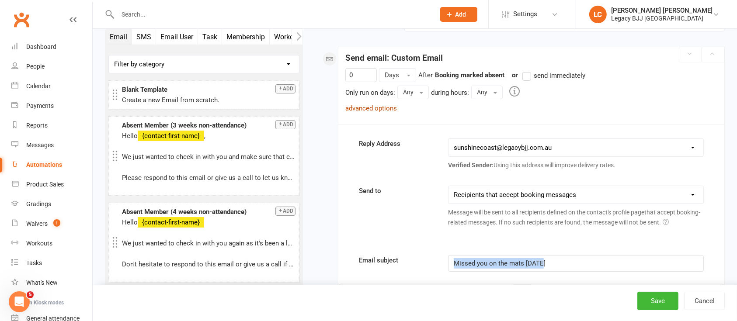
click at [381, 108] on link "advanced options" at bounding box center [371, 108] width 52 height 8
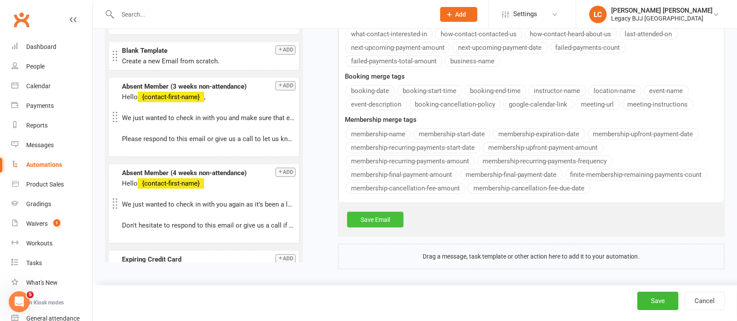
click at [374, 222] on link "Save Email" at bounding box center [375, 220] width 56 height 16
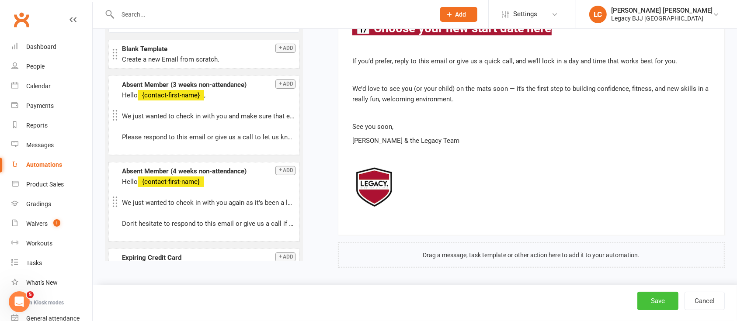
click at [646, 298] on button "Save" at bounding box center [657, 301] width 41 height 18
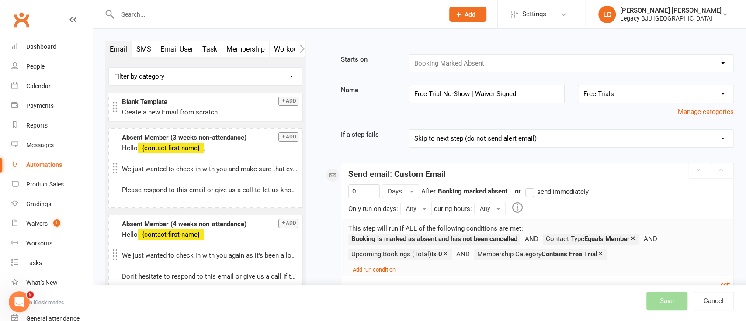
select select "true"
select select "100"
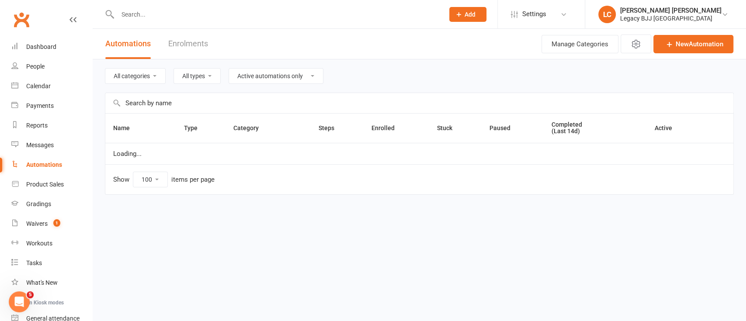
select select "848"
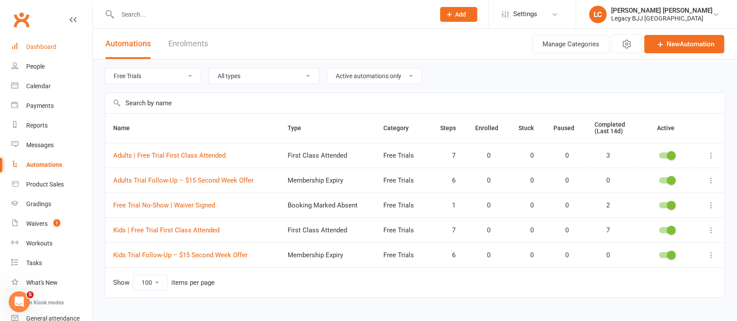
click at [52, 47] on div "Dashboard" at bounding box center [41, 46] width 30 height 7
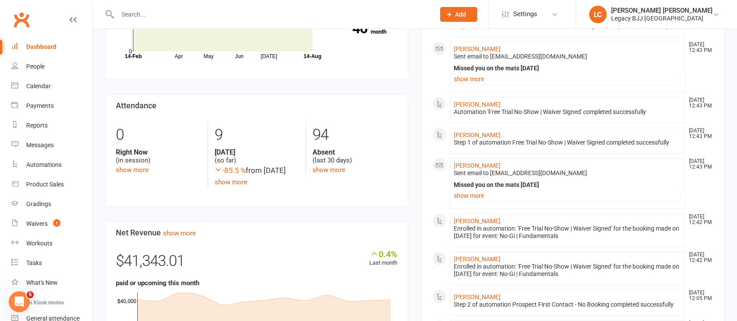
scroll to position [116, 0]
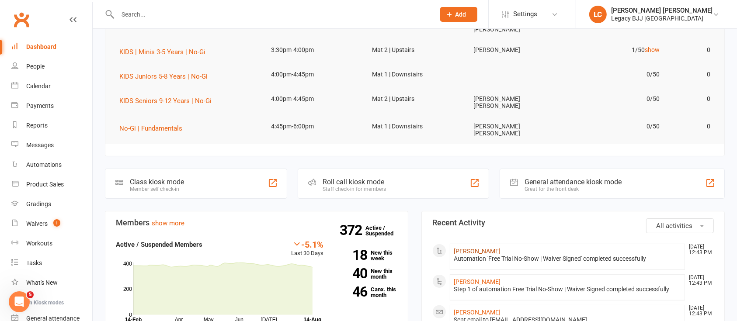
click at [467, 248] on link "[PERSON_NAME]" at bounding box center [477, 251] width 47 height 7
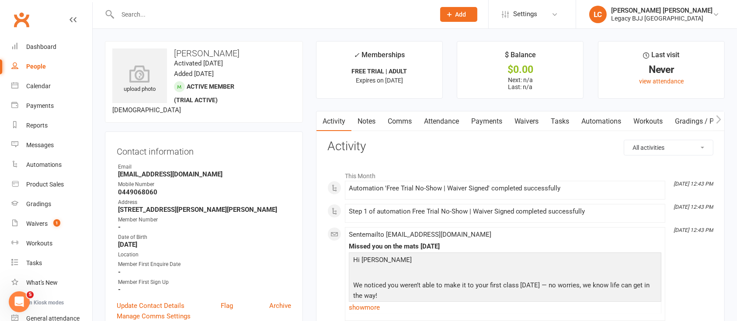
click at [439, 123] on link "Attendance" at bounding box center [441, 121] width 47 height 20
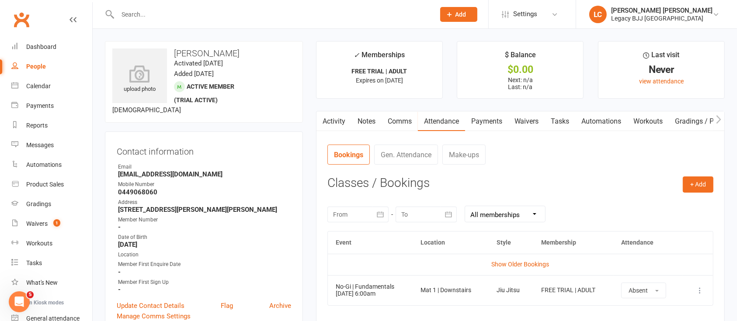
scroll to position [58, 0]
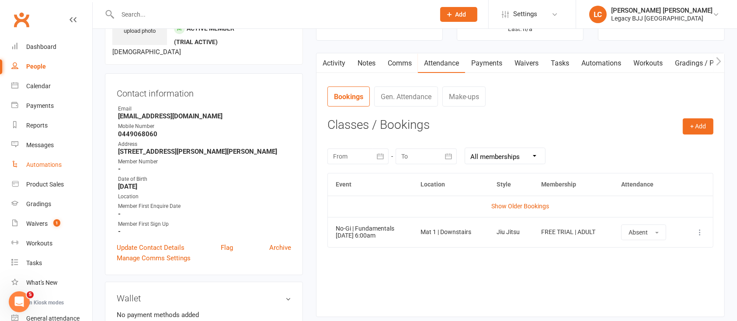
click at [45, 163] on div "Automations" at bounding box center [43, 164] width 35 height 7
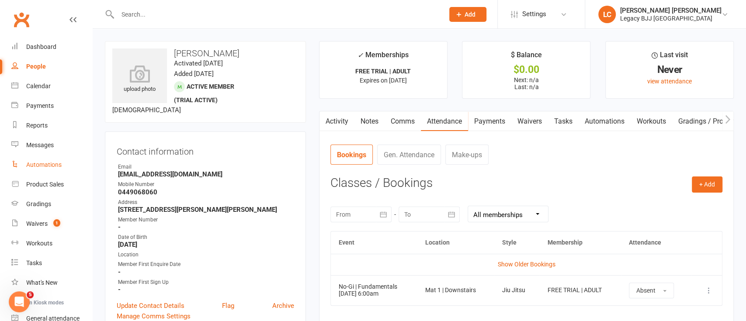
select select "848"
select select "true"
select select "100"
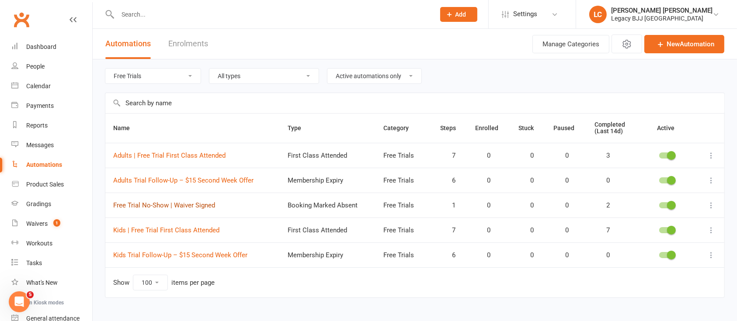
click at [157, 208] on link "Free Trial No-Show | Waiver Signed" at bounding box center [164, 206] width 102 height 8
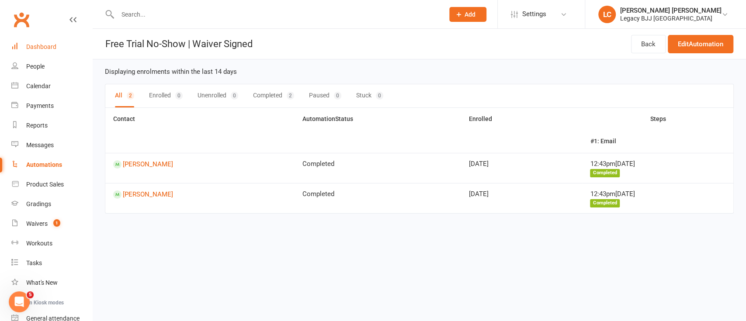
click at [30, 50] on div "Dashboard" at bounding box center [41, 46] width 30 height 7
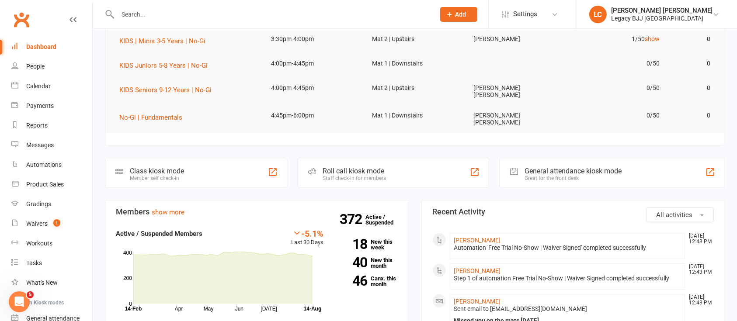
scroll to position [233, 0]
